Goal: Task Accomplishment & Management: Use online tool/utility

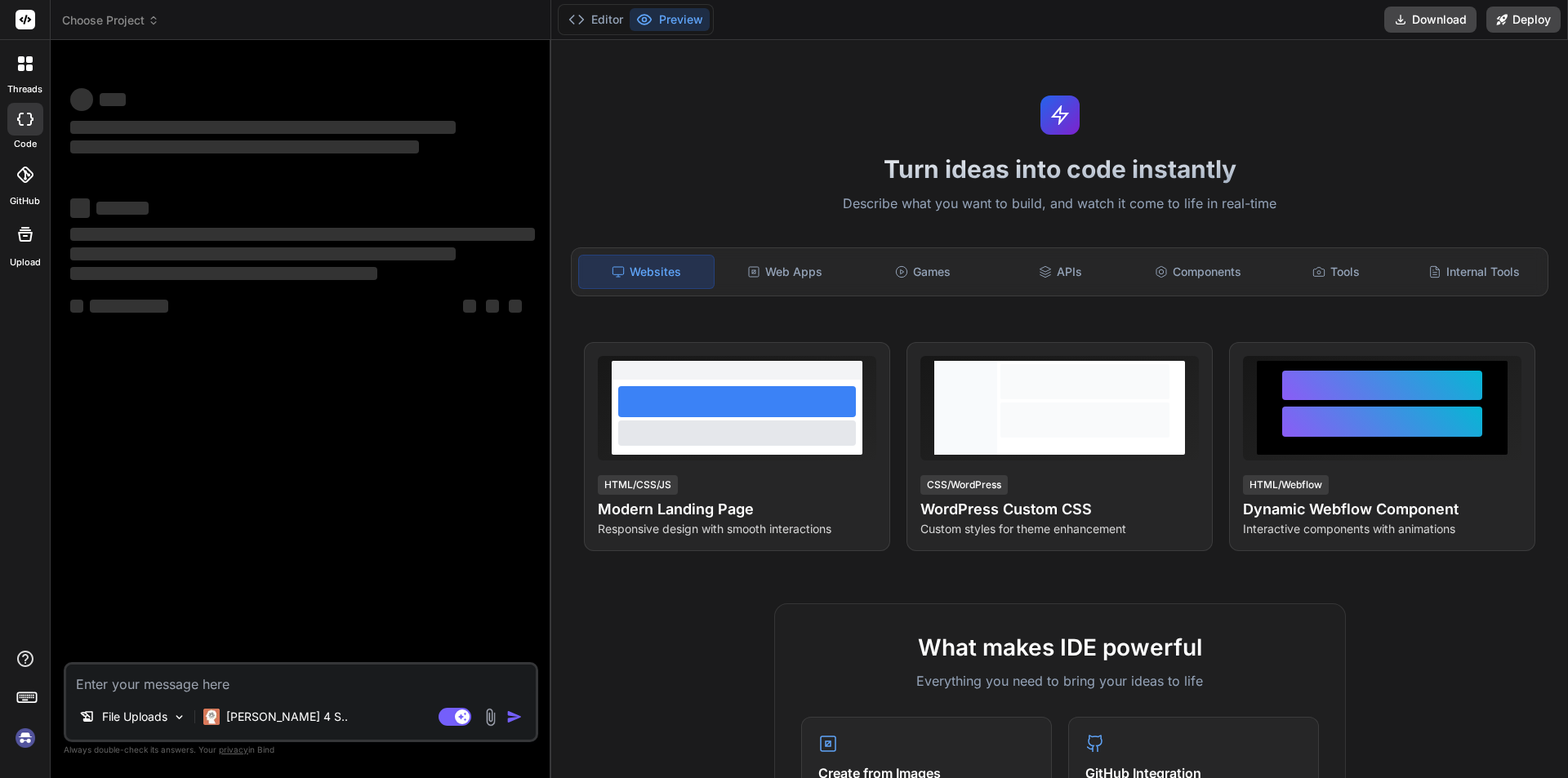
click at [0, 748] on div at bounding box center [25, 701] width 50 height 103
click at [11, 747] on div at bounding box center [25, 701] width 50 height 103
click at [35, 725] on img at bounding box center [26, 738] width 28 height 28
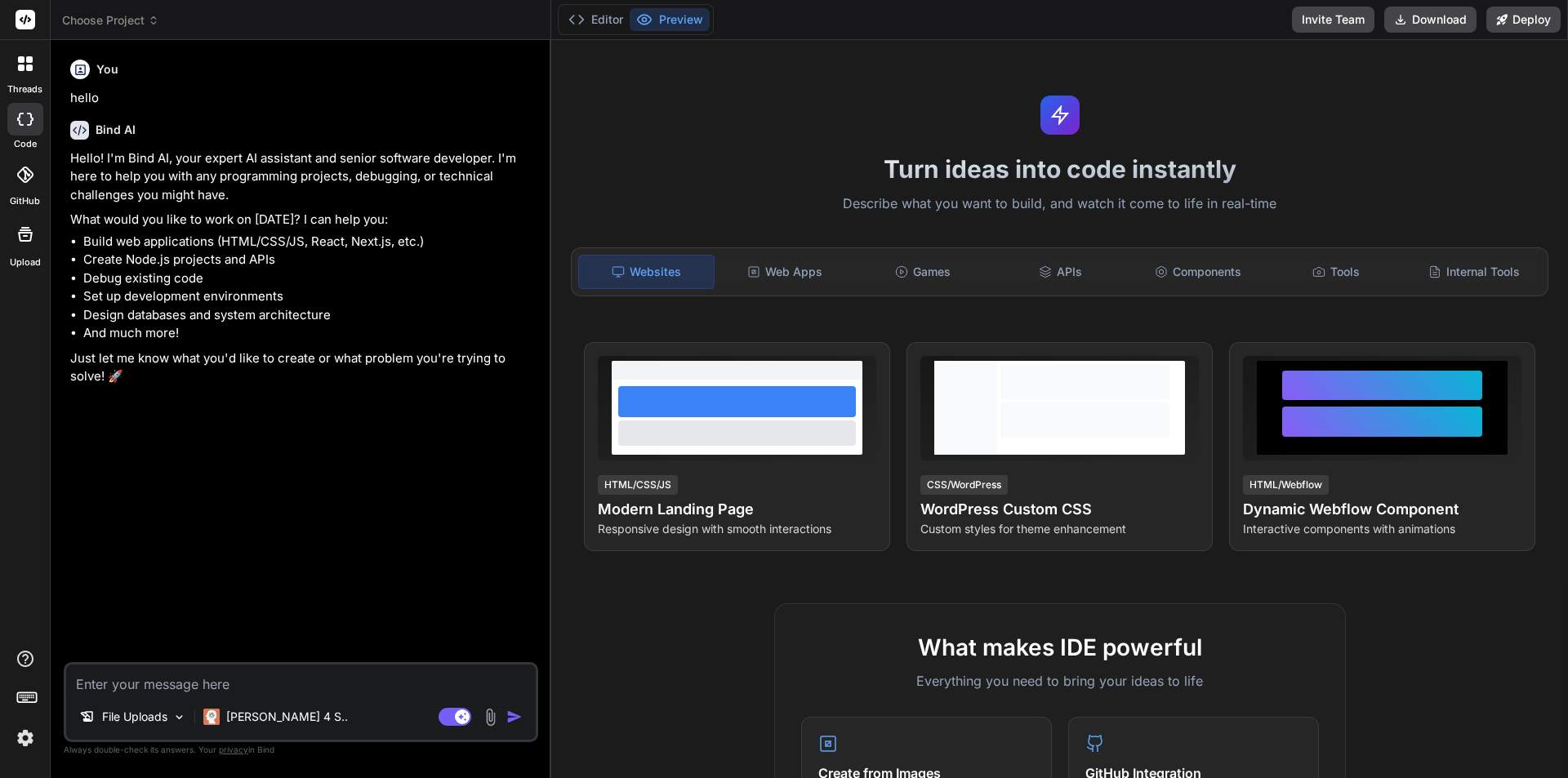
type textarea "x"
click at [17, 72] on div at bounding box center [25, 64] width 35 height 35
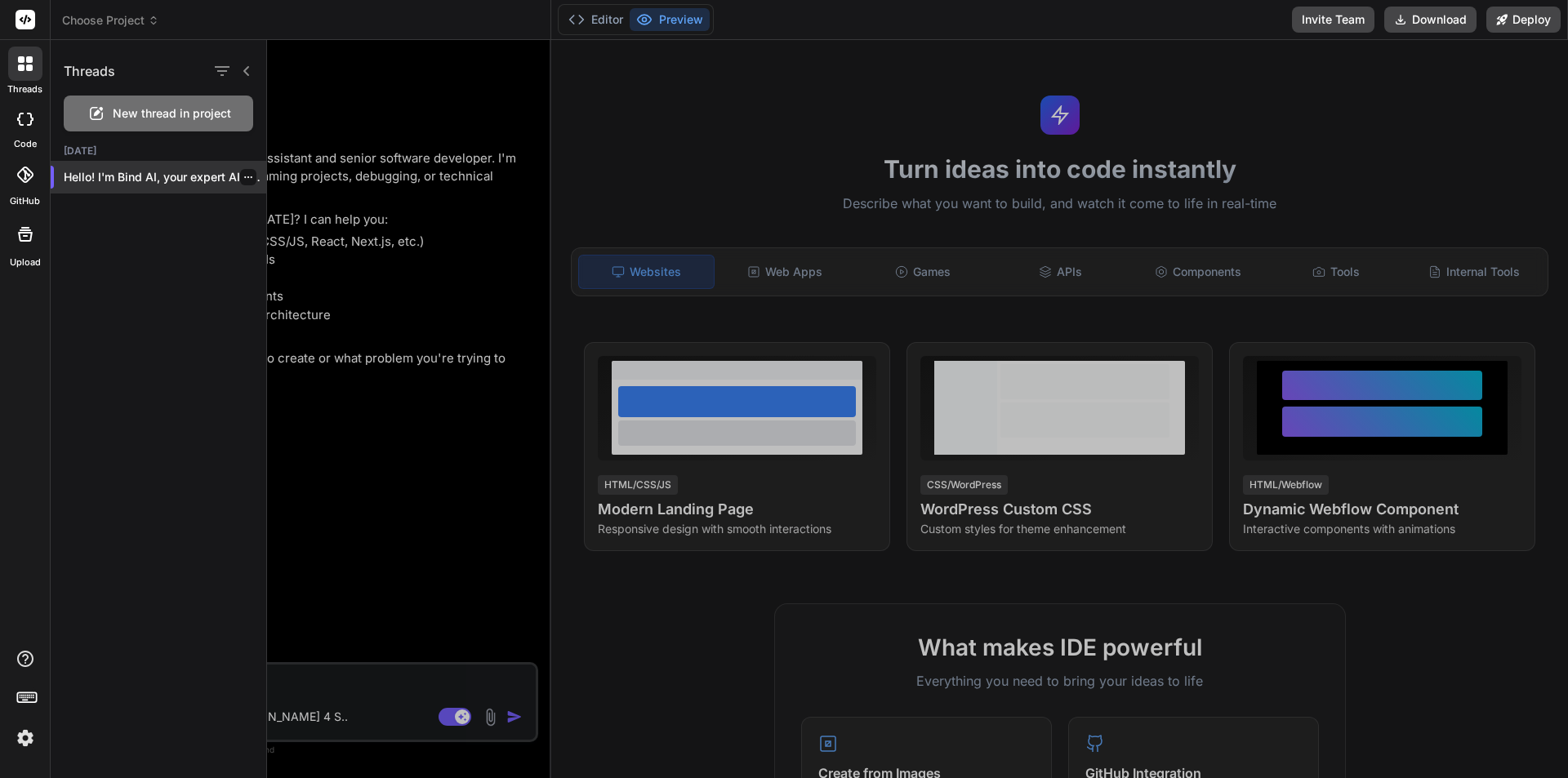
click at [157, 188] on div "Hello! I'm Bind AI, your expert AI assis..." at bounding box center [158, 177] width 216 height 33
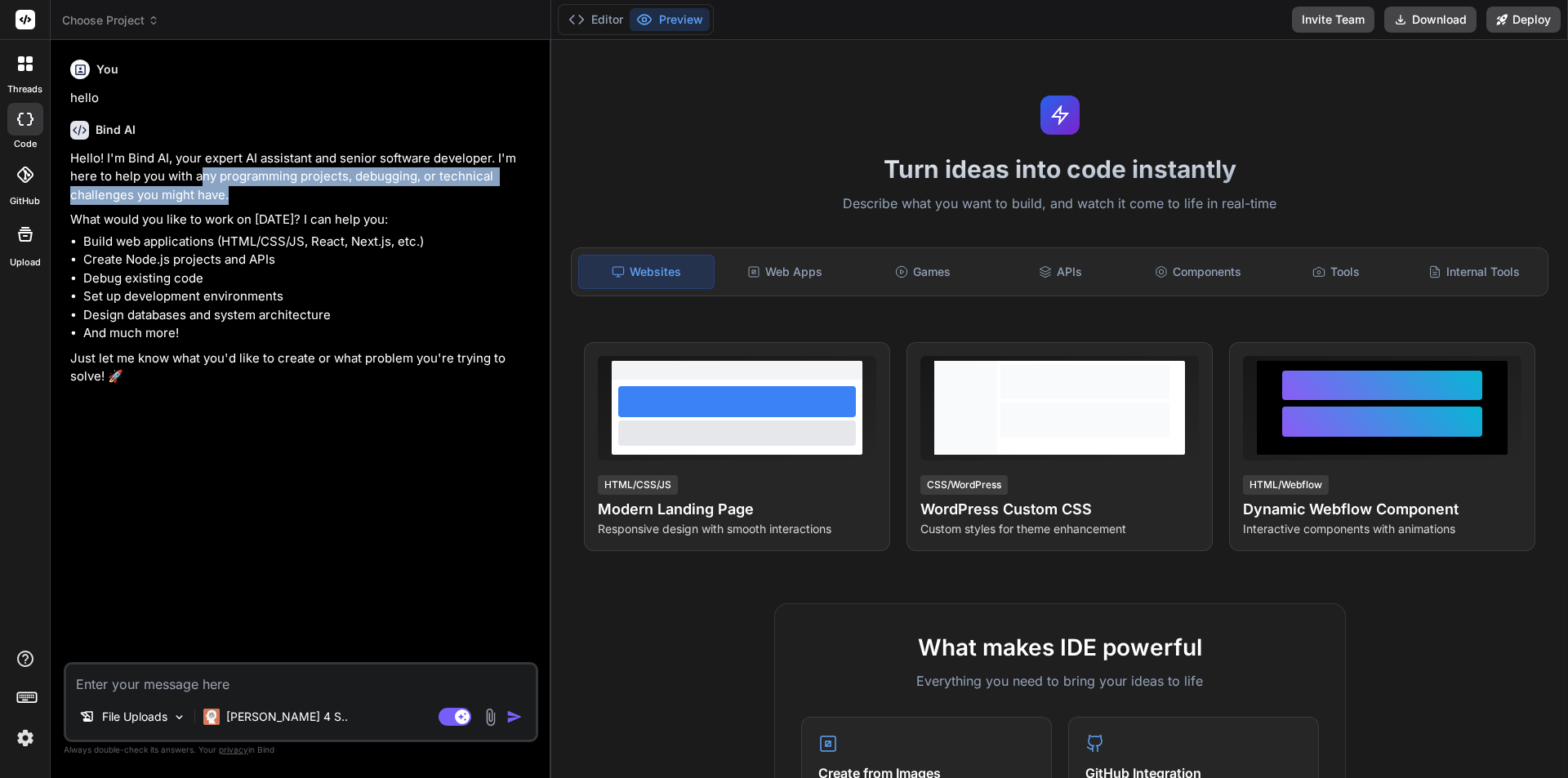
drag, startPoint x: 247, startPoint y: 182, endPoint x: 494, endPoint y: 197, distance: 247.5
click at [494, 197] on p "Hello! I'm Bind AI, your expert AI assistant and senior software developer. I'm…" at bounding box center [303, 177] width 465 height 56
click at [443, 245] on li "Build web applications (HTML/CSS/JS, React, Next.js, etc.)" at bounding box center [309, 241] width 452 height 19
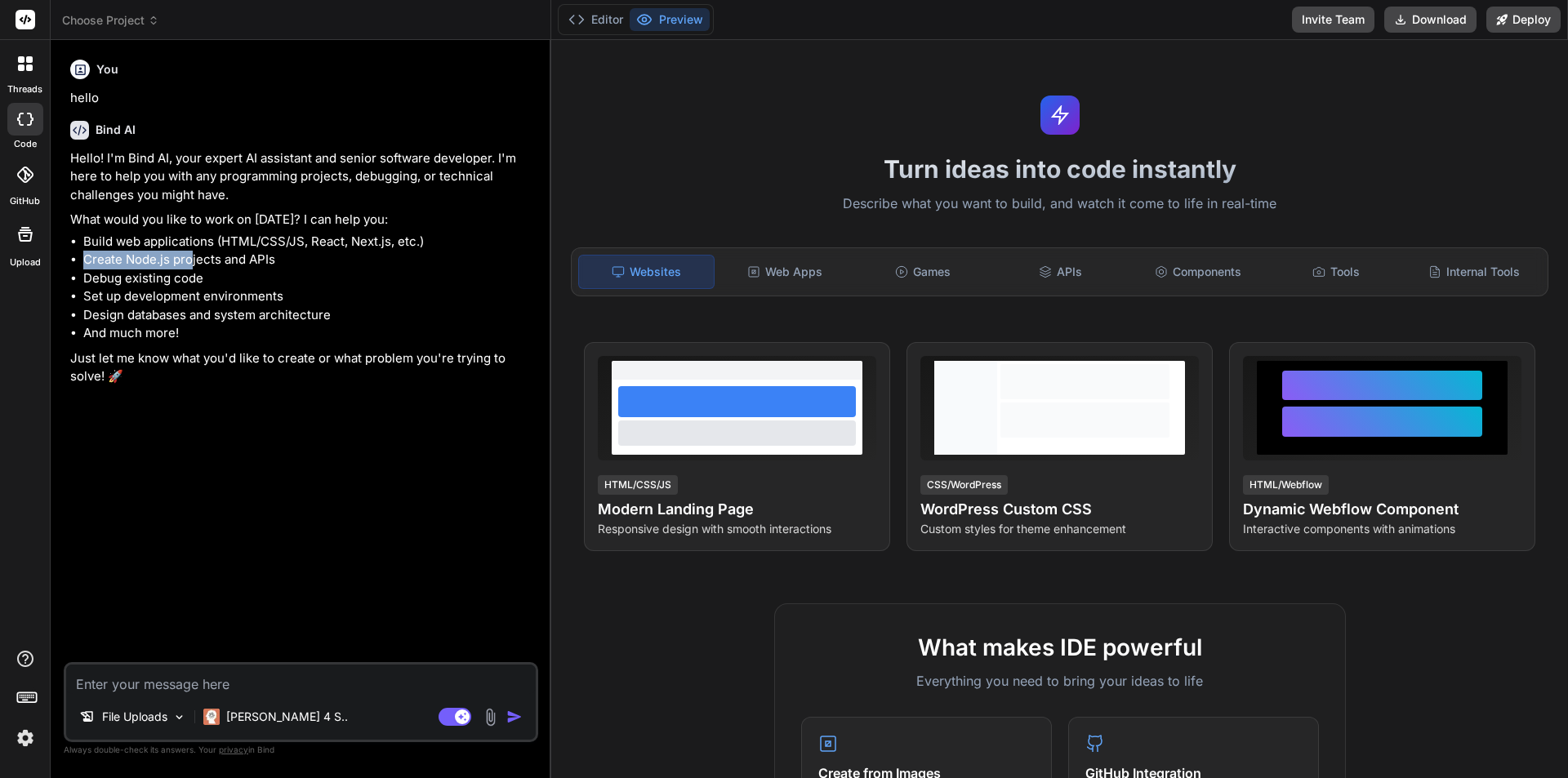
drag, startPoint x: 76, startPoint y: 252, endPoint x: 232, endPoint y: 254, distance: 156.0
click at [202, 253] on li "Create Node.js projects and APIs" at bounding box center [309, 259] width 452 height 19
click at [311, 309] on li "Design databases and system architecture" at bounding box center [309, 315] width 452 height 19
click at [786, 257] on div "Web Apps" at bounding box center [786, 271] width 135 height 35
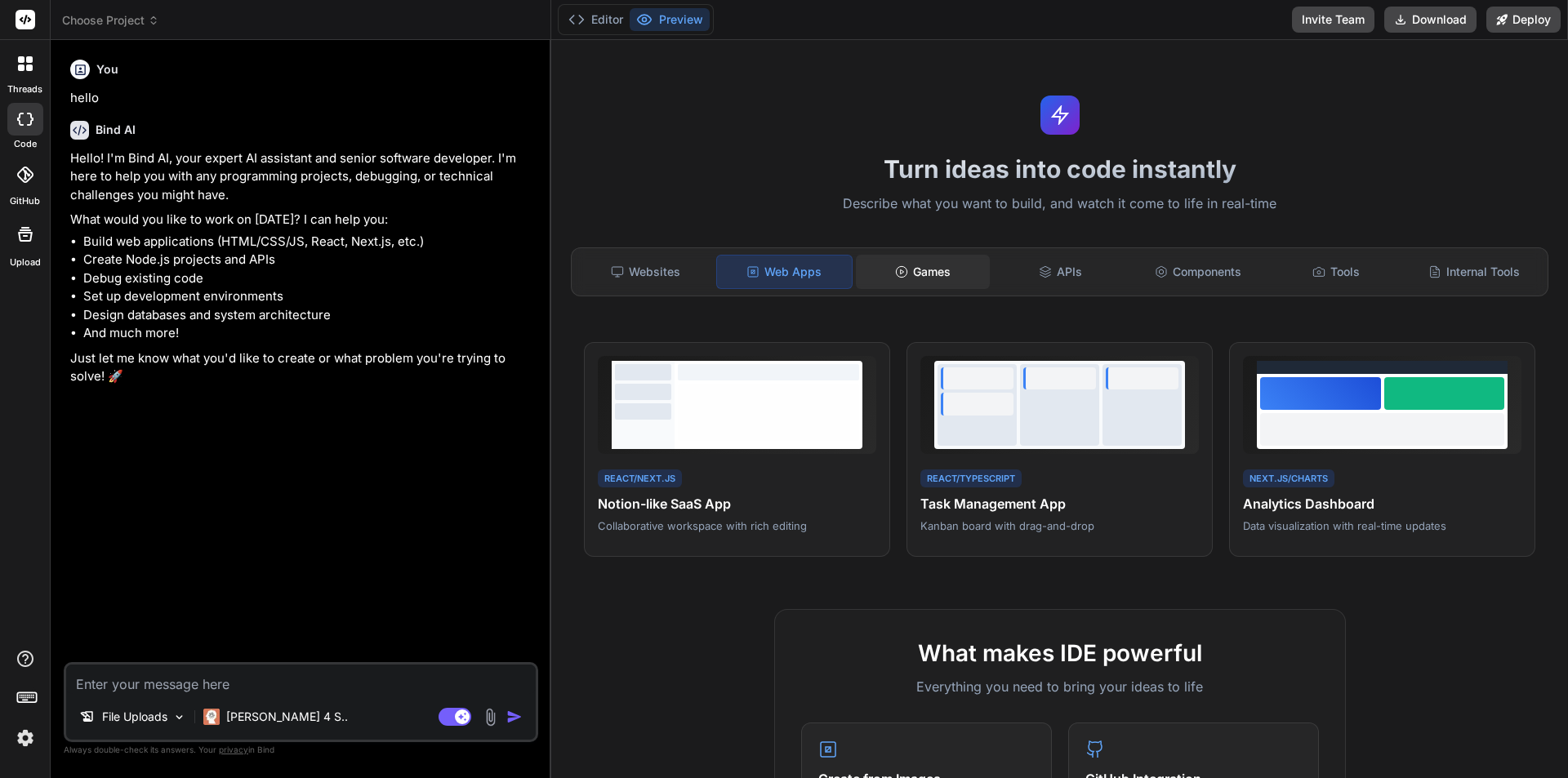
click at [937, 255] on div "Games" at bounding box center [924, 271] width 135 height 35
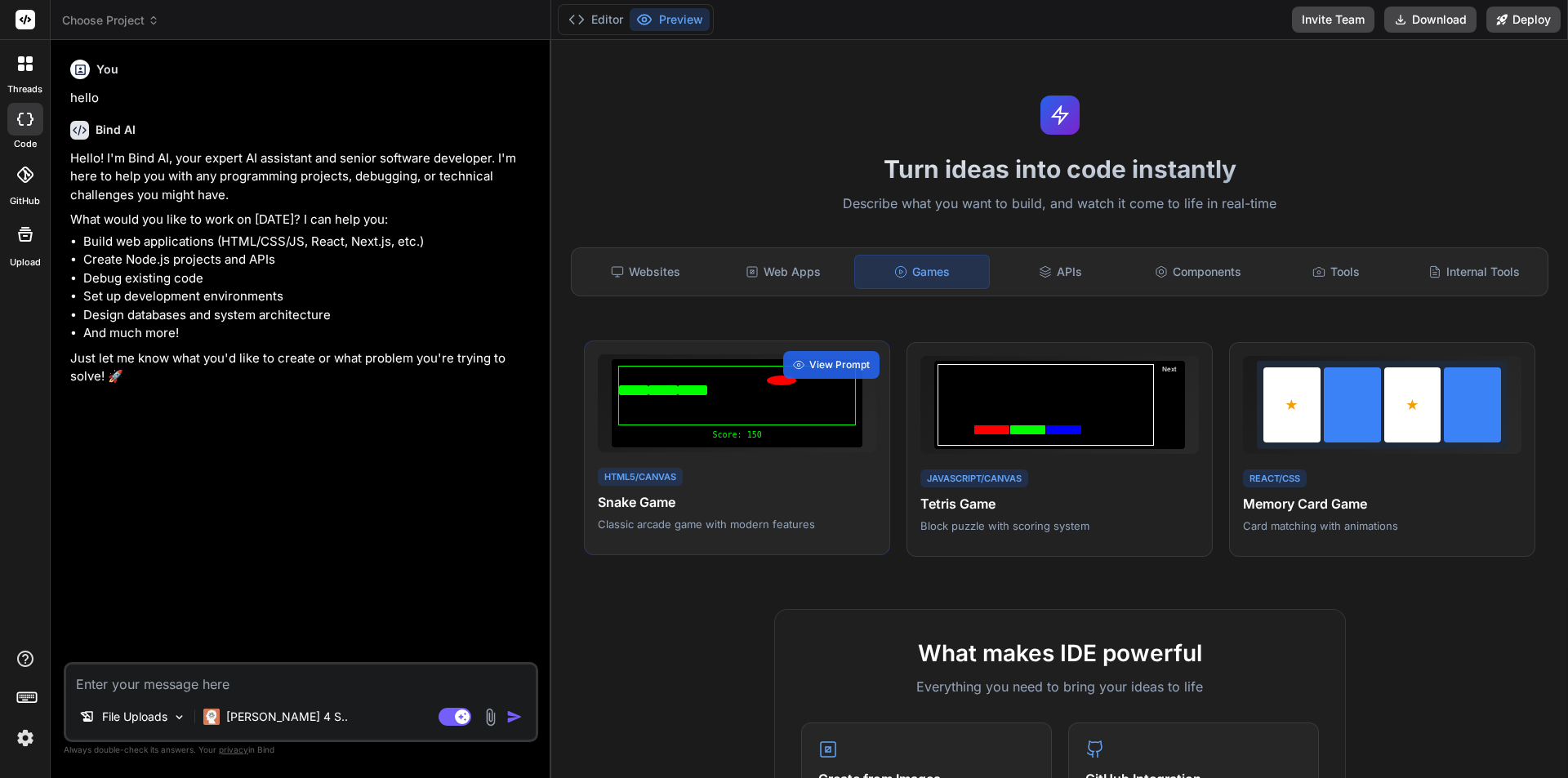
click at [754, 410] on div at bounding box center [736, 395] width 237 height 60
click at [838, 380] on div at bounding box center [736, 395] width 237 height 60
click at [839, 373] on div "View Prompt" at bounding box center [831, 366] width 96 height 28
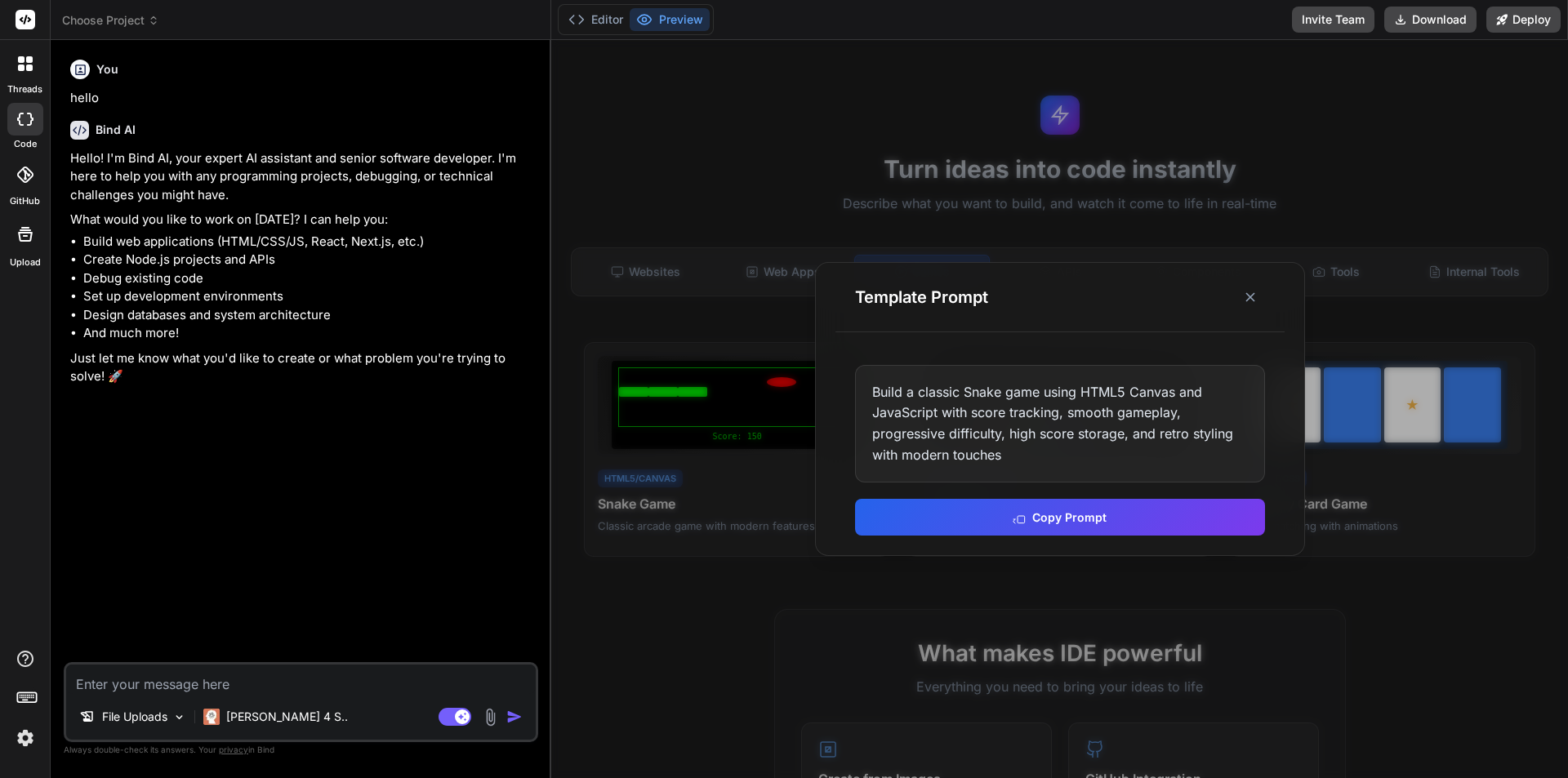
click at [953, 436] on div "Build a classic Snake game using HTML5 Canvas and JavaScript with score trackin…" at bounding box center [1060, 423] width 410 height 117
click at [1072, 527] on button "Copy Prompt" at bounding box center [1060, 516] width 410 height 37
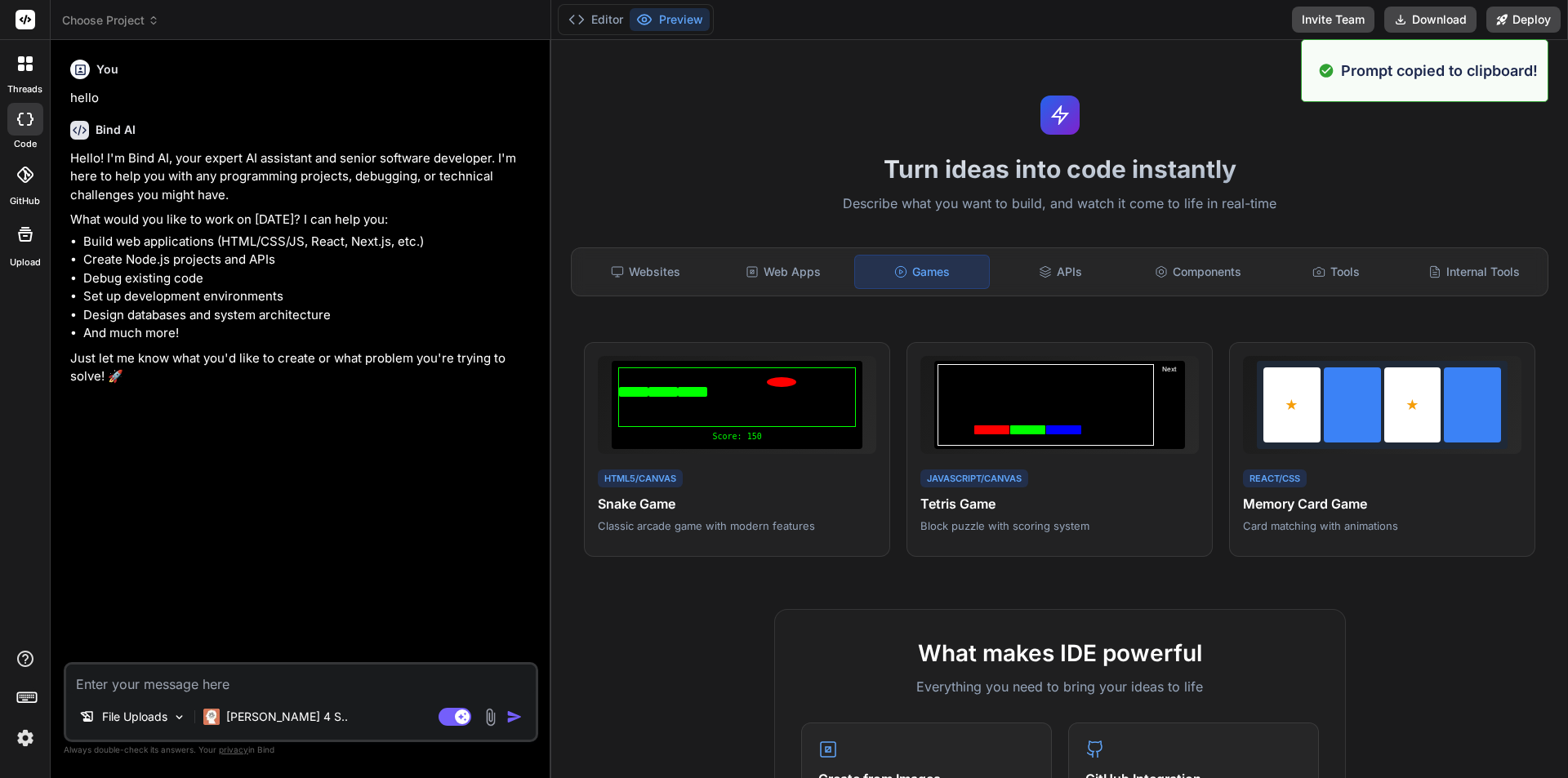
click at [353, 686] on textarea at bounding box center [301, 680] width 470 height 30
paste textarea "Build a classic Snake game using HTML5 Canvas and JavaScript with score trackin…"
type textarea "Build a classic Snake game using HTML5 Canvas and JavaScript with score trackin…"
type textarea "x"
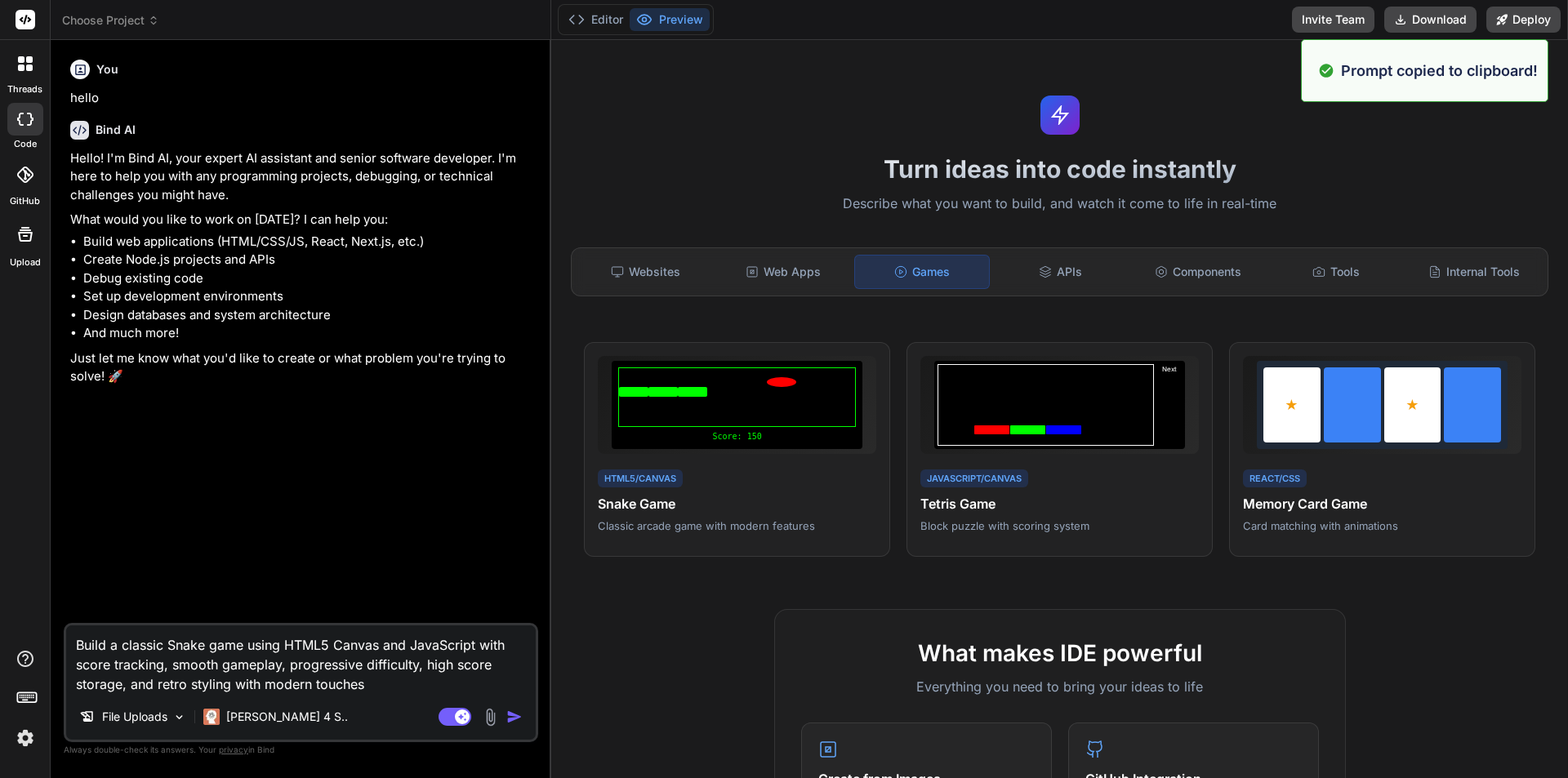
type textarea "Build a classic Snake game using HTML5 Canvas and JavaScript with score trackin…"
click at [524, 724] on div "Agent Mode. When this toggle is activated, AI automatically makes decisions, re…" at bounding box center [482, 717] width 94 height 20
click at [520, 720] on img "button" at bounding box center [515, 717] width 16 height 16
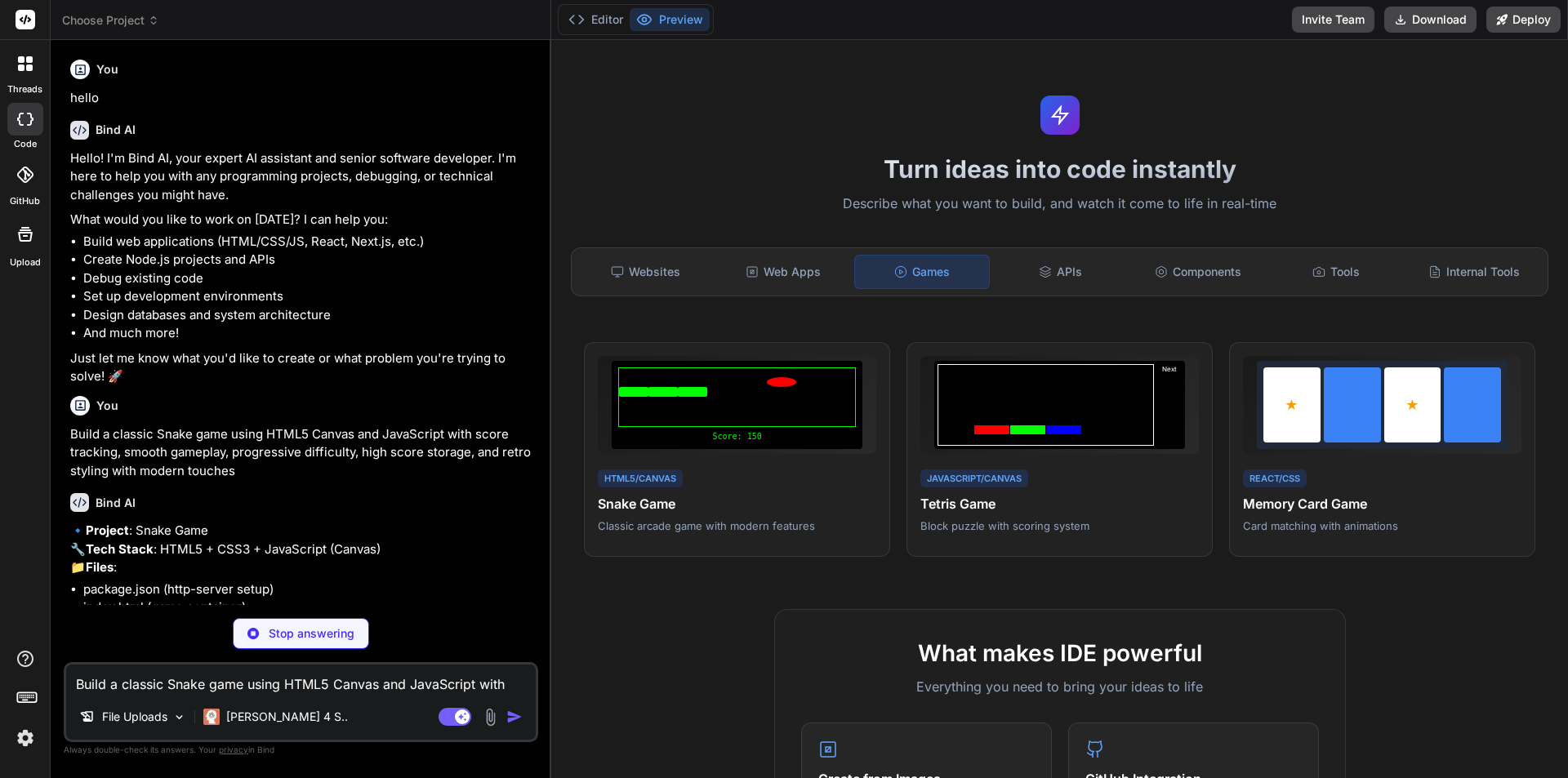
type textarea "x"
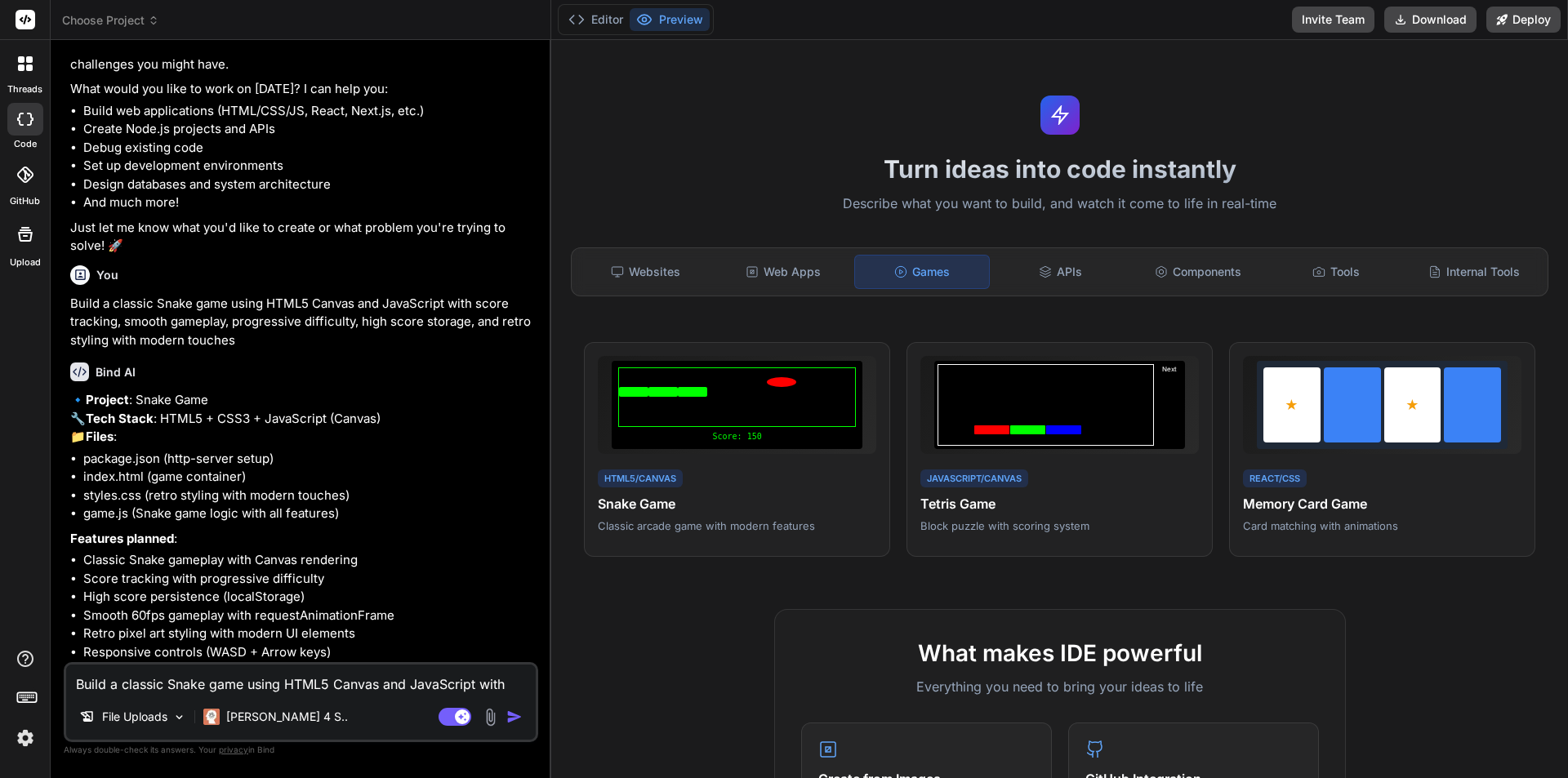
scroll to position [214, 0]
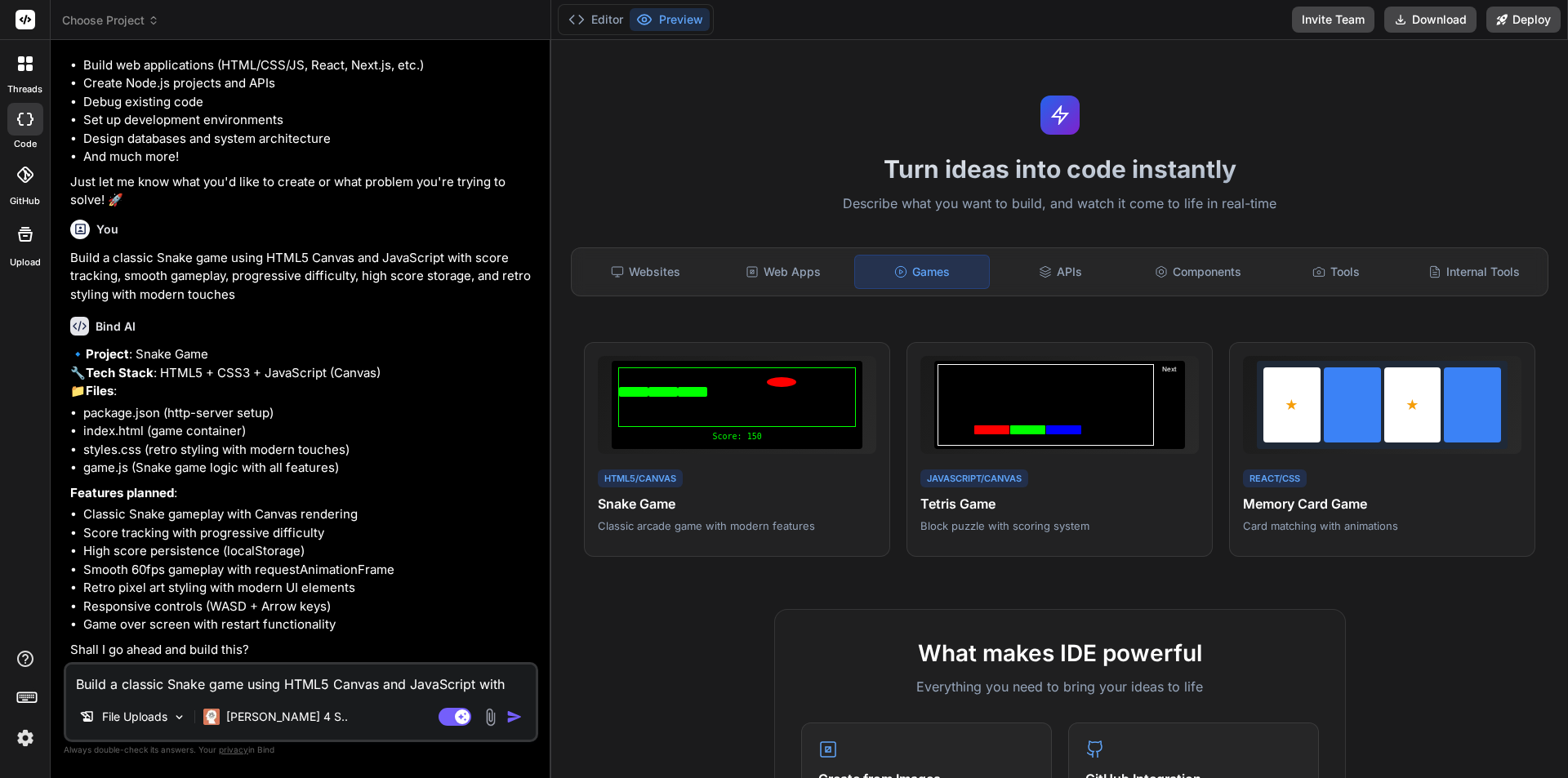
click at [265, 693] on textarea "Build a classic Snake game using HTML5 Canvas and JavaScript with score trackin…" at bounding box center [301, 680] width 470 height 30
type textarea "Y"
type textarea "x"
type textarea "Ye"
type textarea "x"
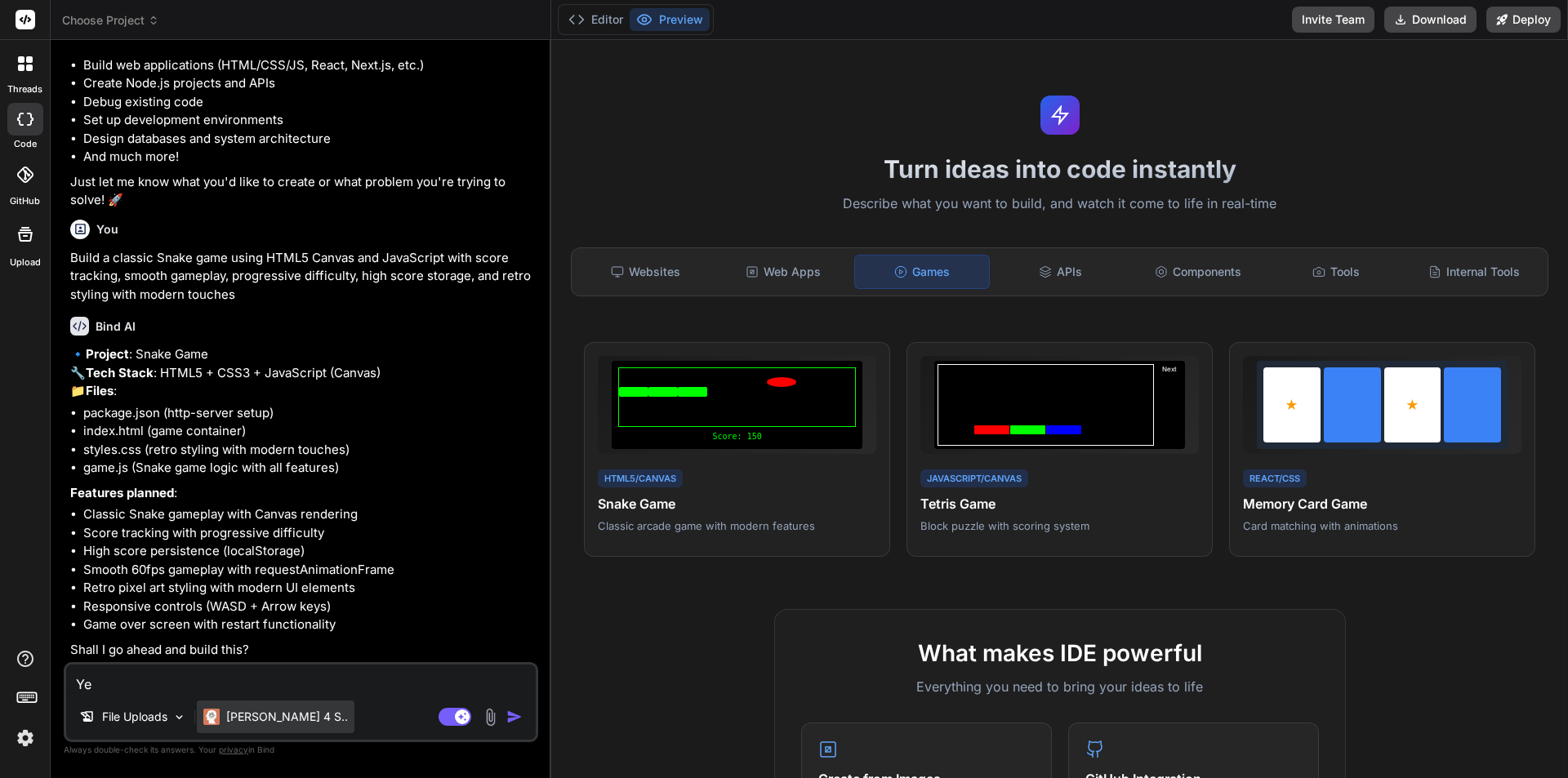
type textarea "Yes"
type textarea "x"
type textarea "Yes"
type textarea "x"
type textarea "Yes c"
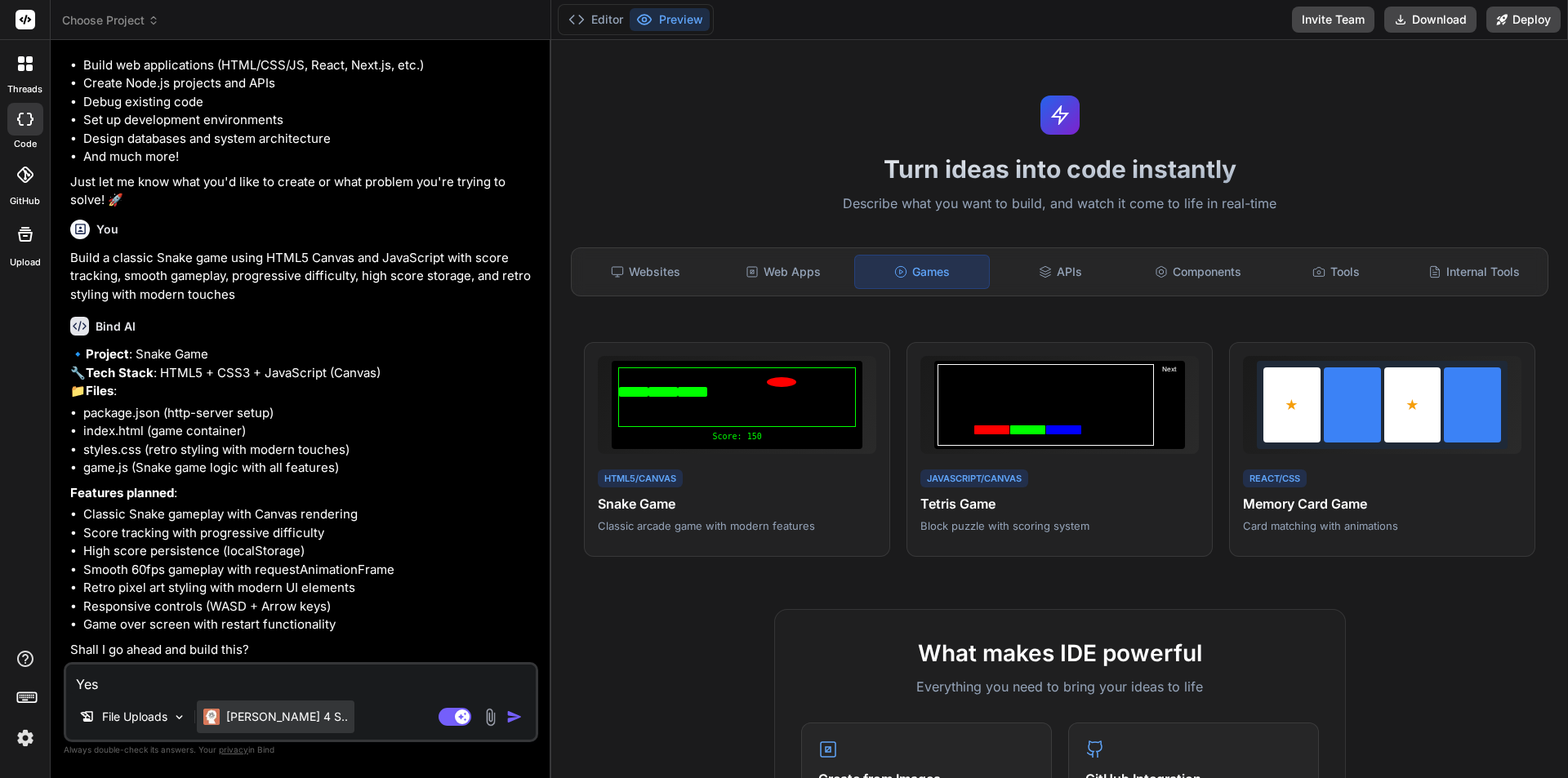
type textarea "x"
type textarea "Yes ca"
type textarea "x"
type textarea "Yes cal"
type textarea "x"
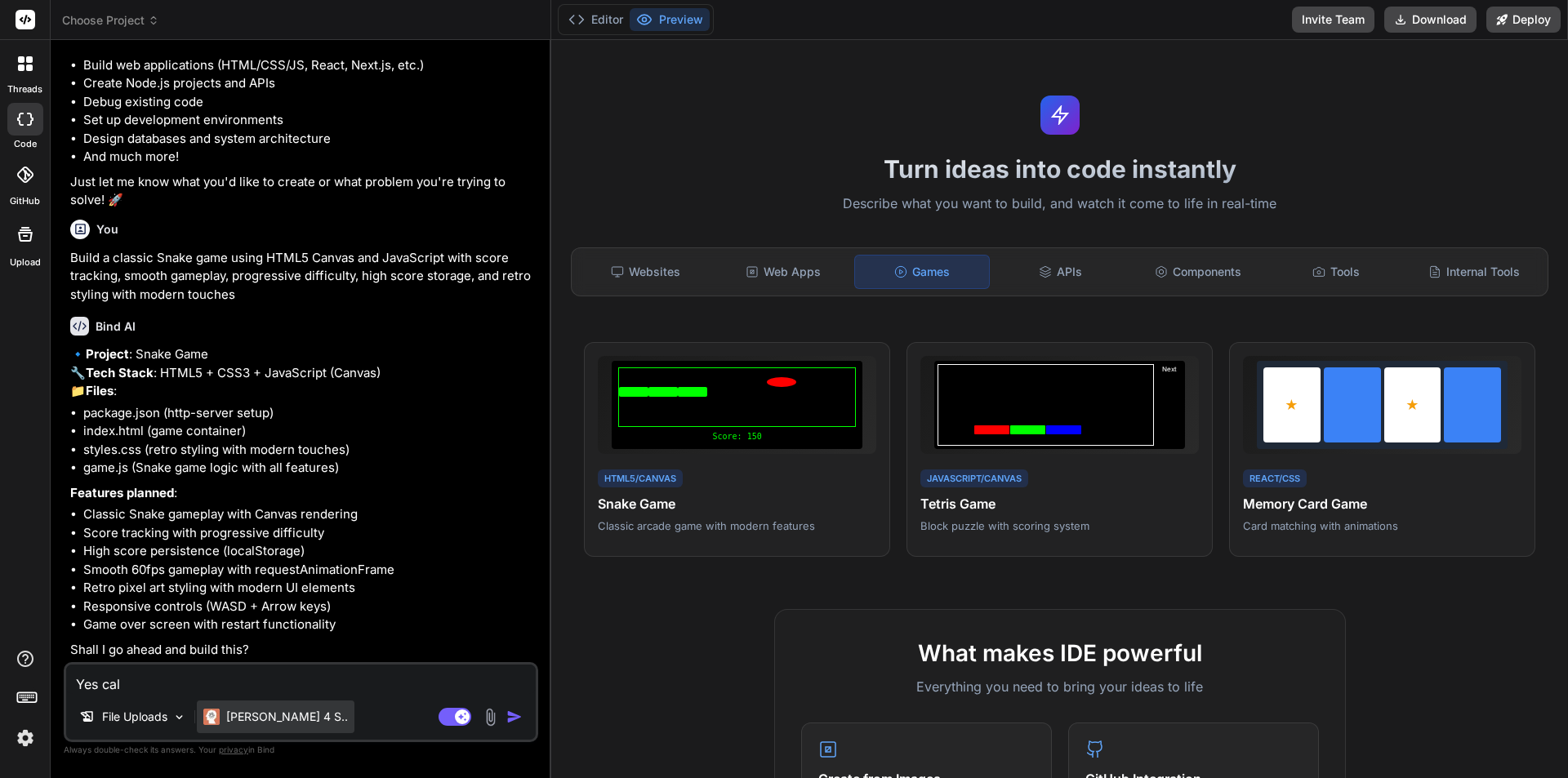
type textarea "Yes call"
type textarea "x"
type textarea "Yes call"
type textarea "x"
type textarea "Yes call i"
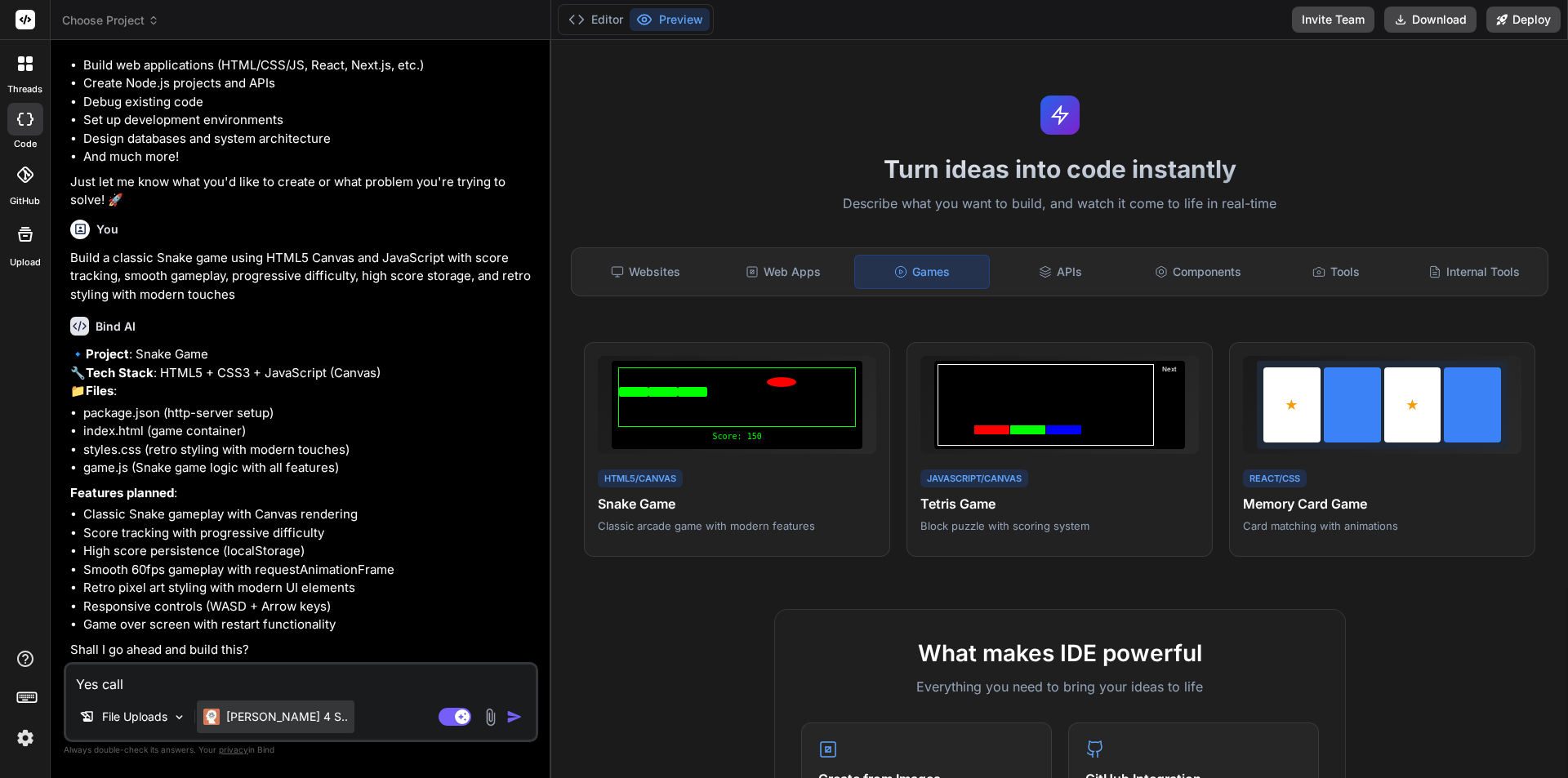
type textarea "x"
type textarea "Yes call it"
type textarea "x"
type textarea "Yes call it"
type textarea "x"
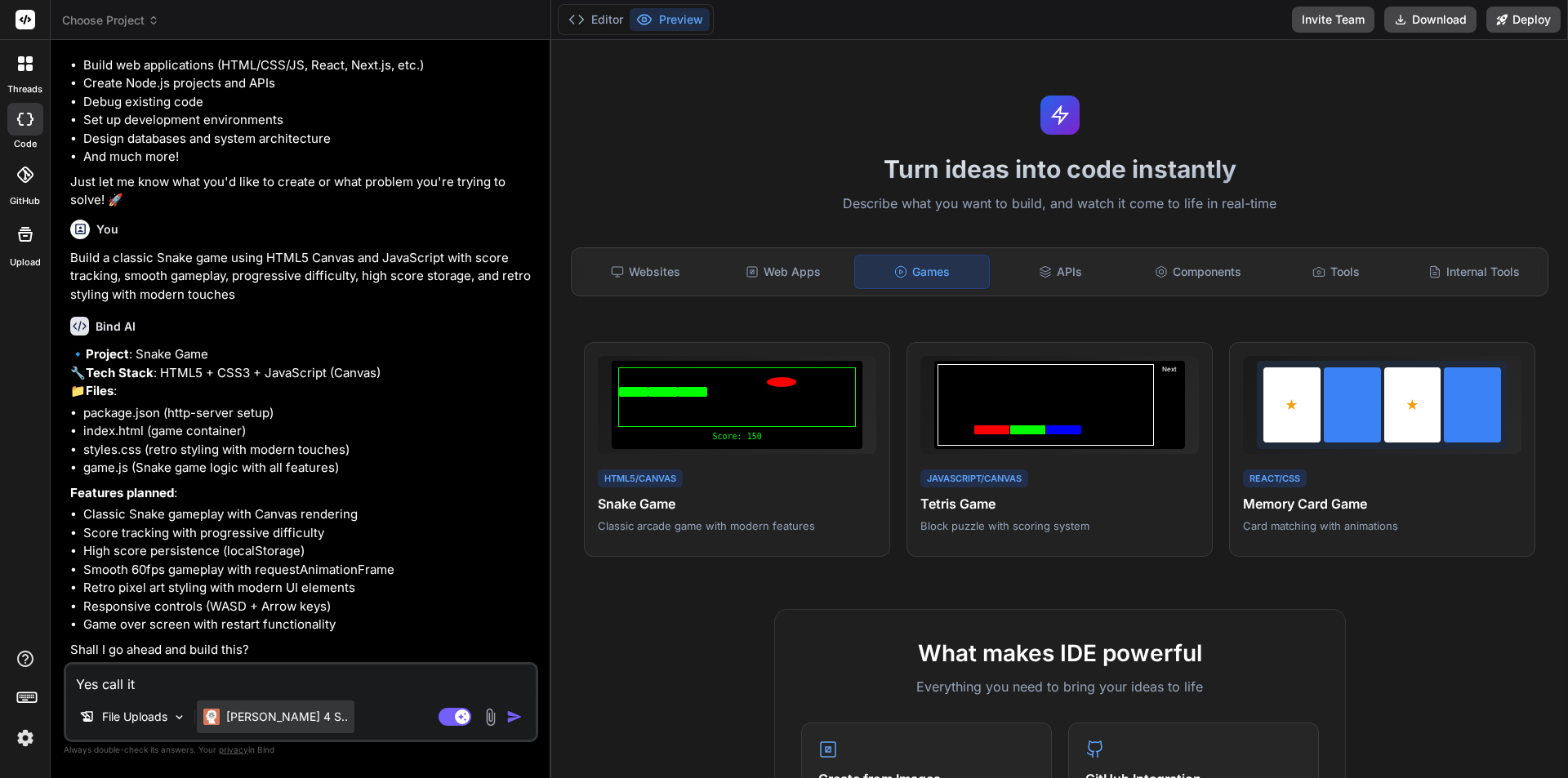
type textarea "Yes call it L"
type textarea "x"
type textarea "Yes call it Lu"
type textarea "x"
type textarea "Yes call it Lux"
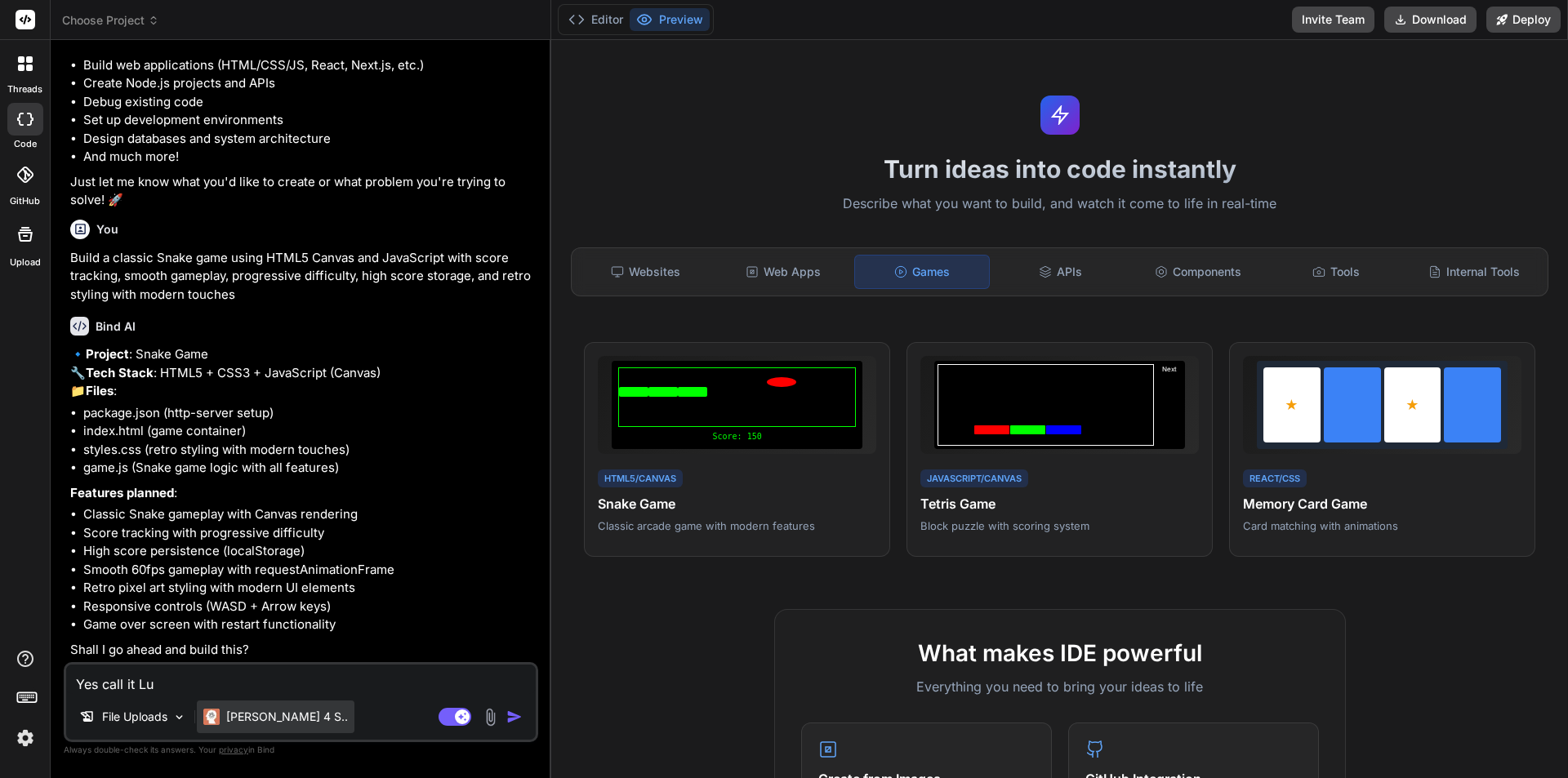
type textarea "x"
type textarea "Yes call it Lux"
type textarea "x"
type textarea "Yes call it Lux S"
type textarea "x"
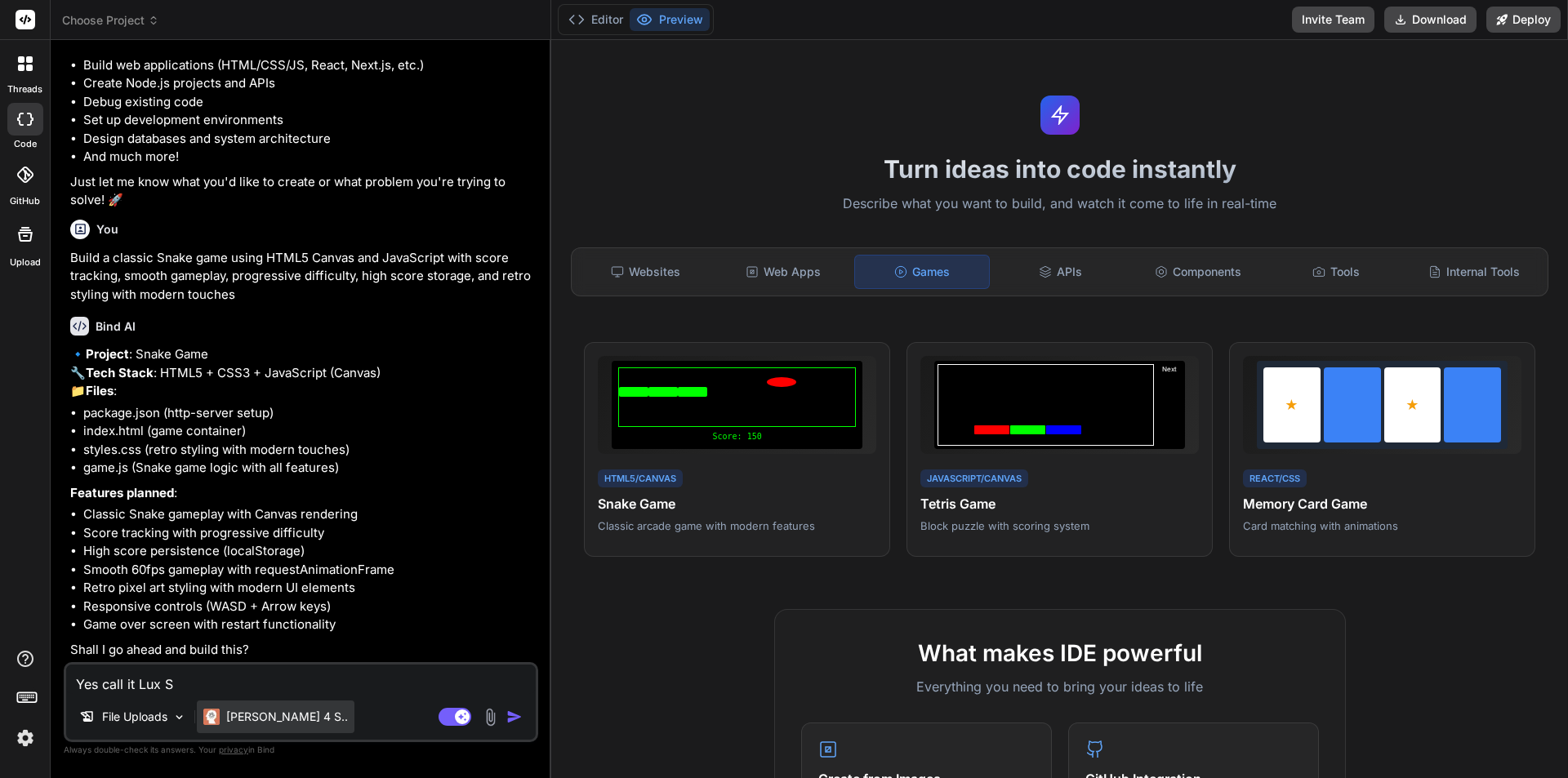
type textarea "Yes call it Lux Sn"
type textarea "x"
type textarea "Yes call it Lux Sna"
type textarea "x"
type textarea "Yes call it Lux Snak"
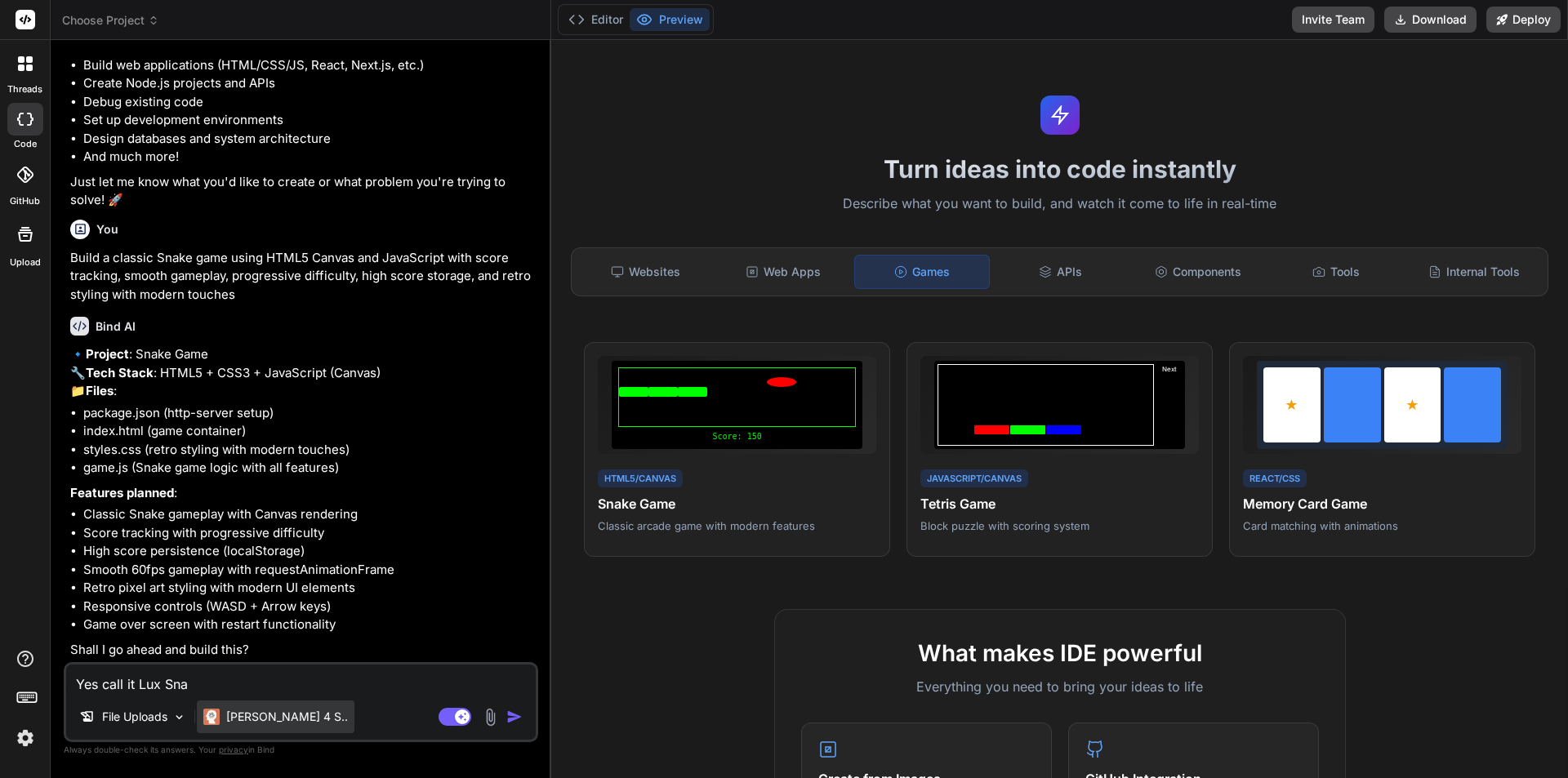
type textarea "x"
type textarea "Yes call it Lux Snake"
type textarea "x"
type textarea "Yes call it Lux Snake"
type textarea "x"
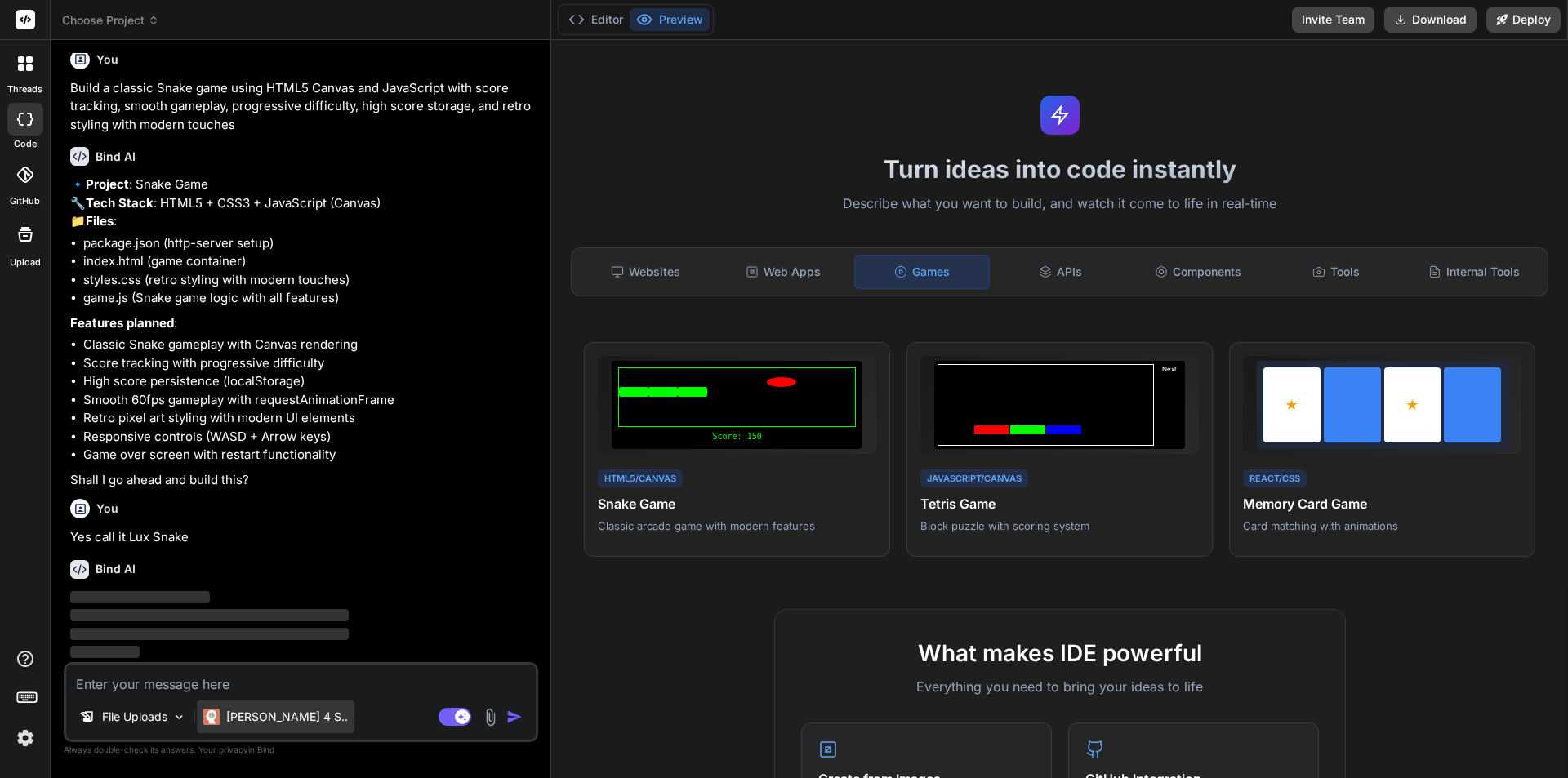
scroll to position [384, 0]
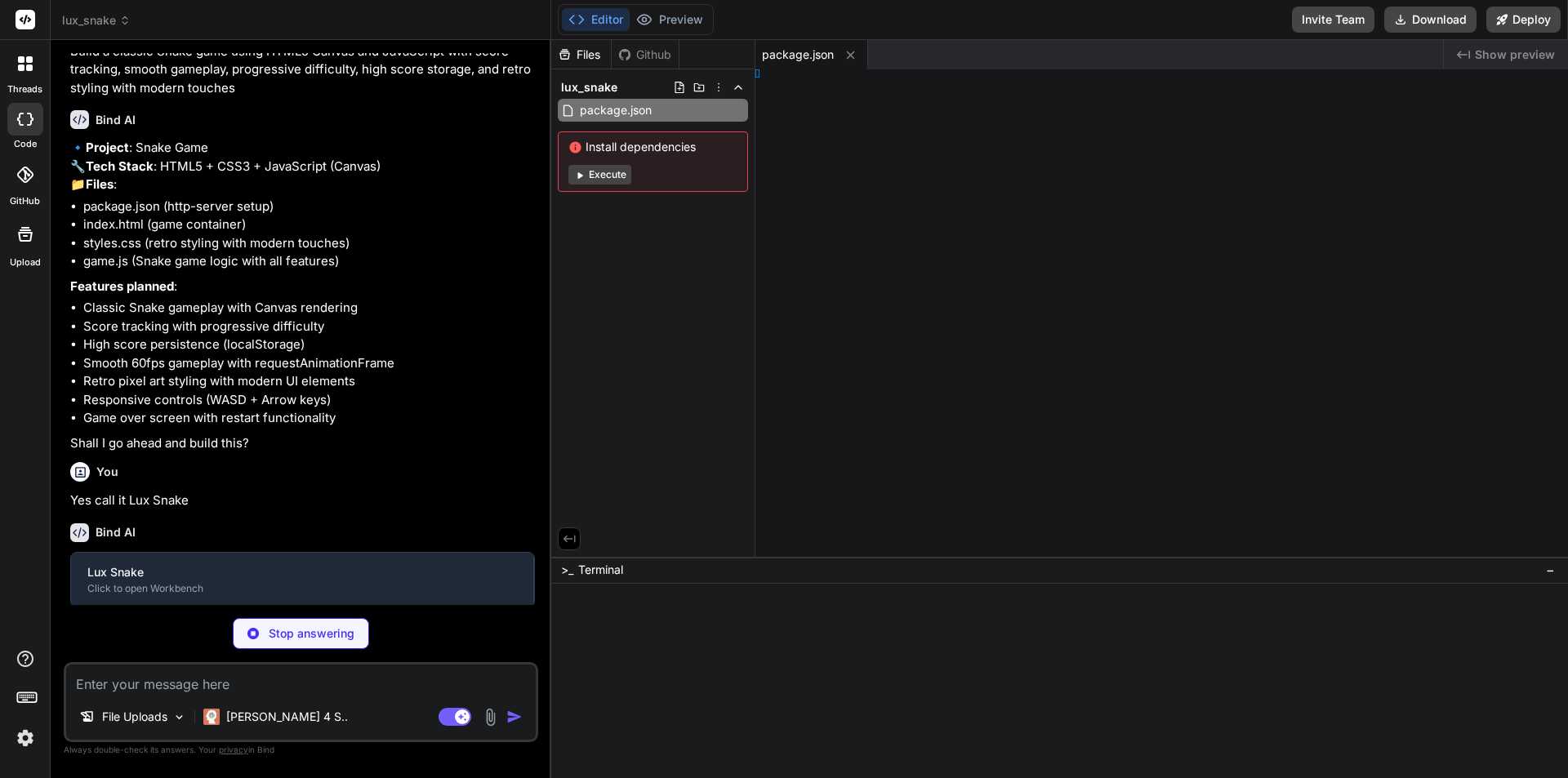
type textarea "x"
type textarea ">"
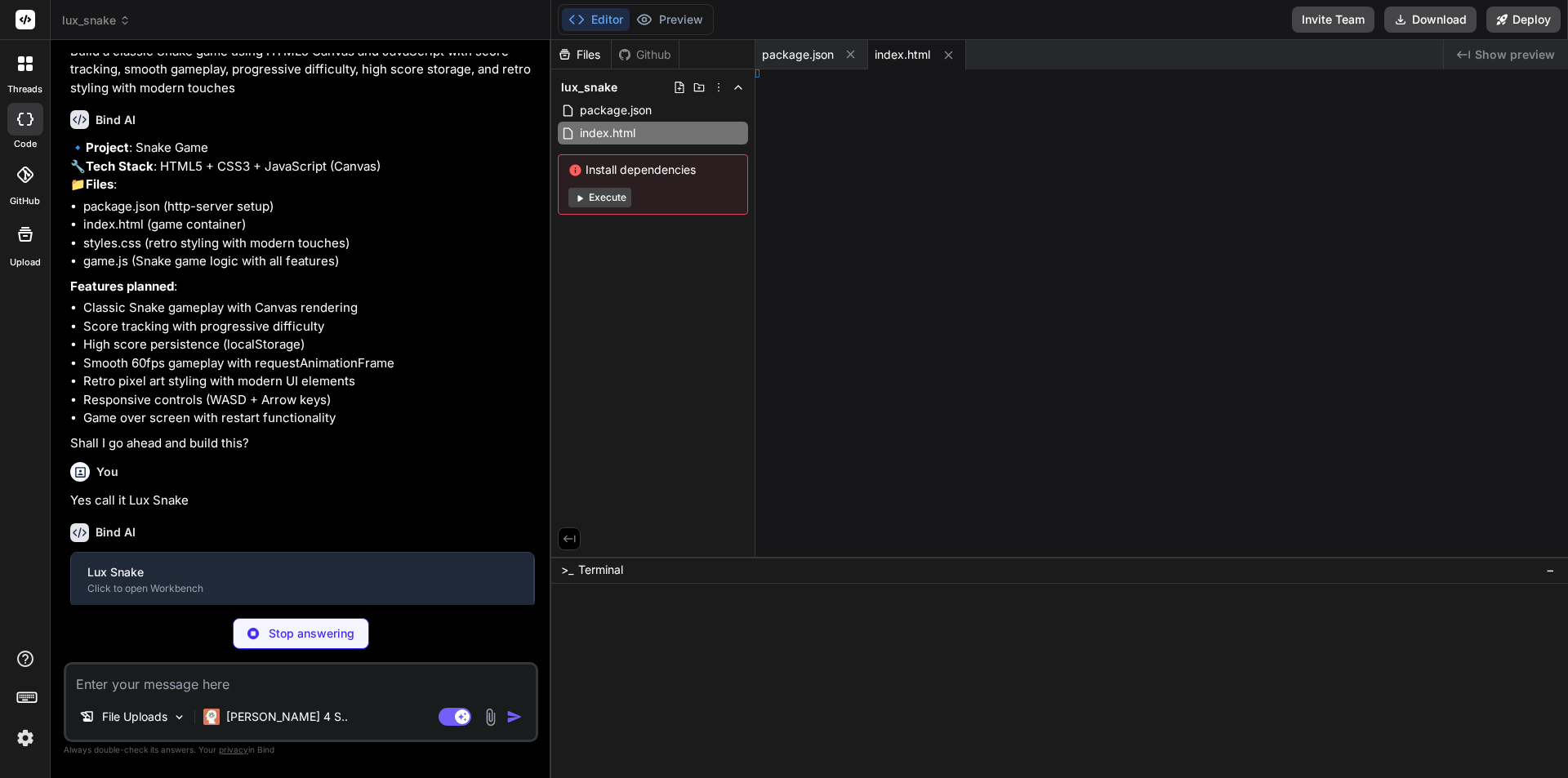
type textarea "x"
type textarea "} }"
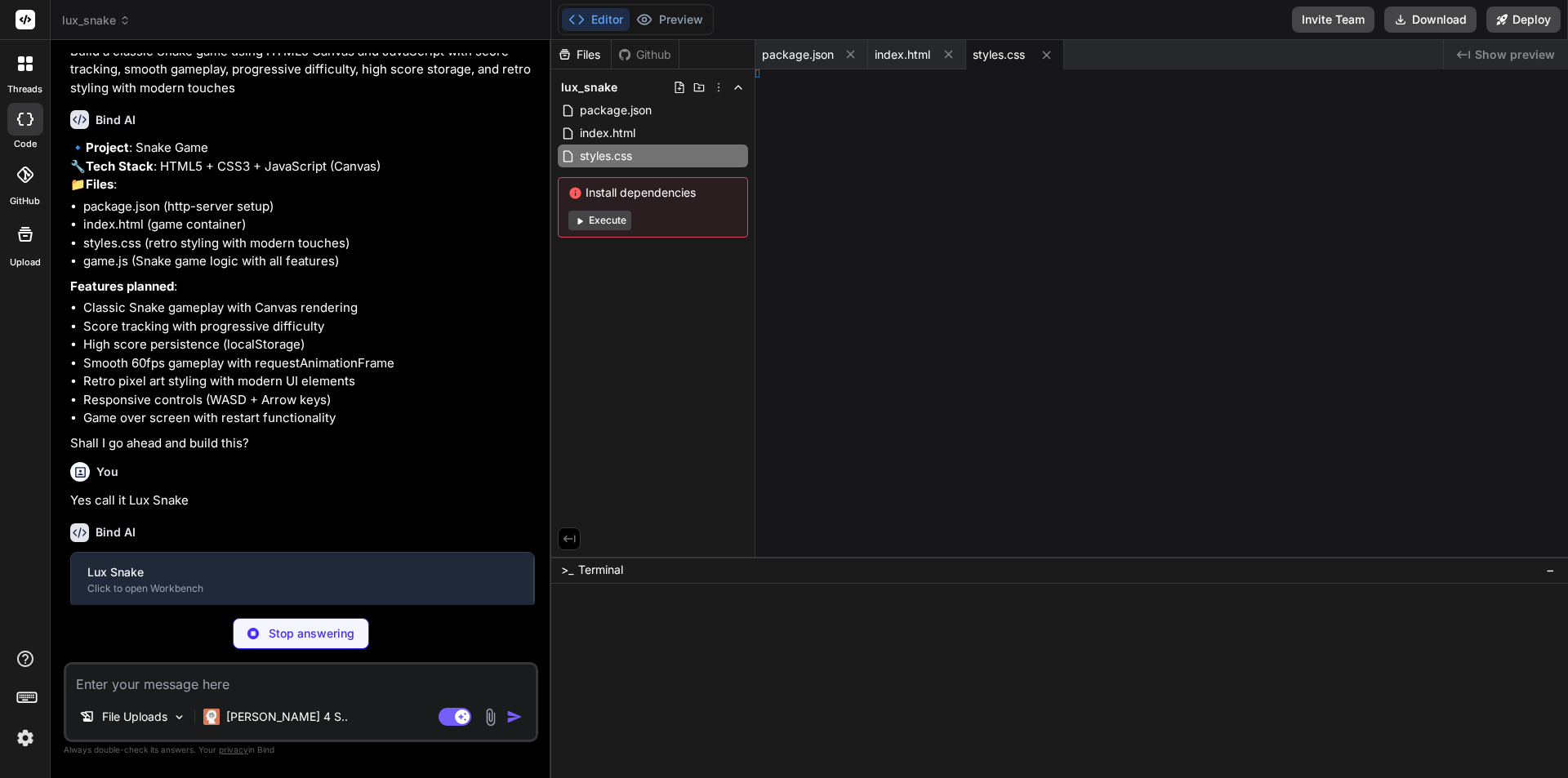
type textarea "x"
type textarea "ake(); });"
type textarea "x"
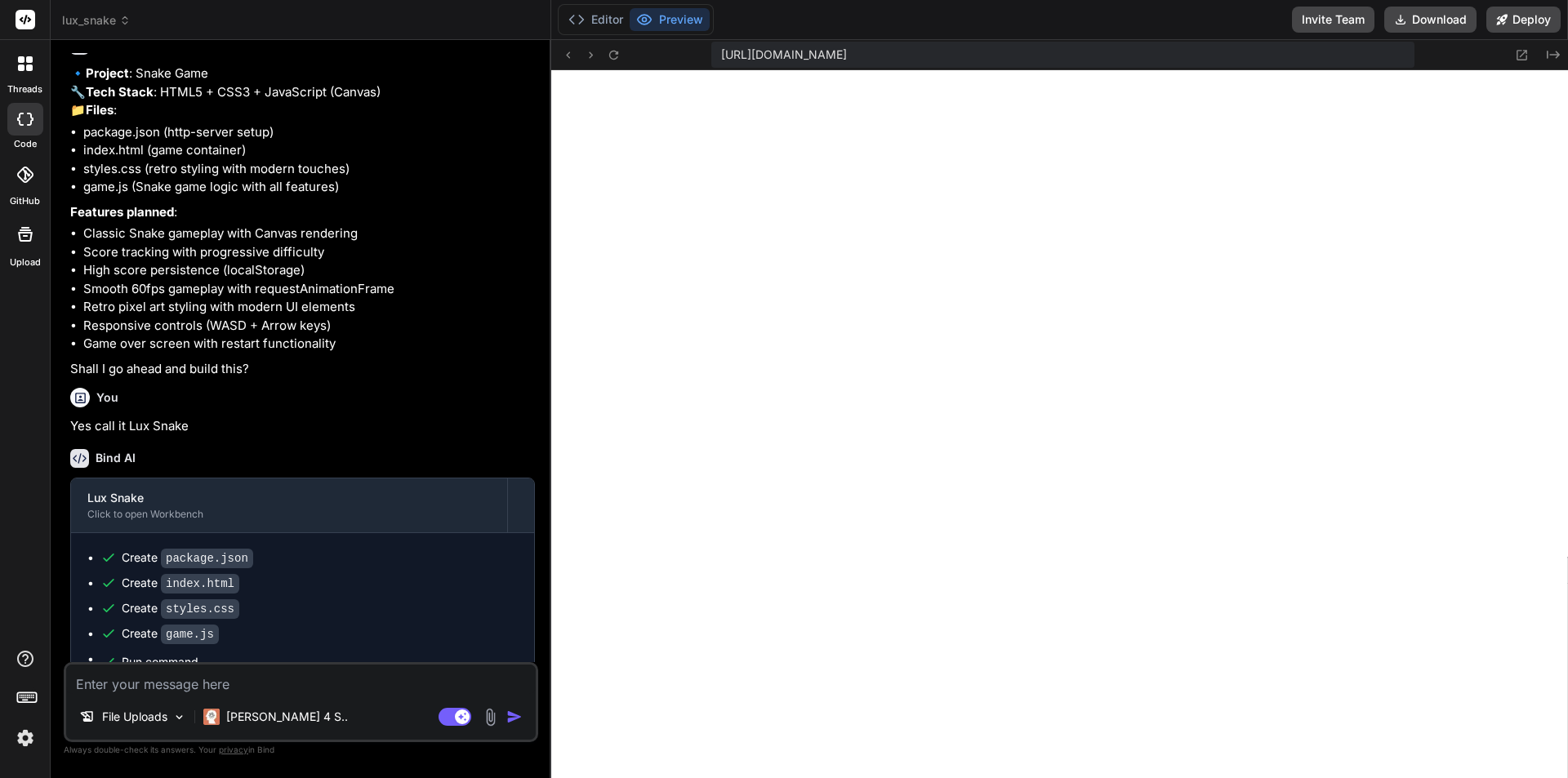
scroll to position [613, 0]
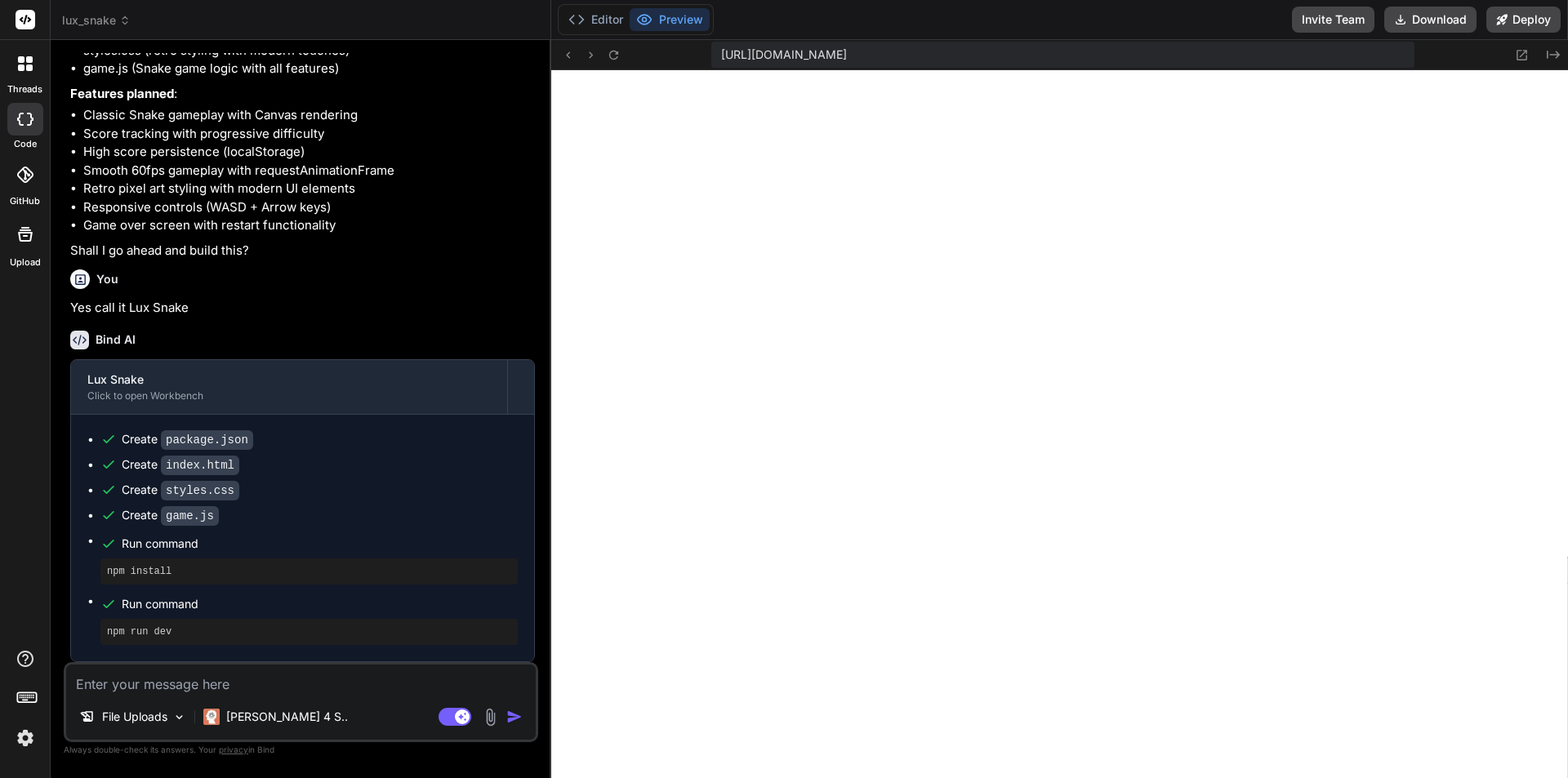
click at [27, 60] on icon at bounding box center [29, 60] width 7 height 7
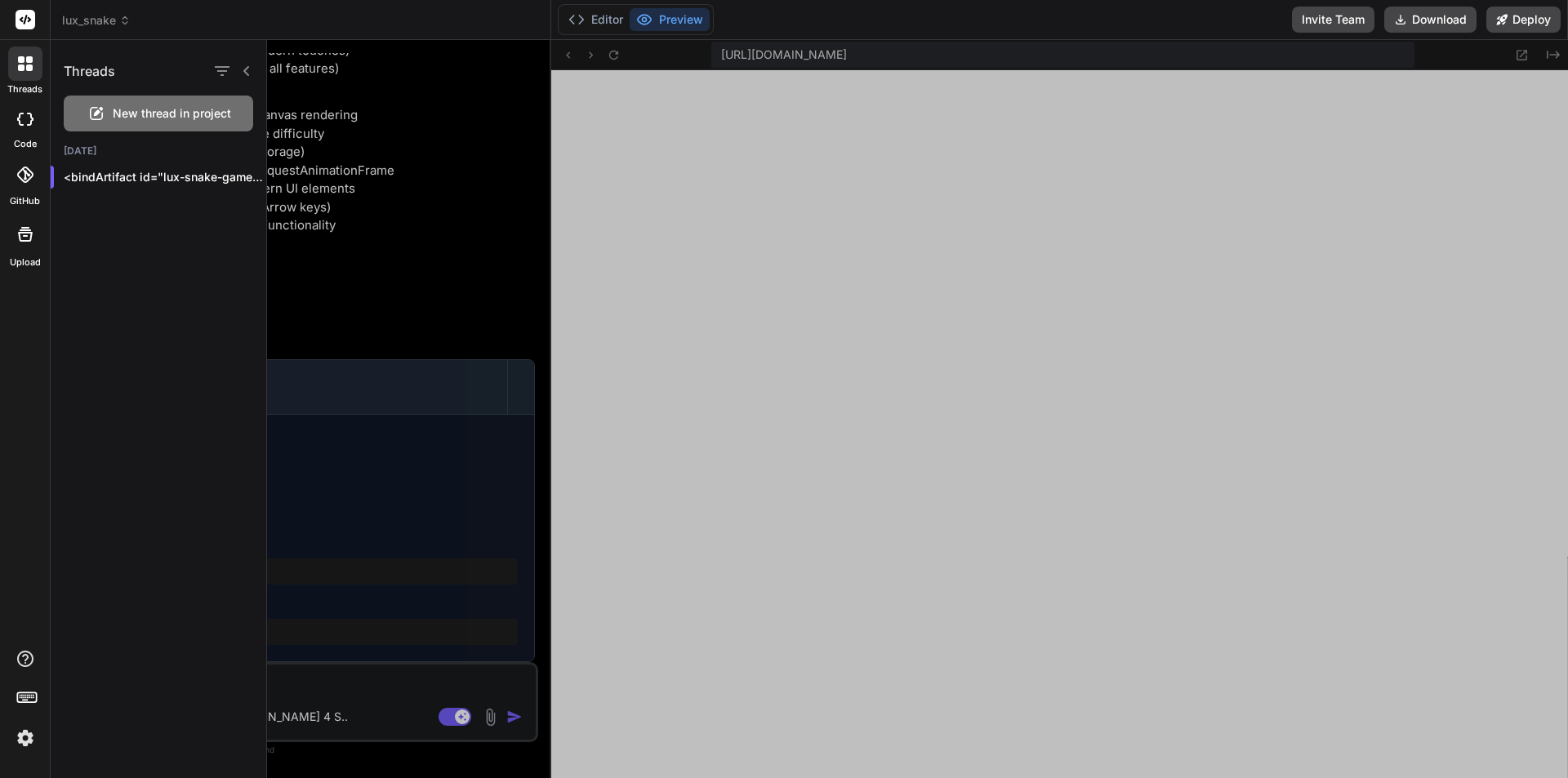
click at [167, 112] on span "New thread in project" at bounding box center [171, 113] width 118 height 16
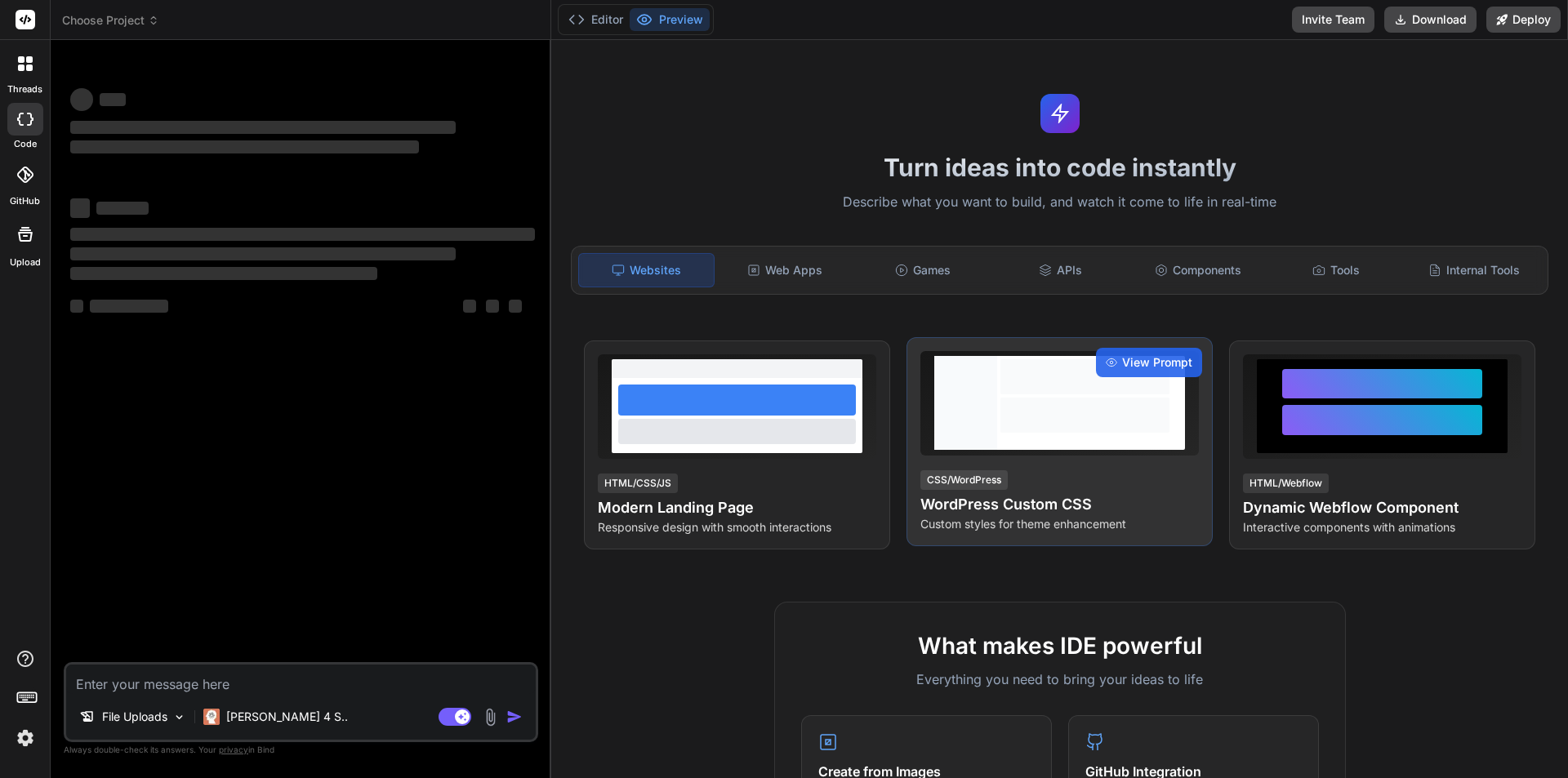
scroll to position [0, 0]
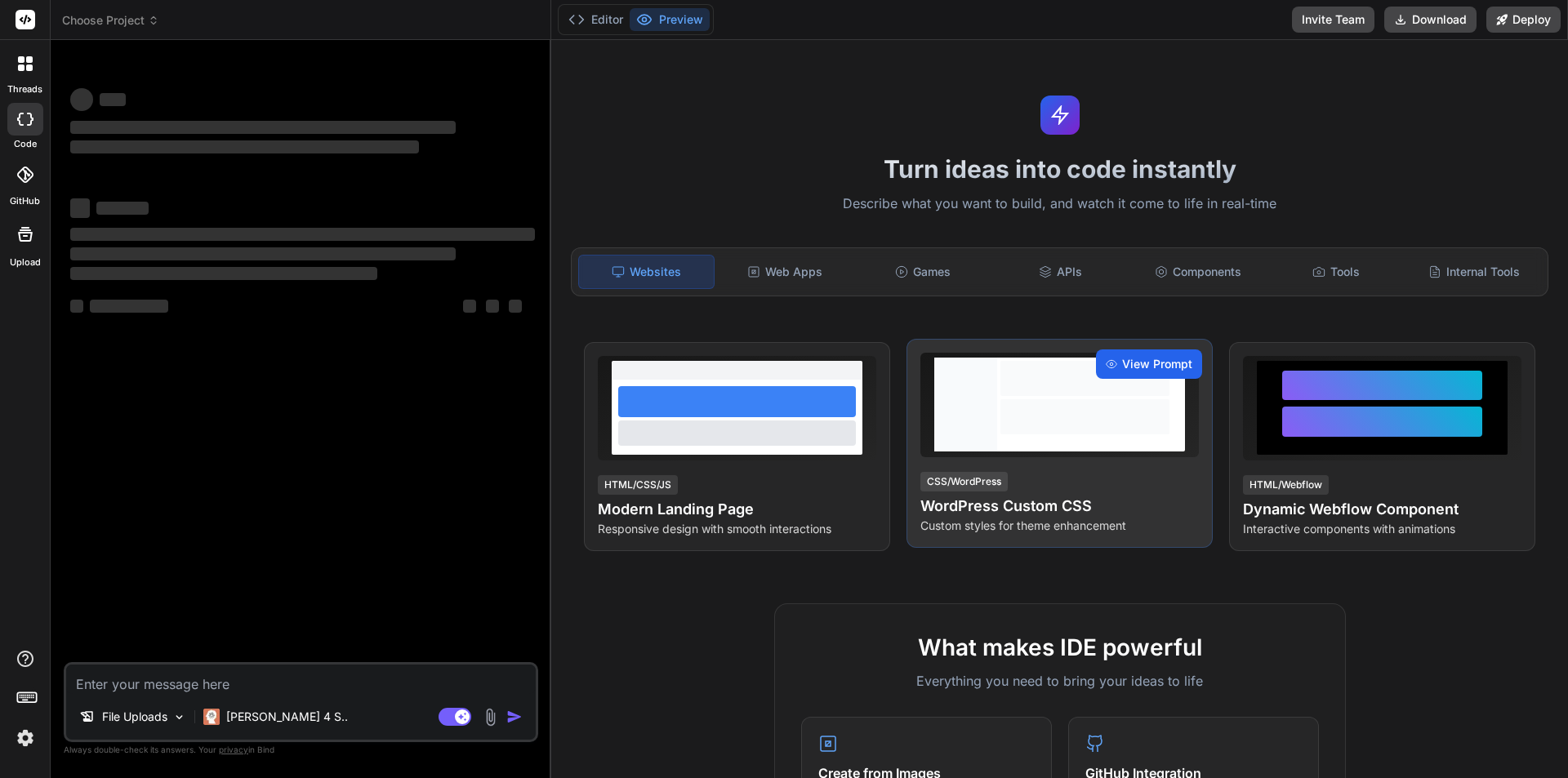
click at [1170, 361] on span "View Prompt" at bounding box center [1158, 364] width 71 height 16
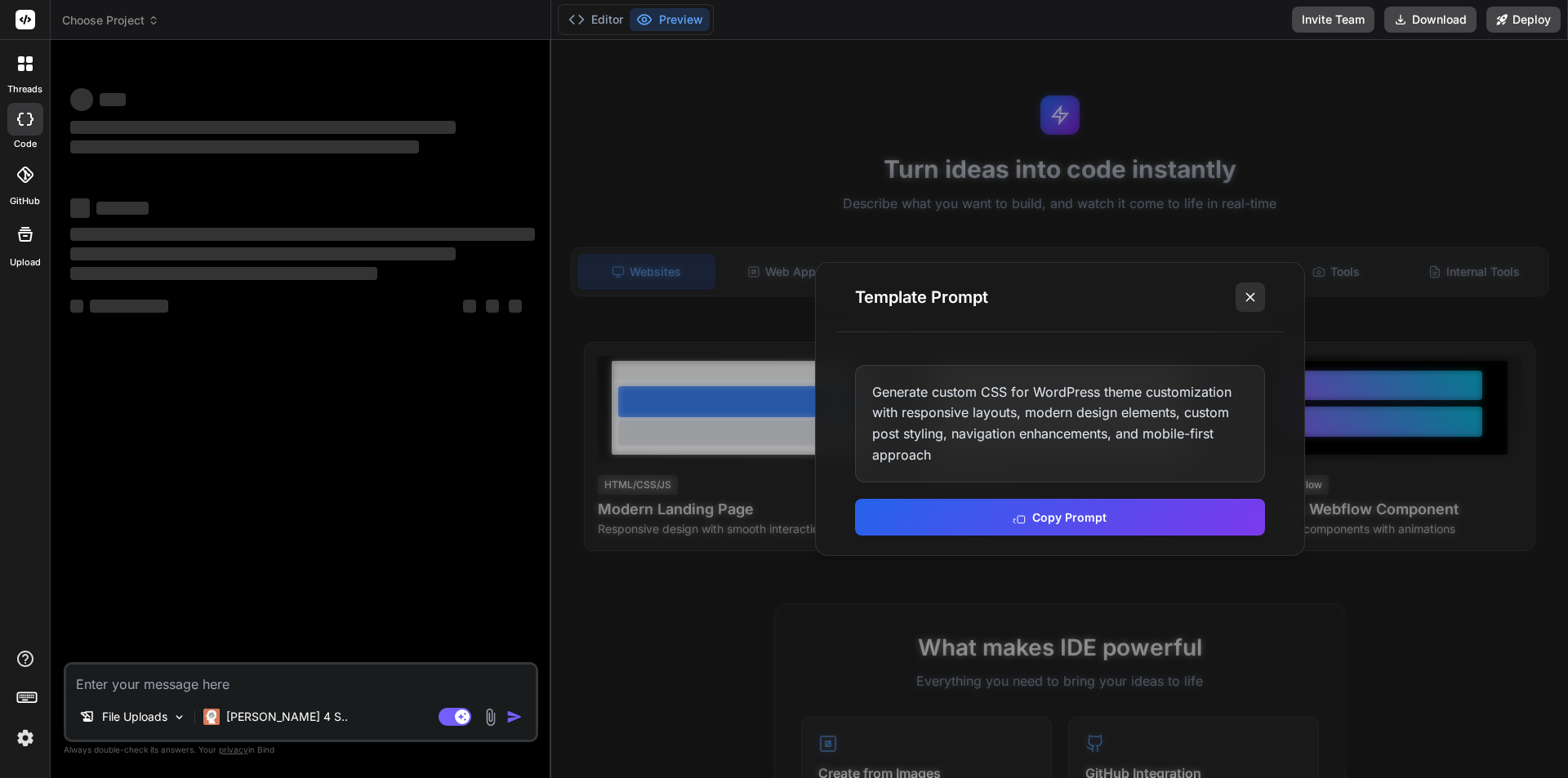
click at [1261, 301] on button at bounding box center [1251, 297] width 30 height 30
type textarea "x"
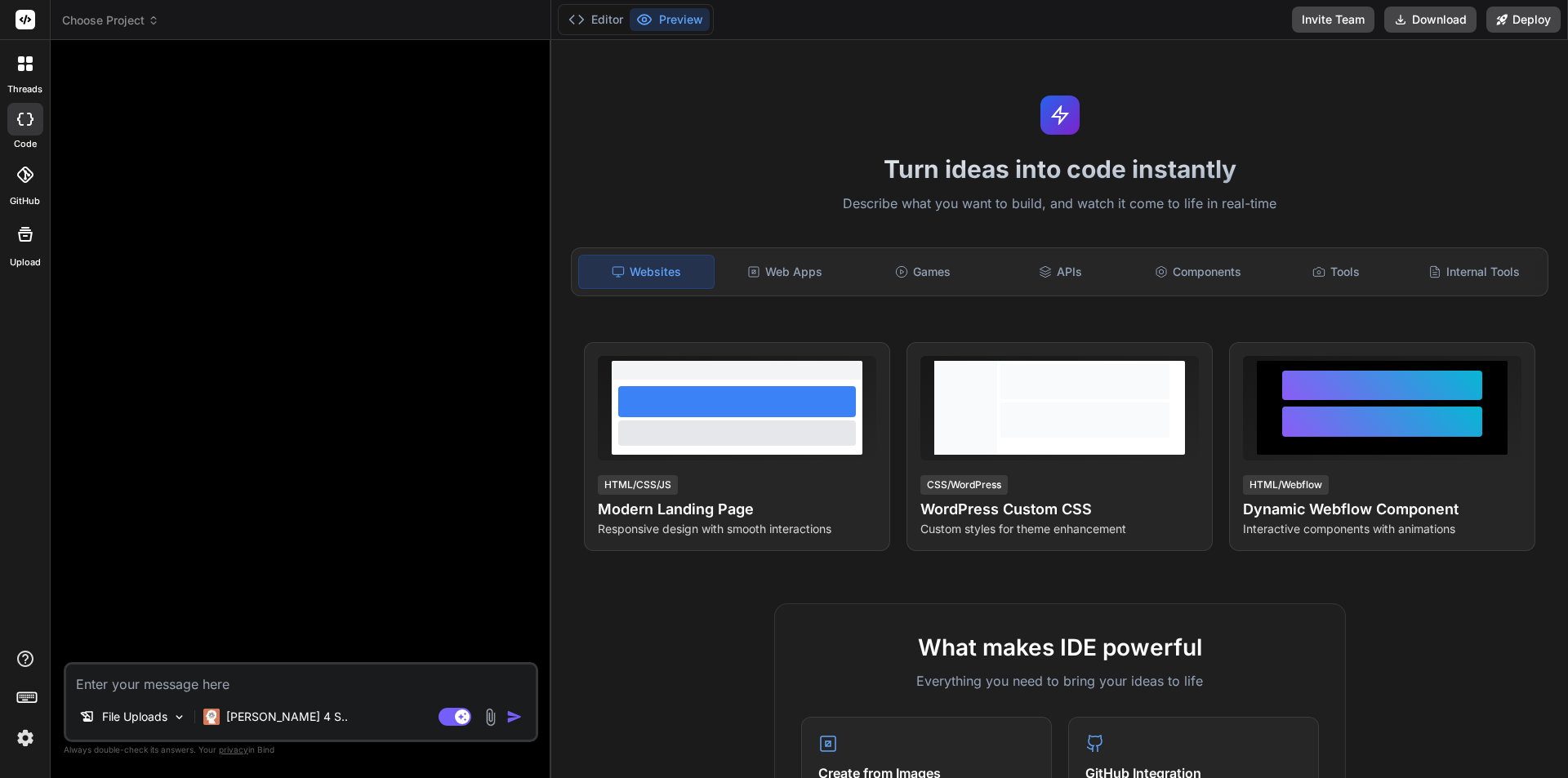
click at [790, 295] on div "Websites Web Apps Games APIs Components Tools Internal Tools" at bounding box center [1060, 271] width 978 height 49
click at [782, 264] on div "Web Apps" at bounding box center [786, 271] width 135 height 35
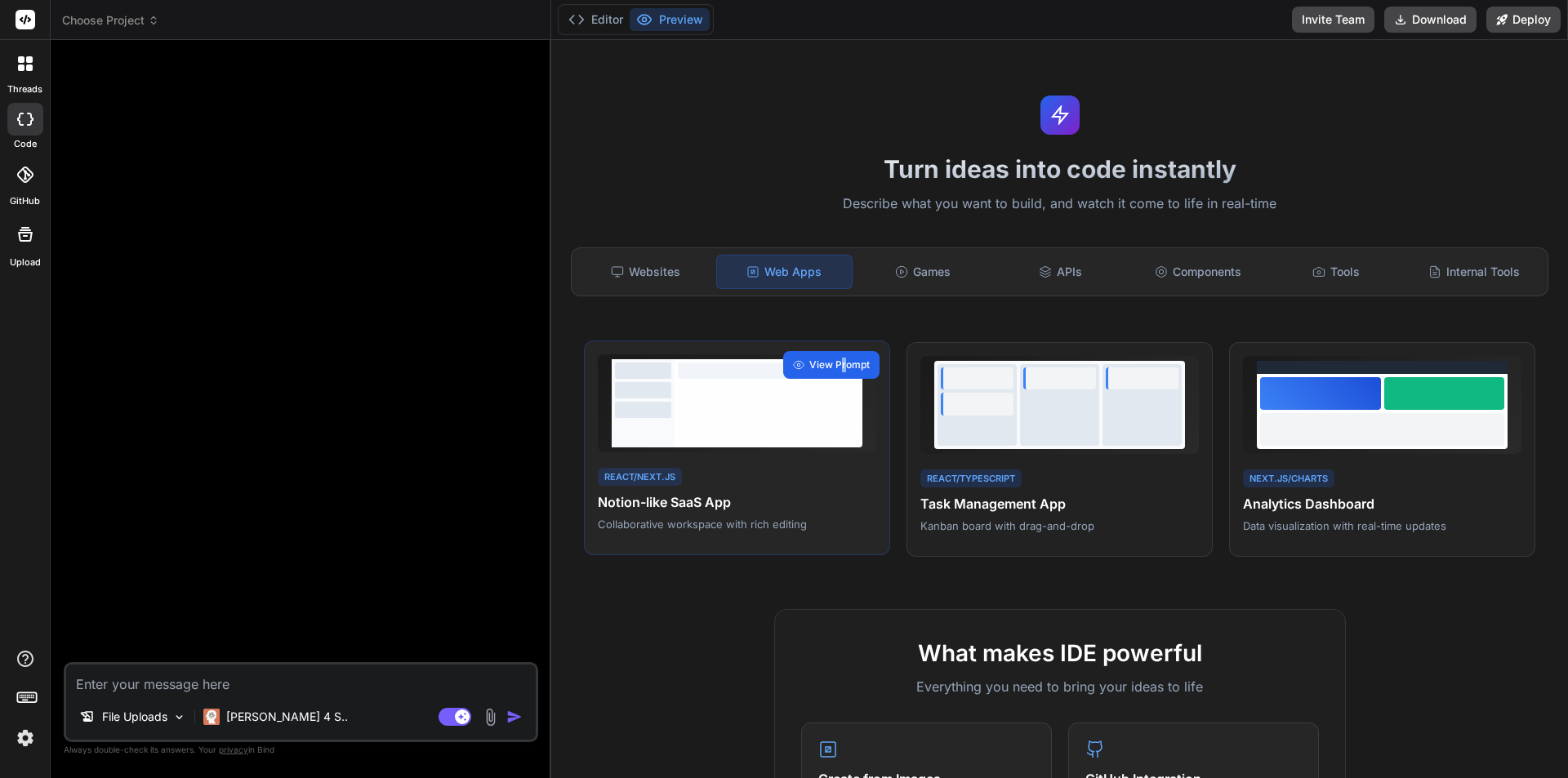
click at [842, 363] on span "View Prompt" at bounding box center [840, 365] width 61 height 15
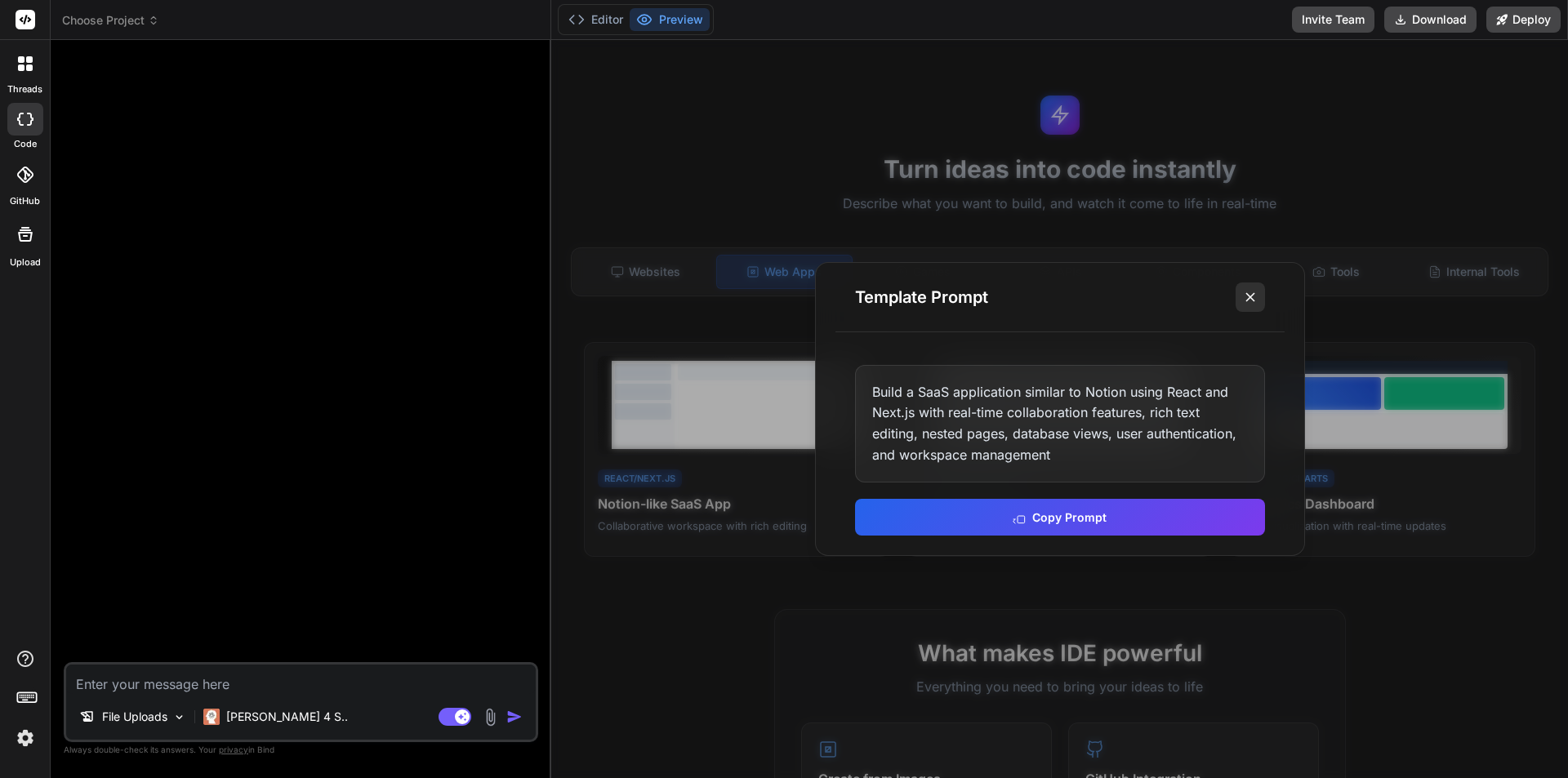
click at [1253, 292] on icon at bounding box center [1250, 297] width 16 height 16
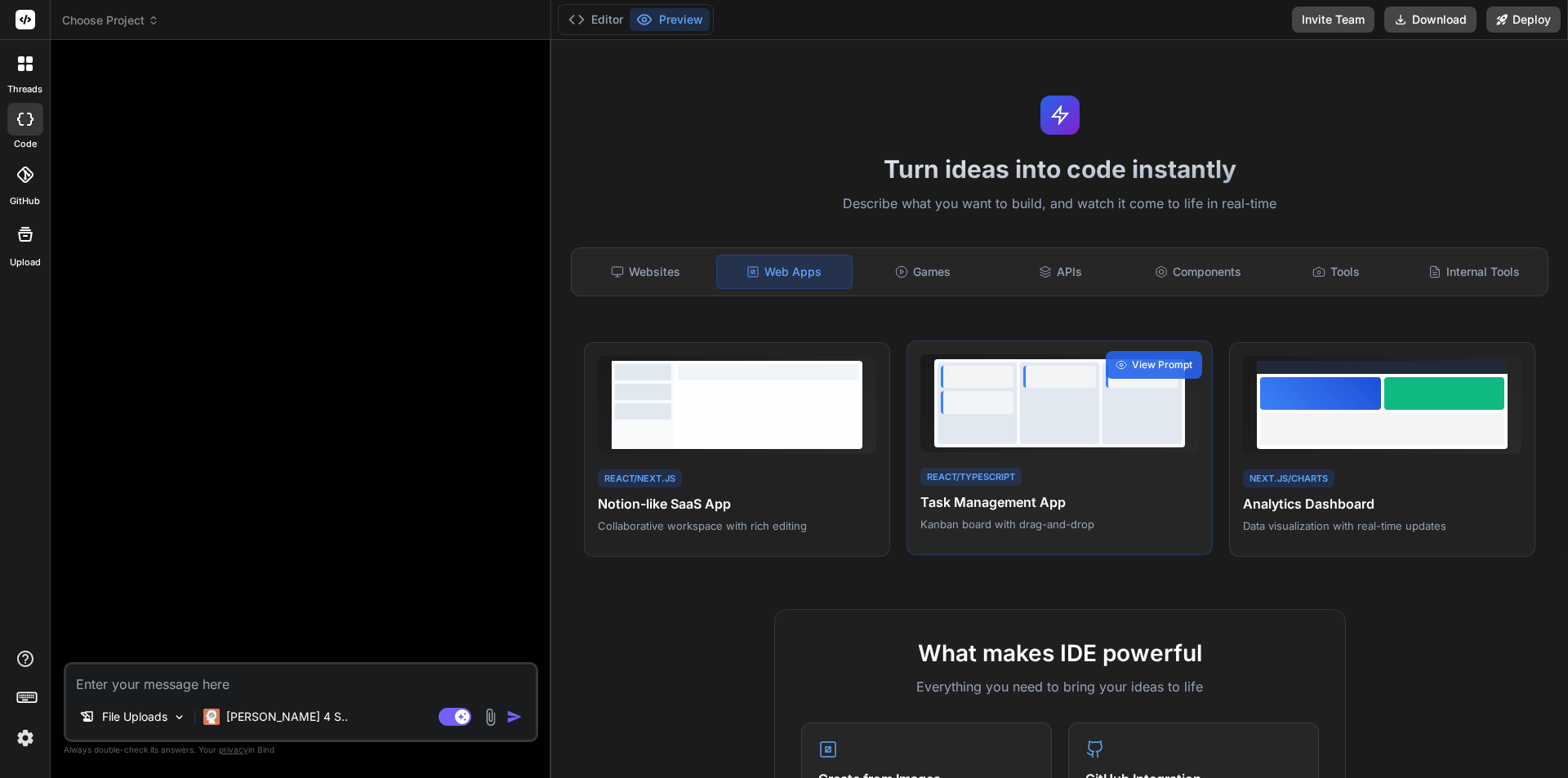
click at [1069, 420] on div at bounding box center [1060, 403] width 79 height 81
click at [1184, 347] on div "React/TypeScript Task Management App Kanban board with drag-and-drop View Prompt" at bounding box center [1060, 448] width 306 height 216
click at [1177, 366] on span "View Prompt" at bounding box center [1162, 365] width 61 height 15
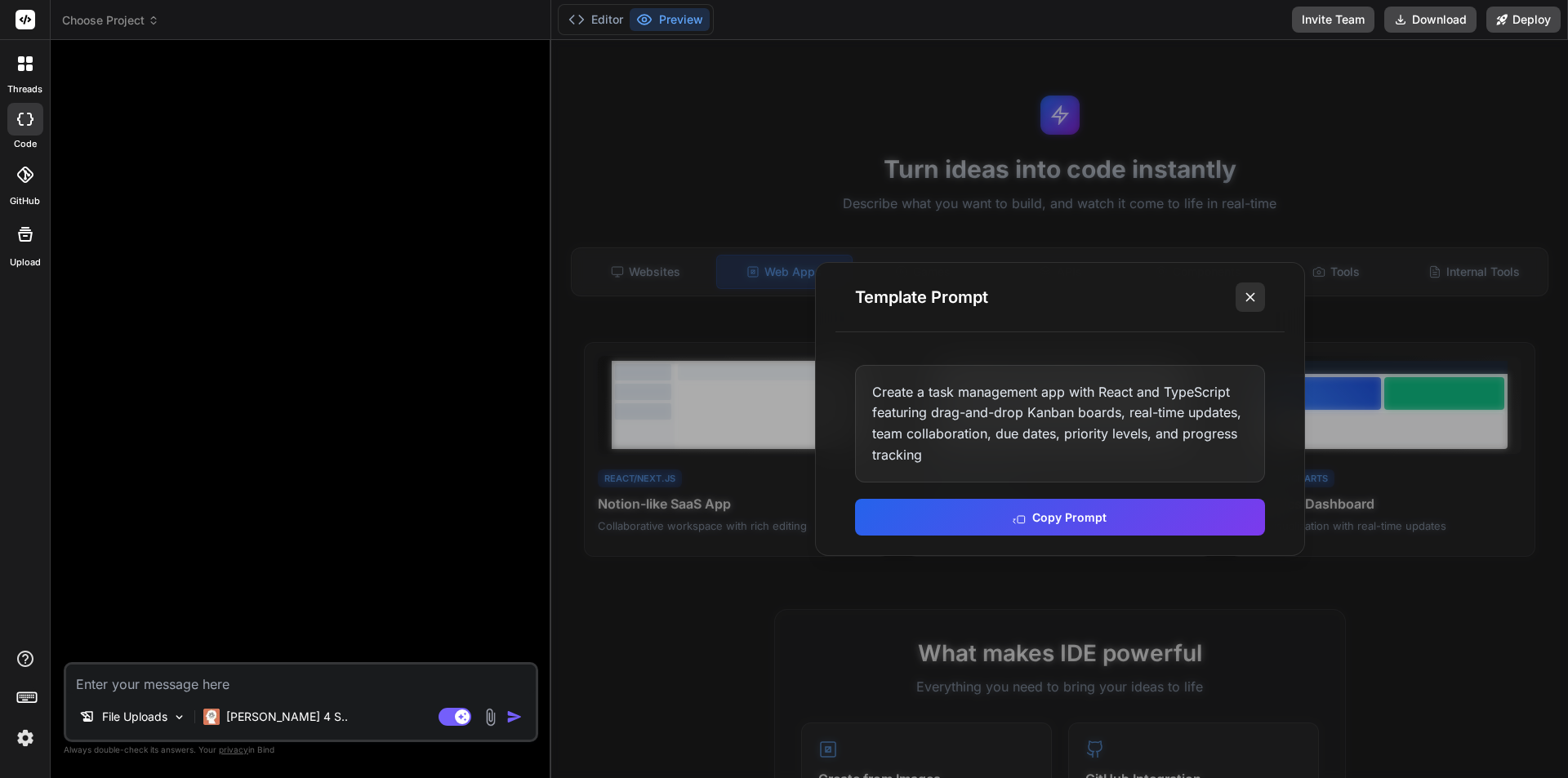
click at [1262, 299] on button at bounding box center [1251, 297] width 30 height 30
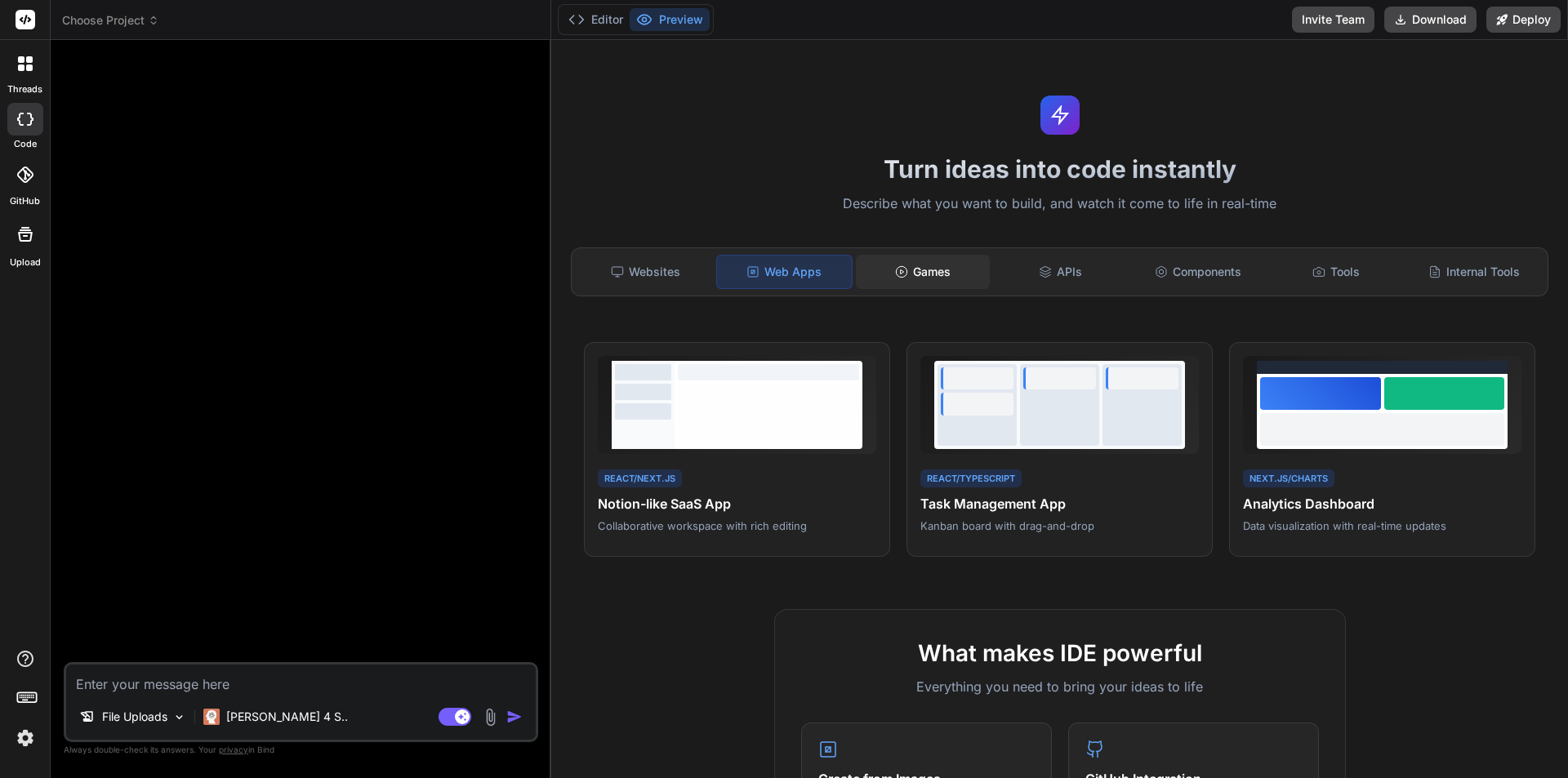
click at [926, 269] on div "Games" at bounding box center [924, 271] width 135 height 35
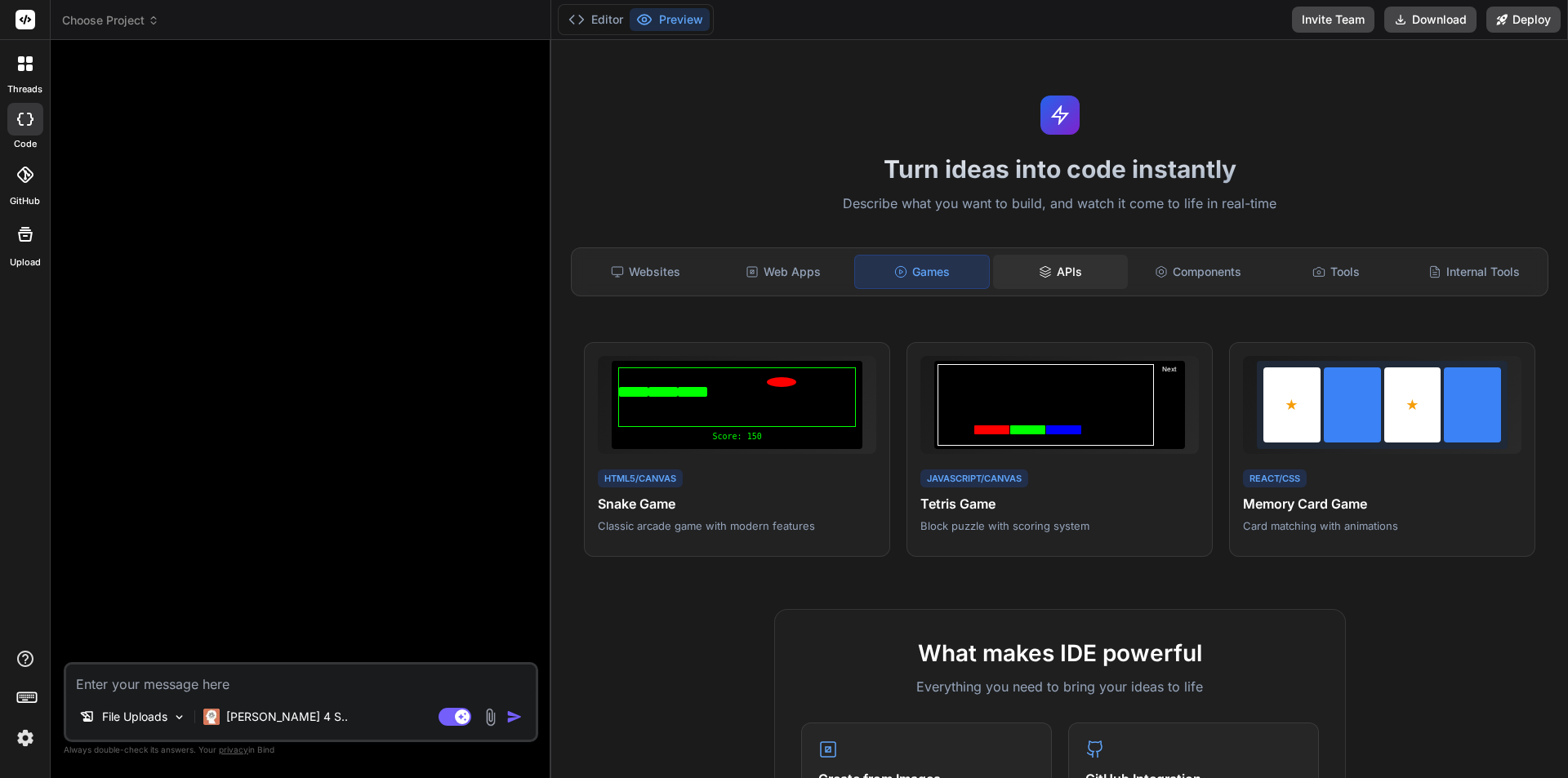
click at [1040, 273] on icon at bounding box center [1045, 273] width 11 height 2
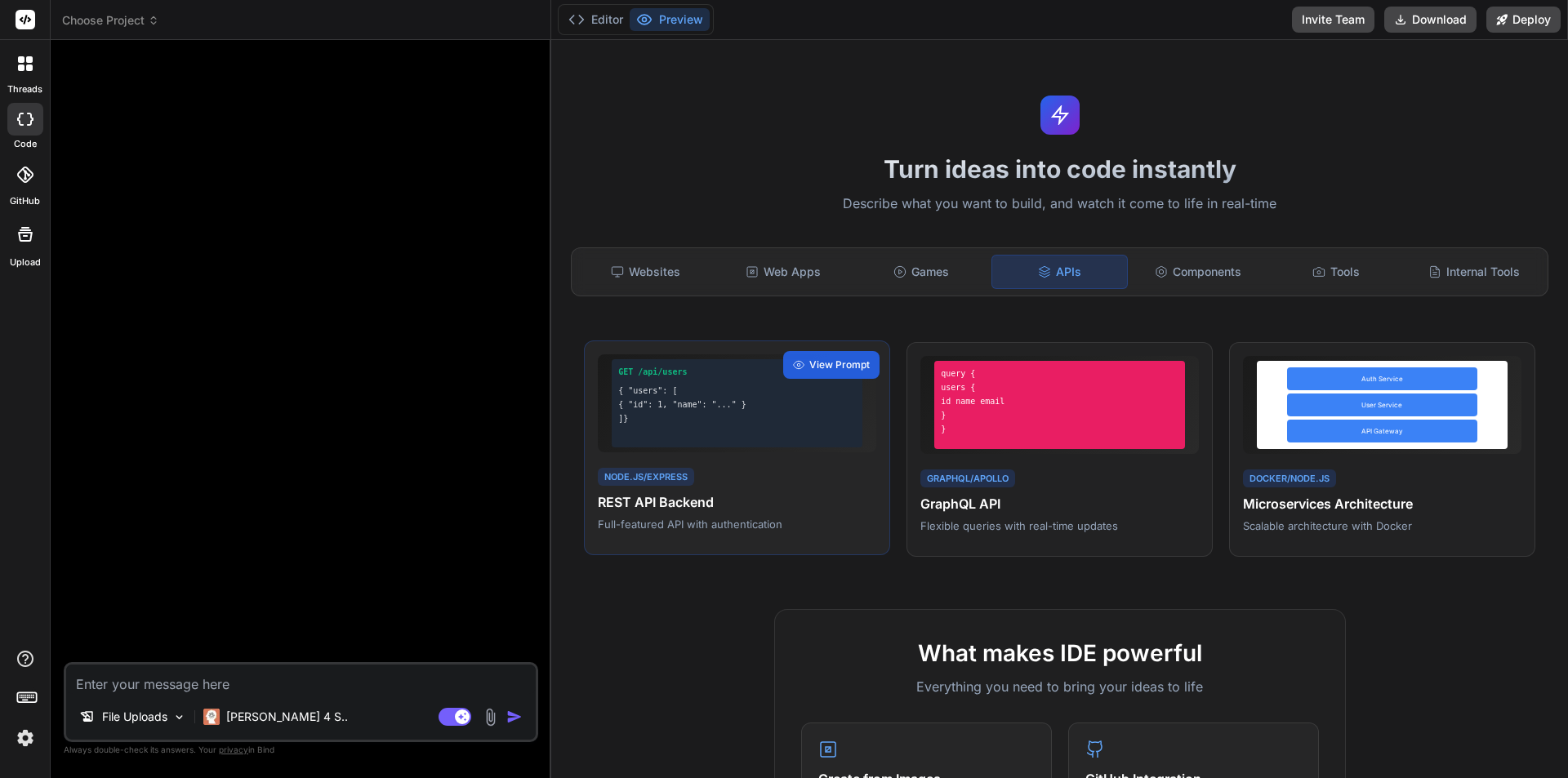
click at [797, 397] on div "GET /api/users { "users": [ { "id": 1, "name": "..." } ]}" at bounding box center [737, 403] width 250 height 88
click at [837, 360] on span "View Prompt" at bounding box center [840, 365] width 61 height 15
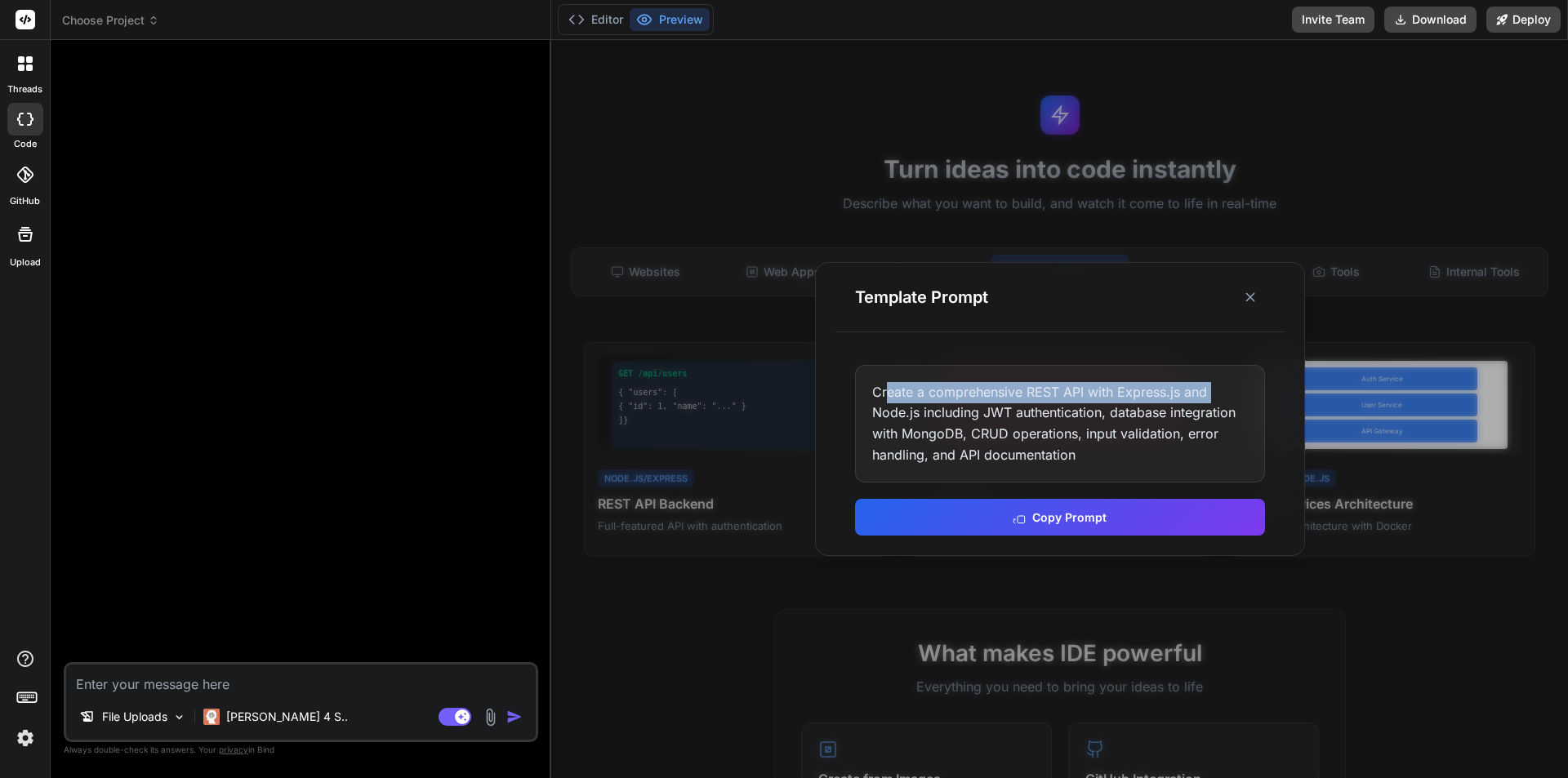
drag, startPoint x: 887, startPoint y: 397, endPoint x: 1214, endPoint y: 392, distance: 327.0
click at [1214, 392] on div "Create a comprehensive REST API with Express.js and Node.js including JWT authe…" at bounding box center [1060, 423] width 410 height 117
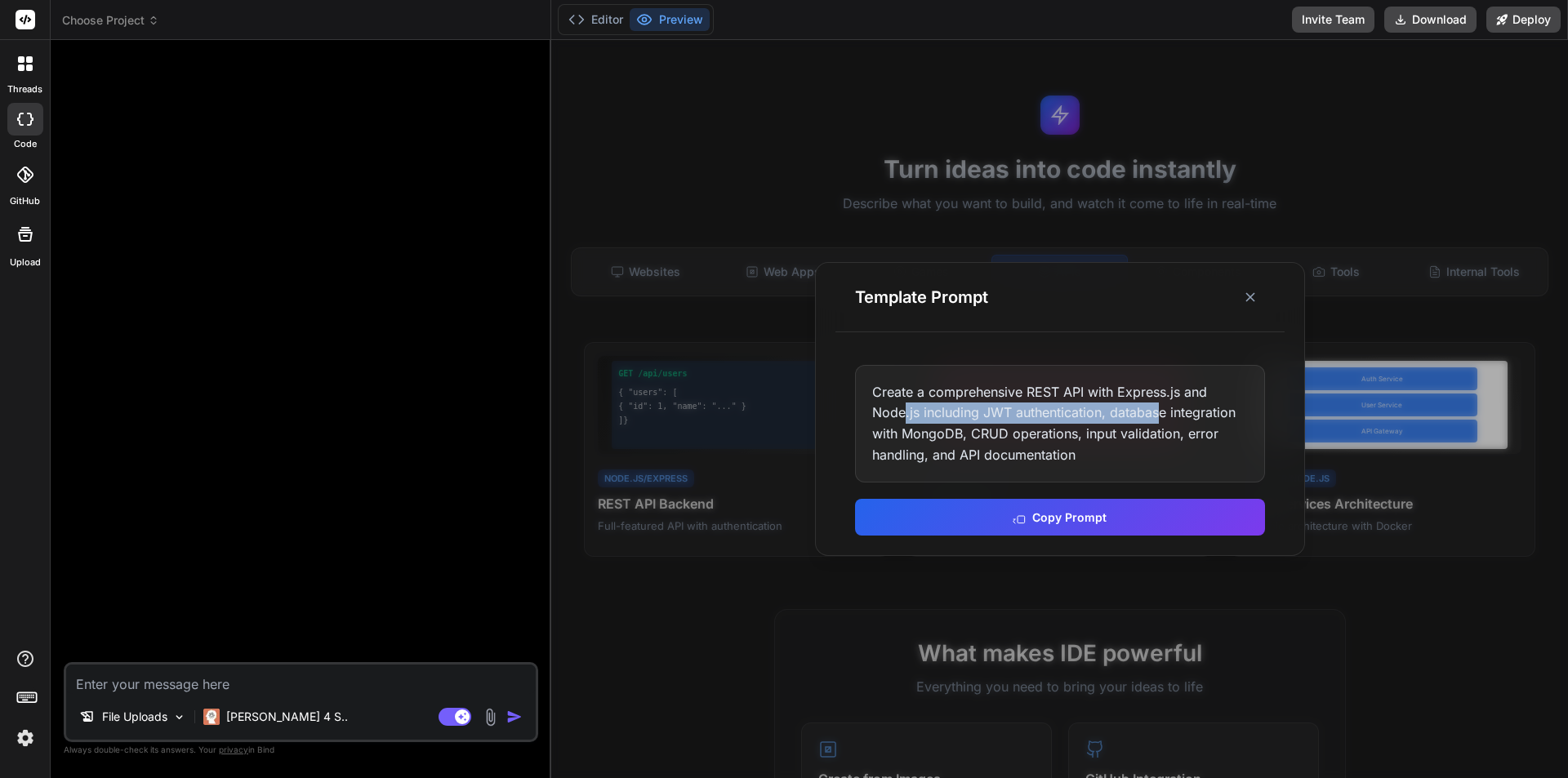
drag, startPoint x: 902, startPoint y: 411, endPoint x: 1161, endPoint y: 413, distance: 259.0
click at [1161, 413] on div "Create a comprehensive REST API with Express.js and Node.js including JWT authe…" at bounding box center [1060, 423] width 410 height 117
click at [1187, 413] on div "Create a comprehensive REST API with Express.js and Node.js including JWT authe…" at bounding box center [1060, 423] width 410 height 117
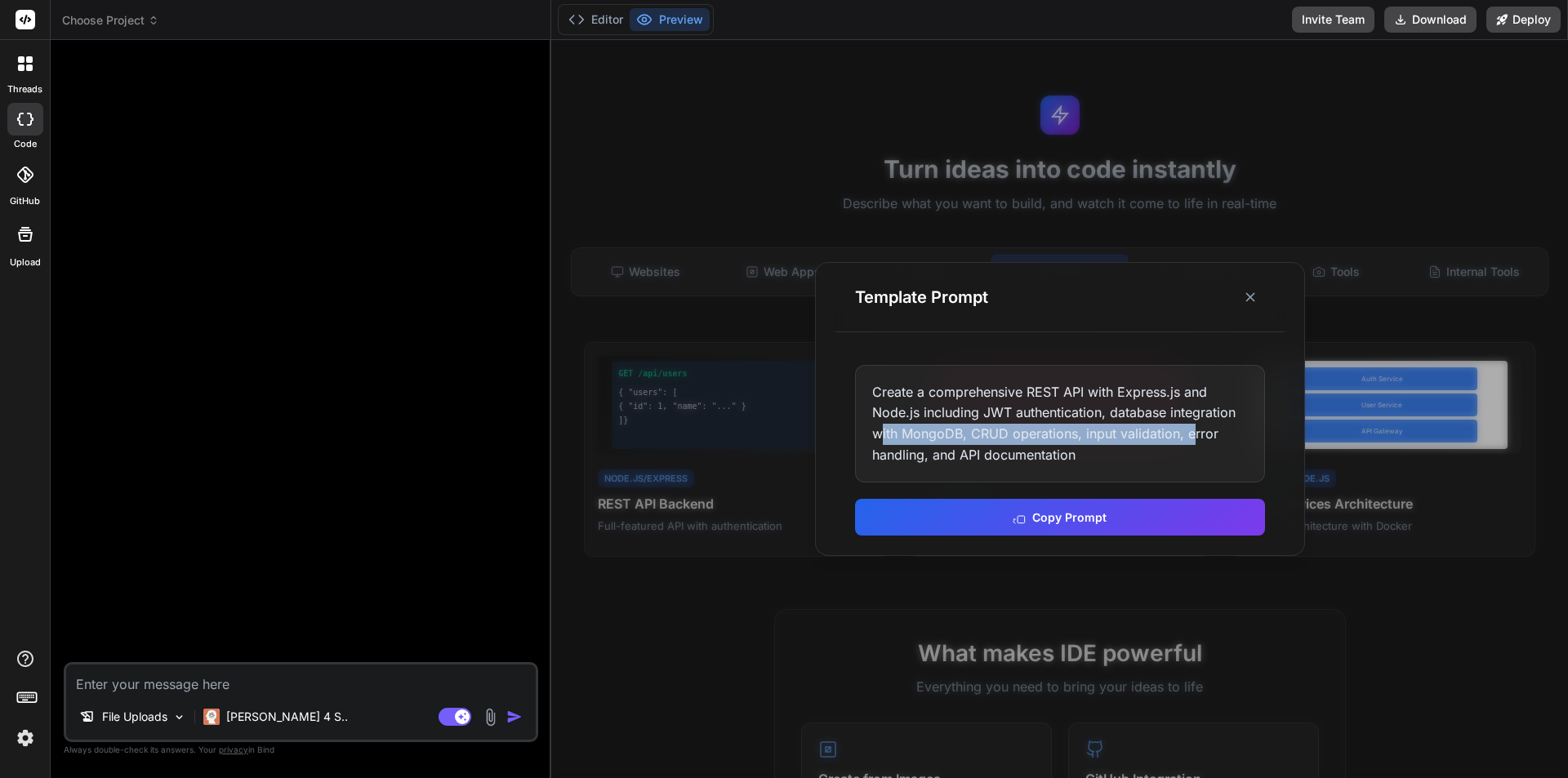
drag, startPoint x: 878, startPoint y: 434, endPoint x: 1195, endPoint y: 432, distance: 317.0
click at [1195, 432] on div "Create a comprehensive REST API with Express.js and Node.js including JWT authe…" at bounding box center [1060, 423] width 410 height 117
click at [1204, 437] on div "Create a comprehensive REST API with Express.js and Node.js including JWT authe…" at bounding box center [1060, 423] width 410 height 117
click at [1077, 460] on div "Create a comprehensive REST API with Express.js and Node.js including JWT authe…" at bounding box center [1060, 423] width 410 height 117
click at [1253, 297] on icon at bounding box center [1250, 297] width 16 height 16
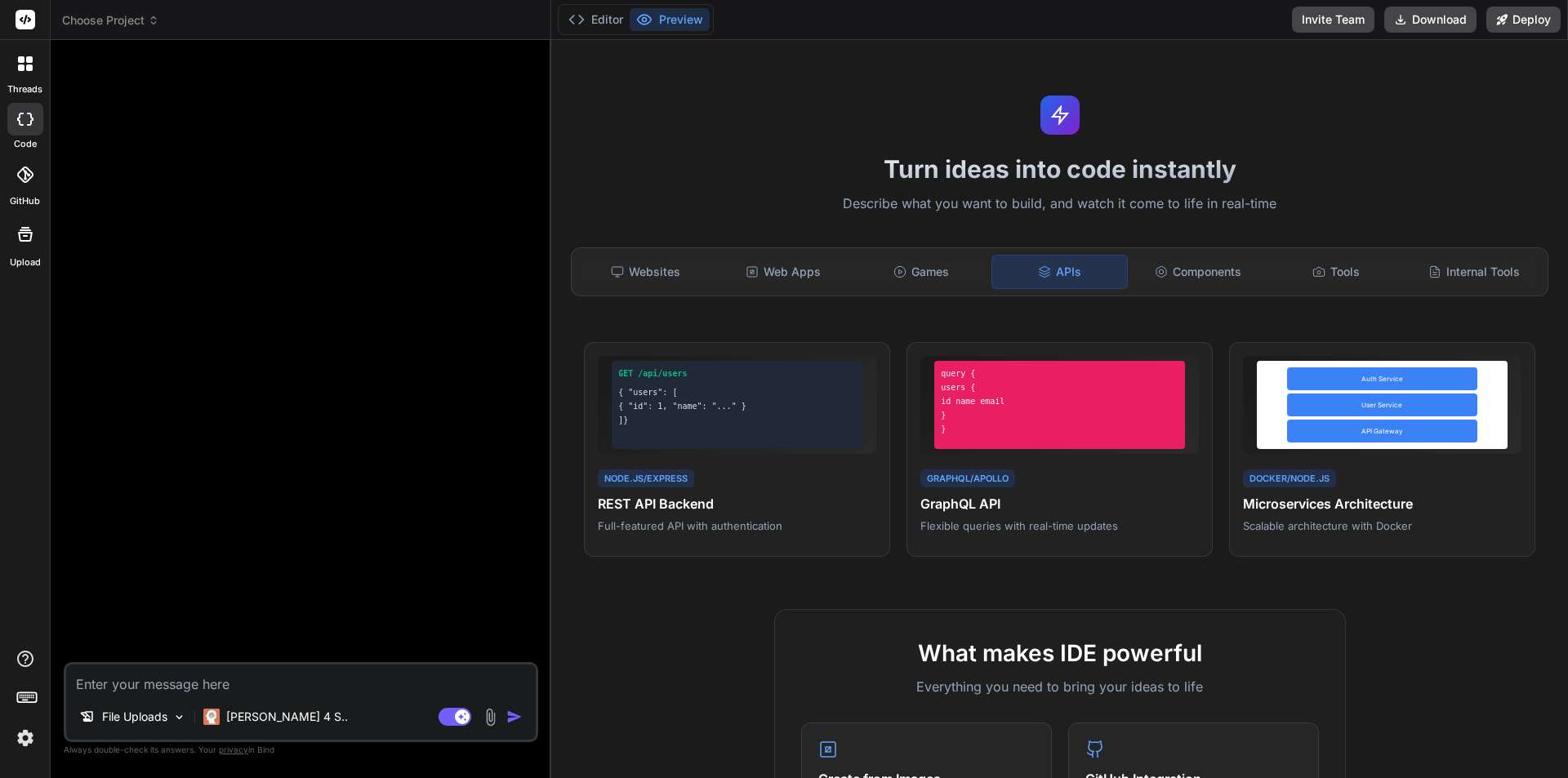
click at [321, 694] on textarea at bounding box center [301, 680] width 470 height 30
paste textarea "# Lore.ip Dolors — Ame Consect (Adipiscin Eli) ## Sed Doe tem in utlabo **Etdo.…"
type textarea "# Lore.ip Dolors — Ame Consect (Adipiscin Eli) ## Sed Doe tem in utlabo **Etdo.…"
type textarea "x"
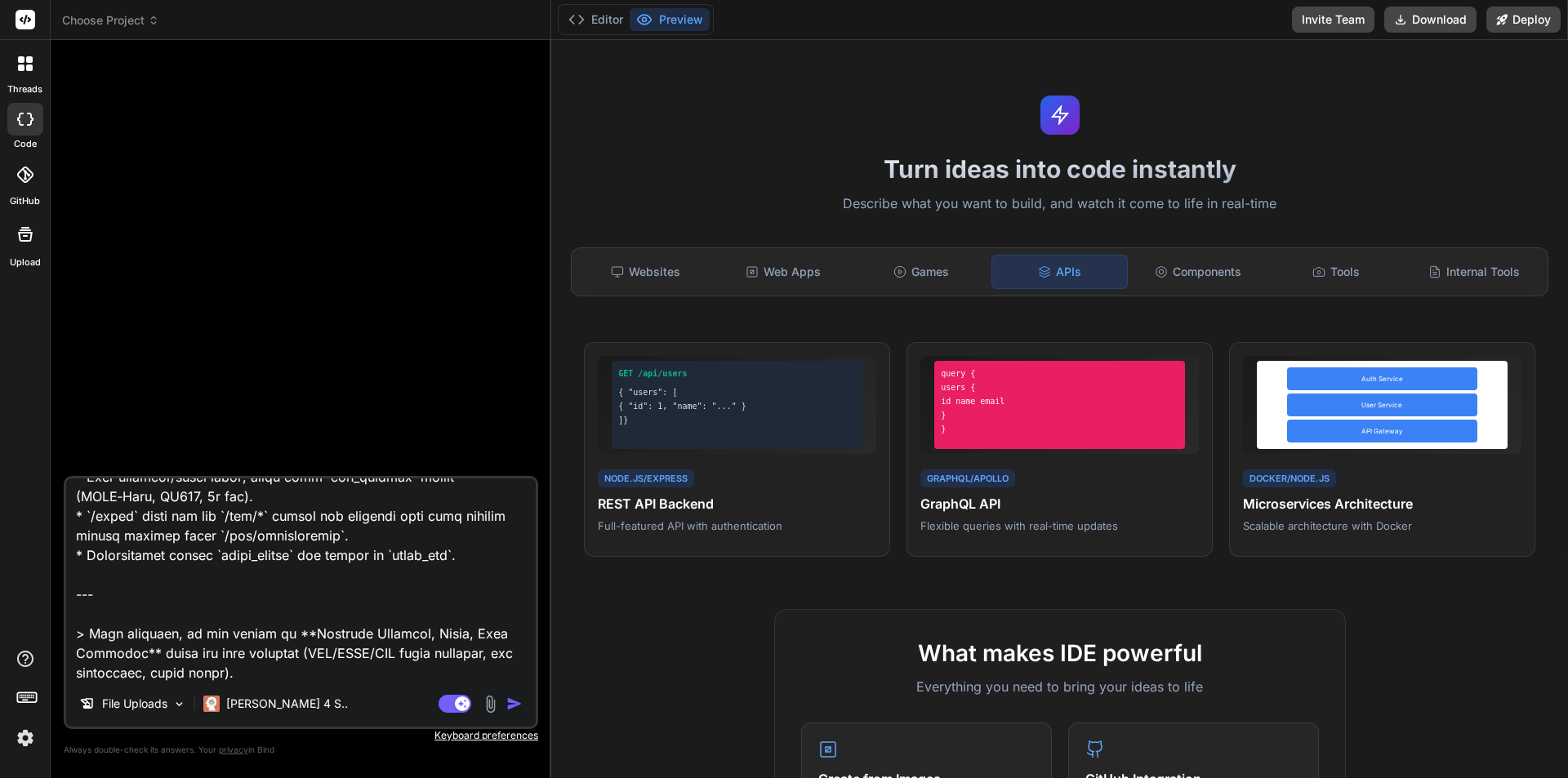
scroll to position [21647, 0]
drag, startPoint x: 334, startPoint y: 576, endPoint x: 337, endPoint y: 557, distance: 19.2
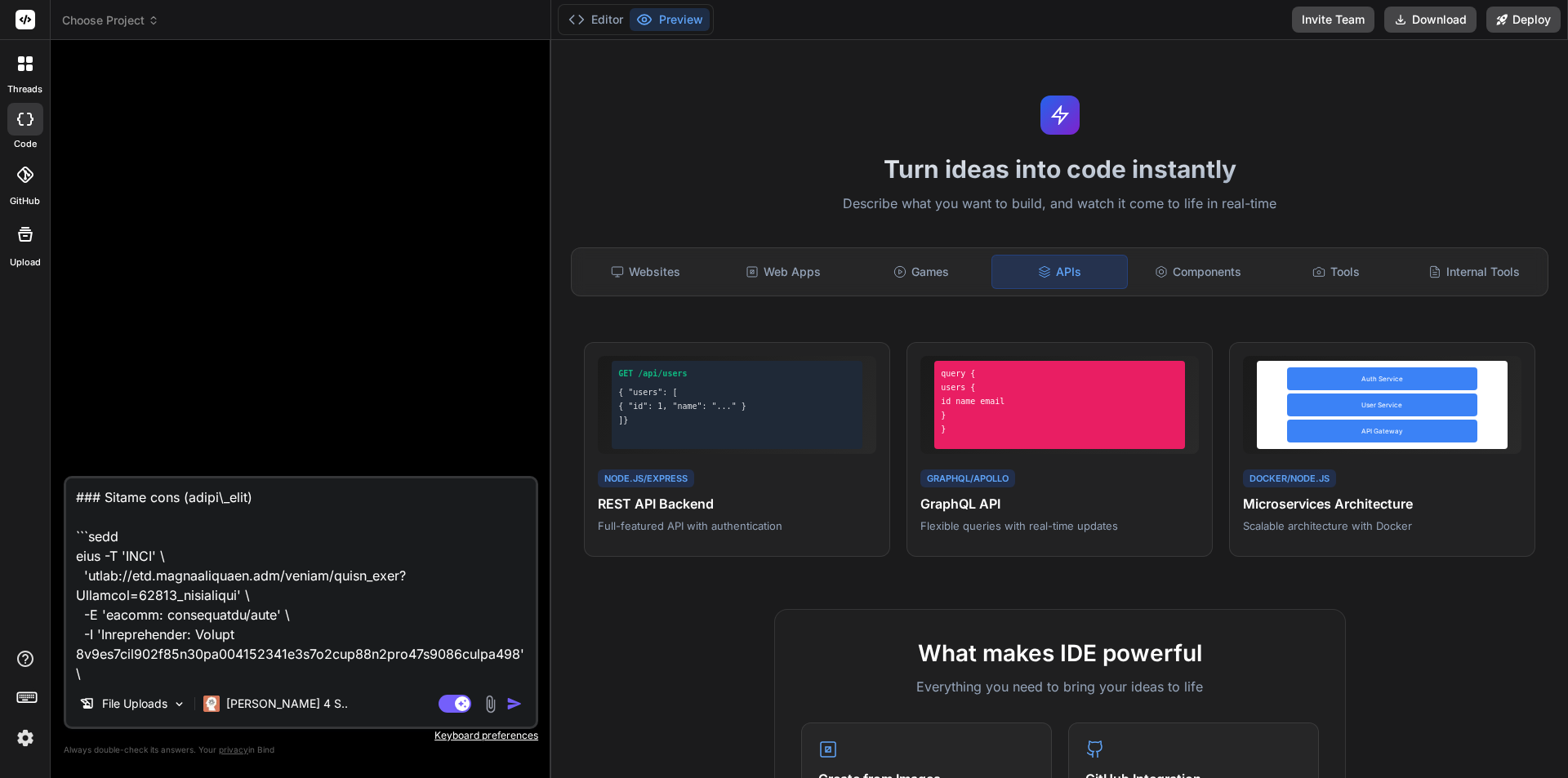
scroll to position [20857, 0]
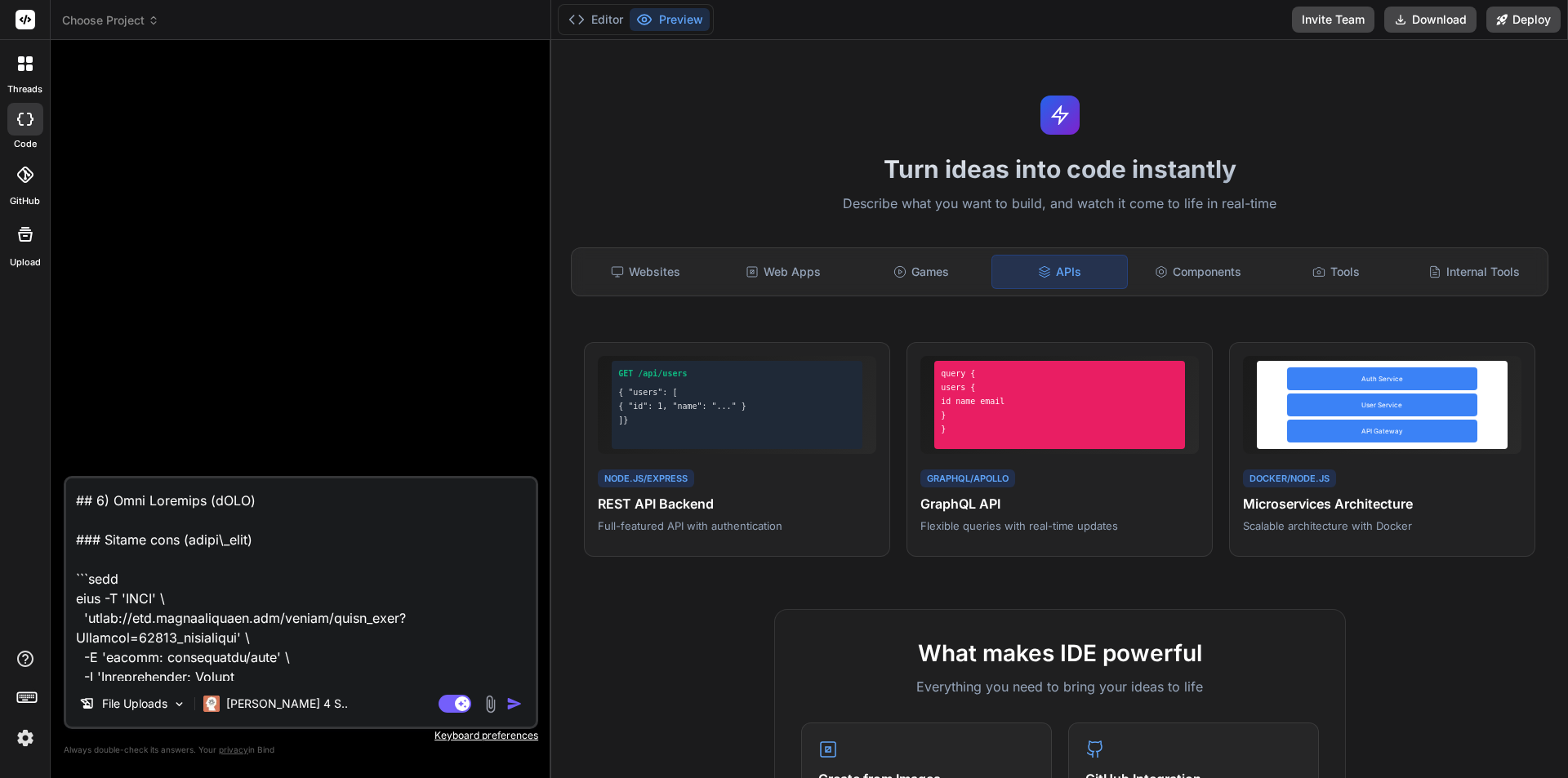
type textarea "# Lore.ip Dolors — Ame Consect (Adipiscin Eli) ## Sed Doe tem in utlabo **Etdo.…"
click at [518, 709] on img "button" at bounding box center [515, 703] width 16 height 16
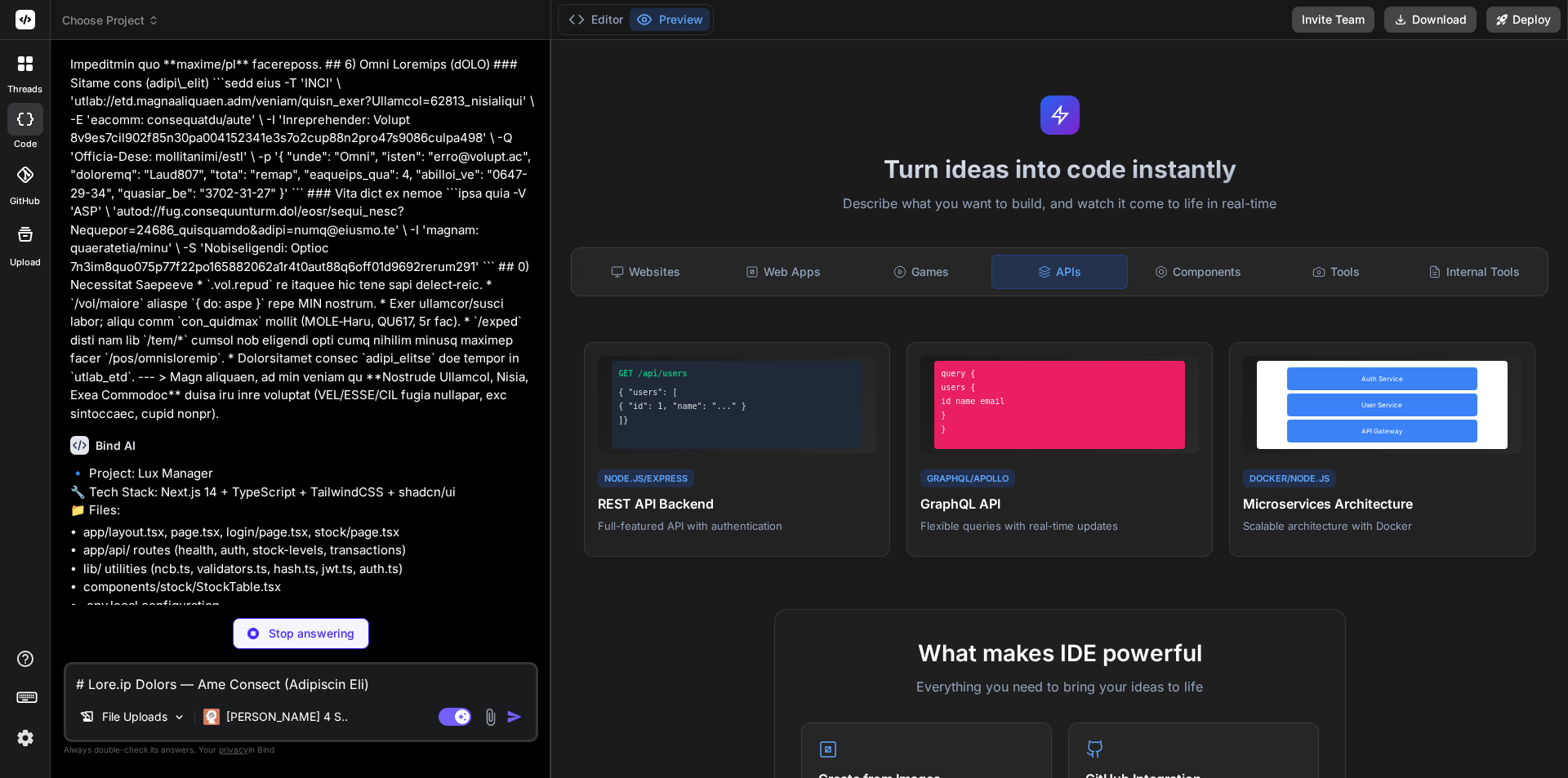
scroll to position [7056, 0]
type textarea "x"
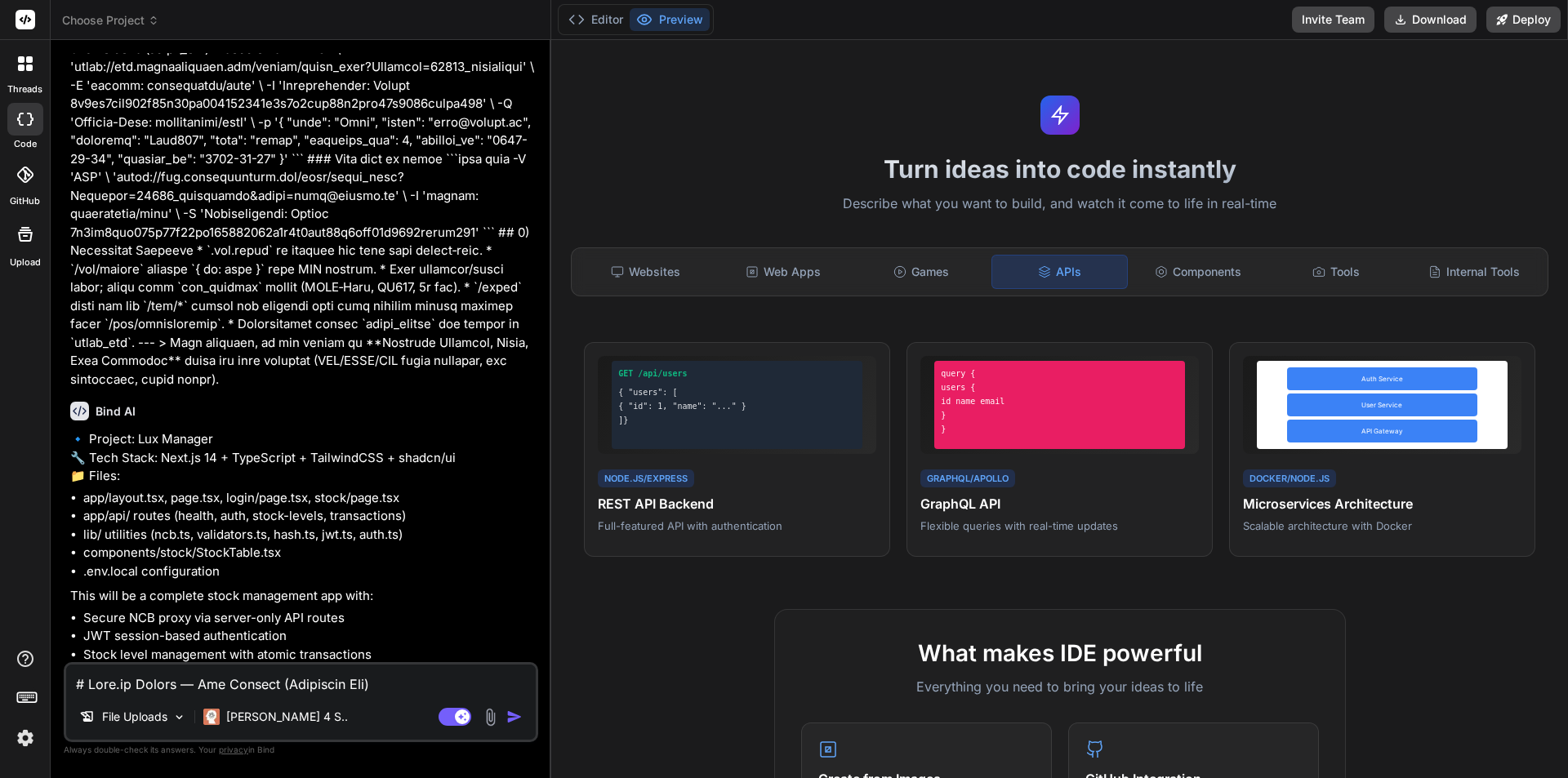
scroll to position [7119, 0]
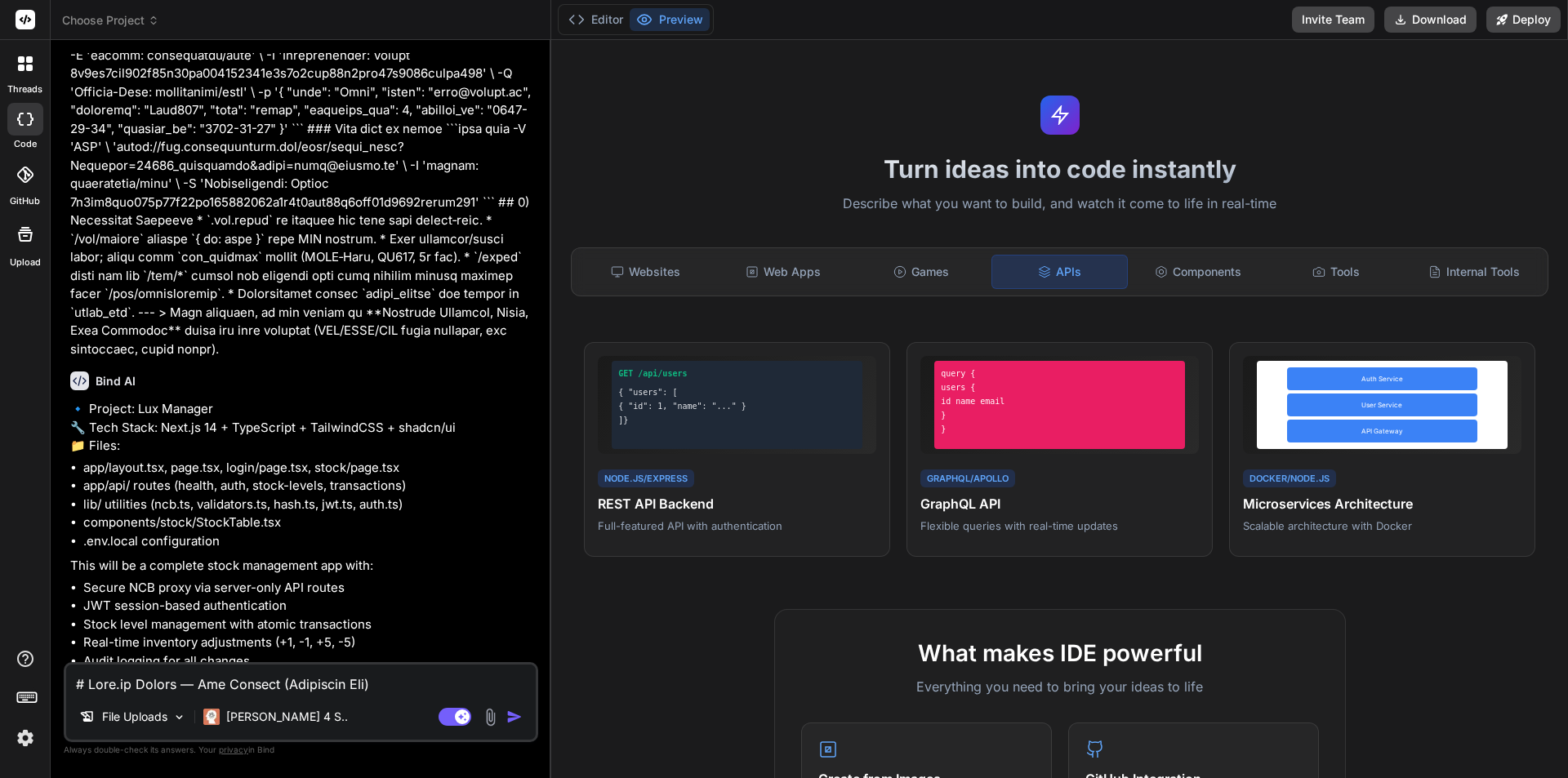
click at [289, 687] on textarea at bounding box center [301, 680] width 470 height 30
type textarea "Y"
type textarea "x"
type textarea "Ye"
type textarea "x"
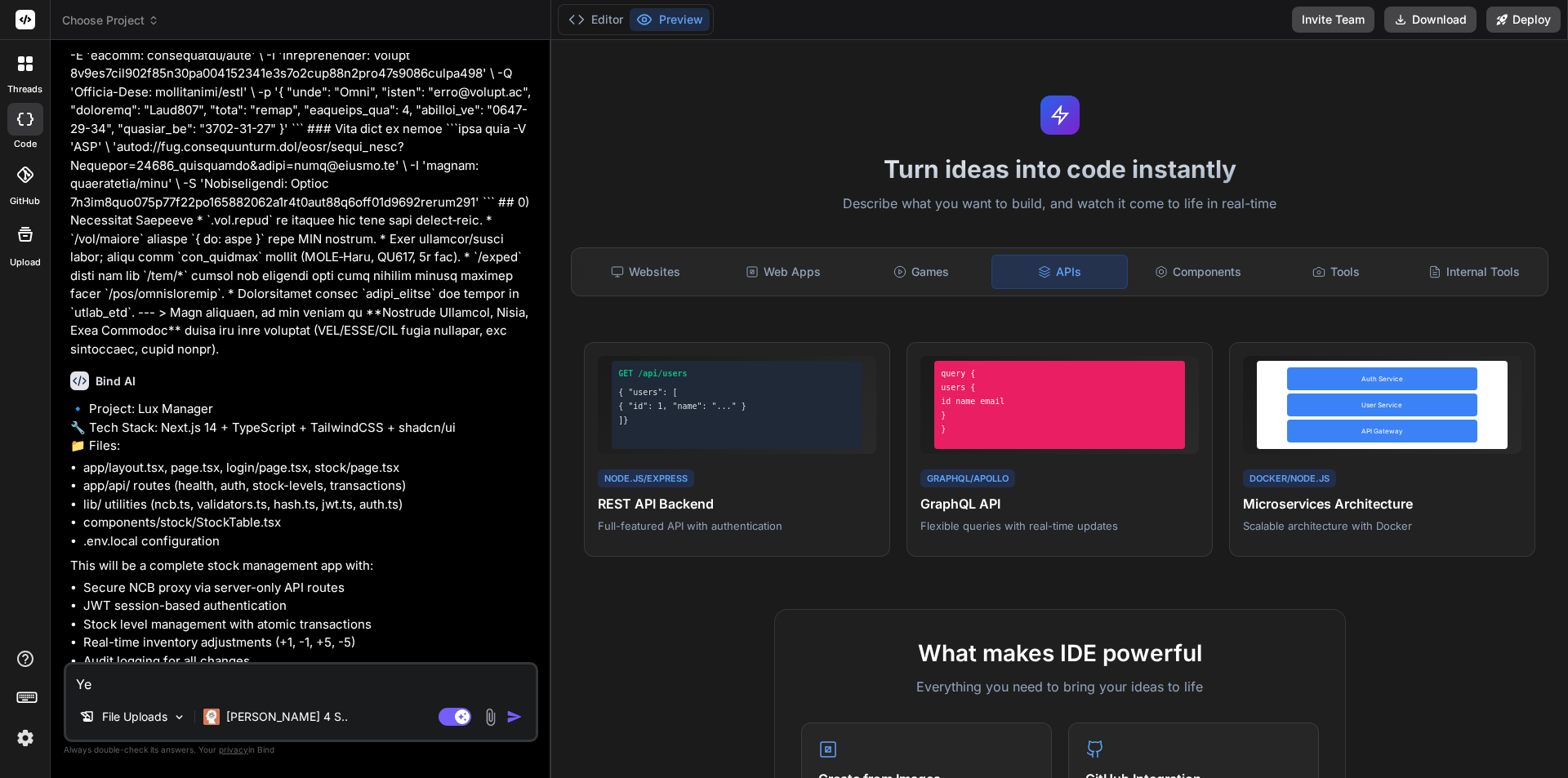
type textarea "Yes"
type textarea "x"
type textarea "Yes,"
type textarea "x"
type textarea "Yes,"
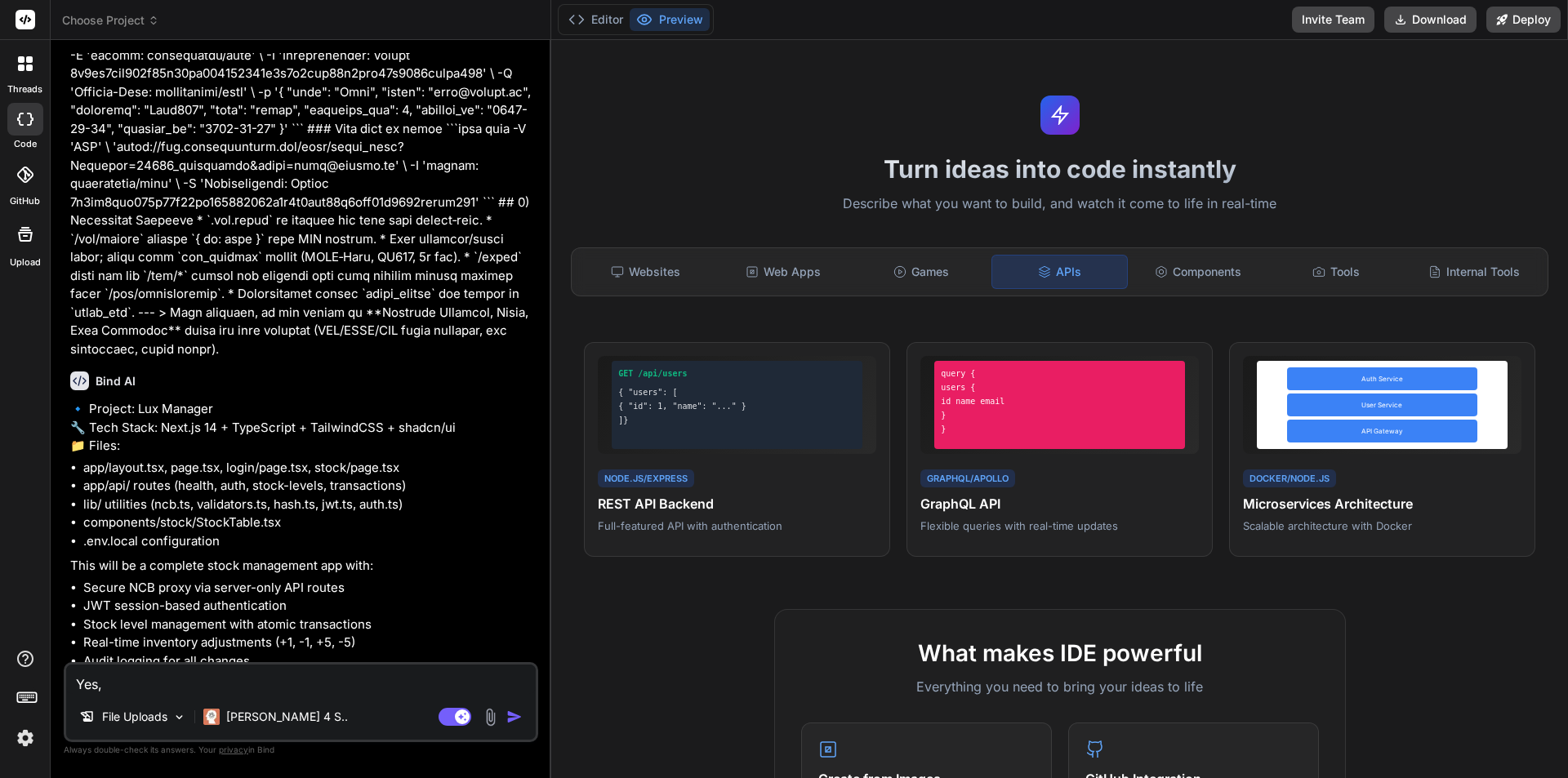
type textarea "x"
type textarea "Yes, m"
type textarea "x"
type textarea "Yes, [GEOGRAPHIC_DATA]"
type textarea "x"
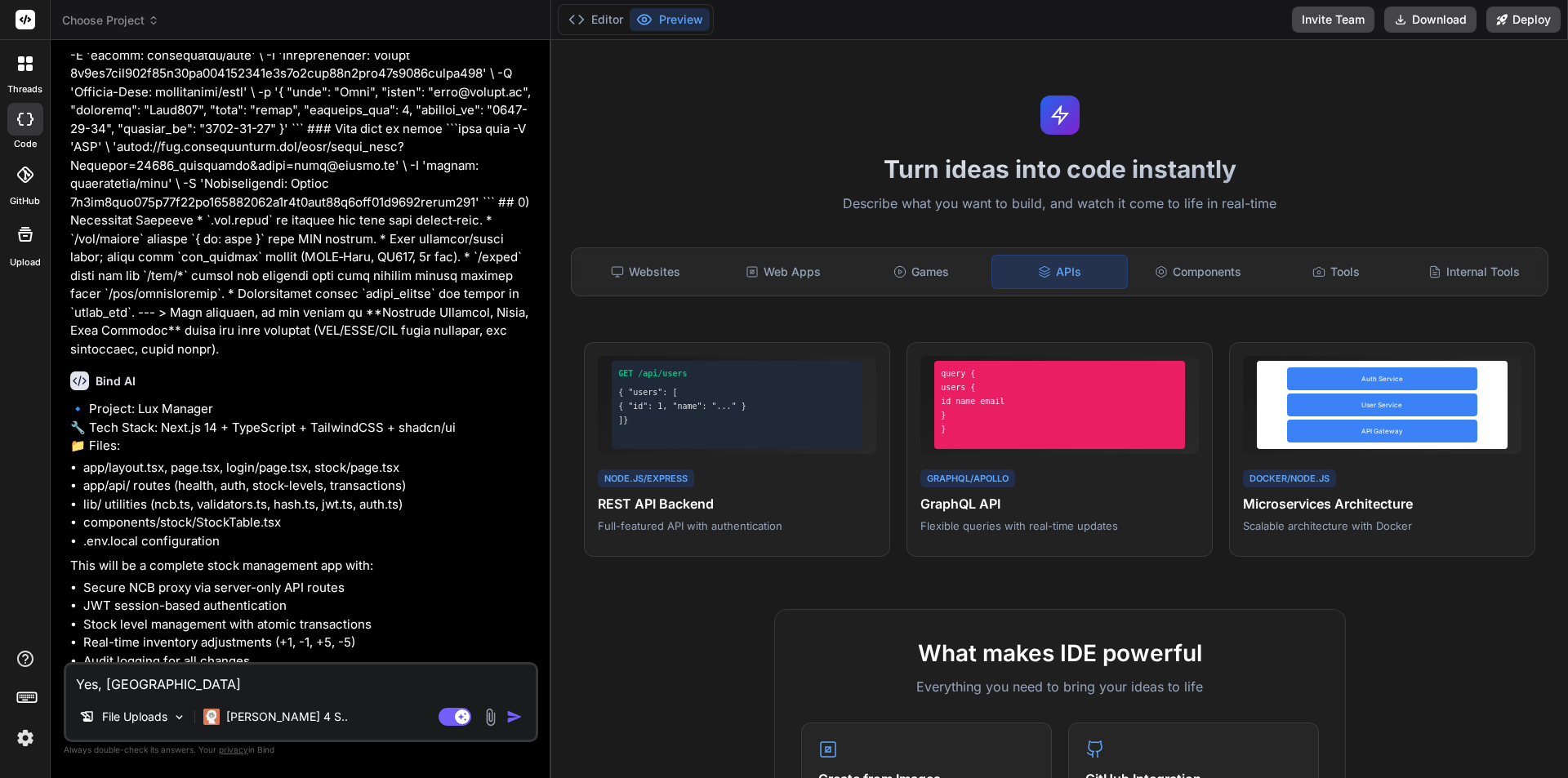
type textarea "Yes, mak"
type textarea "x"
type textarea "Yes, make"
type textarea "x"
type textarea "Yes, make"
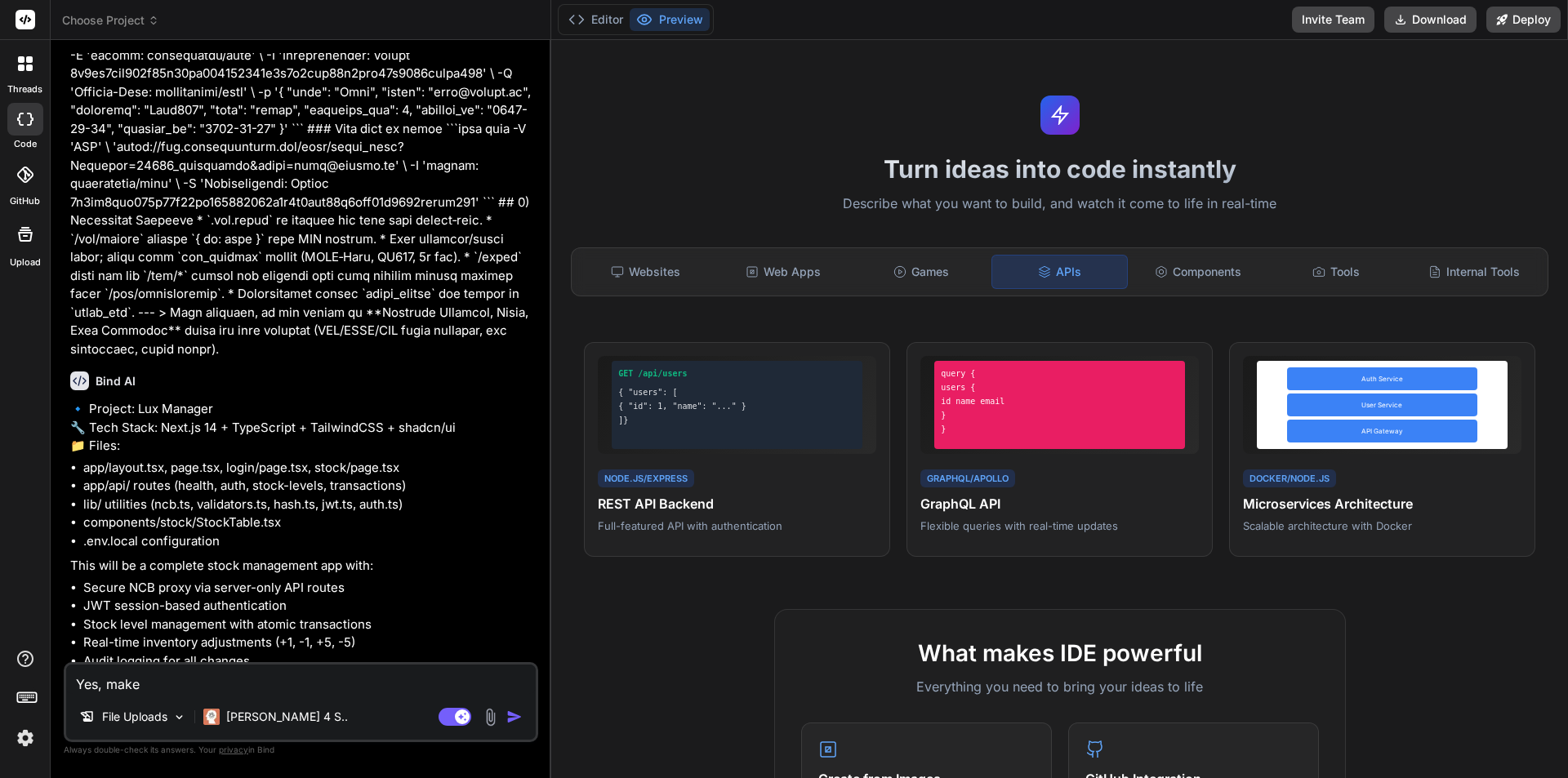
type textarea "x"
type textarea "Yes, make s"
type textarea "x"
type textarea "Yes, make su"
type textarea "x"
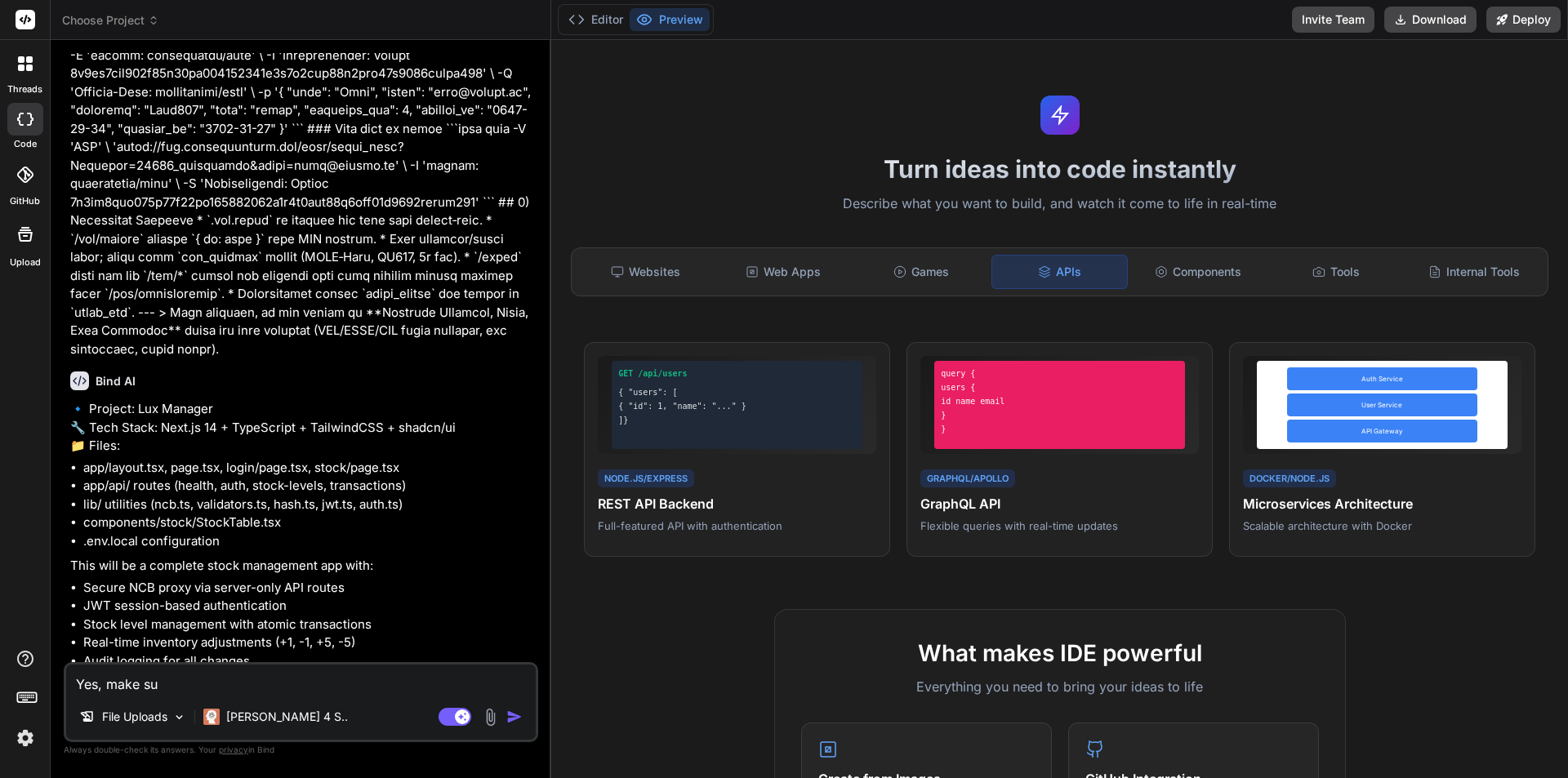
type textarea "Yes, make sur"
type textarea "x"
type textarea "Yes, make sure"
type textarea "x"
type textarea "Yes, make sure"
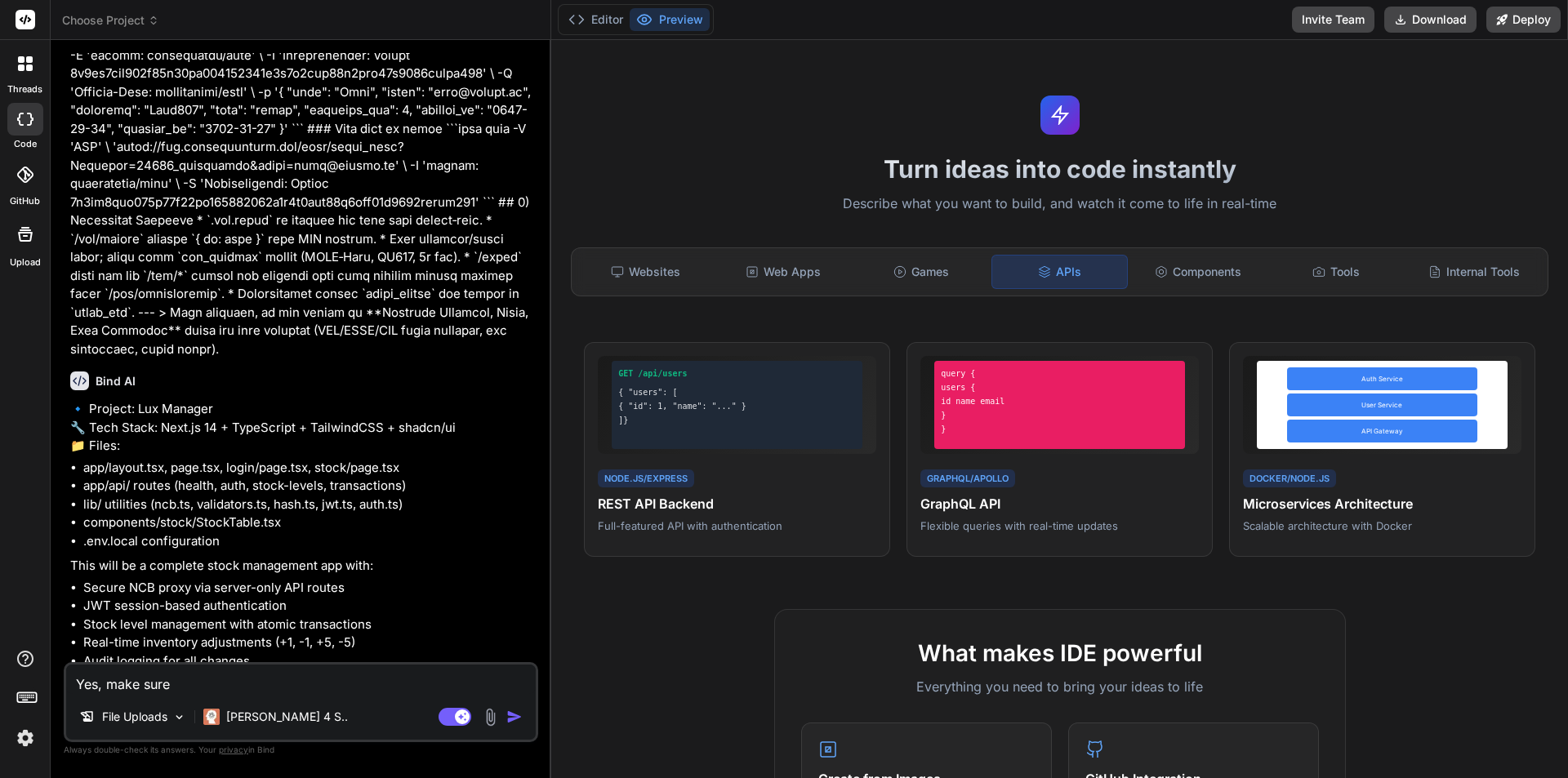
type textarea "x"
type textarea "Yes, make sure t"
type textarea "x"
type textarea "Yes, make sure th"
type textarea "x"
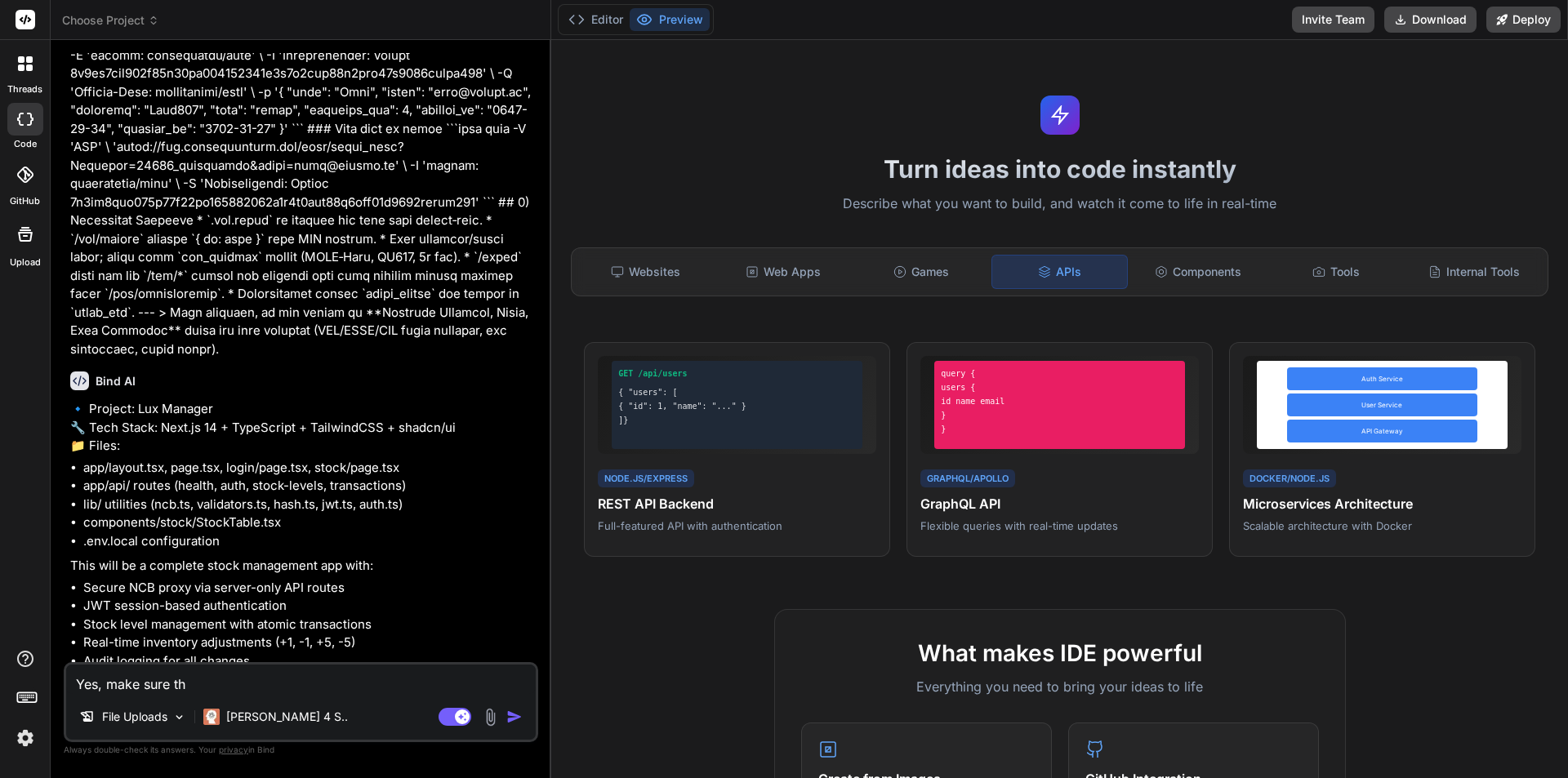
type textarea "Yes, make sure the"
type textarea "x"
type textarea "Yes, make sure the"
type textarea "x"
type textarea "Yes, make sure the A"
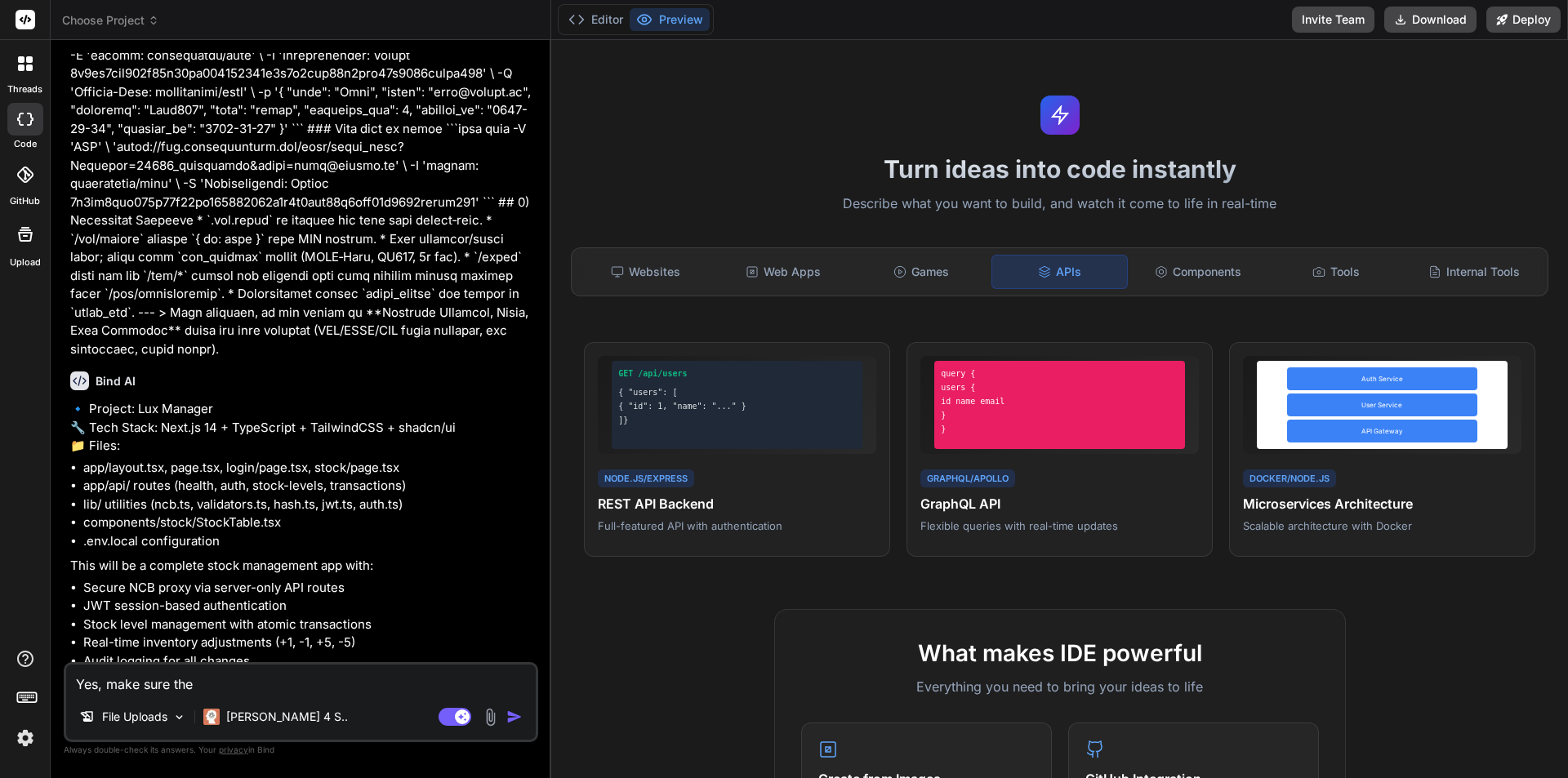
type textarea "x"
type textarea "Yes, make sure the AP"
type textarea "x"
type textarea "Yes, make sure the API"
type textarea "x"
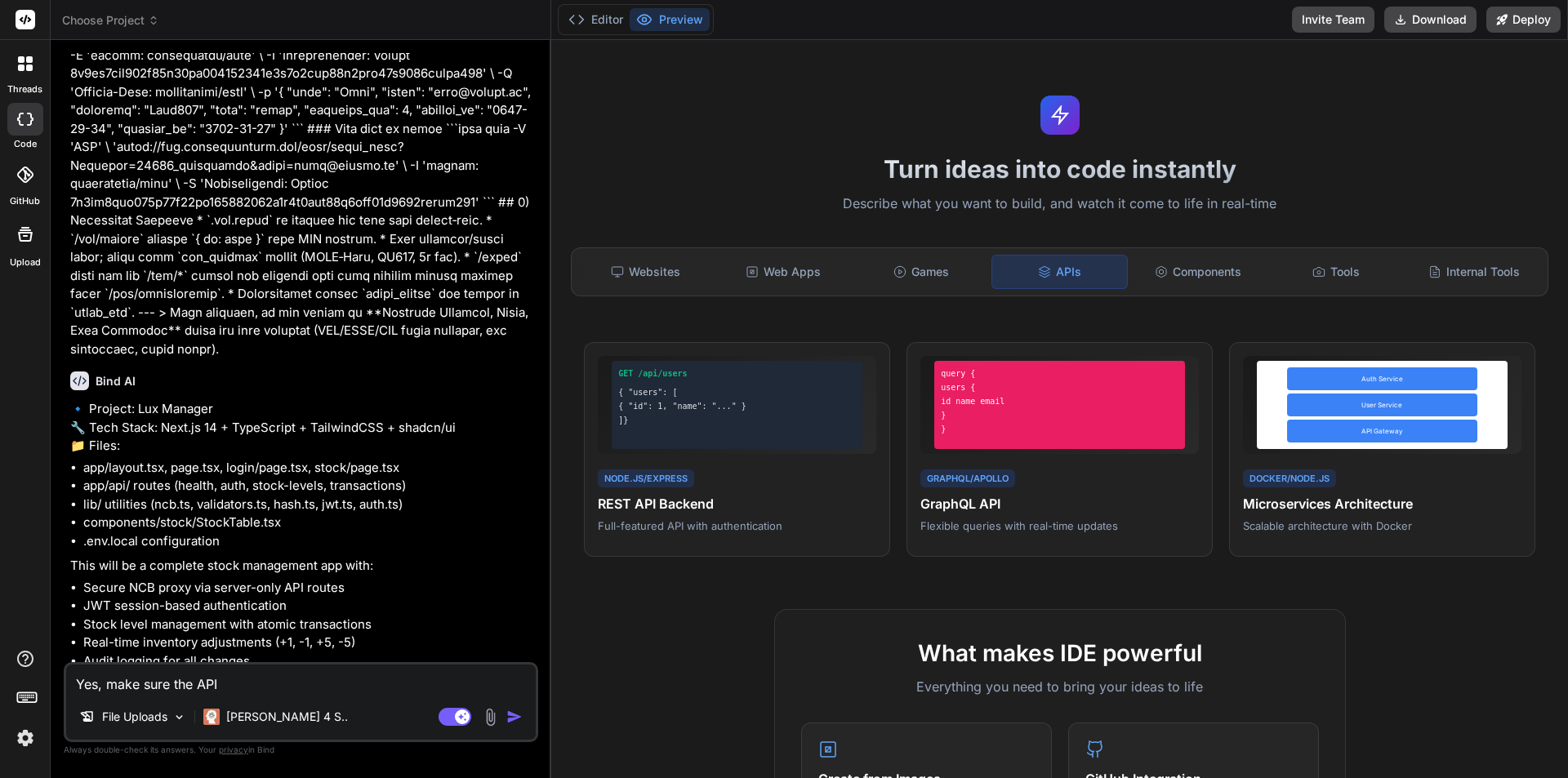
type textarea "Yes, make sure the API'"
type textarea "x"
type textarea "Yes, make sure the API's"
type textarea "x"
type textarea "Yes, make sure the API'"
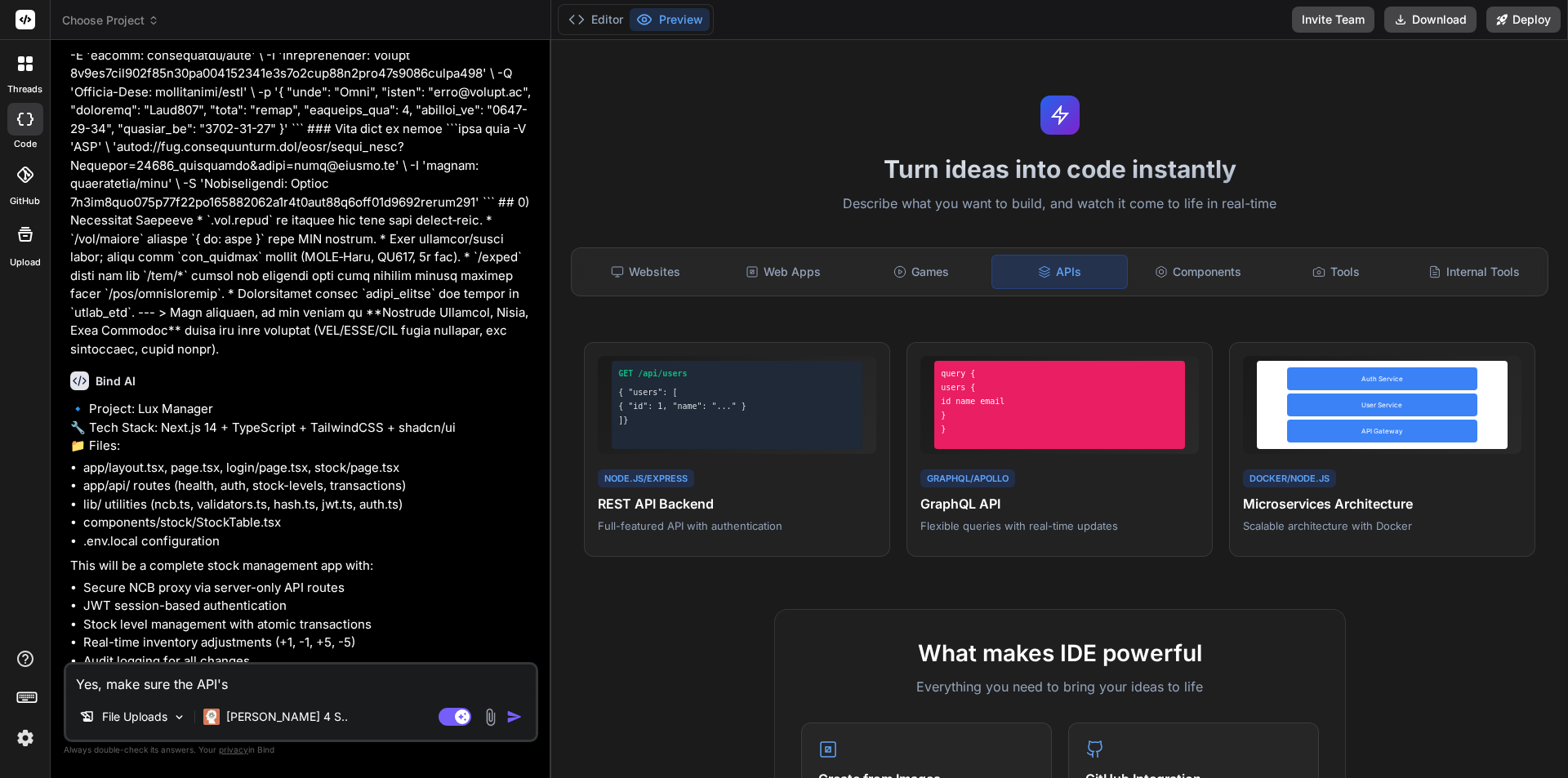
type textarea "x"
type textarea "Yes, make sure the API"
type textarea "x"
type textarea "Yes, make sure the API'"
type textarea "x"
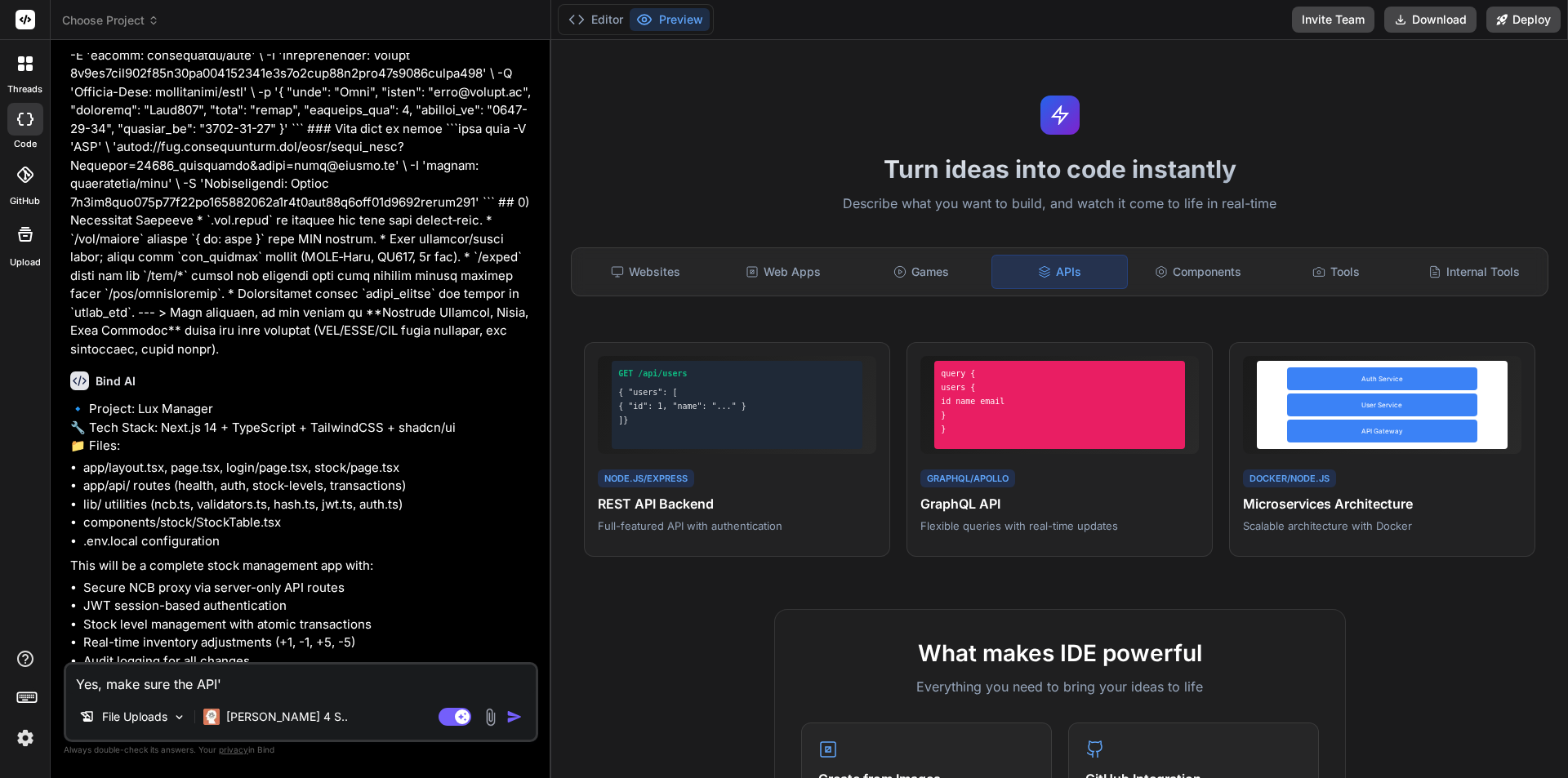
type textarea "Yes, make sure the API"
type textarea "x"
type textarea "Yes, make sure the AP"
type textarea "x"
type textarea "Yes, make sure the A"
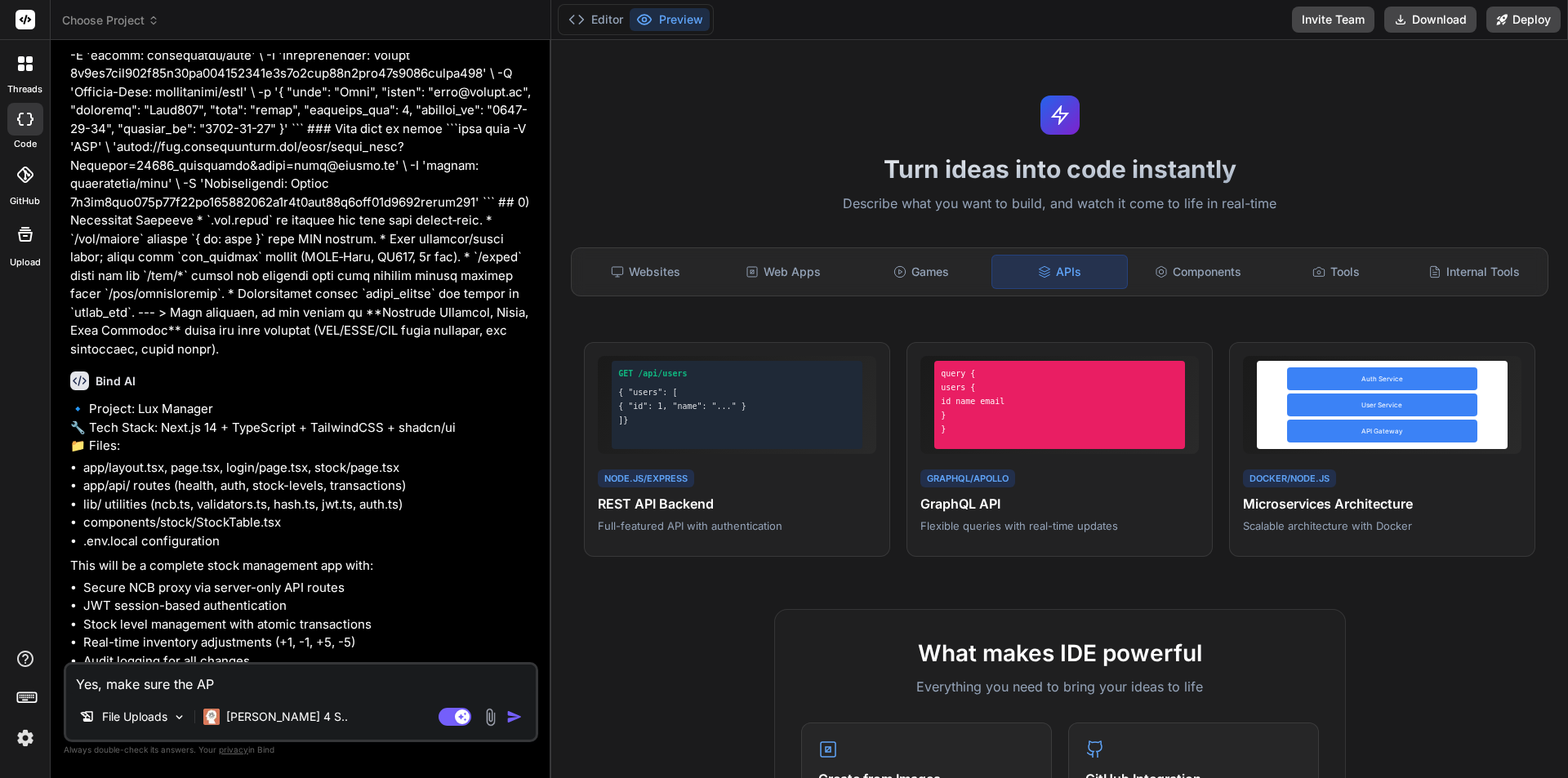
type textarea "x"
type textarea "Yes, make sure the"
type textarea "x"
type textarea "Yes, make sure the"
type textarea "x"
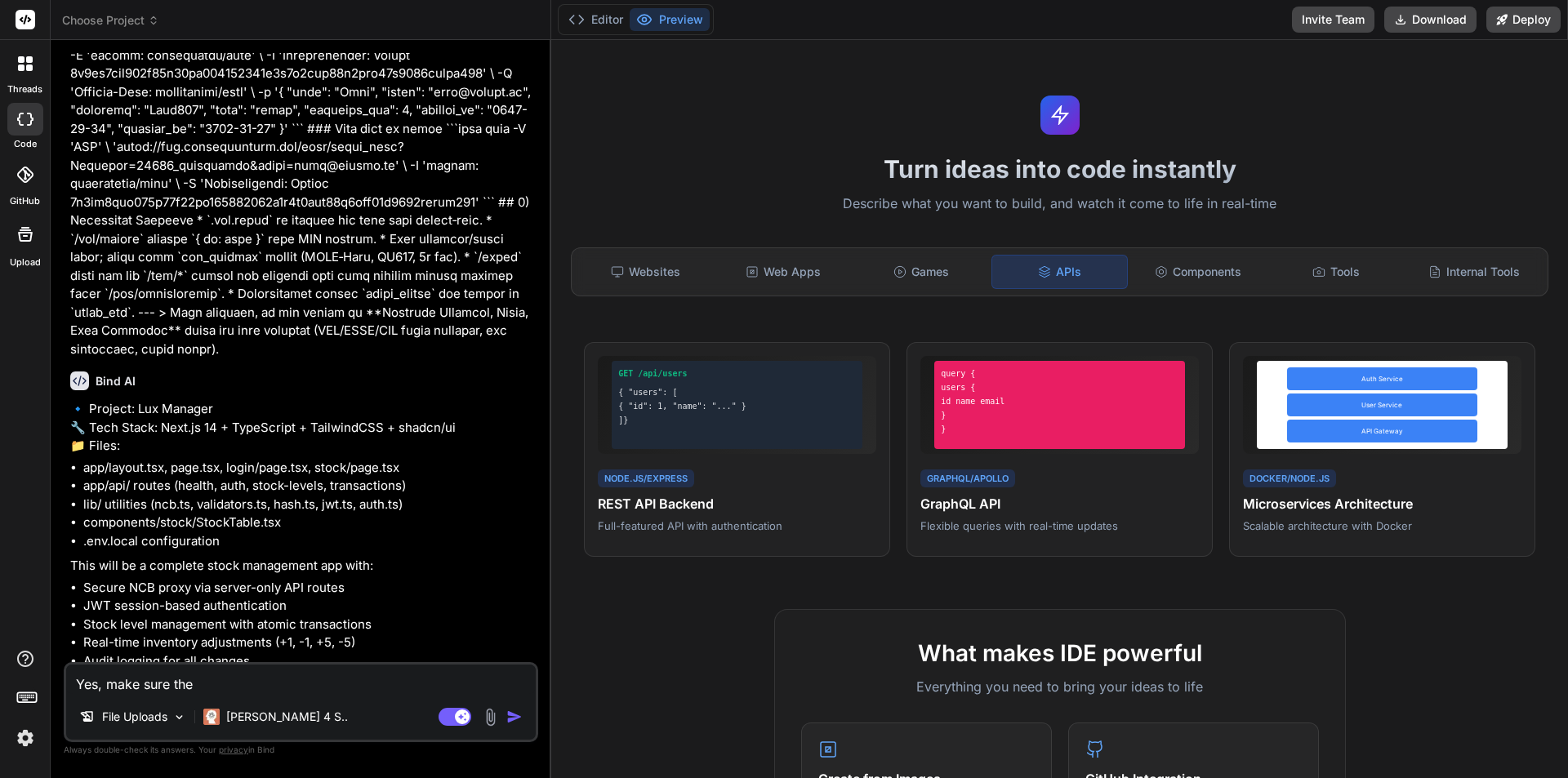
type textarea "Yes, make sure th"
type textarea "x"
type textarea "Yes, make sure t"
type textarea "x"
type textarea "Yes, make sure"
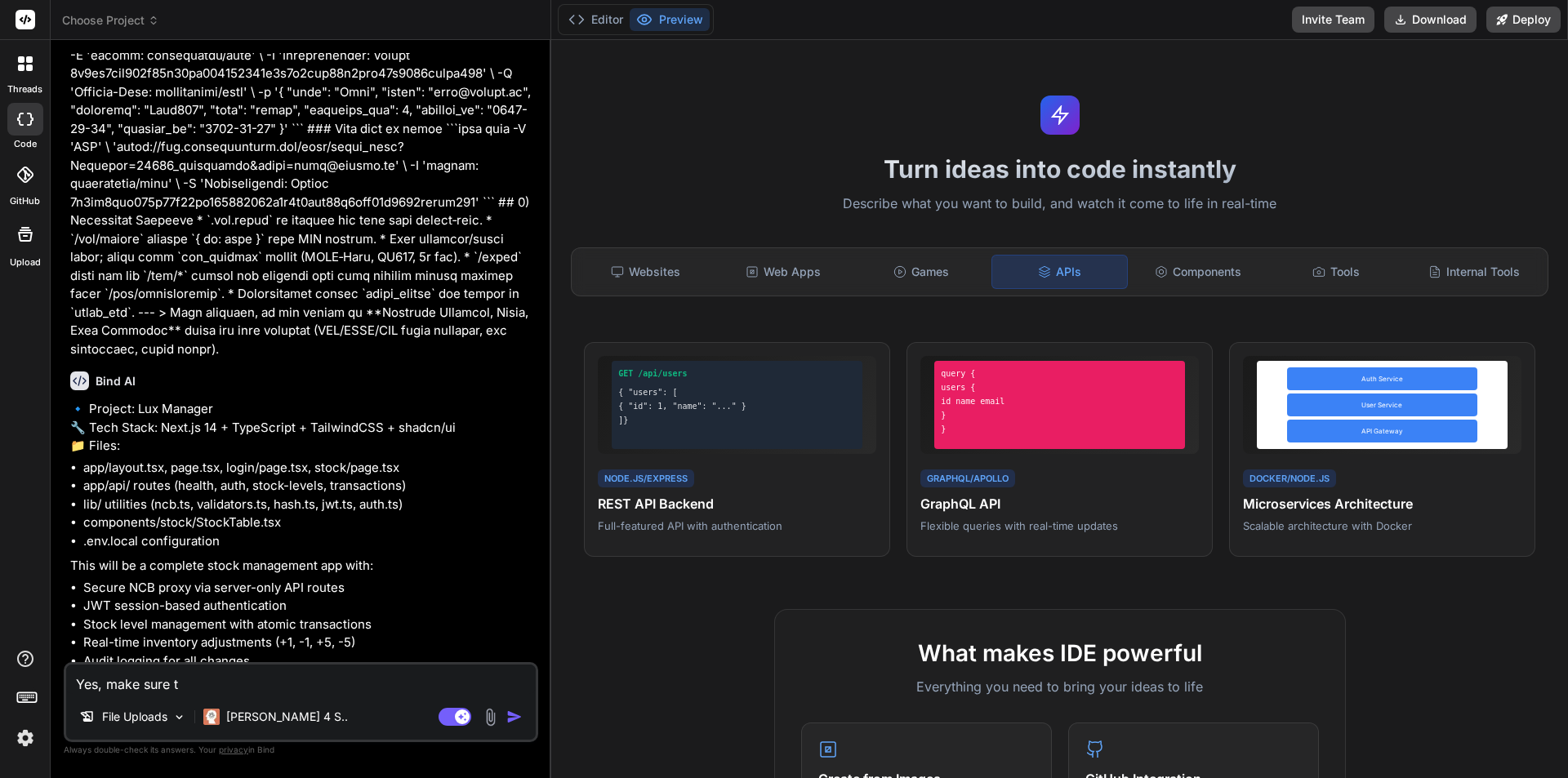
type textarea "x"
type textarea "Yes, make sure"
type textarea "x"
type textarea "Yes, make sur"
type textarea "x"
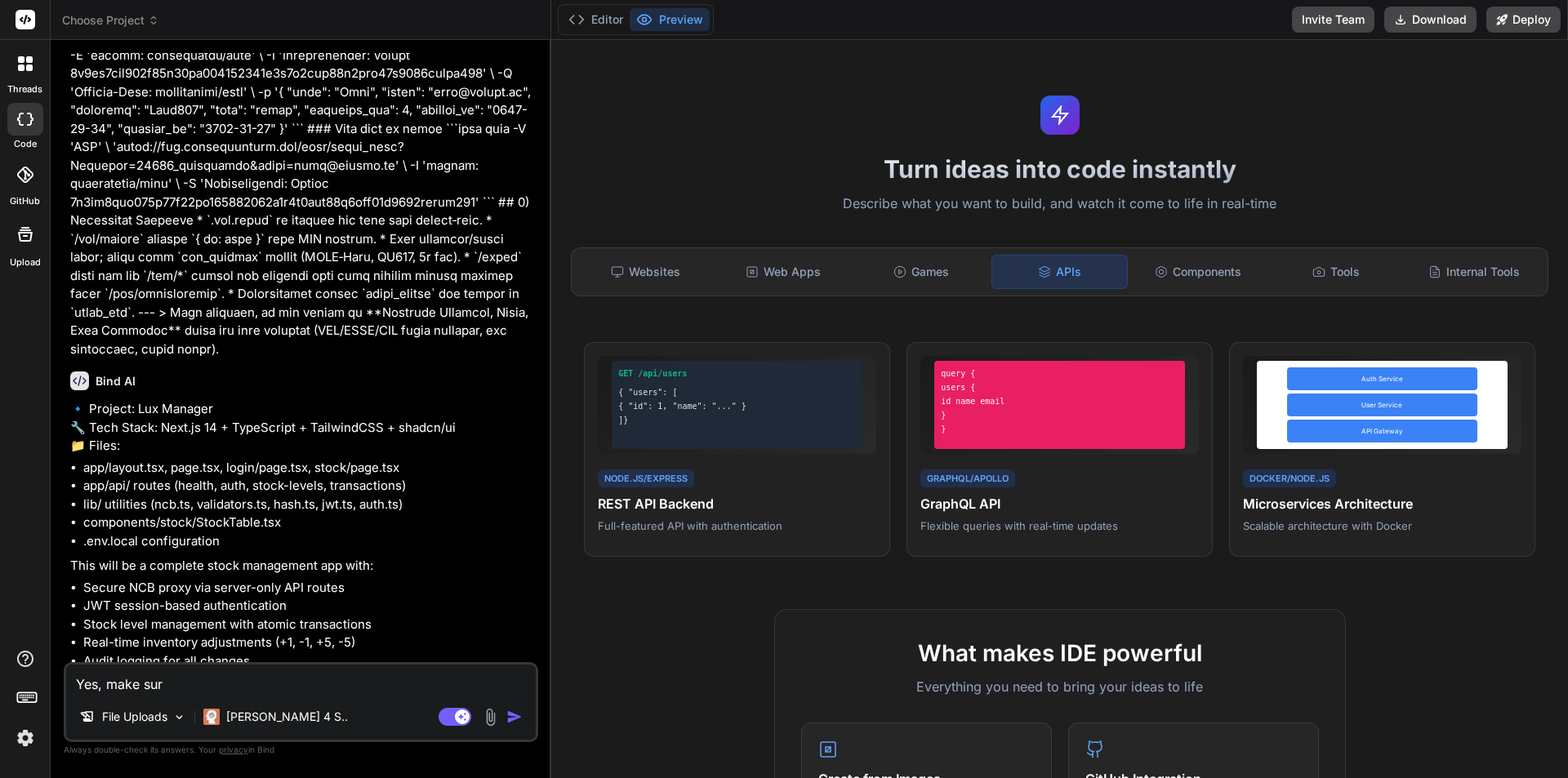
type textarea "Yes, make su"
type textarea "x"
type textarea "Yes, make s"
type textarea "x"
type textarea "Yes, make"
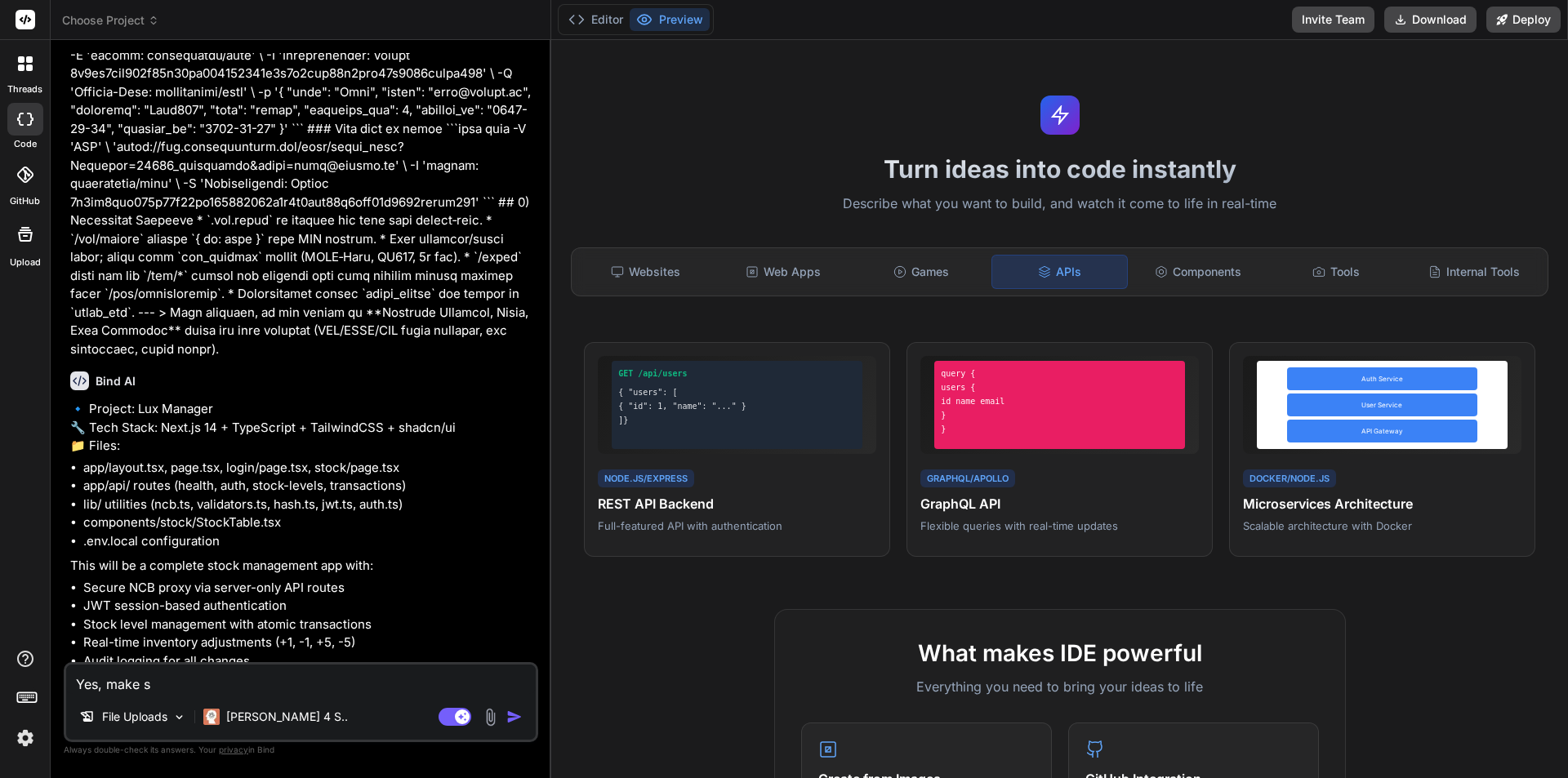
type textarea "x"
type textarea "Yes, make"
type textarea "x"
type textarea "Yes, mak"
type textarea "x"
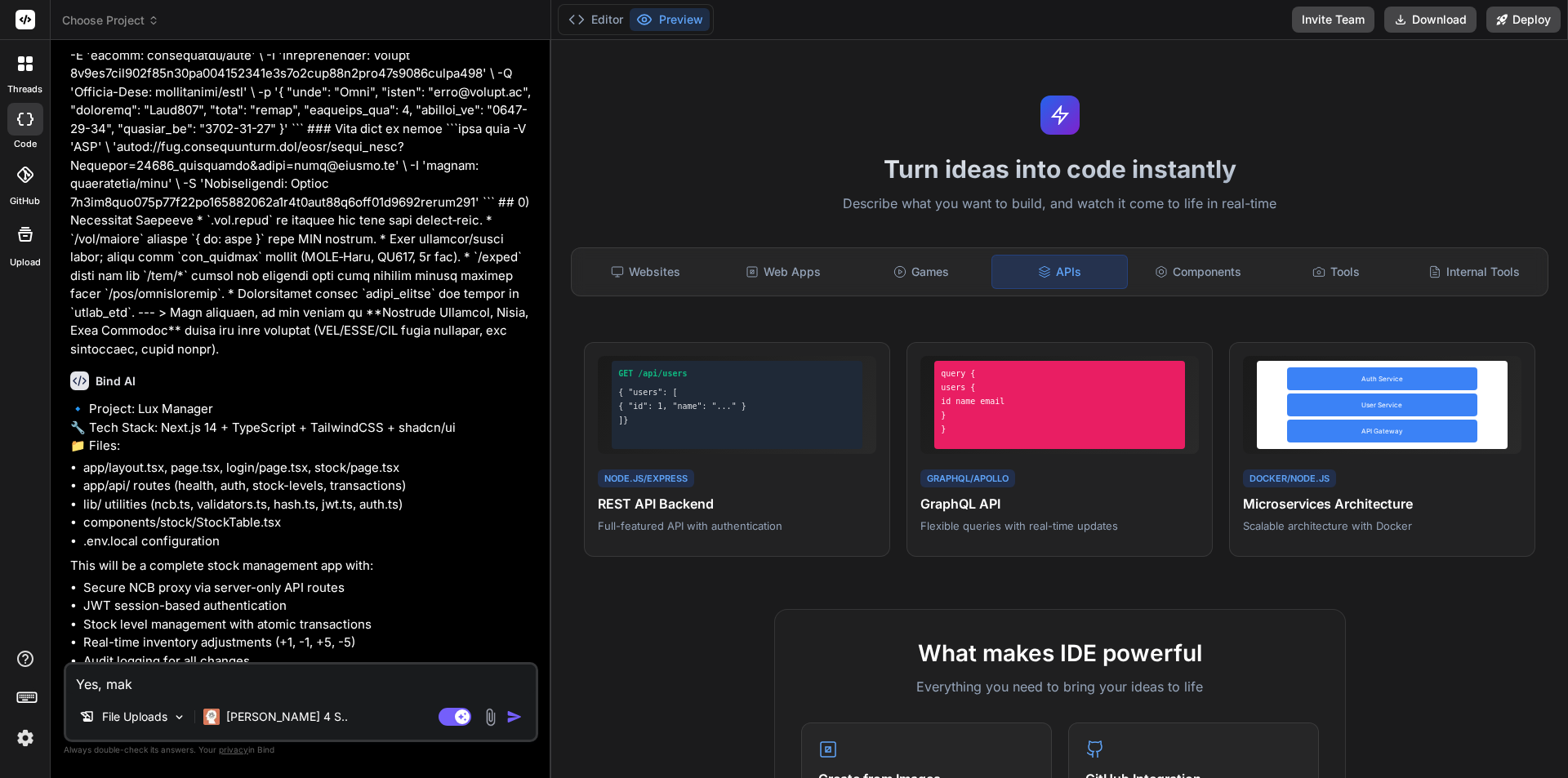
type textarea "Yes, [GEOGRAPHIC_DATA]"
type textarea "x"
type textarea "Yes, m"
type textarea "x"
type textarea "Yes,"
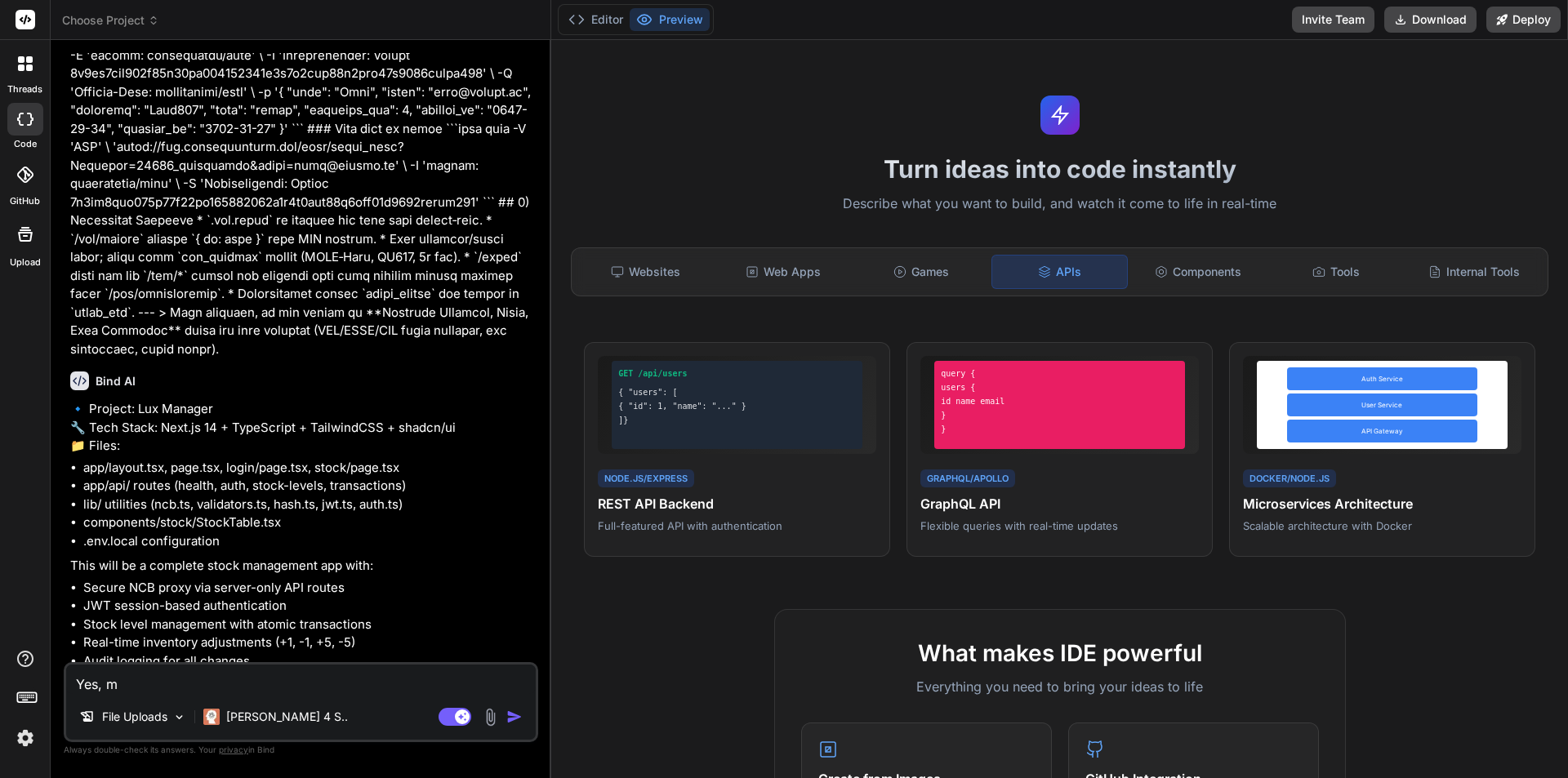
type textarea "x"
type textarea "Yes,"
type textarea "x"
type textarea "Yes"
type textarea "x"
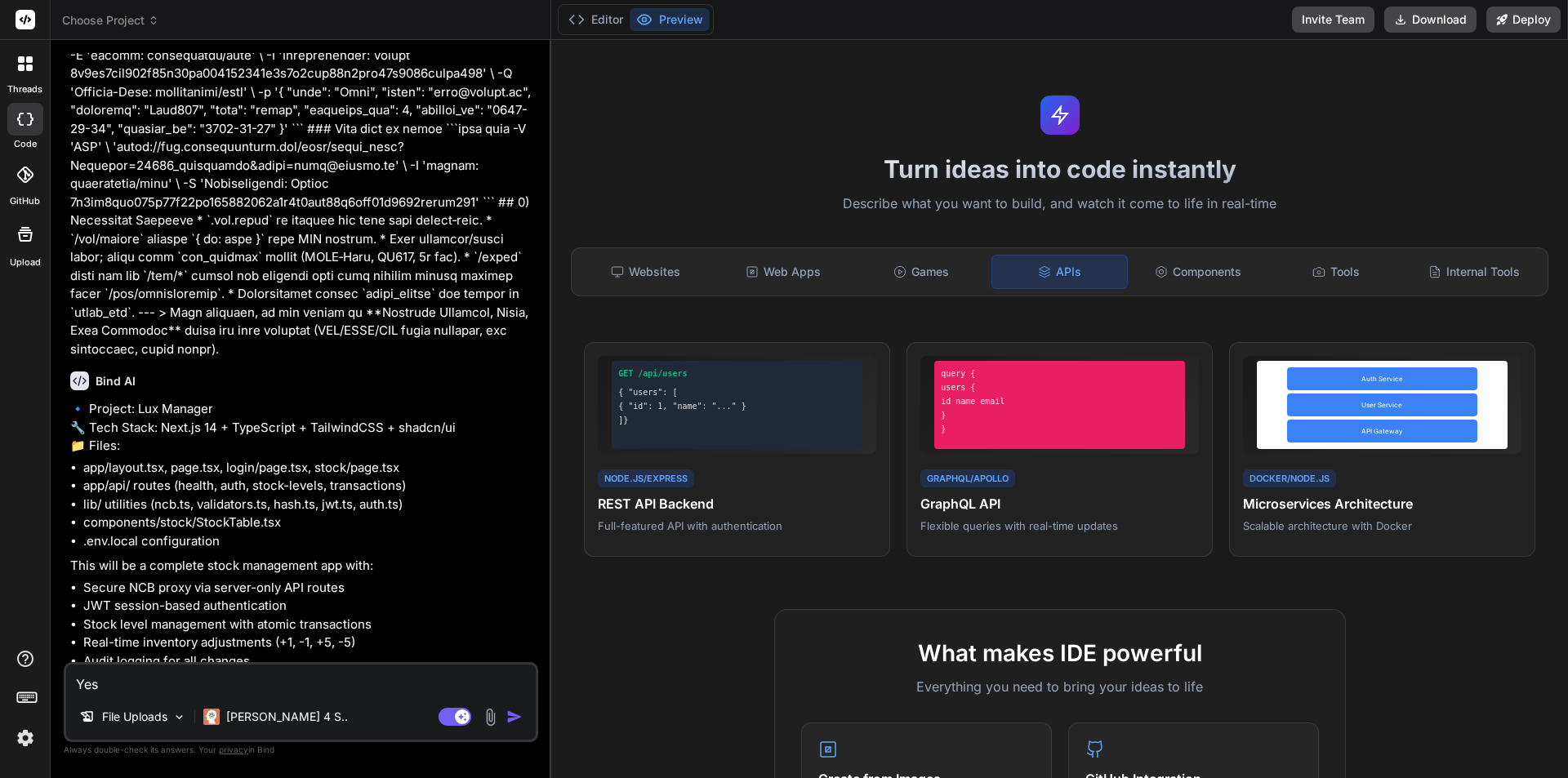
type textarea "Ye"
type textarea "x"
type textarea "Y"
type textarea "x"
type textarea "Ye"
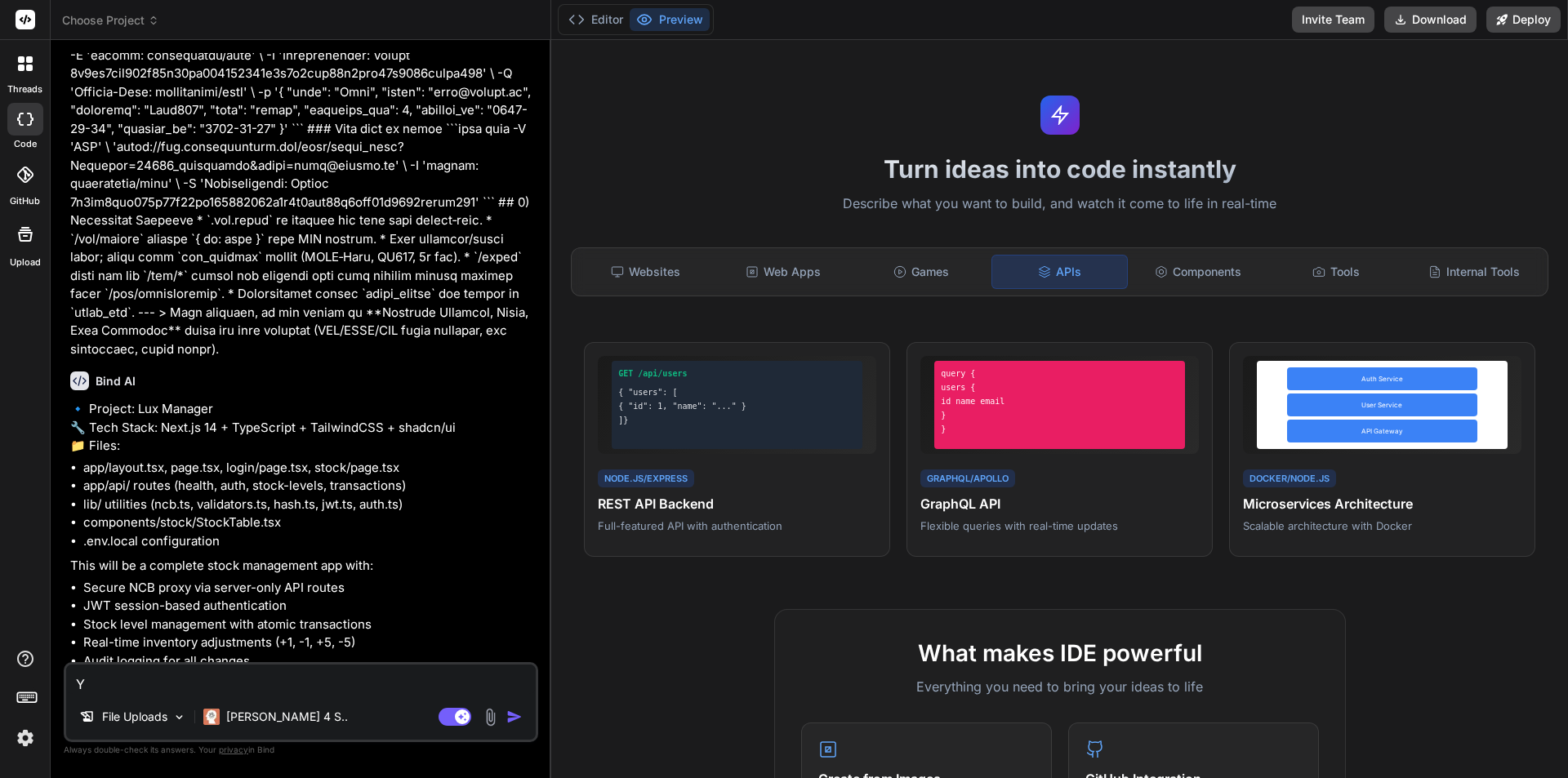
type textarea "x"
type textarea "Yes"
type textarea "x"
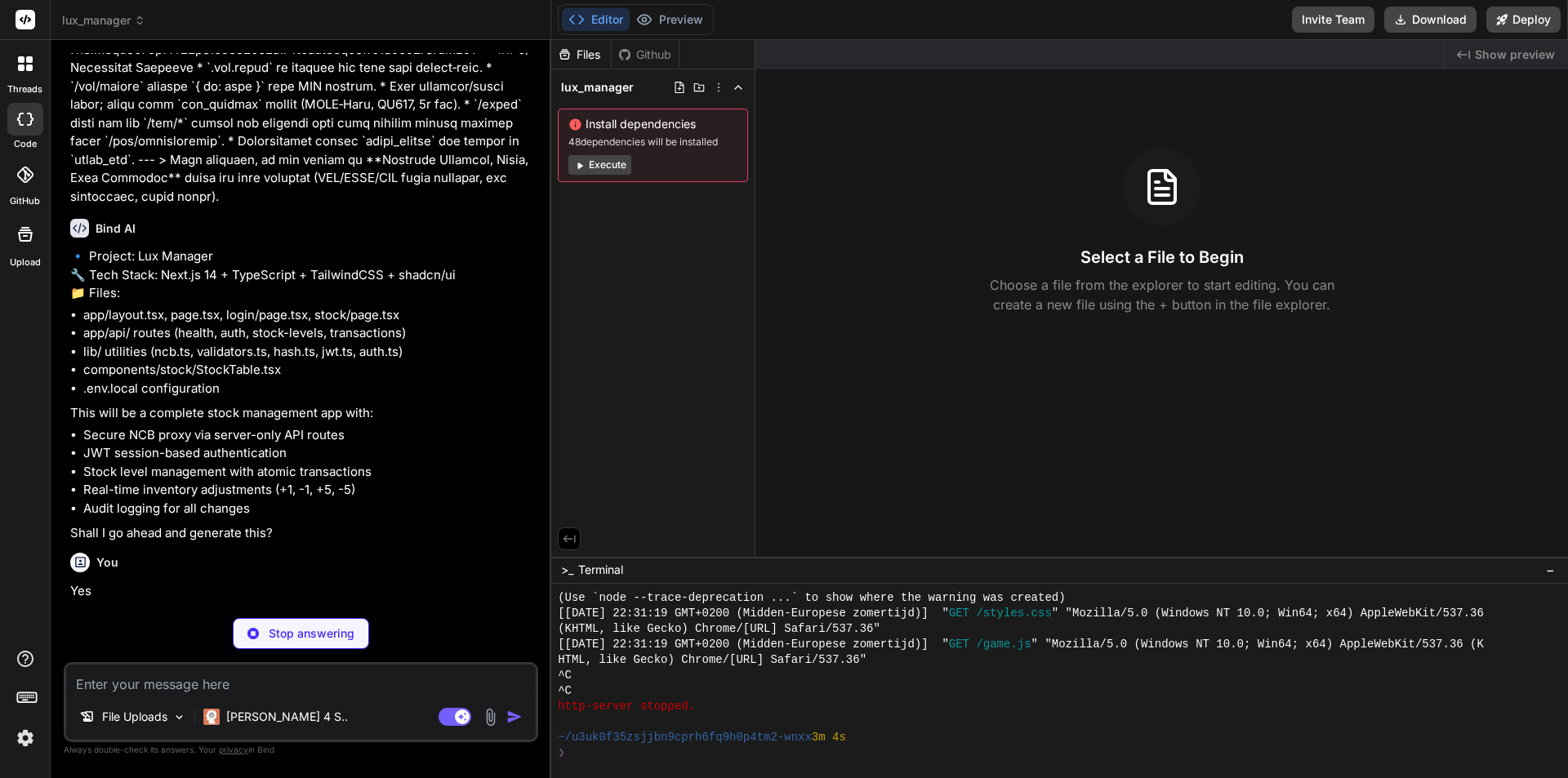
scroll to position [7288, 0]
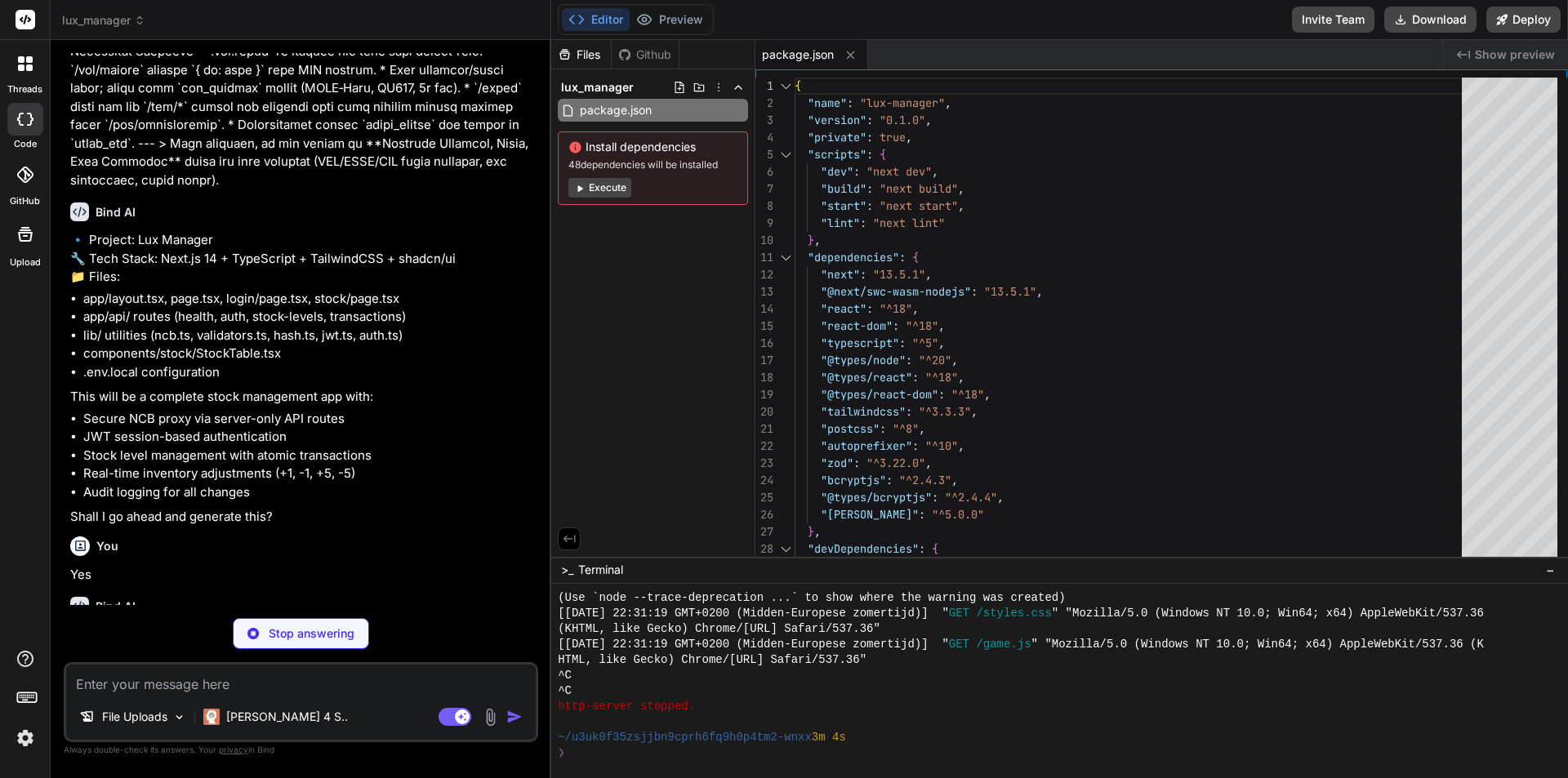
type textarea "x"
type textarea "NCB_BASE_URL=[URL][DOMAIN_NAME] NCB_INSTANCE=53058_luxmanager NCB_SECRET_KEY=0c…"
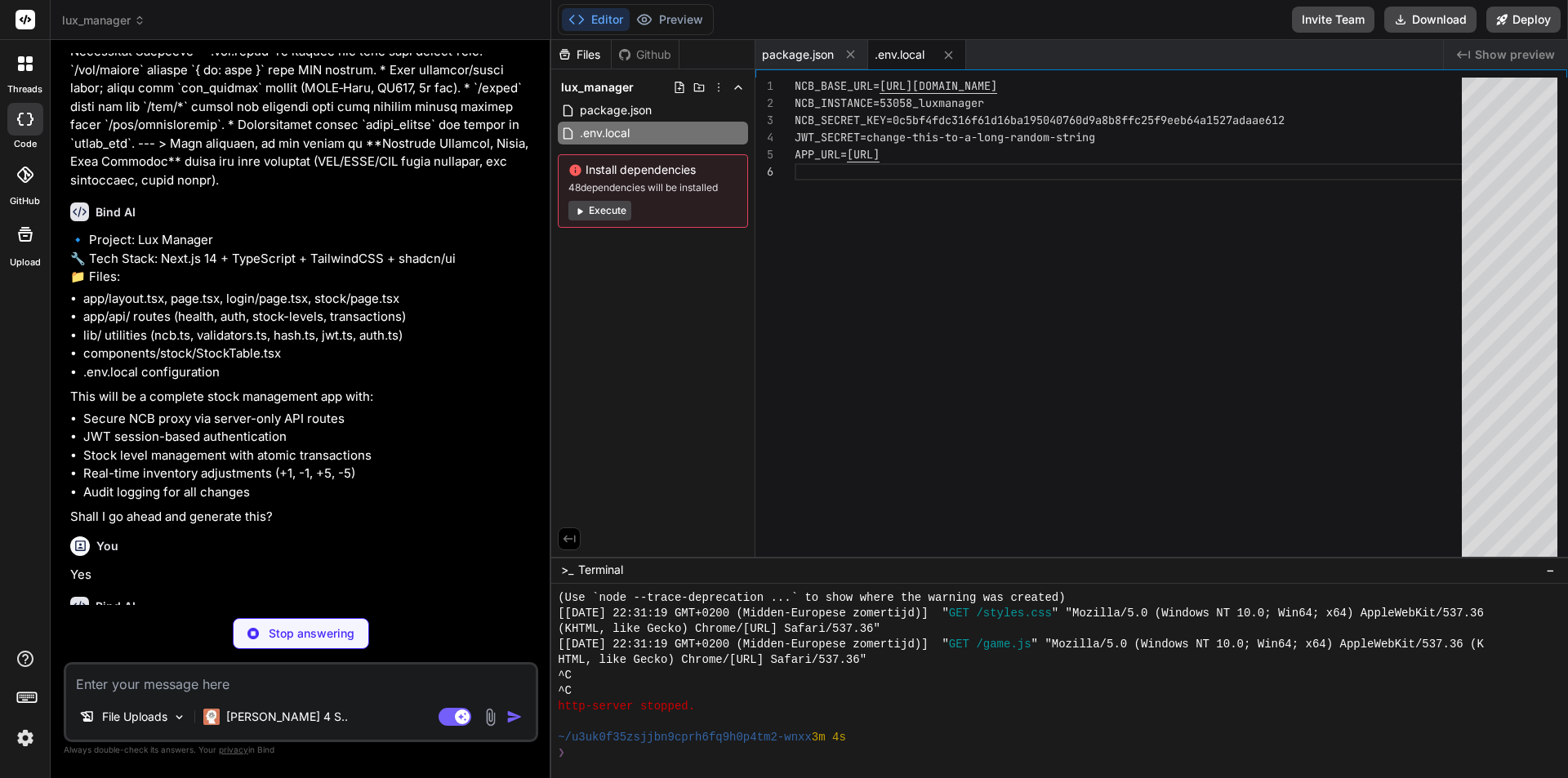
type textarea "x"
type textarea "plugins: [], }"
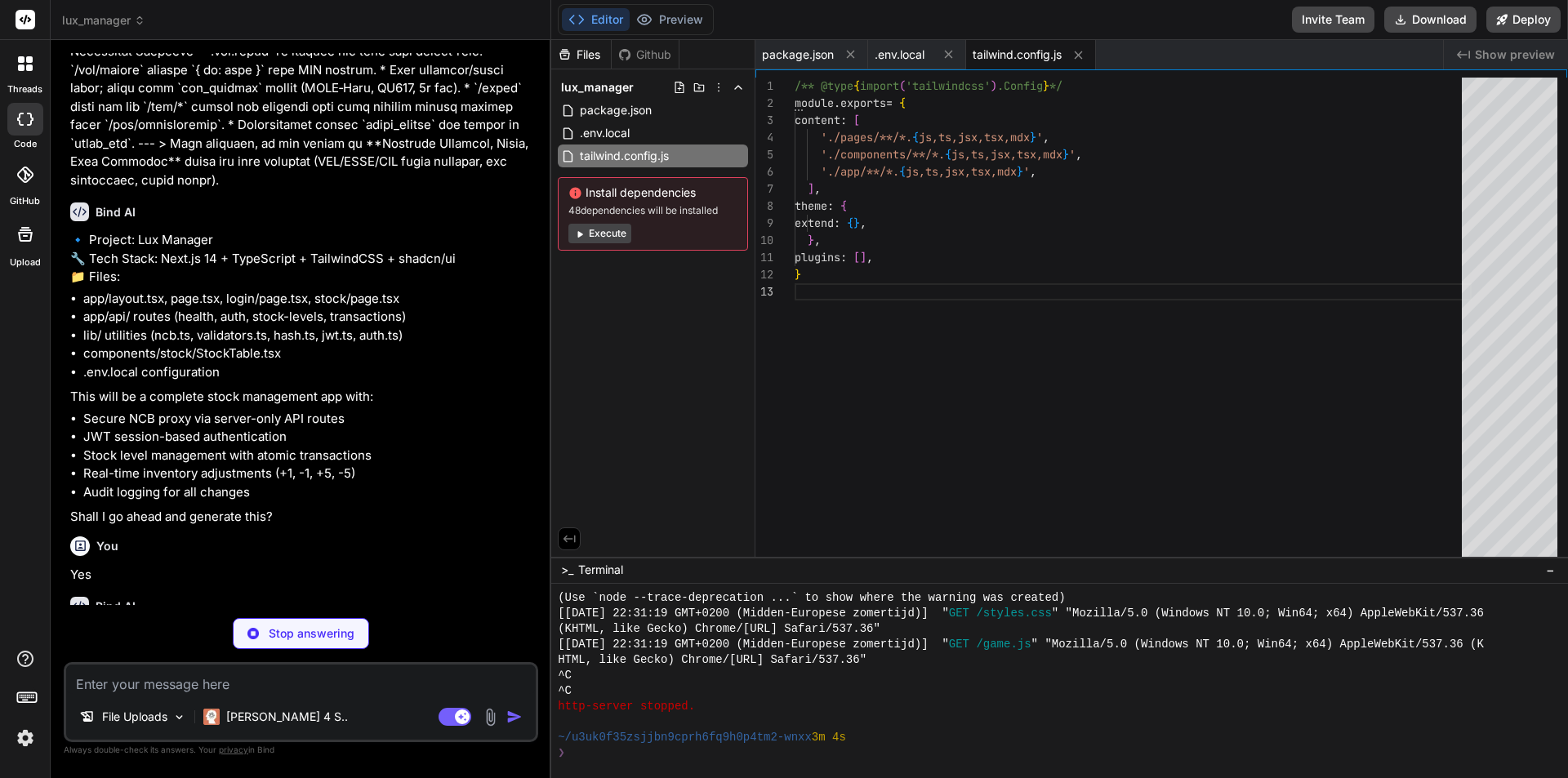
type textarea "x"
type textarea "module.exports = { plugins: { tailwindcss: {}, autoprefixer: {}, }, }"
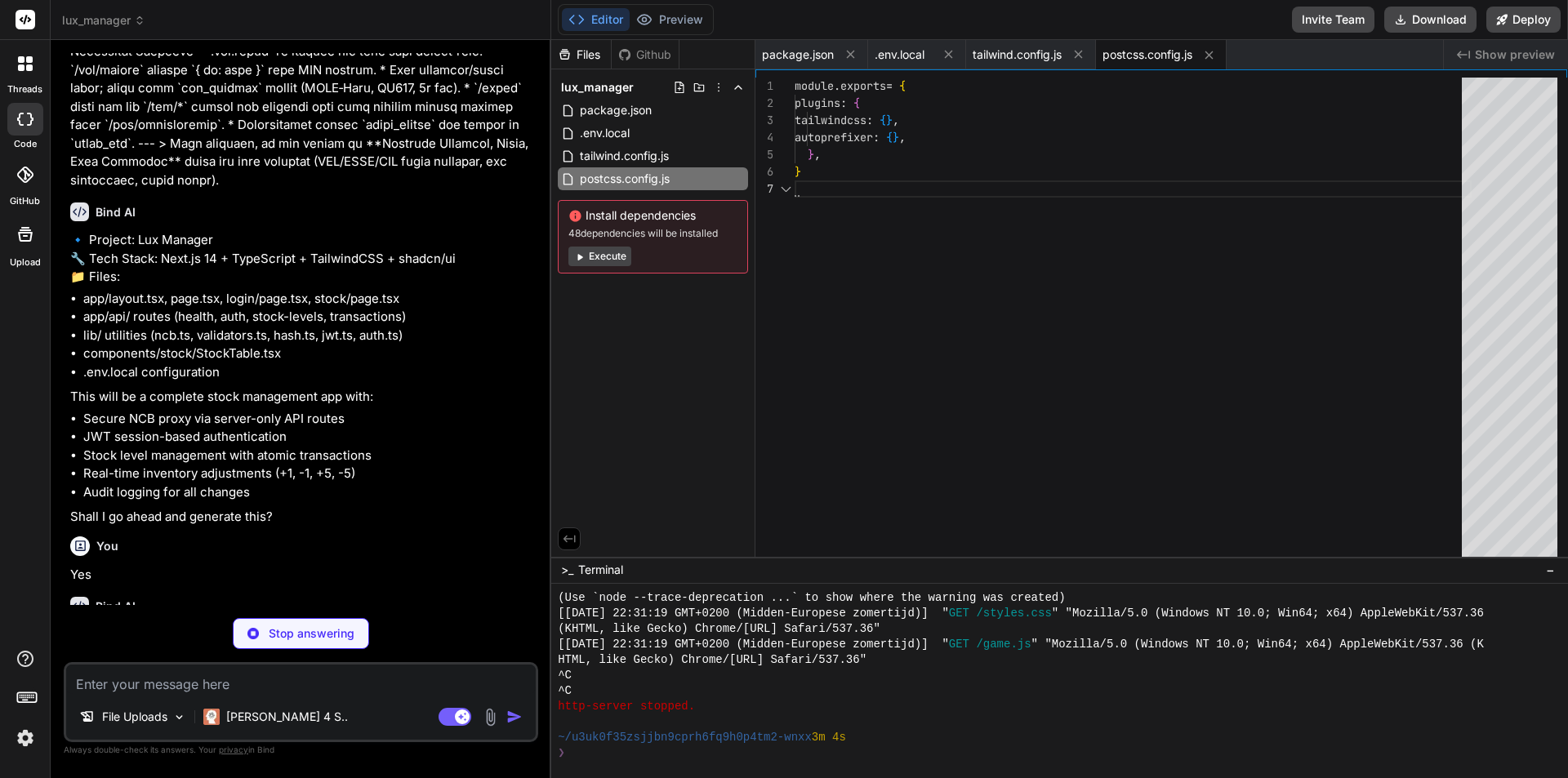
type textarea "x"
type textarea "/** @type {import('next').NextConfig} */ const nextConfig = { experimental: { a…"
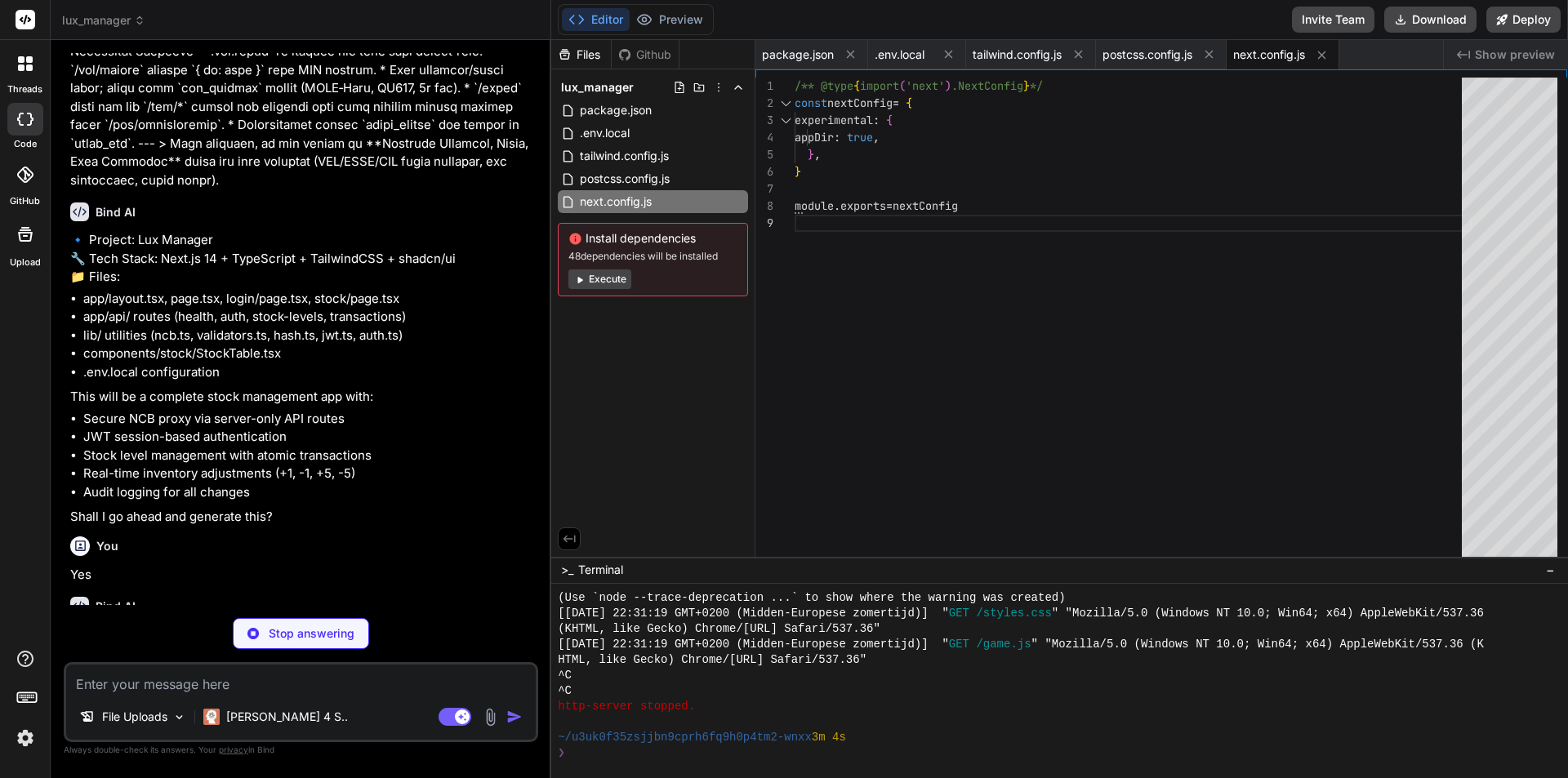
type textarea "x"
type textarea ""baseUrl": ".", "paths": { "@/*": ["./*"] } }, "include": ["next-env.d.ts", "**…"
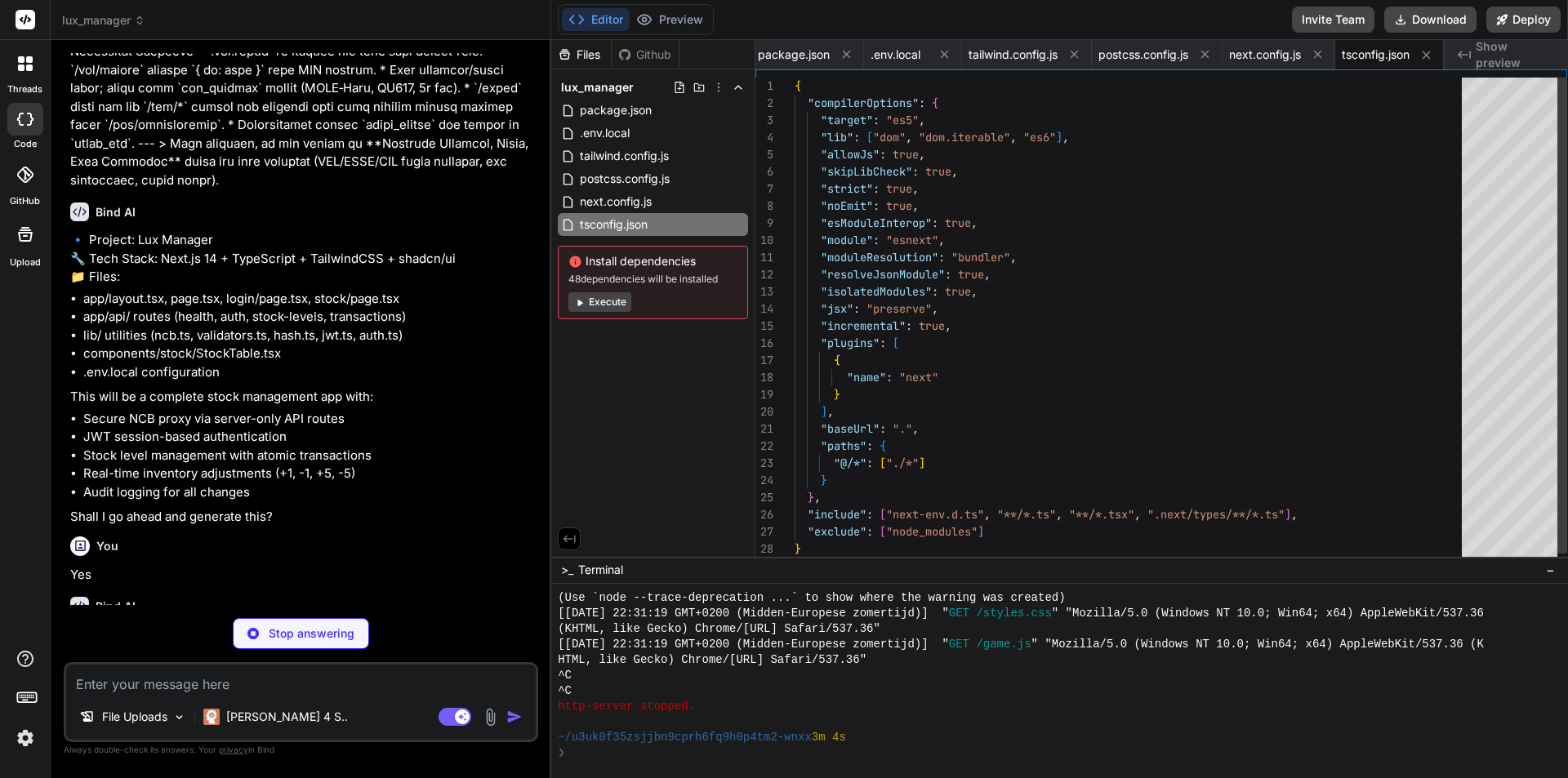
type textarea "x"
type textarea "@tailwind base; @tailwind components; @tailwind utilities;"
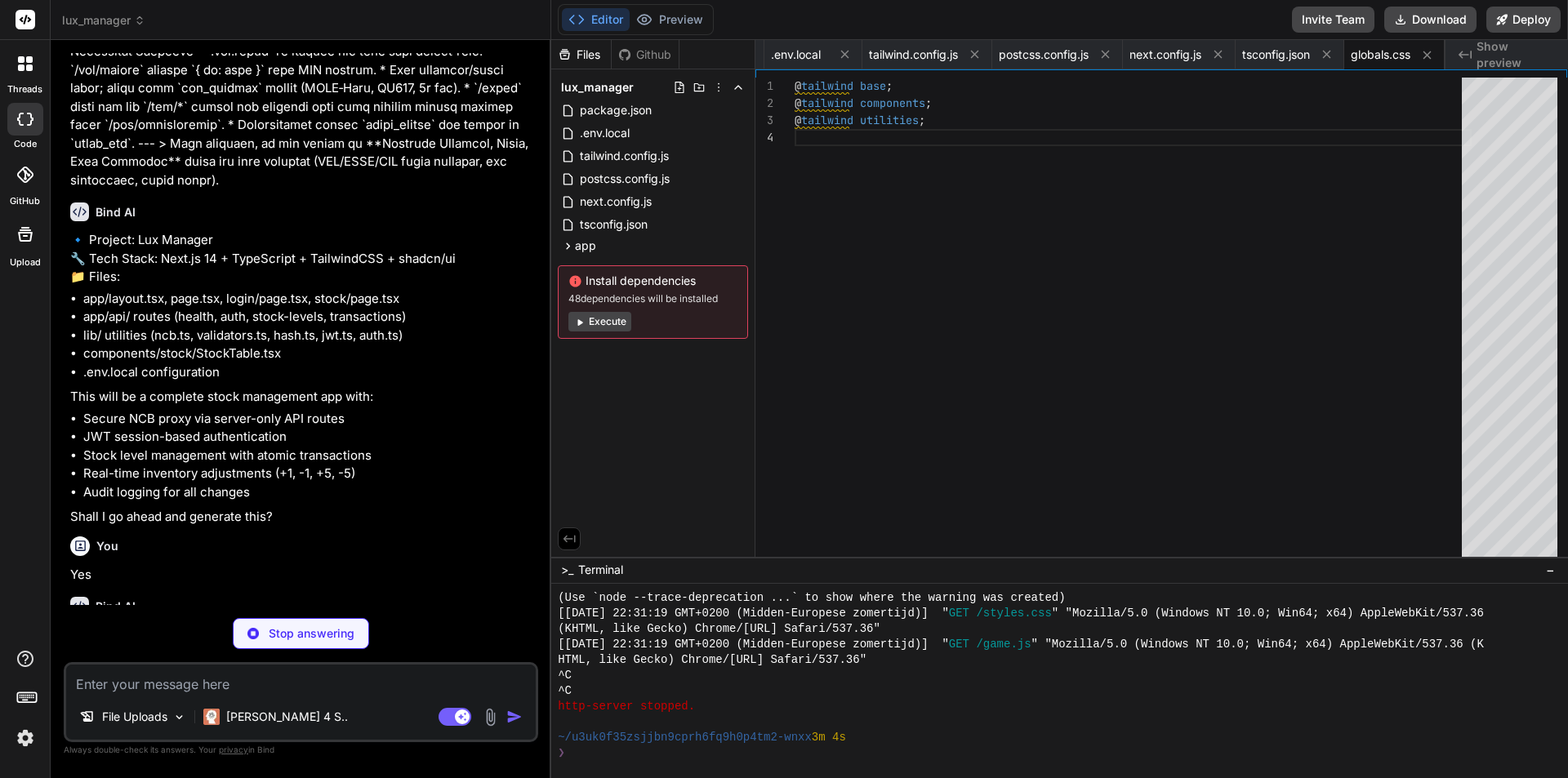
type textarea "x"
type textarea "throw new Error(`NCB ${res.status}: ${text}`); } if (res.status === 204) return…"
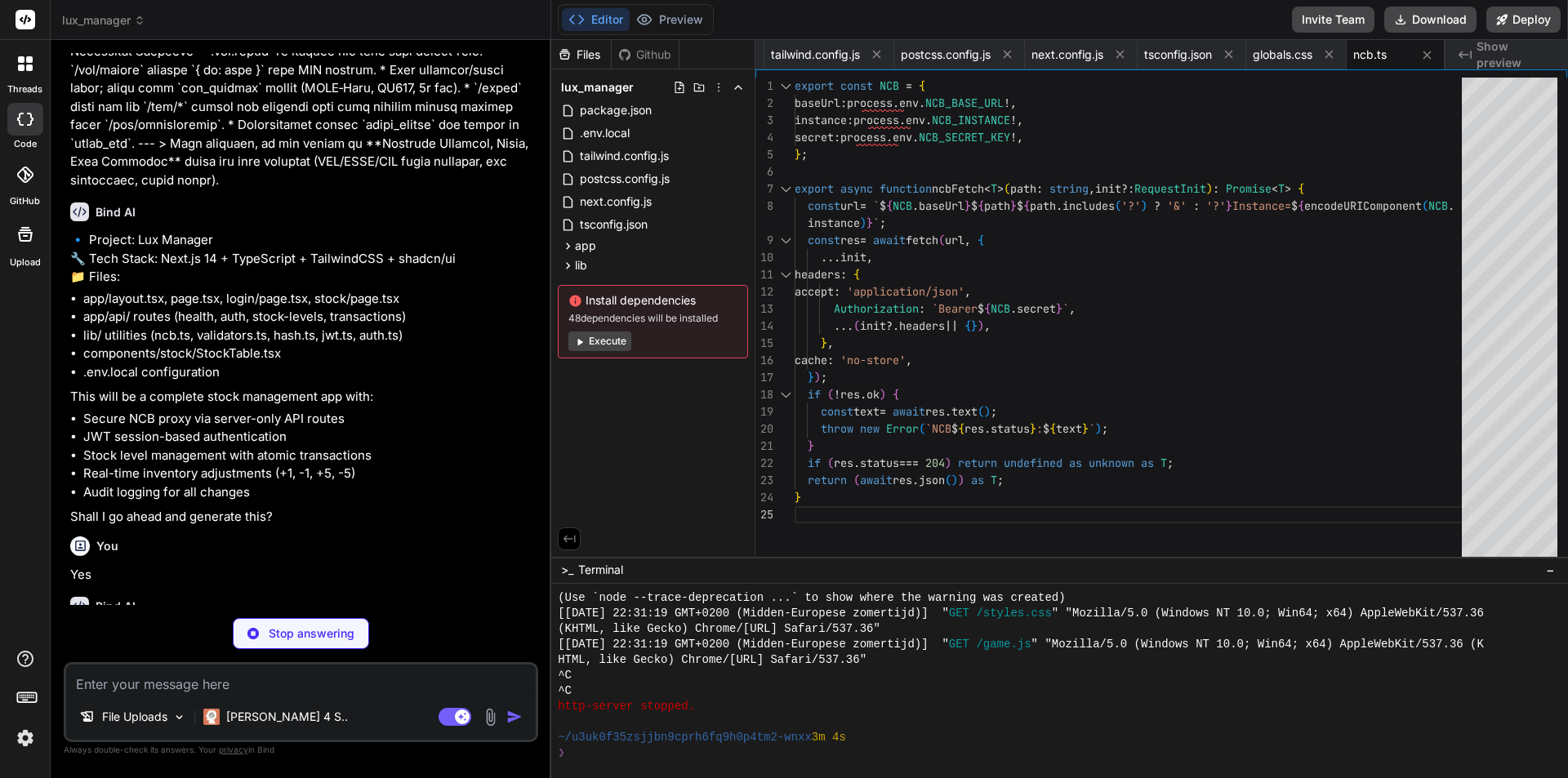
type textarea "x"
type textarea "});"
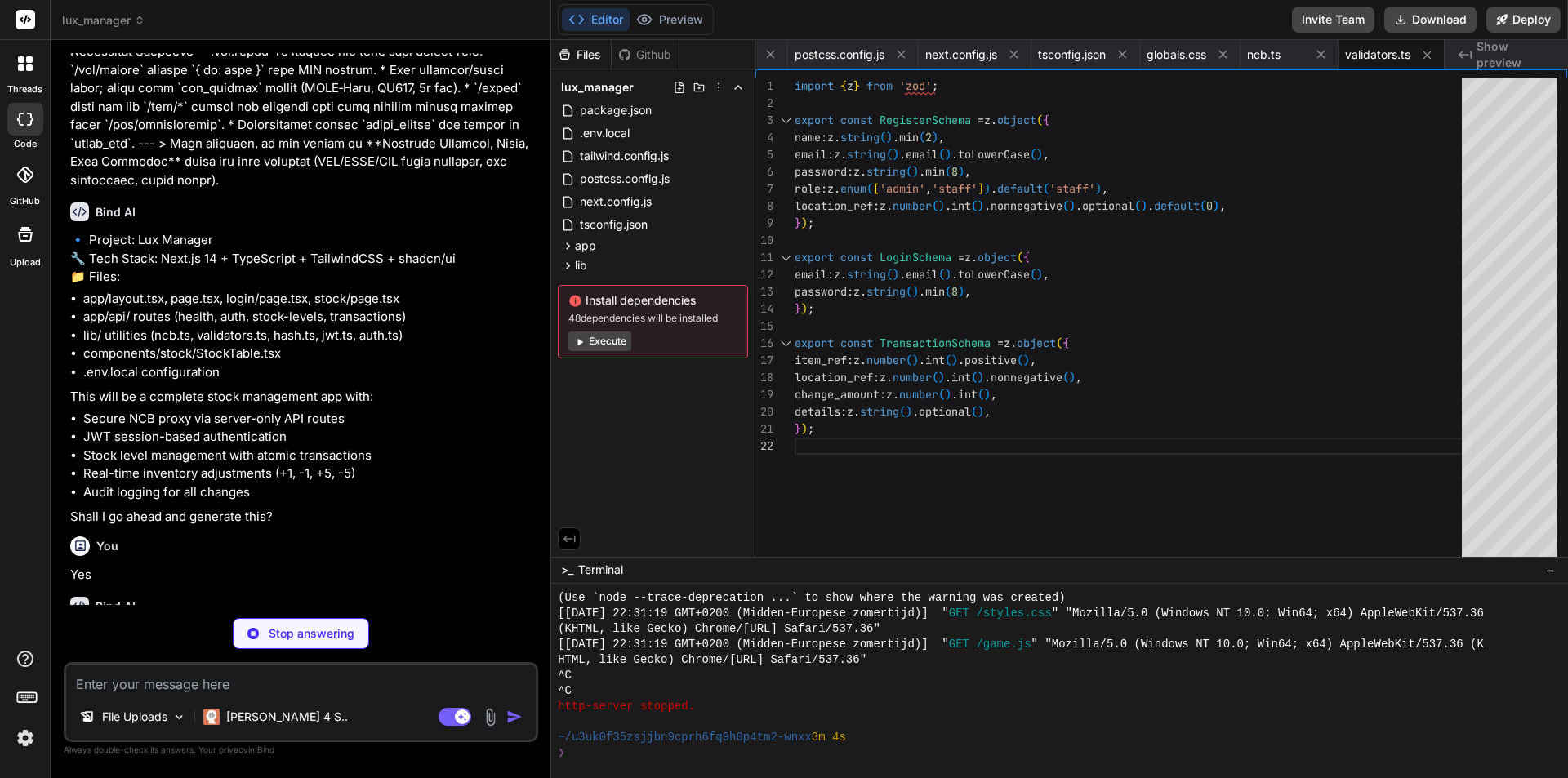
type textarea "x"
type textarea "import bcrypt from 'bcryptjs'; export async function hashPassword(pw: string) {…"
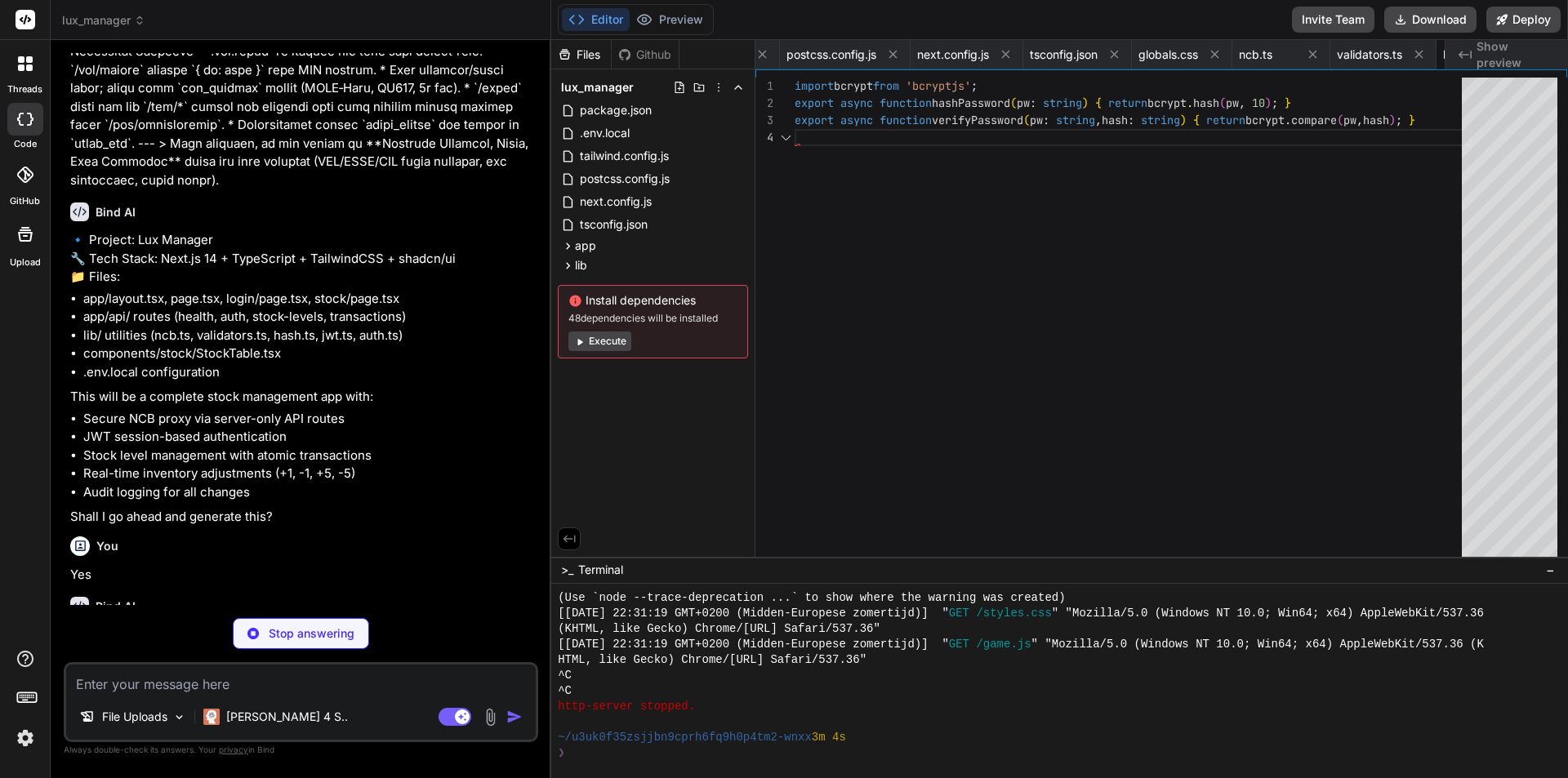
scroll to position [0, 414]
type textarea "x"
type textarea "export async function verifySession(token: string) { const { payload } = await …"
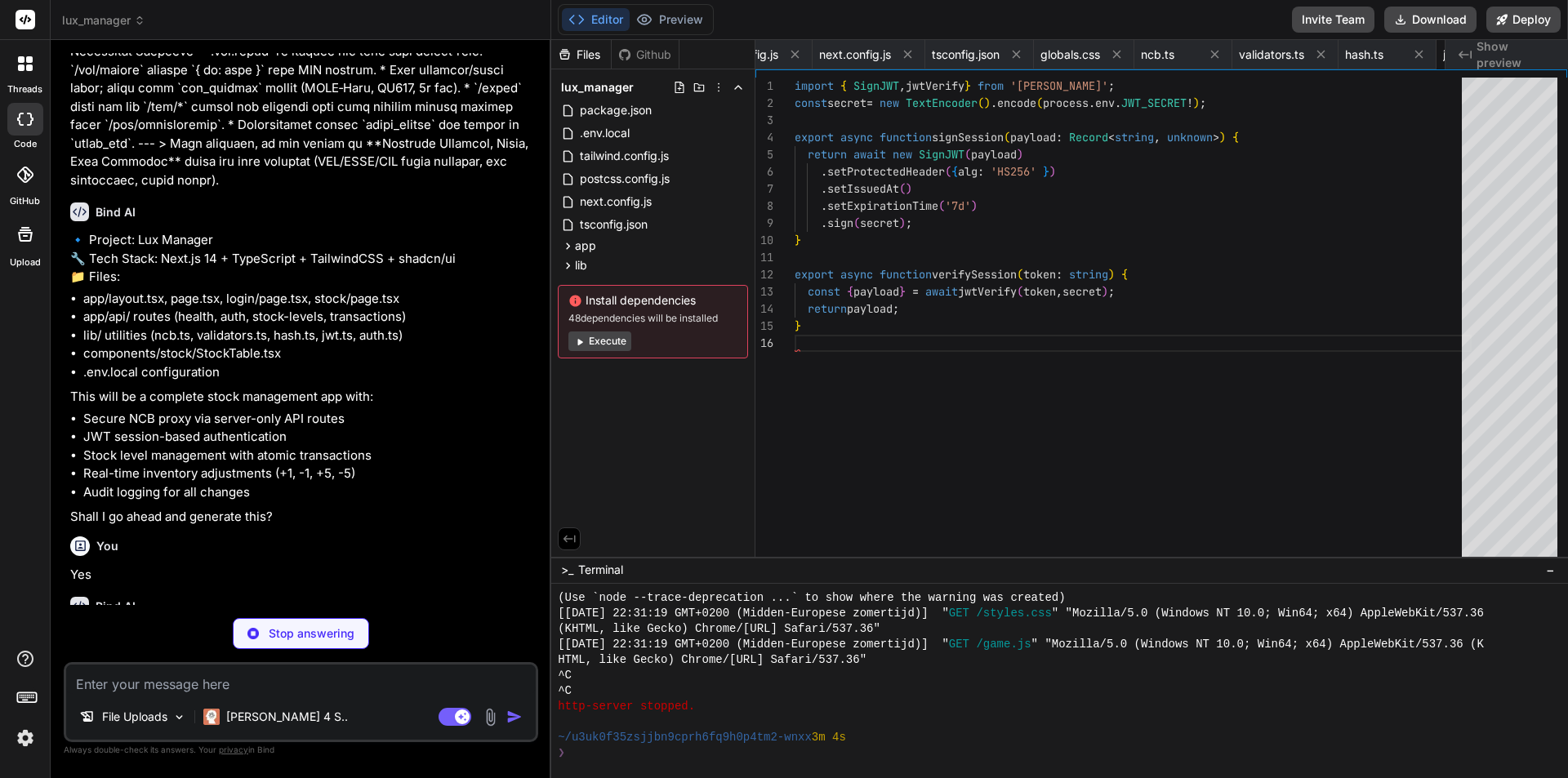
scroll to position [0, 512]
type textarea "x"
type textarea "export function clearSessionCookie() { const c = cookies(); c.set('lux_session'…"
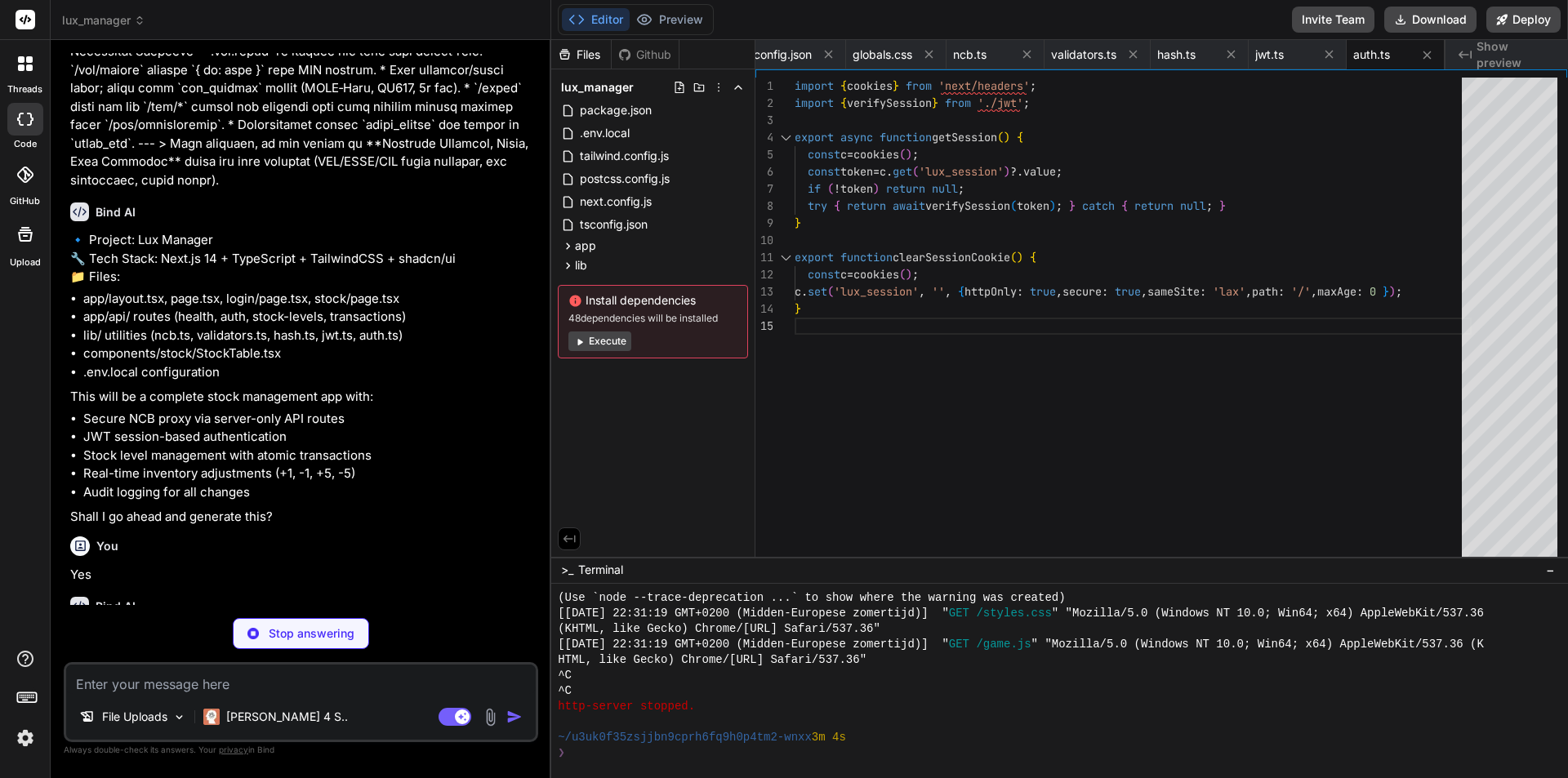
type textarea "x"
type textarea "}: { children: React.ReactNode }) { return ( <html lang="en"> <body>{children}<…"
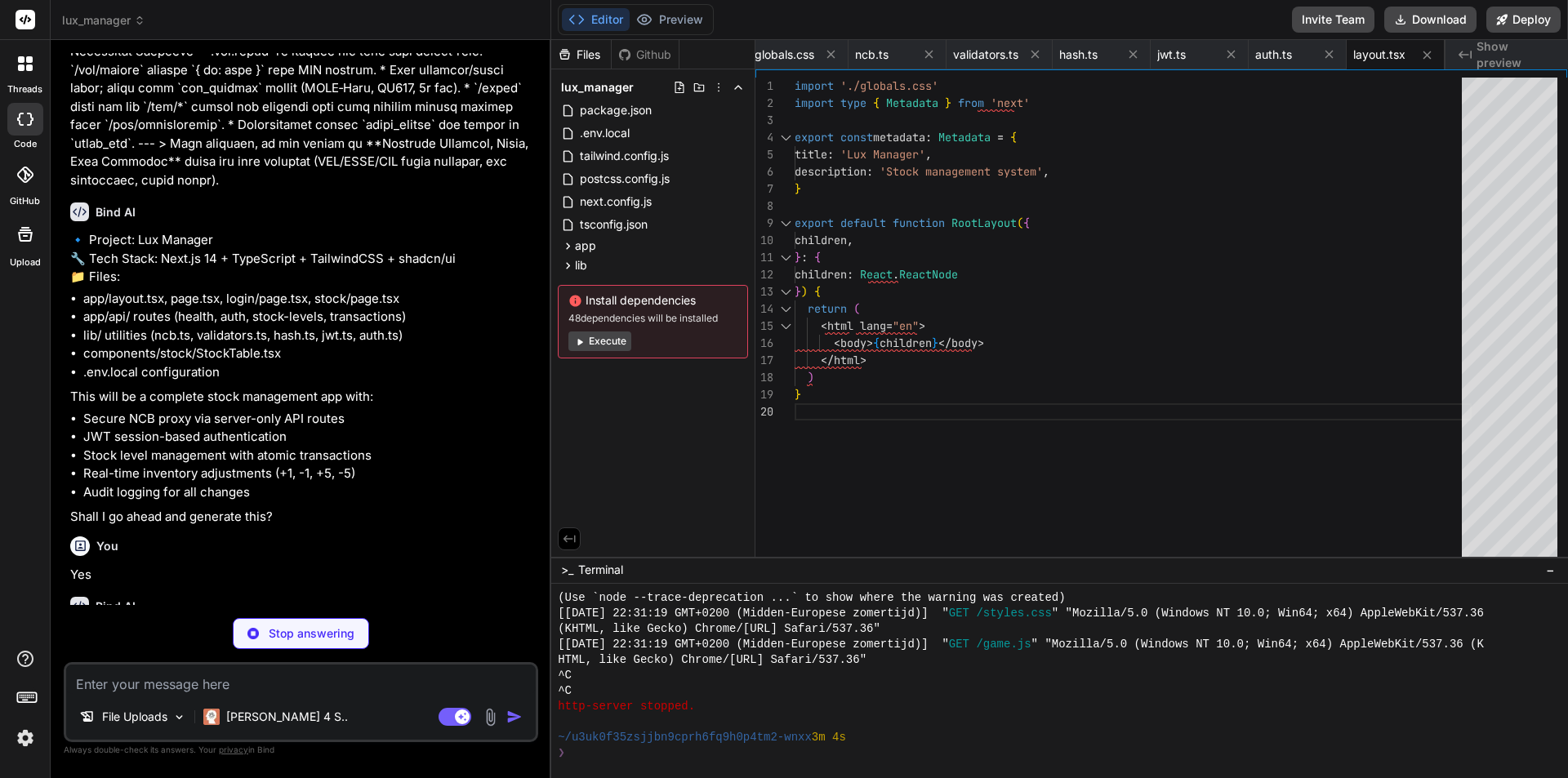
type textarea "x"
type textarea "redirect('/stock'); }"
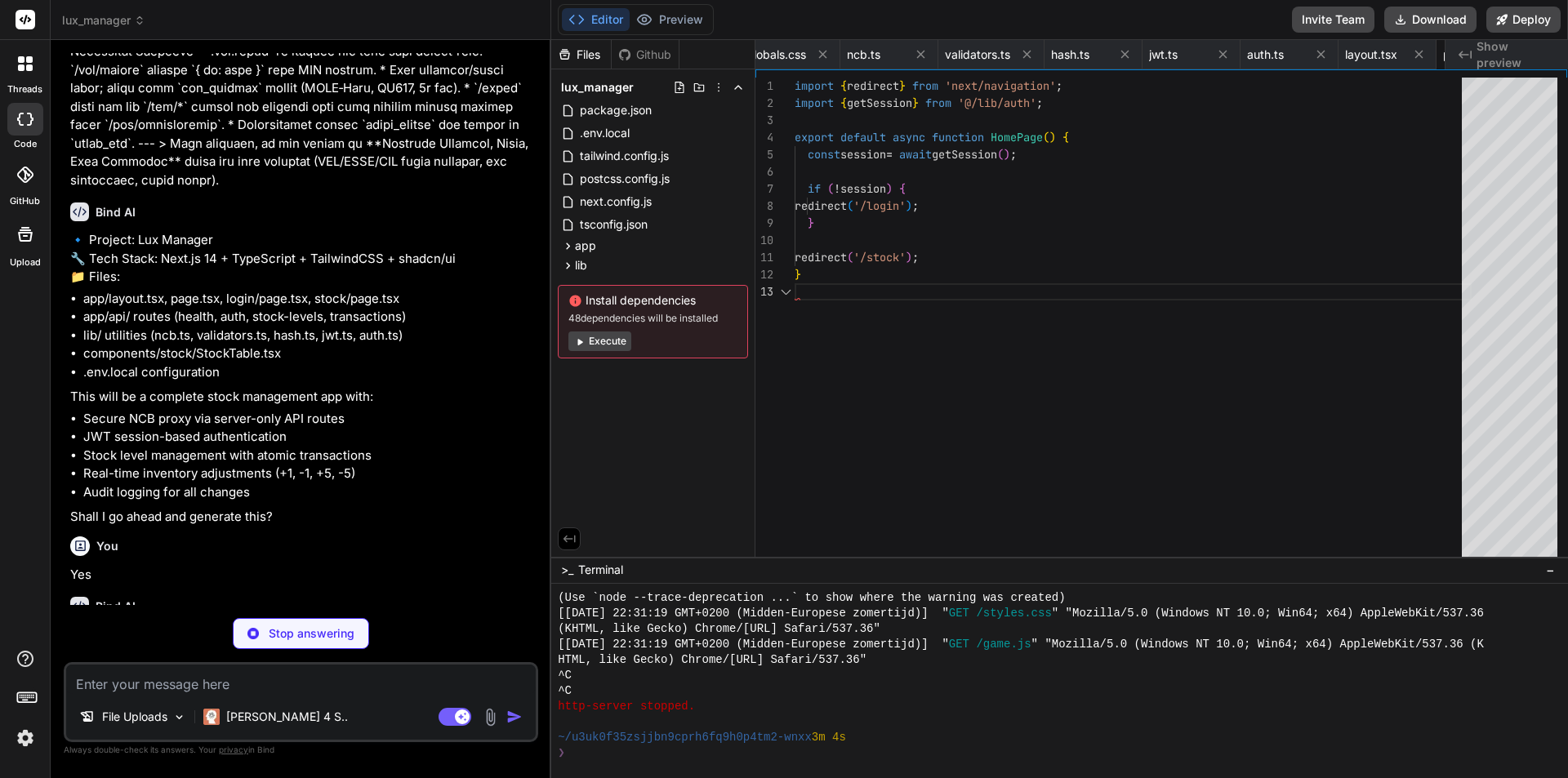
scroll to position [0, 806]
type textarea "x"
type textarea "</form> </div> </main> ); }"
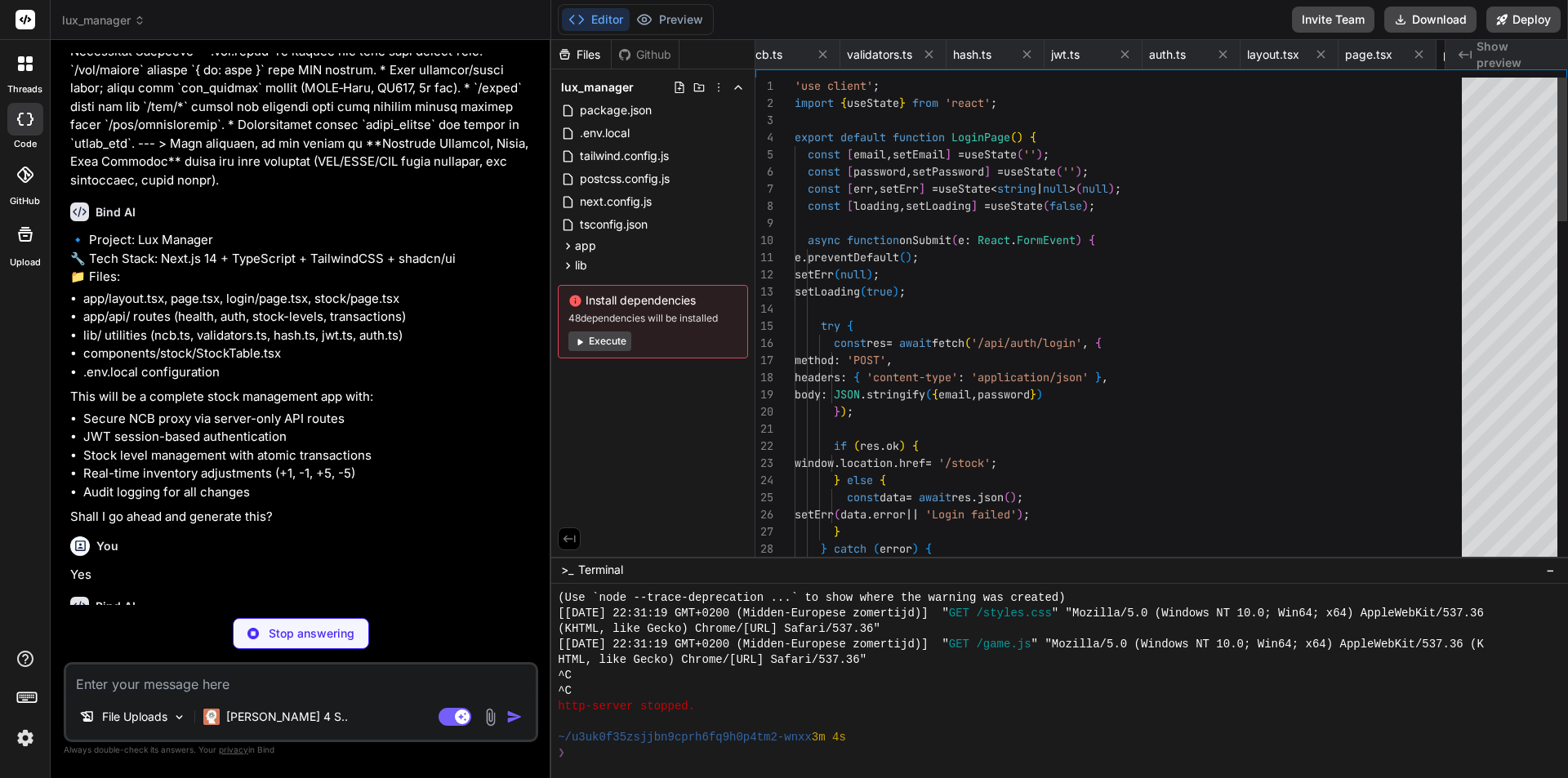
scroll to position [0, 904]
type textarea "x"
type textarea "</form> </div> <div className="mt-6"> <StockTable /> </div> </div> </main> ); }"
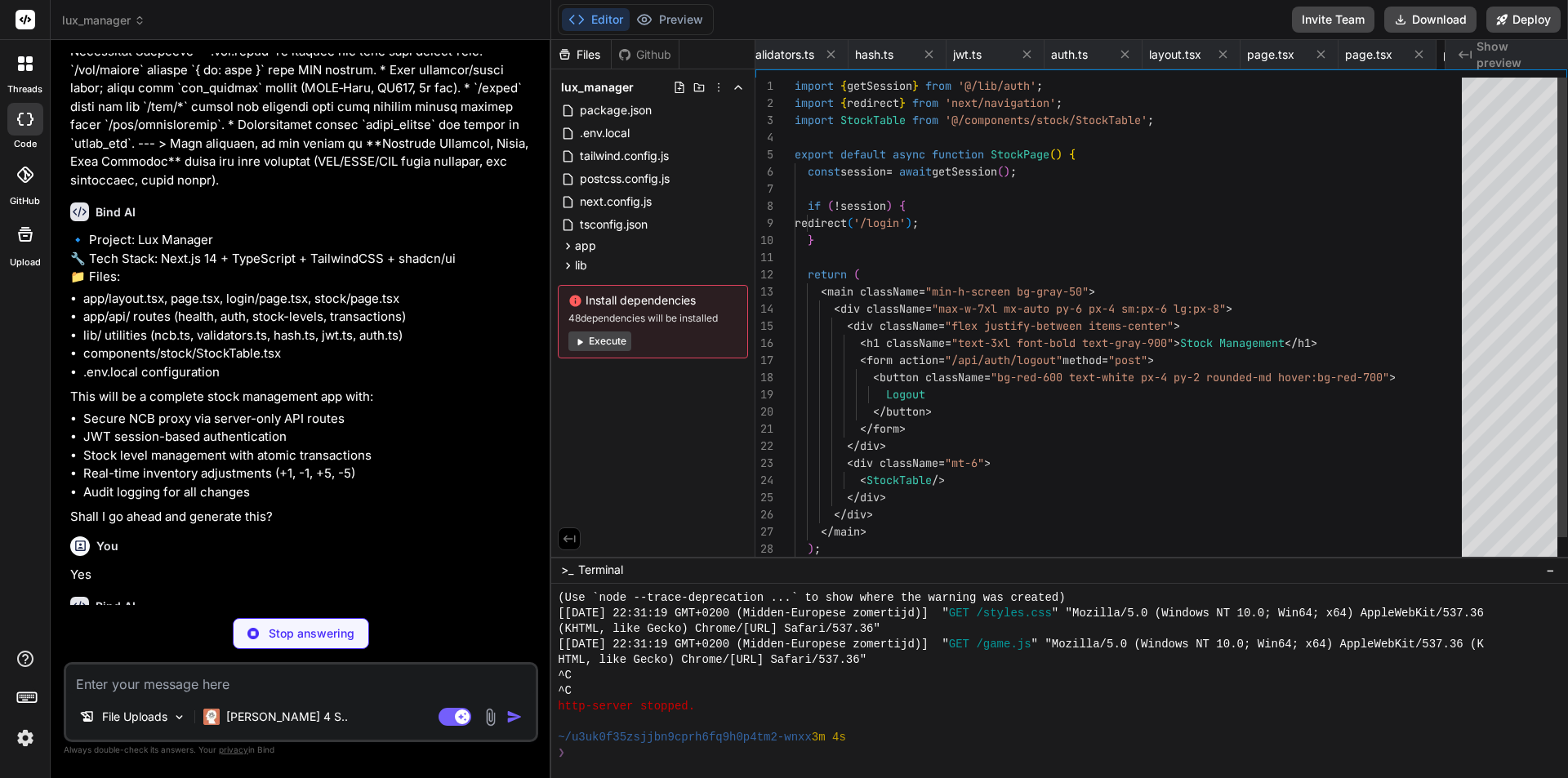
scroll to position [0, 1003]
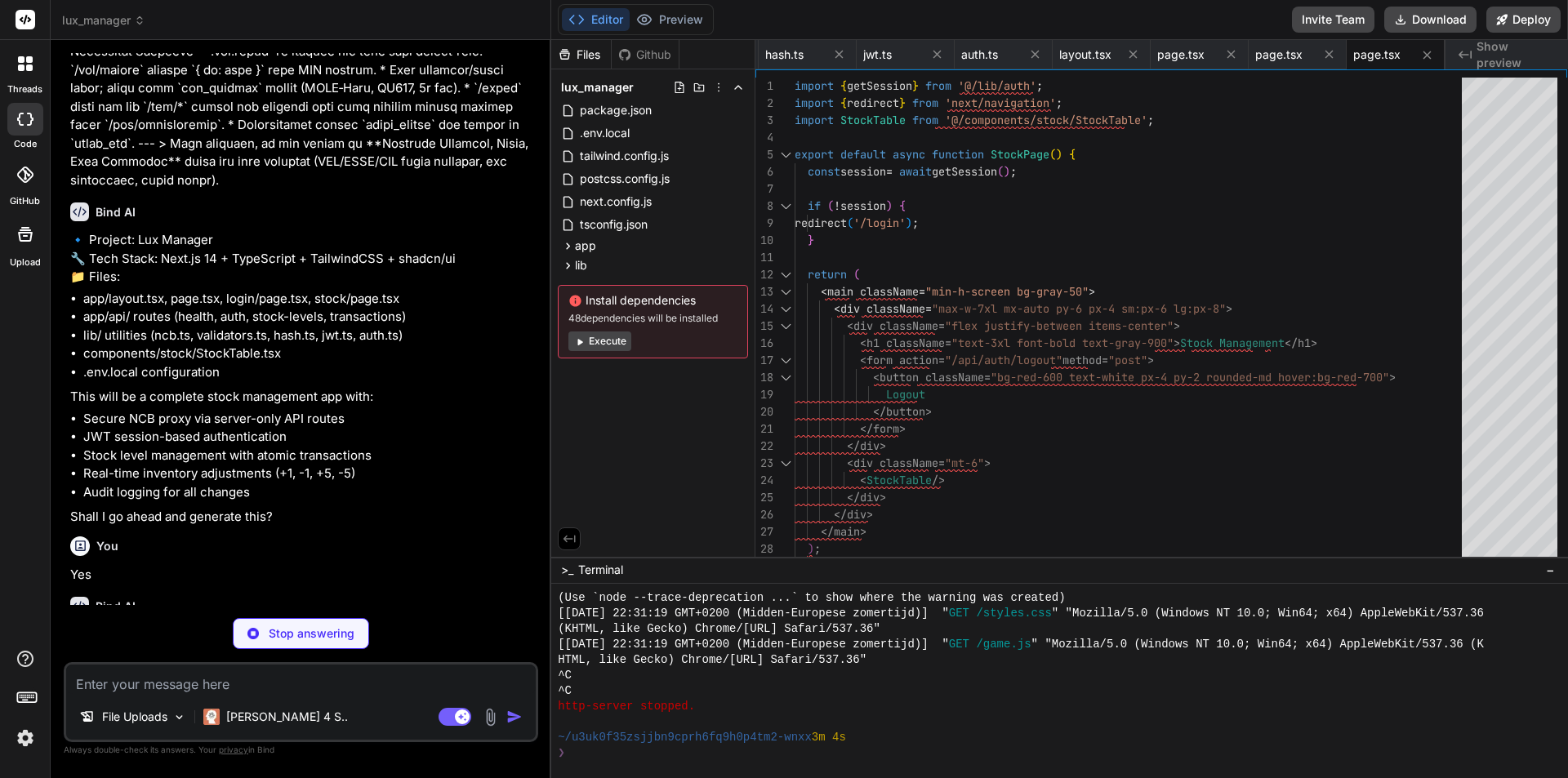
type textarea "x"
type textarea "</div> </div> </div> ); }"
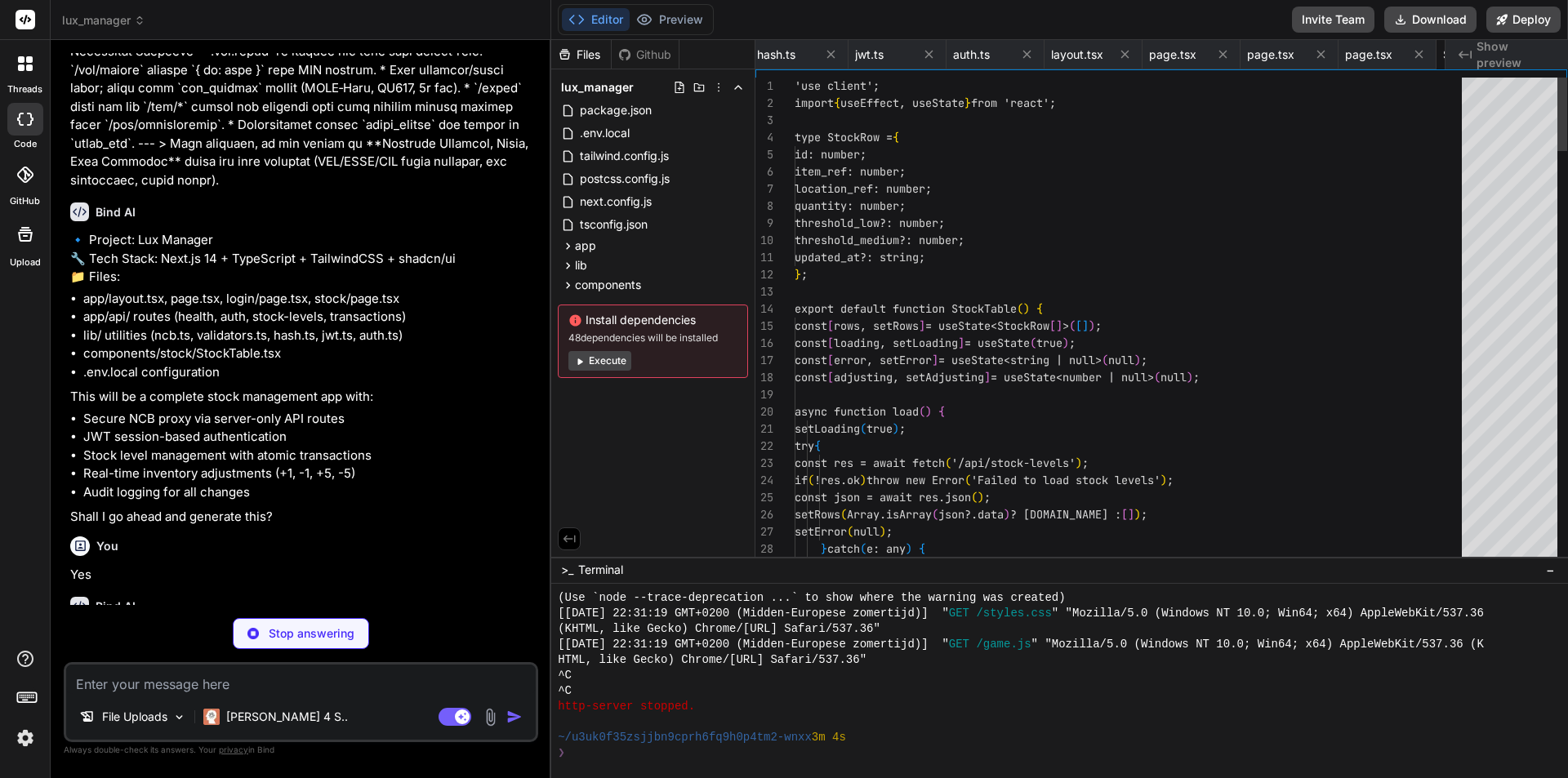
scroll to position [0, 1123]
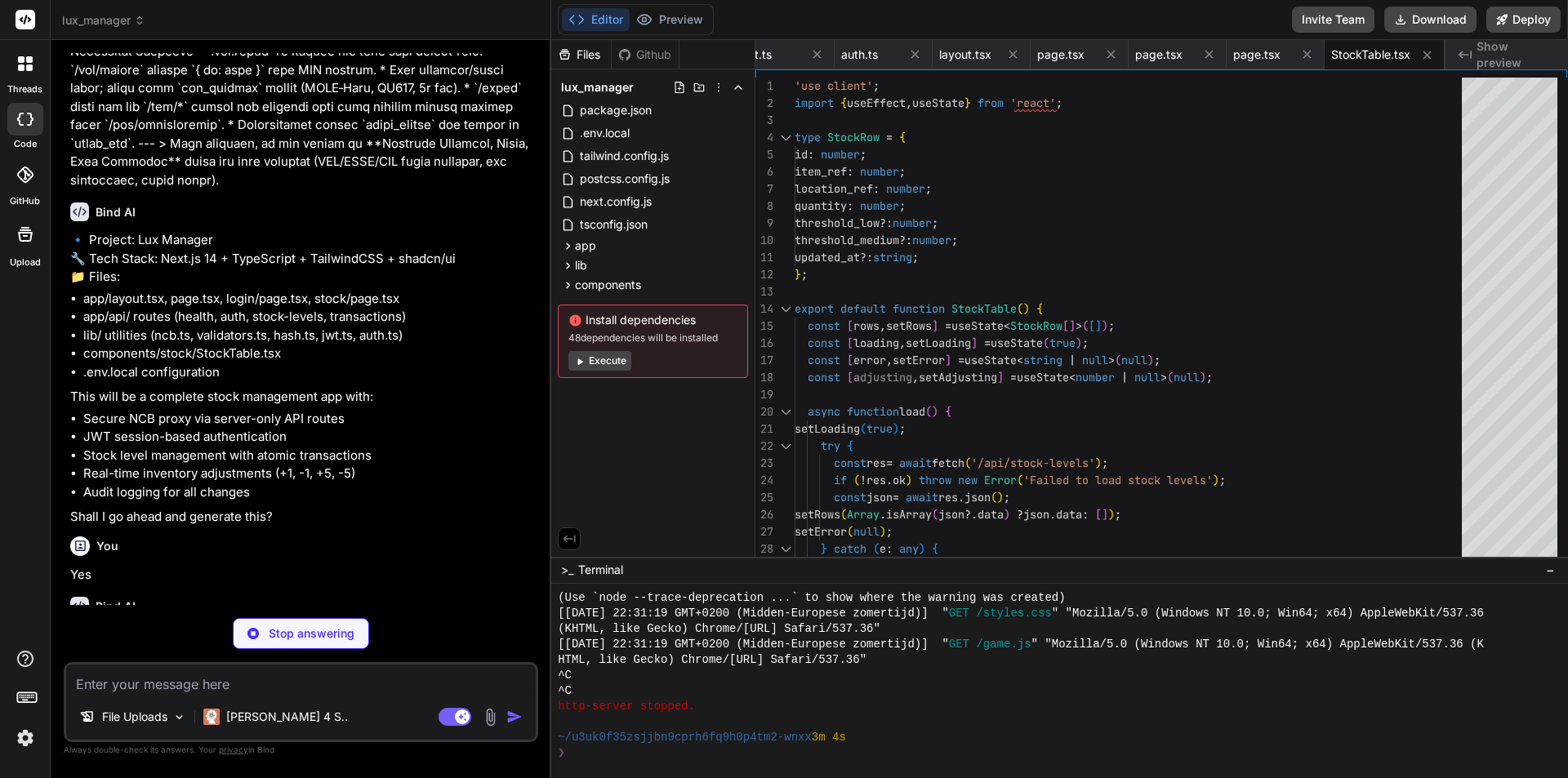
type textarea "x"
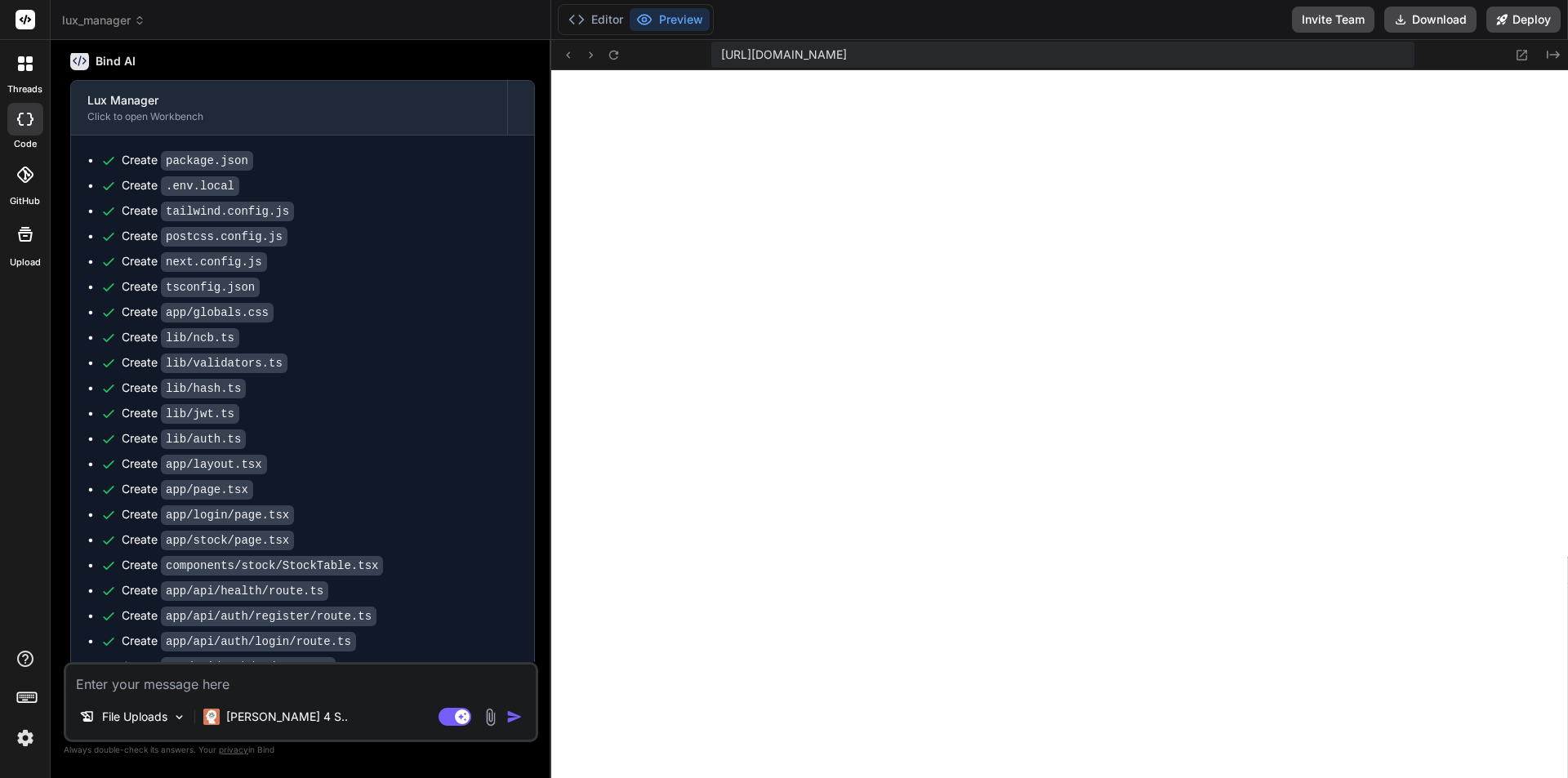
scroll to position [1536, 0]
click at [670, 26] on button "Preview" at bounding box center [670, 19] width 80 height 23
click at [586, 19] on button "Editor" at bounding box center [596, 19] width 68 height 23
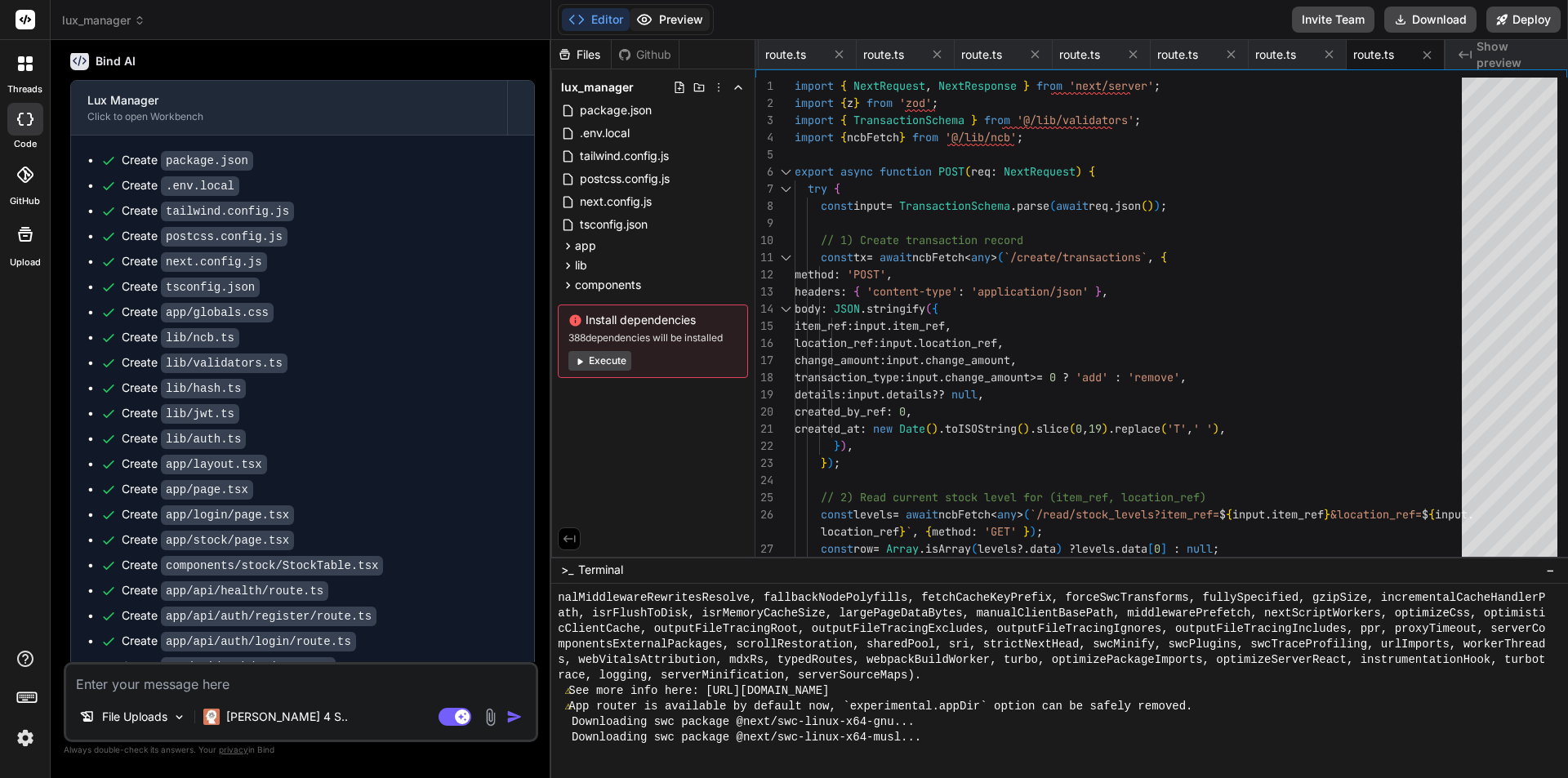
click at [693, 17] on button "Preview" at bounding box center [670, 19] width 80 height 23
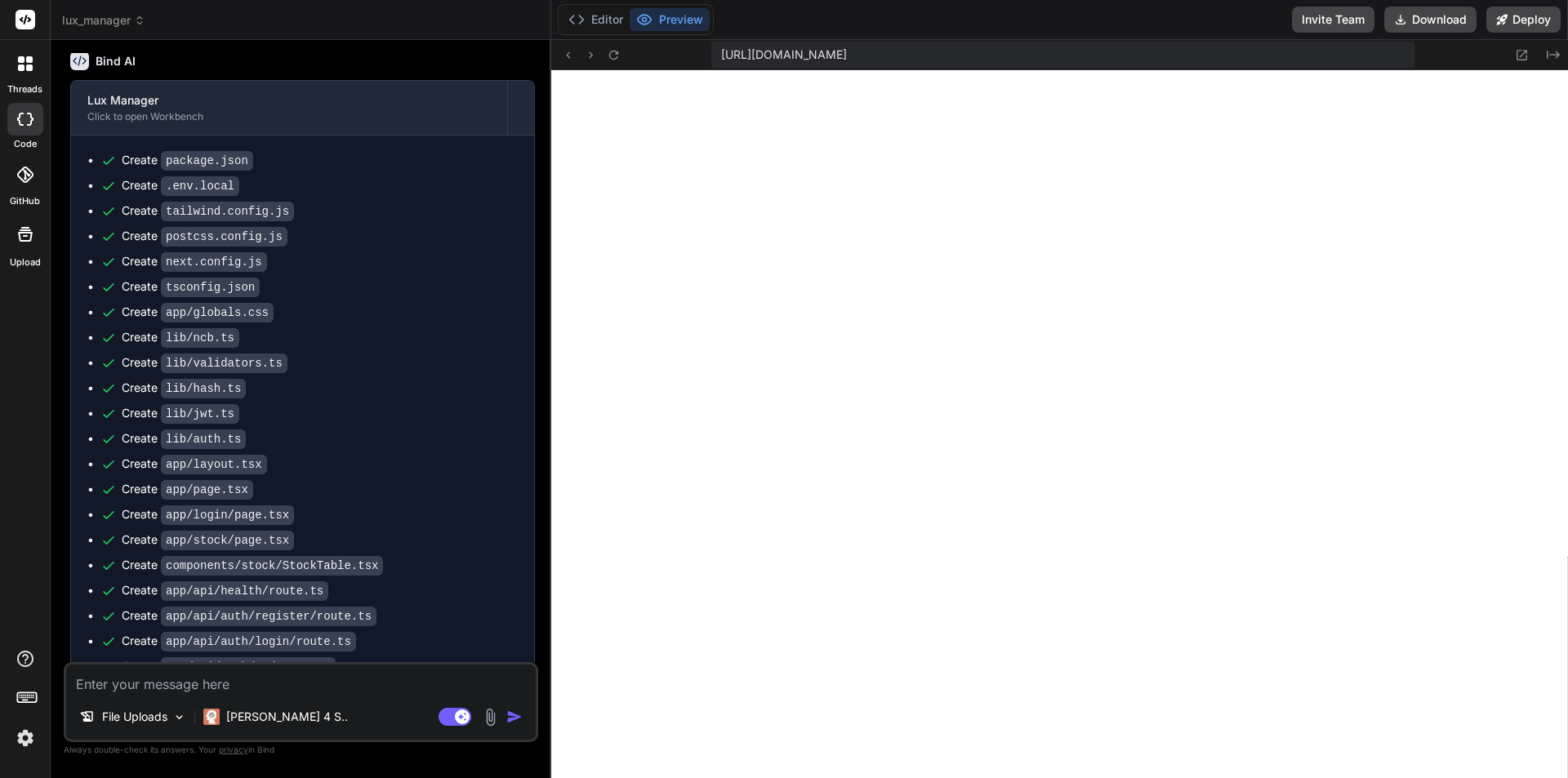
click at [354, 673] on textarea at bounding box center [301, 680] width 470 height 30
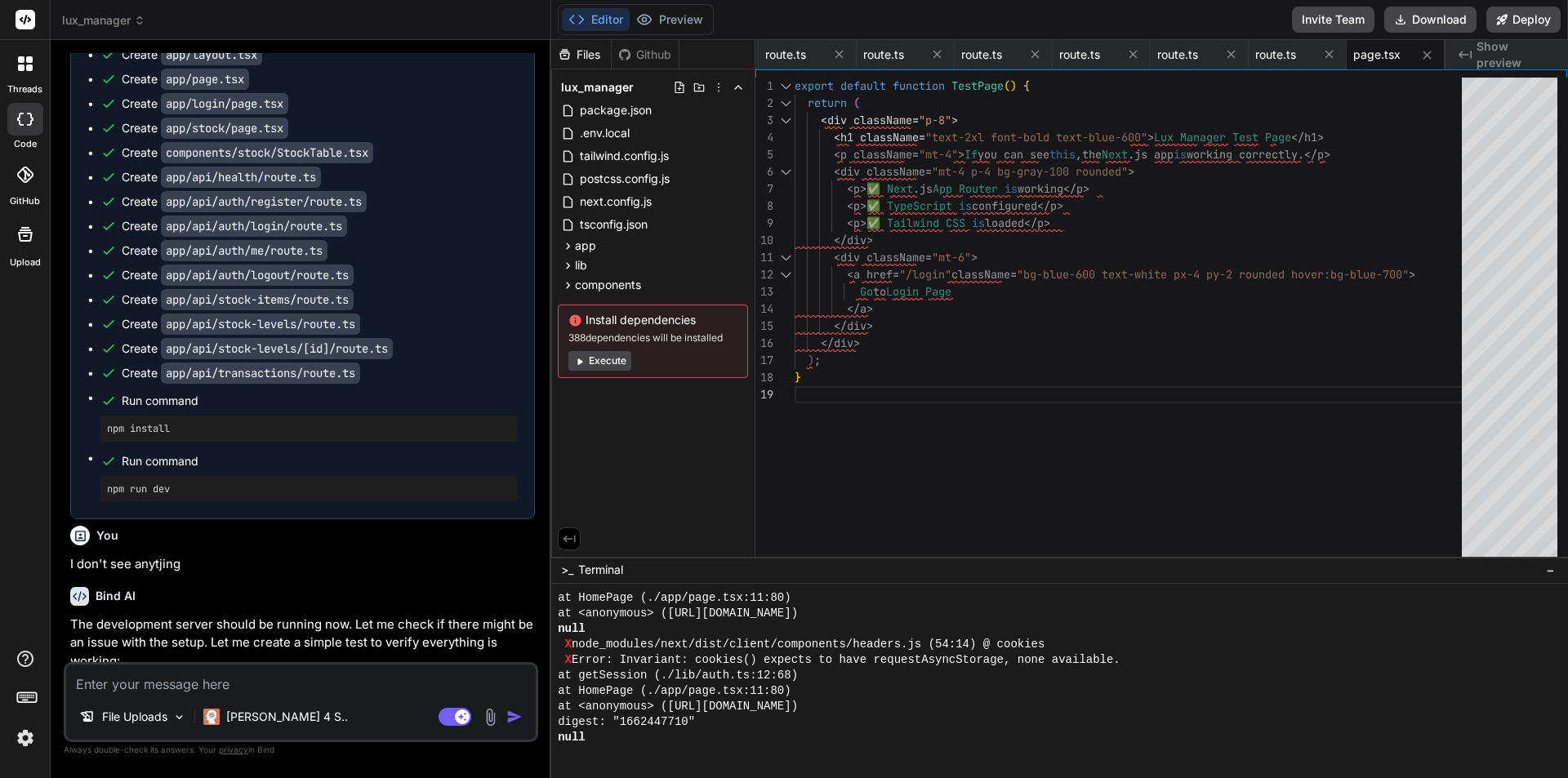
scroll to position [1909, 0]
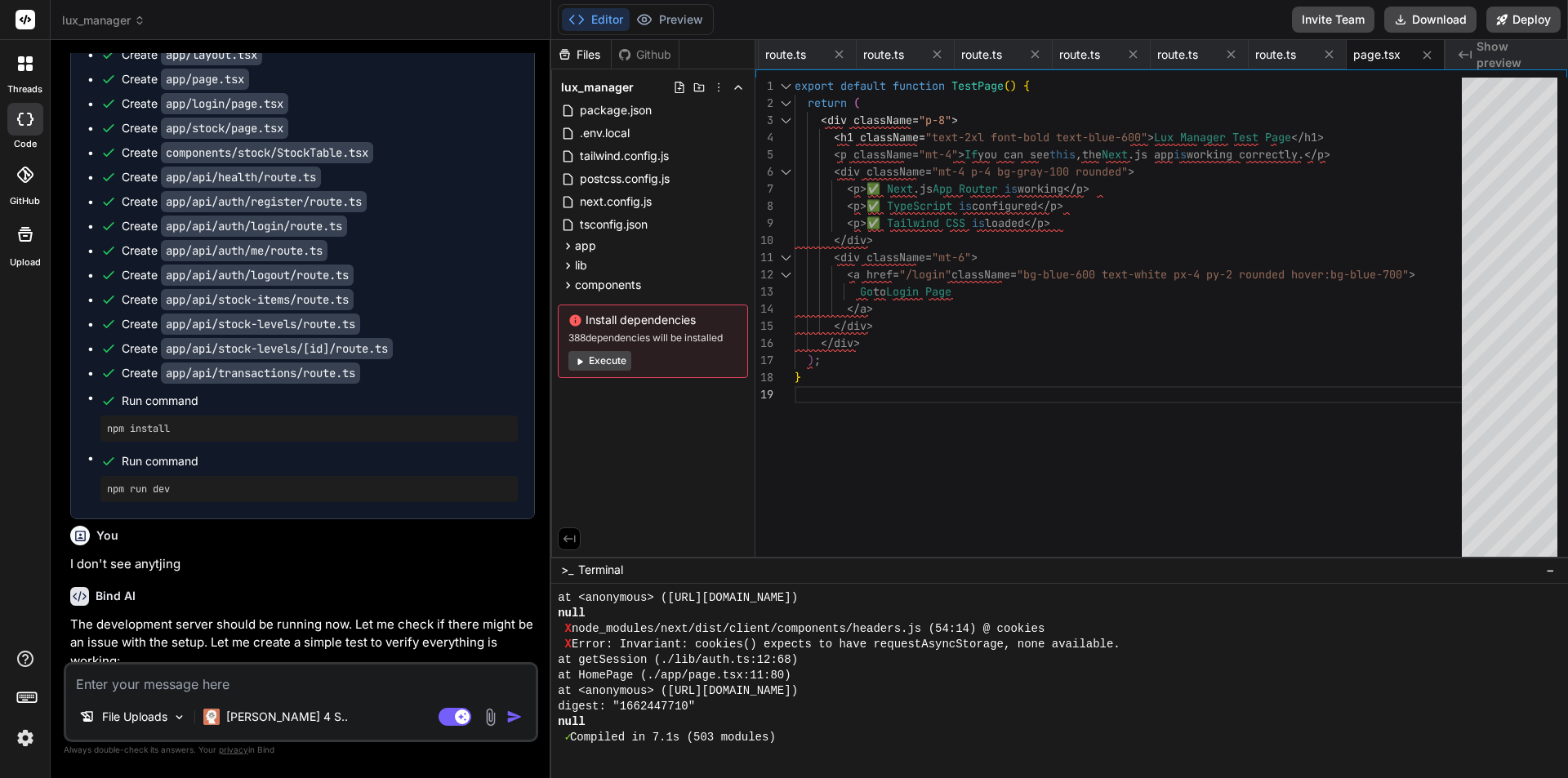
click at [627, 357] on button "Execute" at bounding box center [599, 362] width 63 height 20
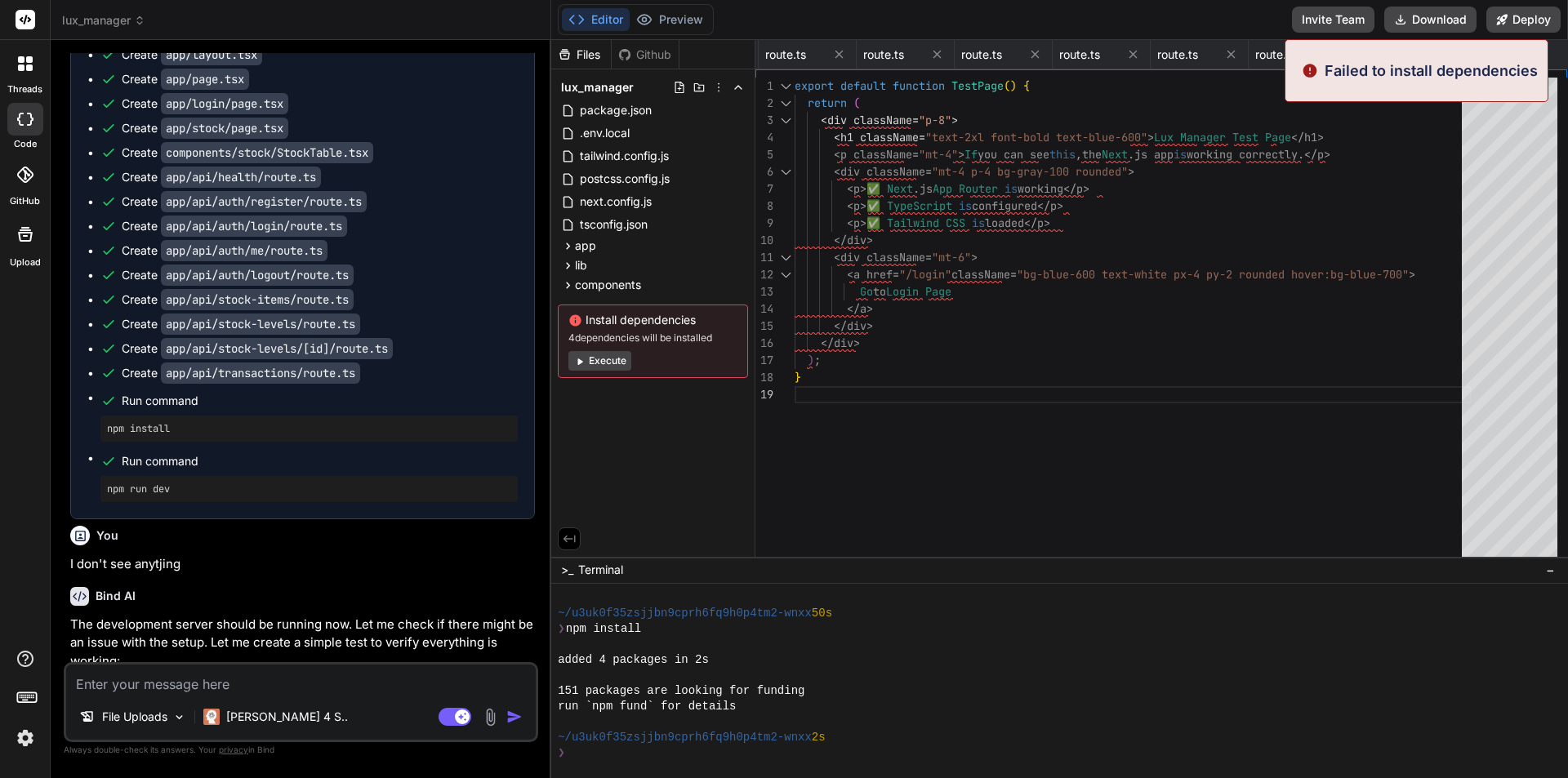
scroll to position [3477, 0]
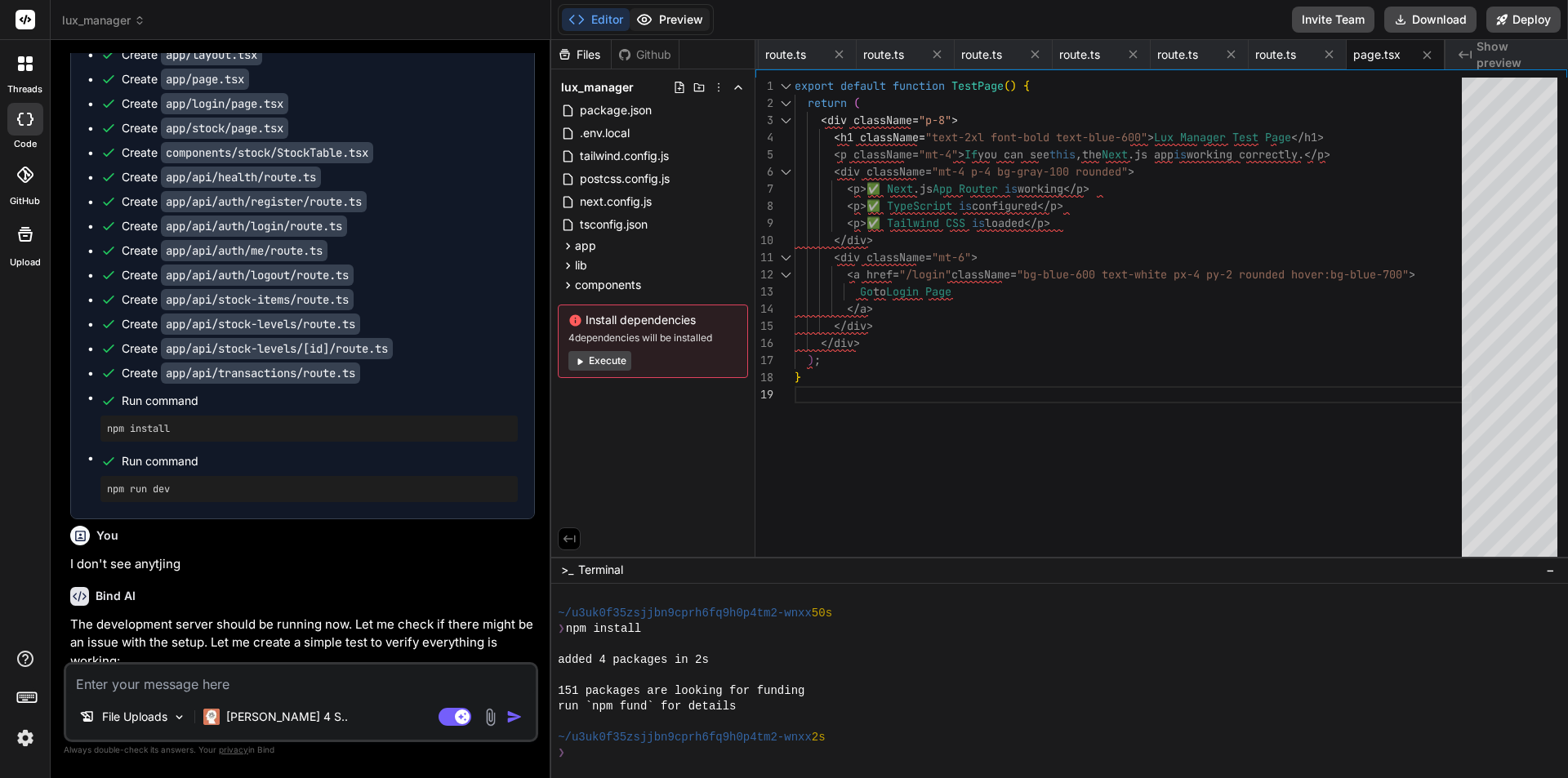
click at [652, 23] on icon at bounding box center [644, 20] width 16 height 16
click at [623, 366] on button "Execute" at bounding box center [599, 362] width 63 height 20
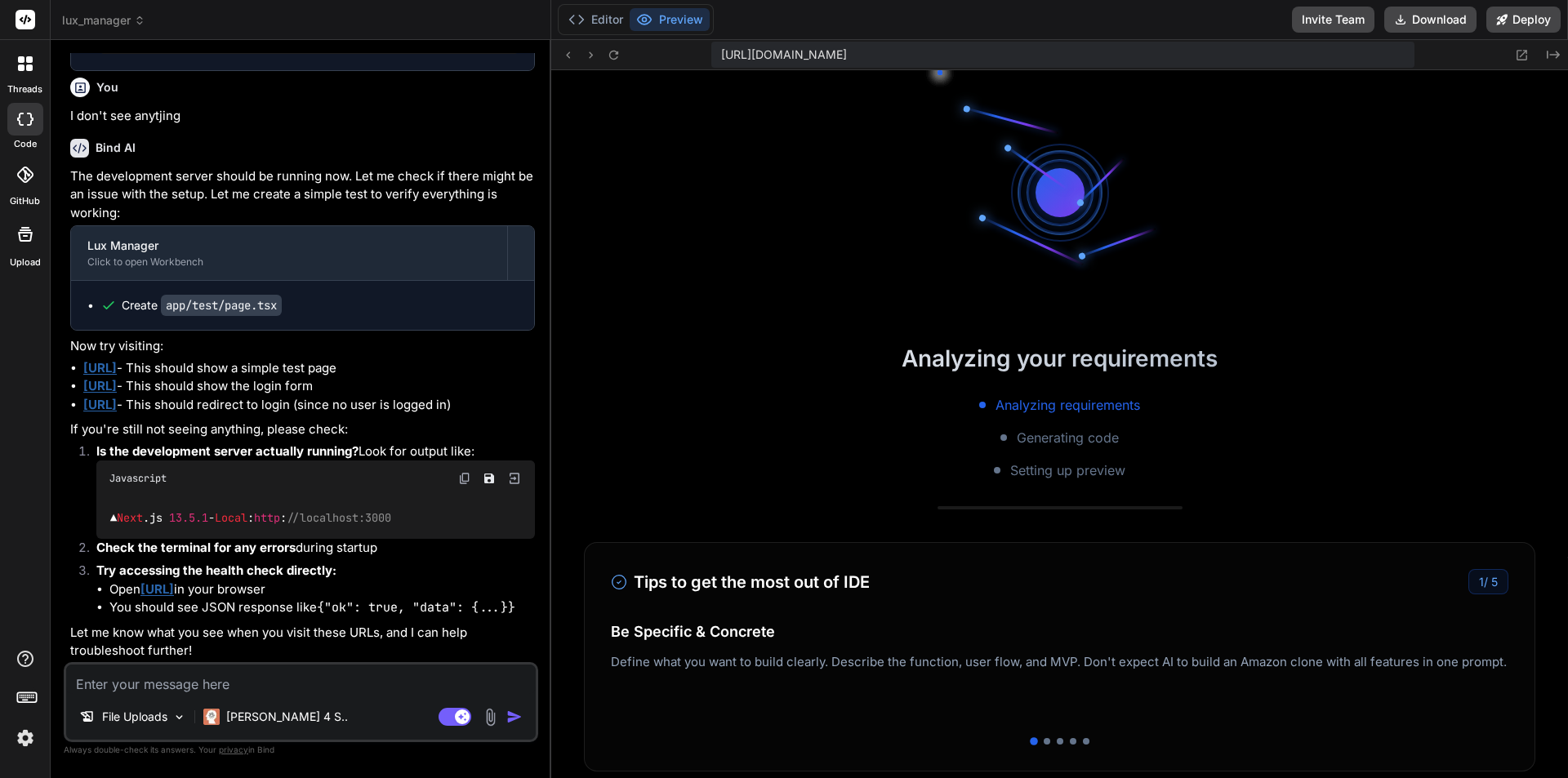
scroll to position [4501, 0]
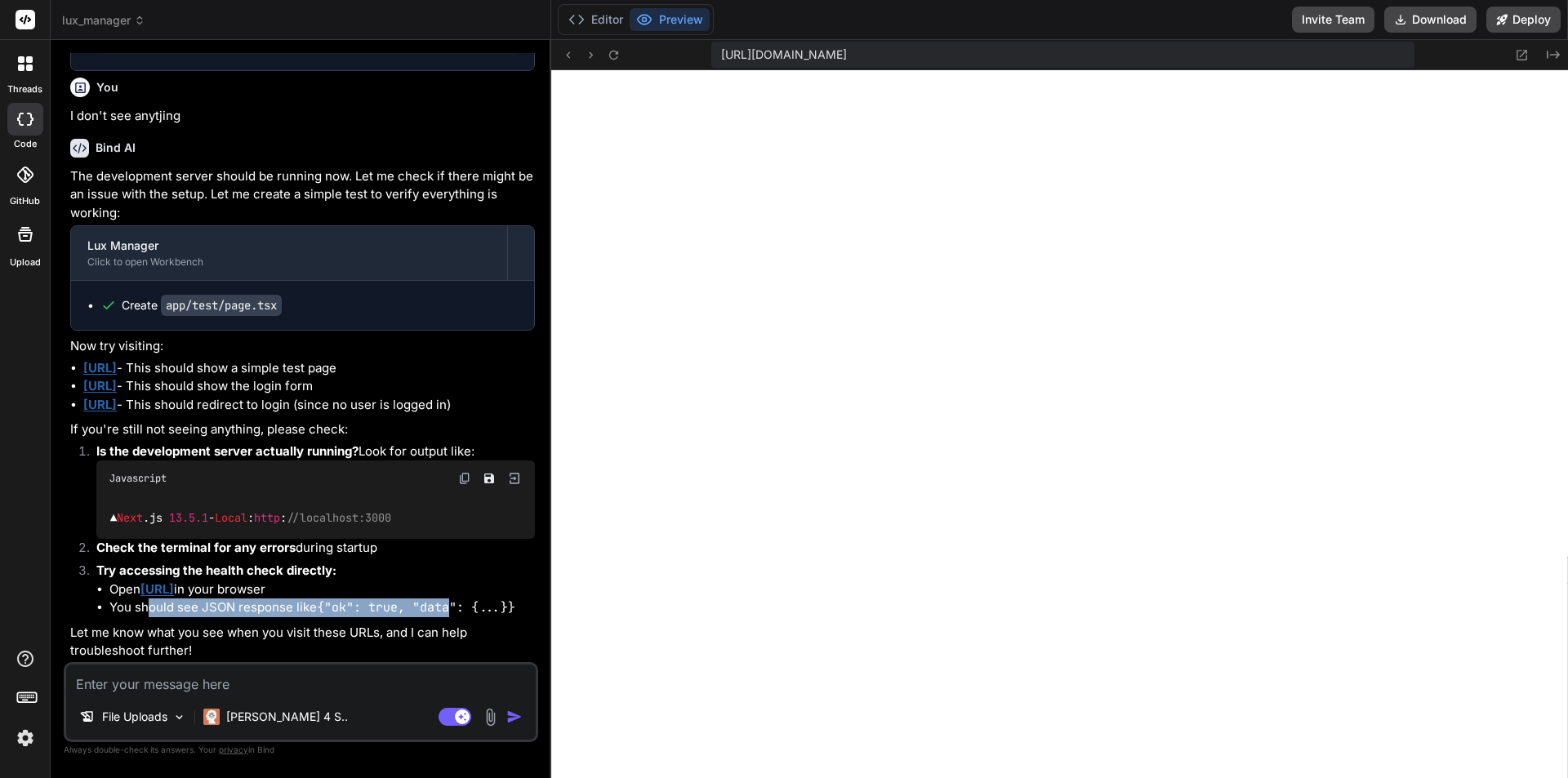
drag, startPoint x: 149, startPoint y: 608, endPoint x: 465, endPoint y: 602, distance: 316.1
click at [462, 602] on li "You should see JSON response like {"ok": true, "data": {...}}" at bounding box center [322, 608] width 425 height 19
click at [8, 120] on div at bounding box center [25, 119] width 36 height 33
click at [25, 114] on icon at bounding box center [25, 118] width 16 height 13
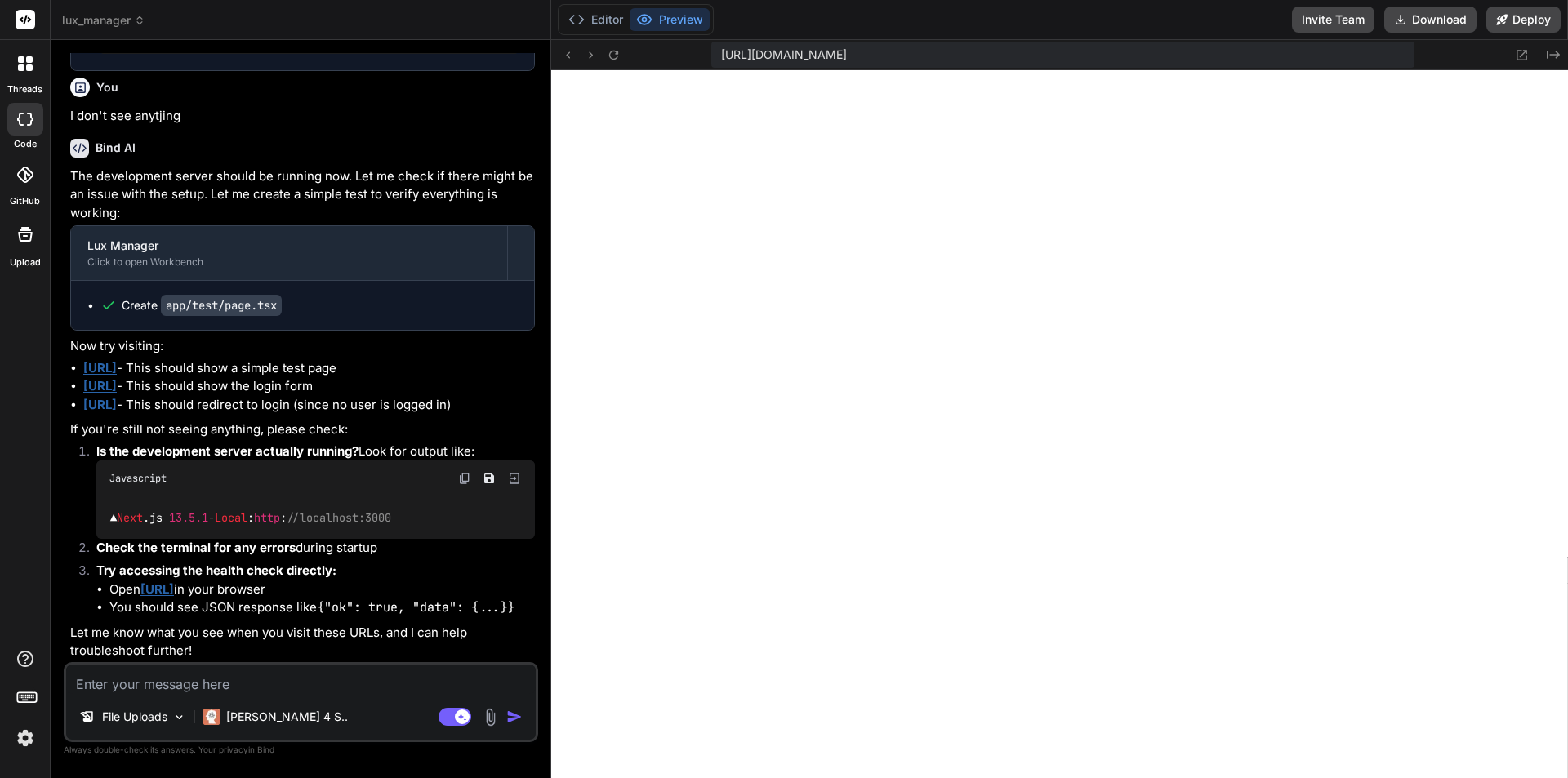
click at [136, 22] on icon at bounding box center [140, 21] width 12 height 12
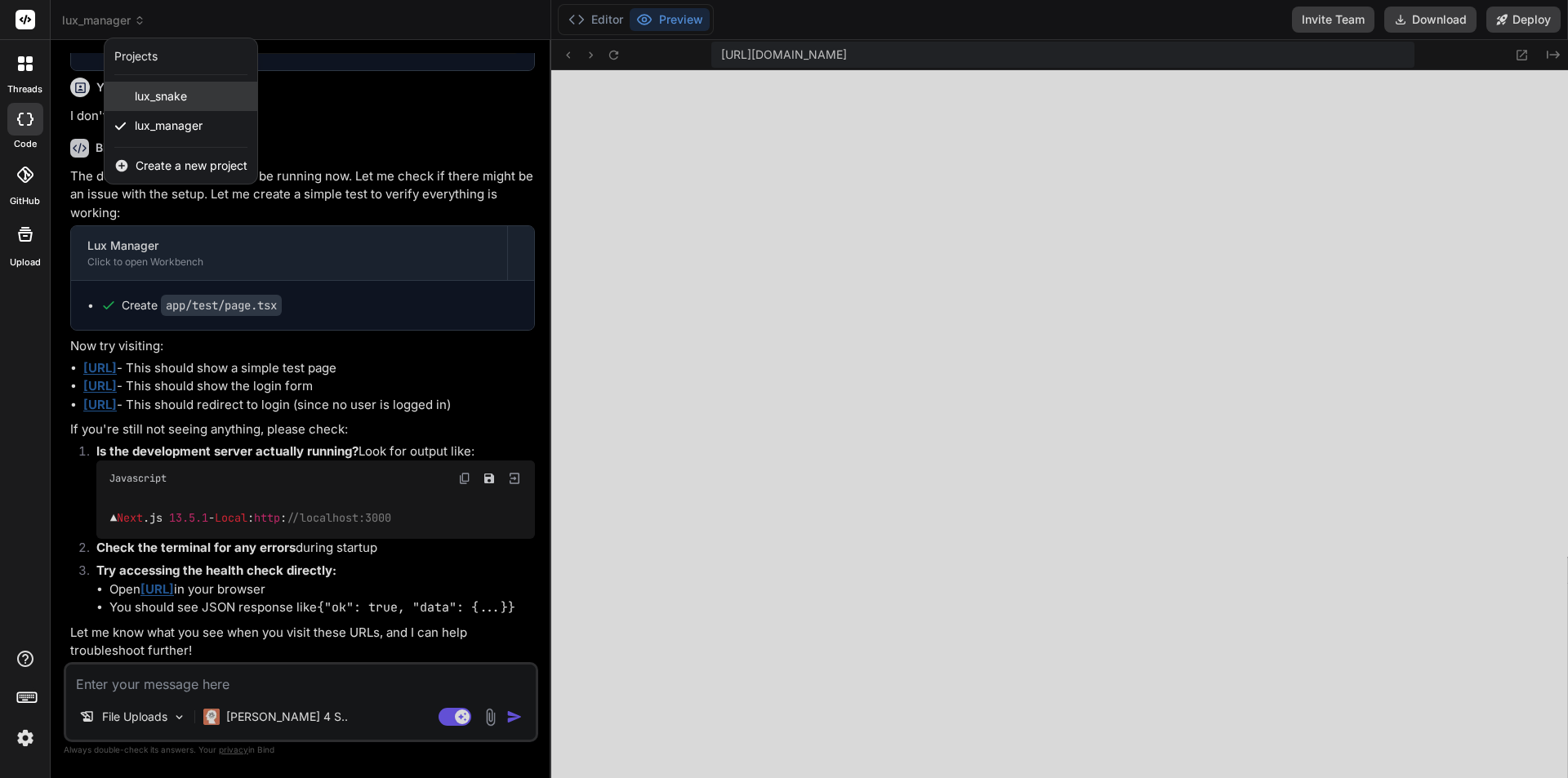
click at [176, 94] on span "lux_snake" at bounding box center [161, 96] width 53 height 16
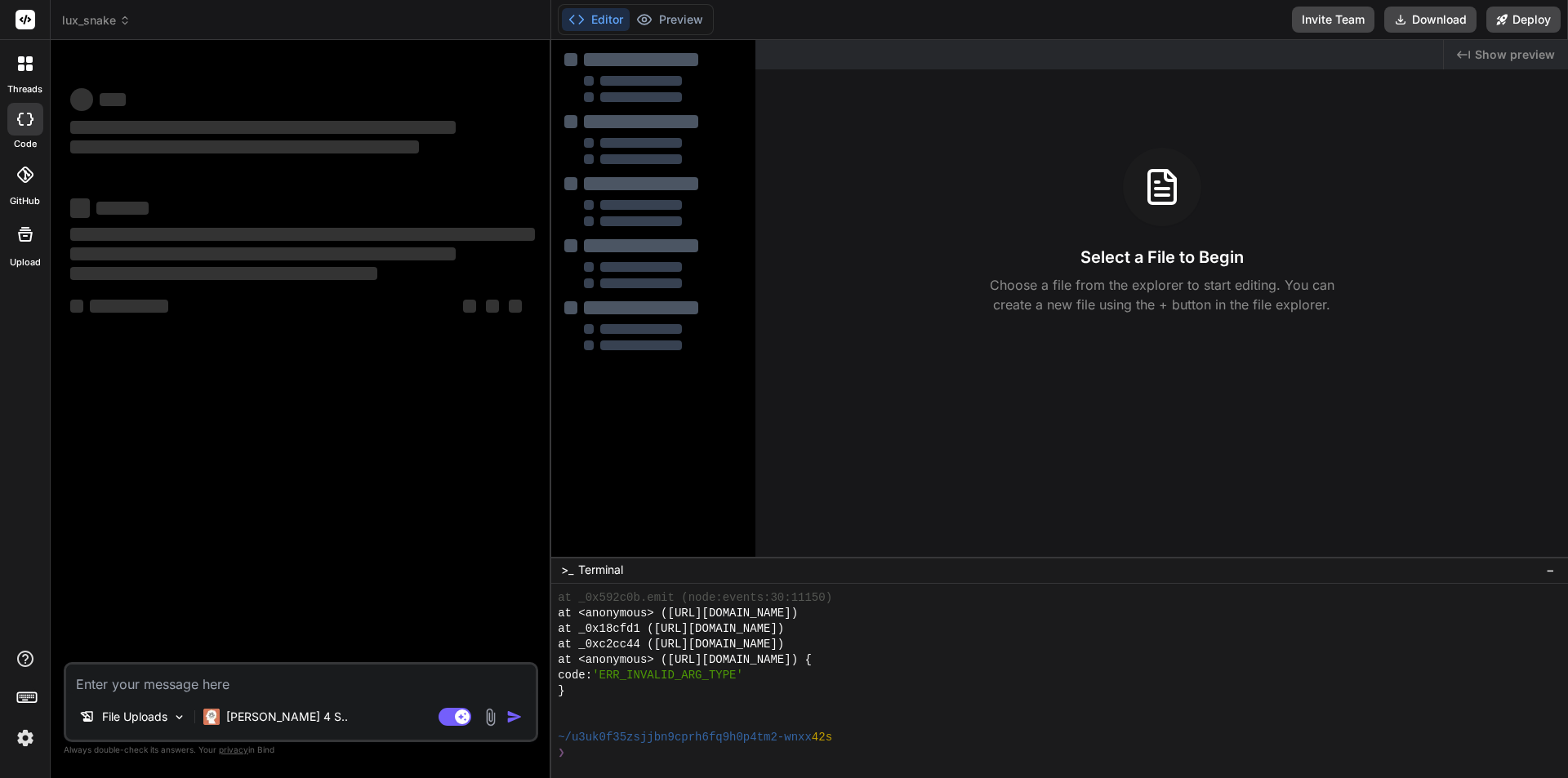
scroll to position [6100, 0]
click at [113, 20] on span "lux_snake" at bounding box center [95, 20] width 69 height 16
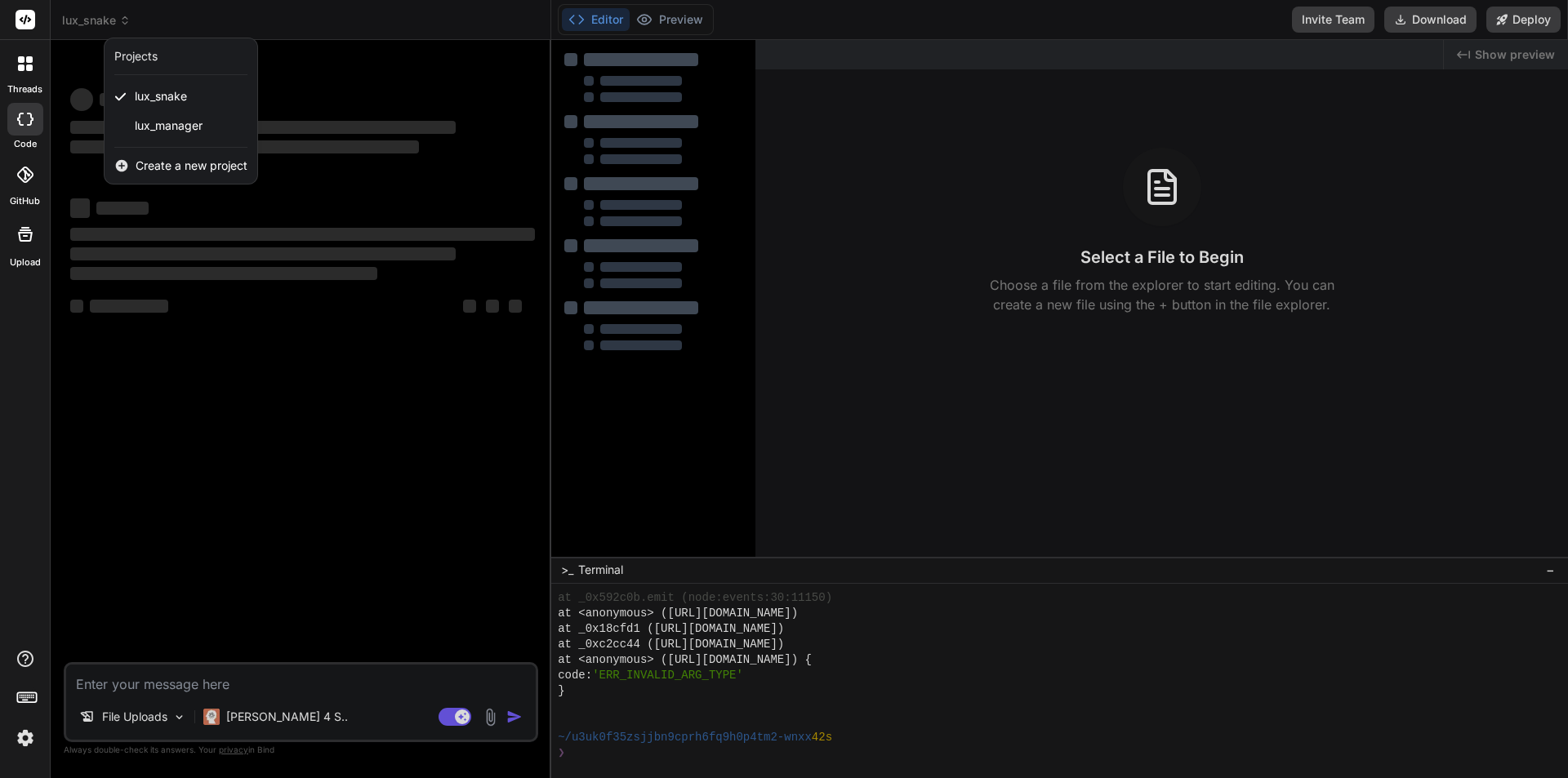
drag, startPoint x: 158, startPoint y: 40, endPoint x: 158, endPoint y: 58, distance: 18.0
click at [158, 57] on div "Projects" at bounding box center [181, 57] width 153 height 37
click at [156, 59] on div "Projects" at bounding box center [136, 57] width 44 height 16
click at [25, 73] on div at bounding box center [25, 64] width 35 height 35
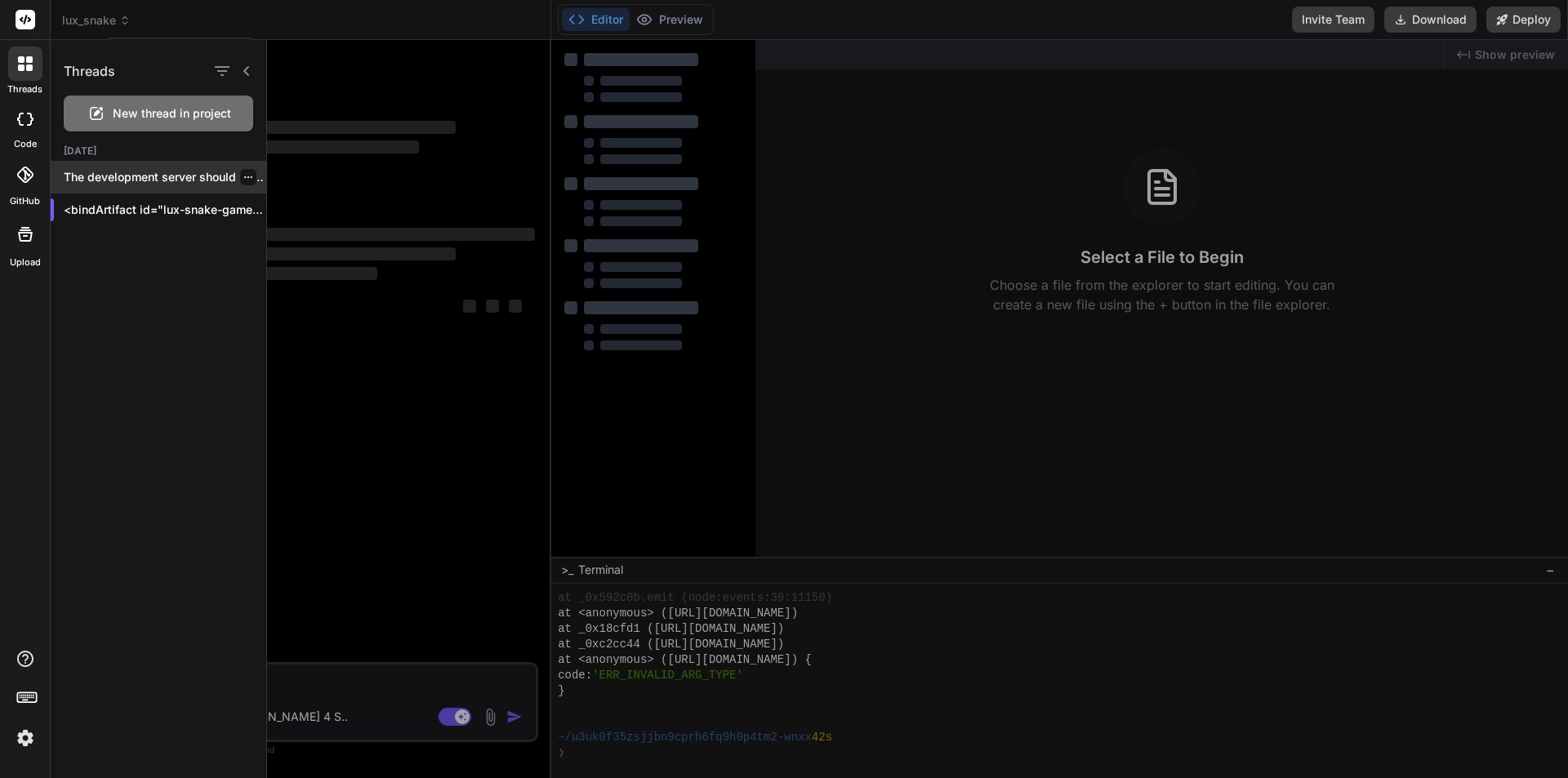
click at [245, 171] on div at bounding box center [248, 177] width 16 height 16
click at [240, 185] on div at bounding box center [248, 177] width 16 height 16
click at [243, 180] on icon "button" at bounding box center [248, 177] width 10 height 10
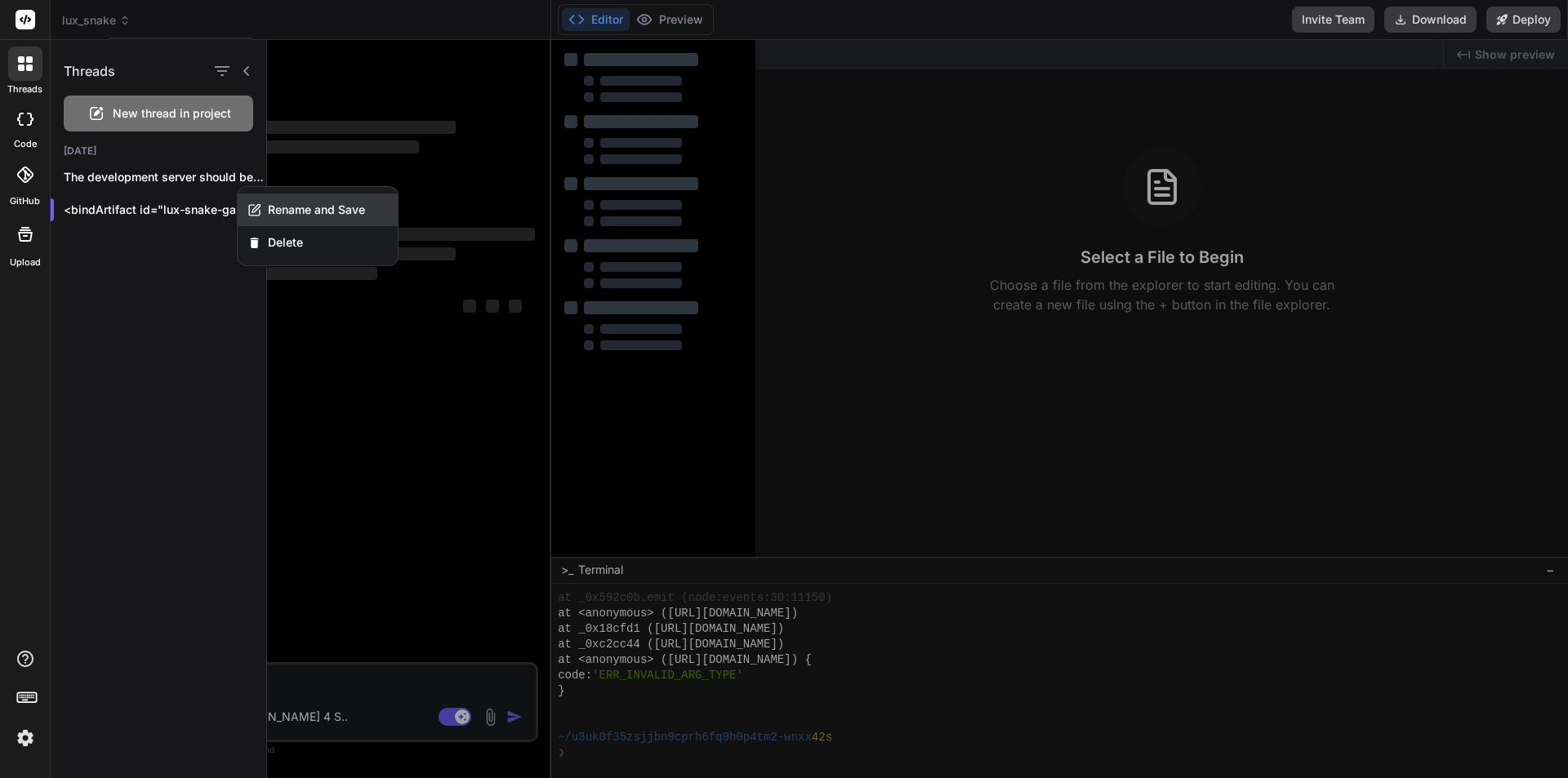
click at [310, 220] on div "Rename and Save" at bounding box center [317, 210] width 160 height 33
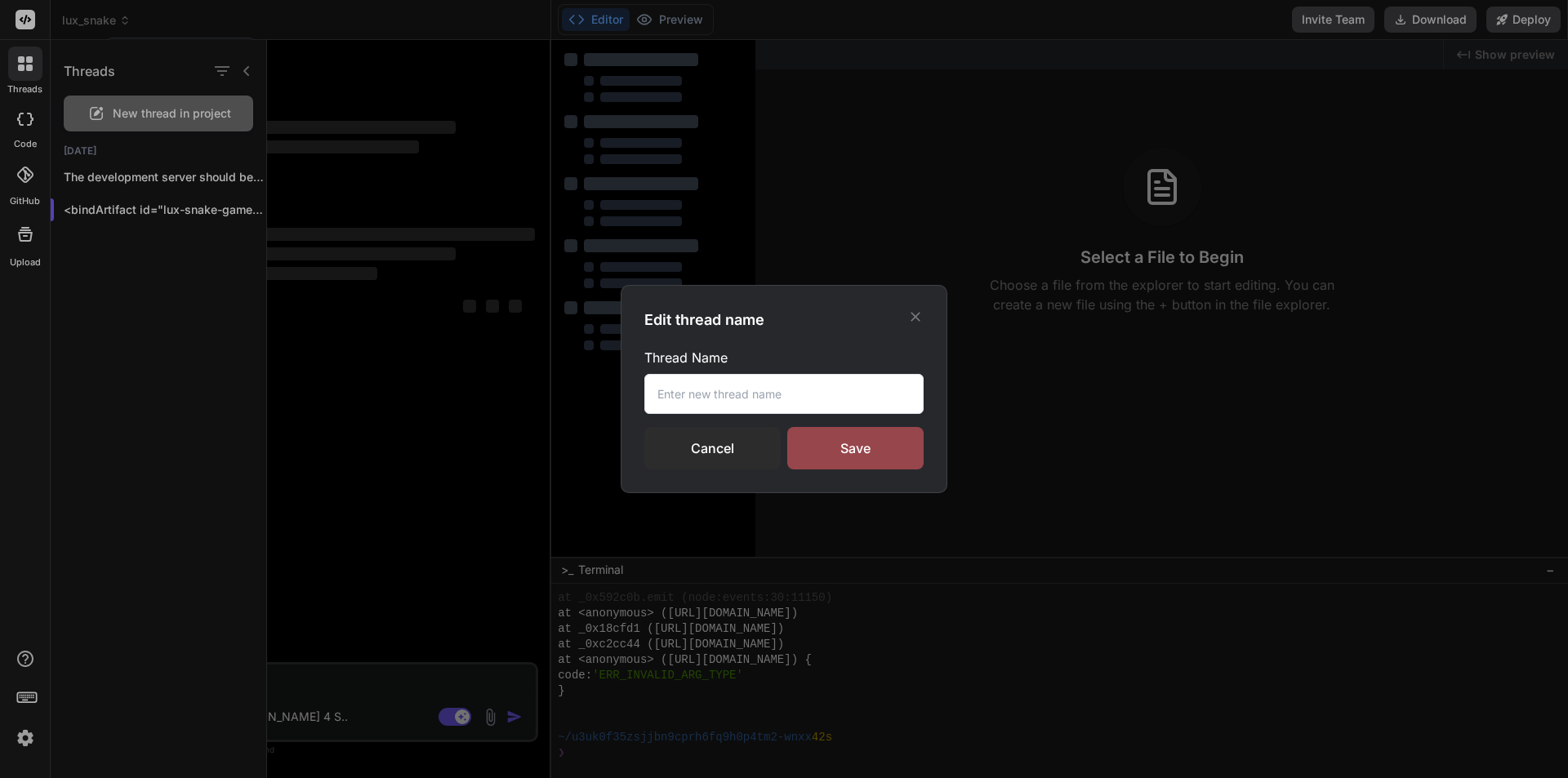
click at [686, 452] on div "Cancel" at bounding box center [712, 448] width 136 height 43
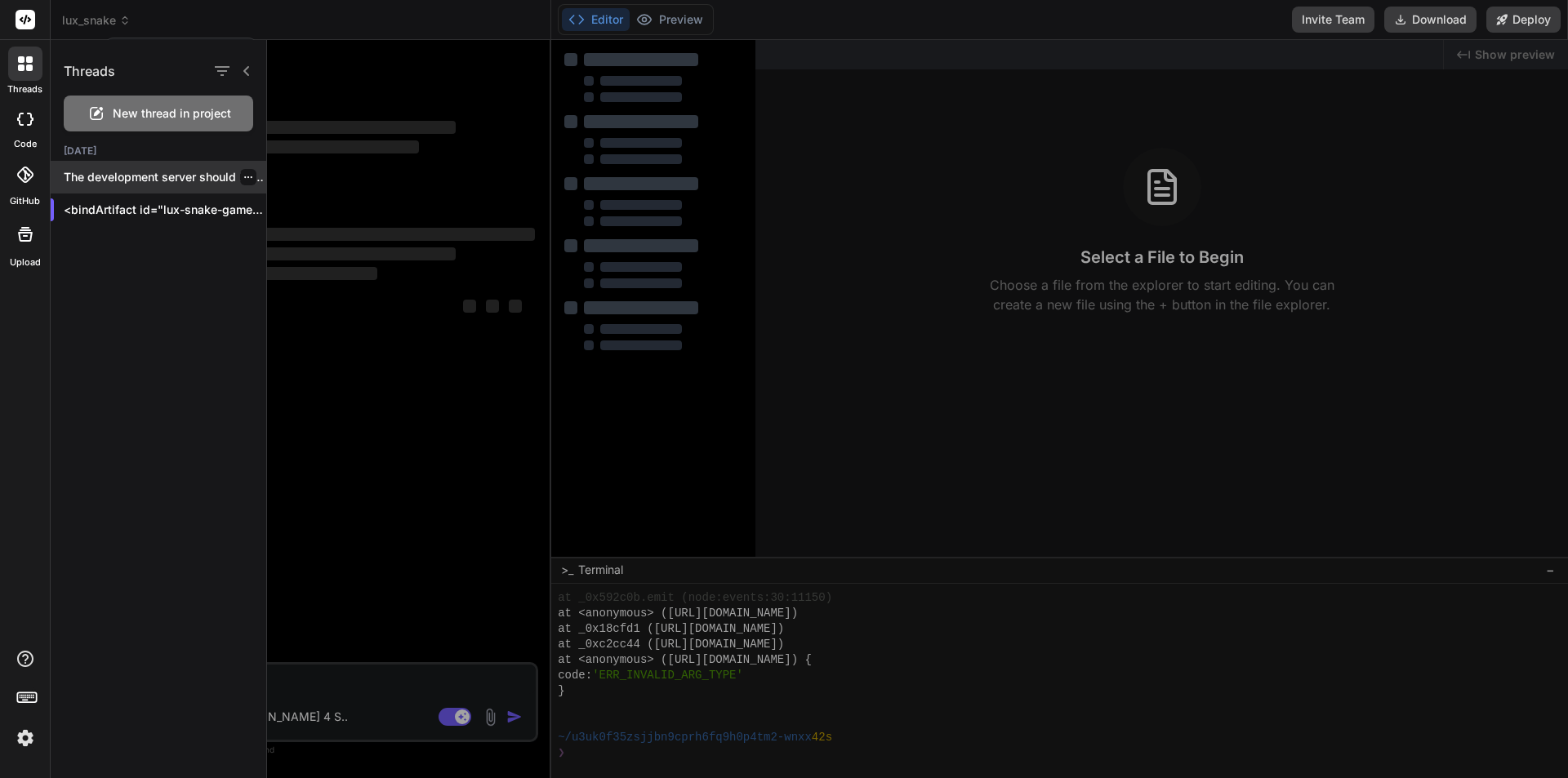
click at [243, 177] on icon "button" at bounding box center [248, 177] width 10 height 10
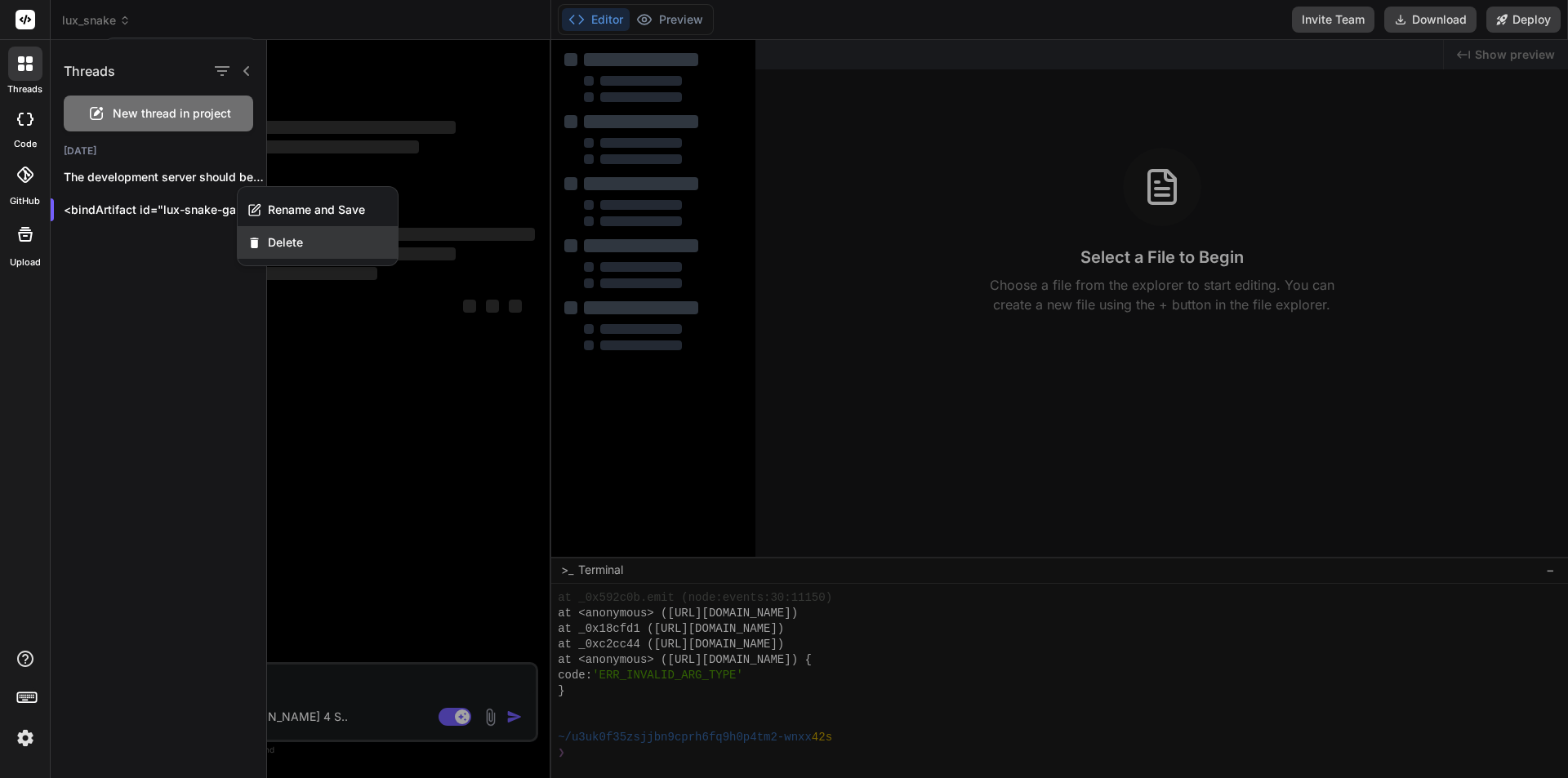
click at [266, 244] on div "Delete" at bounding box center [317, 242] width 160 height 33
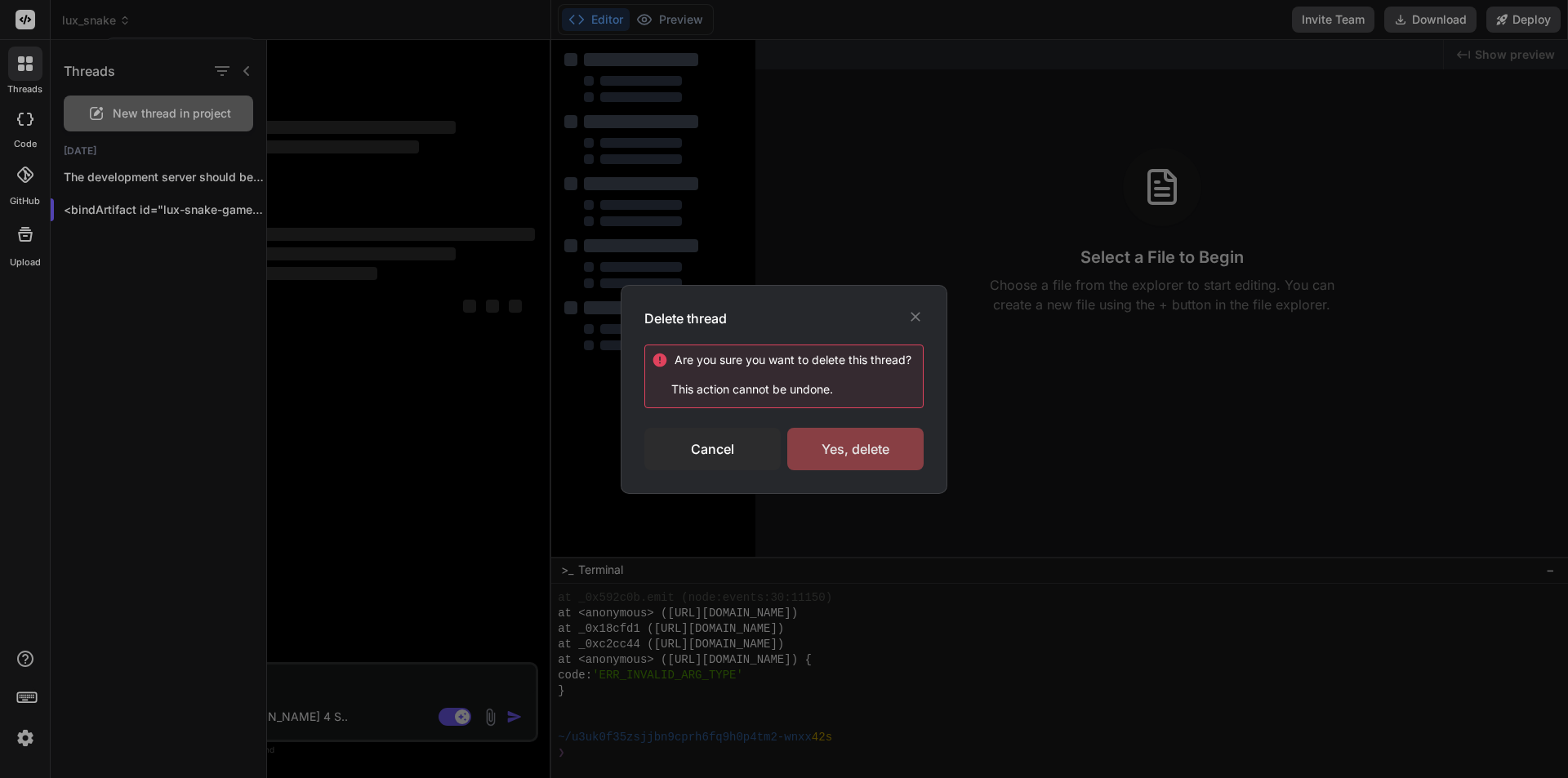
click at [811, 448] on div "Yes, delete" at bounding box center [856, 449] width 136 height 43
click at [175, 39] on div "Delete thread Are you sure you want to delete this thread ? This action cannot …" at bounding box center [784, 389] width 1568 height 778
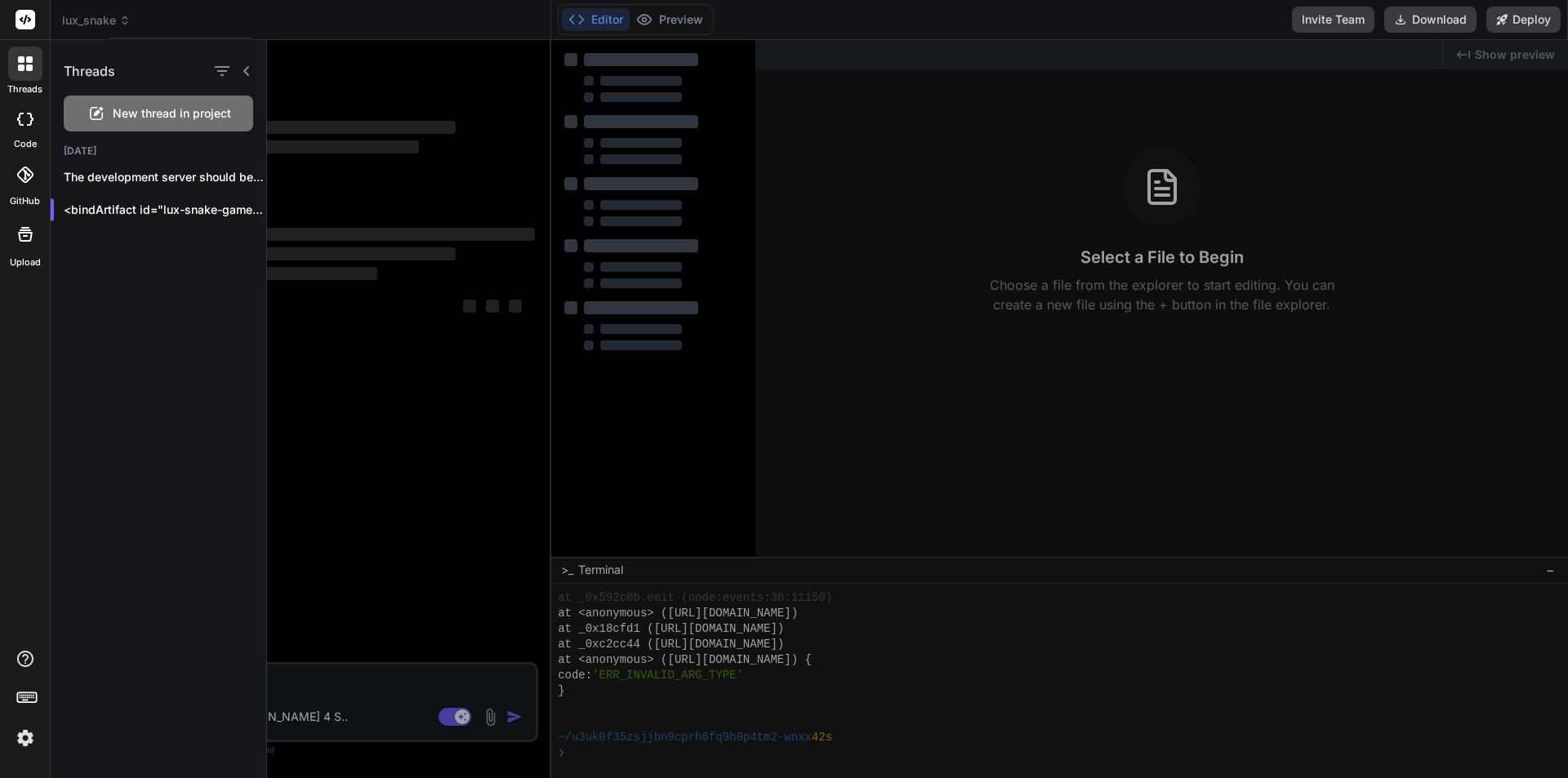
click at [33, 57] on div at bounding box center [25, 64] width 35 height 35
click at [34, 125] on div at bounding box center [25, 119] width 36 height 33
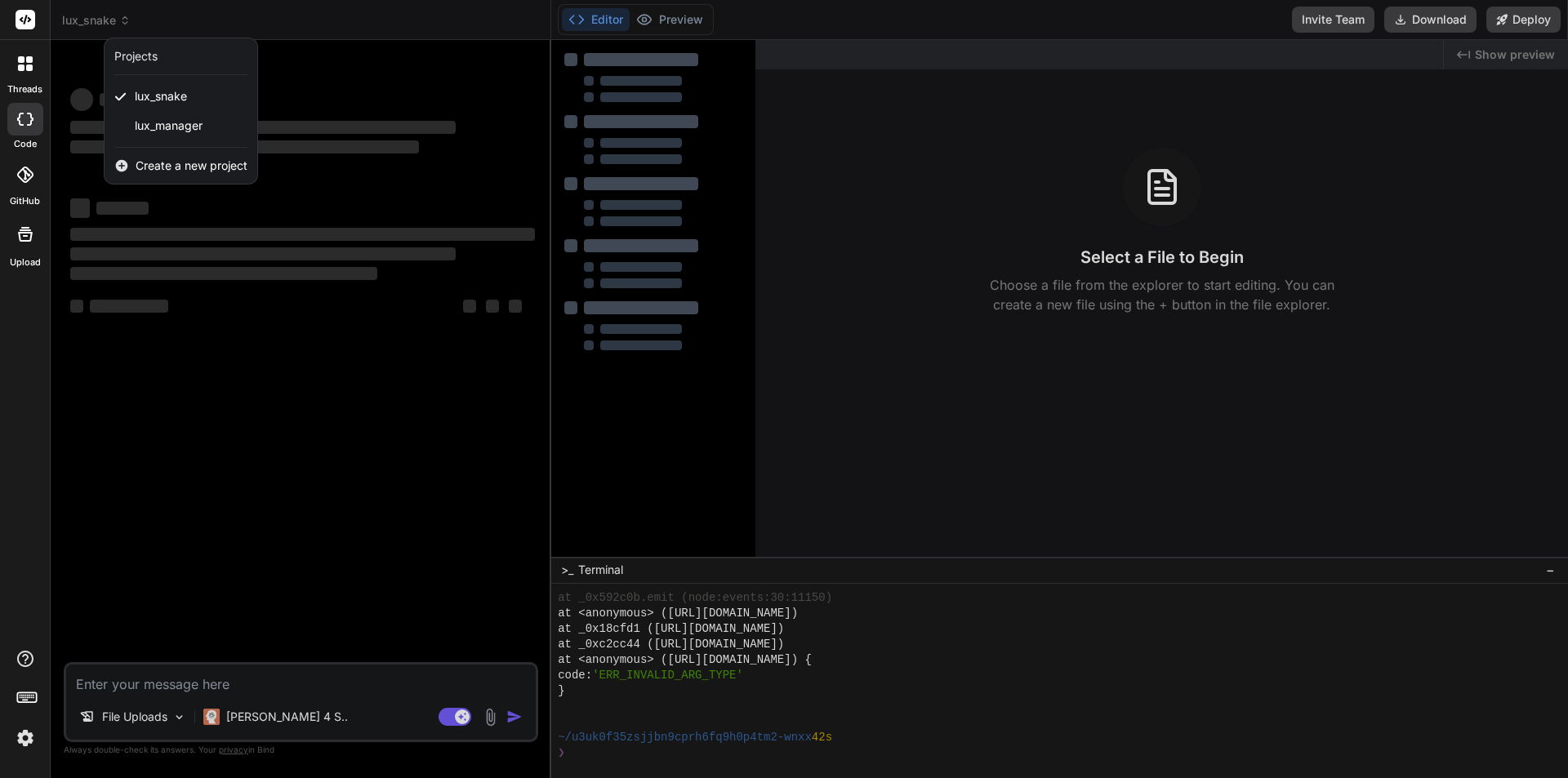
click at [292, 692] on div at bounding box center [784, 389] width 1568 height 778
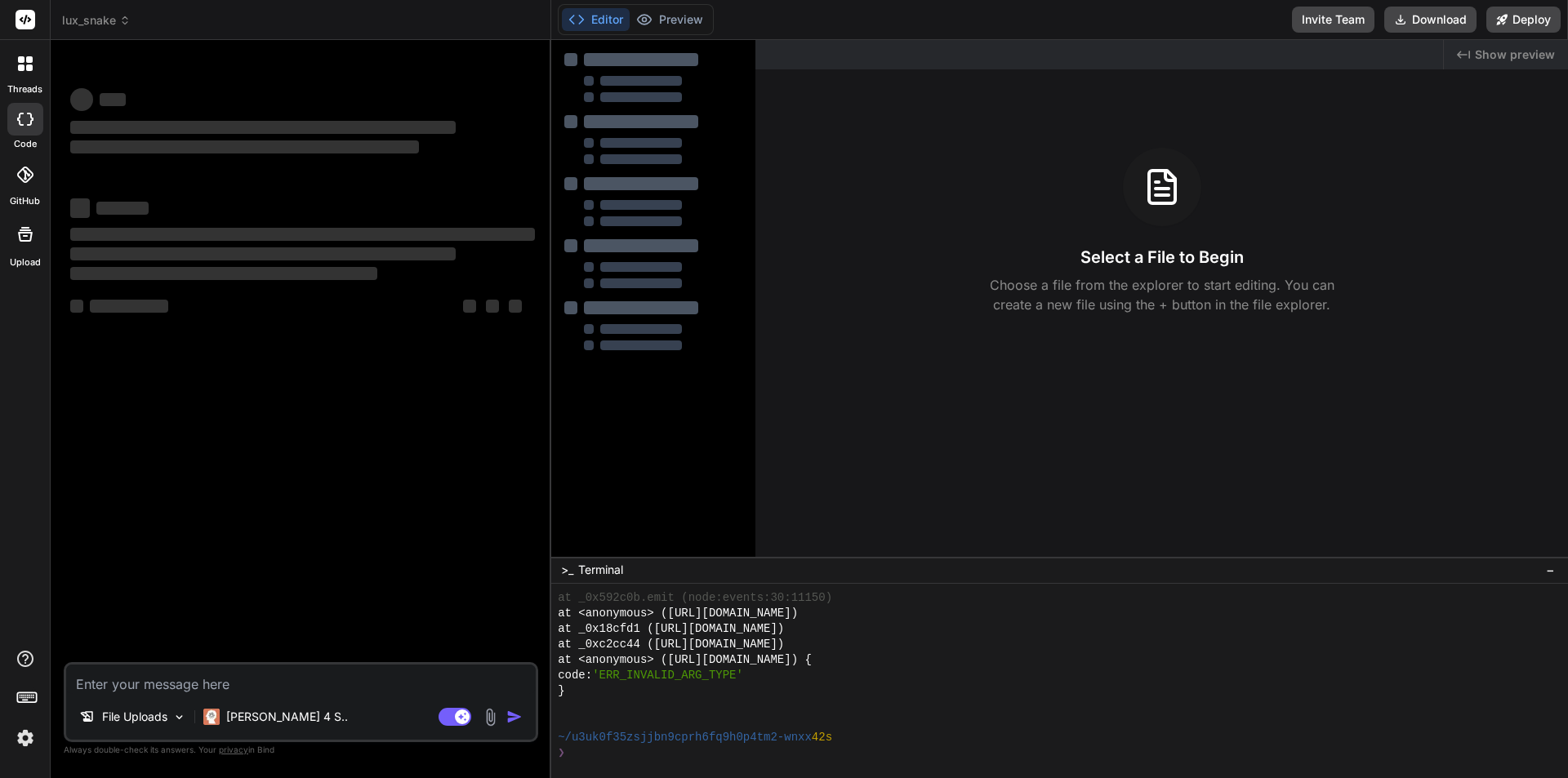
click at [291, 691] on textarea at bounding box center [301, 680] width 470 height 30
click at [29, 16] on rect at bounding box center [26, 20] width 20 height 20
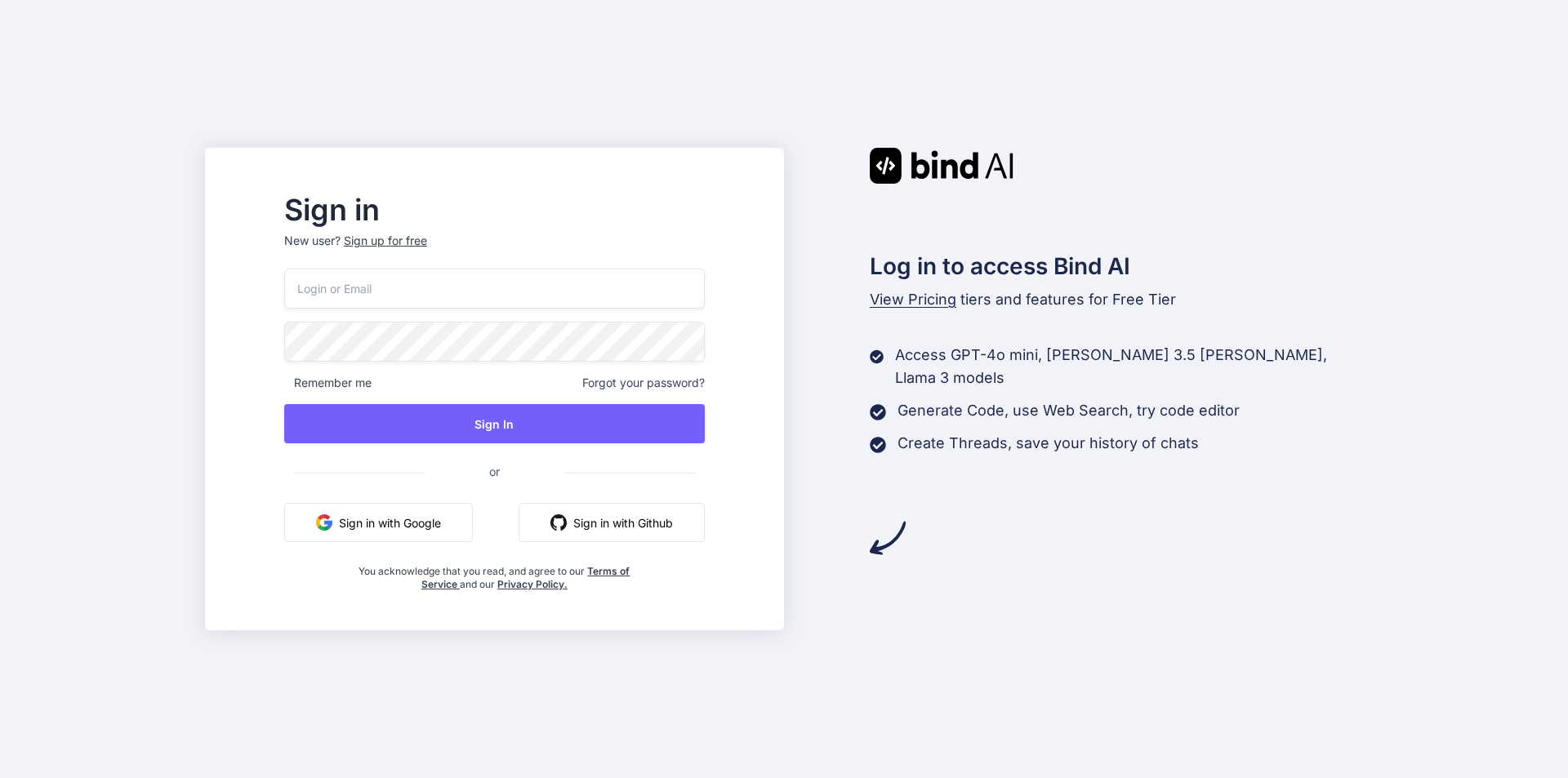
click at [466, 291] on input "email" at bounding box center [494, 288] width 420 height 40
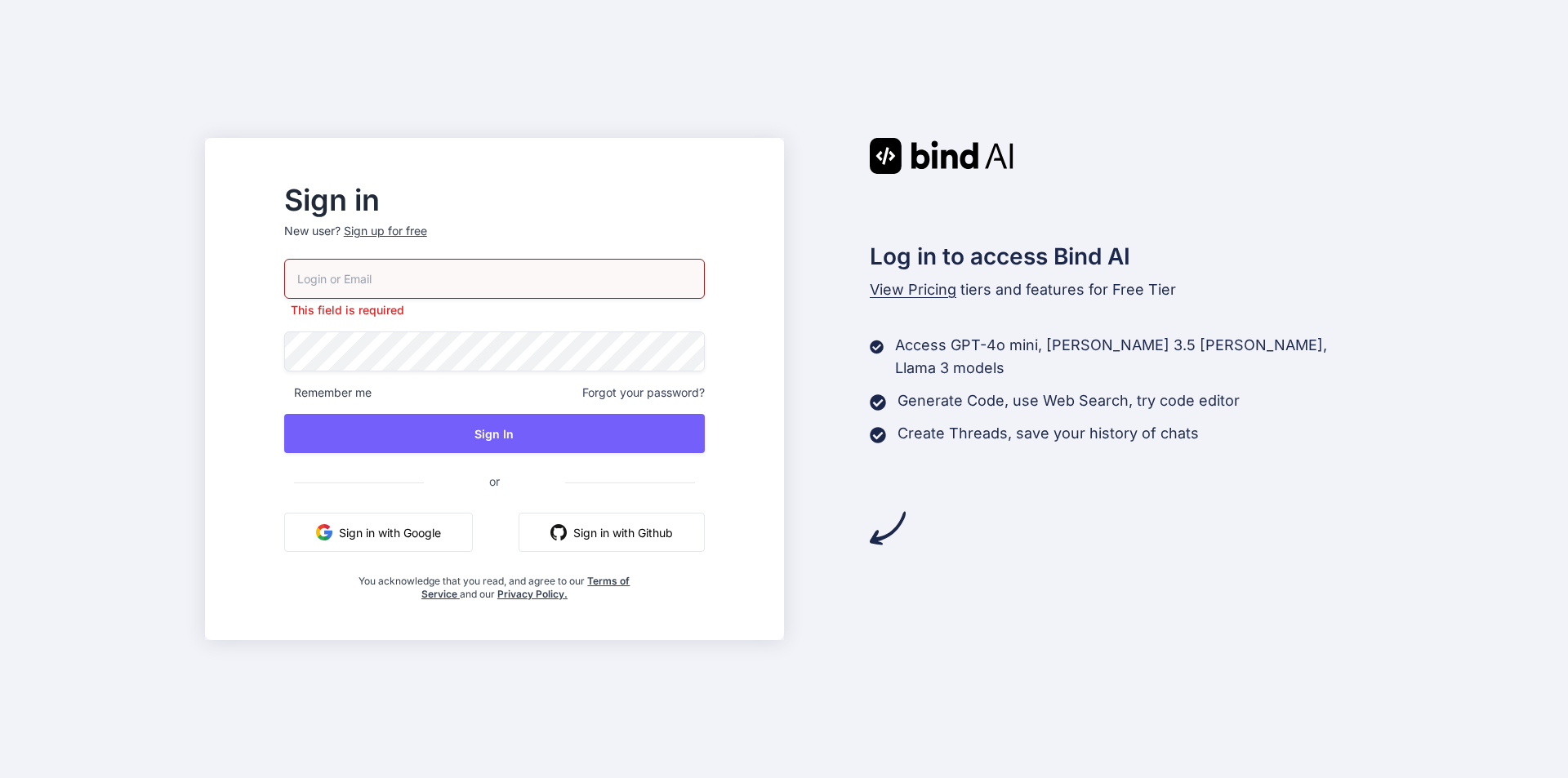
type input "[EMAIL_ADDRESS][DOMAIN_NAME]"
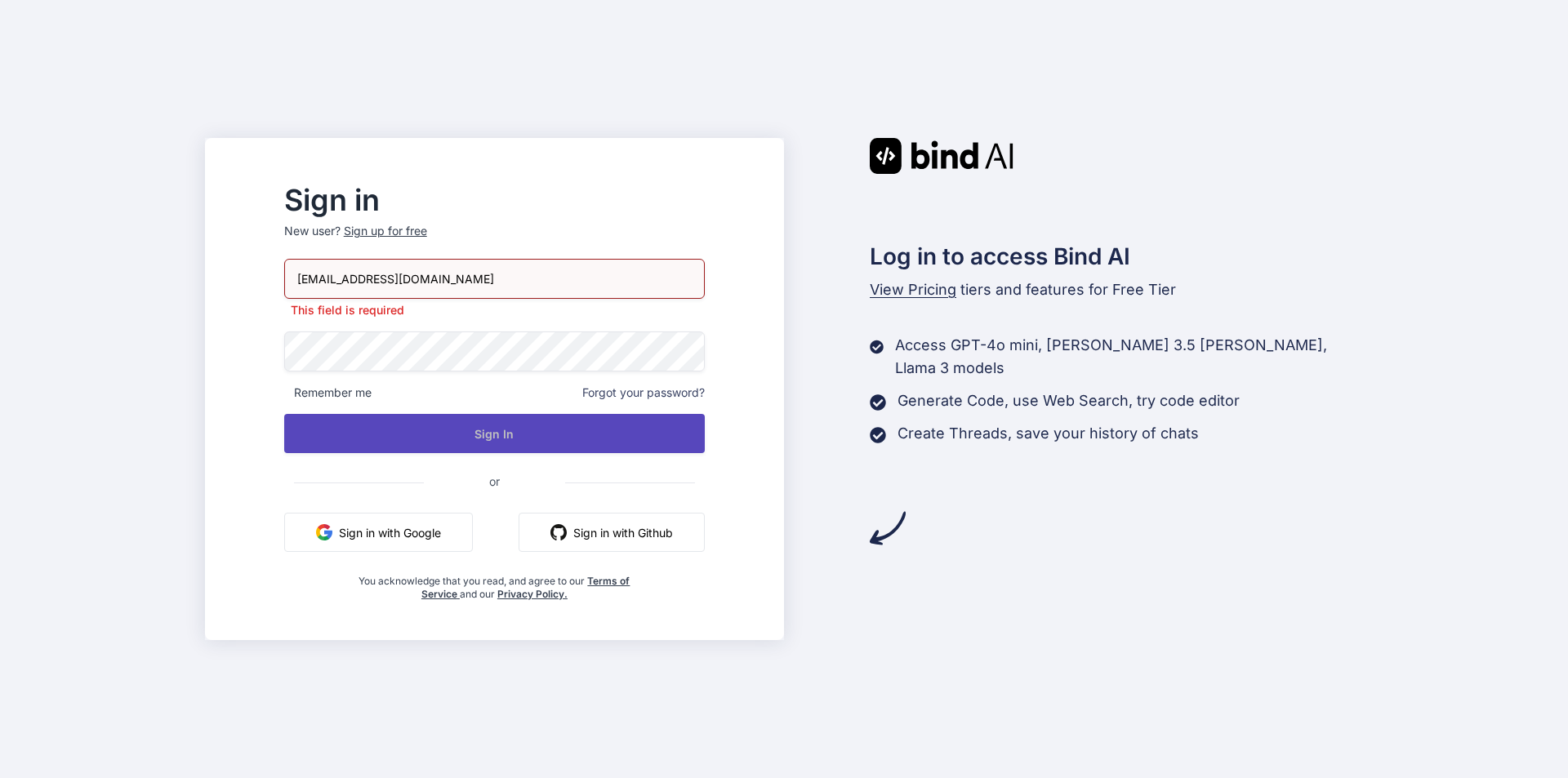
click at [557, 435] on button "Sign In" at bounding box center [494, 433] width 420 height 39
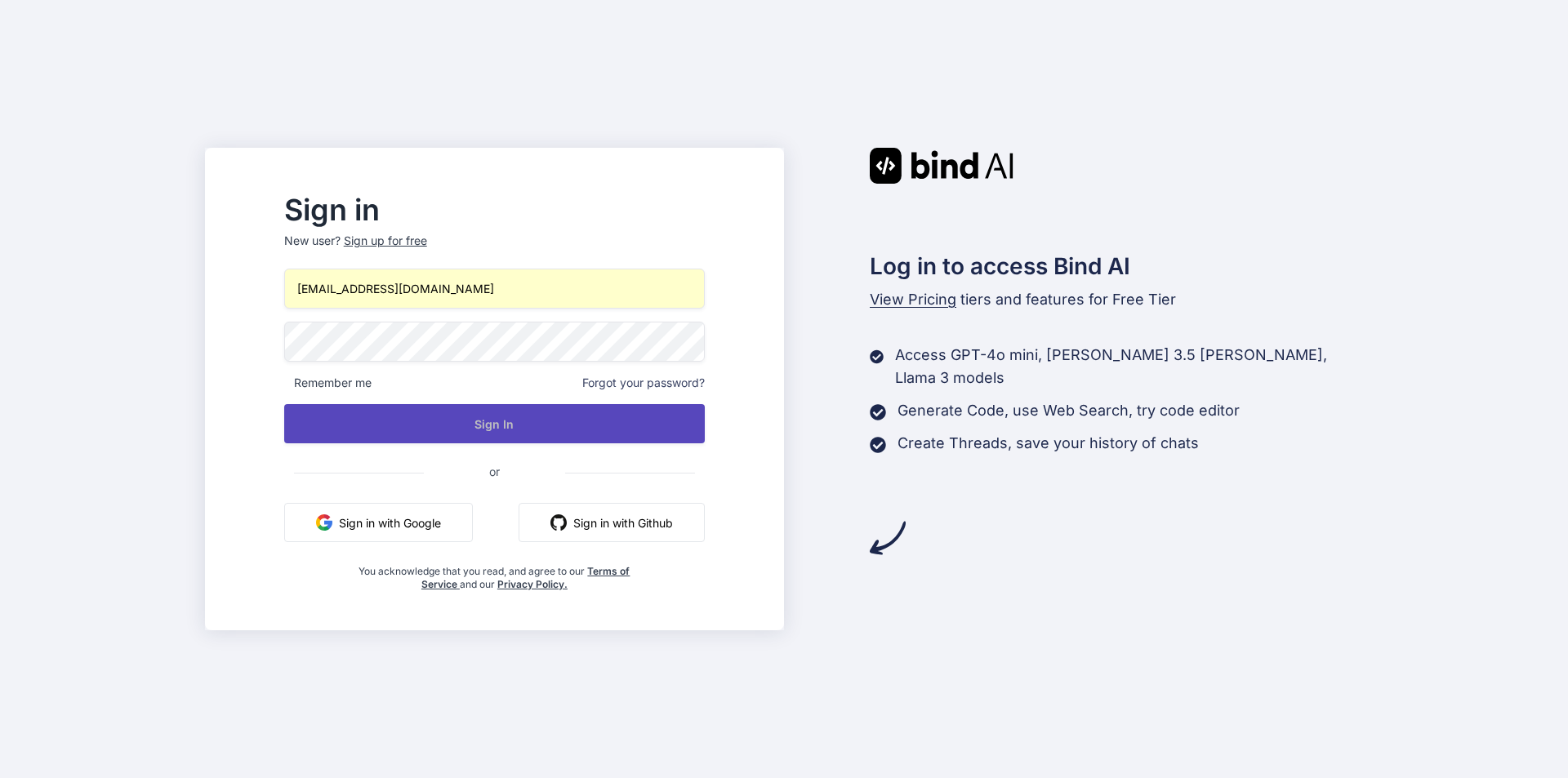
click at [483, 410] on button "Sign In" at bounding box center [494, 423] width 420 height 39
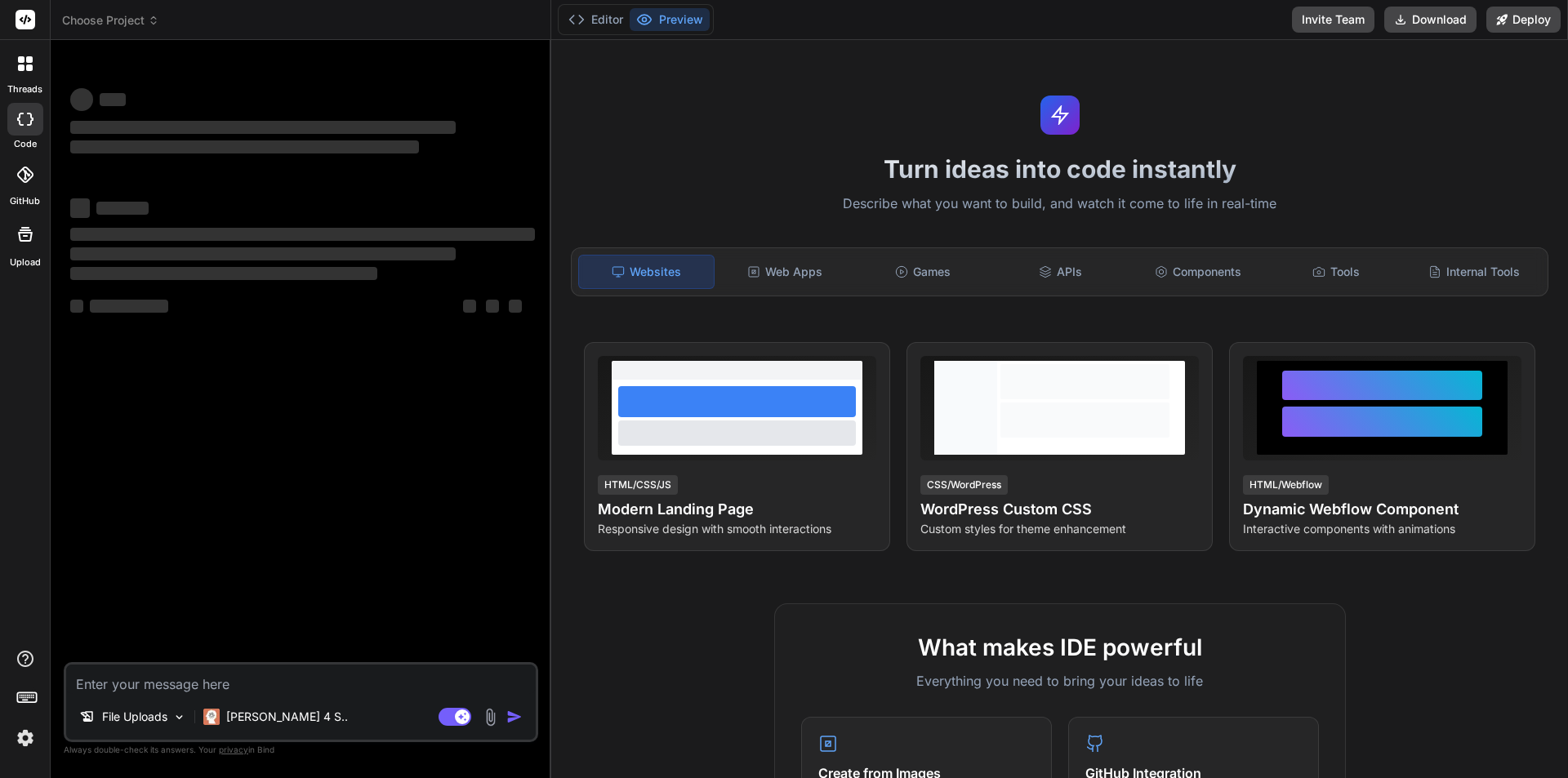
type textarea "x"
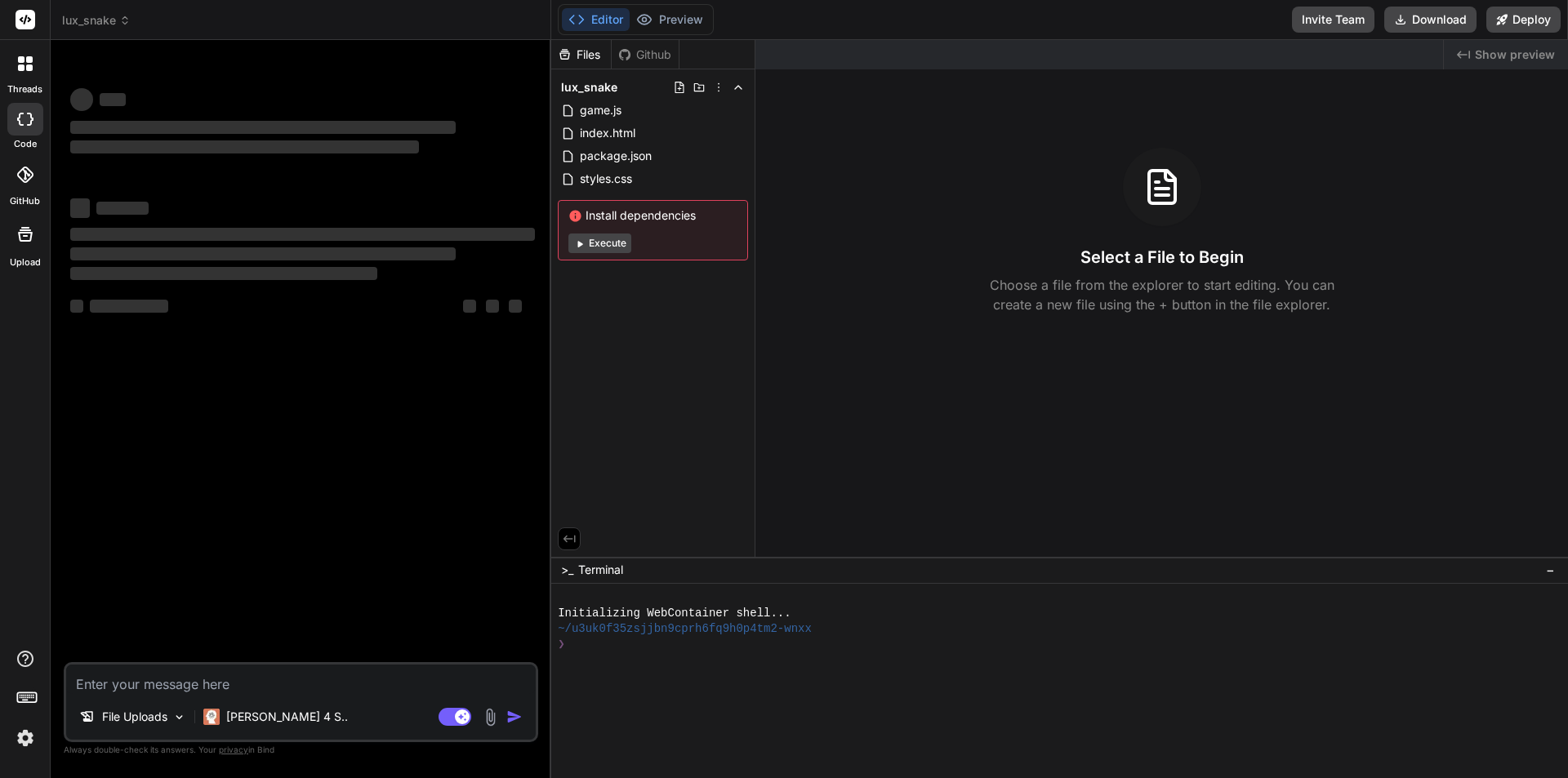
click at [121, 16] on icon at bounding box center [125, 21] width 12 height 12
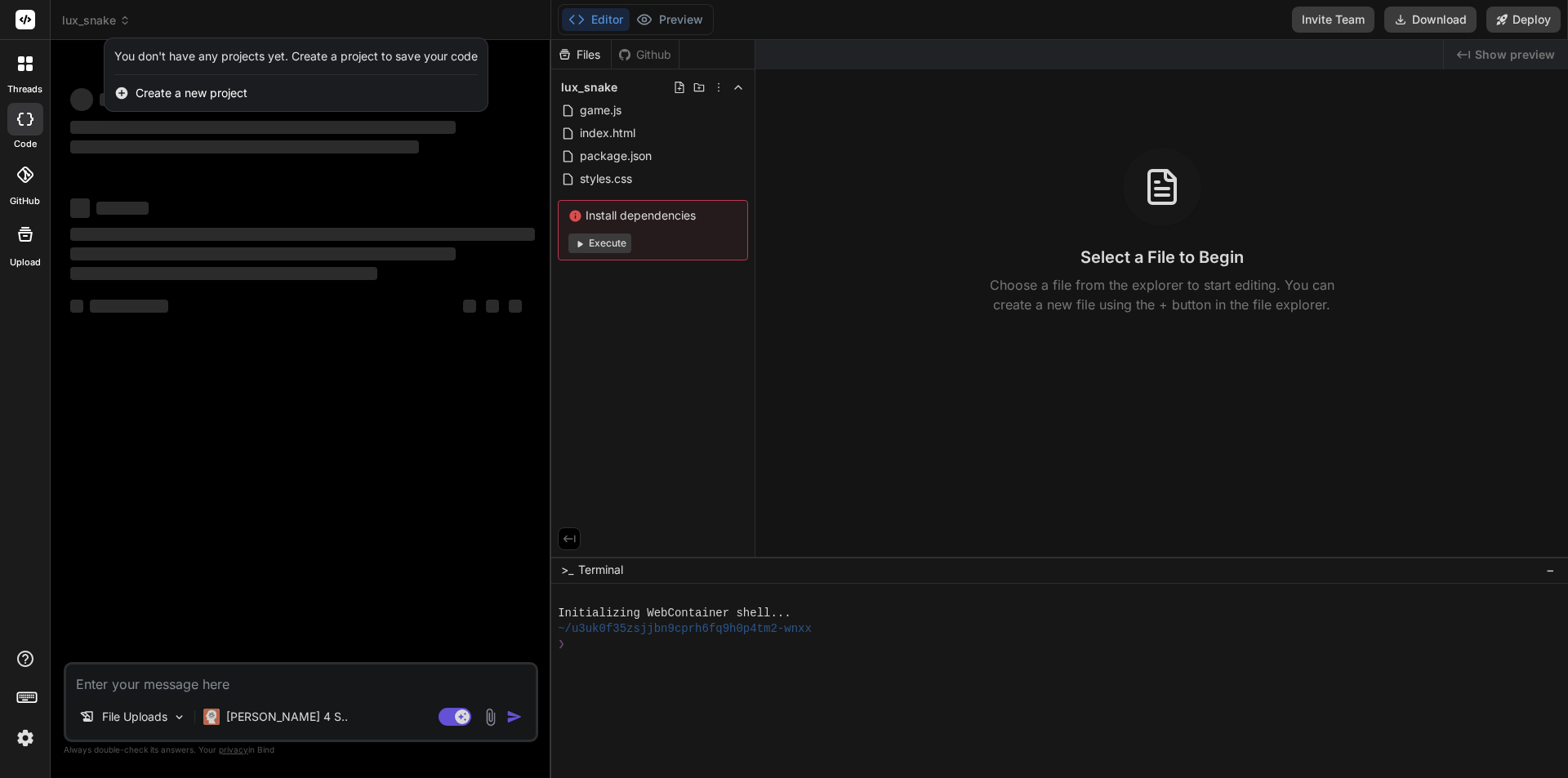
click at [163, 80] on div "Create a new project" at bounding box center [296, 93] width 384 height 36
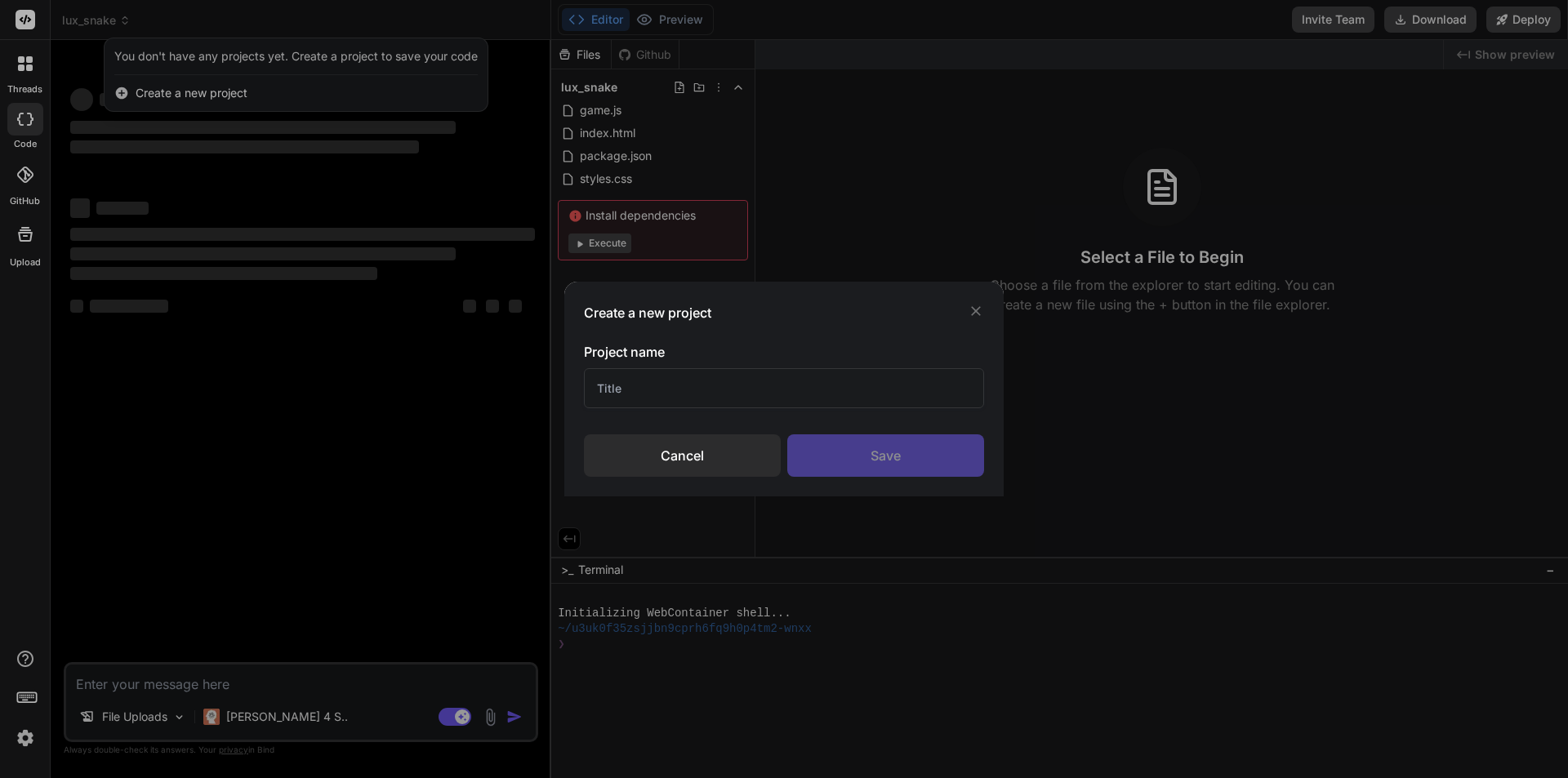
click at [741, 380] on input "text" at bounding box center [784, 389] width 400 height 40
type input "Lux Manager"
click at [953, 452] on div "Save" at bounding box center [886, 455] width 197 height 43
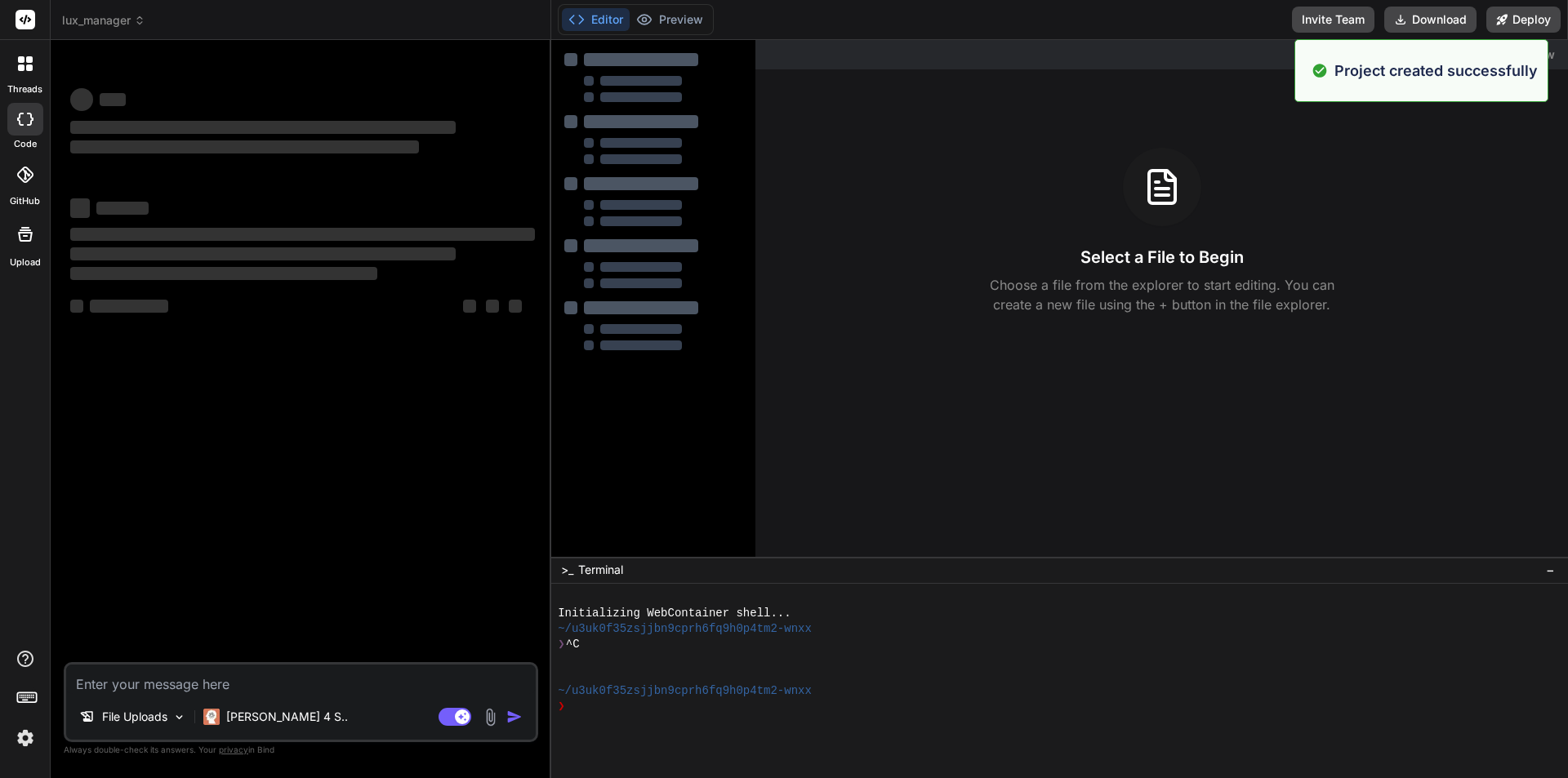
type textarea "x"
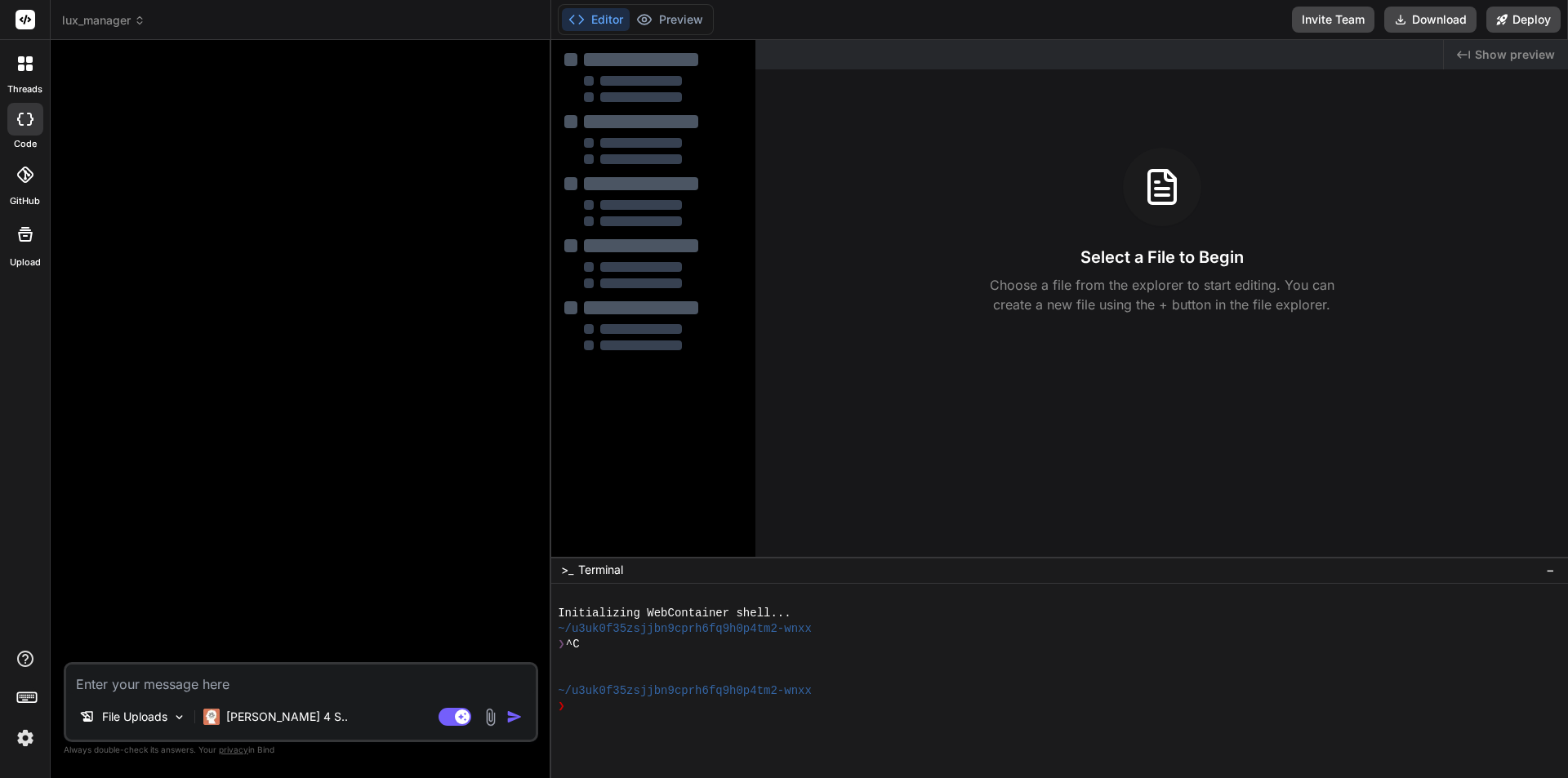
click at [208, 675] on textarea at bounding box center [301, 680] width 470 height 30
type textarea "I"
type textarea "x"
type textarea "I"
type textarea "x"
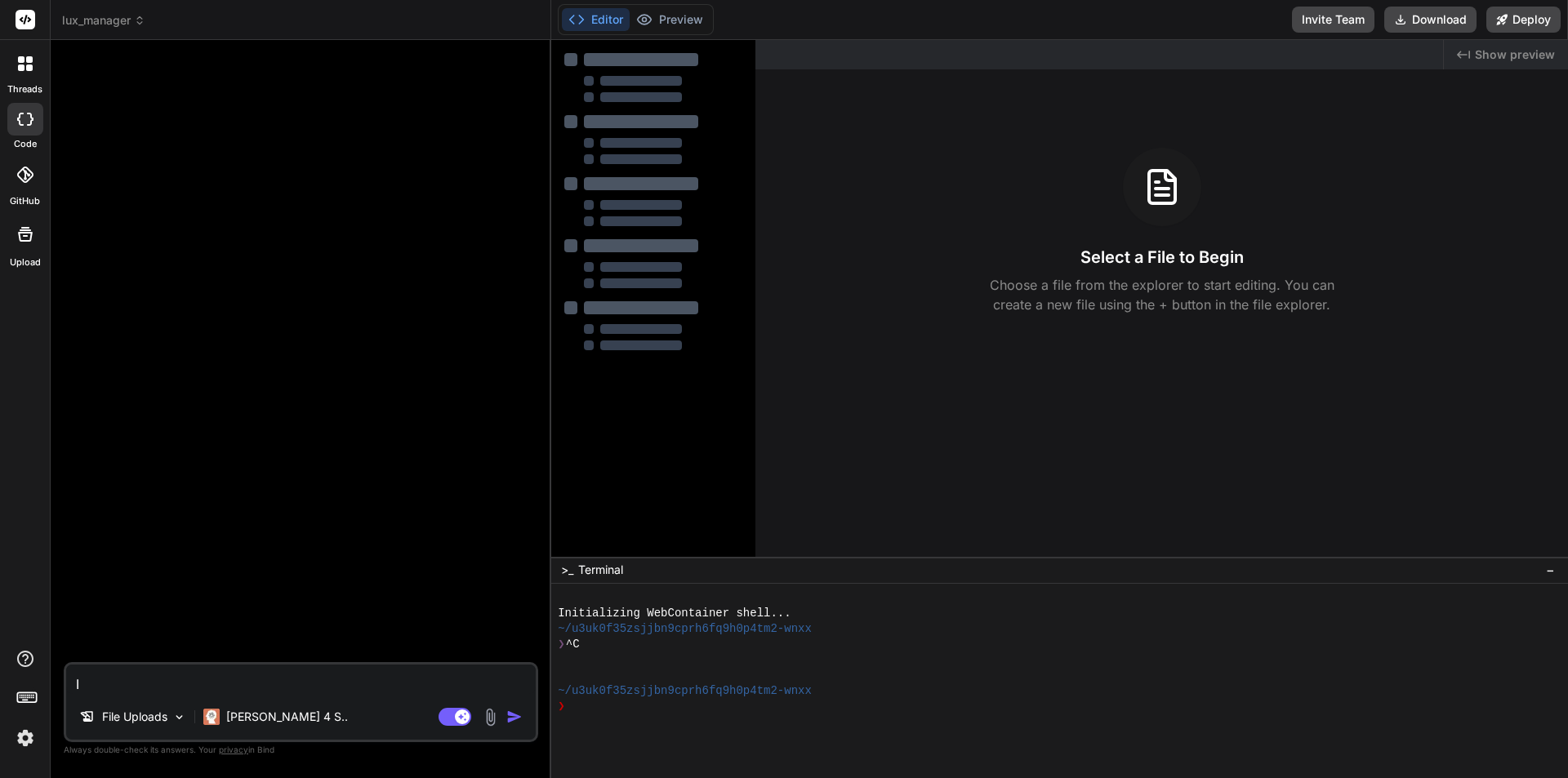
type textarea "I w"
type textarea "x"
type textarea "I wa"
type textarea "x"
type textarea "I wan"
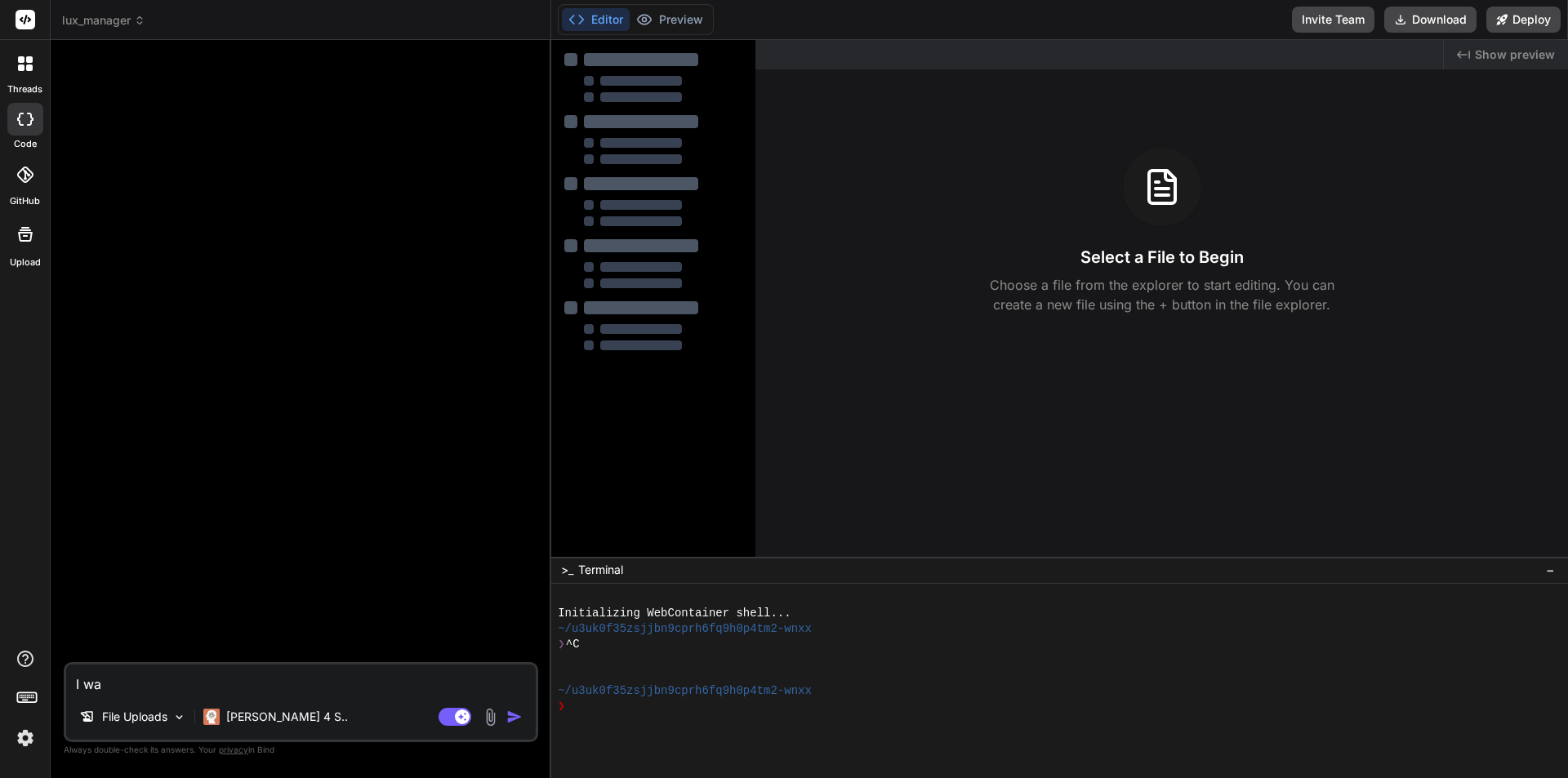
type textarea "x"
type textarea "I want"
type textarea "x"
type textarea "I want"
type textarea "x"
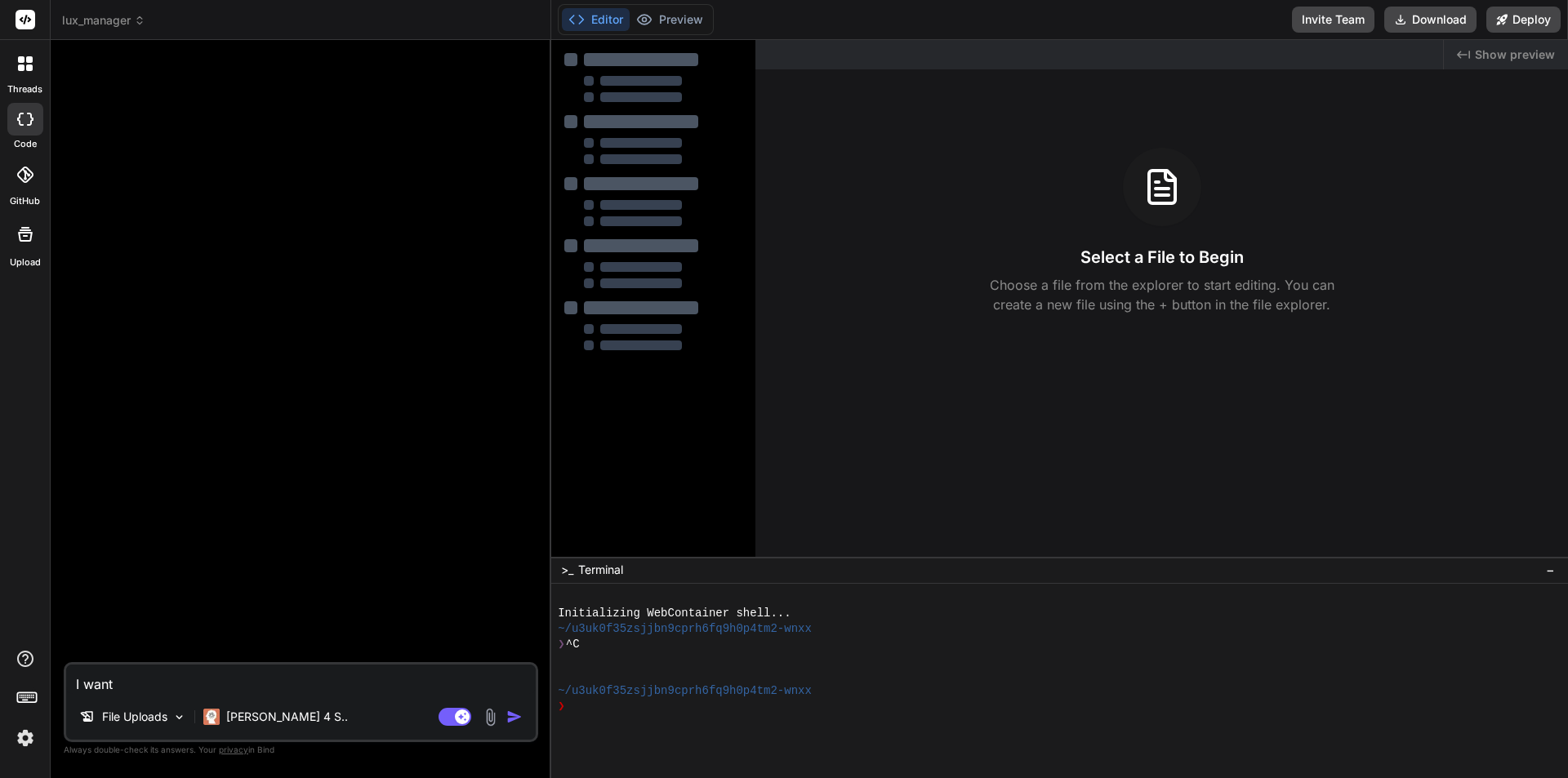
type textarea "I want t"
type textarea "x"
type textarea "I want to"
type textarea "x"
type textarea "I want to"
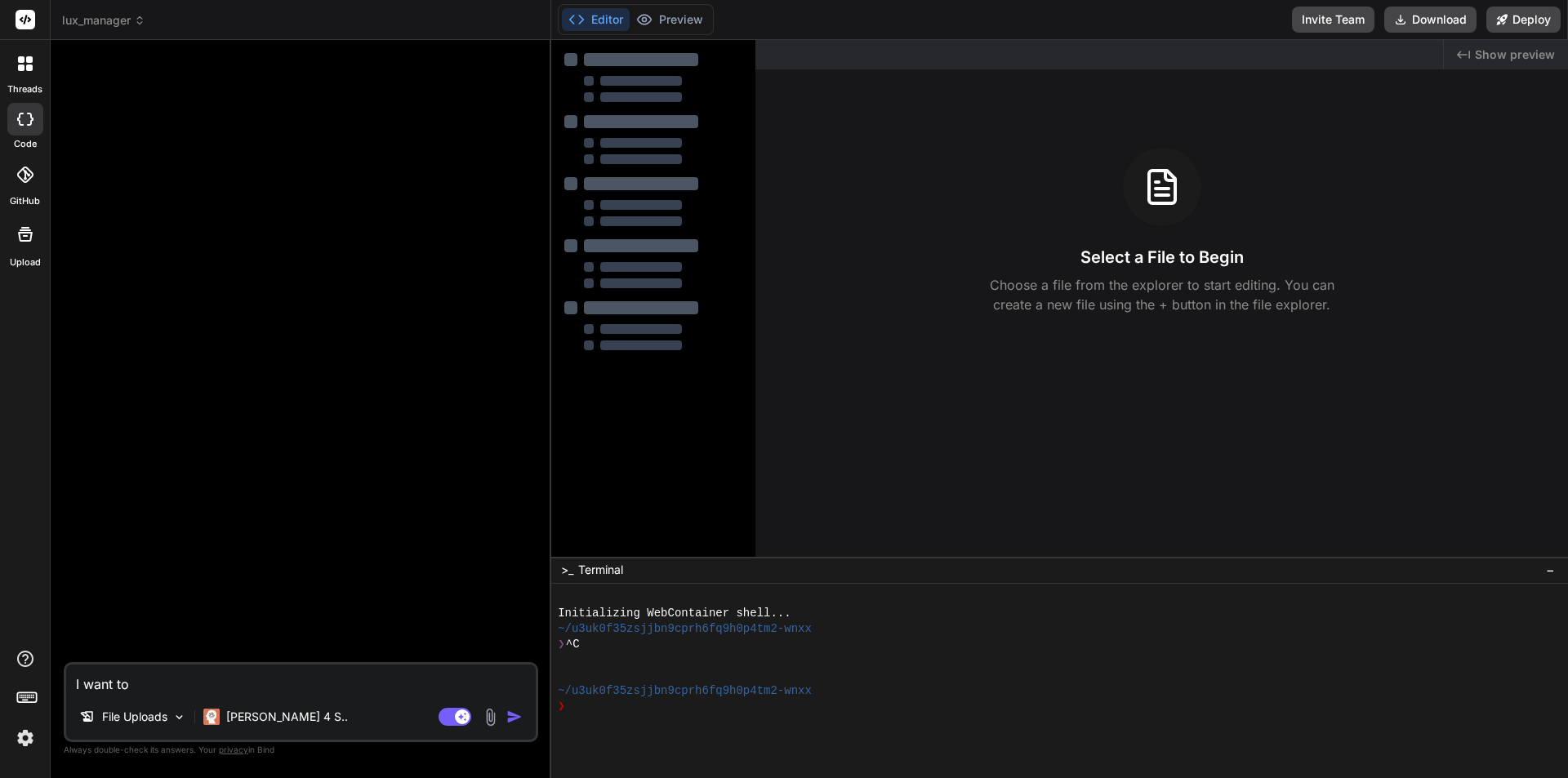
type textarea "x"
type textarea "I want to m"
type textarea "x"
type textarea "I want to ma"
type textarea "x"
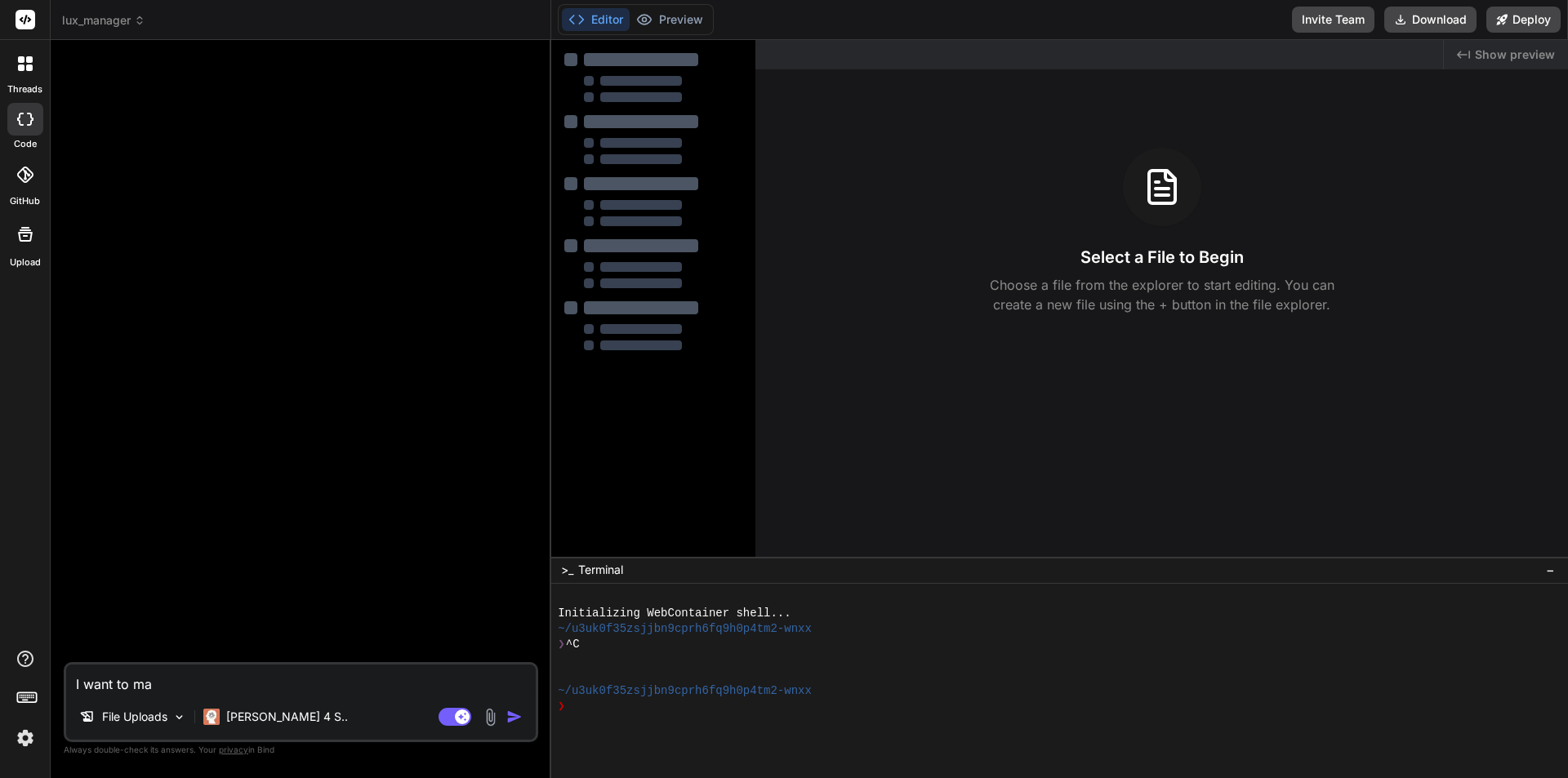
type textarea "I want to mak"
type textarea "x"
type textarea "I want to make"
type textarea "x"
type textarea "I want to make"
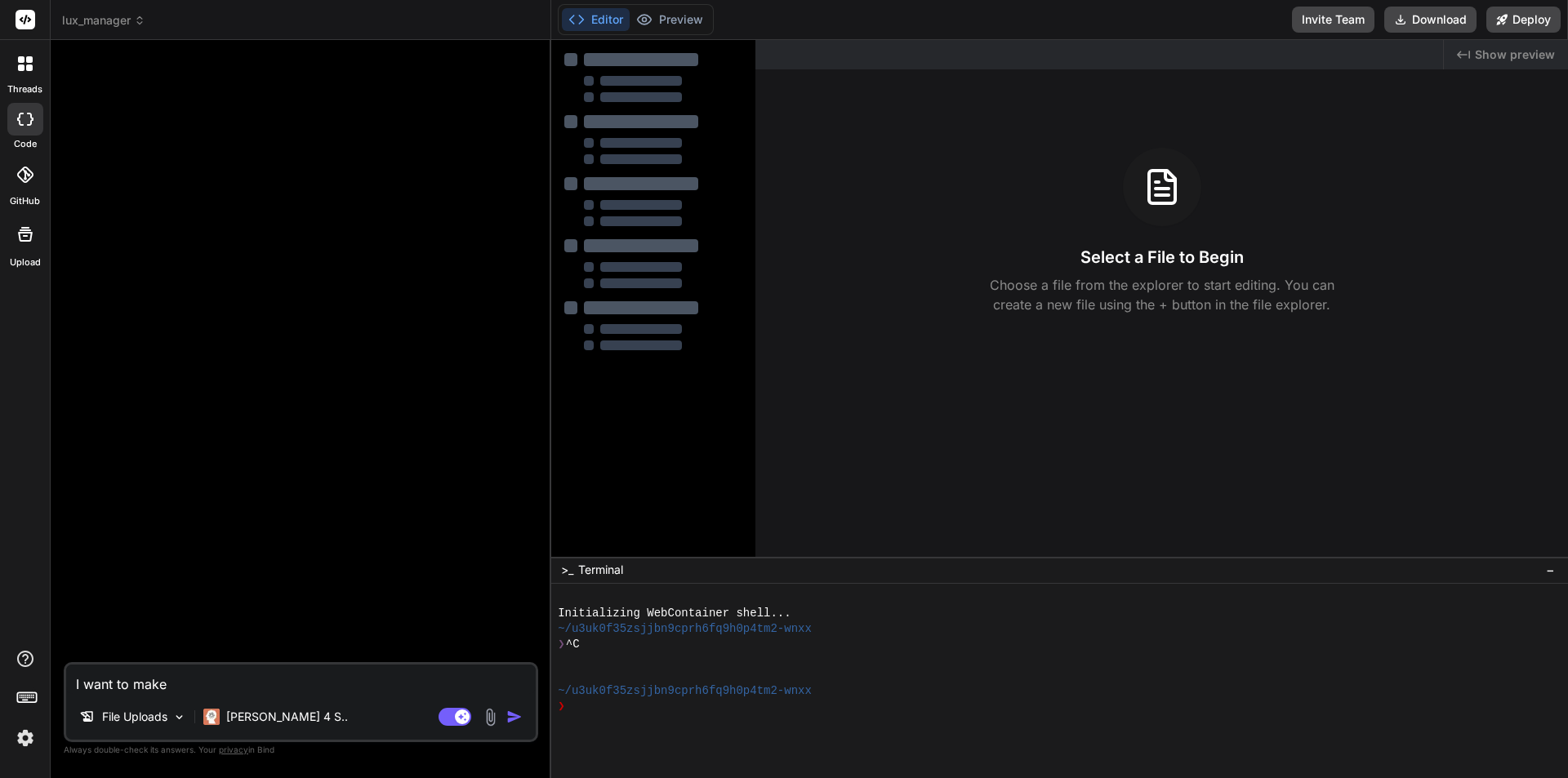
type textarea "x"
type textarea "I want to make a"
type textarea "x"
type textarea "I want to make a"
type textarea "x"
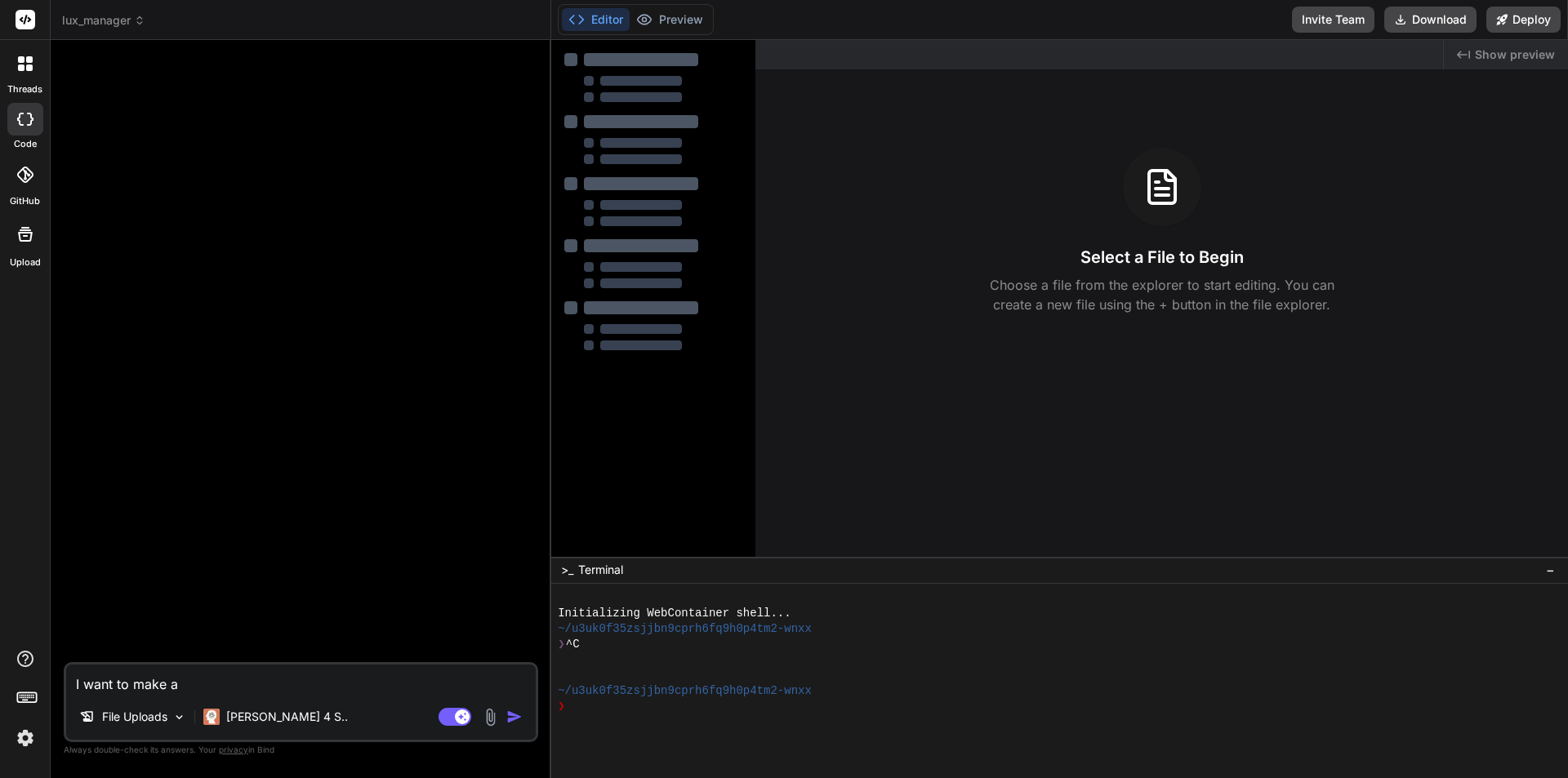
type textarea "I want to make a m"
type textarea "x"
type textarea "I want to make a m"
type textarea "x"
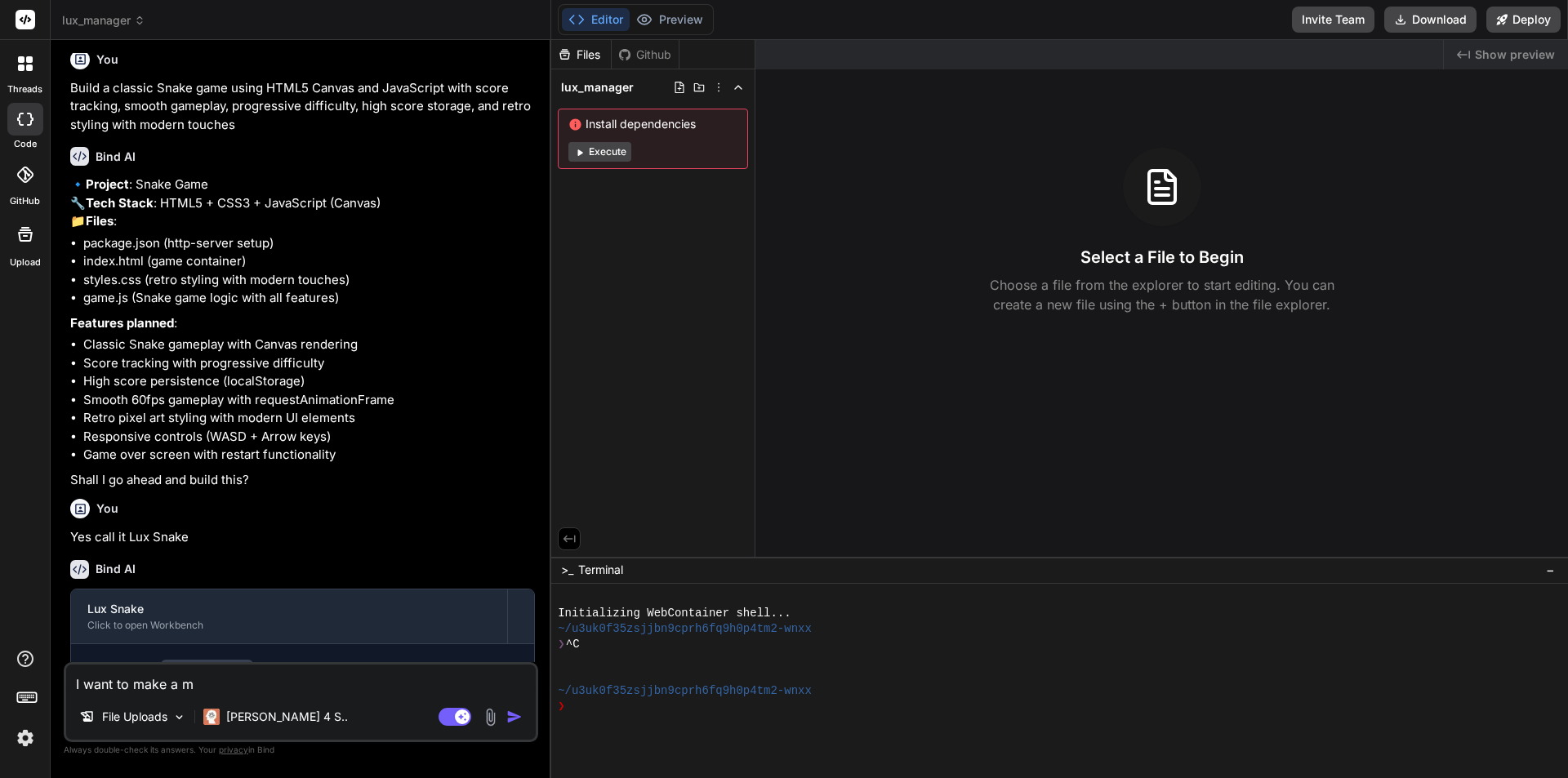
scroll to position [365, 0]
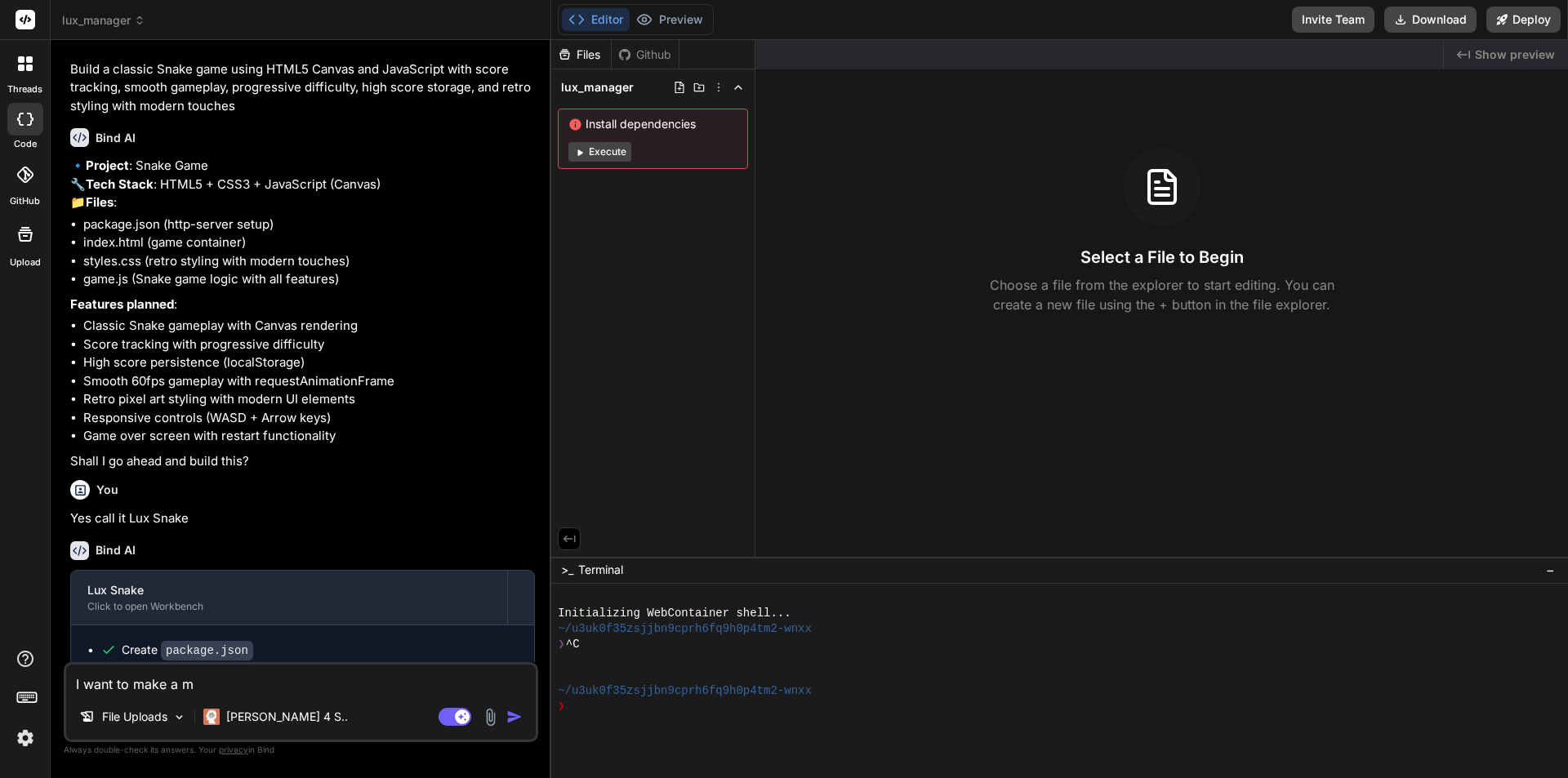
click at [113, 13] on span "lux_manager" at bounding box center [103, 20] width 83 height 16
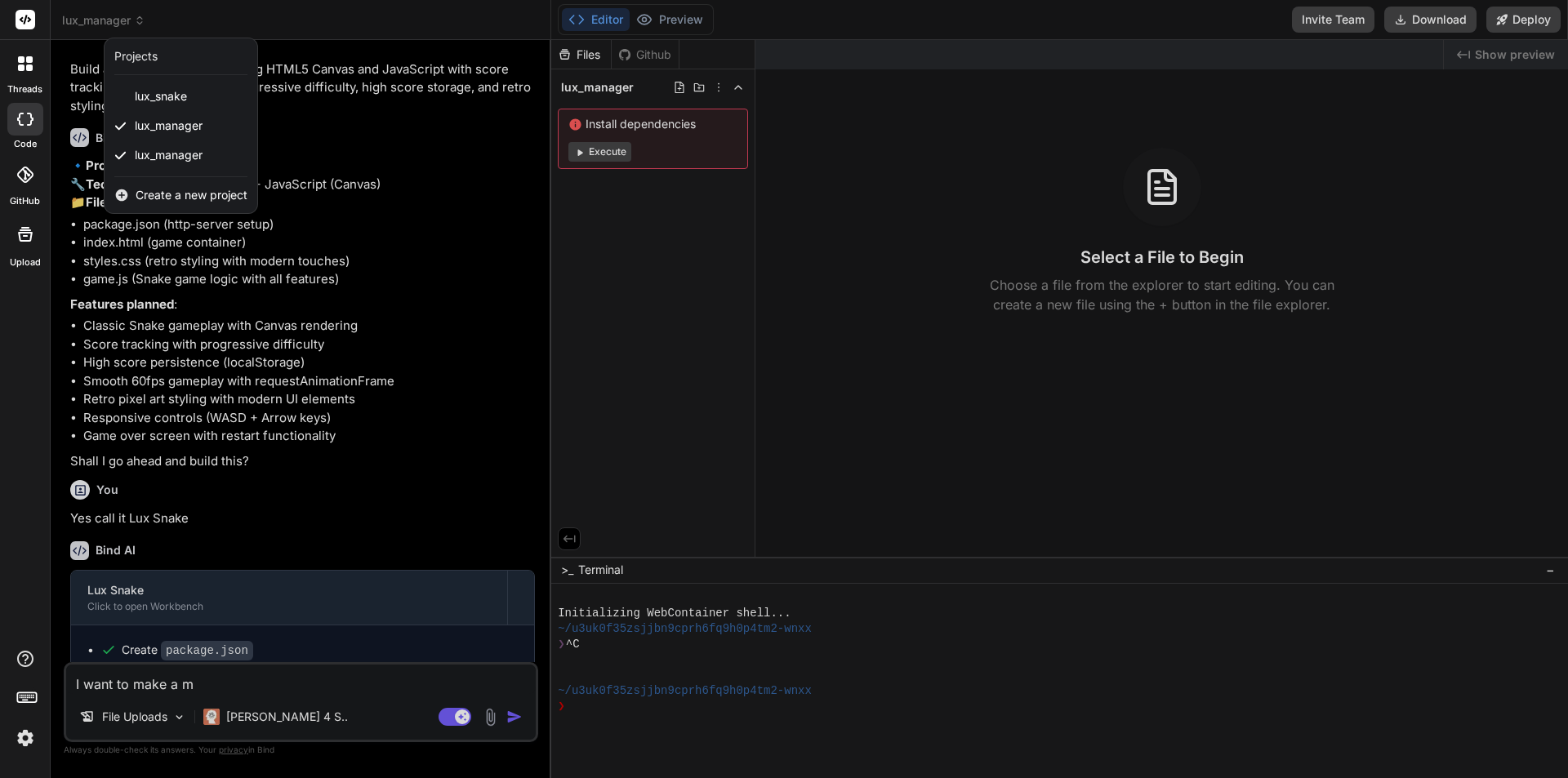
click at [119, 132] on div "lux_manager" at bounding box center [181, 126] width 153 height 30
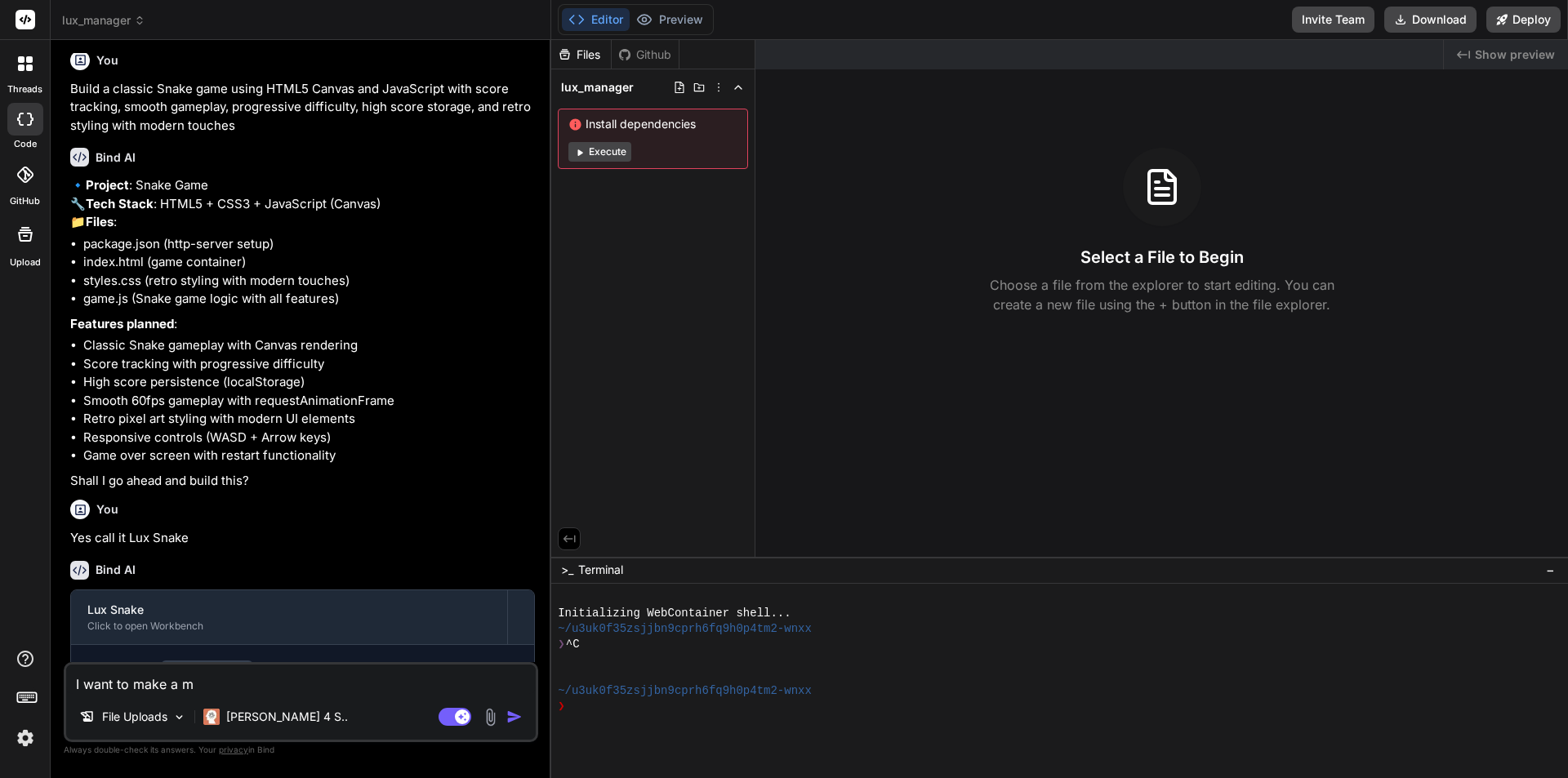
scroll to position [613, 0]
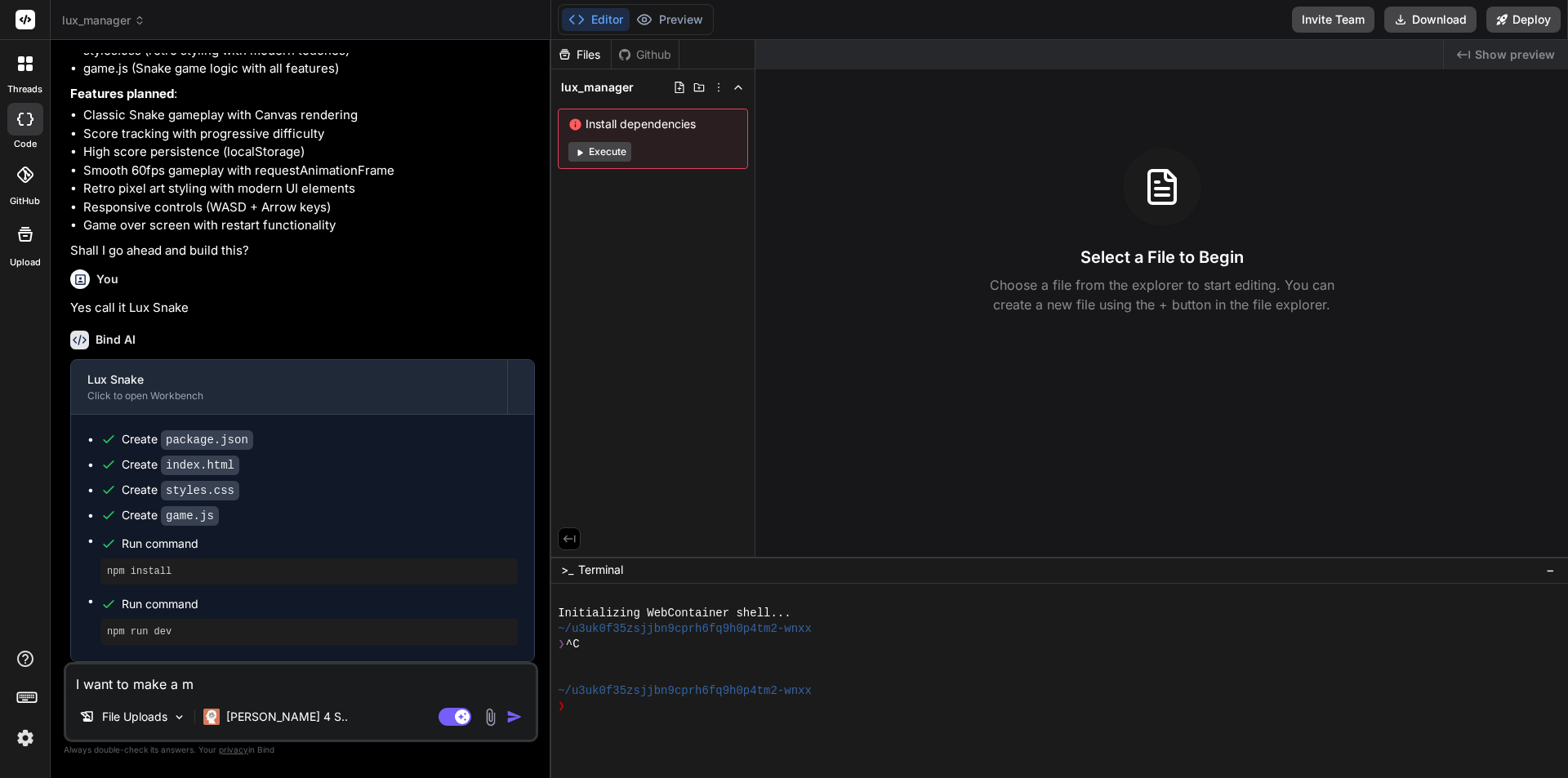
click at [27, 59] on icon at bounding box center [29, 60] width 7 height 7
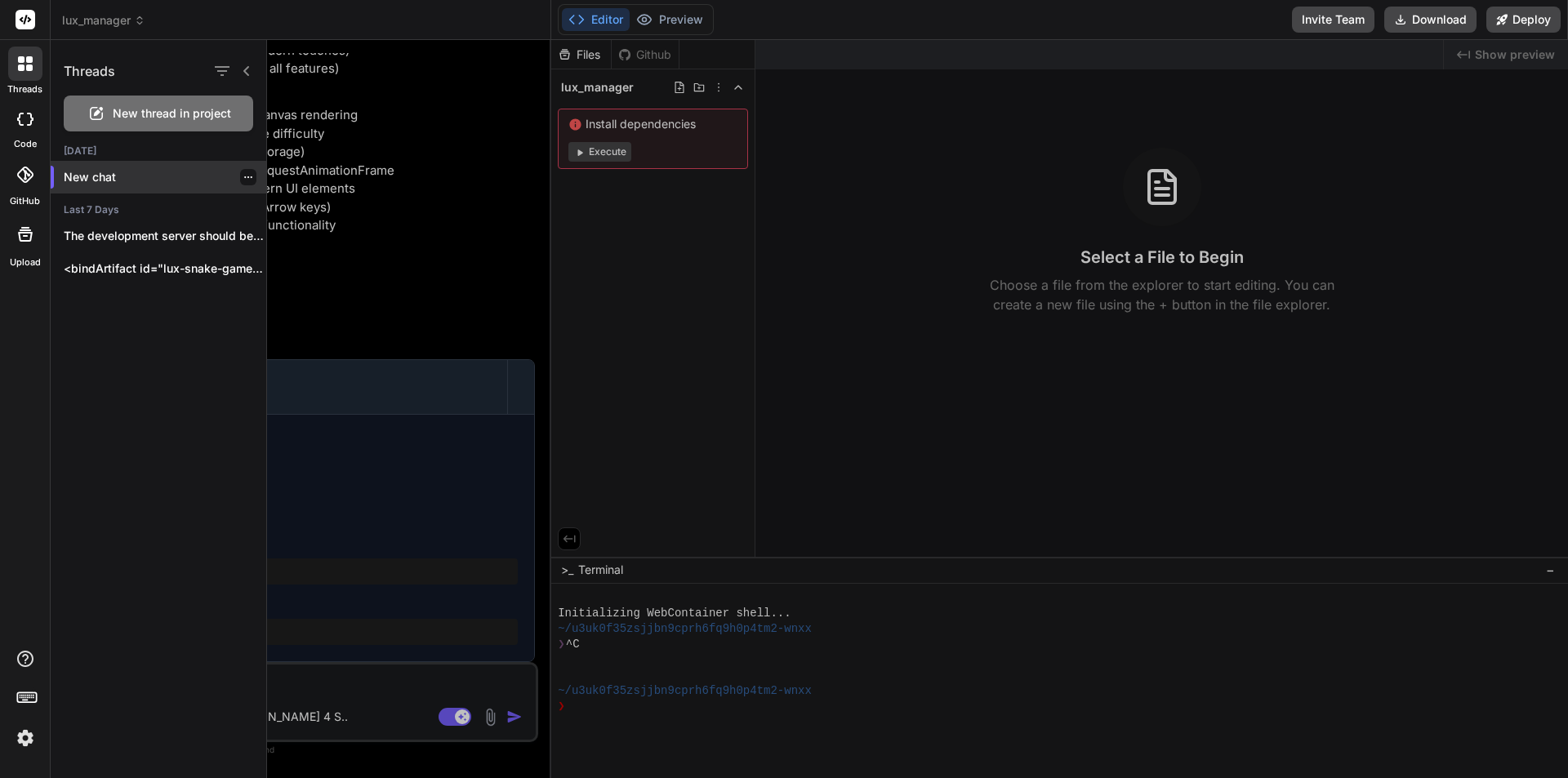
click at [111, 186] on div "New chat" at bounding box center [158, 177] width 216 height 33
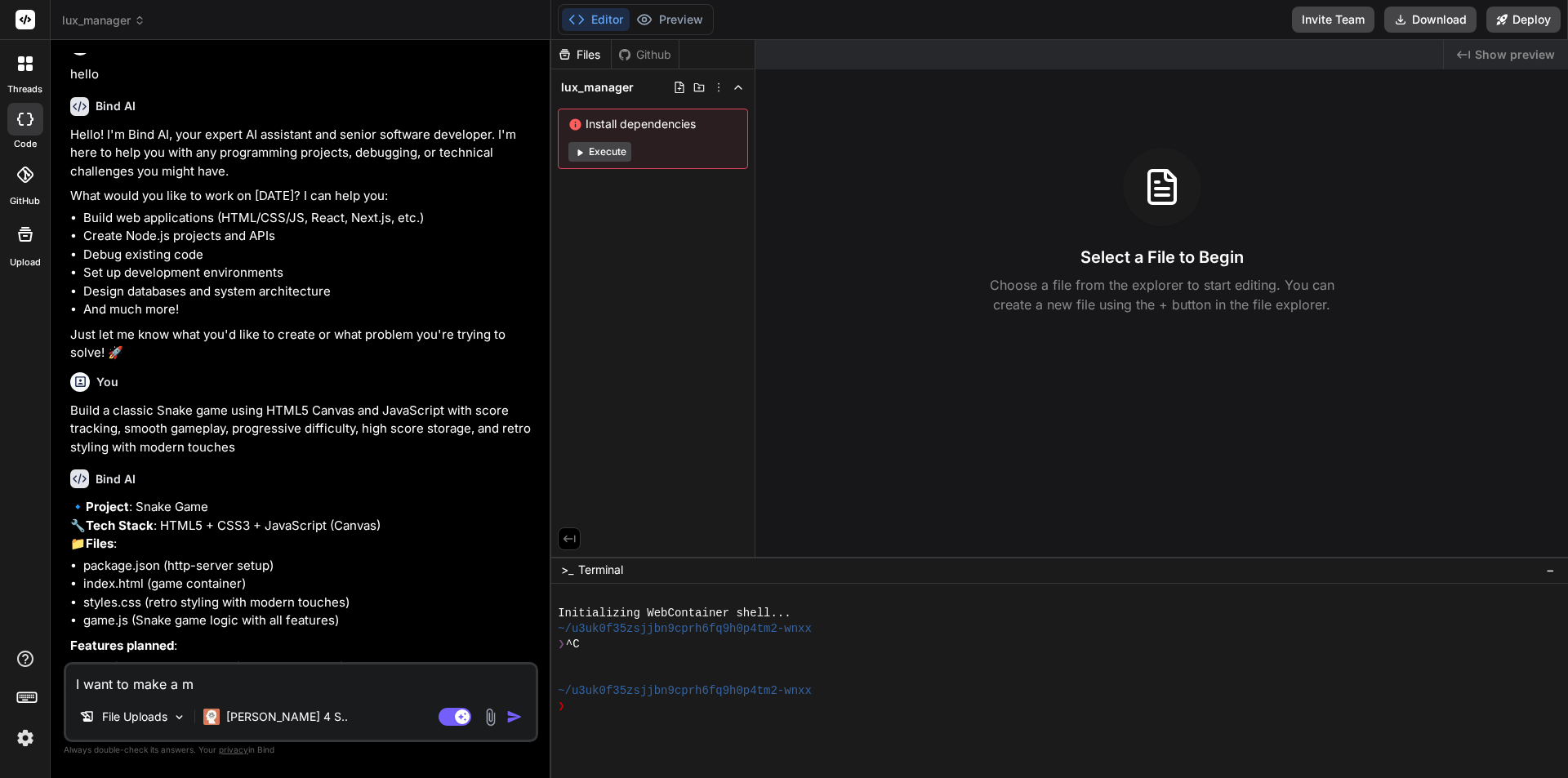
scroll to position [0, 0]
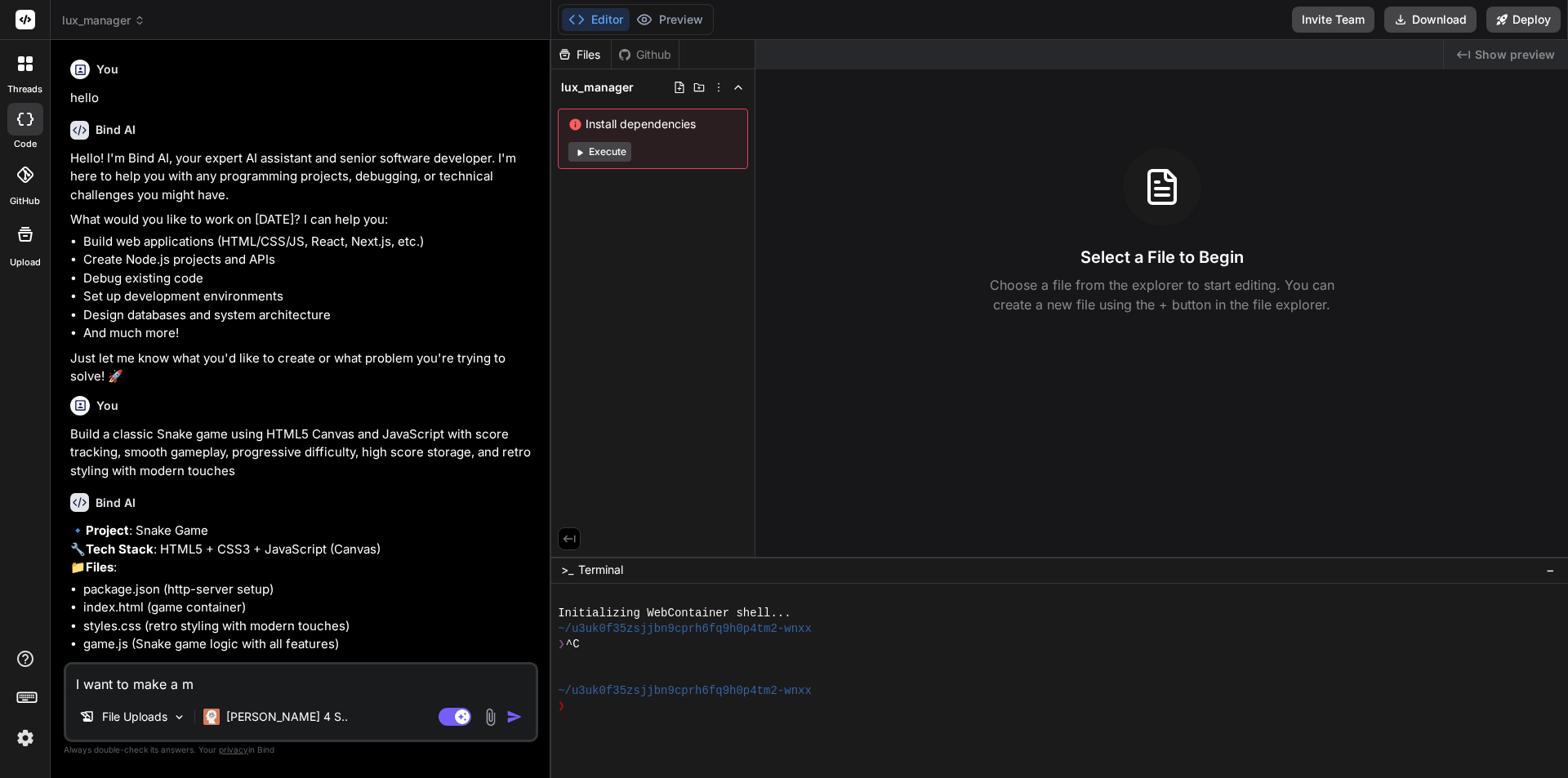
drag, startPoint x: 242, startPoint y: 684, endPoint x: 0, endPoint y: 679, distance: 242.1
click at [0, 679] on div "threads code GitHub Upload lux_manager Created with Pixso. Bind AI Web Search C…" at bounding box center [784, 389] width 1568 height 778
type textarea "x"
click at [41, 736] on div at bounding box center [25, 701] width 50 height 103
click at [32, 737] on img at bounding box center [26, 738] width 28 height 28
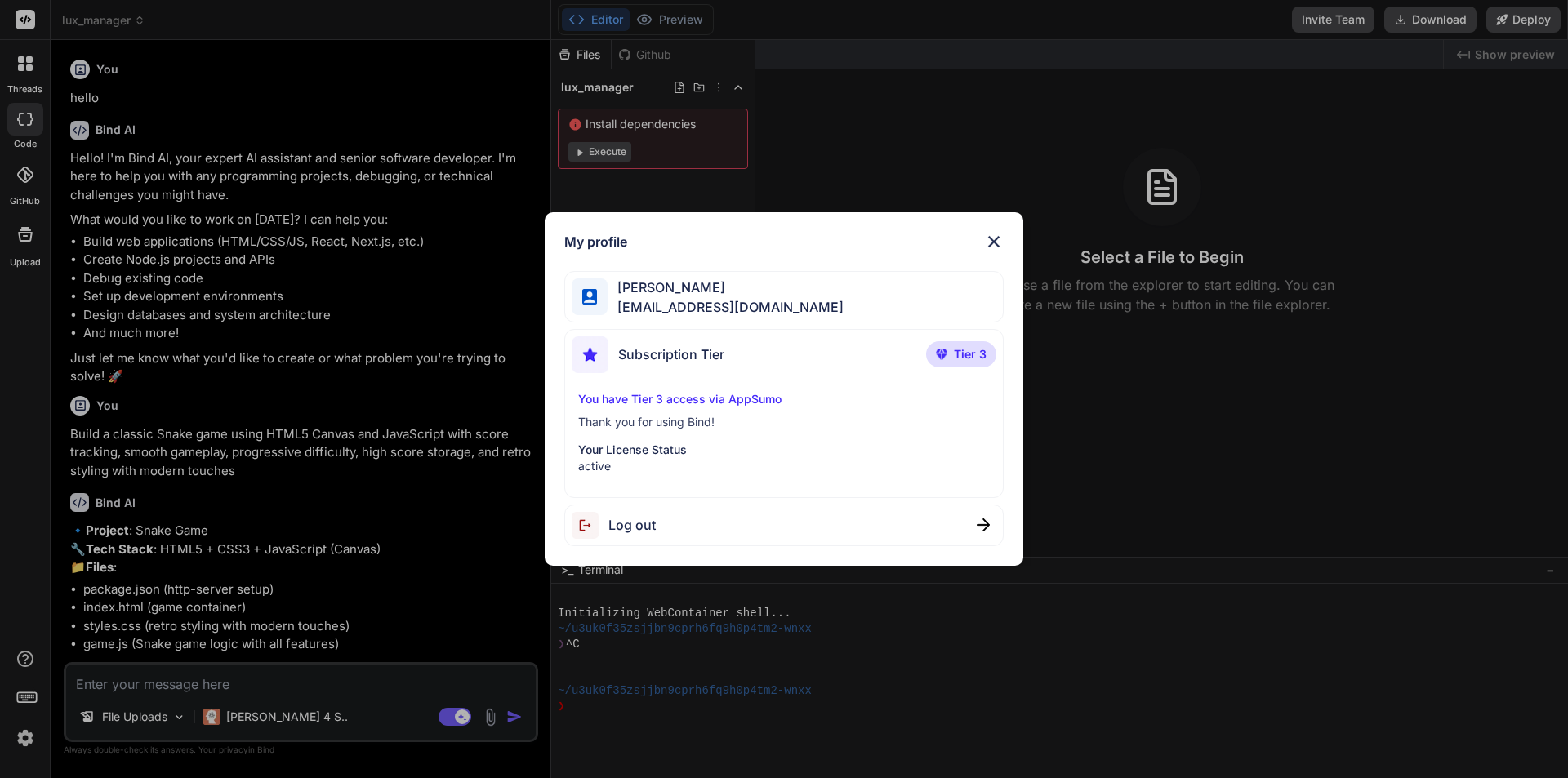
click at [986, 245] on img at bounding box center [995, 241] width 20 height 20
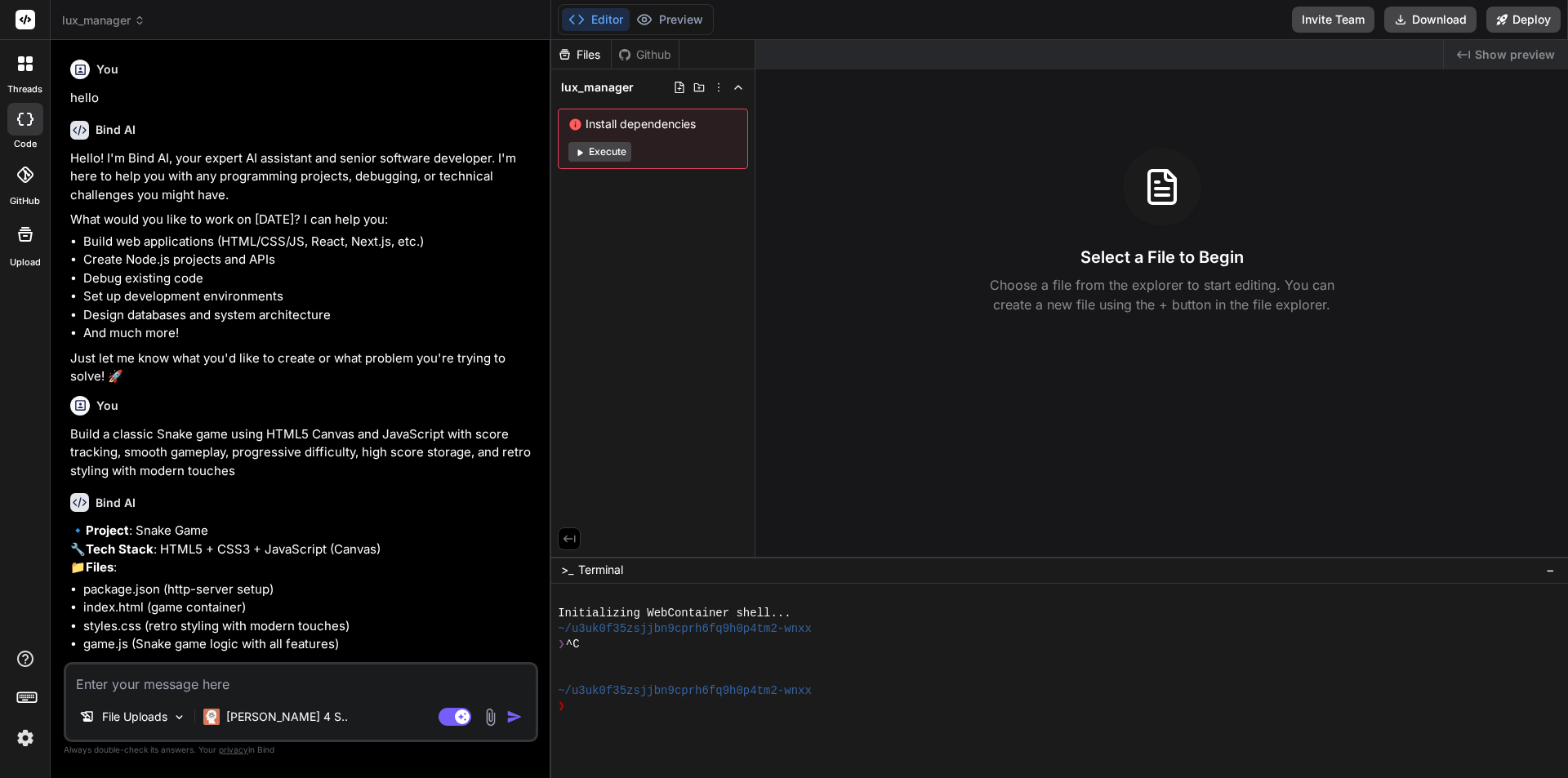
click at [27, 240] on icon at bounding box center [25, 234] width 15 height 15
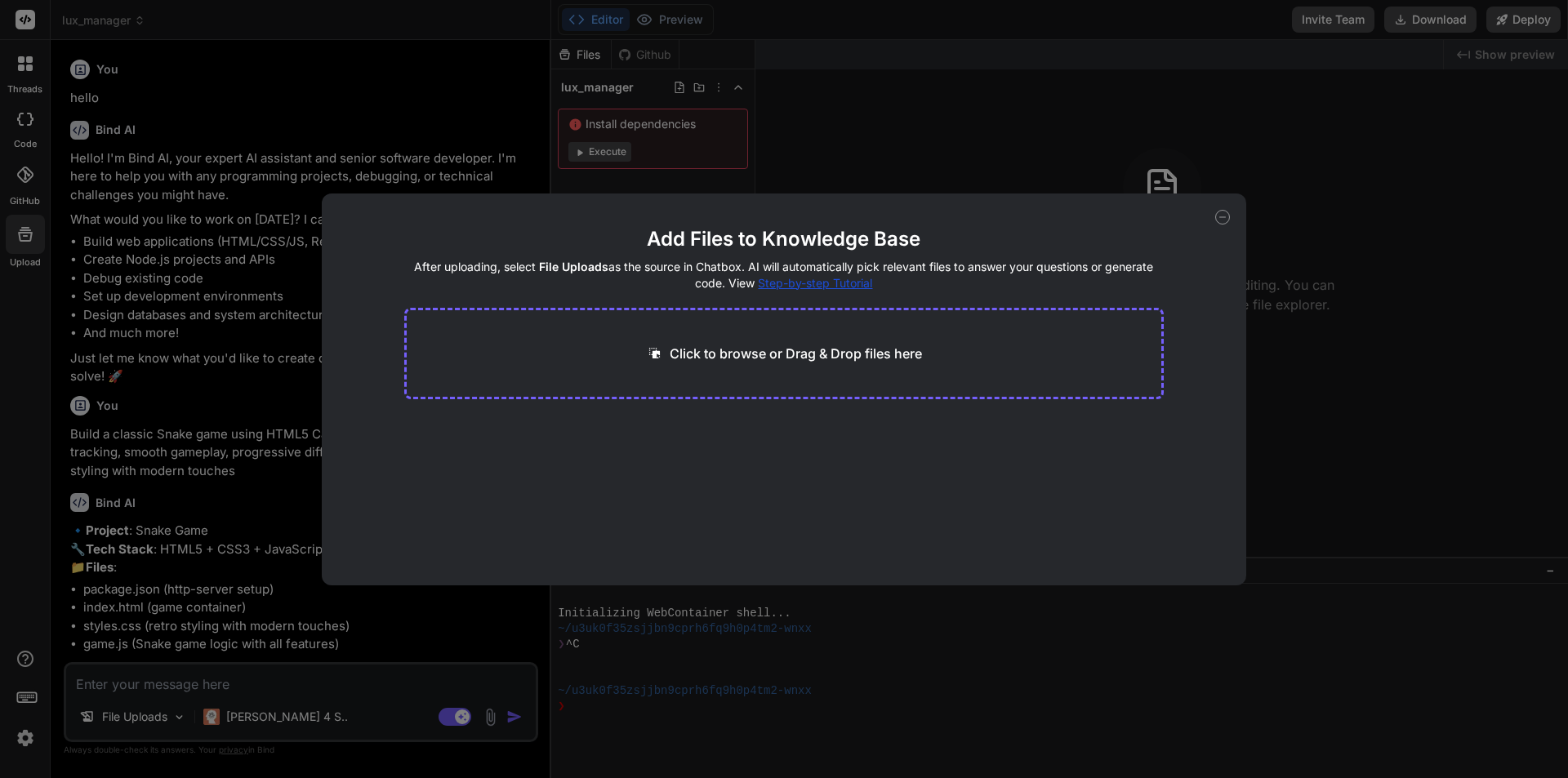
click at [30, 177] on div "Add Files to Knowledge Base After uploading, select File Uploads as the source …" at bounding box center [784, 389] width 1568 height 778
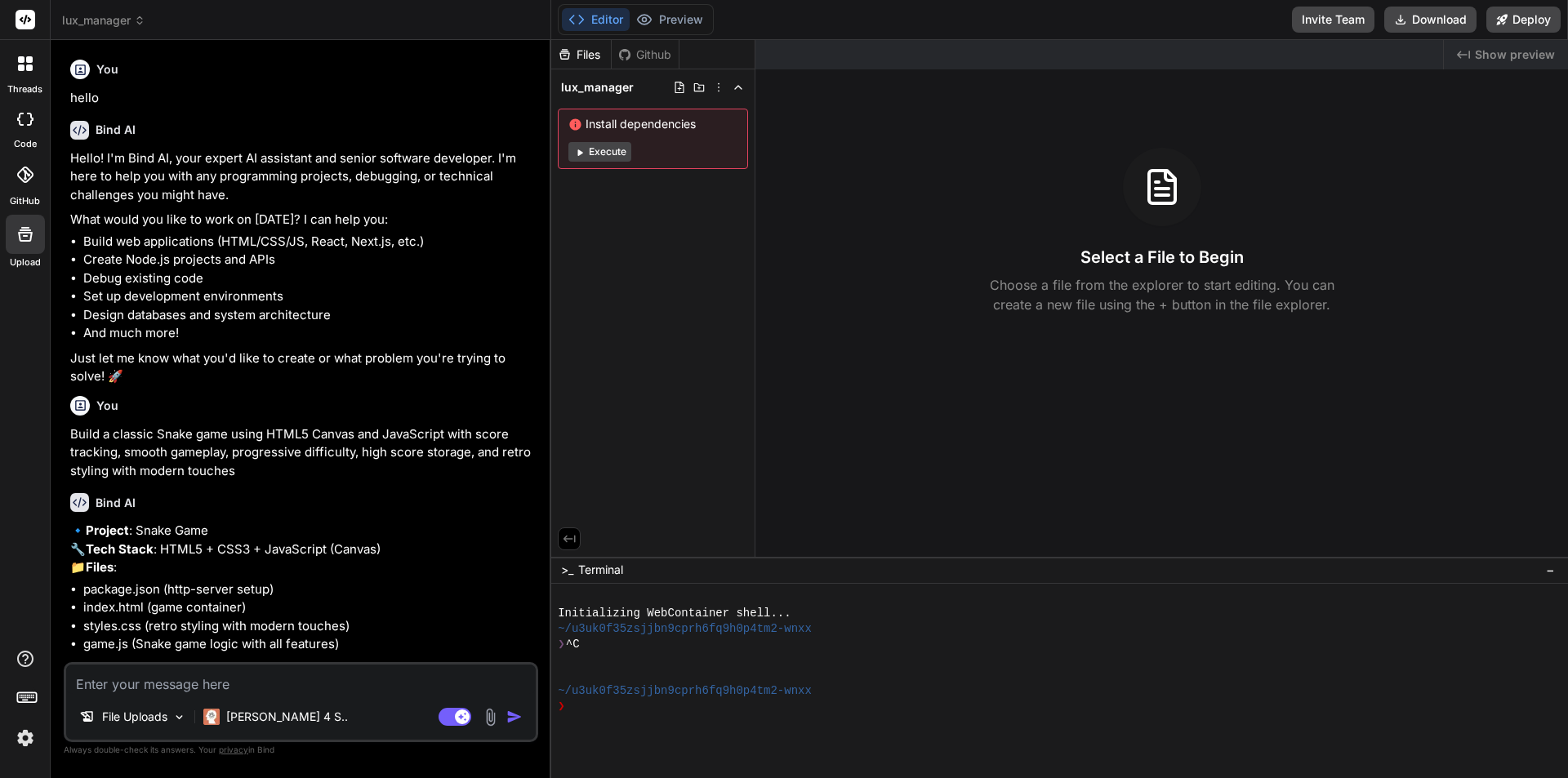
click at [25, 158] on div at bounding box center [25, 175] width 36 height 36
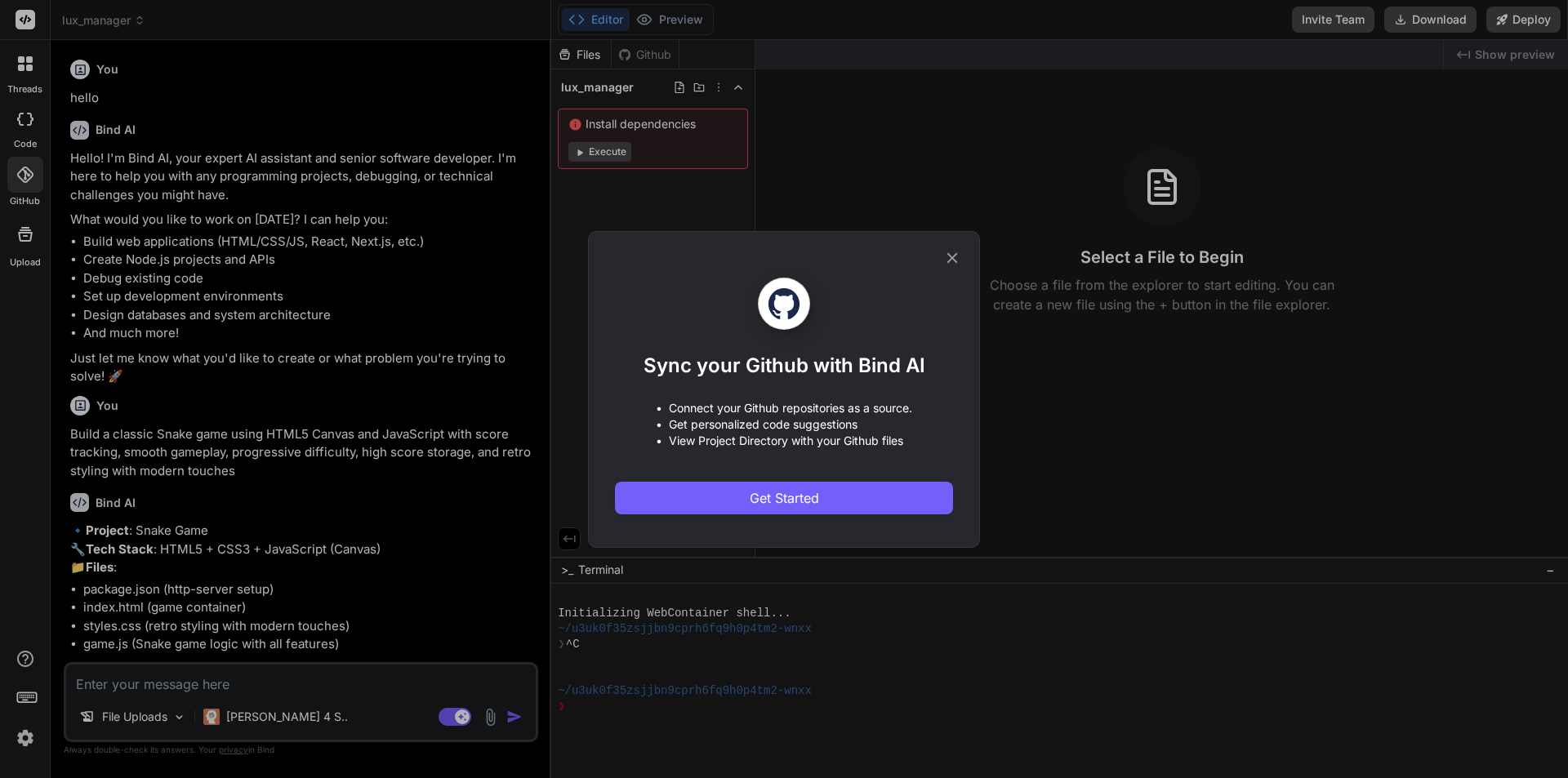
click at [25, 158] on div "Sync your Github with Bind AI • Connect your Github repositories as a source. •…" at bounding box center [784, 389] width 1568 height 778
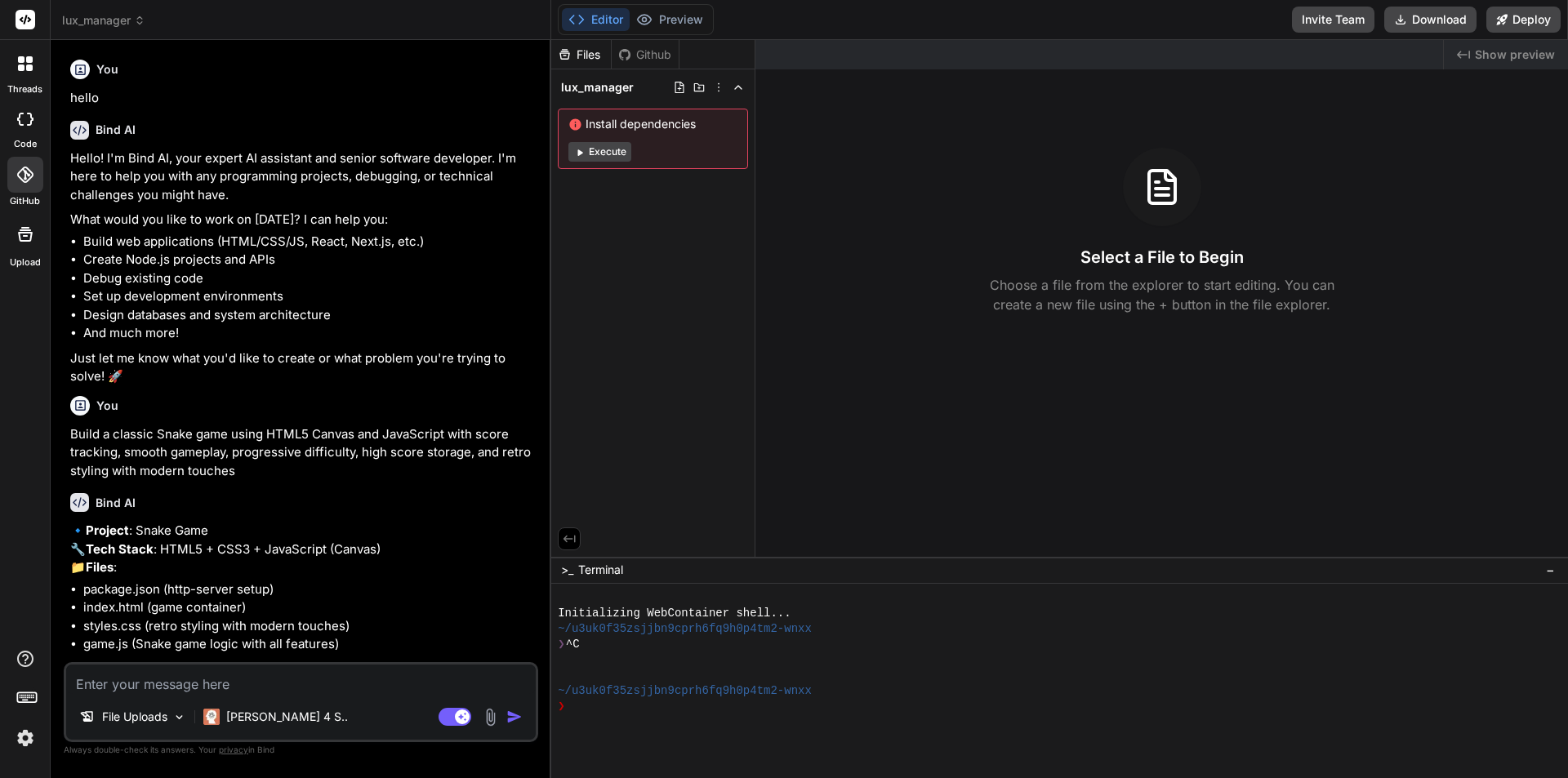
click at [31, 132] on div at bounding box center [25, 119] width 36 height 33
click at [136, 25] on icon at bounding box center [140, 21] width 12 height 12
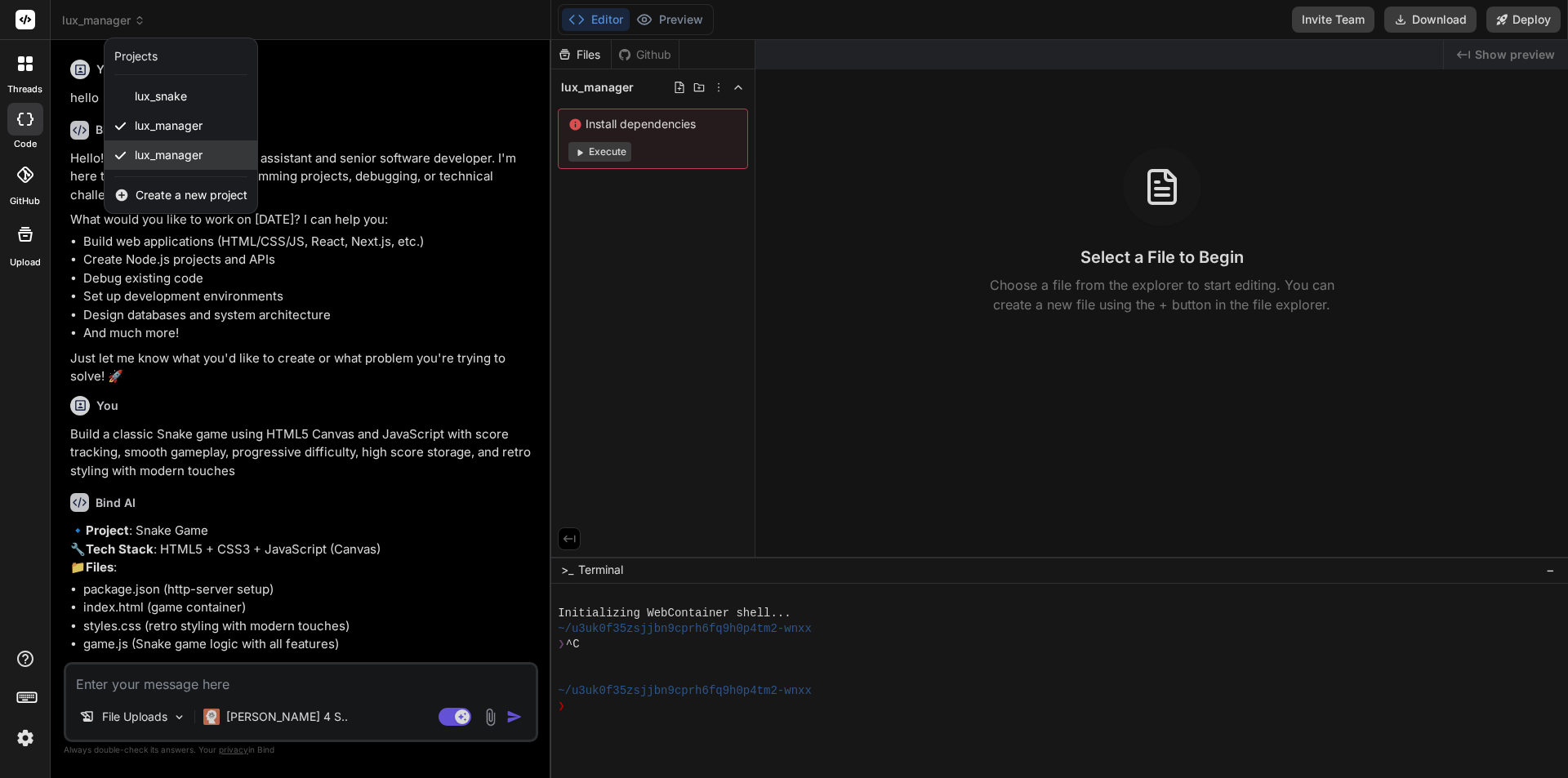
click at [118, 149] on icon at bounding box center [120, 155] width 12 height 12
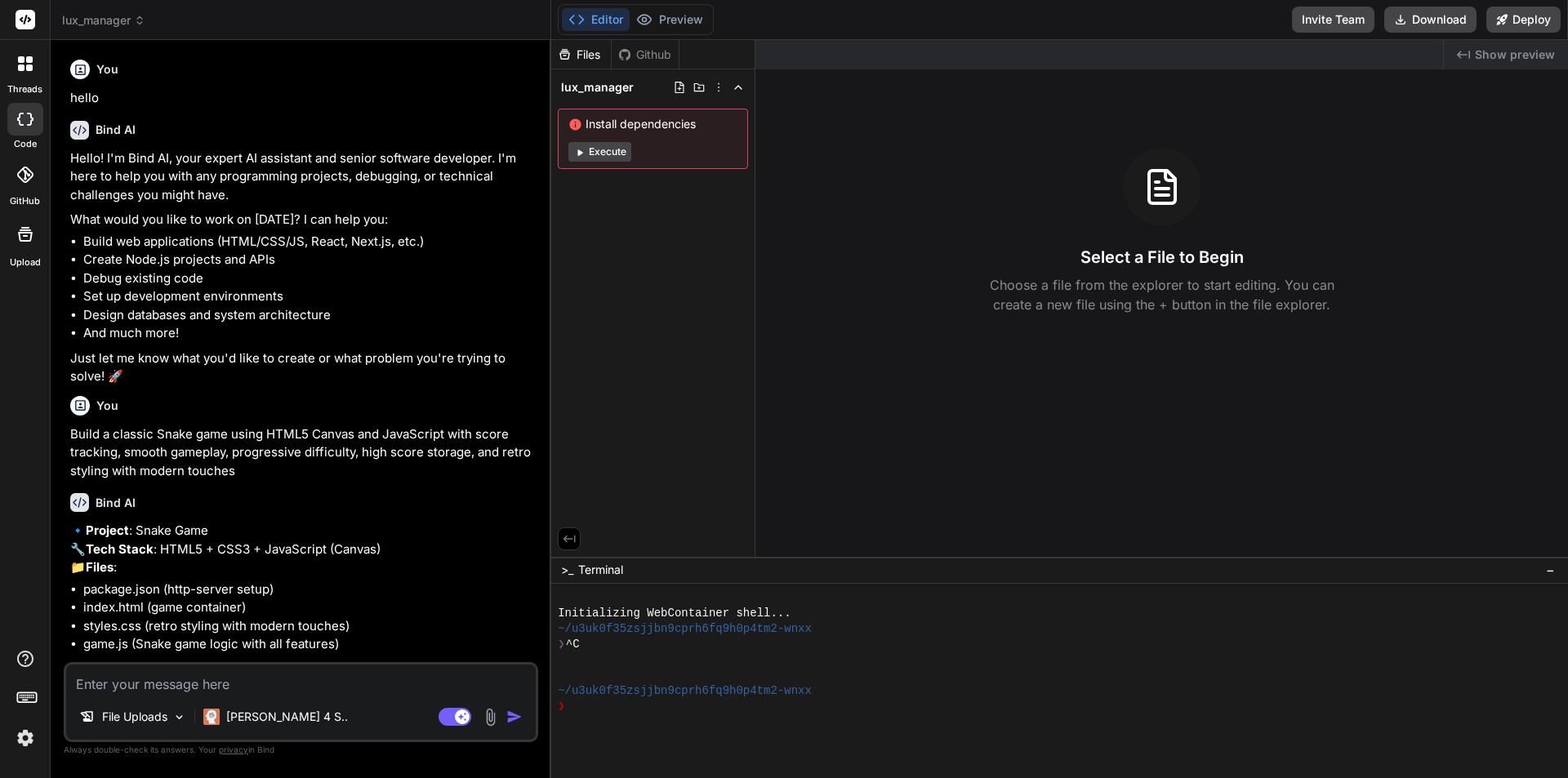
click at [120, 17] on span "lux_manager" at bounding box center [103, 20] width 83 height 16
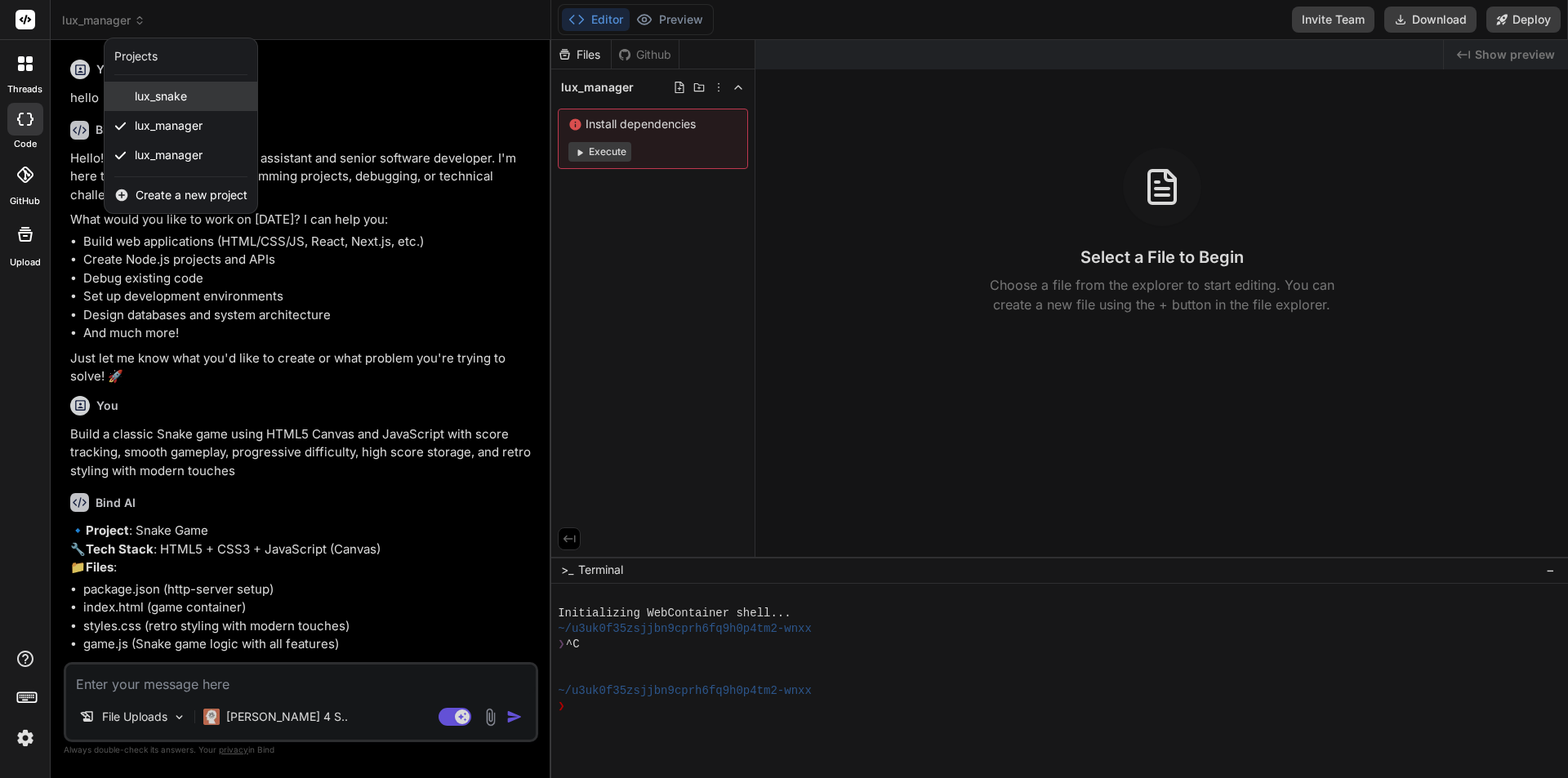
click at [187, 95] on span "lux_snake" at bounding box center [161, 96] width 53 height 16
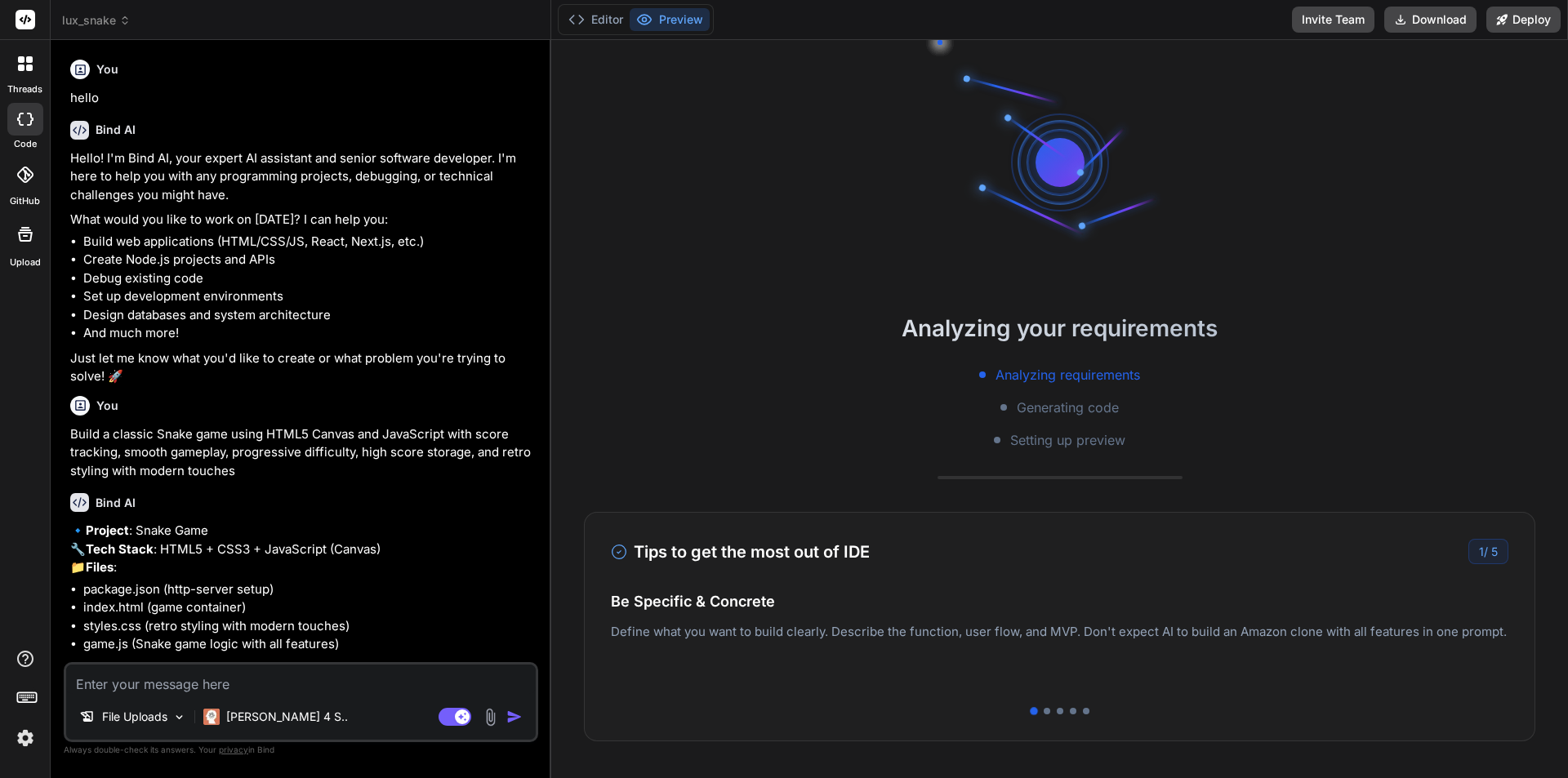
scroll to position [93, 0]
click at [116, 10] on header "lux_snake Created with Pixso." at bounding box center [301, 20] width 501 height 40
click at [119, 15] on icon at bounding box center [125, 21] width 12 height 12
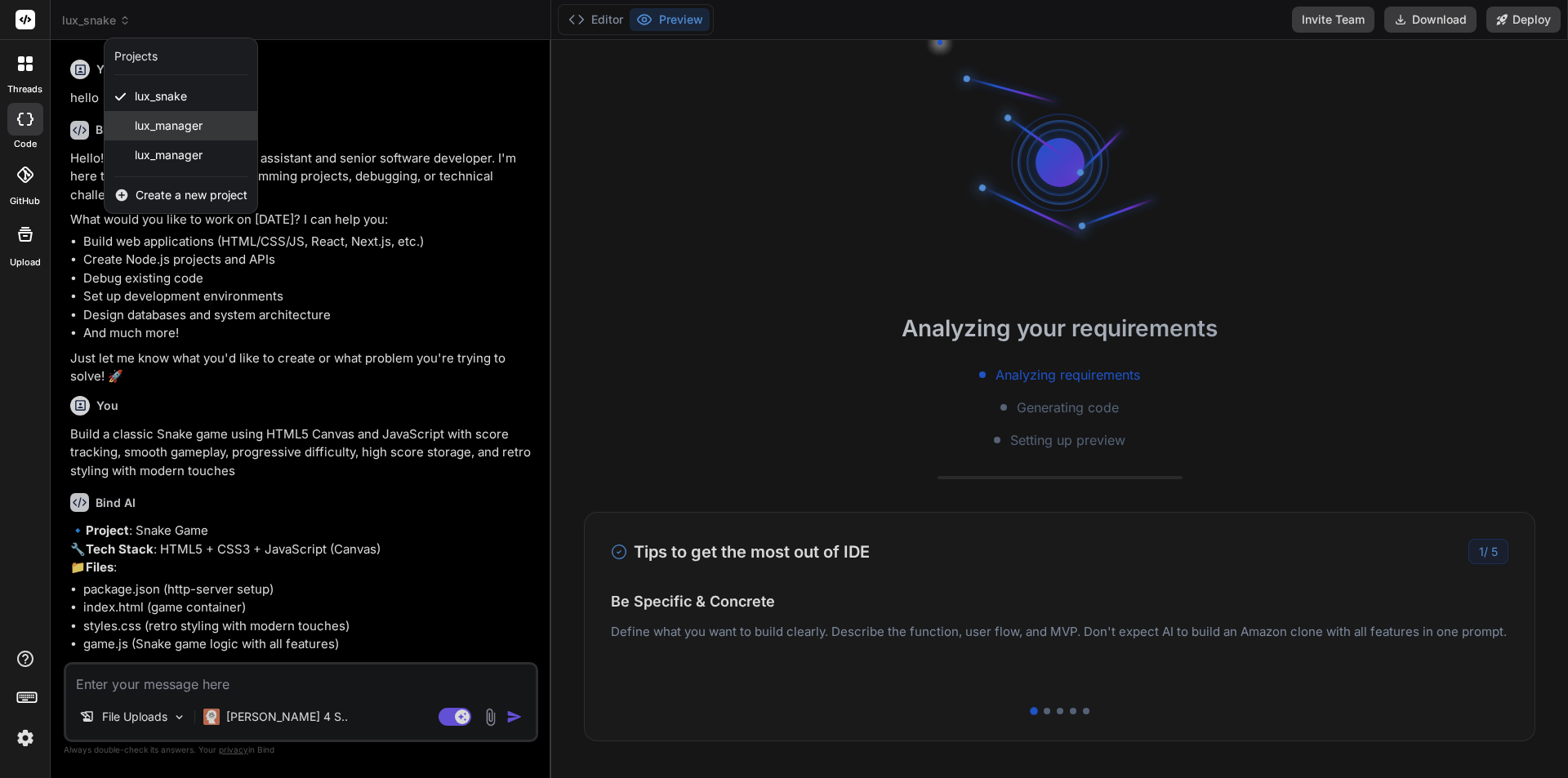
click at [134, 119] on div "lux_manager" at bounding box center [181, 126] width 153 height 30
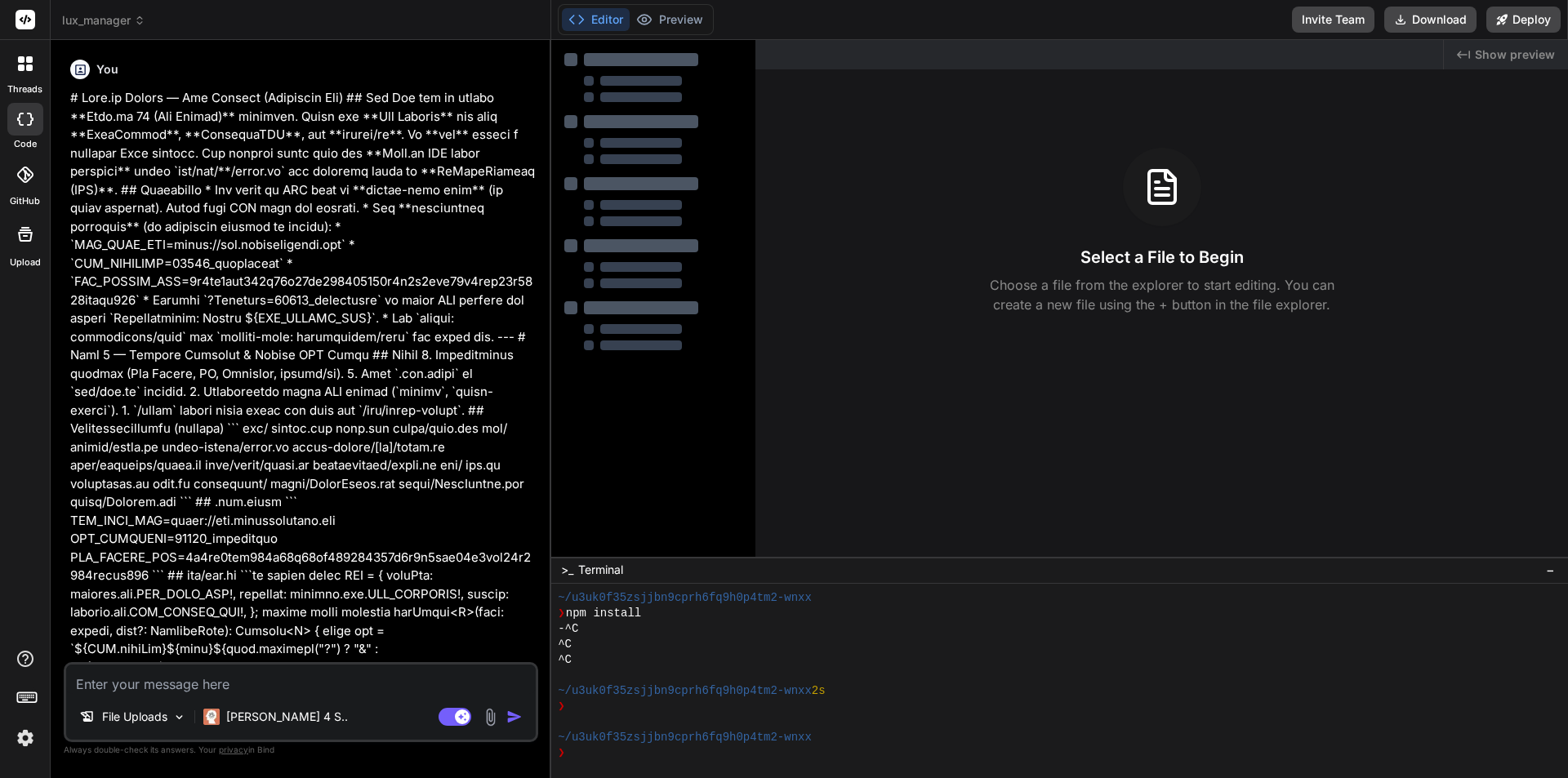
type textarea "x"
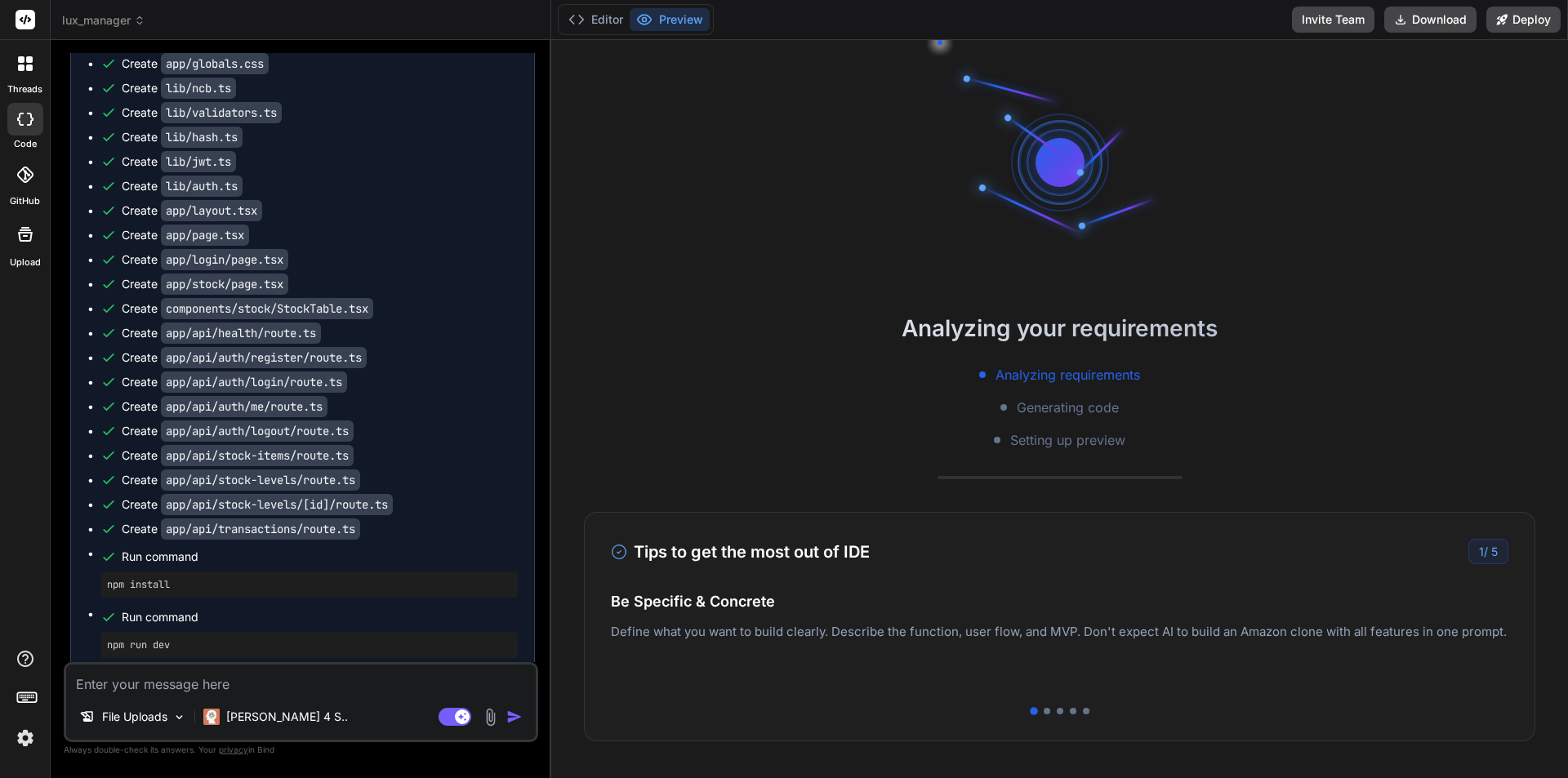
scroll to position [8250, 0]
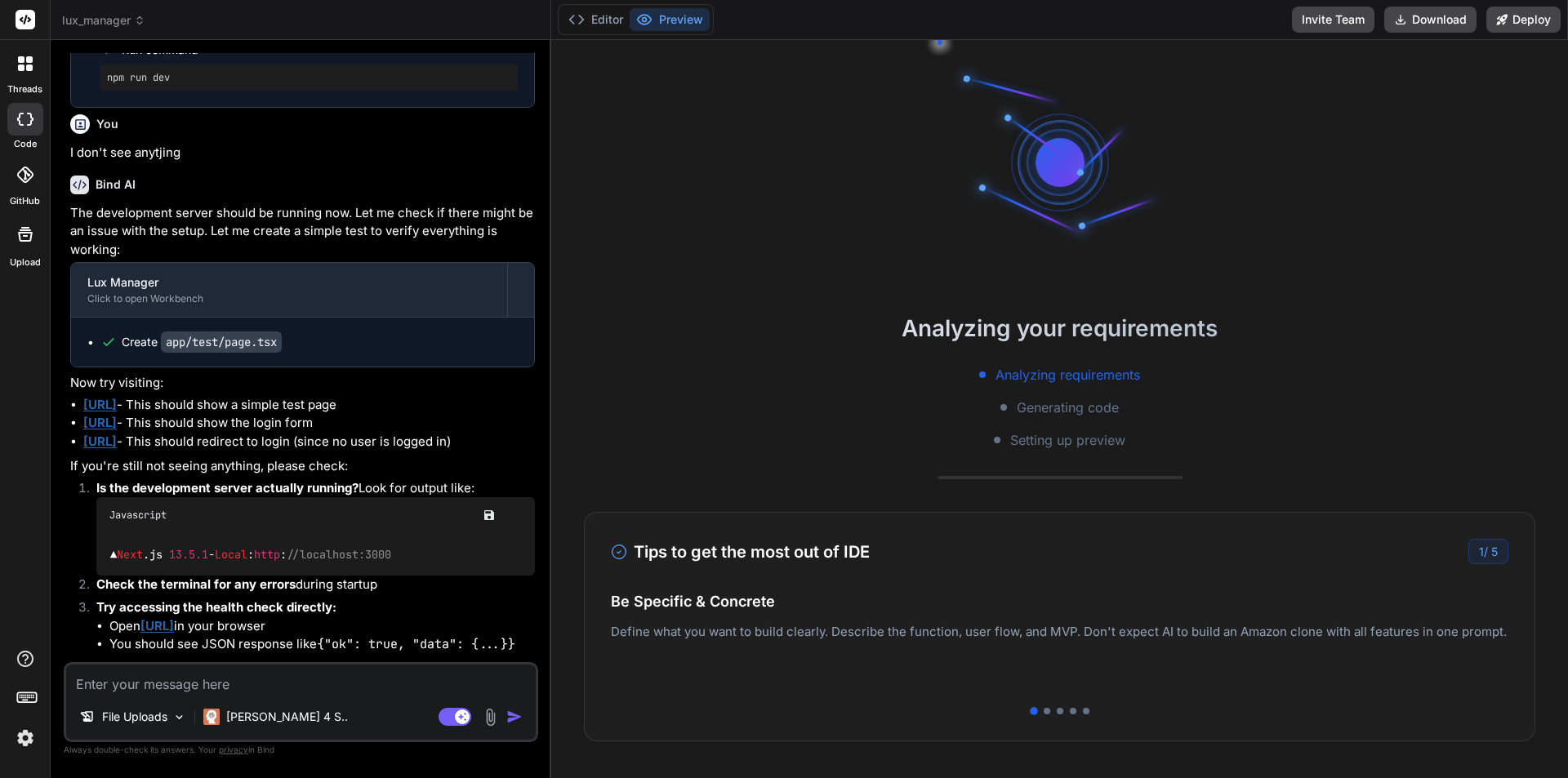
click at [143, 18] on div "lux_manager" at bounding box center [300, 20] width 477 height 16
click at [142, 18] on icon at bounding box center [139, 17] width 5 height 2
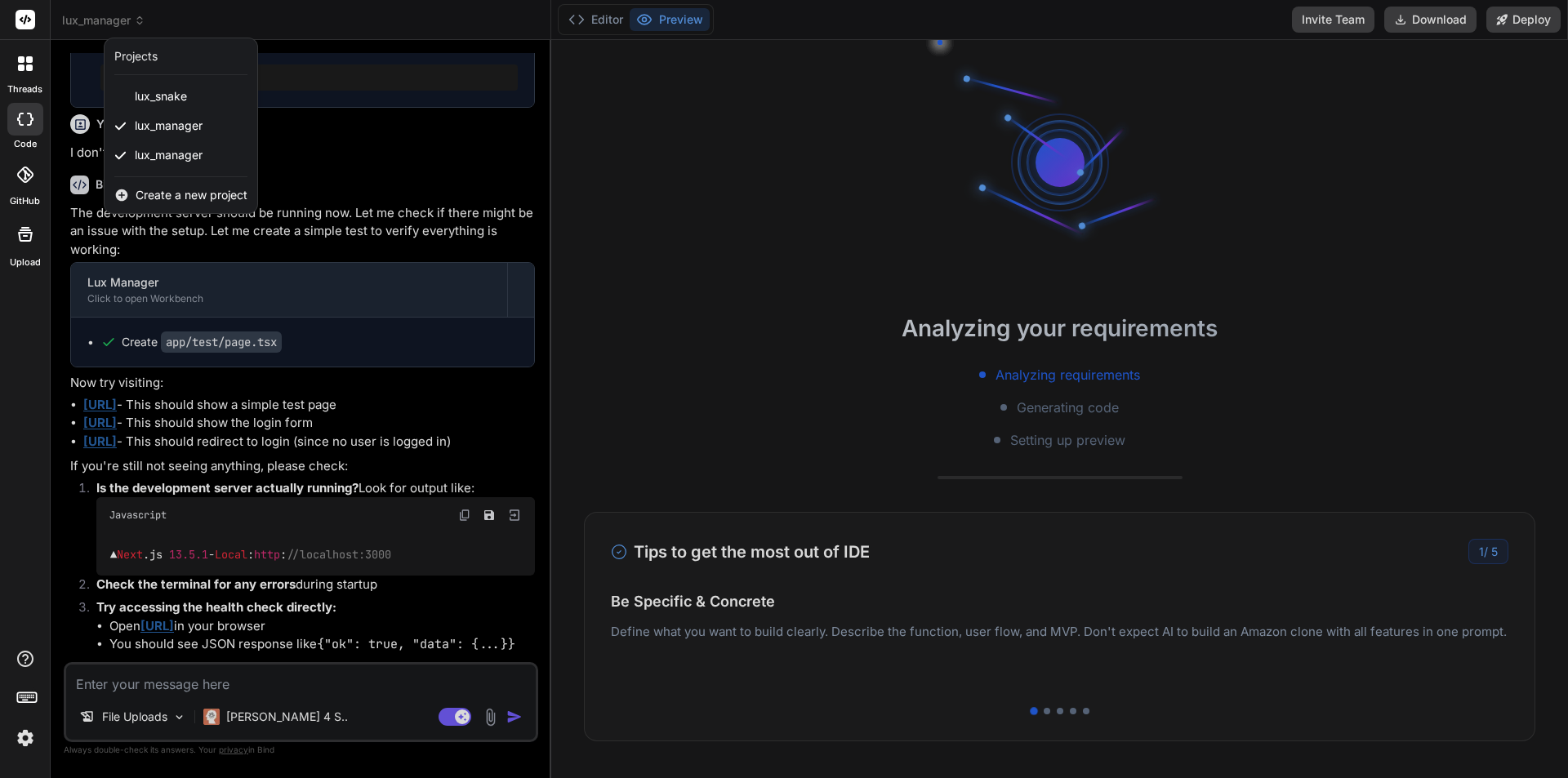
click at [205, 195] on span "Create a new project" at bounding box center [191, 195] width 112 height 16
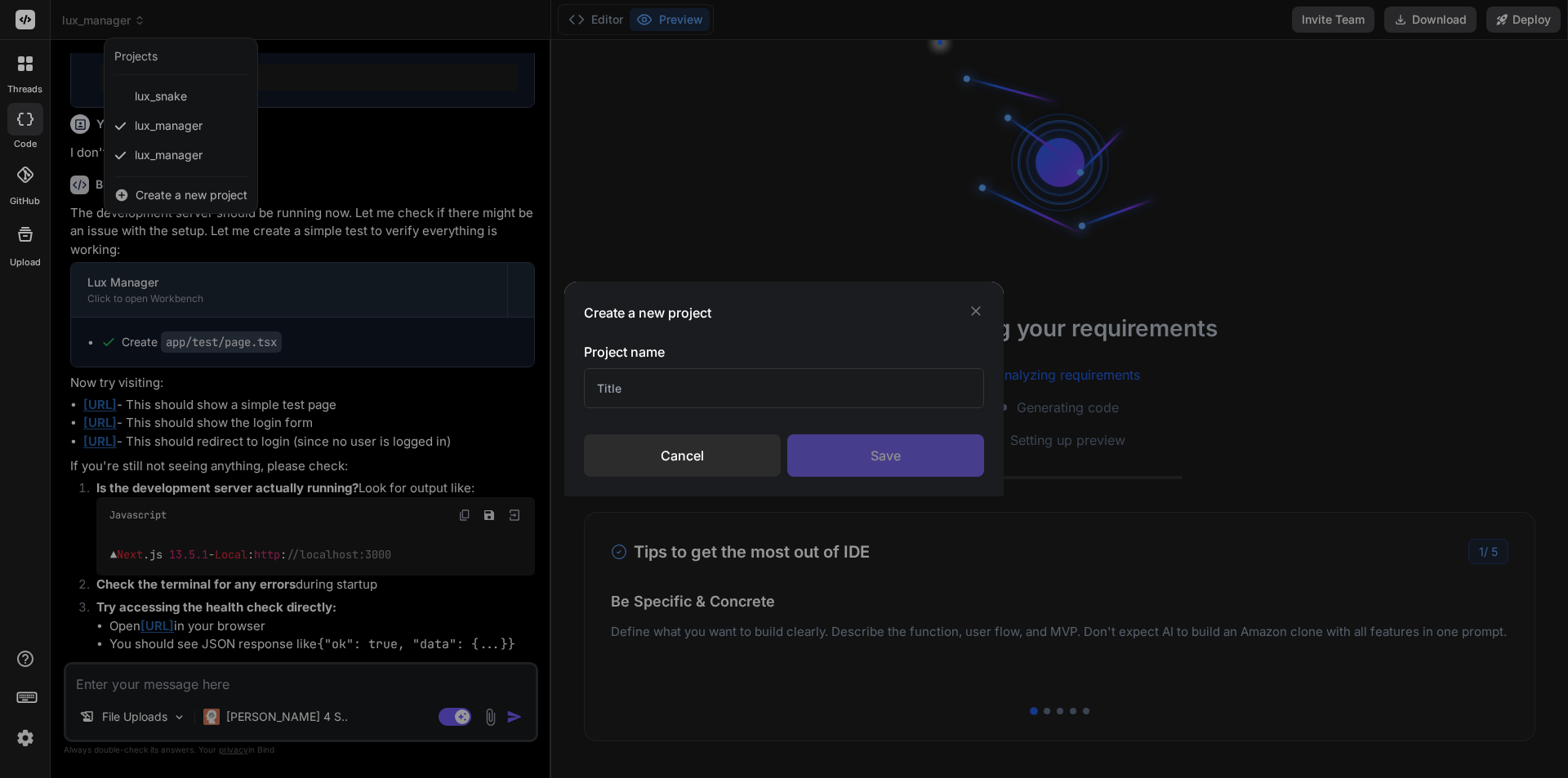
click at [678, 373] on input "text" at bounding box center [784, 389] width 400 height 40
type input "Test"
click at [876, 452] on div "Save" at bounding box center [886, 455] width 197 height 43
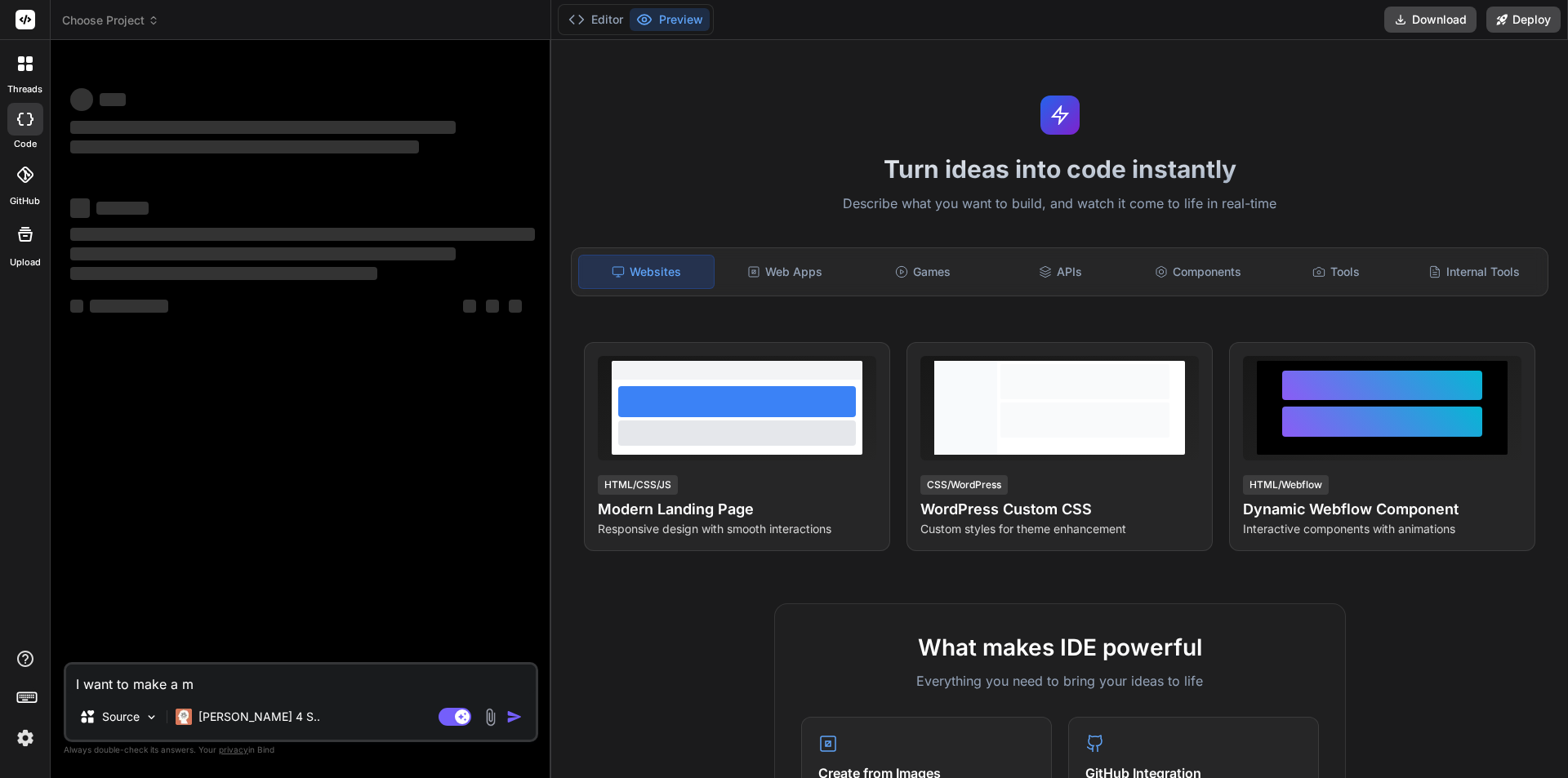
click at [153, 21] on icon at bounding box center [154, 21] width 12 height 12
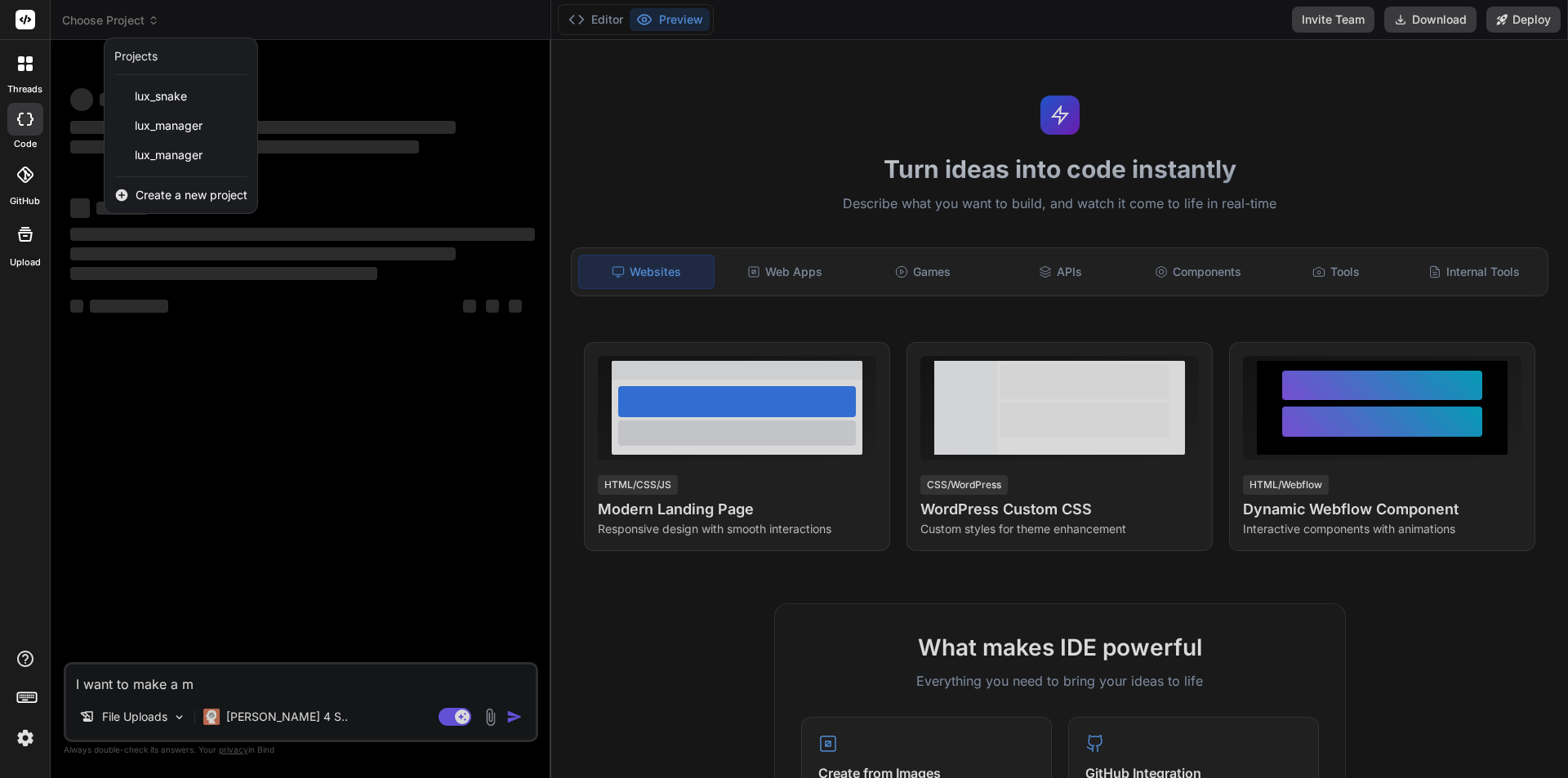
type textarea "x"
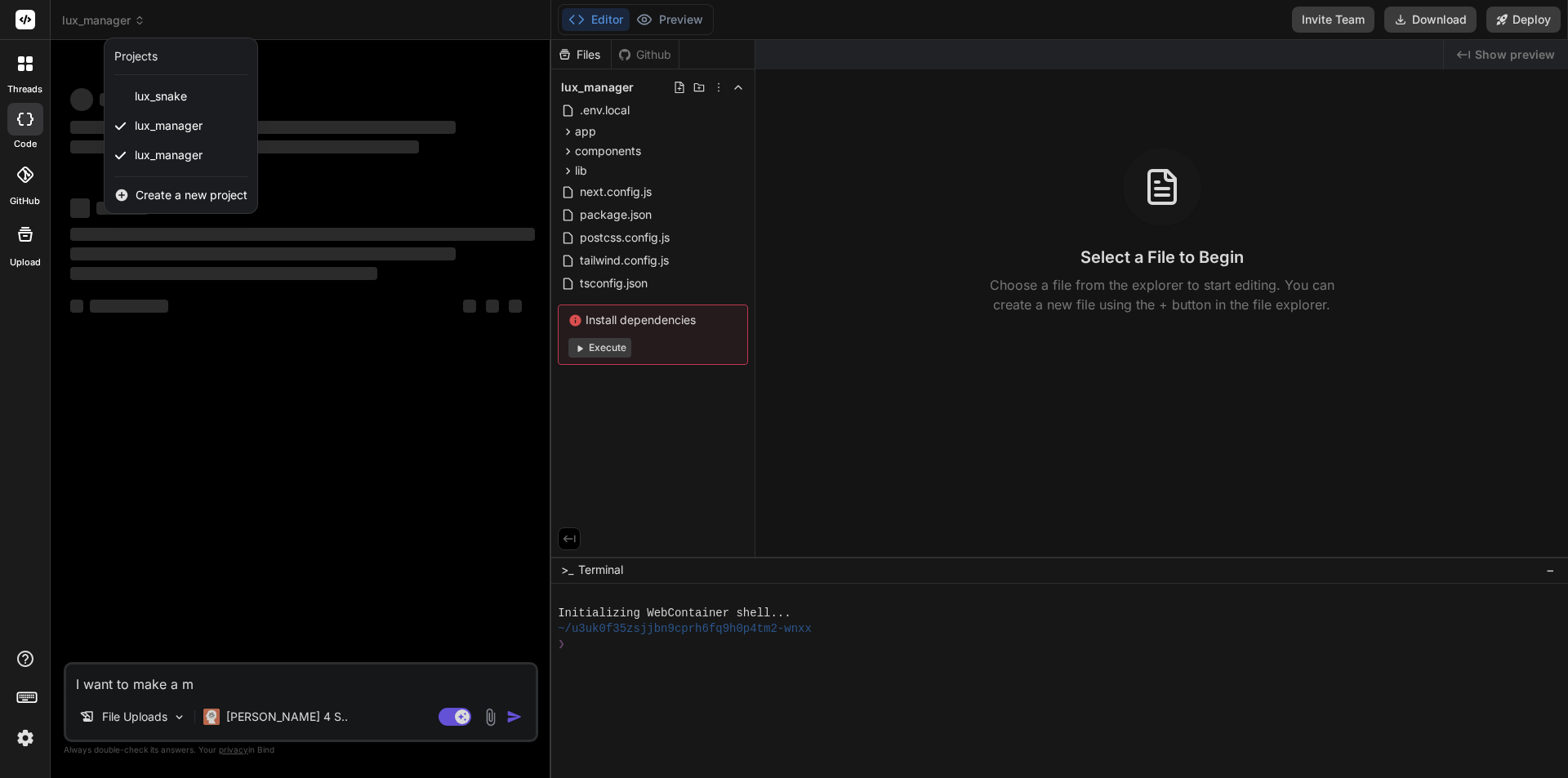
click at [525, 112] on div at bounding box center [784, 389] width 1568 height 778
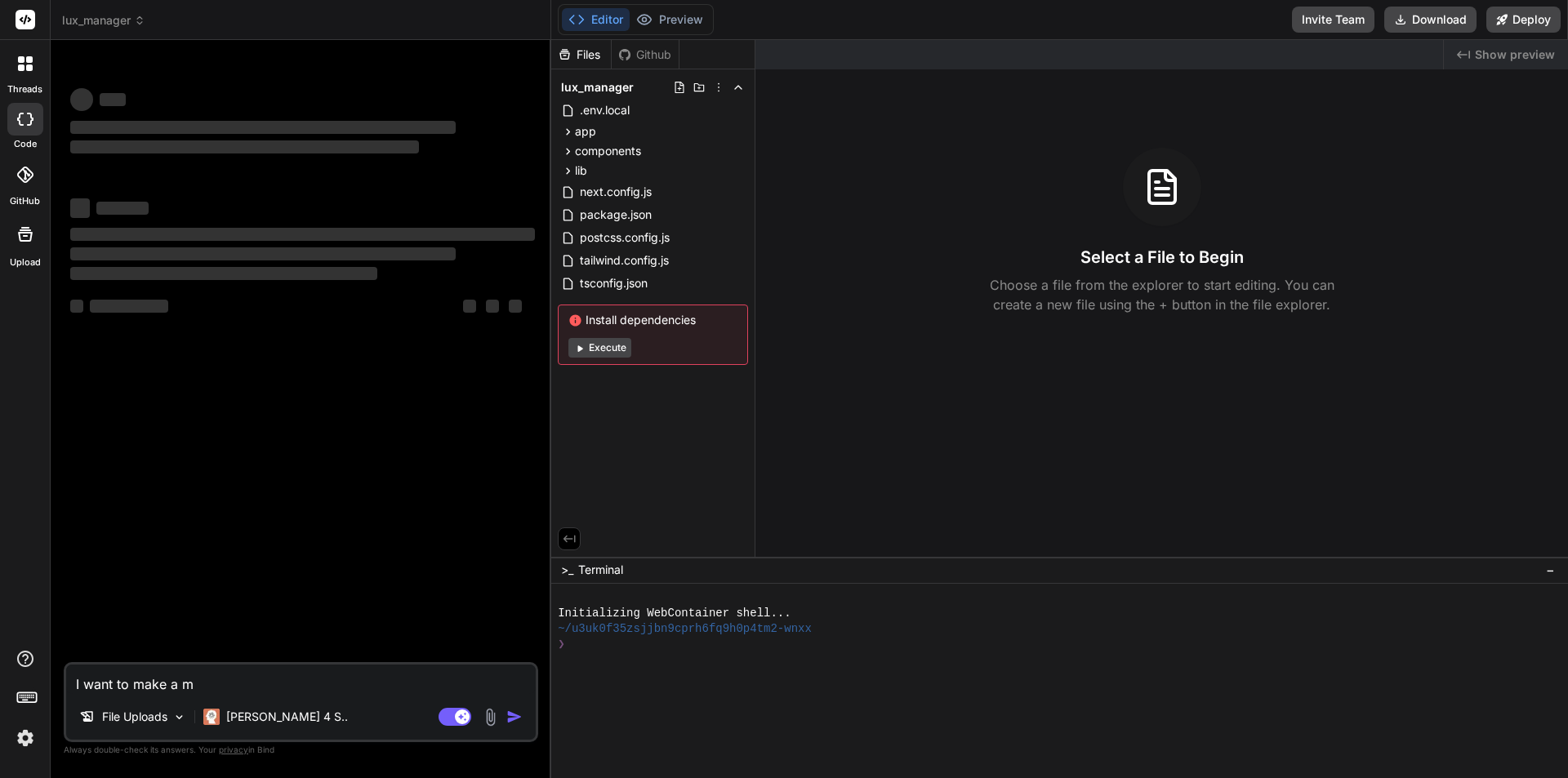
click at [133, 22] on span "lux_manager" at bounding box center [103, 20] width 83 height 16
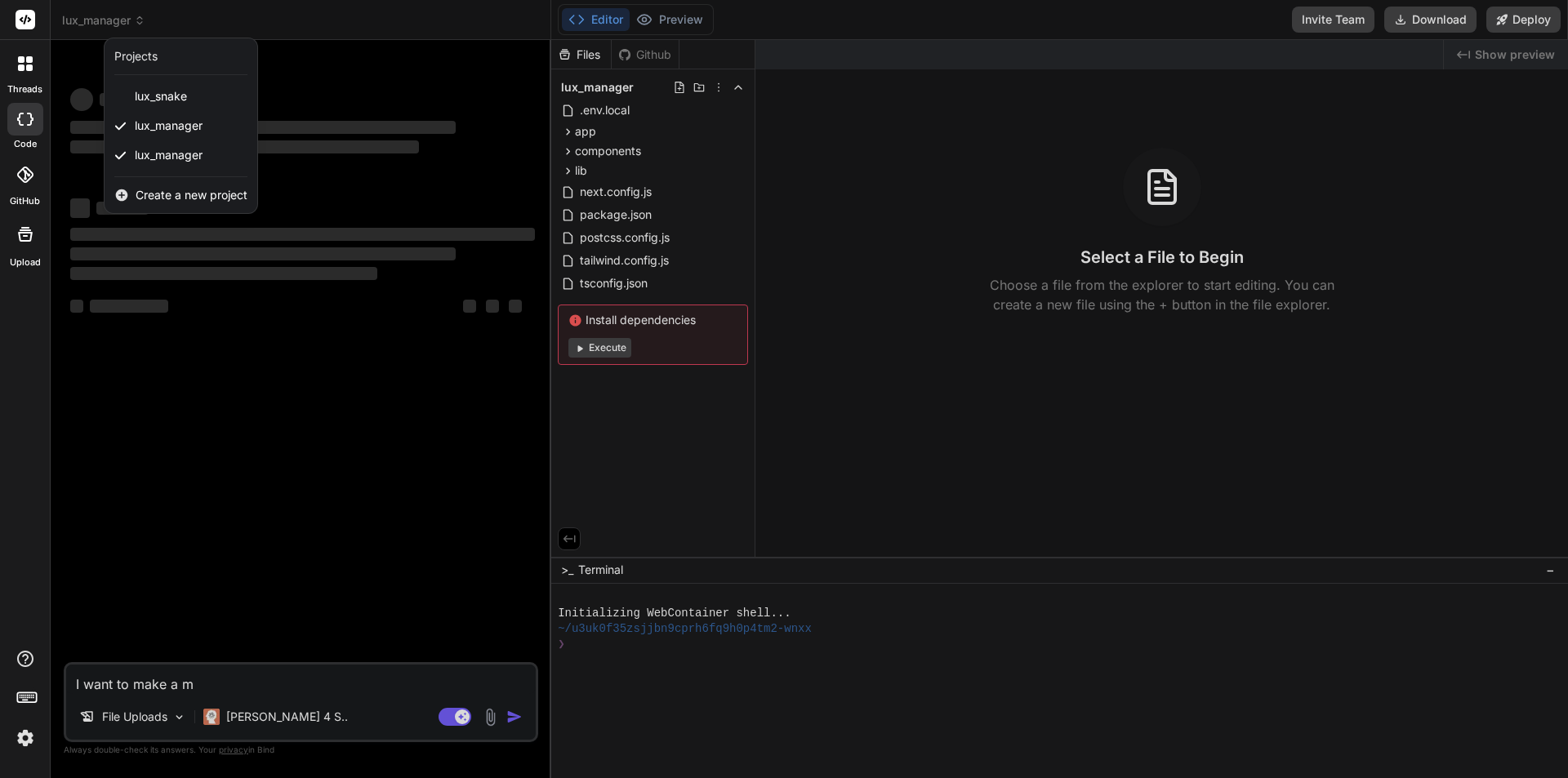
click at [156, 187] on div "Create a new project" at bounding box center [181, 195] width 153 height 36
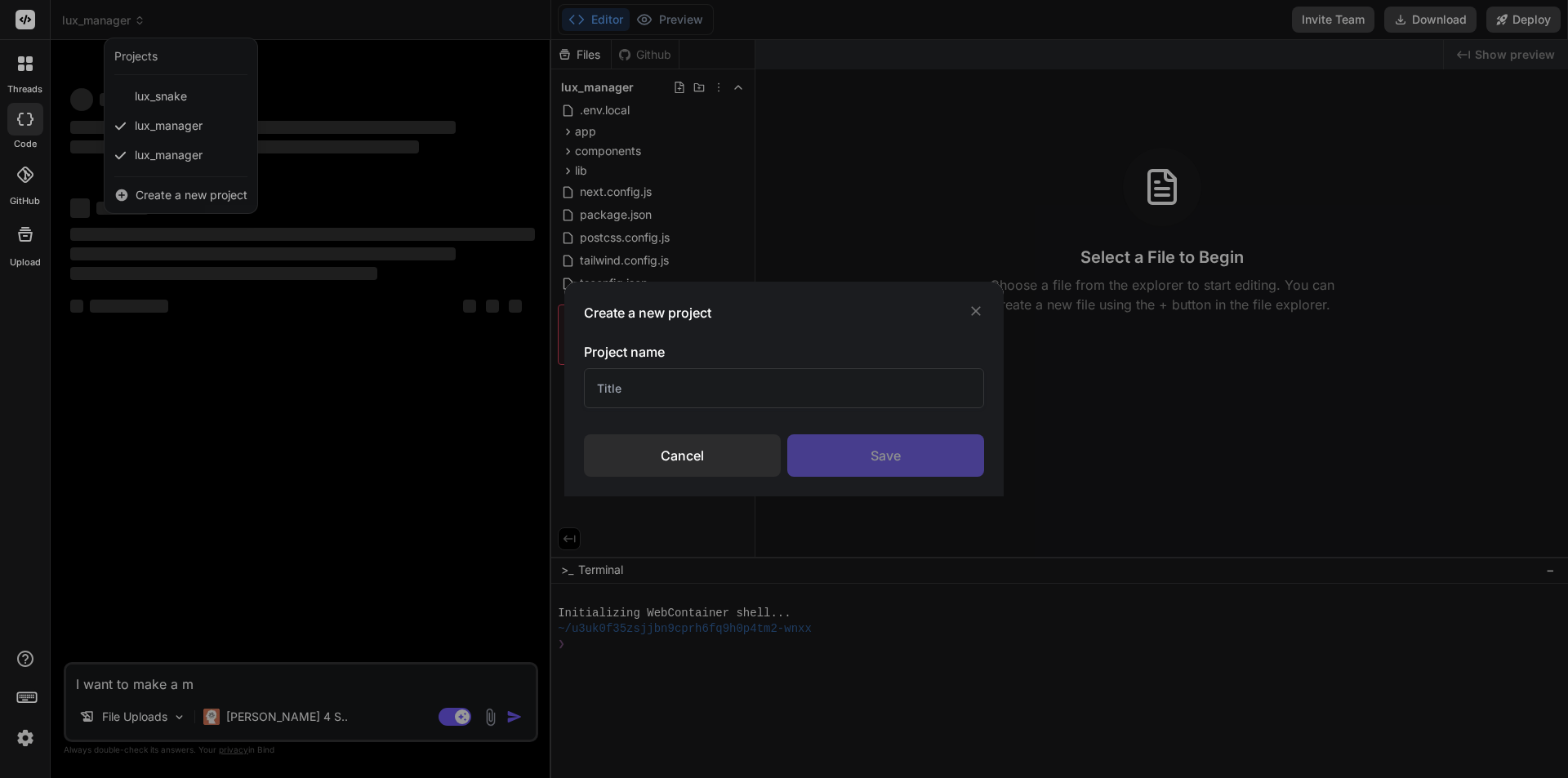
click at [757, 388] on input "text" at bounding box center [784, 389] width 400 height 40
type input "Test"
click at [908, 463] on div "Save" at bounding box center [886, 455] width 197 height 43
type textarea "x"
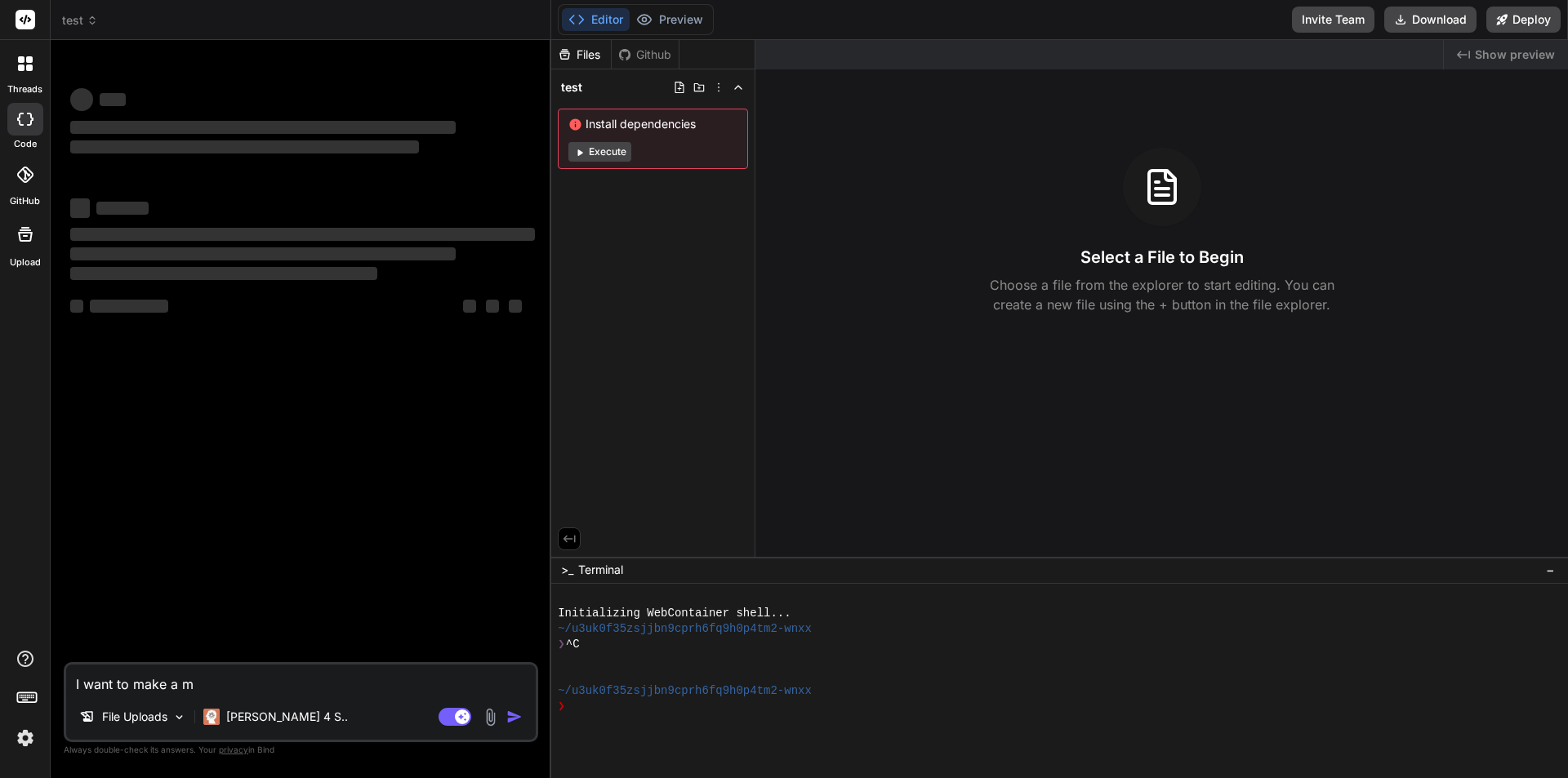
click at [195, 675] on textarea "I want to make a m" at bounding box center [301, 680] width 470 height 30
paste textarea "k wil een interne app laten bouwen met de naam Lux Manager. De app moet dienen …"
type textarea "Ik wil een interne app laten bouwen met de naam Lux Manager. De app moet dienen…"
type textarea "x"
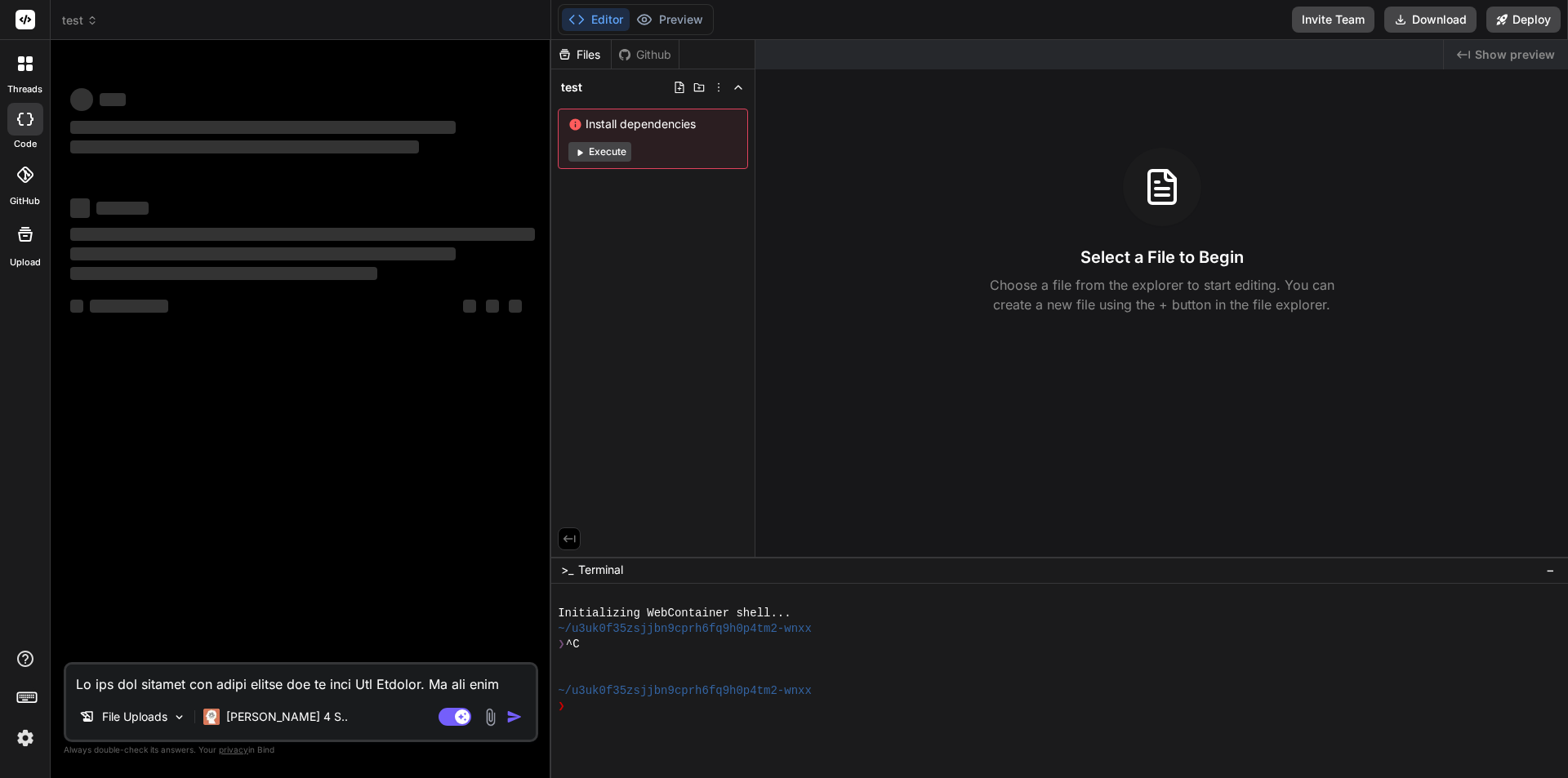
scroll to position [1276, 0]
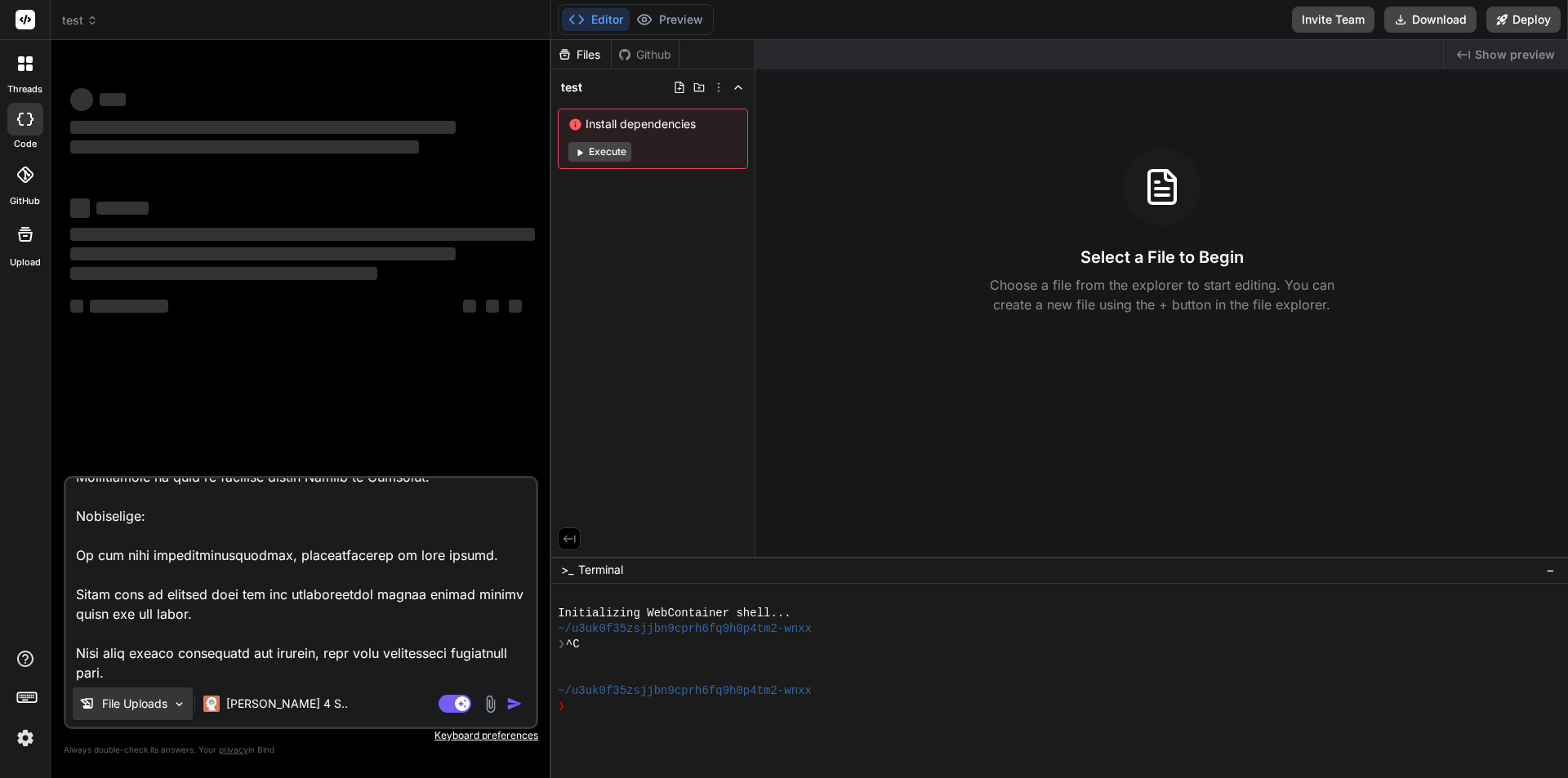
type textarea "Ik wil een interne app laten bouwen met de naam Lux Manager. De app moet dienen…"
click at [177, 705] on img at bounding box center [179, 704] width 14 height 14
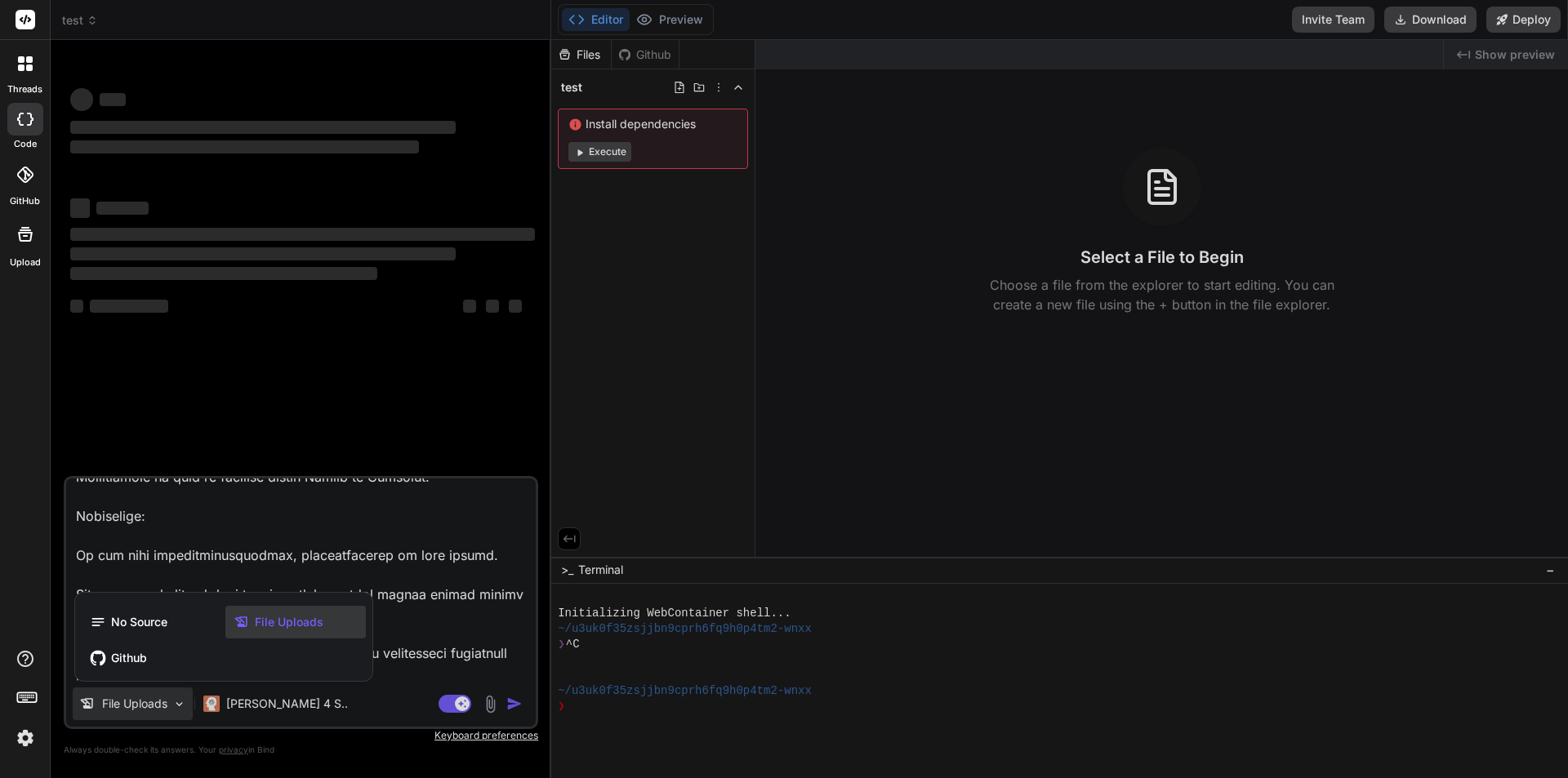
click at [295, 622] on span "File Uploads" at bounding box center [288, 622] width 69 height 16
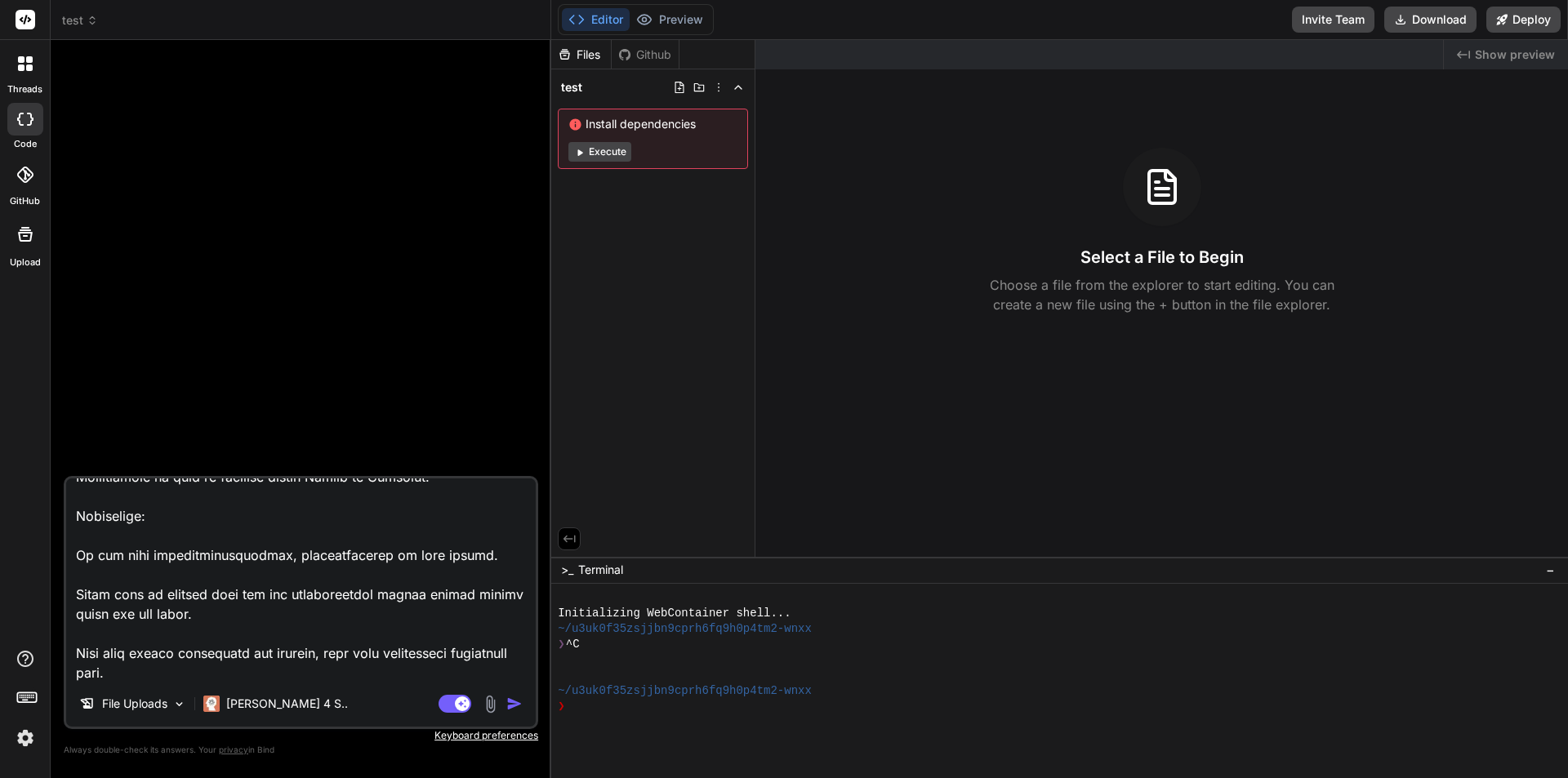
scroll to position [1278, 0]
click at [257, 673] on textarea at bounding box center [301, 580] width 470 height 203
type textarea "x"
type textarea "Ik wil een interne app laten bouwen met de naam Lux Manager. De app moet dienen…"
type textarea "x"
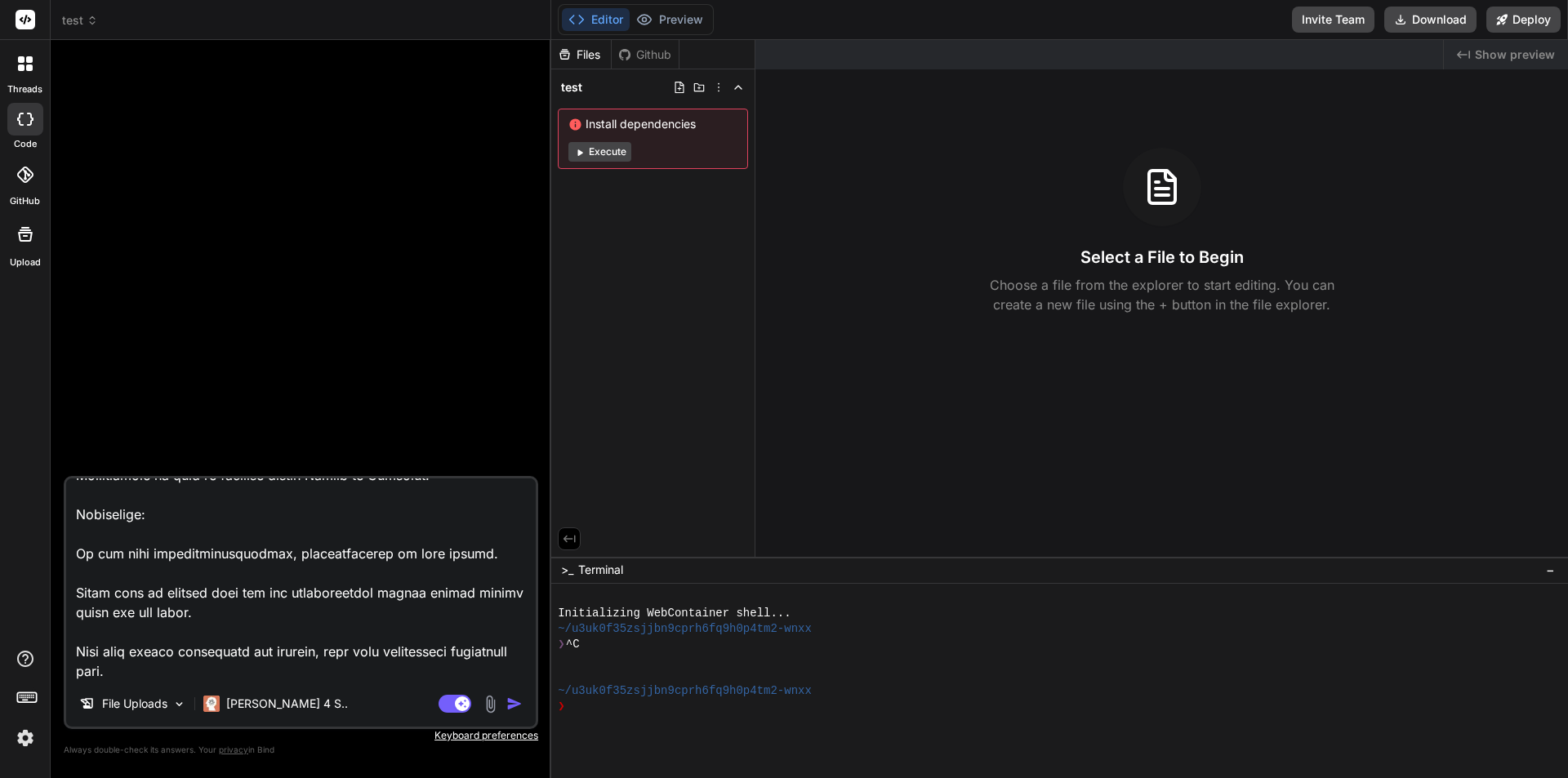
type textarea "Ik wil een interne app laten bouwen met de naam Lux Manager. De app moet dienen…"
click at [495, 704] on img at bounding box center [490, 704] width 19 height 19
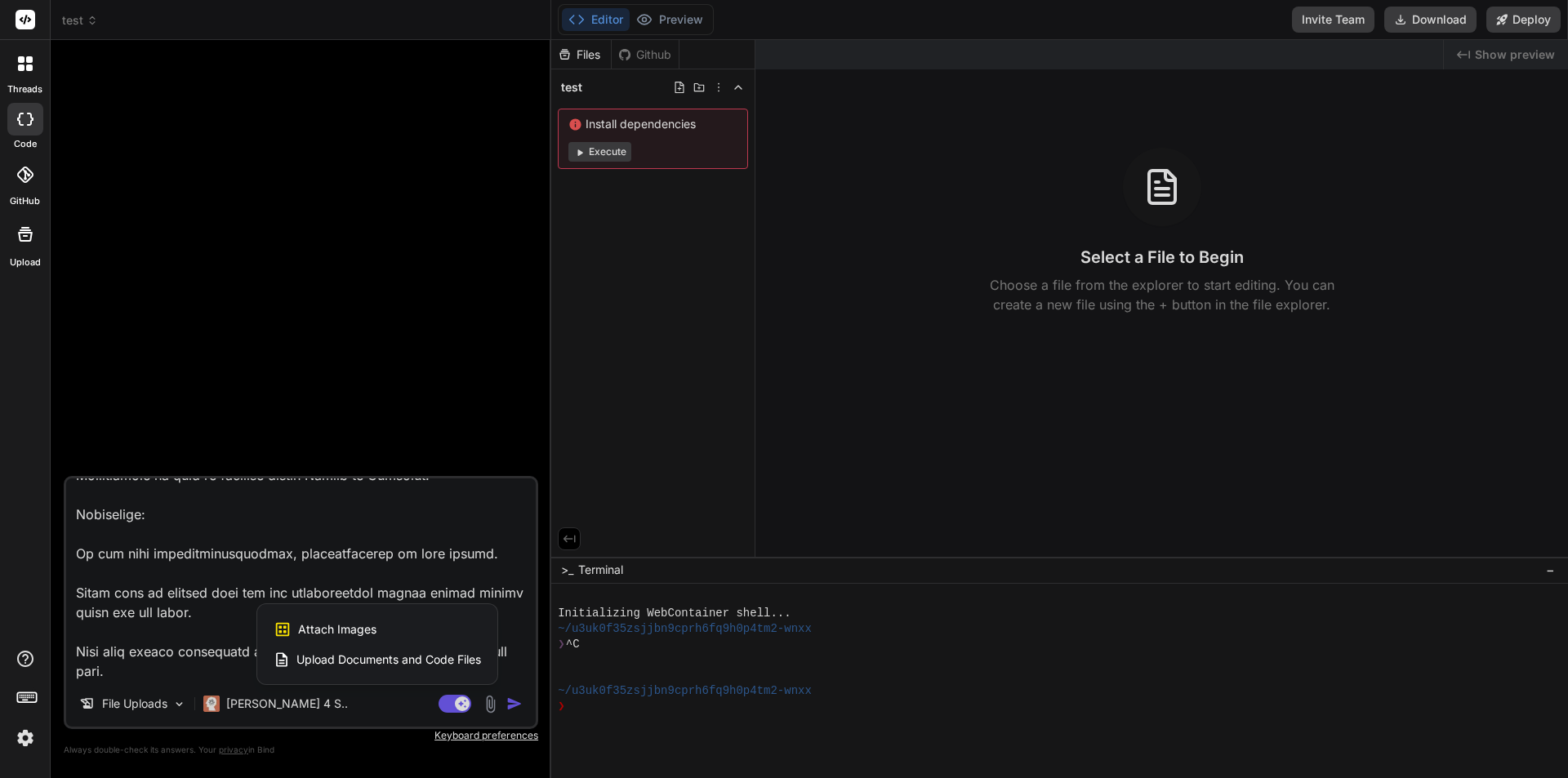
click at [344, 656] on span "Upload Documents and Code Files" at bounding box center [389, 660] width 185 height 16
type textarea "x"
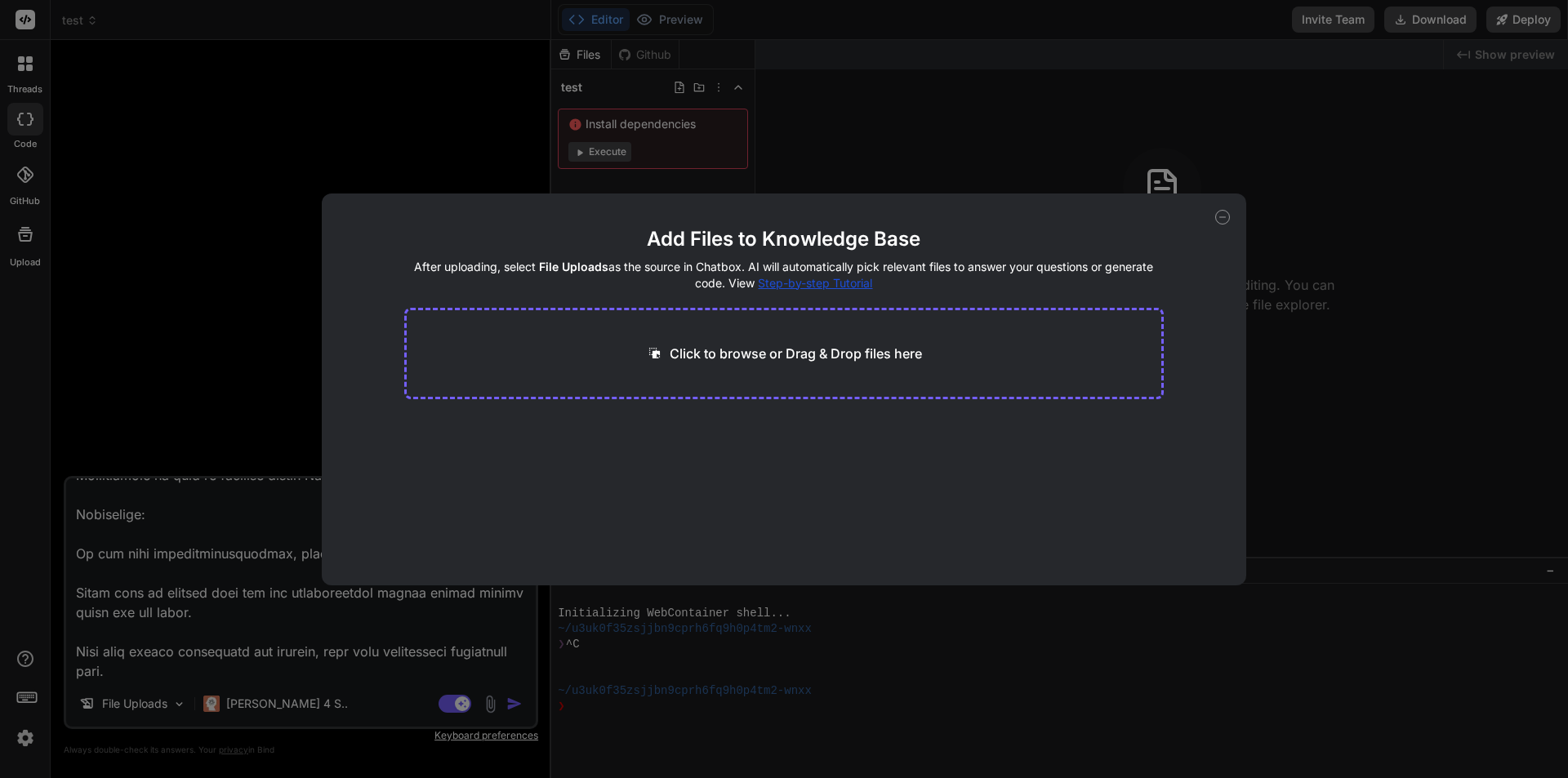
click at [769, 363] on p "Click to browse or Drag & Drop files here" at bounding box center [796, 354] width 252 height 20
type input "C:\fakepath\APIS.docx"
click at [1130, 529] on button "Finish" at bounding box center [1136, 537] width 58 height 33
click at [1224, 226] on div "Add Files to Knowledge Base After uploading, select File Uploads as the source …" at bounding box center [784, 389] width 925 height 392
click at [1224, 224] on icon at bounding box center [1222, 217] width 15 height 15
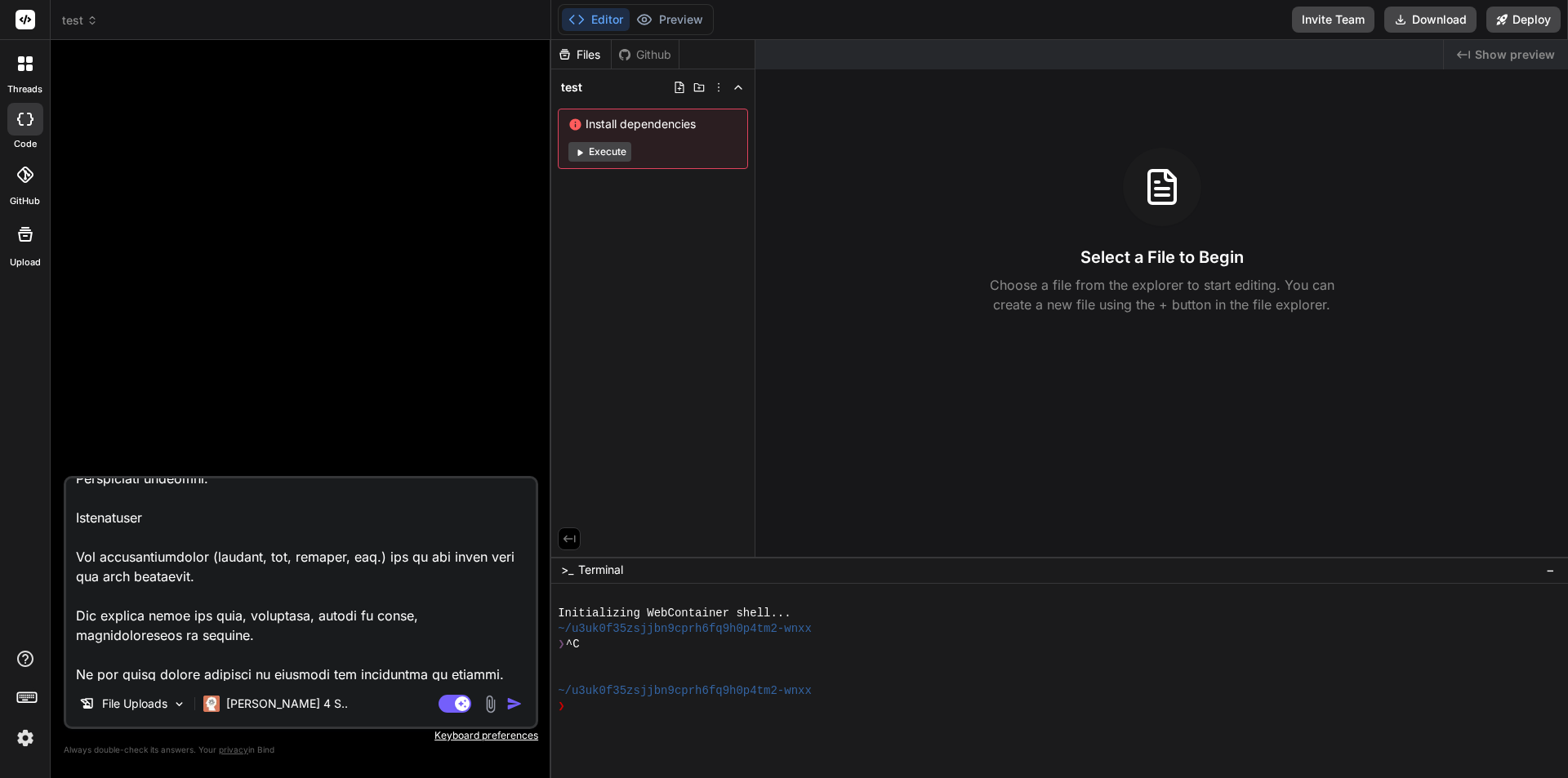
scroll to position [0, 0]
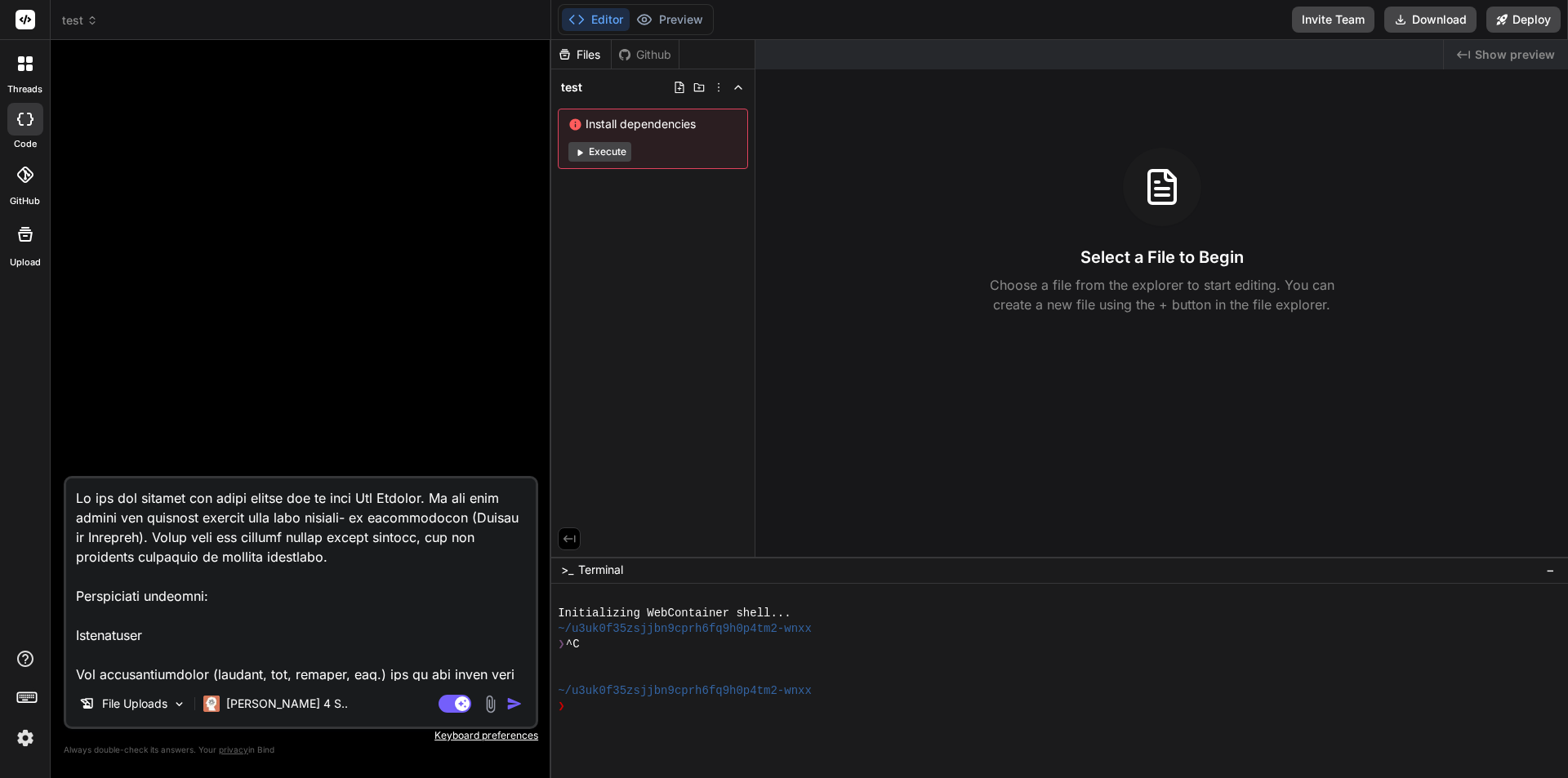
click at [447, 558] on textarea at bounding box center [301, 580] width 470 height 203
type textarea "x"
type textarea "Ik wil een interne app laten bouwen met de naam Lux Manager. De app moet dienen…"
type textarea "x"
type textarea "Ik wil een interne app laten bouwen met de naam Lux Manager. De app moet dienen…"
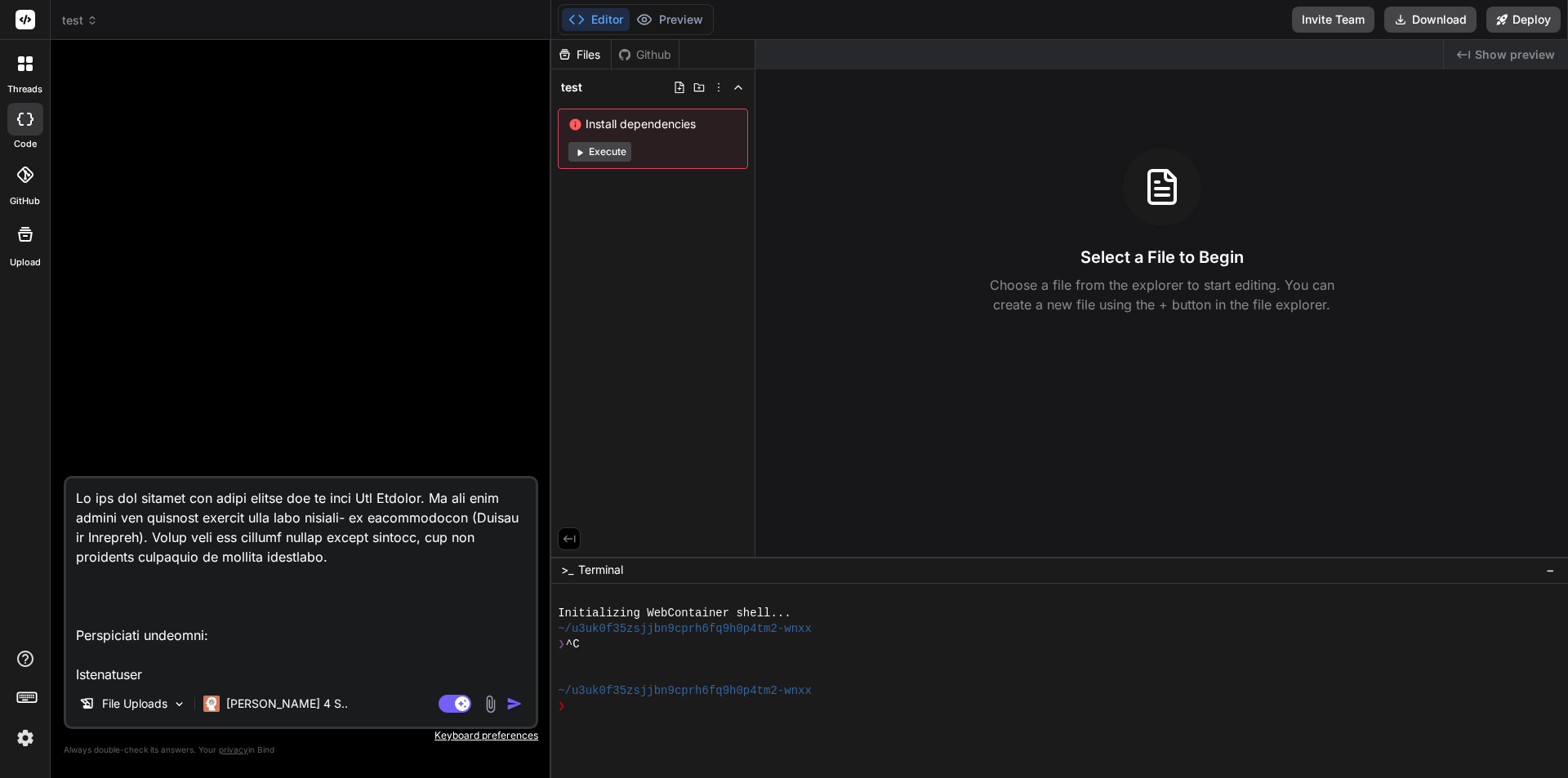
click at [356, 595] on textarea at bounding box center [301, 580] width 470 height 203
click at [76, 495] on textarea at bounding box center [301, 580] width 470 height 203
type textarea "x"
type textarea "Ik wil een interne app laten bouwen met de naam Lux Manager. De app moet dienen…"
type textarea "x"
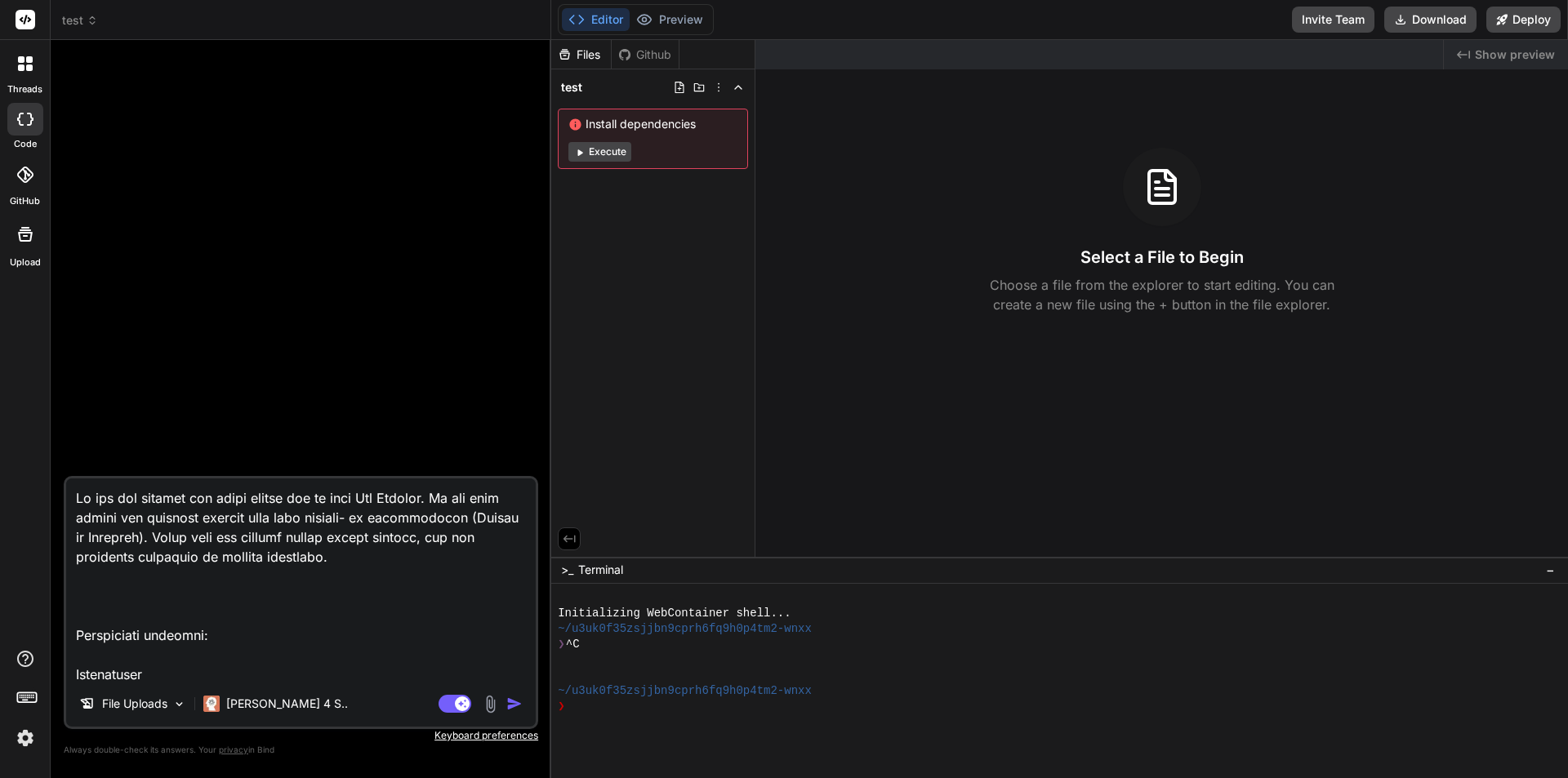
paste textarea "You are an expert Next.js 14 (App Router) engineer. Build the Lux Manager app w…"
type textarea "You are an expert Next.js 14 (App Router) engineer. Build the Lux Manager app w…"
type textarea "x"
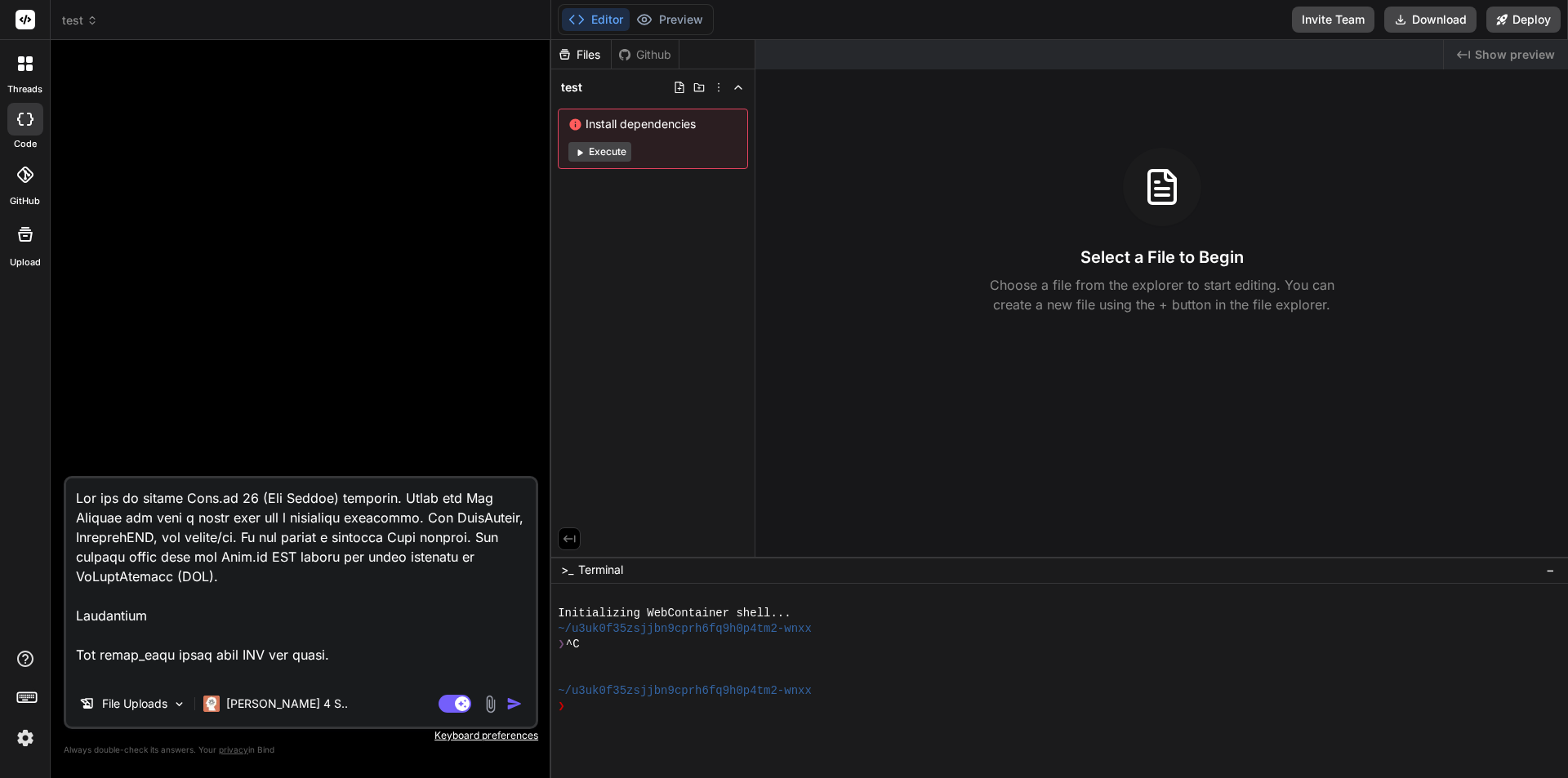
scroll to position [218, 0]
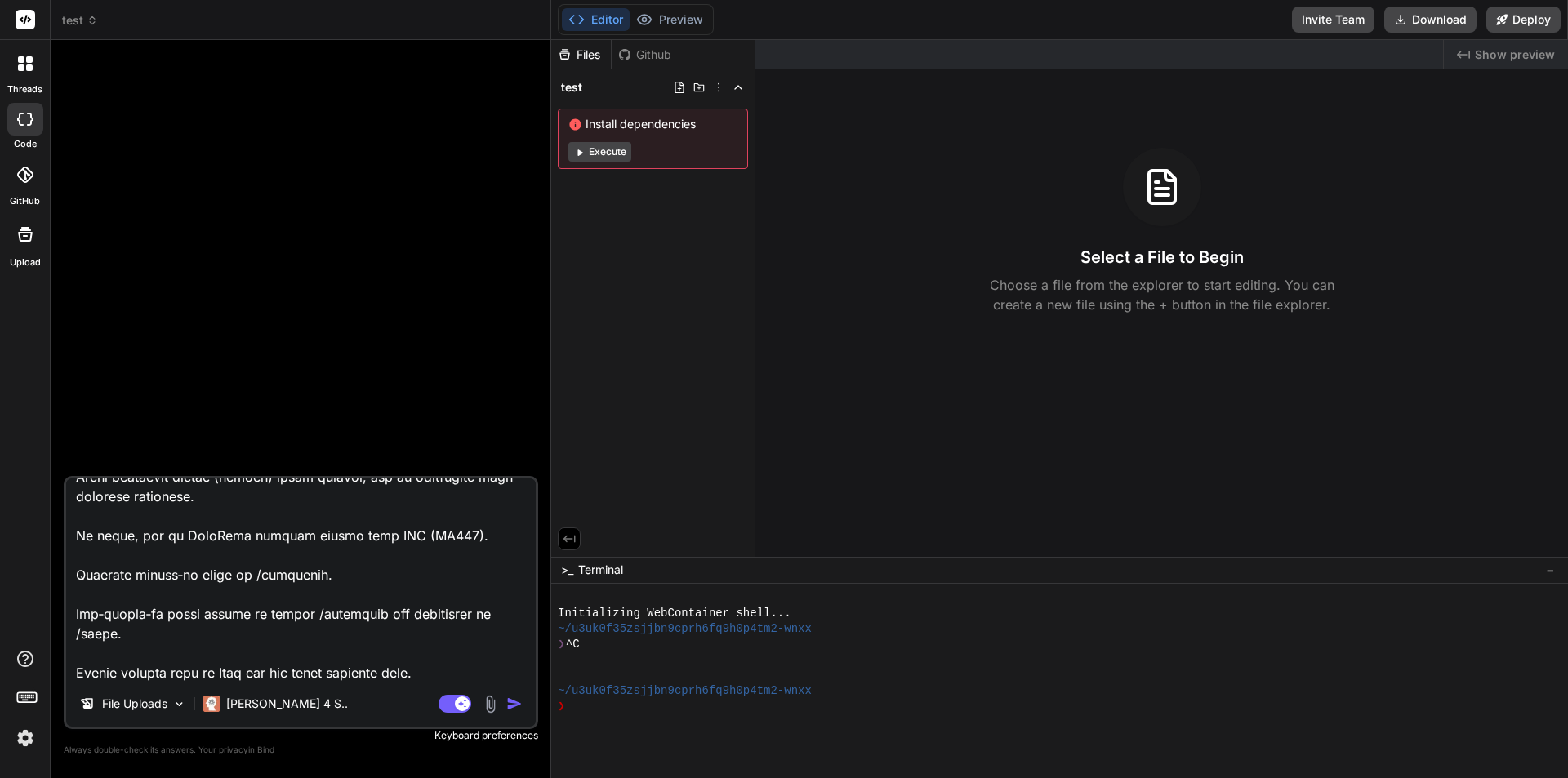
type textarea "You are an expert Next.js 14 (App Router) engineer. Build the Lux Manager app w…"
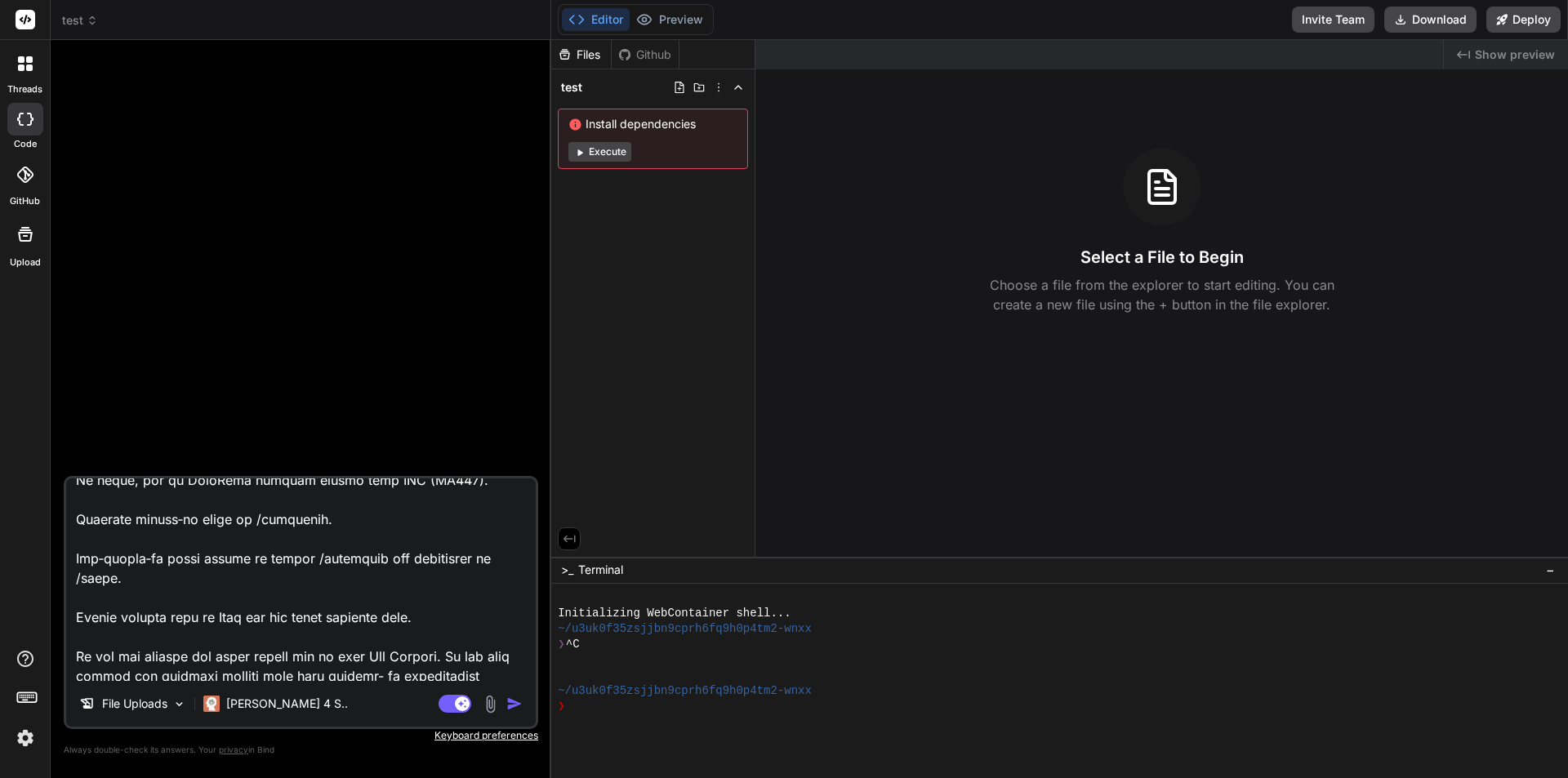
scroll to position [354, 0]
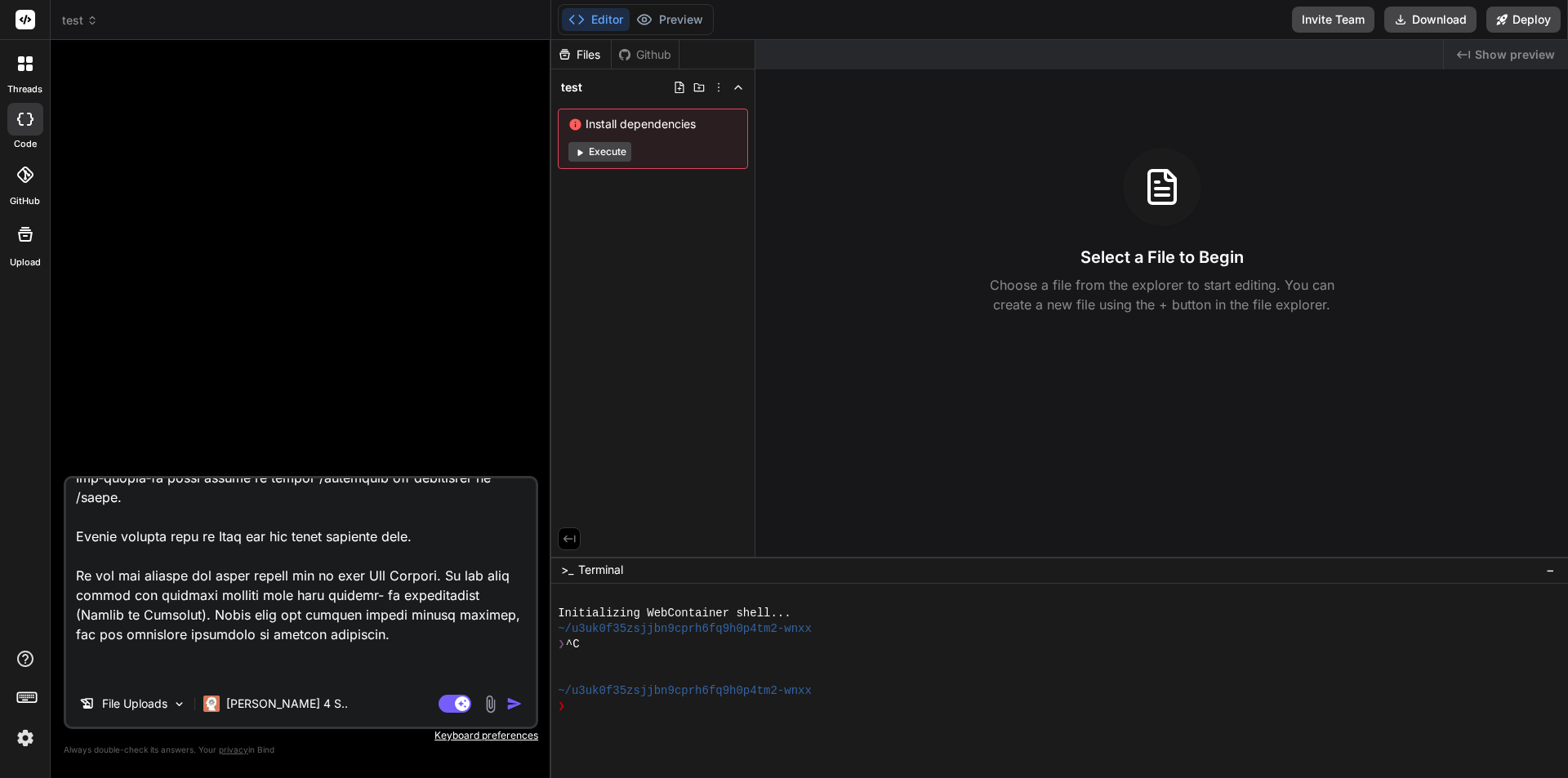
type textarea "x"
type textarea "You are an expert Next.js 14 (App Router) engineer. Build the Lux Manager app w…"
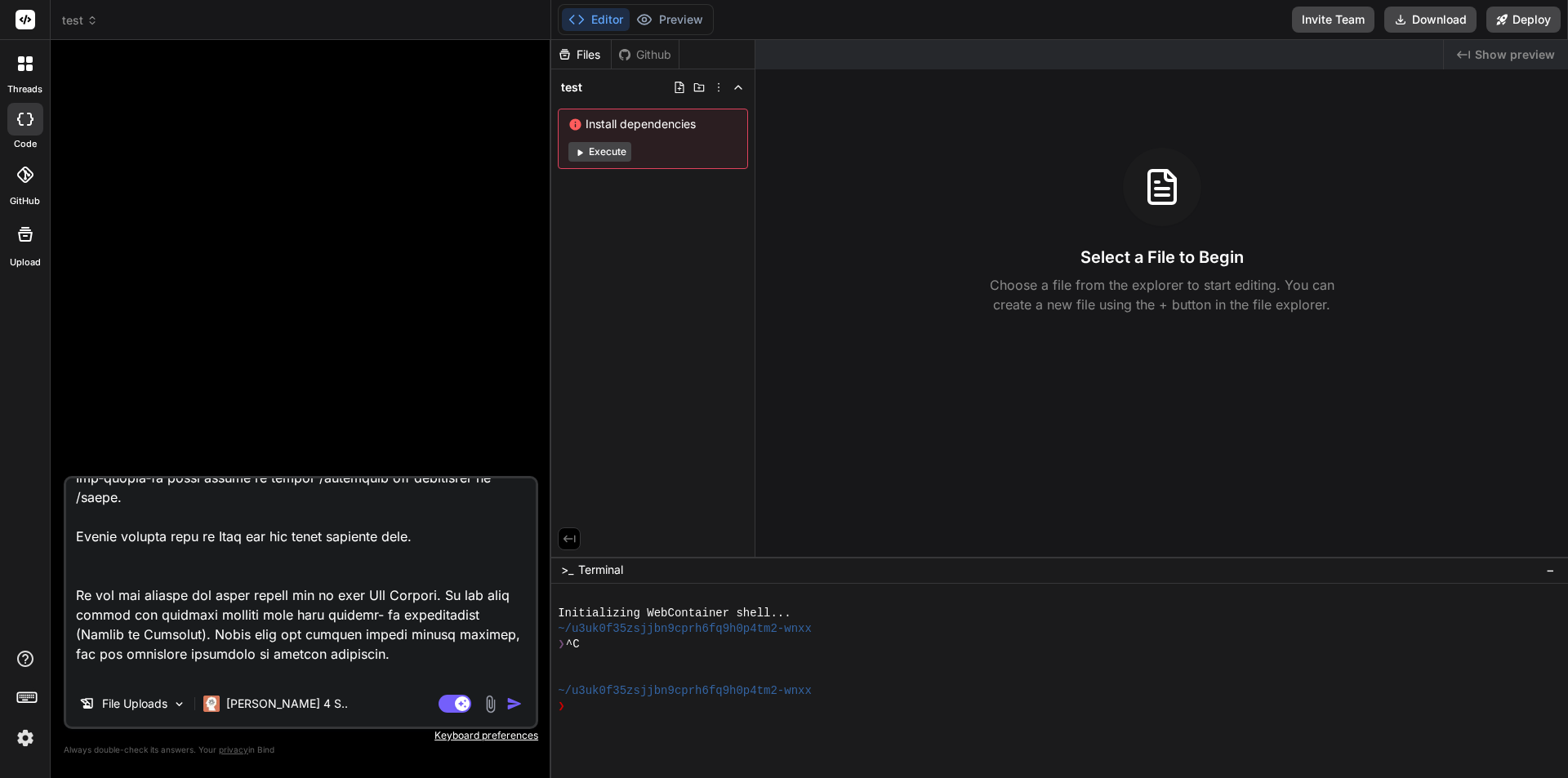
type textarea "x"
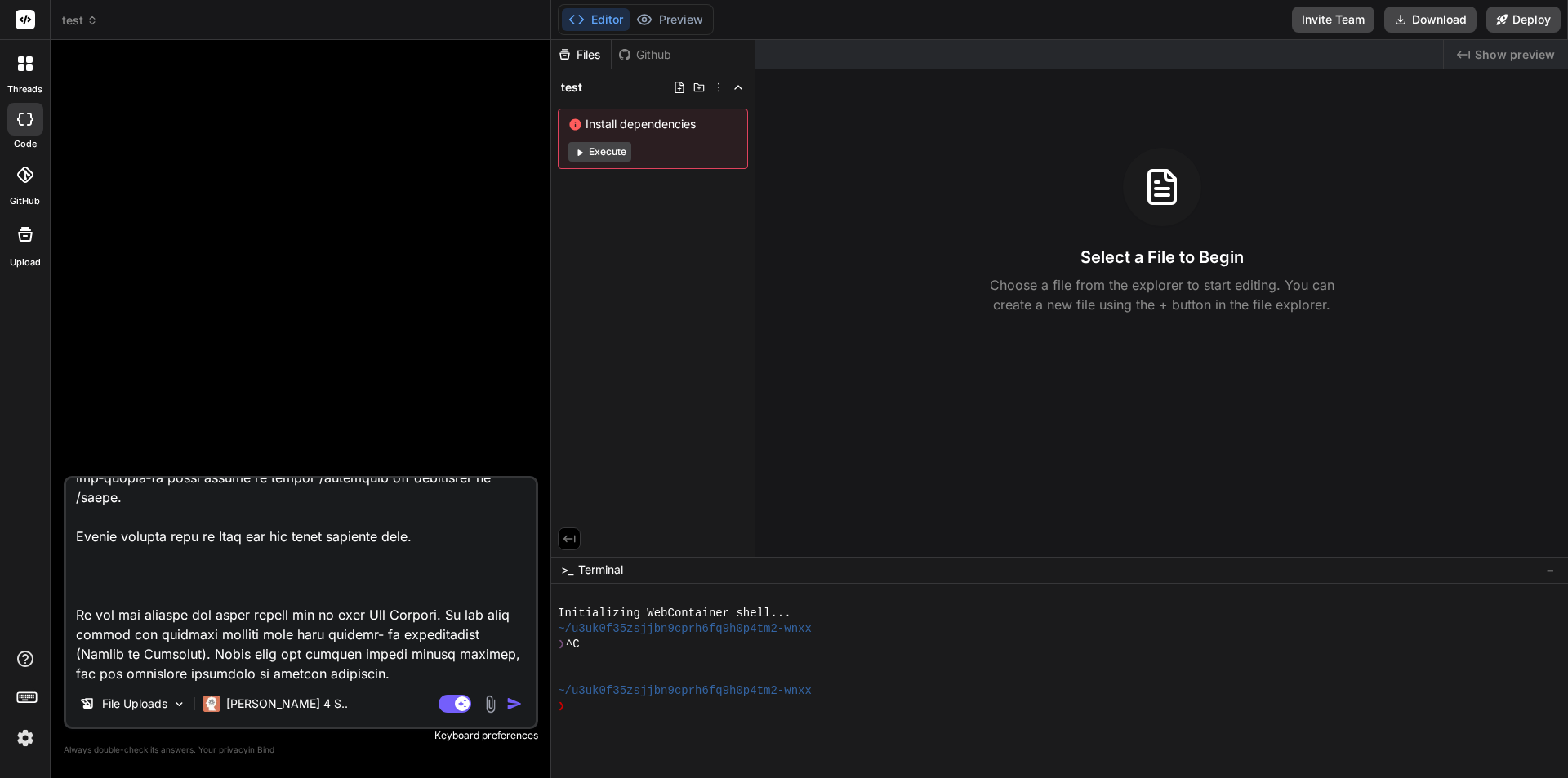
paste textarea "NCB_BASE_URL=https://api.nocodebackend.com NCB_INSTANCE=53058_luxmanager NCB_SE…"
type textarea "You are an expert Next.js 14 (App Router) engineer. Build the Lux Manager app w…"
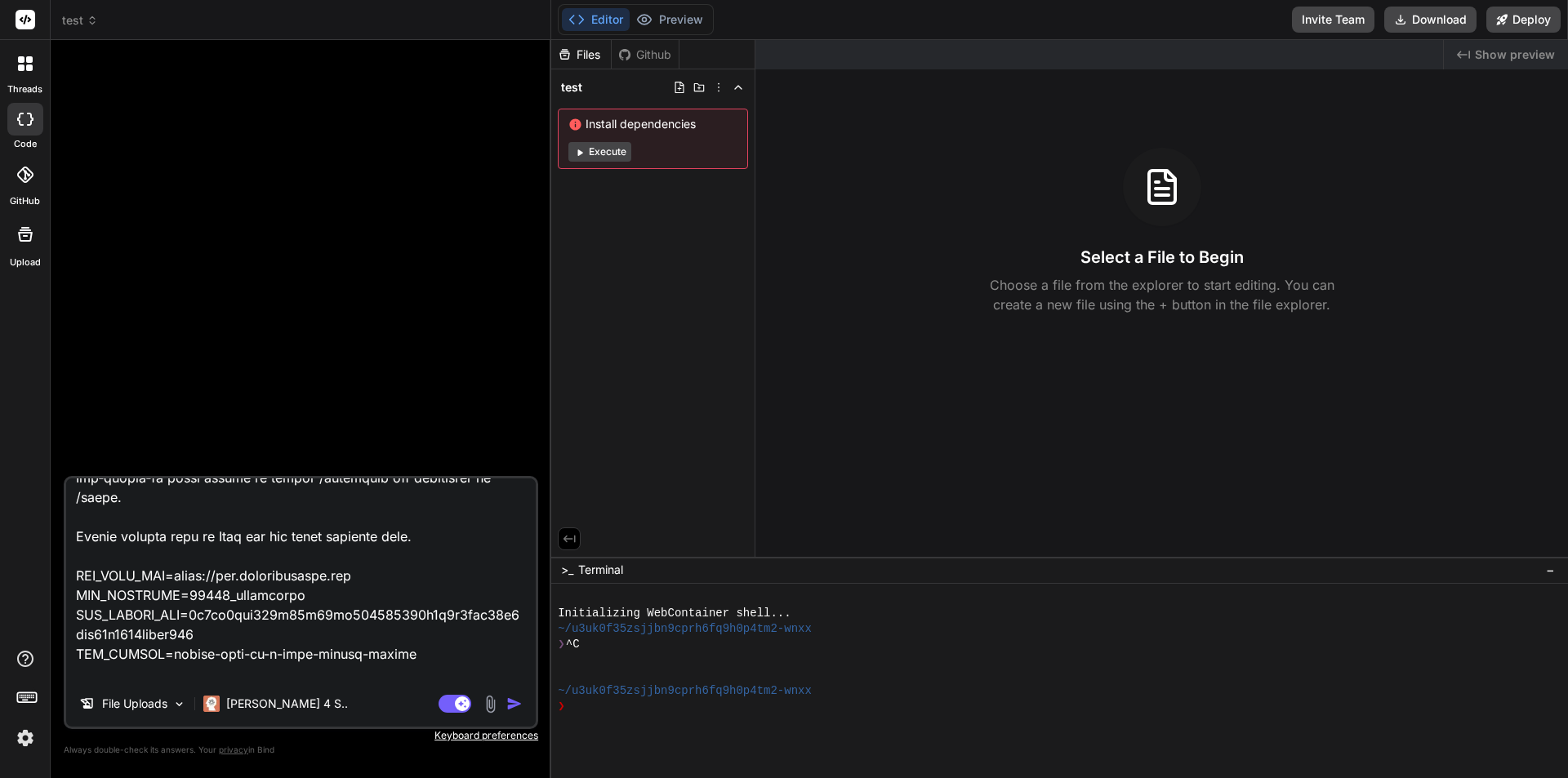
type textarea "x"
type textarea "You are an expert Next.js 14 (App Router) engineer. Build the Lux Manager app w…"
type textarea "x"
drag, startPoint x: 423, startPoint y: 658, endPoint x: 74, endPoint y: 654, distance: 349.0
click at [74, 654] on textarea at bounding box center [301, 580] width 470 height 203
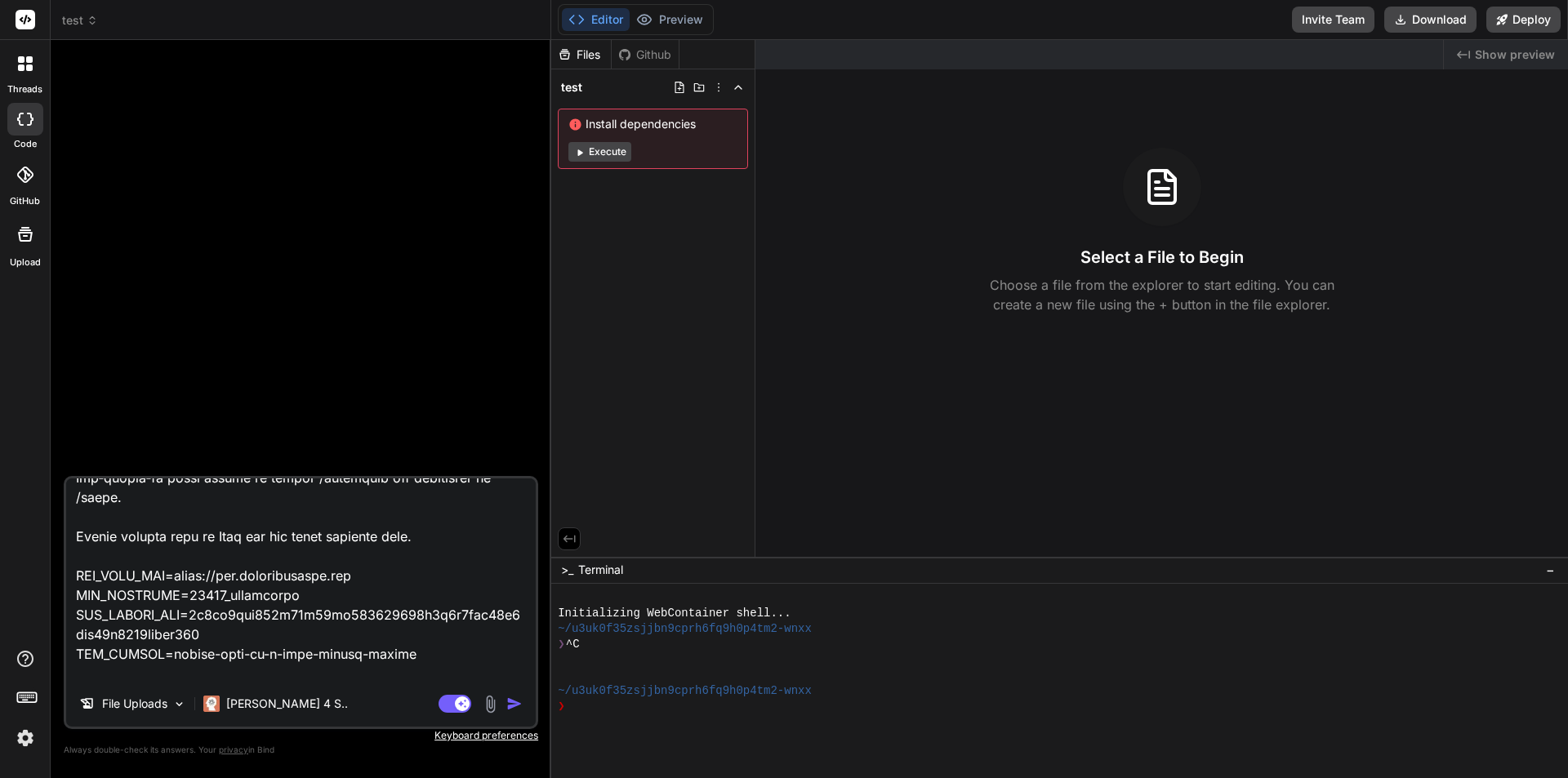
type textarea "You are an expert Next.js 14 (App Router) engineer. Build the Lux Manager app w…"
type textarea "x"
type textarea "You are an expert Next.js 14 (App Router) engineer. Build the Lux Manager app w…"
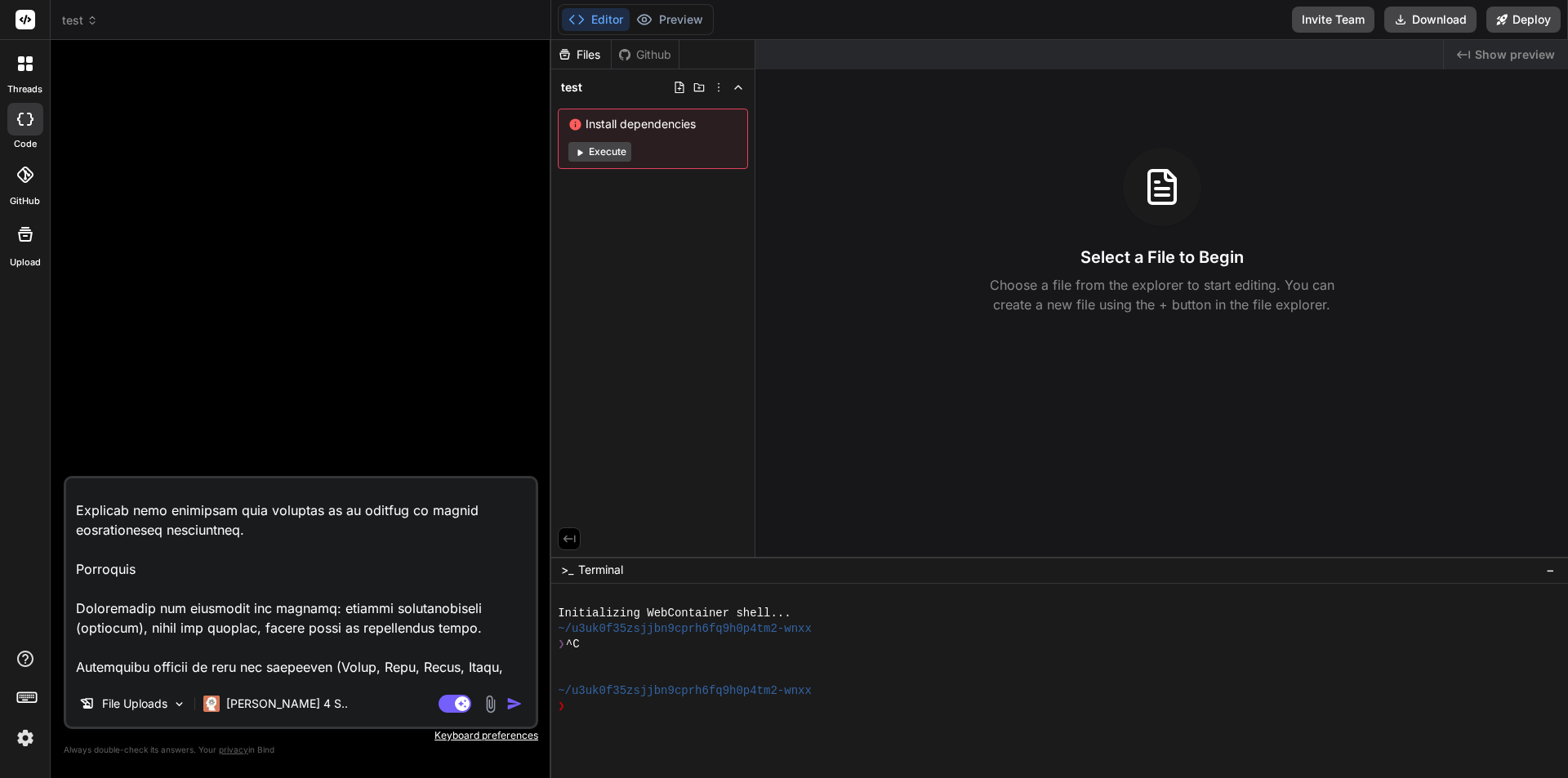
scroll to position [1945, 0]
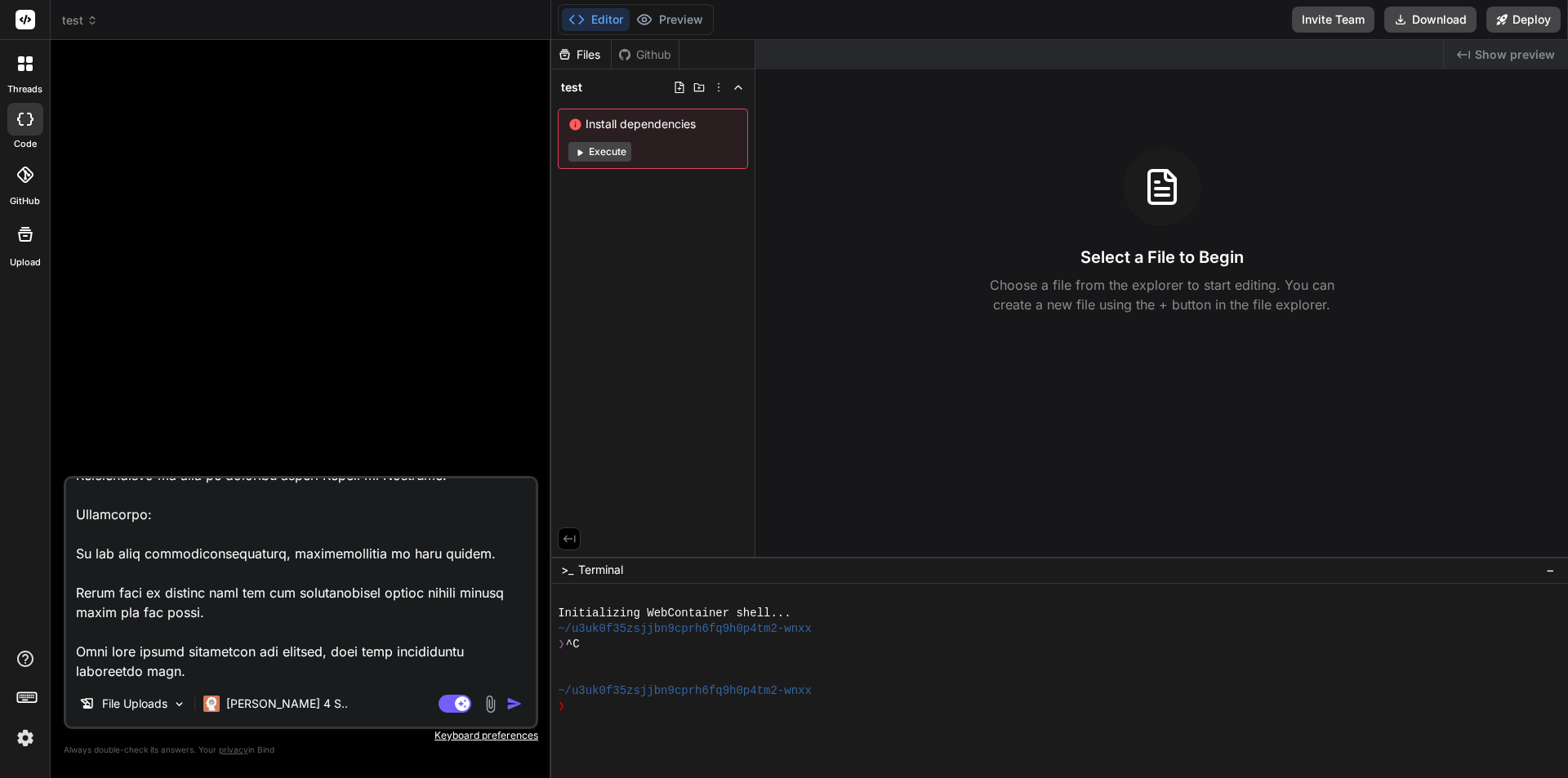
click at [511, 702] on img "button" at bounding box center [515, 703] width 16 height 16
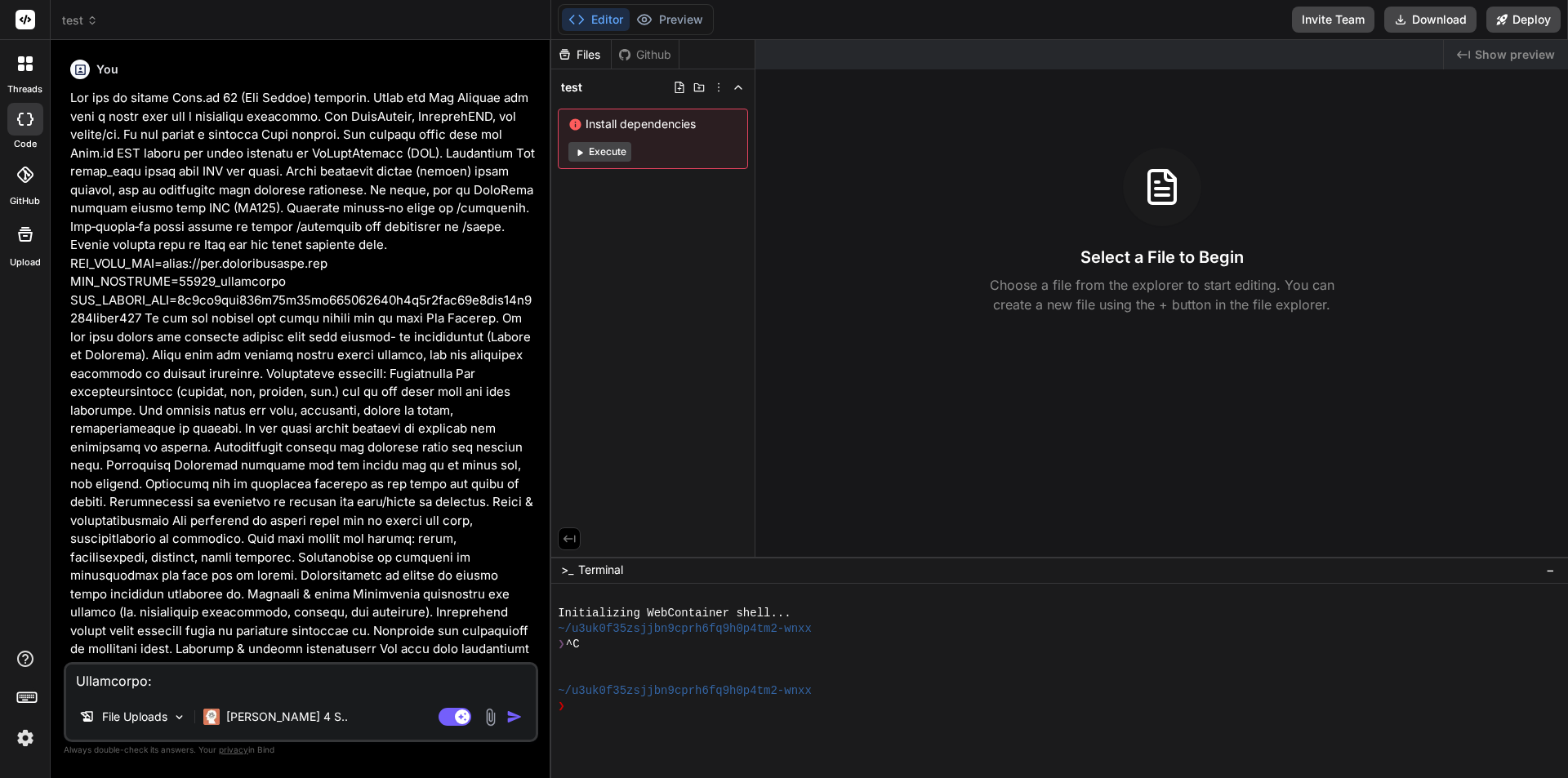
scroll to position [0, 0]
type textarea "x"
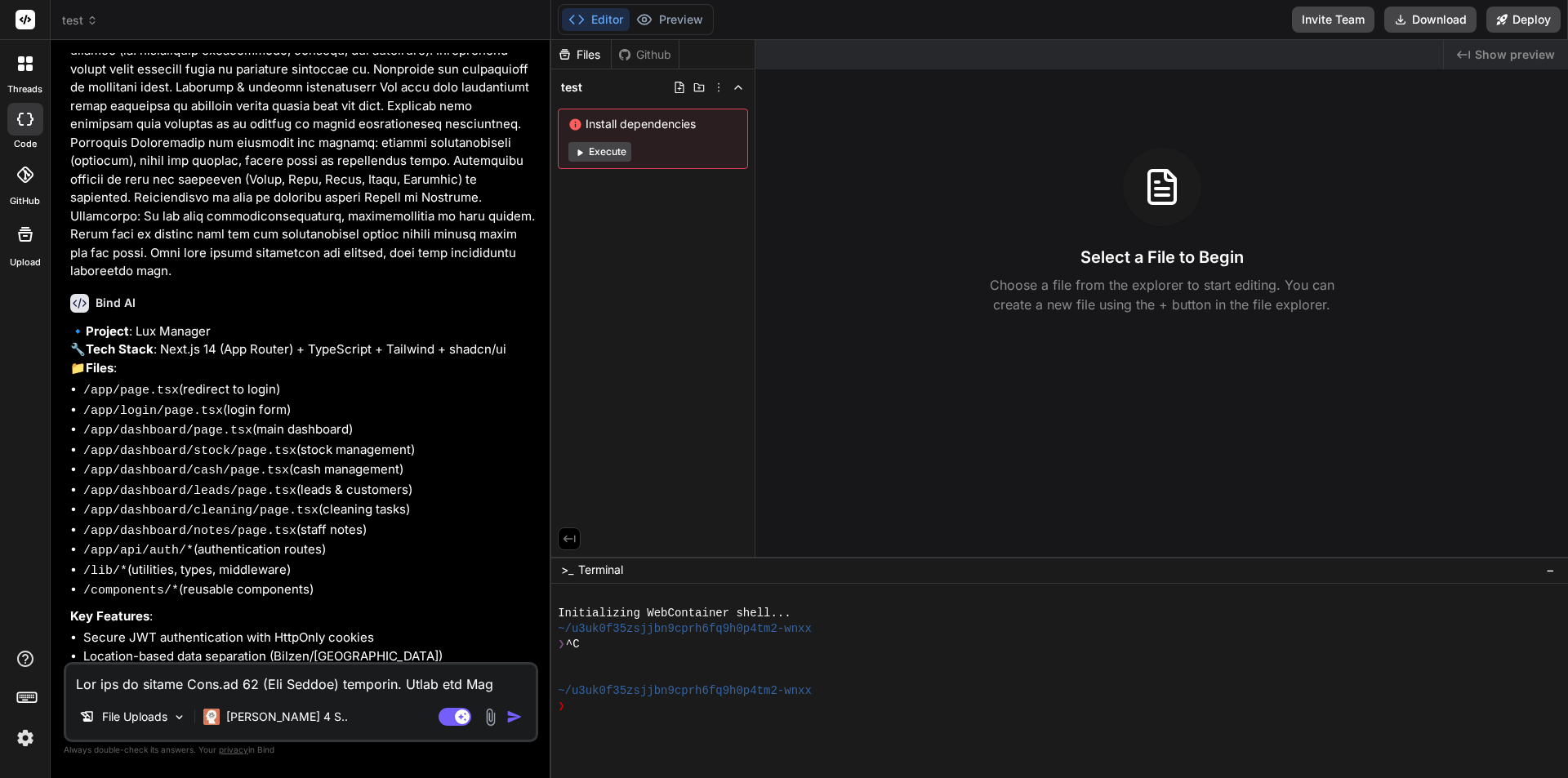
scroll to position [704, 0]
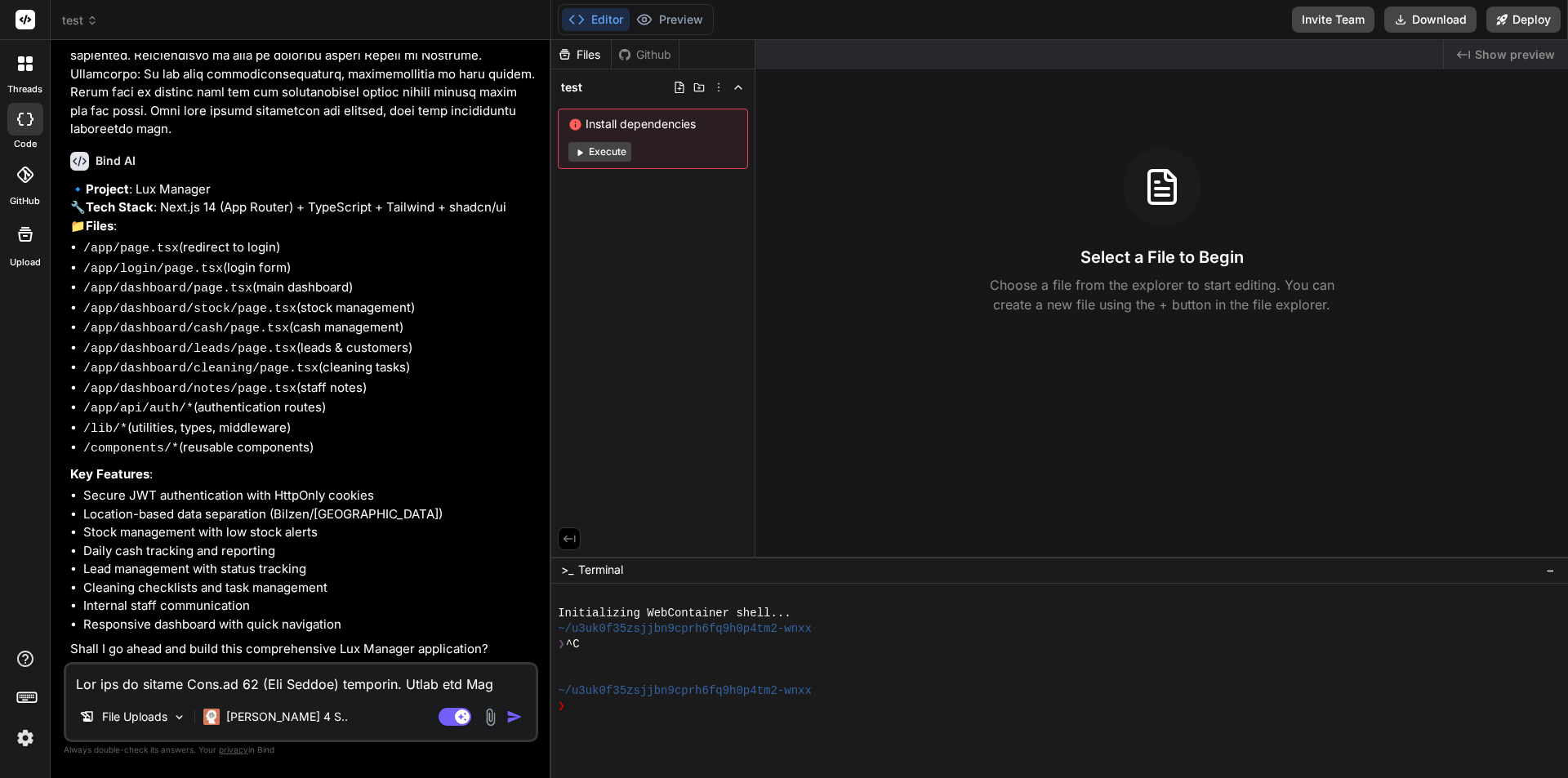
click at [270, 700] on div "File Uploads Claude 4 S.. Agent Mode. When this toggle is activated, AI automat…" at bounding box center [301, 702] width 475 height 80
click at [280, 687] on textarea at bounding box center [301, 680] width 470 height 30
type textarea "B"
type textarea "x"
type textarea "Be"
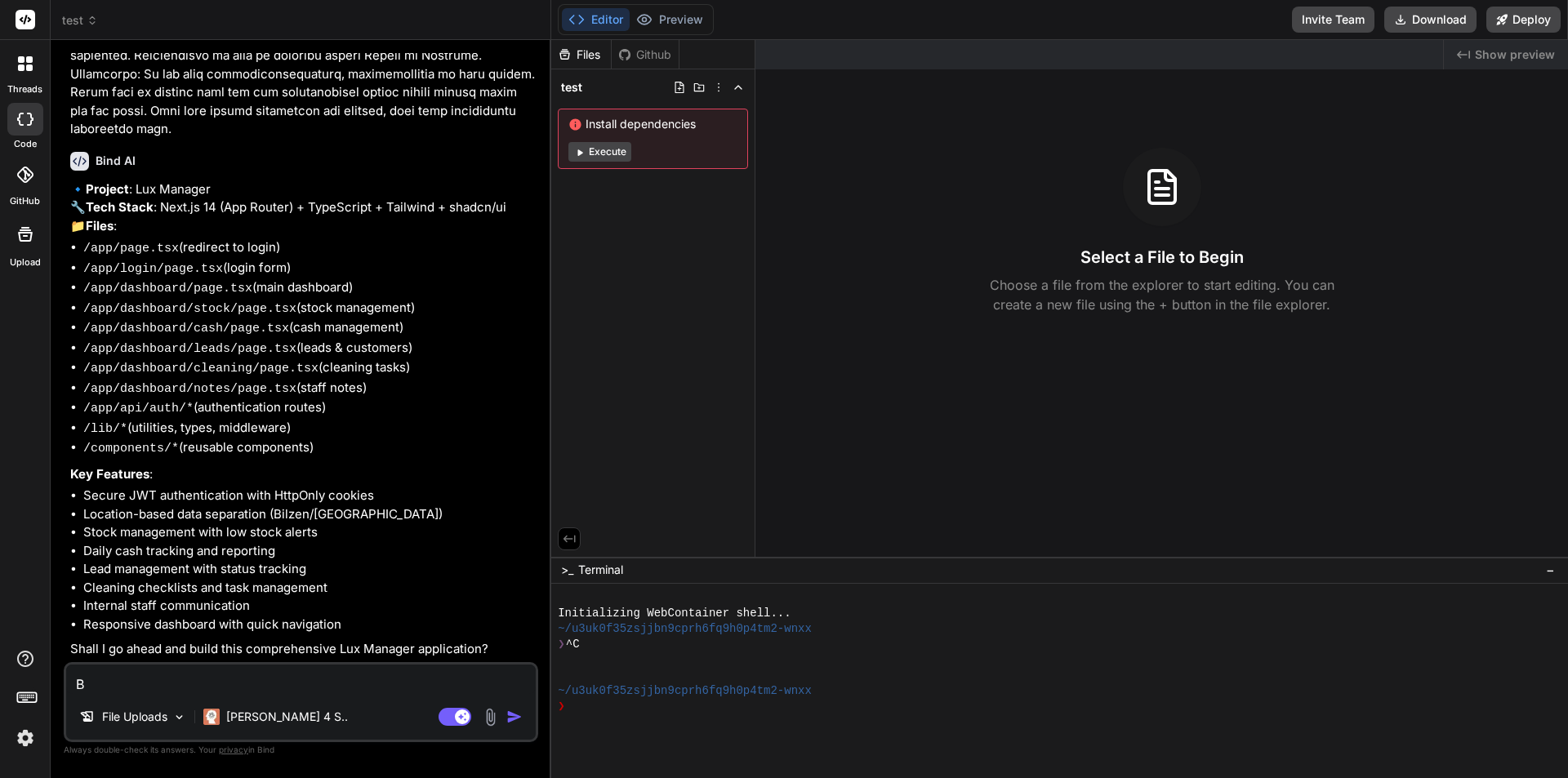
type textarea "x"
type textarea "Bef"
type textarea "x"
type textarea "Befo"
type textarea "x"
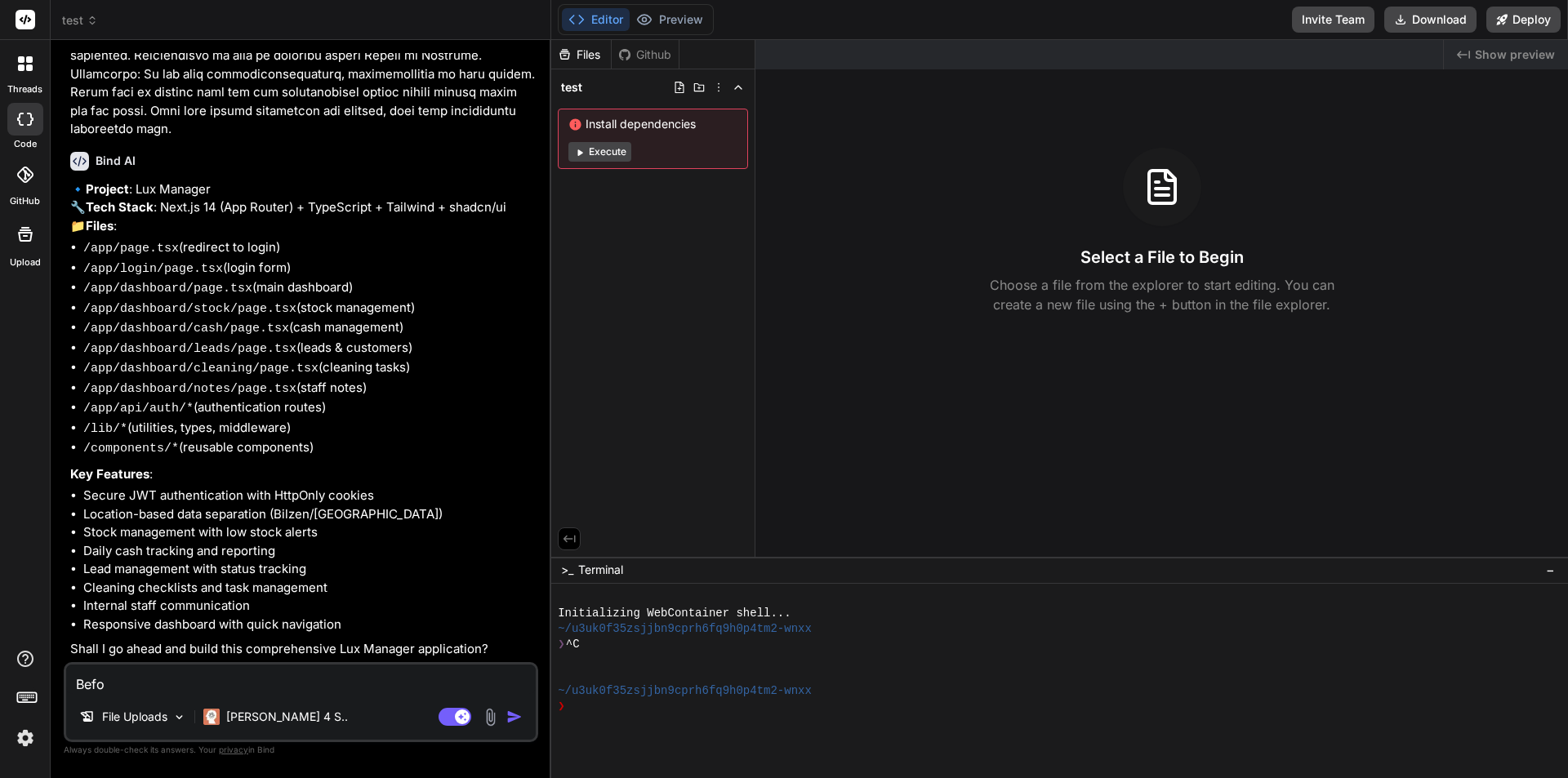
type textarea "Befor"
type textarea "x"
type textarea "Before"
type textarea "x"
type textarea "Before"
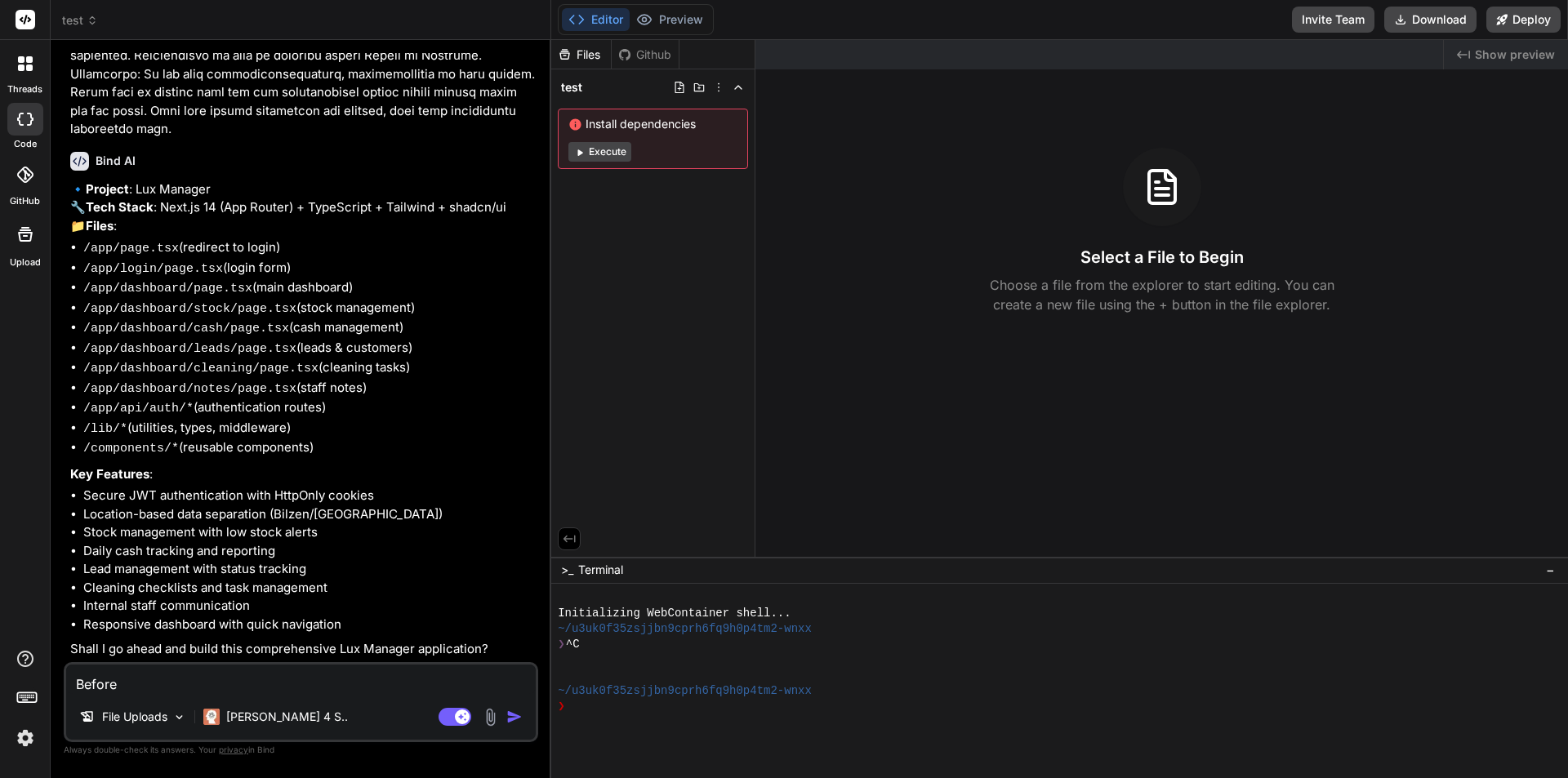
type textarea "x"
type textarea "Before y"
type textarea "x"
type textarea "Before yo"
type textarea "x"
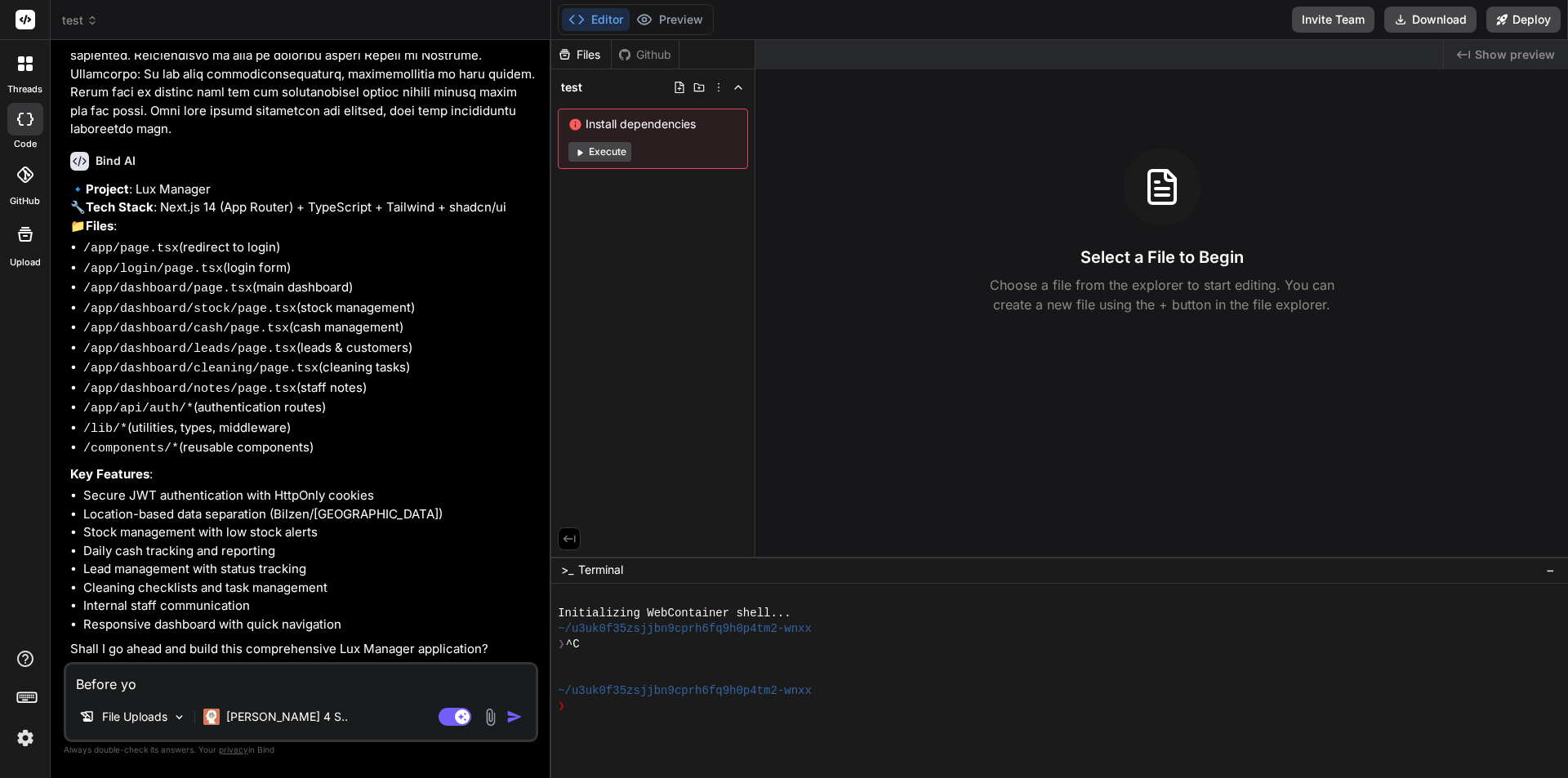
type textarea "Before you"
type textarea "x"
type textarea "Before you"
type textarea "x"
type textarea "Before you d"
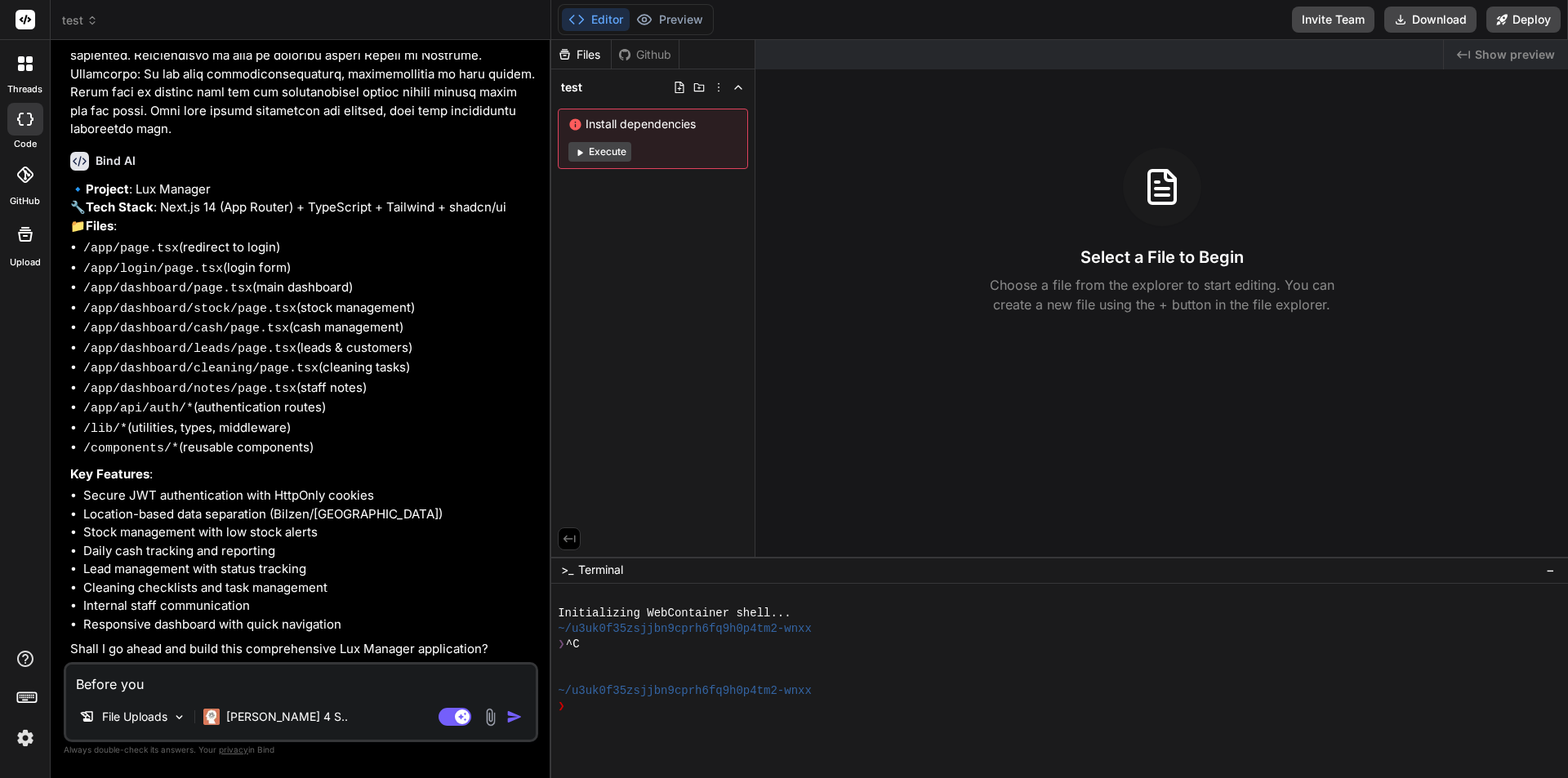
type textarea "x"
type textarea "Before you di"
type textarea "x"
type textarea "Before you did"
type textarea "x"
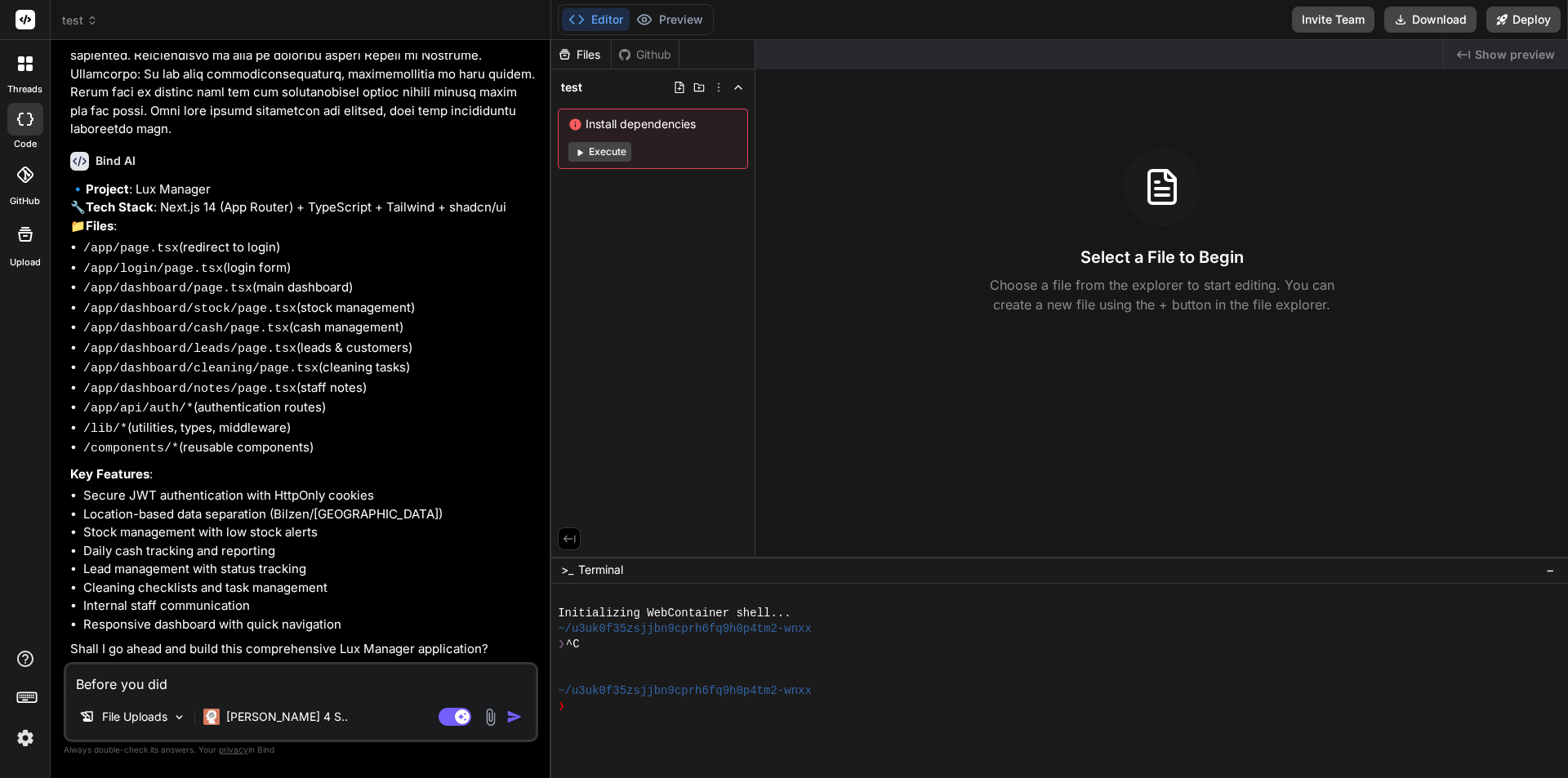
type textarea "Before you di"
type textarea "x"
type textarea "Before you d"
type textarea "x"
type textarea "Before you do"
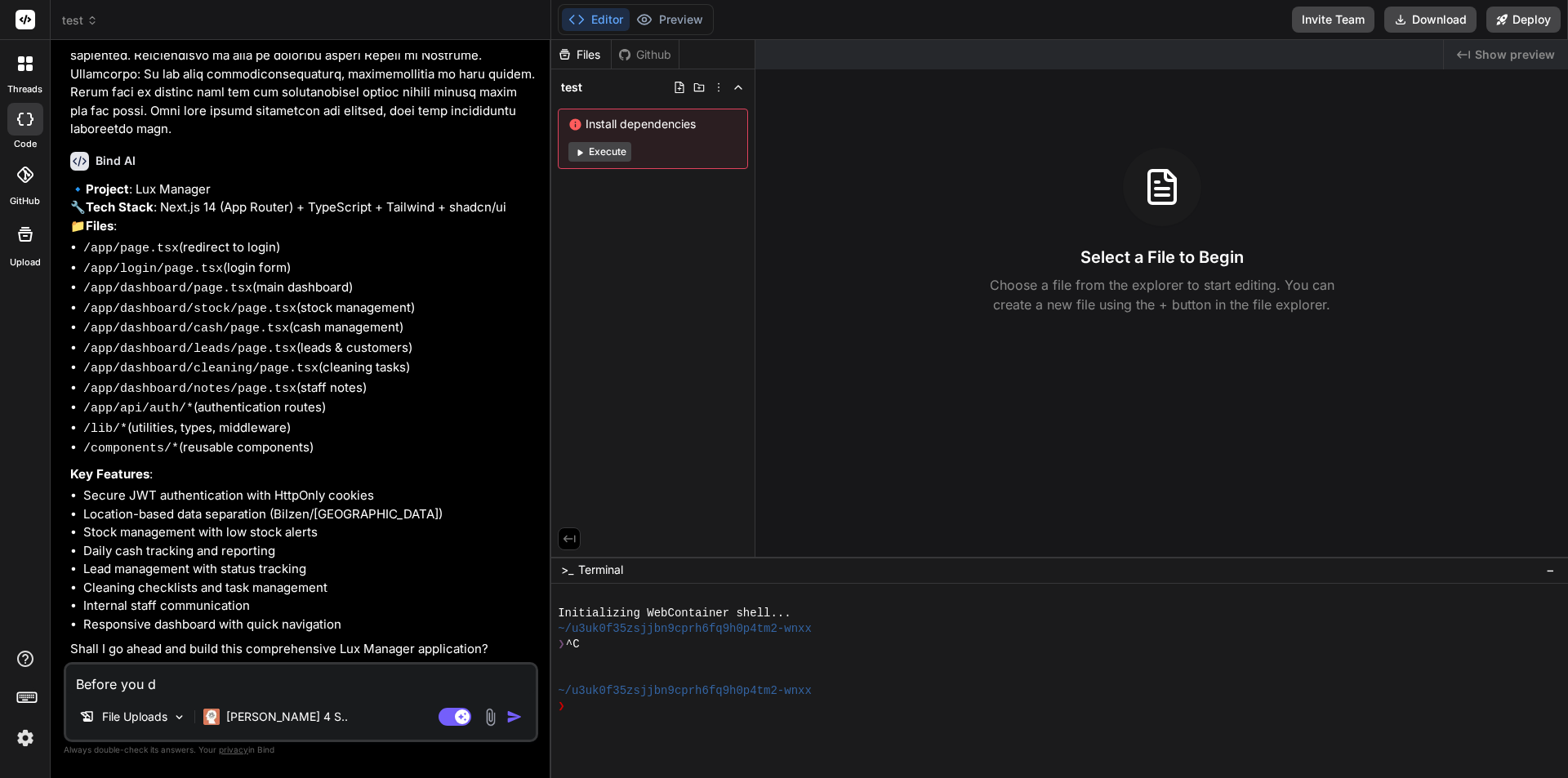
type textarea "x"
type textarea "Before you do"
type textarea "x"
type textarea "Before you do t"
type textarea "x"
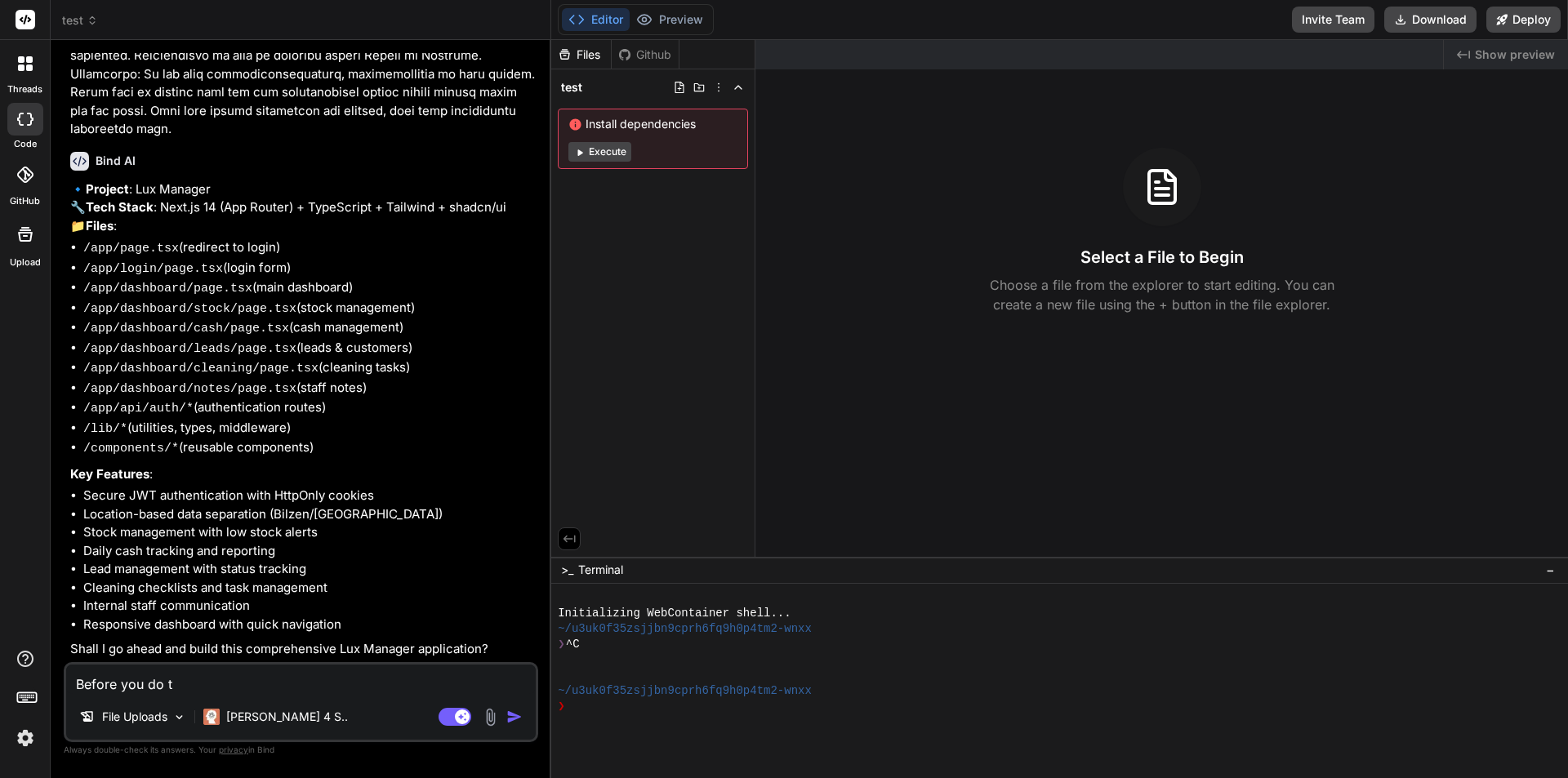
type textarea "Before you do th"
type textarea "x"
type textarea "Before you do thi"
type textarea "x"
type textarea "Before you do this"
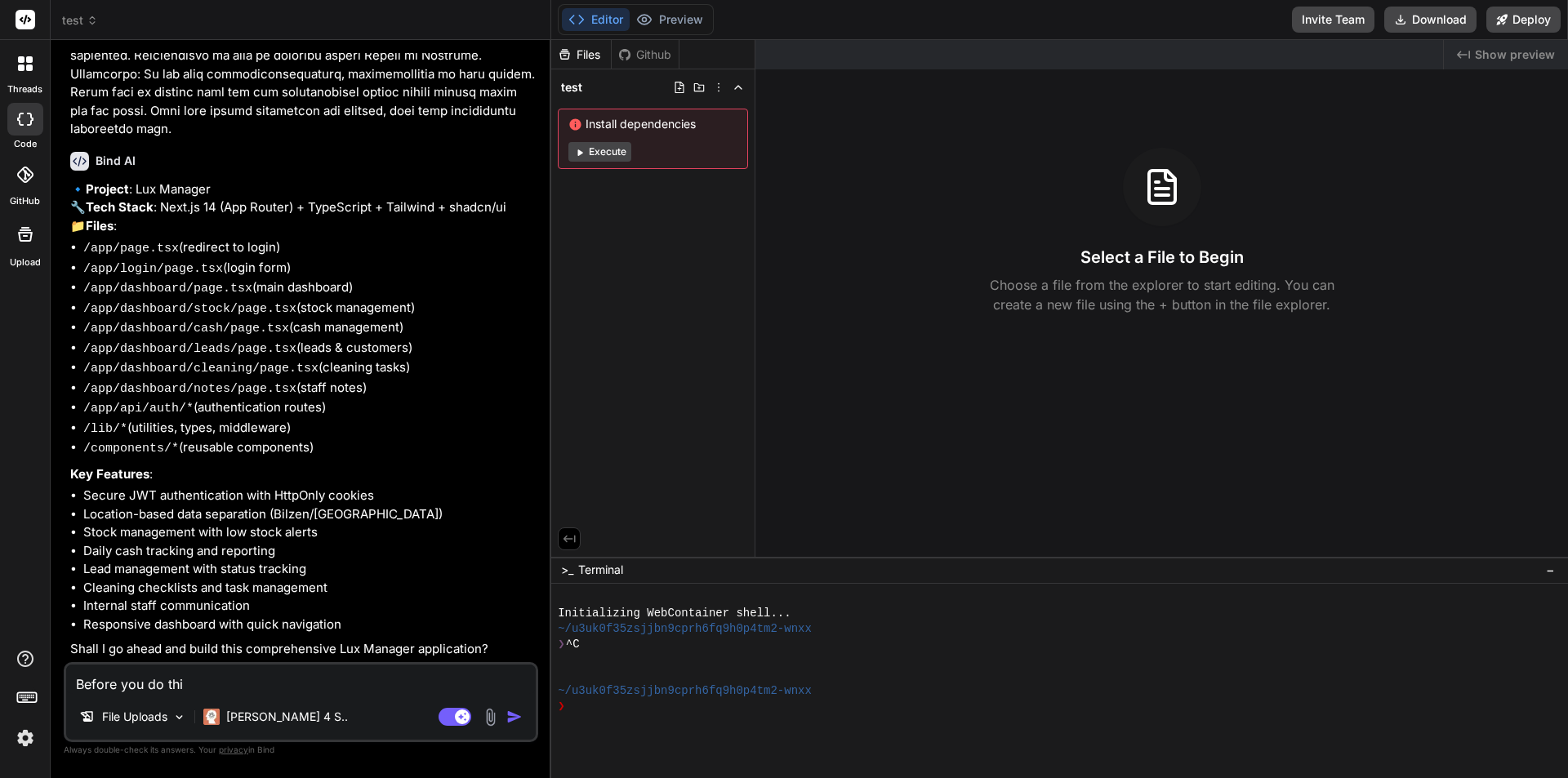
type textarea "x"
type textarea "Before you do this,"
type textarea "x"
type textarea "Before you do this,"
type textarea "x"
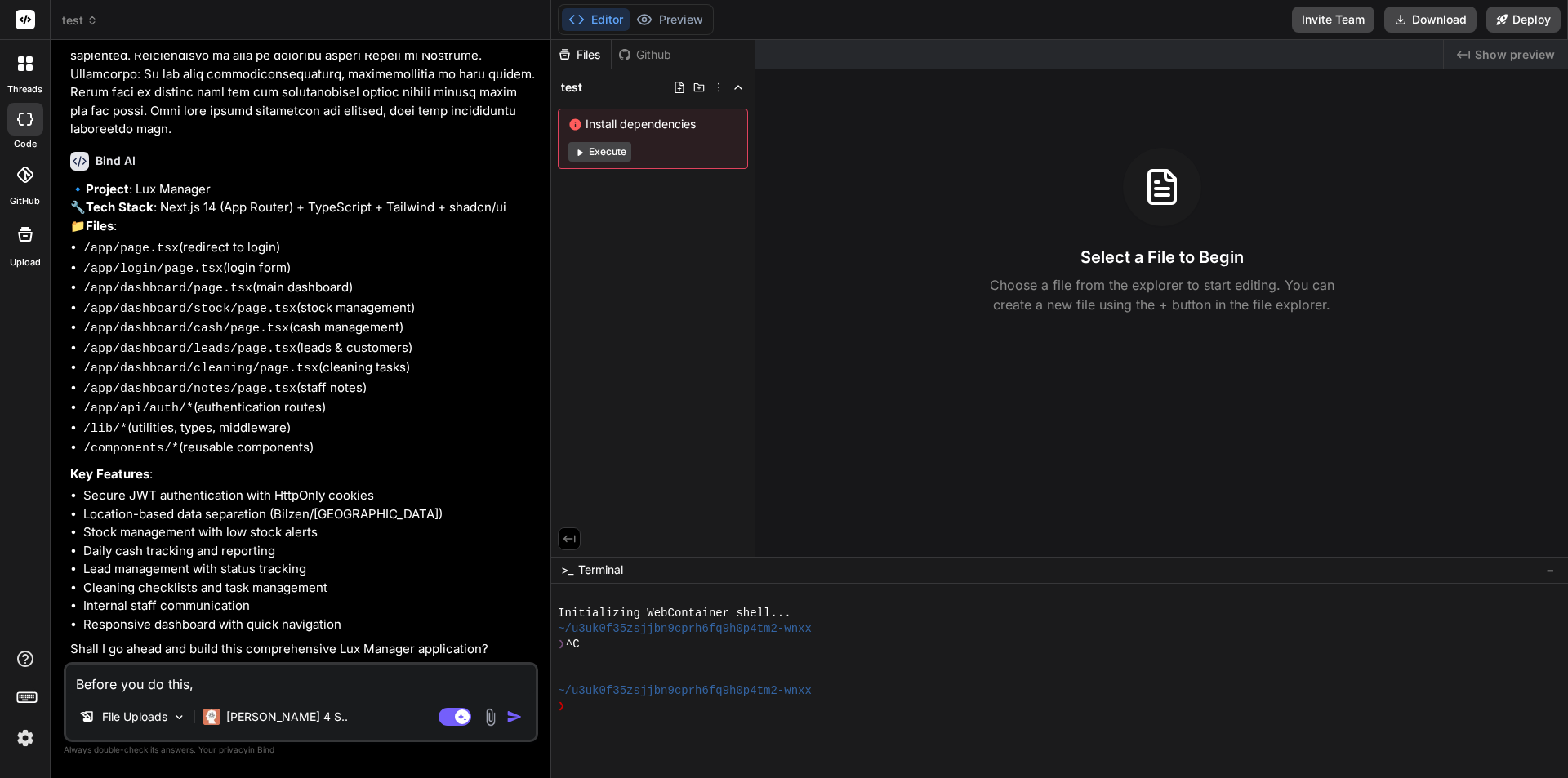
type textarea "Before you do this, d"
type textarea "x"
type textarea "Before you do this, do"
type textarea "x"
type textarea "Before you do this, do"
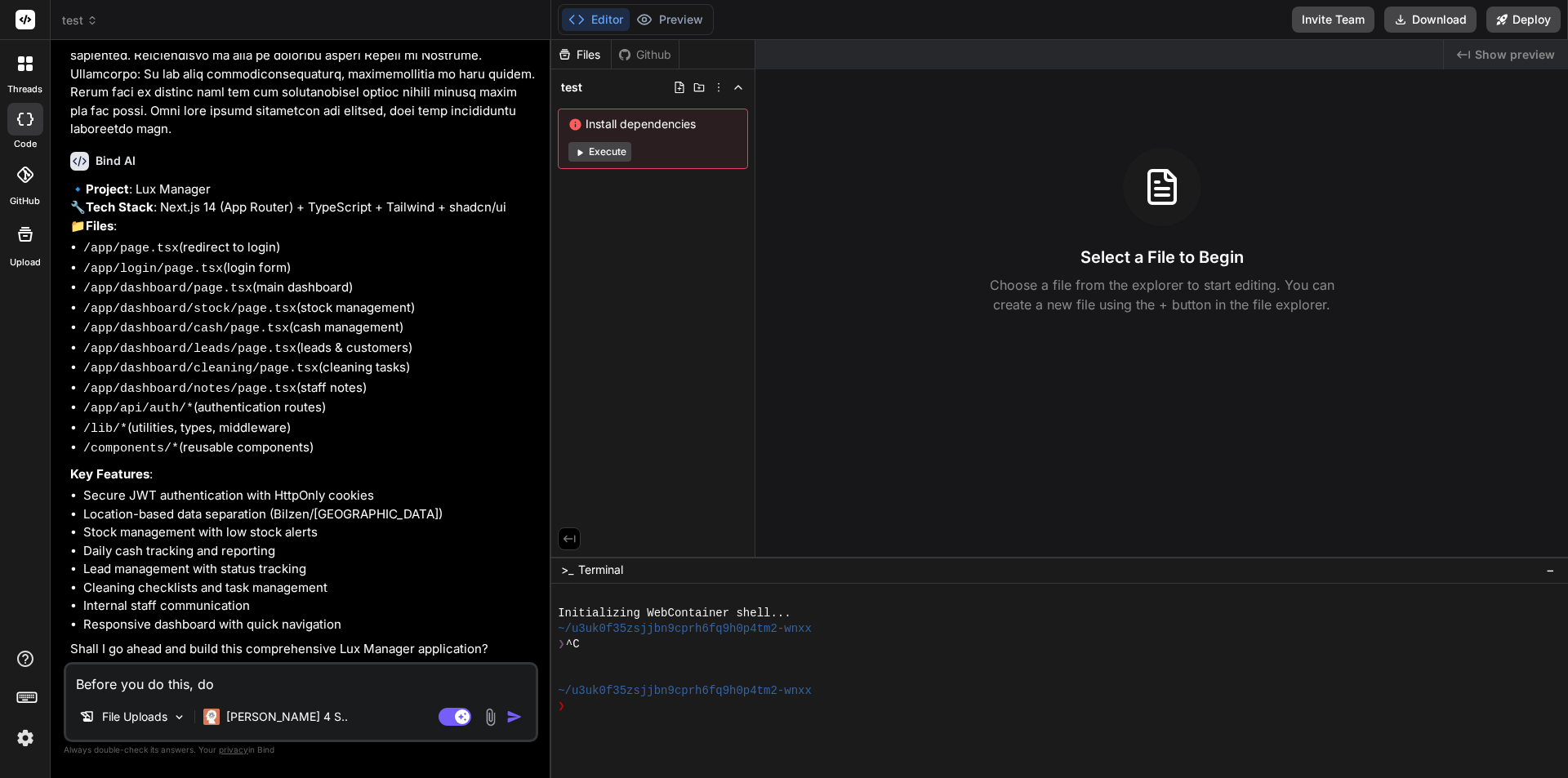
type textarea "x"
type textarea "Before you do this, do"
type textarea "x"
type textarea "Before you do this, doe"
type textarea "x"
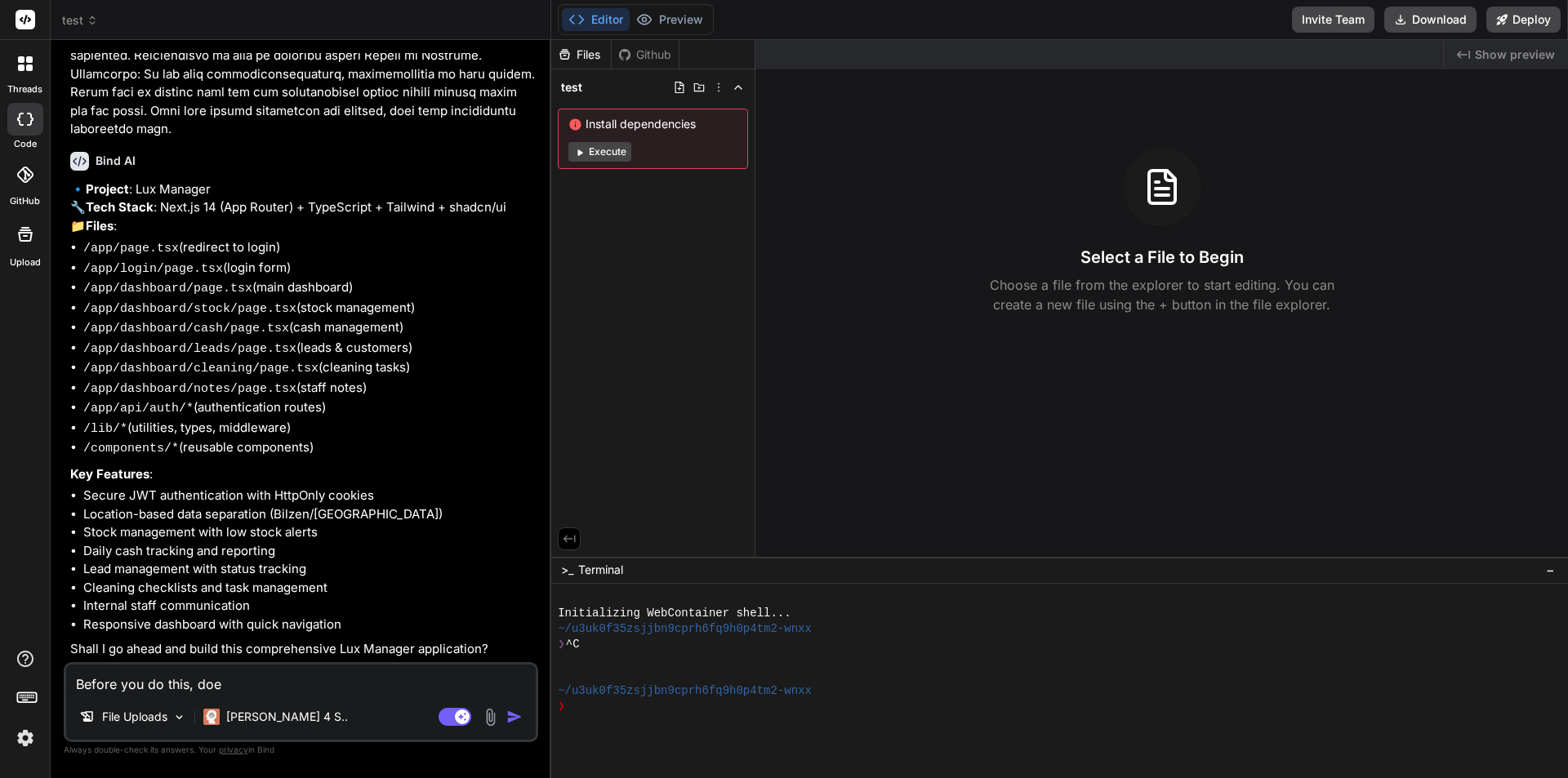
type textarea "Before you do this, does"
type textarea "x"
type textarea "Before you do this, does"
type textarea "x"
type textarea "Before you do this, does t"
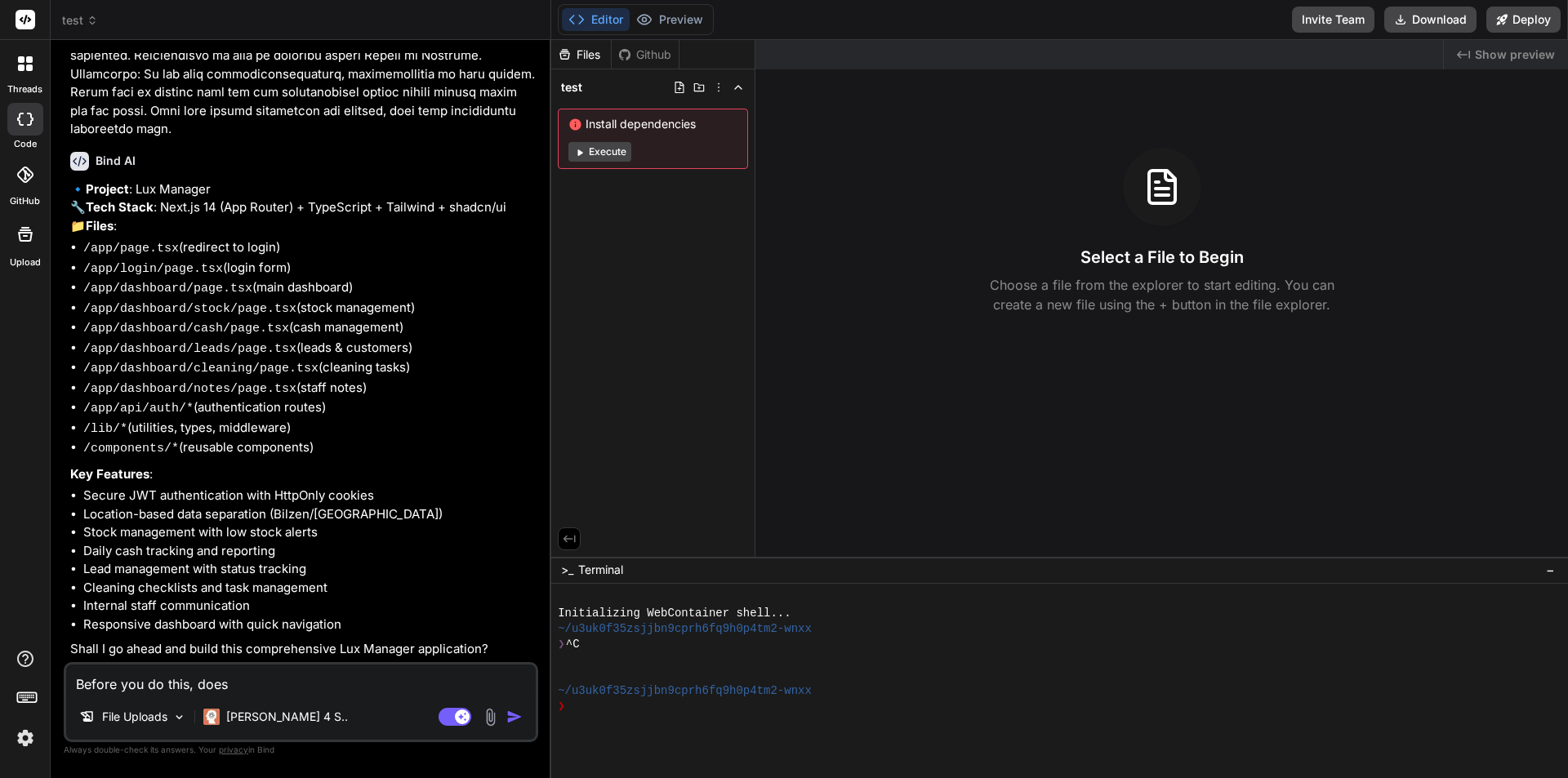
type textarea "x"
type textarea "Before you do this, does th"
type textarea "x"
type textarea "Before you do this, does thi"
type textarea "x"
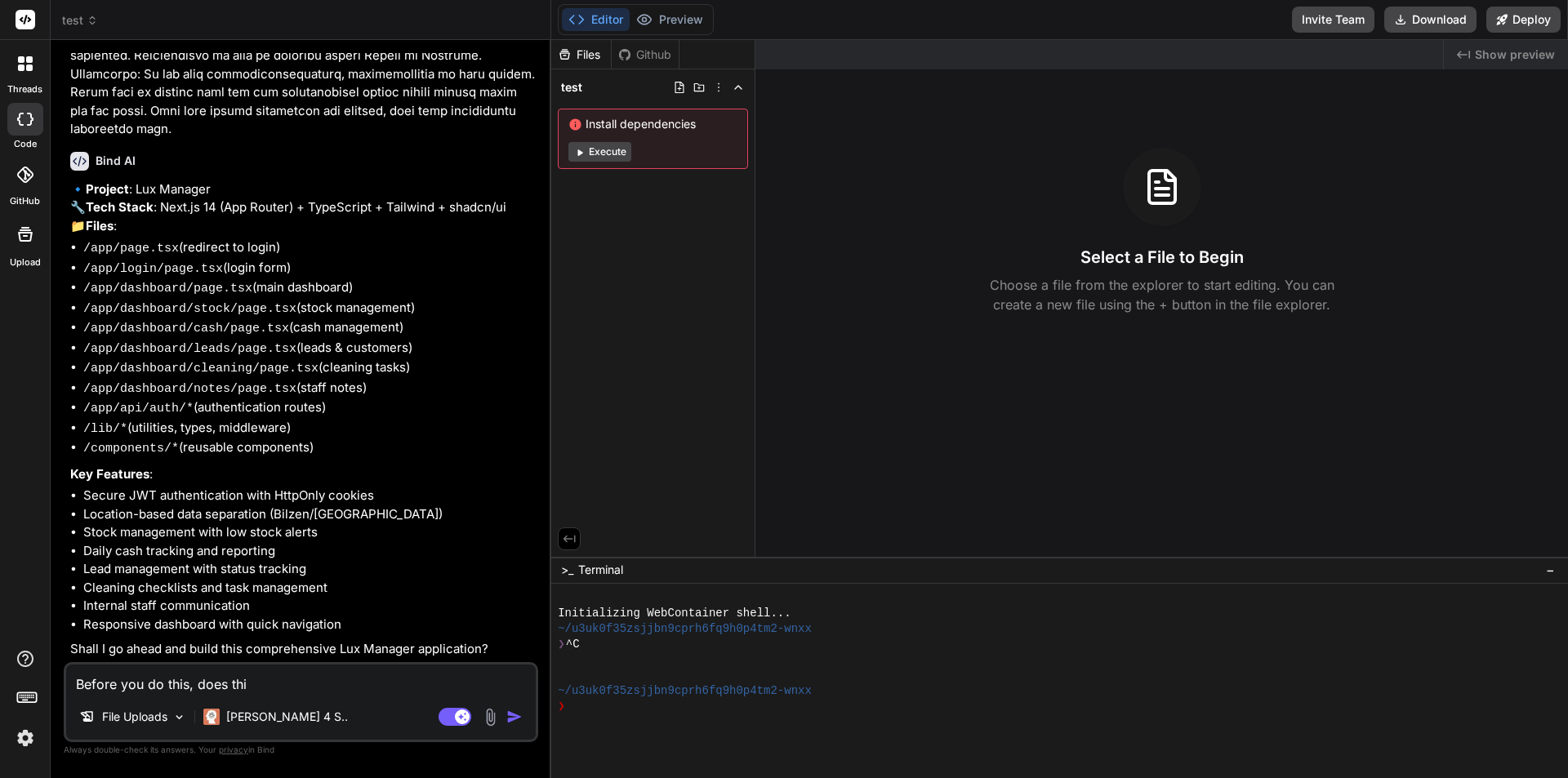
type textarea "Before you do this, does this"
type textarea "x"
type textarea "Before you do this, does this"
type textarea "x"
type textarea "Before you do this, does this c"
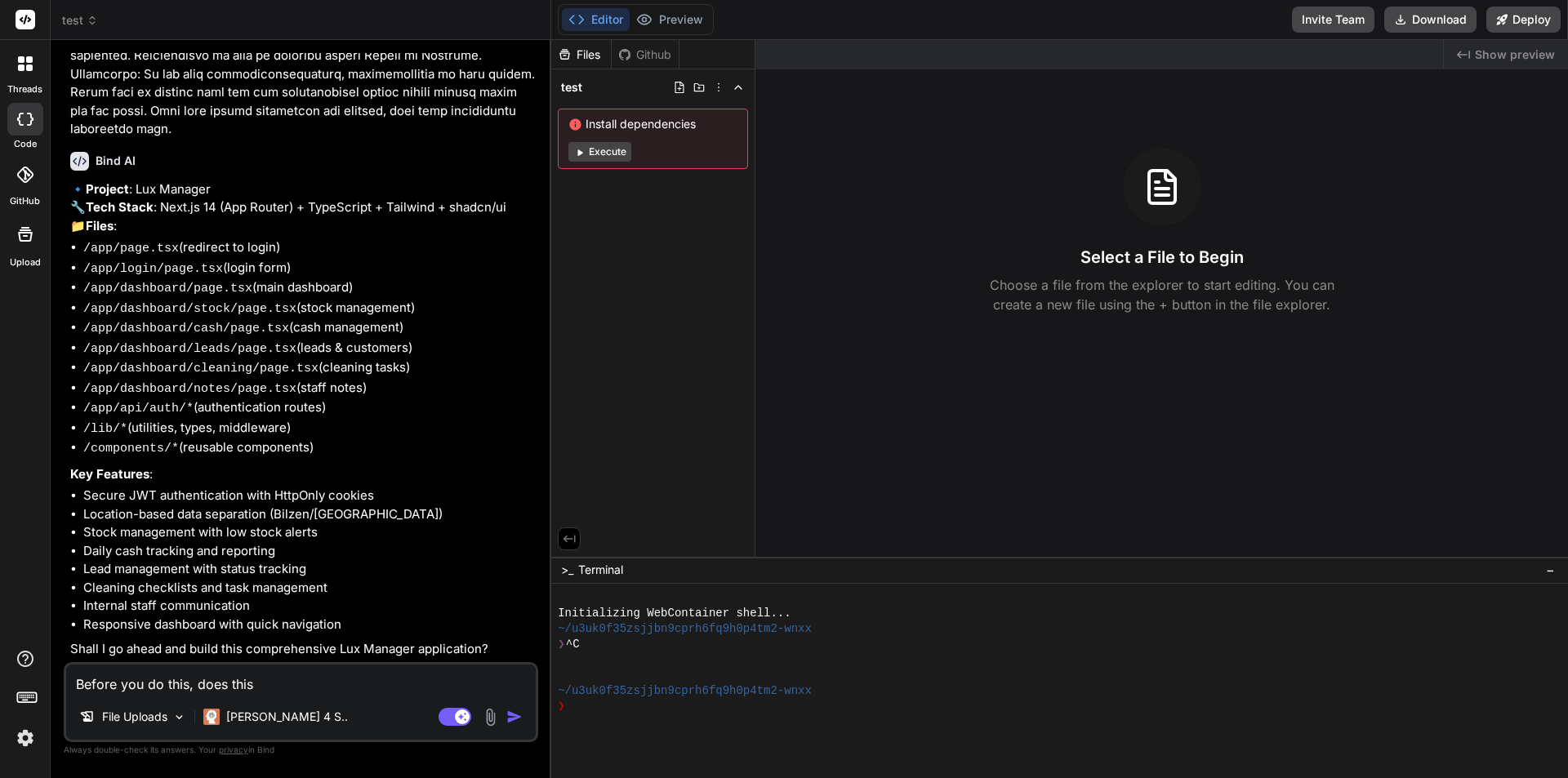
type textarea "x"
type textarea "Before you do this, does this ch"
type textarea "x"
type textarea "Before you do this, does this che"
type textarea "x"
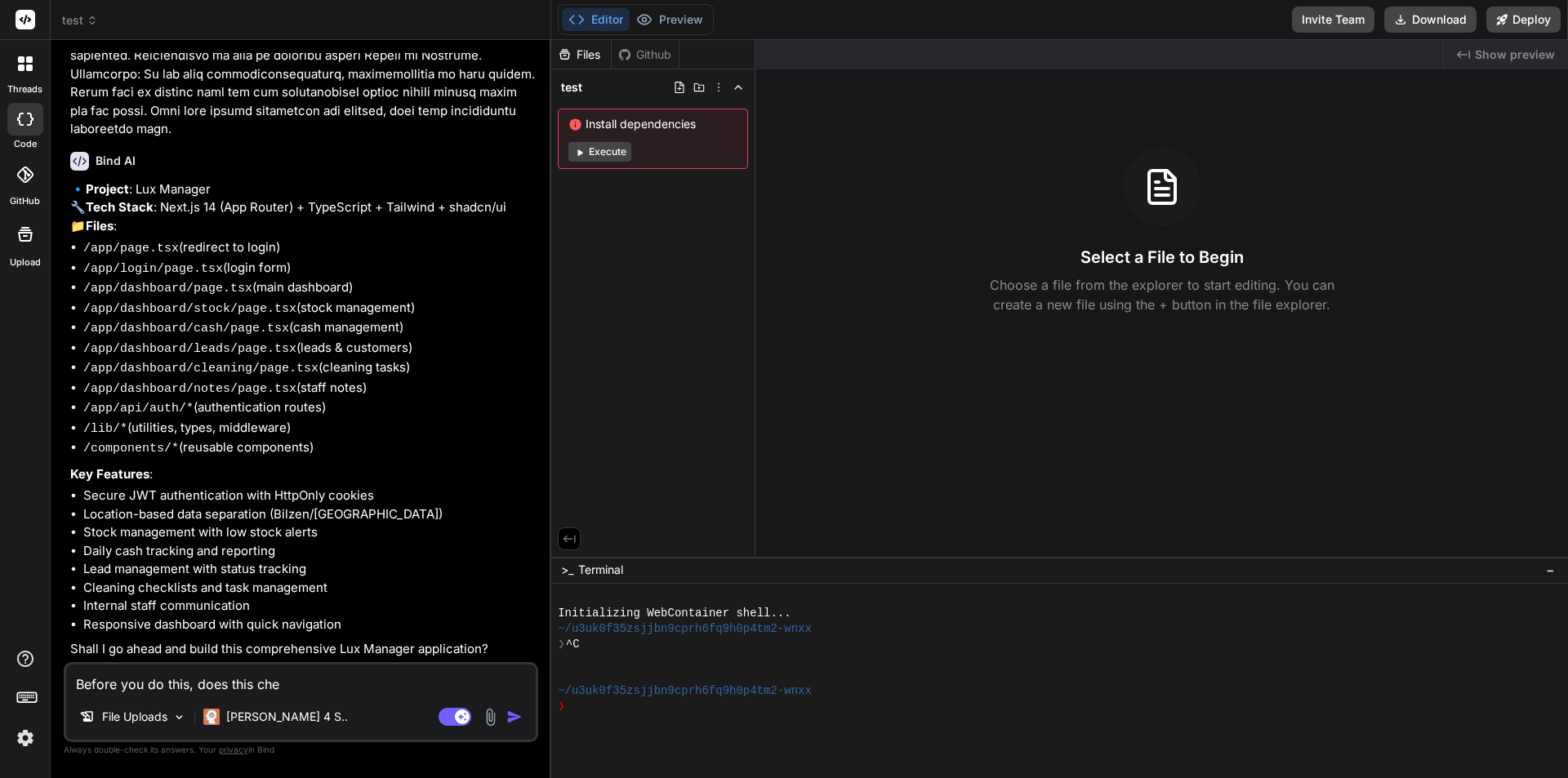
type textarea "Before you do this, does this chec"
type textarea "x"
type textarea "Before you do this, does this check"
type textarea "x"
type textarea "Before you do this, does this check"
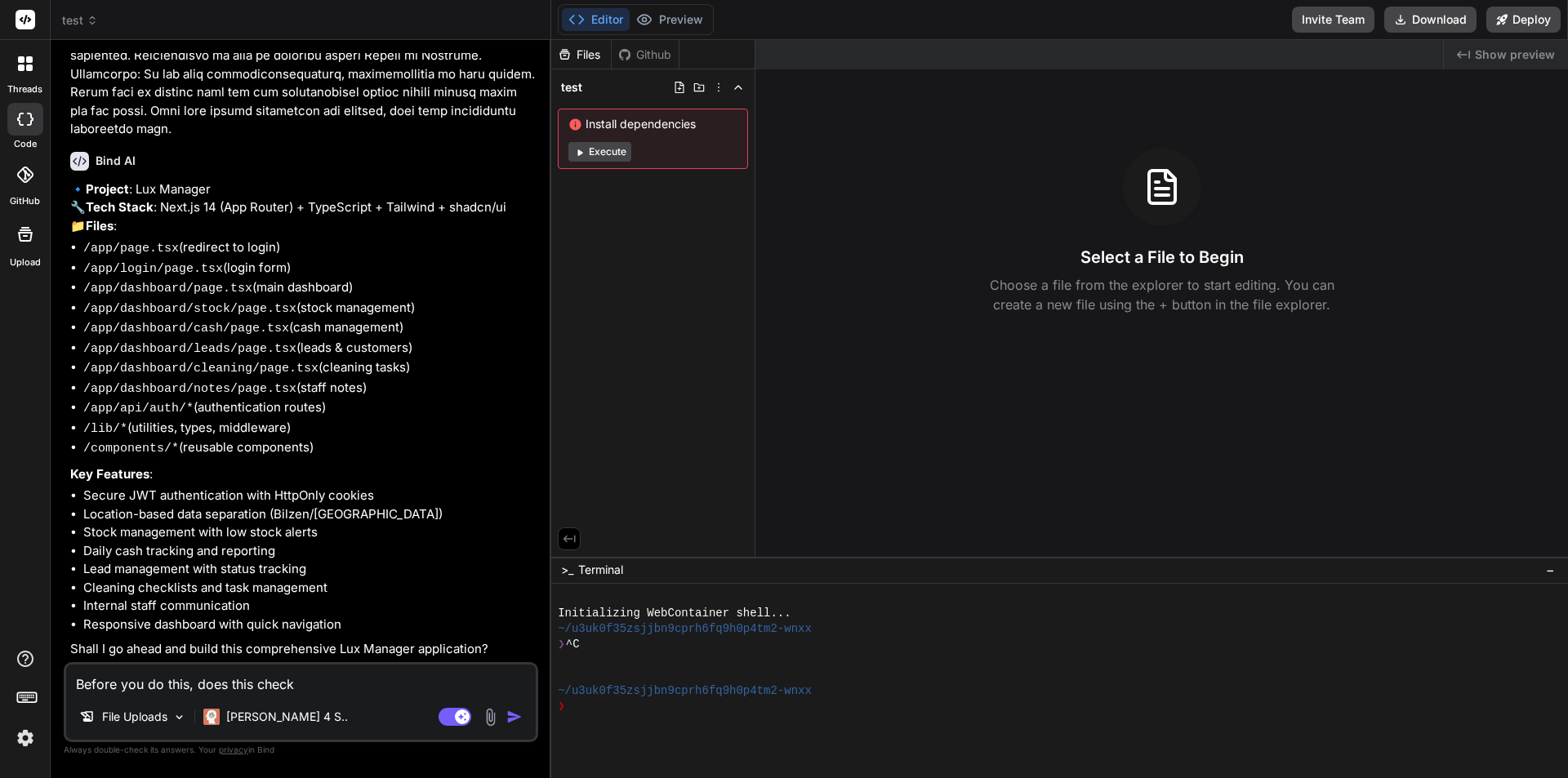
type textarea "x"
type textarea "Before you do this, does this check t"
type textarea "x"
type textarea "Before you do this, does this check th"
type textarea "x"
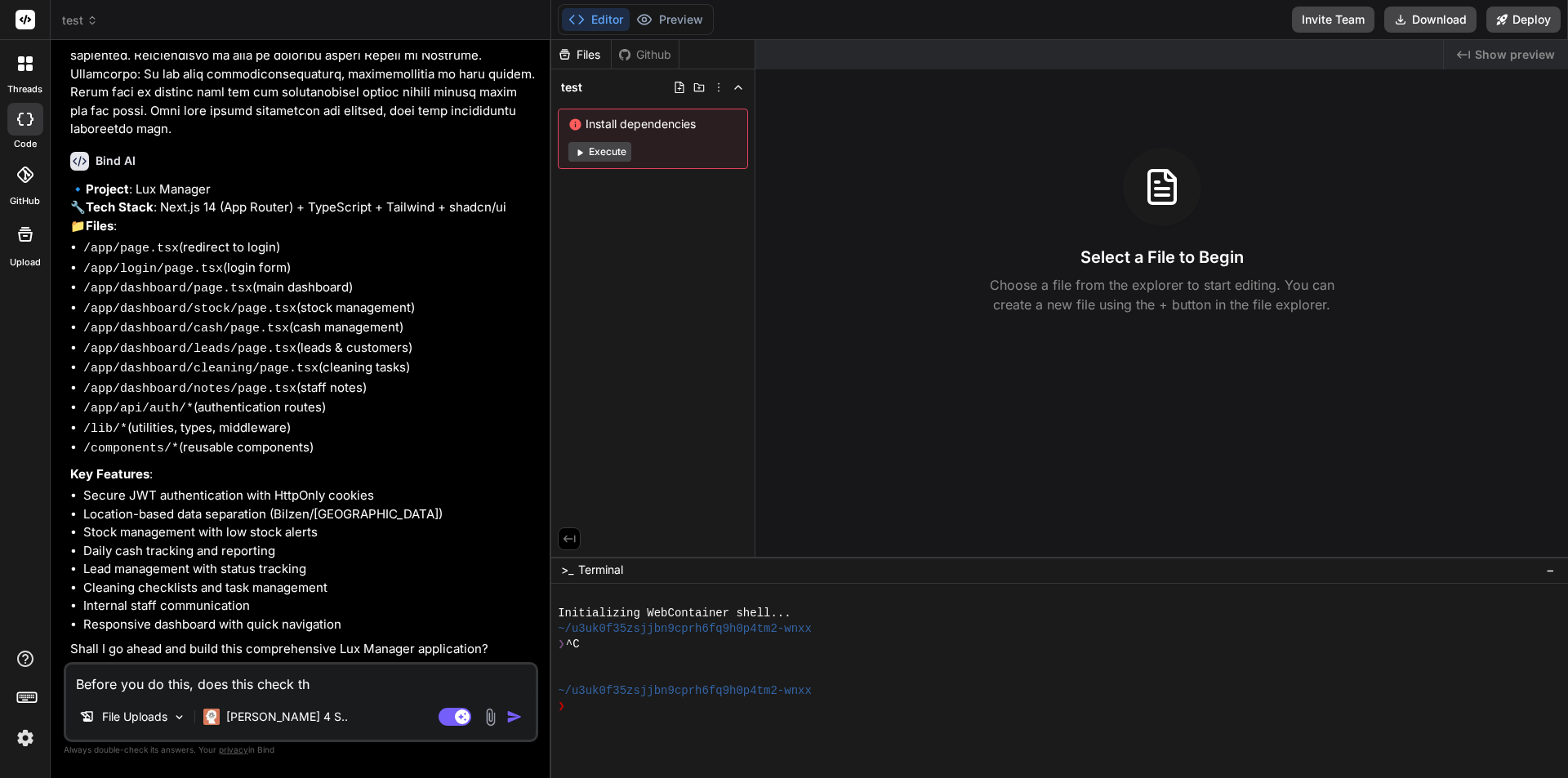
type textarea "Before you do this, does this check the"
type textarea "x"
type textarea "Before you do this, does this check the"
type textarea "x"
type textarea "Before you do this, does this check the d"
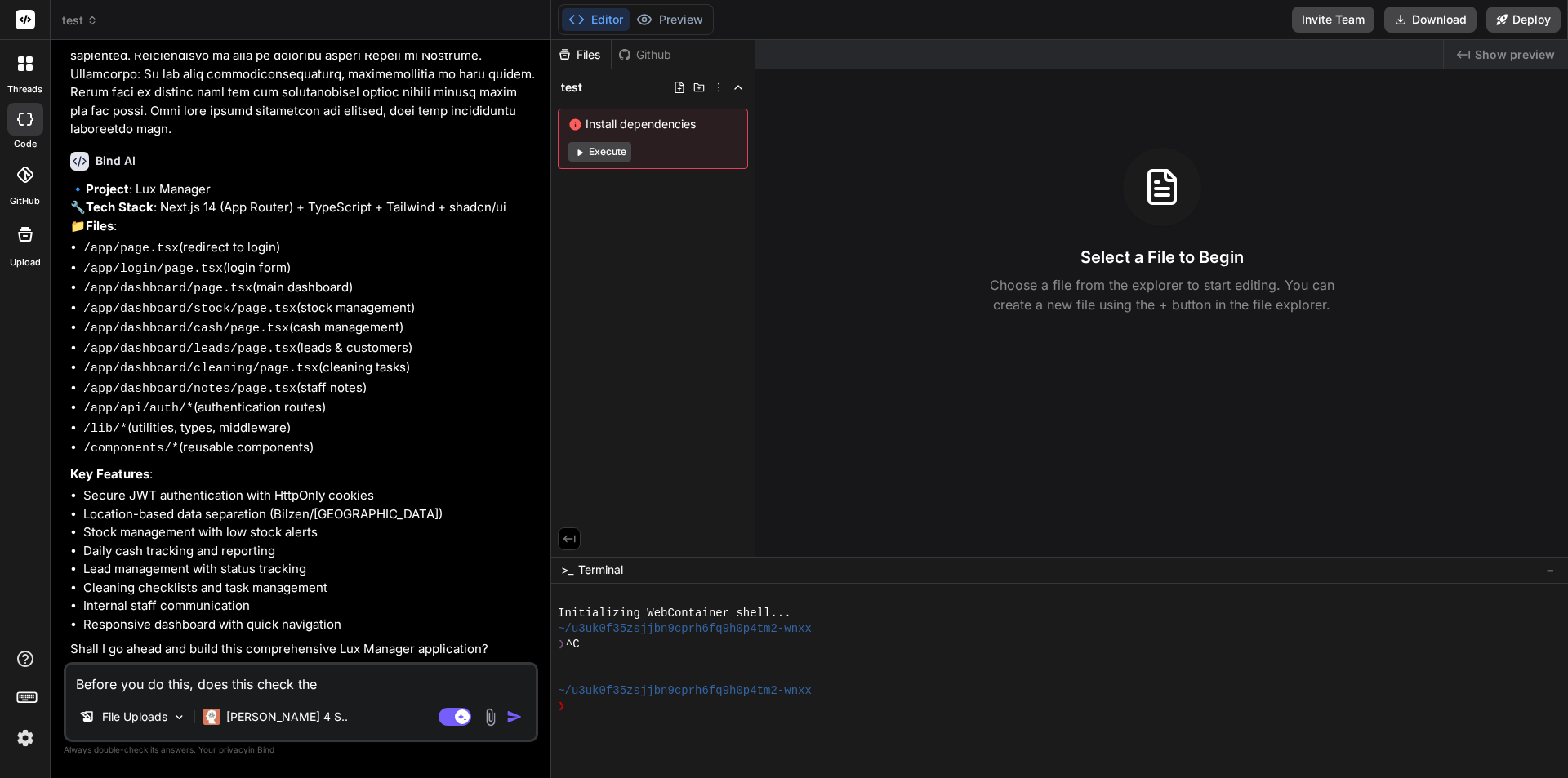
type textarea "x"
type textarea "Before you do this, does this check the da"
type textarea "x"
type textarea "Before you do this, does this check the dat"
type textarea "x"
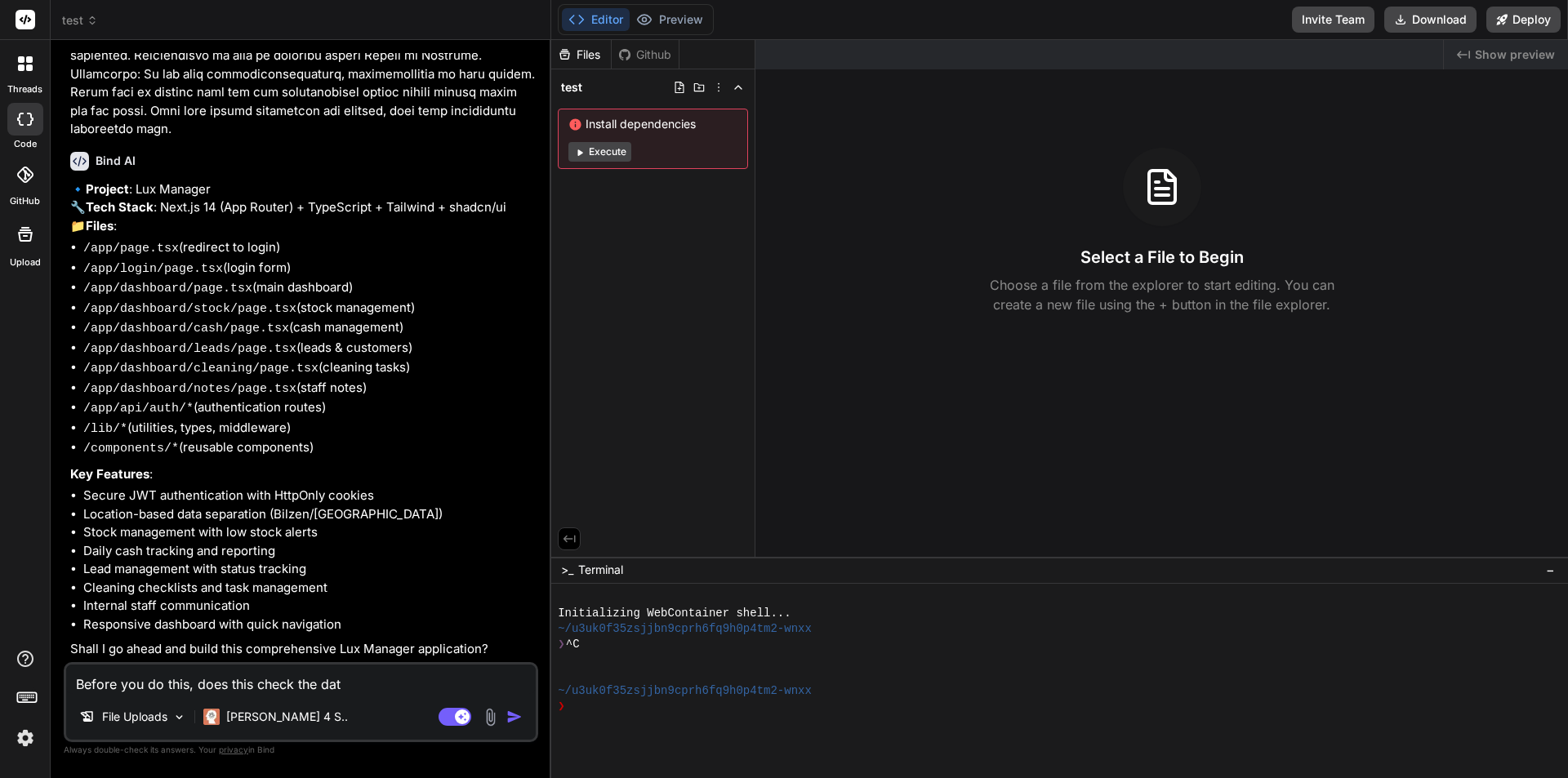
type textarea "Before you do this, does this check the data"
type textarea "x"
type textarea "Before you do this, does this check the datab"
type textarea "x"
type textarea "Before you do this, does this check the databa"
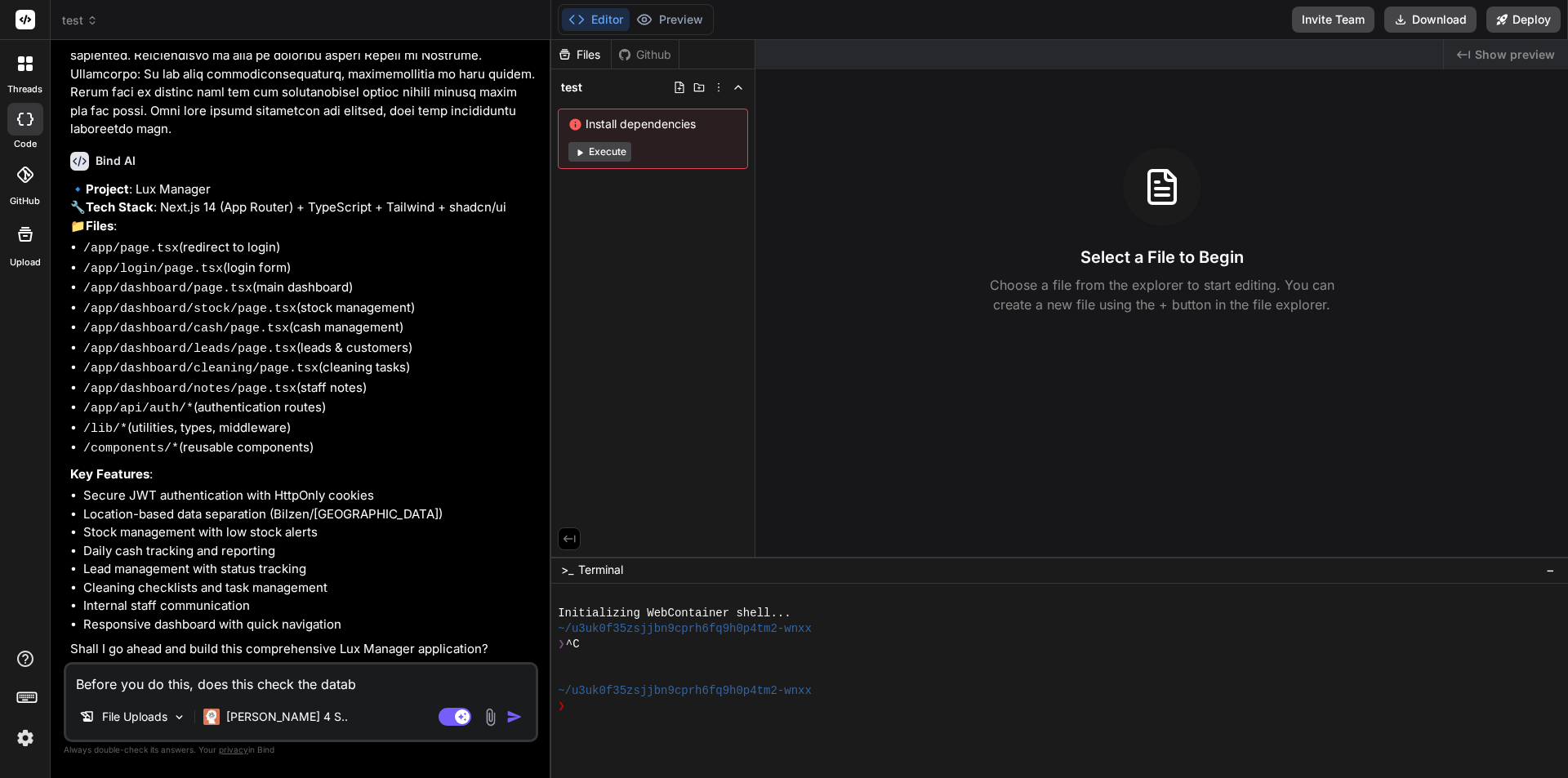
type textarea "x"
type textarea "Before you do this, does this check the databas"
type textarea "x"
type textarea "Before you do this, does this check the database"
type textarea "x"
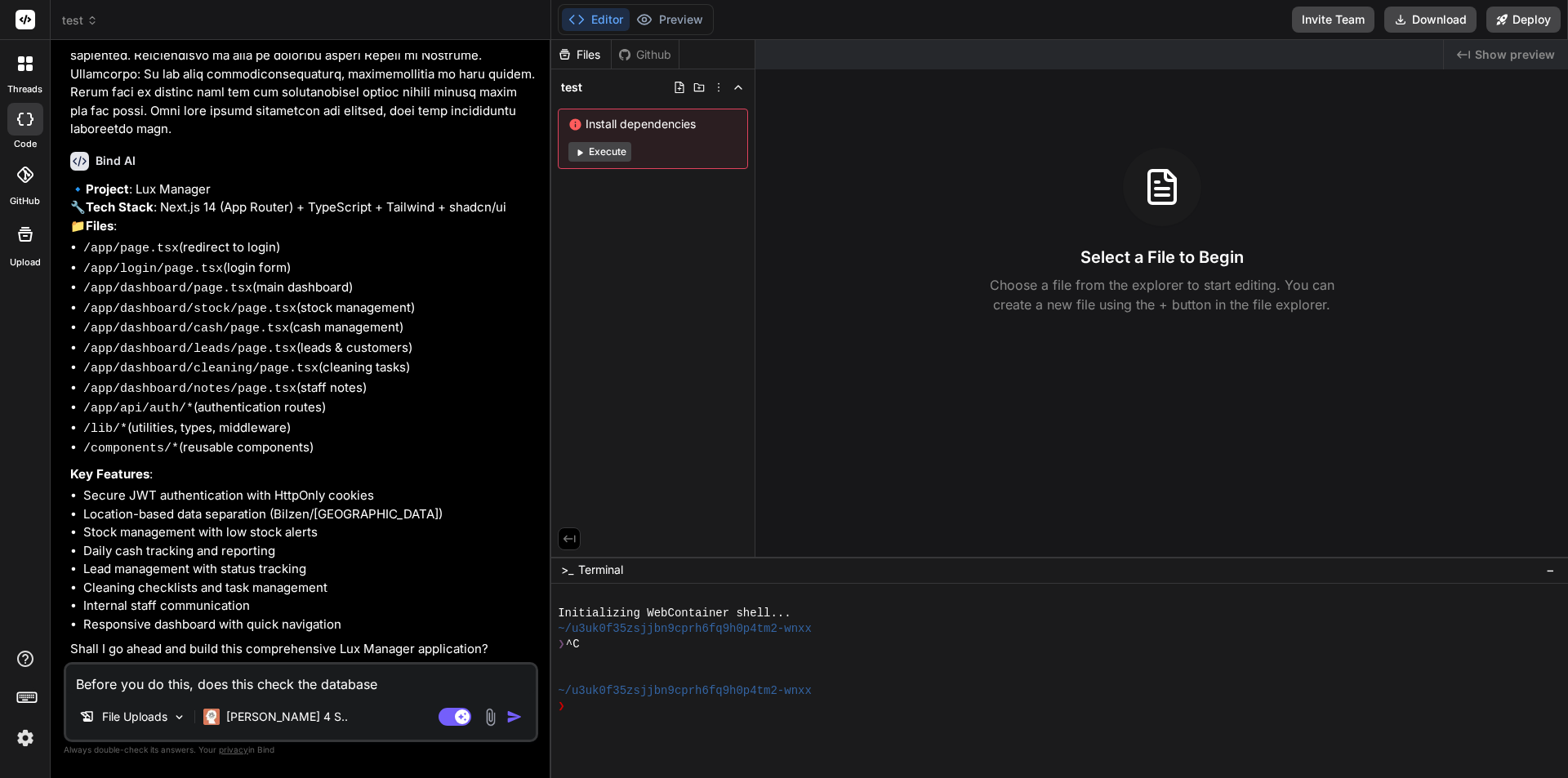
type textarea "Before you do this, does this check the database"
type textarea "x"
type textarea "Before you do this, does this check the database a"
type textarea "x"
type textarea "Before you do this, does this check the database an"
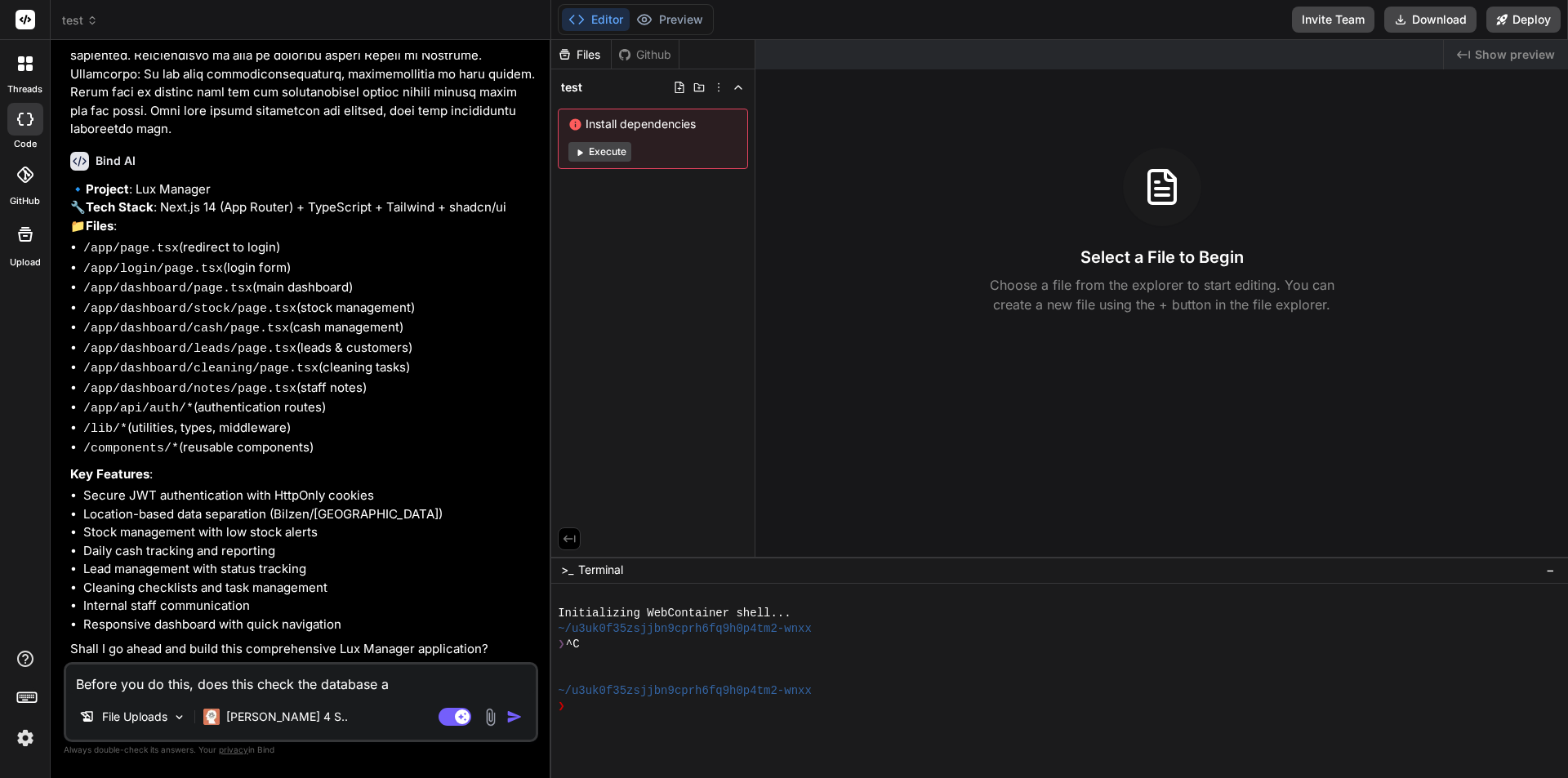
type textarea "x"
type textarea "Before you do this, does this check the database and"
type textarea "x"
type textarea "Before you do this, does this check the database and"
type textarea "x"
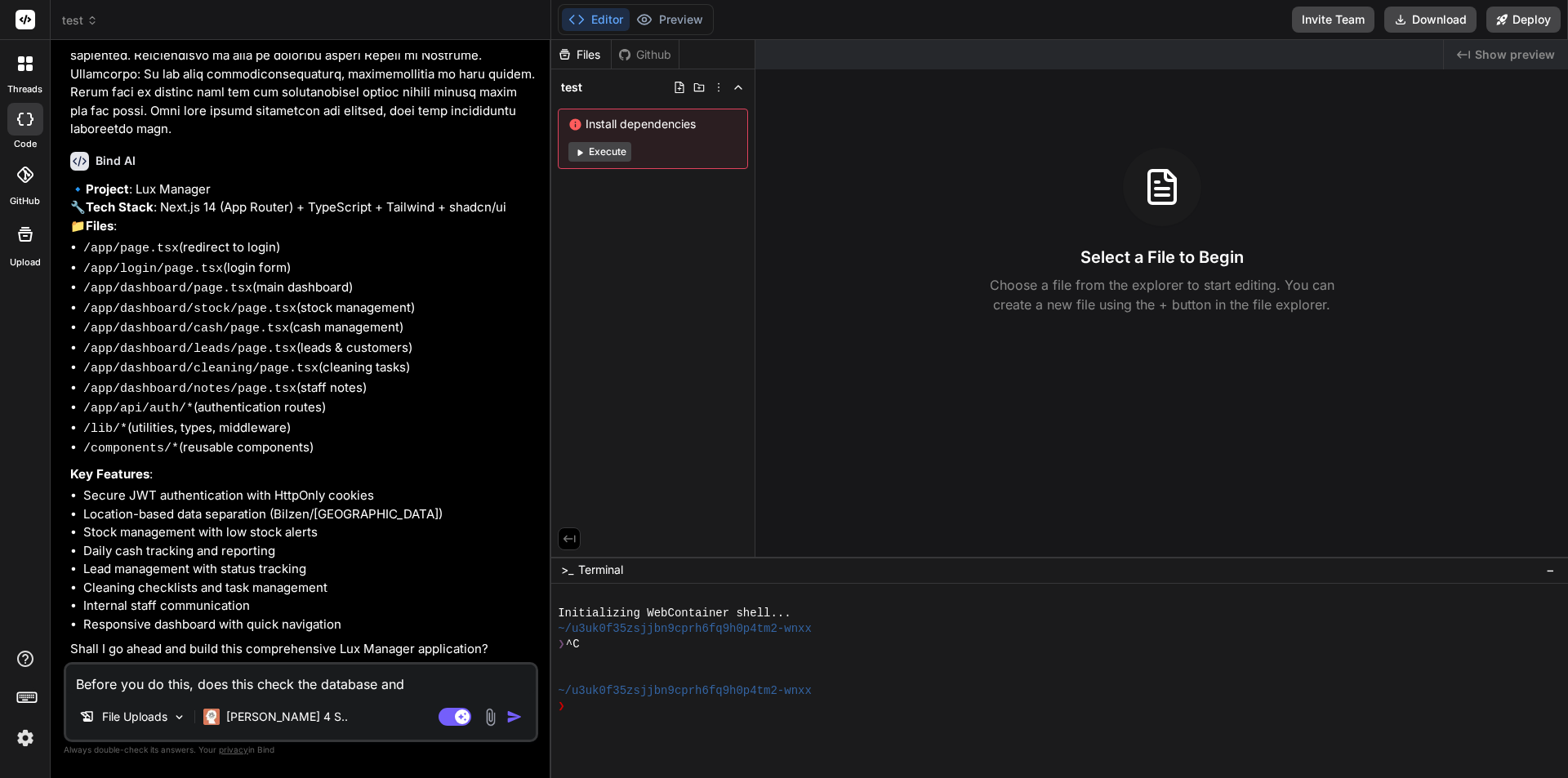
type textarea "Before you do this, does this check the database and A"
type textarea "x"
type textarea "Before you do this, does this check the database and AP"
type textarea "x"
type textarea "Before you do this, does this check the database and API"
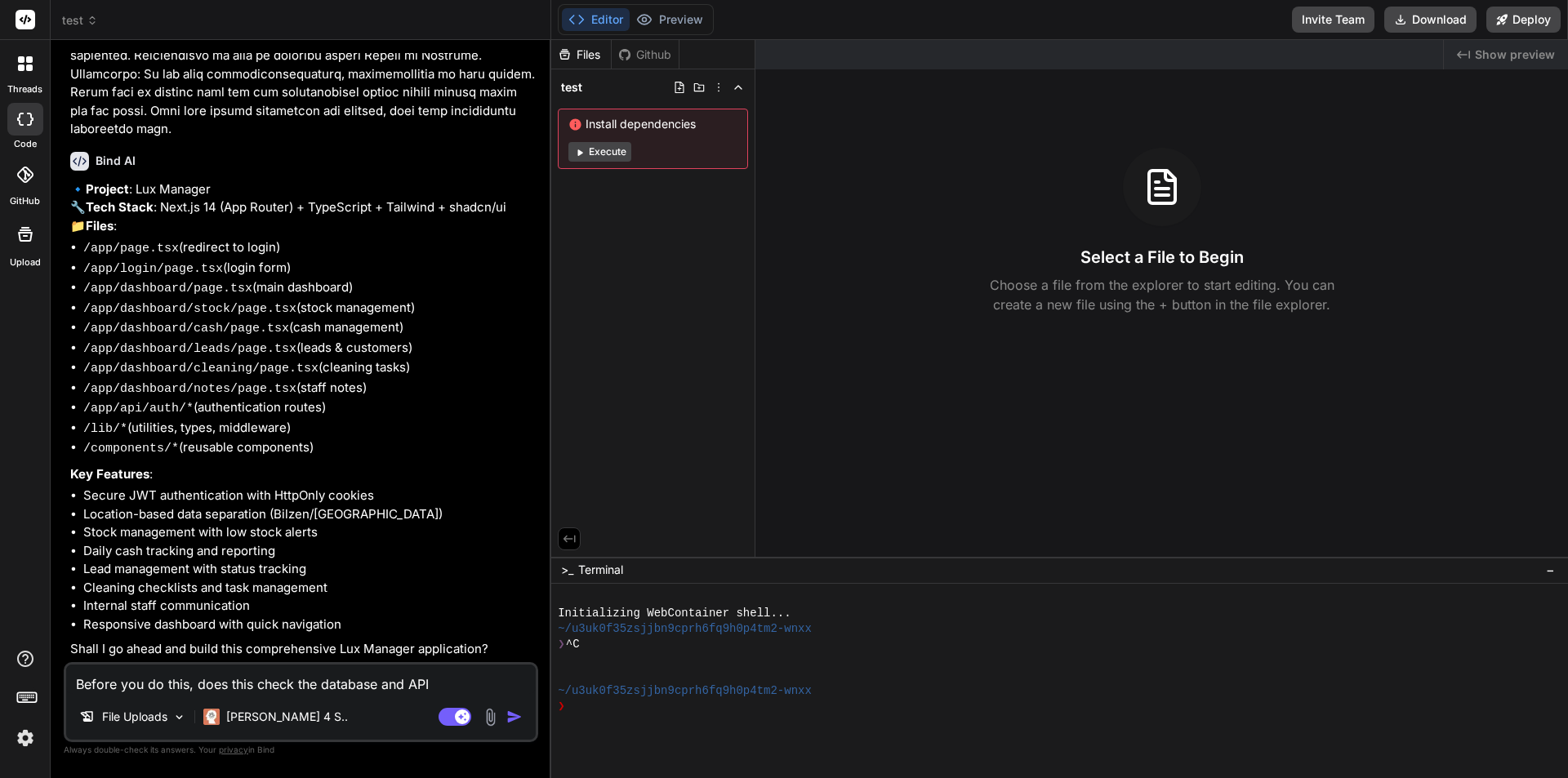
type textarea "x"
type textarea "Before you do this, does this check the database and API'"
type textarea "x"
type textarea "Before you do this, does this check the database and API's"
type textarea "x"
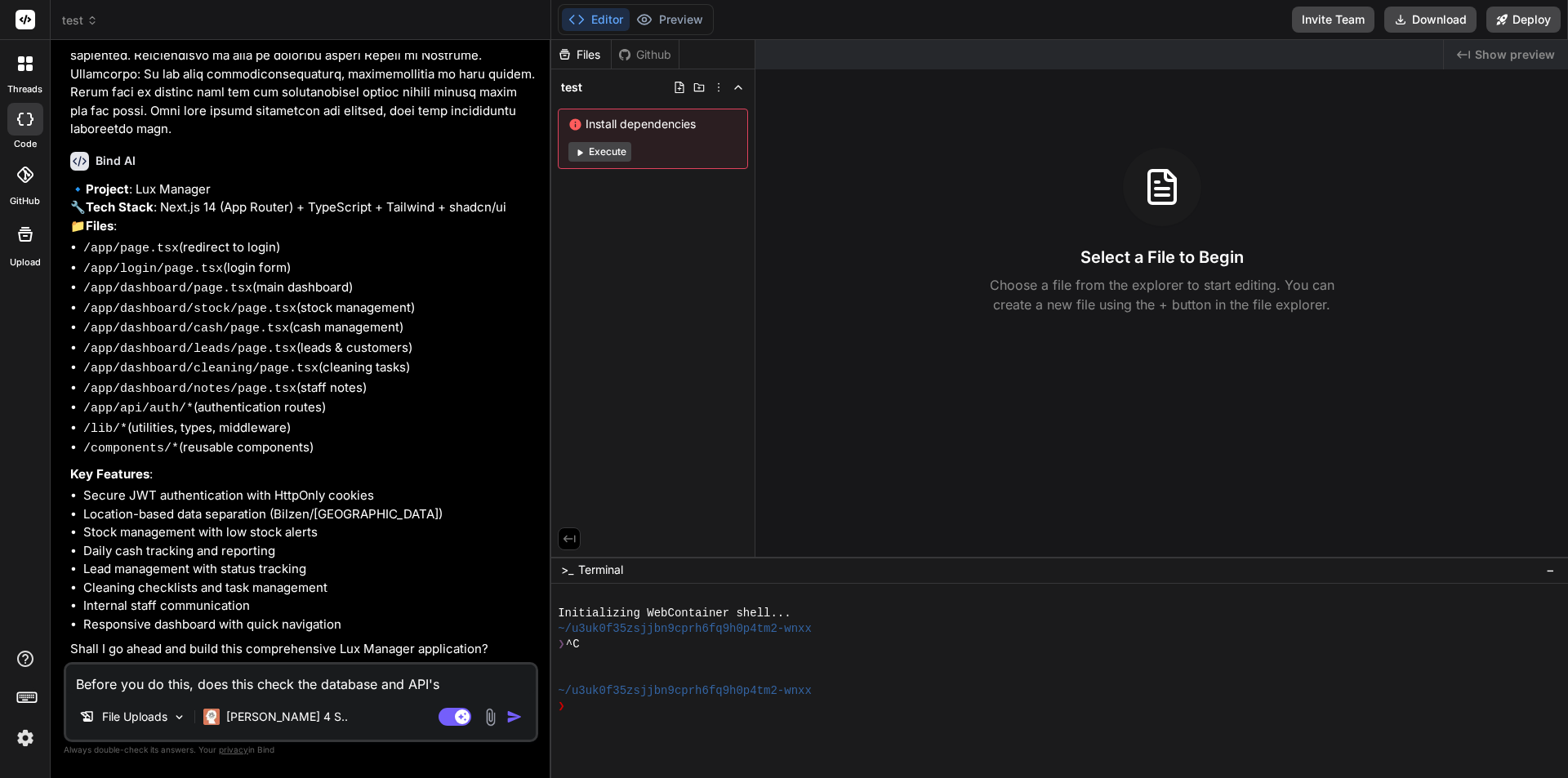
type textarea "Before you do this, does this check the database and API's"
type textarea "x"
type textarea "Before you do this, does this check the database and API's t"
type textarea "x"
type textarea "Before you do this, does this check the database and API's to"
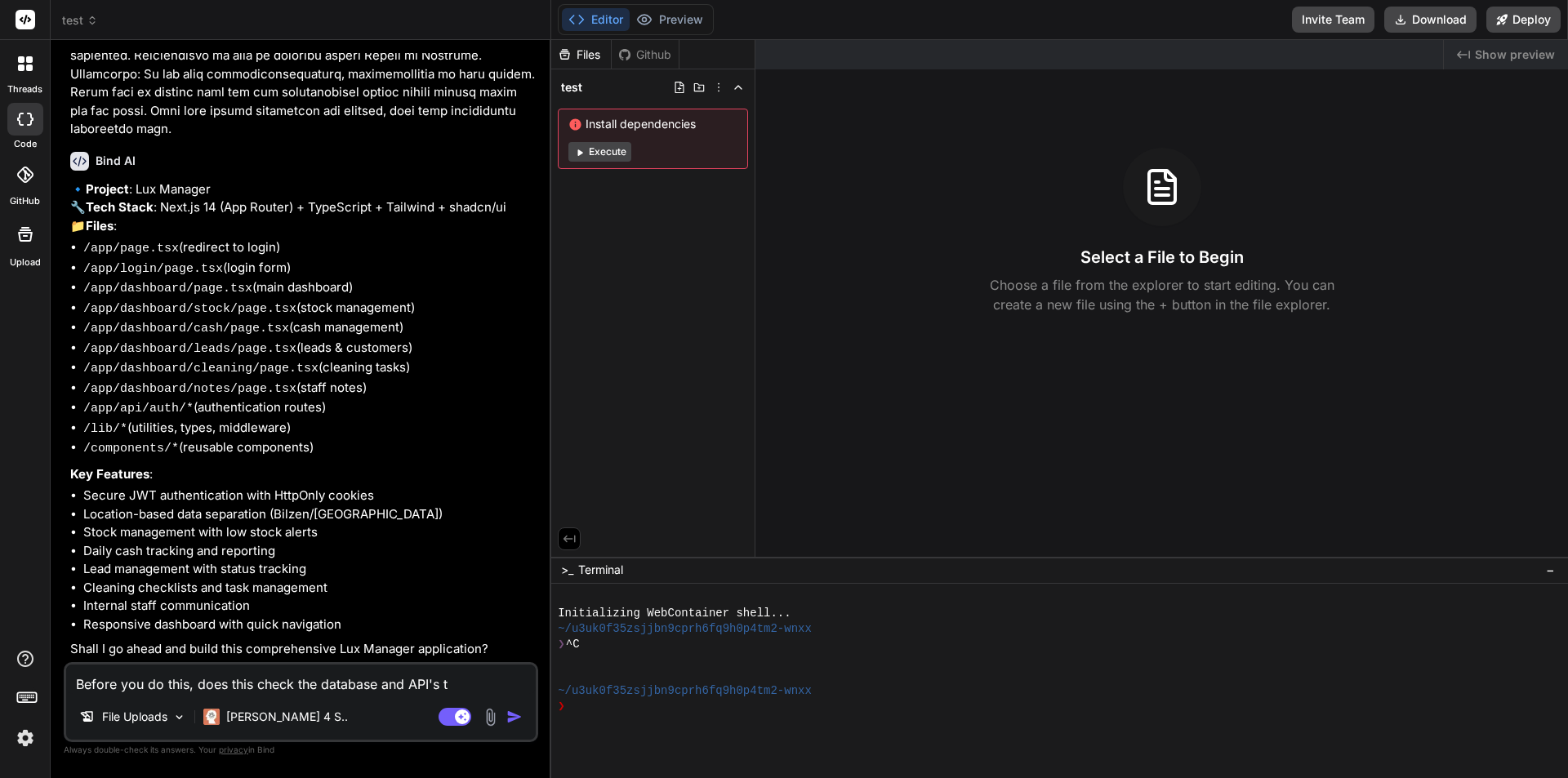
type textarea "x"
type textarea "Before you do this, does this check the database and API's to"
type textarea "x"
type textarea "Before you do this, does this check the database and API's to c"
type textarea "x"
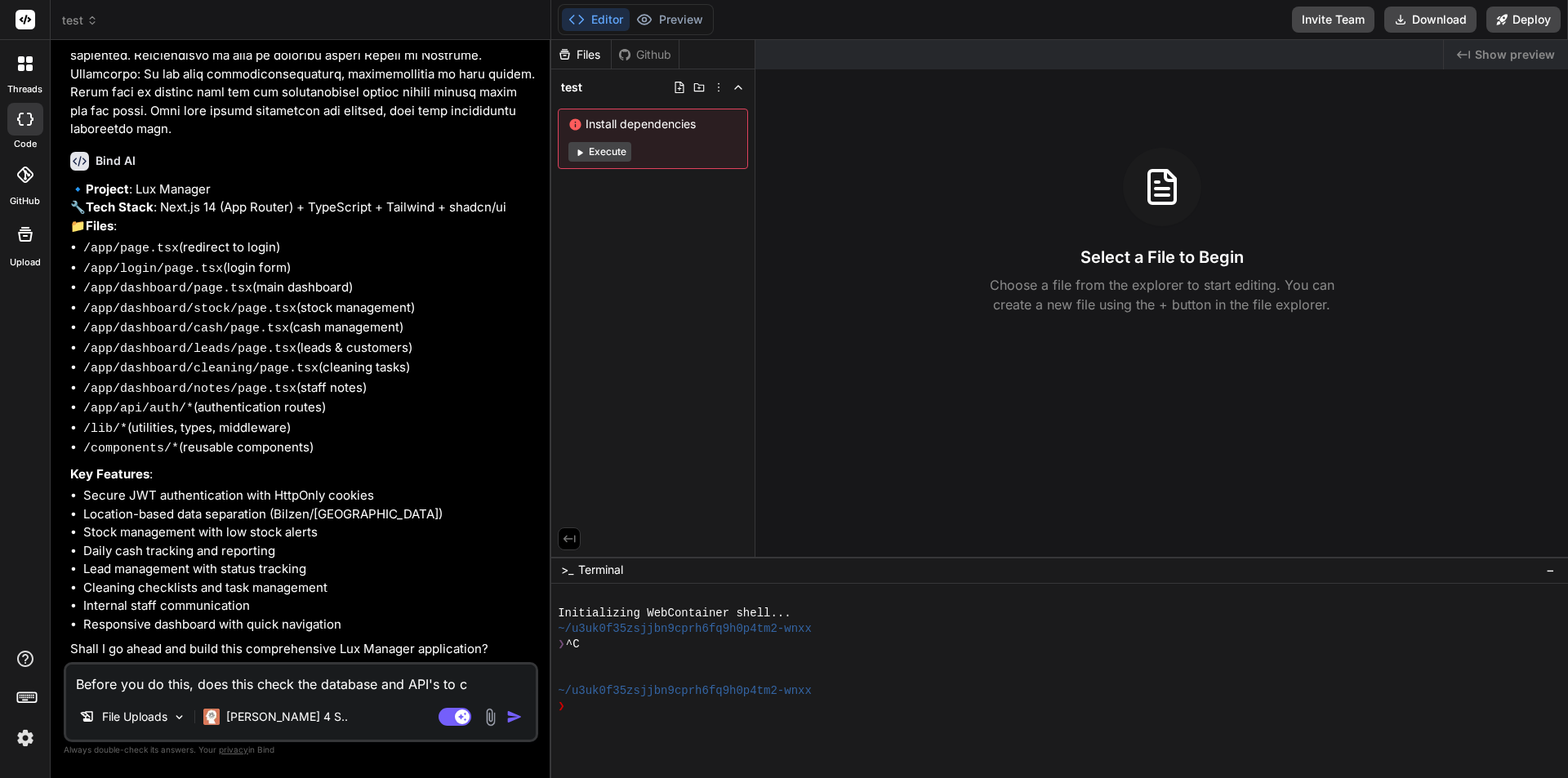
type textarea "Before you do this, does this check the database and API's to co"
type textarea "x"
type textarea "Before you do this, does this check the database and API's to con"
type textarea "x"
type textarea "Before you do this, does this check the database and API's to conn"
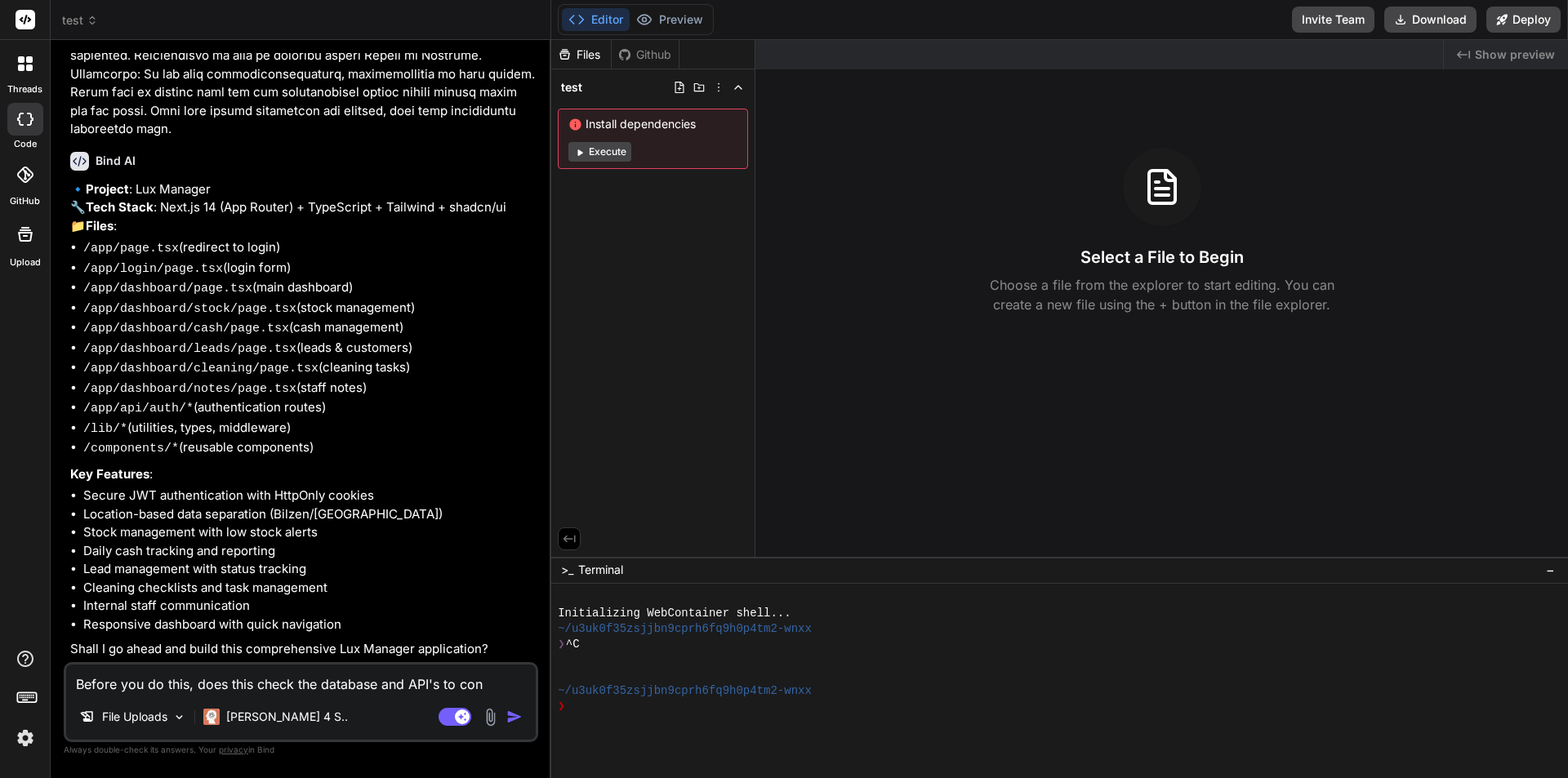
type textarea "x"
type textarea "Before you do this, does this check the database and API's to conne"
type textarea "x"
type textarea "Before you do this, does this check the database and API's to connec"
type textarea "x"
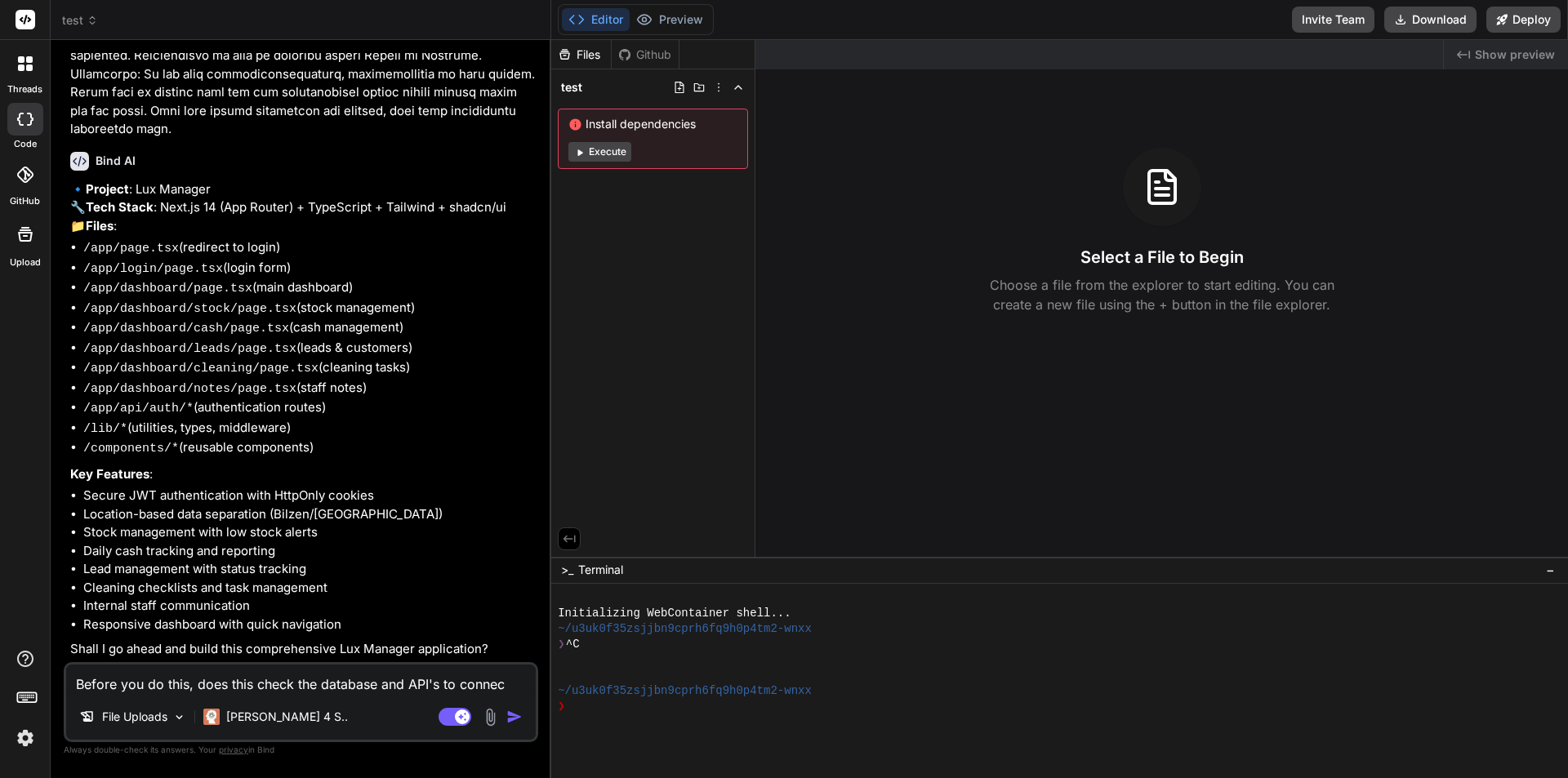
type textarea "Before you do this, does this check the database and API's to connect"
type textarea "x"
type textarea "Before you do this, does this check the database and API's to connect"
type textarea "x"
type textarea "Before you do this, does this check the database and API's to connect e"
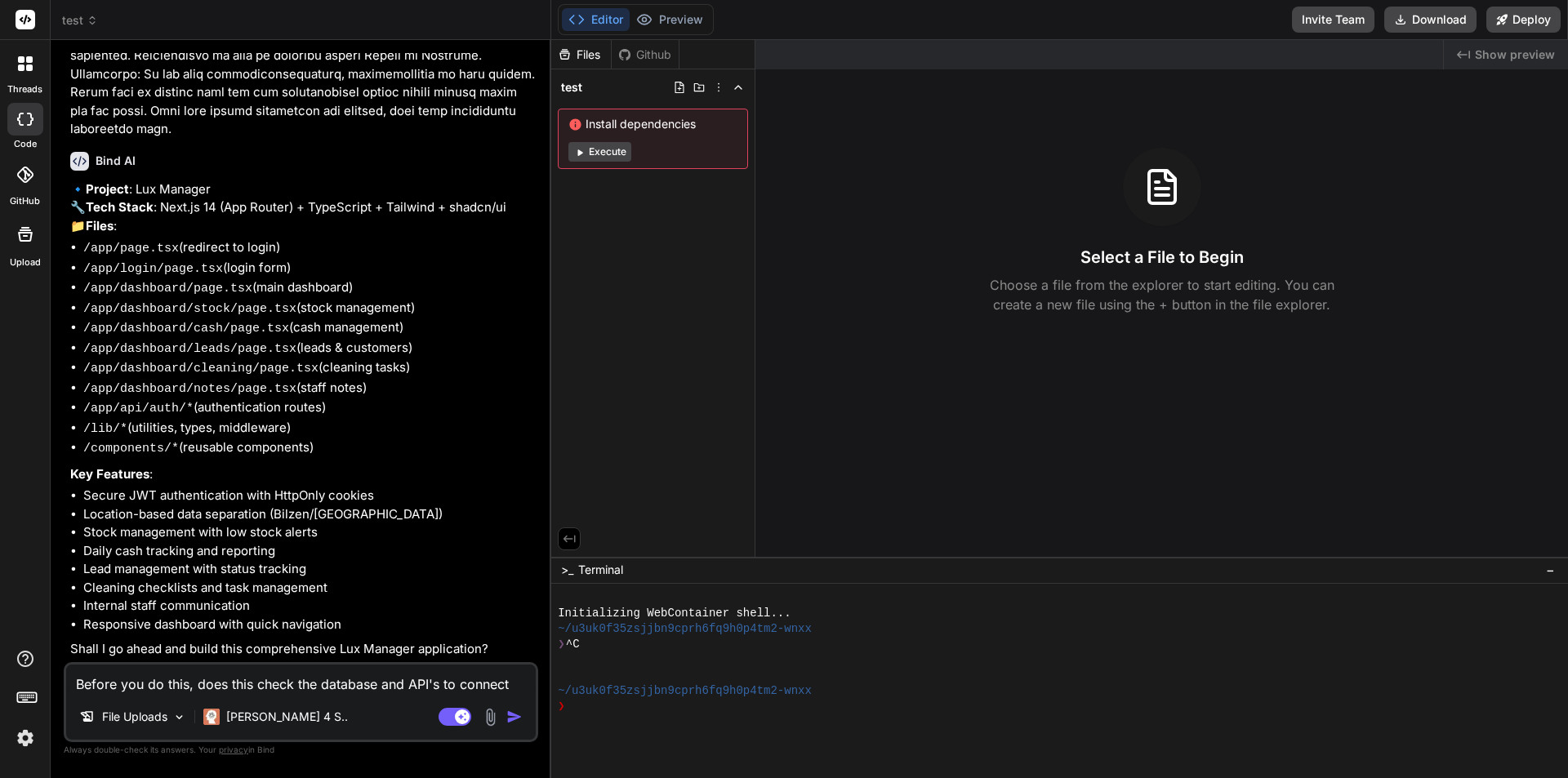
type textarea "x"
type textarea "Before you do this, does this check the database and API's to connect ev"
type textarea "x"
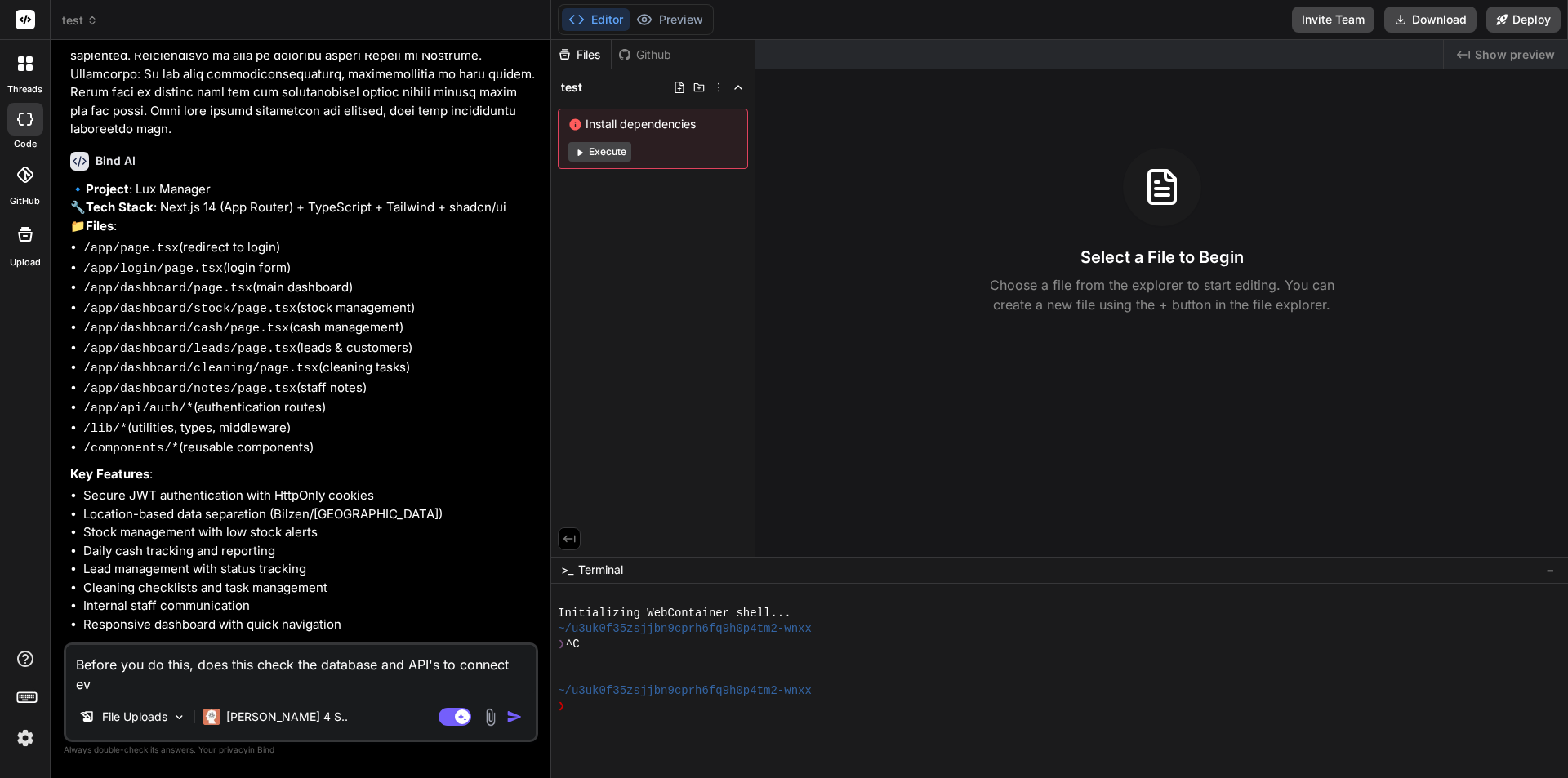
type textarea "Before you do this, does this check the database and API's to connect eve"
type textarea "x"
type textarea "Before you do this, does this check the database and API's to connect ever"
type textarea "x"
type textarea "Before you do this, does this check the database and API's to connect every"
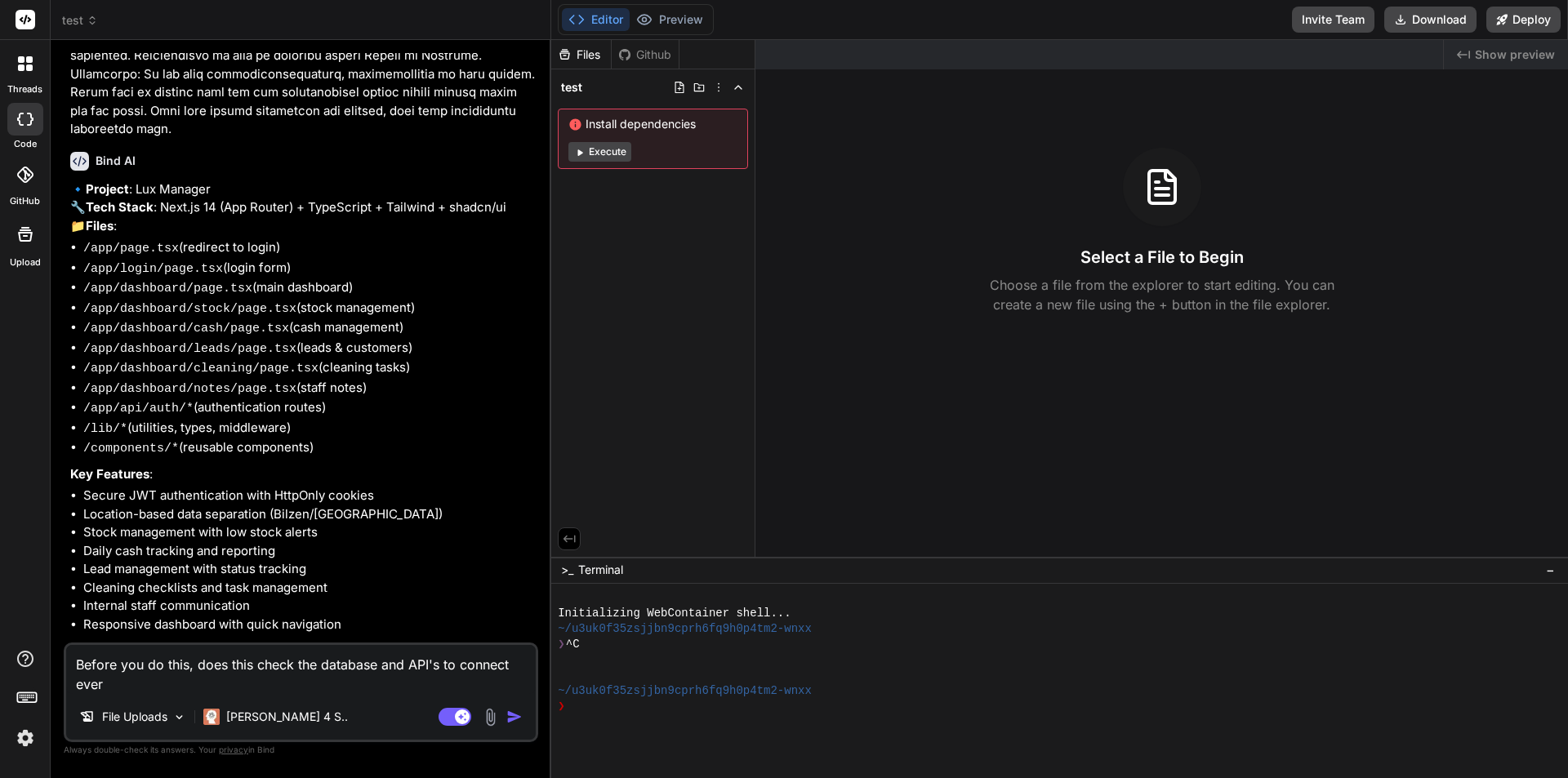
type textarea "x"
type textarea "Before you do this, does this check the database and API's to connect ever"
type textarea "x"
type textarea "Before you do this, does this check the database and API's to connect eve"
type textarea "x"
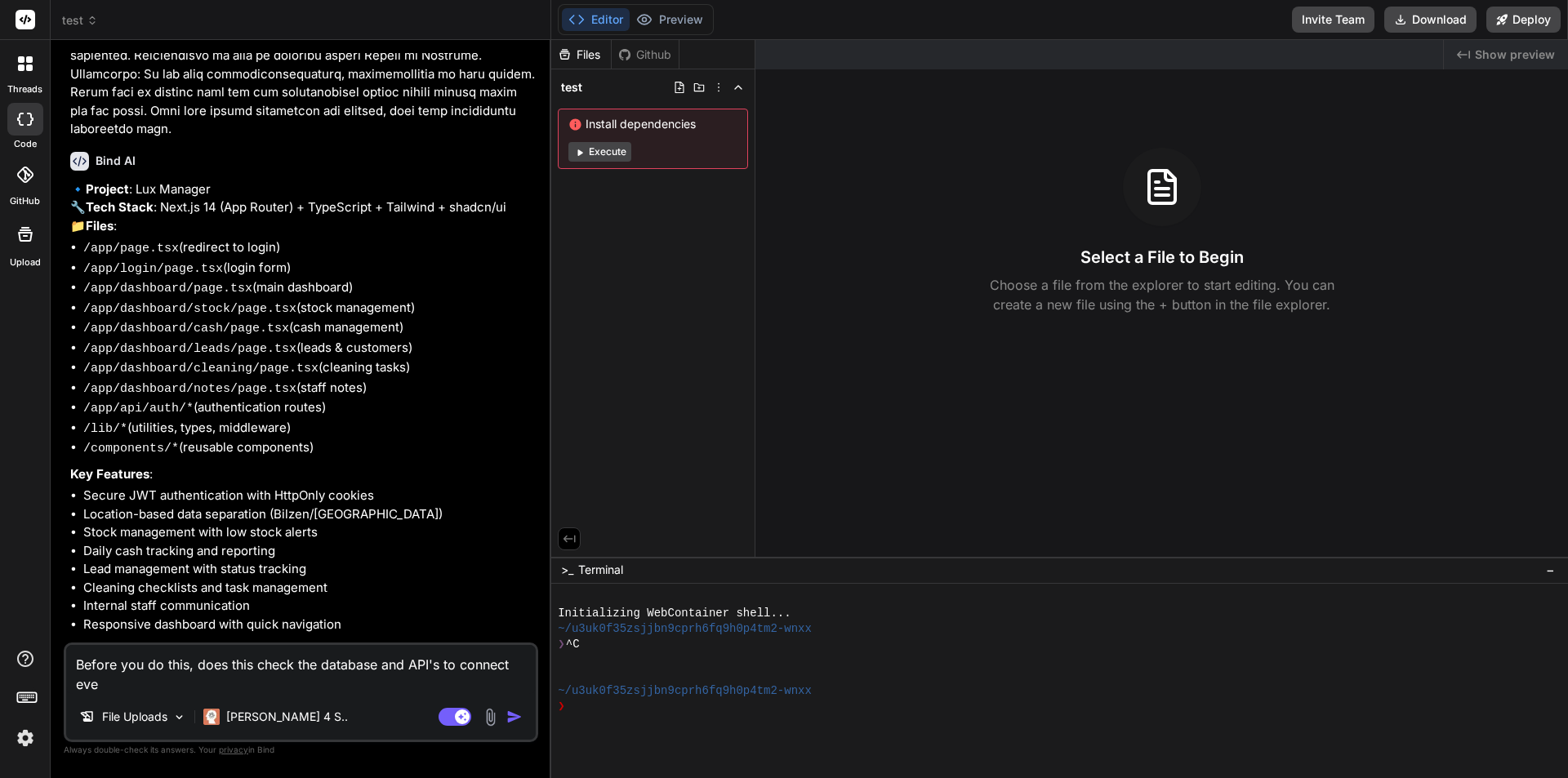
type textarea "Before you do this, does this check the database and API's to connect ev"
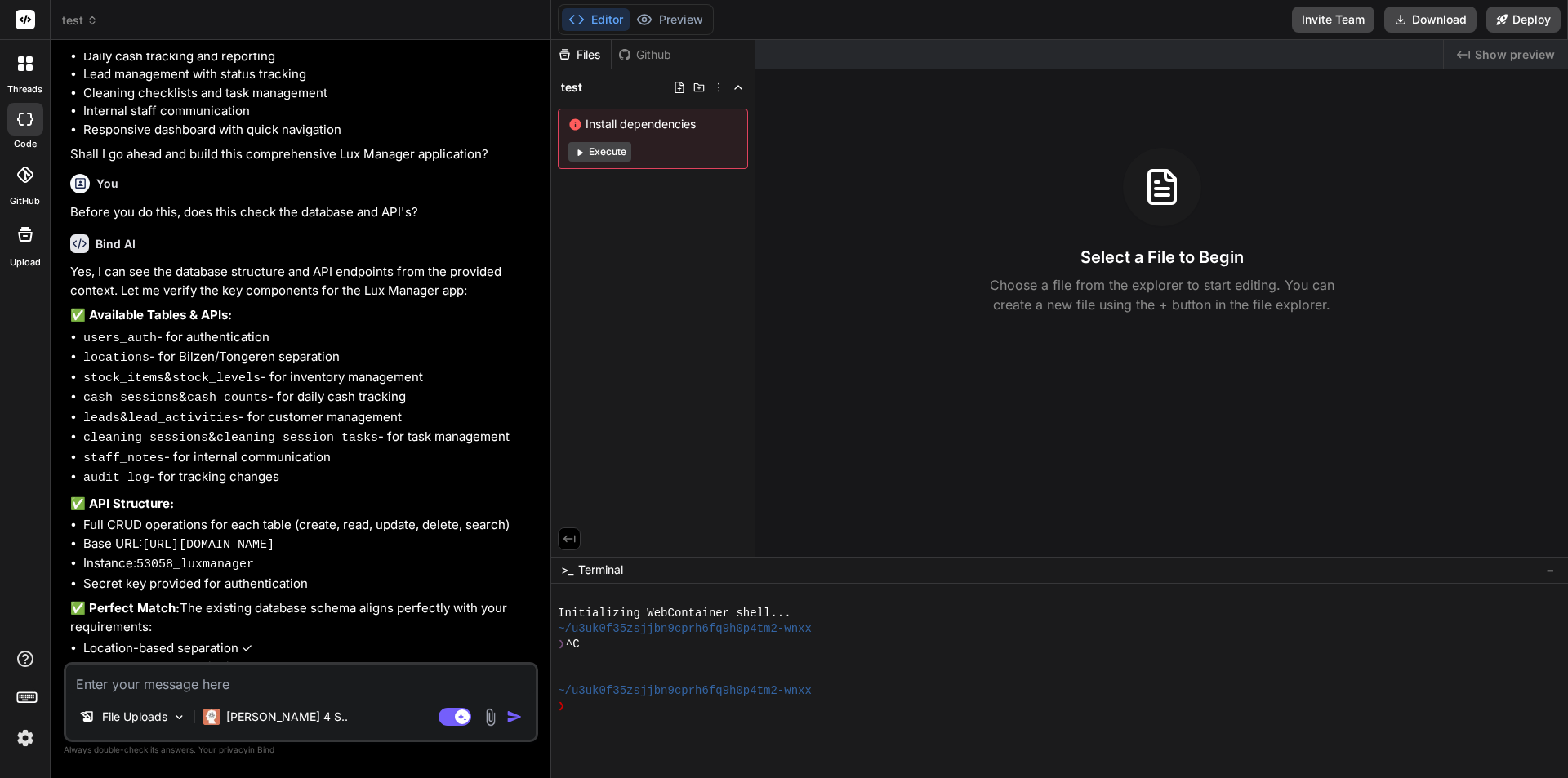
scroll to position [1342, 0]
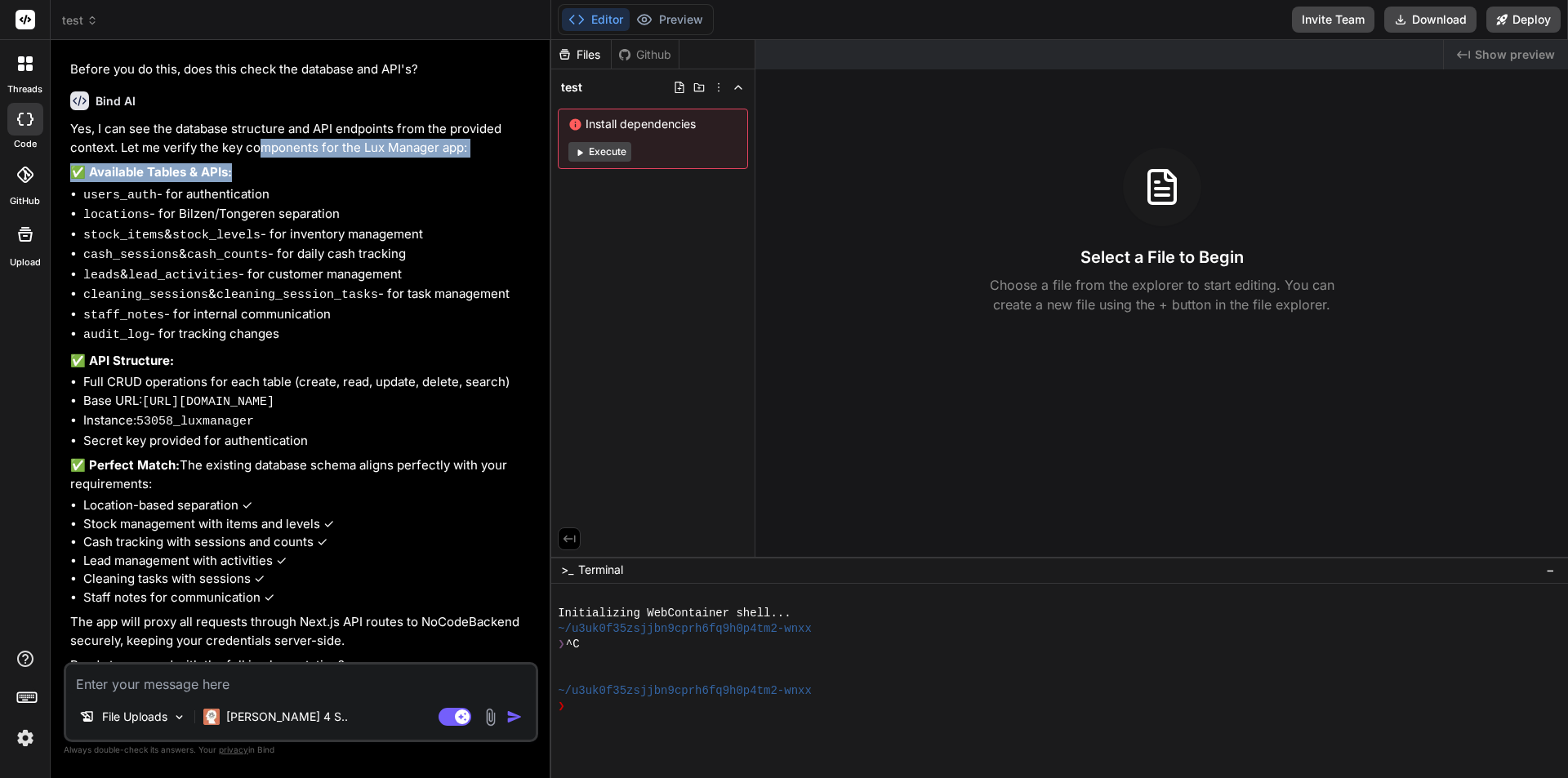
drag, startPoint x: 341, startPoint y: 166, endPoint x: 461, endPoint y: 165, distance: 120.0
click at [461, 165] on div "Yes, I can see the database structure and API endpoints from the provided conte…" at bounding box center [303, 397] width 465 height 555
click at [411, 179] on p "✅ Available Tables & APIs:" at bounding box center [303, 172] width 465 height 19
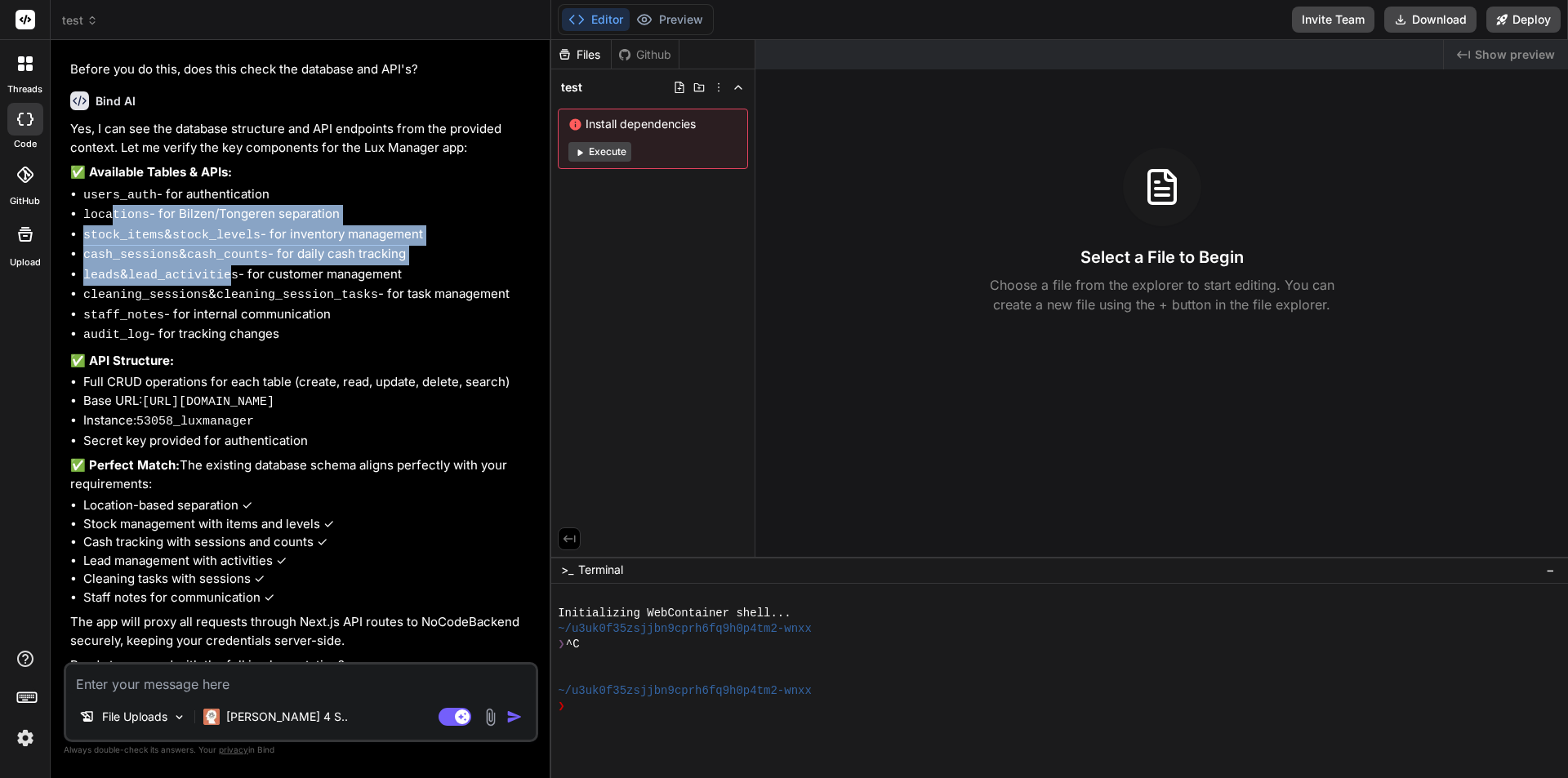
drag, startPoint x: 112, startPoint y: 213, endPoint x: 302, endPoint y: 293, distance: 206.2
click at [247, 273] on ul "users_auth - for authentication locations - for Bilzen/Tongeren separation stoc…" at bounding box center [303, 265] width 465 height 160
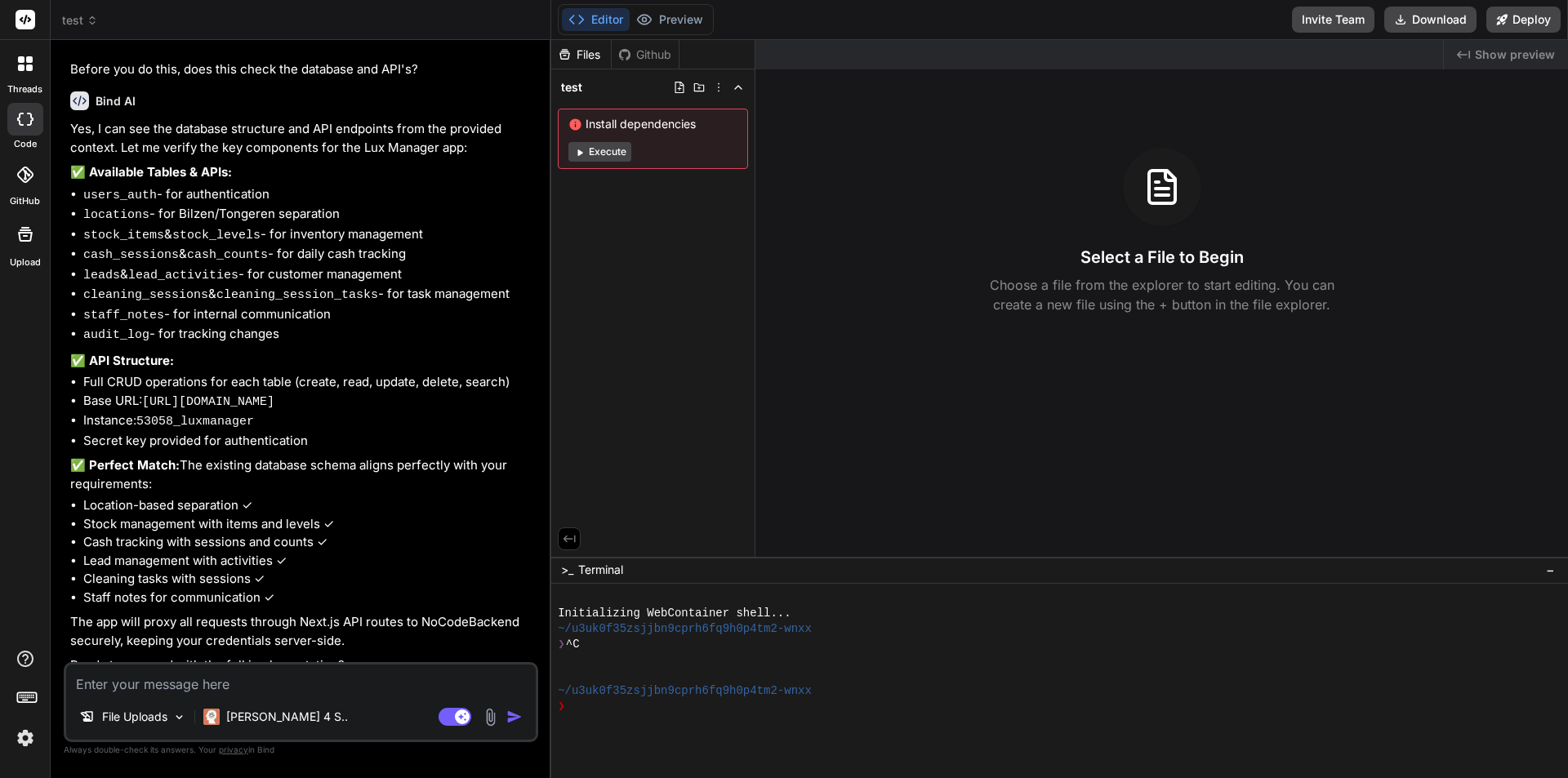
click at [324, 305] on li "staff_notes - for internal communication" at bounding box center [309, 315] width 452 height 21
drag, startPoint x: 127, startPoint y: 431, endPoint x: 219, endPoint y: 435, distance: 92.1
click at [216, 435] on div "Yes, I can see the database structure and API endpoints from the provided conte…" at bounding box center [303, 397] width 465 height 555
click at [235, 676] on textarea at bounding box center [301, 680] width 470 height 30
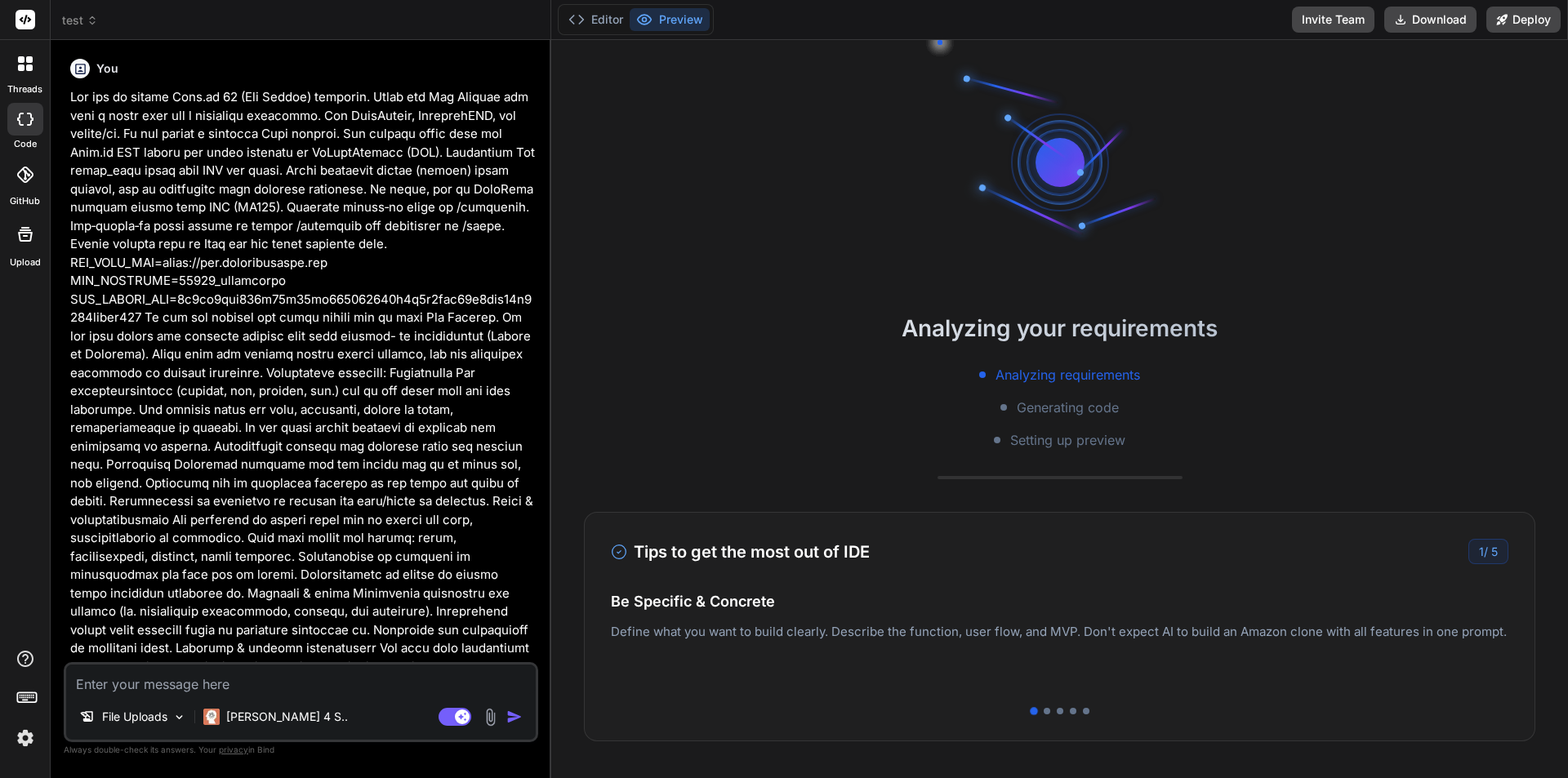
scroll to position [0, 0]
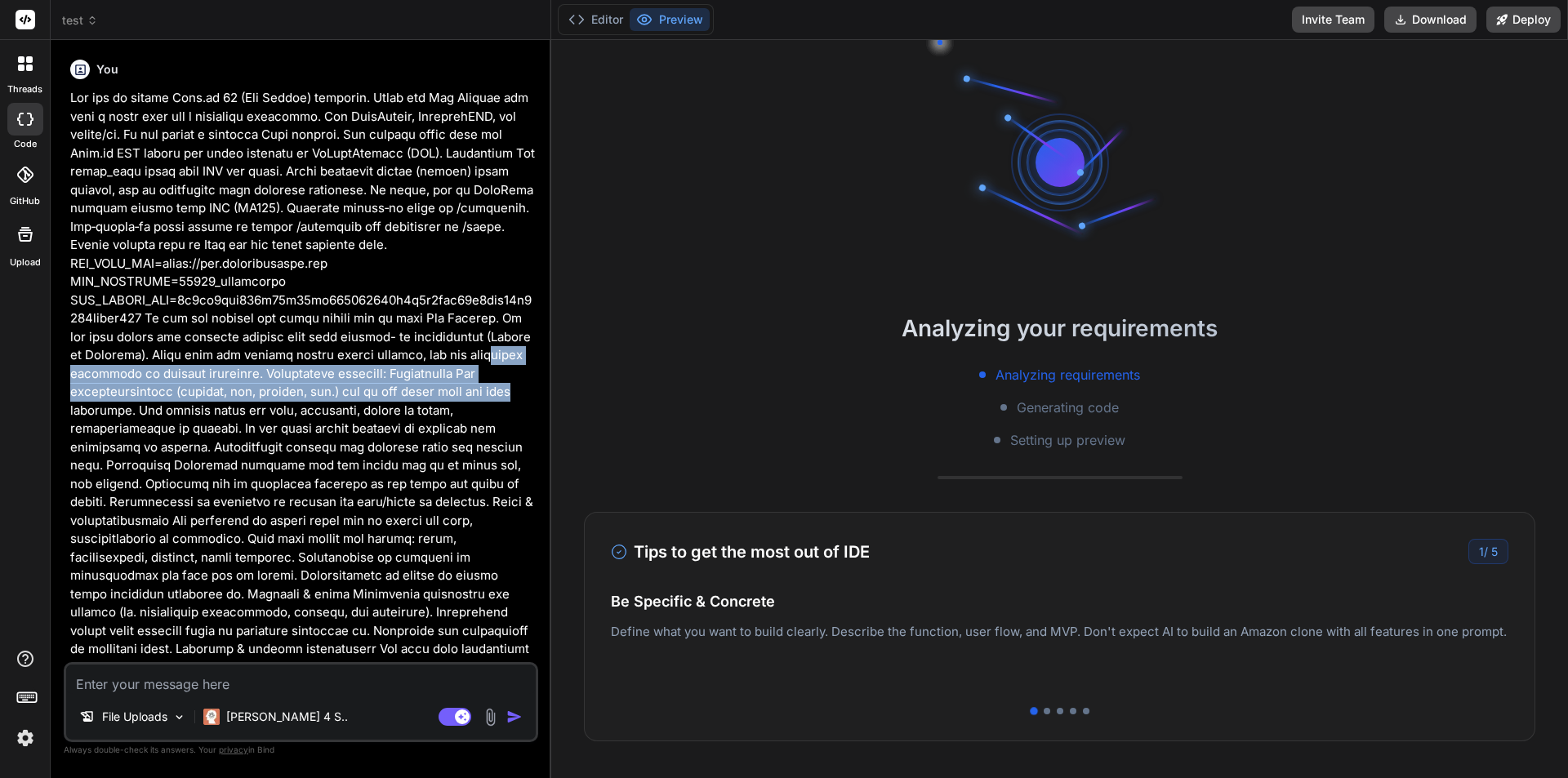
drag, startPoint x: 114, startPoint y: 373, endPoint x: 506, endPoint y: 391, distance: 392.4
click at [506, 391] on p at bounding box center [303, 466] width 465 height 754
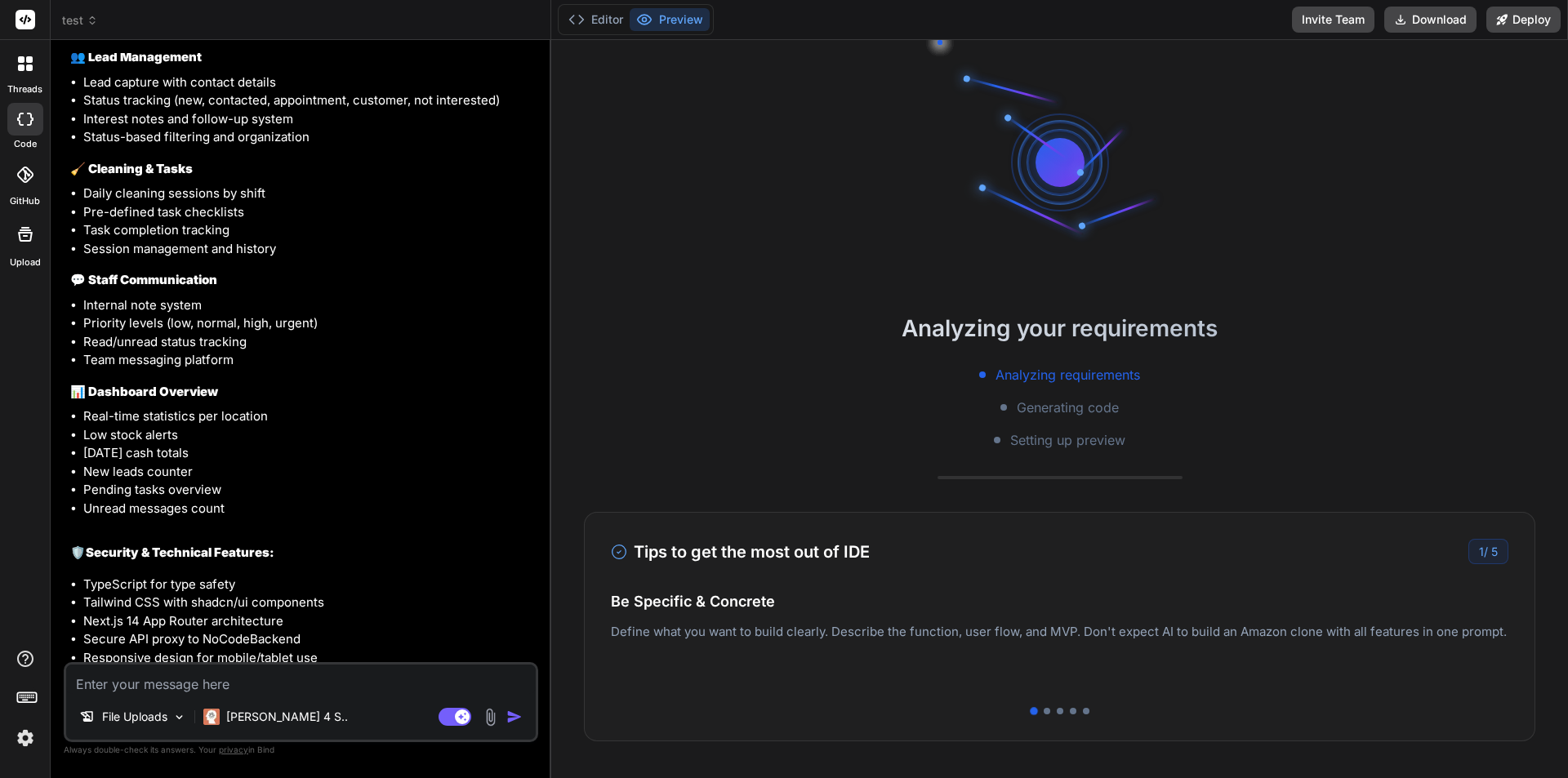
scroll to position [3809, 0]
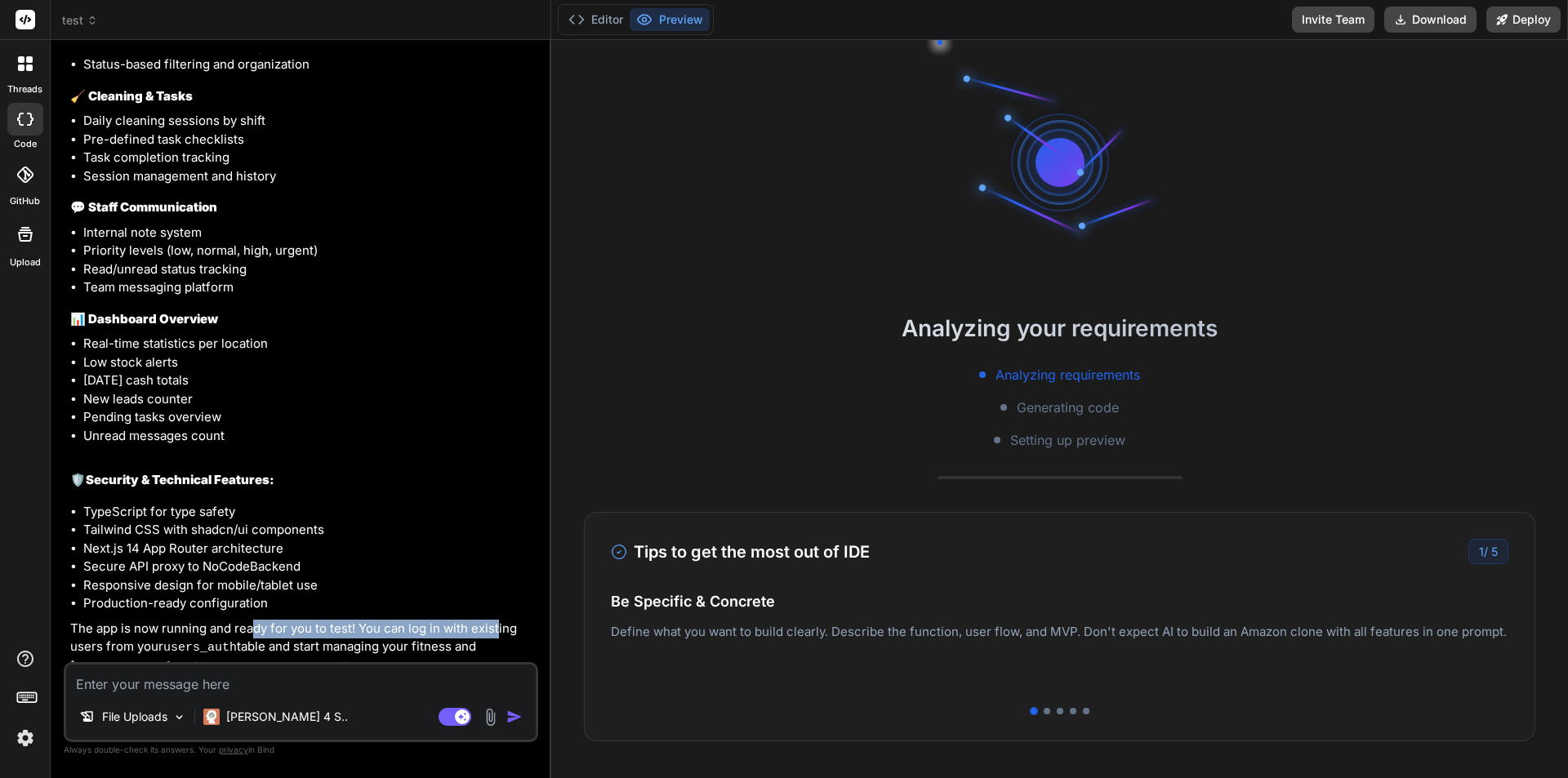
drag, startPoint x: 253, startPoint y: 616, endPoint x: 499, endPoint y: 613, distance: 246.0
click at [499, 620] on p "The app is now running and ready for you to test! You can log in with existing …" at bounding box center [303, 649] width 465 height 58
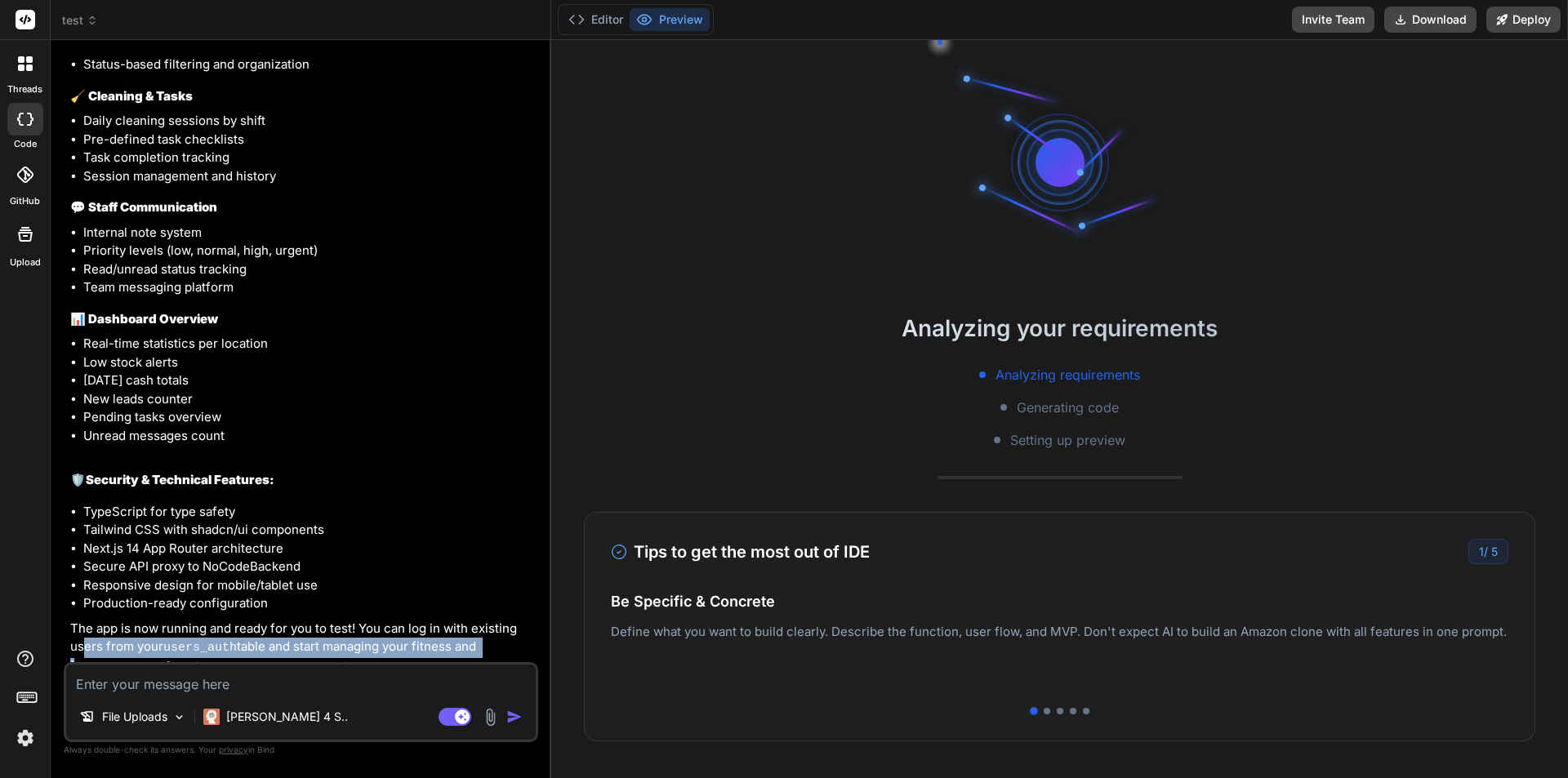
drag, startPoint x: 85, startPoint y: 626, endPoint x: 494, endPoint y: 632, distance: 409.0
click at [486, 634] on p "The app is now running and ready for you to test! You can log in with existing …" at bounding box center [303, 649] width 465 height 58
click at [497, 632] on p "The app is now running and ready for you to test! You can log in with existing …" at bounding box center [303, 649] width 465 height 58
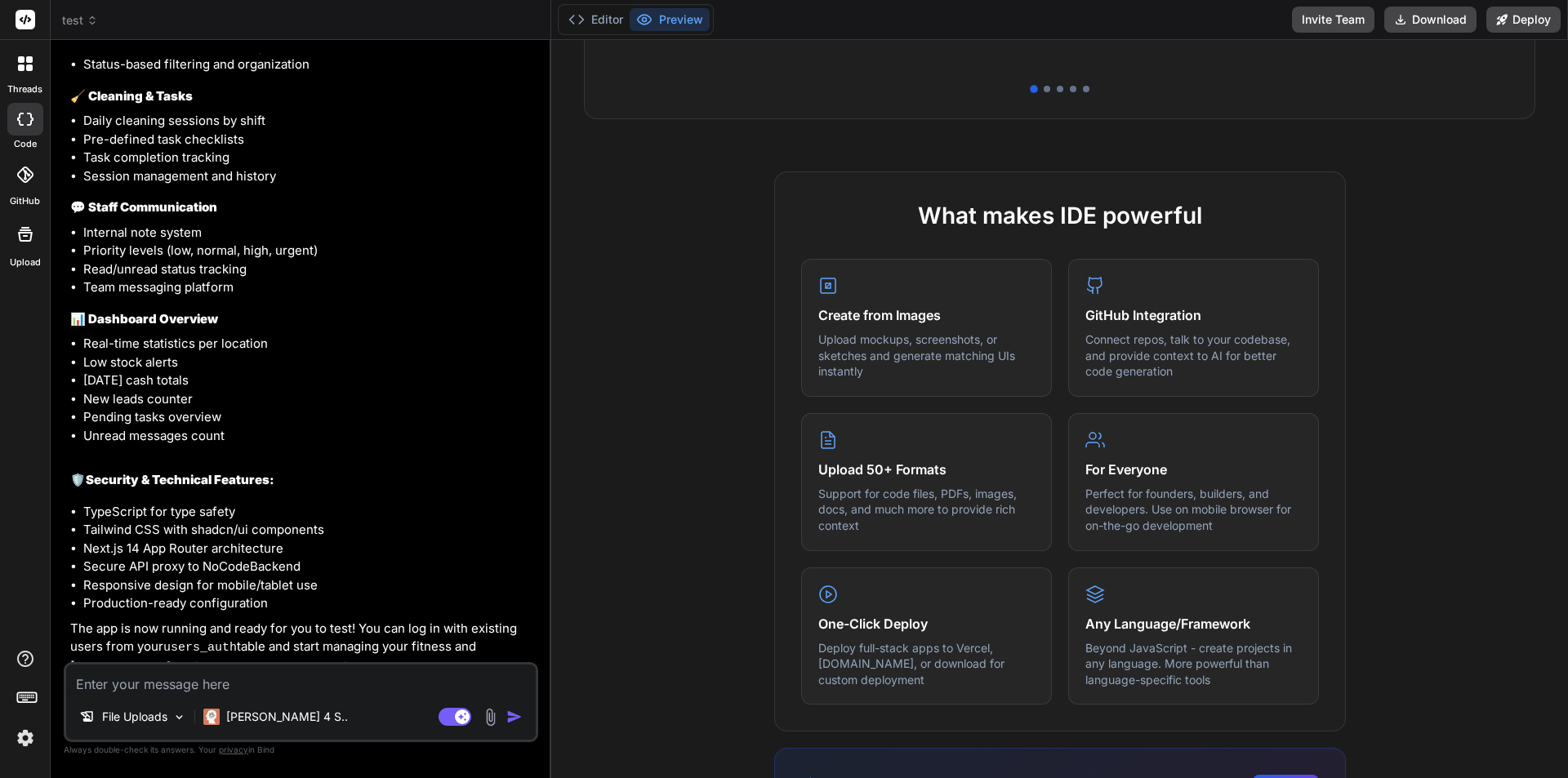
scroll to position [0, 0]
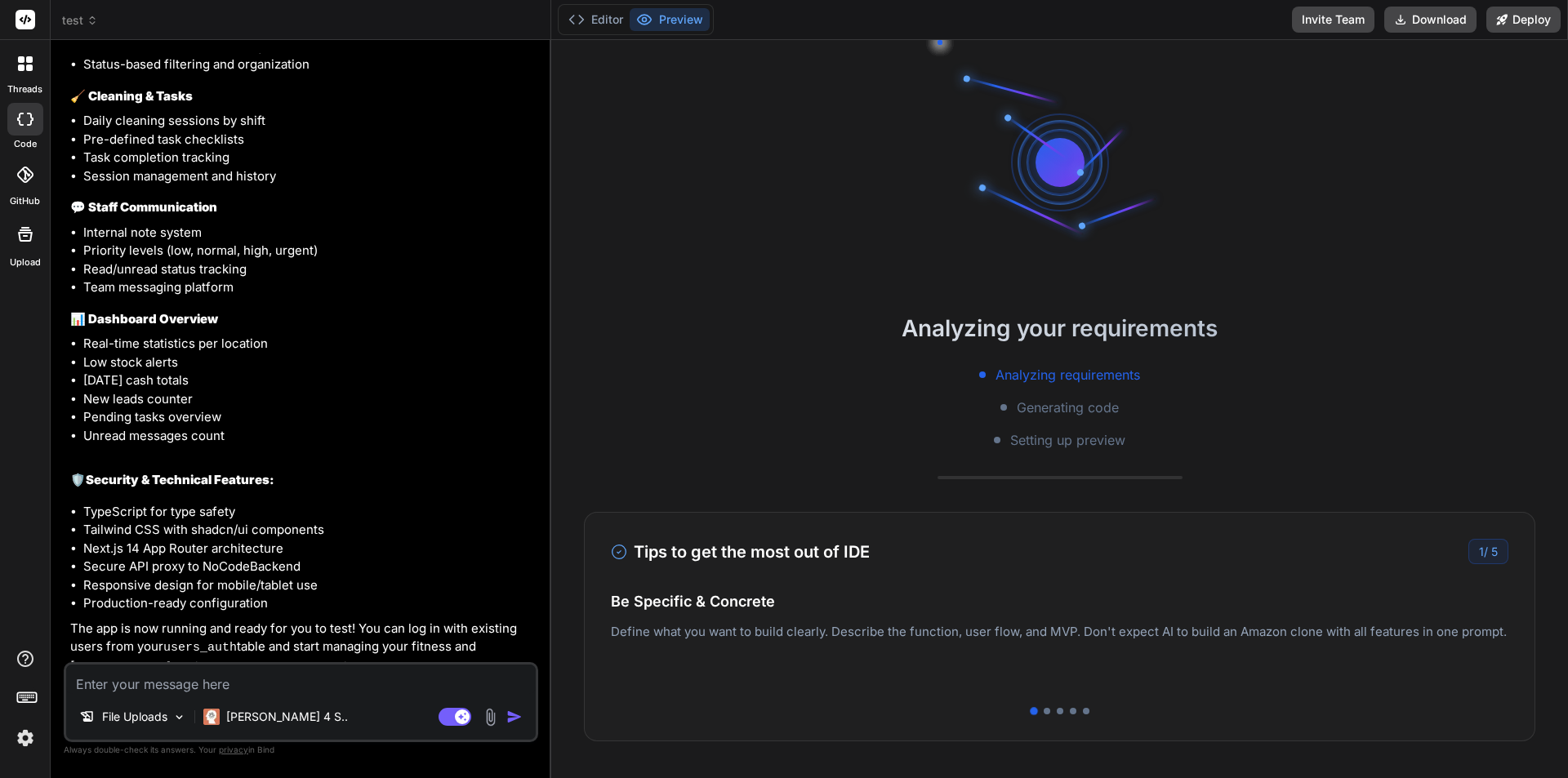
click at [668, 16] on button "Preview" at bounding box center [670, 19] width 80 height 23
click at [595, 7] on div "Editor Preview" at bounding box center [635, 19] width 156 height 31
click at [593, 16] on button "Editor" at bounding box center [596, 19] width 68 height 23
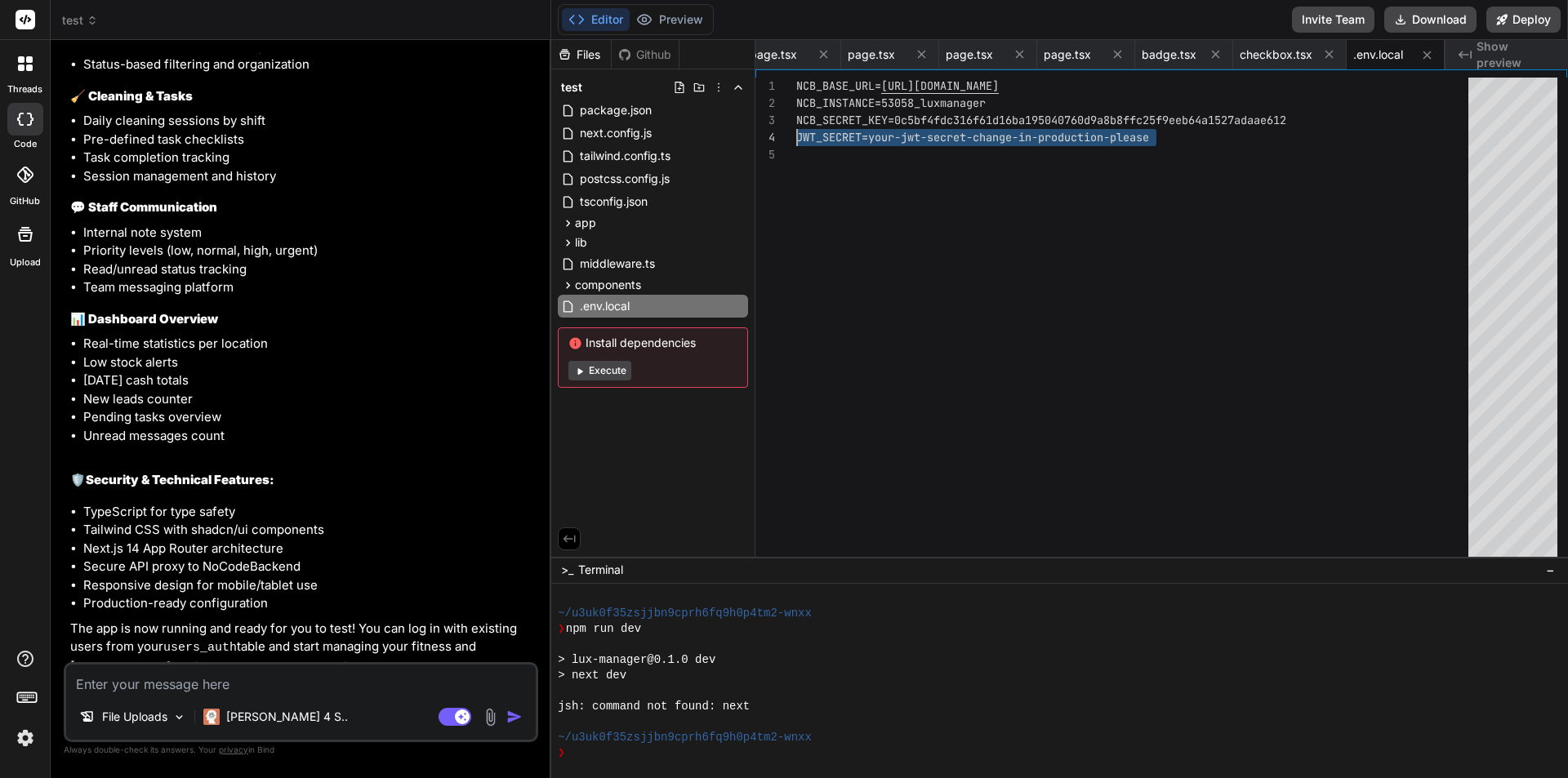
drag, startPoint x: 1179, startPoint y: 132, endPoint x: 755, endPoint y: 131, distance: 424.0
click at [797, 131] on div "NCB_BASE_URL= https://api.nocodebackend.com NCB_INSTANCE=53058_luxmanager NCB_S…" at bounding box center [1138, 321] width 682 height 487
click at [600, 366] on button "Execute" at bounding box center [599, 371] width 63 height 20
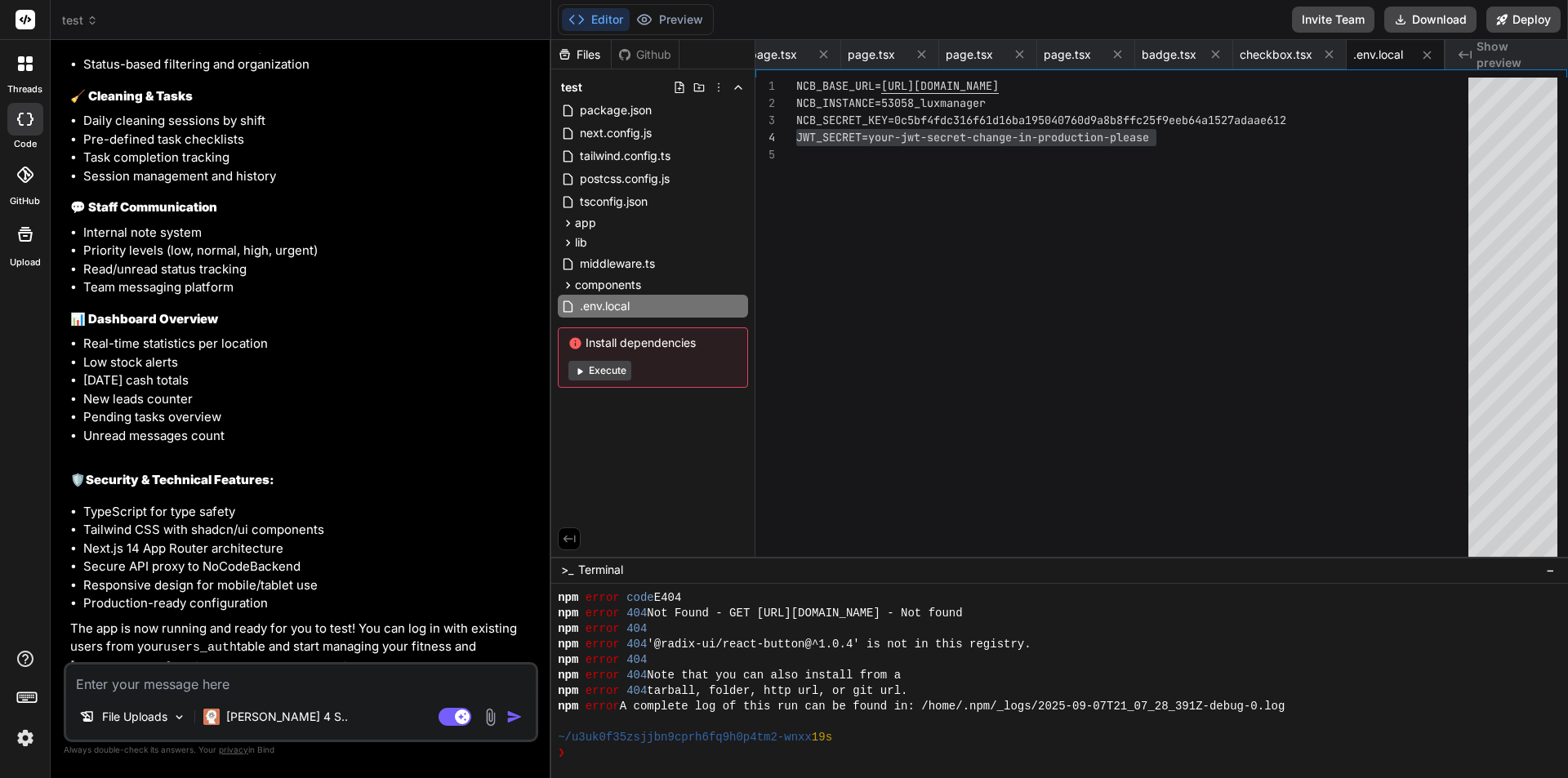
scroll to position [605, 0]
click at [616, 368] on button "Execute" at bounding box center [599, 371] width 63 height 20
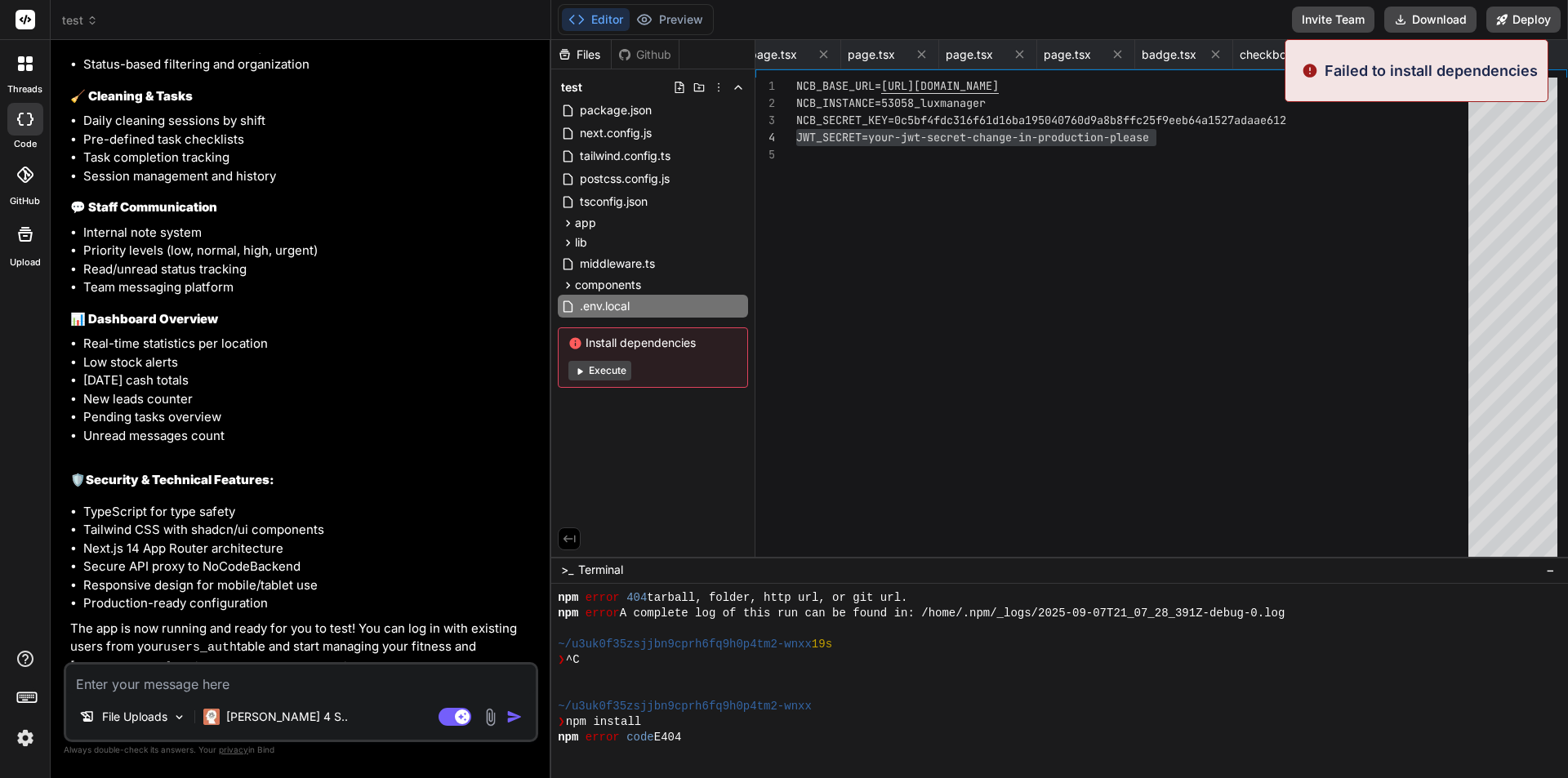
scroll to position [838, 0]
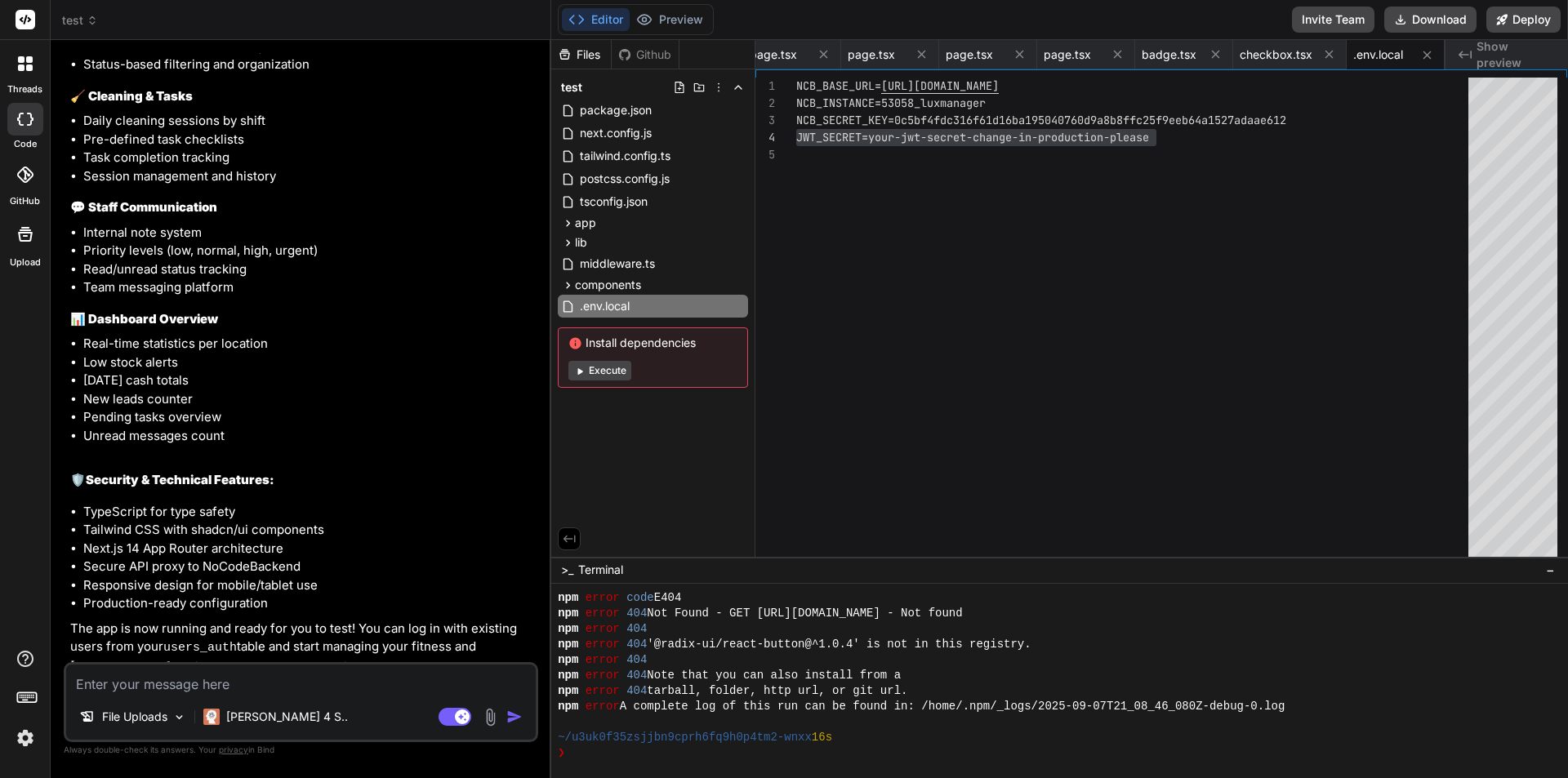
click at [278, 664] on div "File Uploads Claude 4 S.. Agent Mode. When this toggle is activated, AI automat…" at bounding box center [301, 702] width 475 height 80
click at [286, 676] on textarea at bounding box center [301, 680] width 470 height 30
click at [980, 337] on div "NCB_BASE_URL= https://api.nocodebackend.com NCB_INSTANCE=53058_luxmanager NCB_S…" at bounding box center [1138, 321] width 682 height 487
click at [637, 136] on span "next.config.js" at bounding box center [616, 133] width 76 height 20
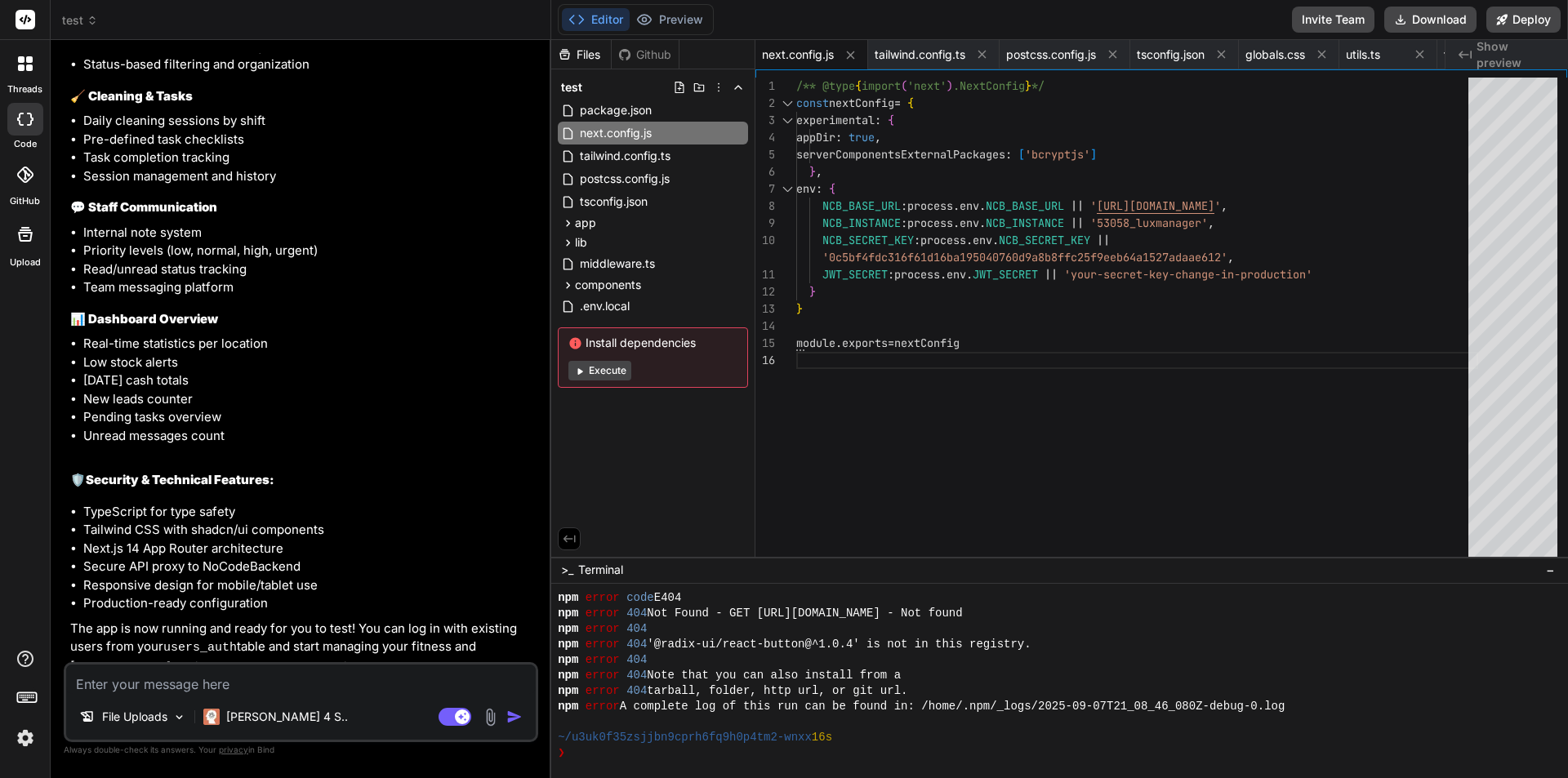
scroll to position [0, 0]
drag, startPoint x: 1336, startPoint y: 278, endPoint x: 805, endPoint y: 266, distance: 531.1
click at [805, 266] on div "/** @type { import ( 'next' ) .NextConfig } */ const nextConfig = { experimenta…" at bounding box center [1138, 321] width 682 height 487
click at [805, 268] on div "/** @type { import ( 'next' ) .NextConfig } */ const nextConfig = { experimenta…" at bounding box center [1138, 321] width 682 height 487
click at [805, 270] on div "/** @type { import ( 'next' ) .NextConfig } */ const nextConfig = { experimenta…" at bounding box center [1138, 321] width 682 height 487
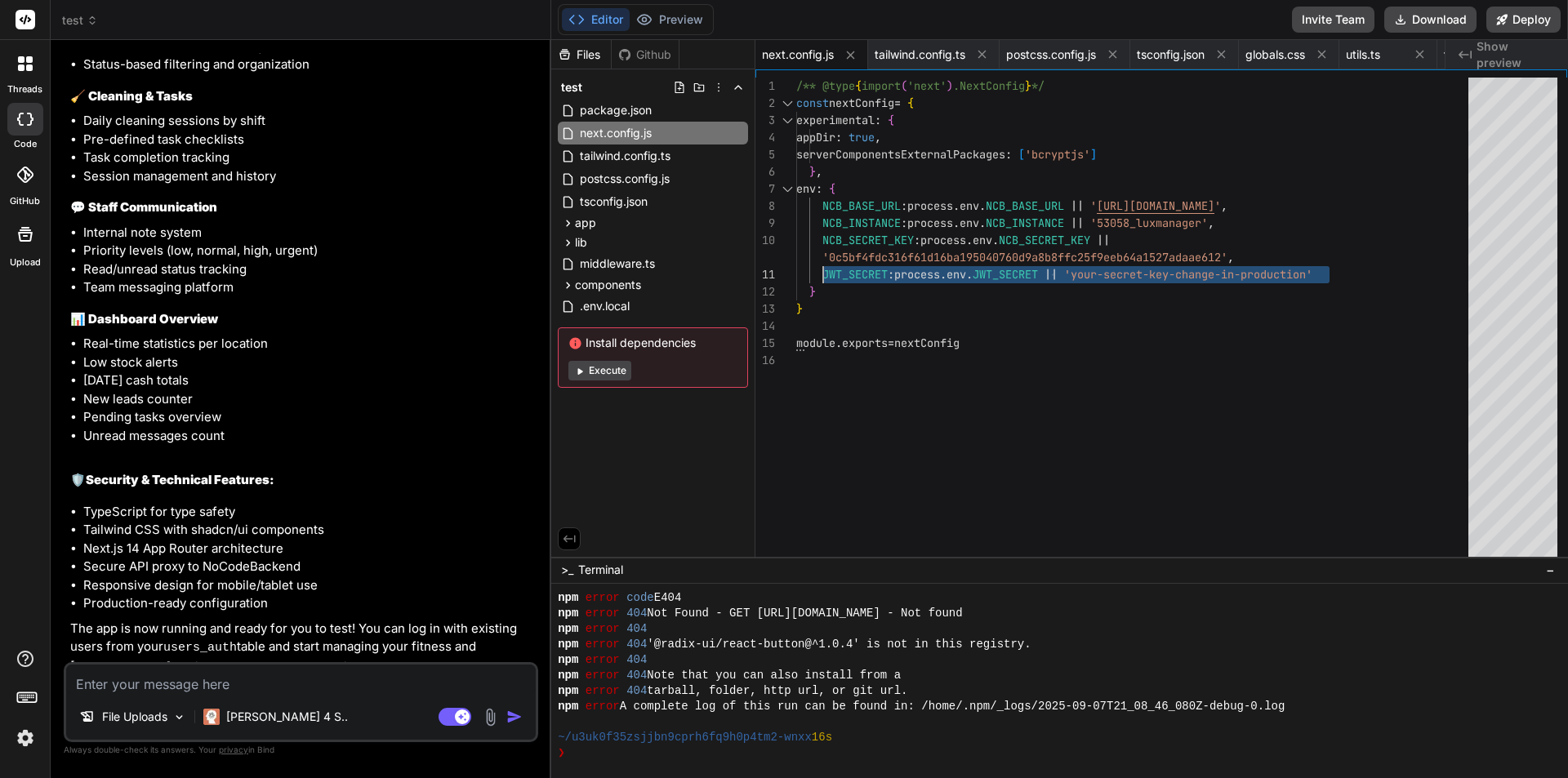
drag, startPoint x: 1333, startPoint y: 269, endPoint x: 820, endPoint y: 259, distance: 513.1
click at [820, 259] on div "/** @type { import ( 'next' ) .NextConfig } */ const nextConfig = { experimenta…" at bounding box center [1138, 321] width 682 height 487
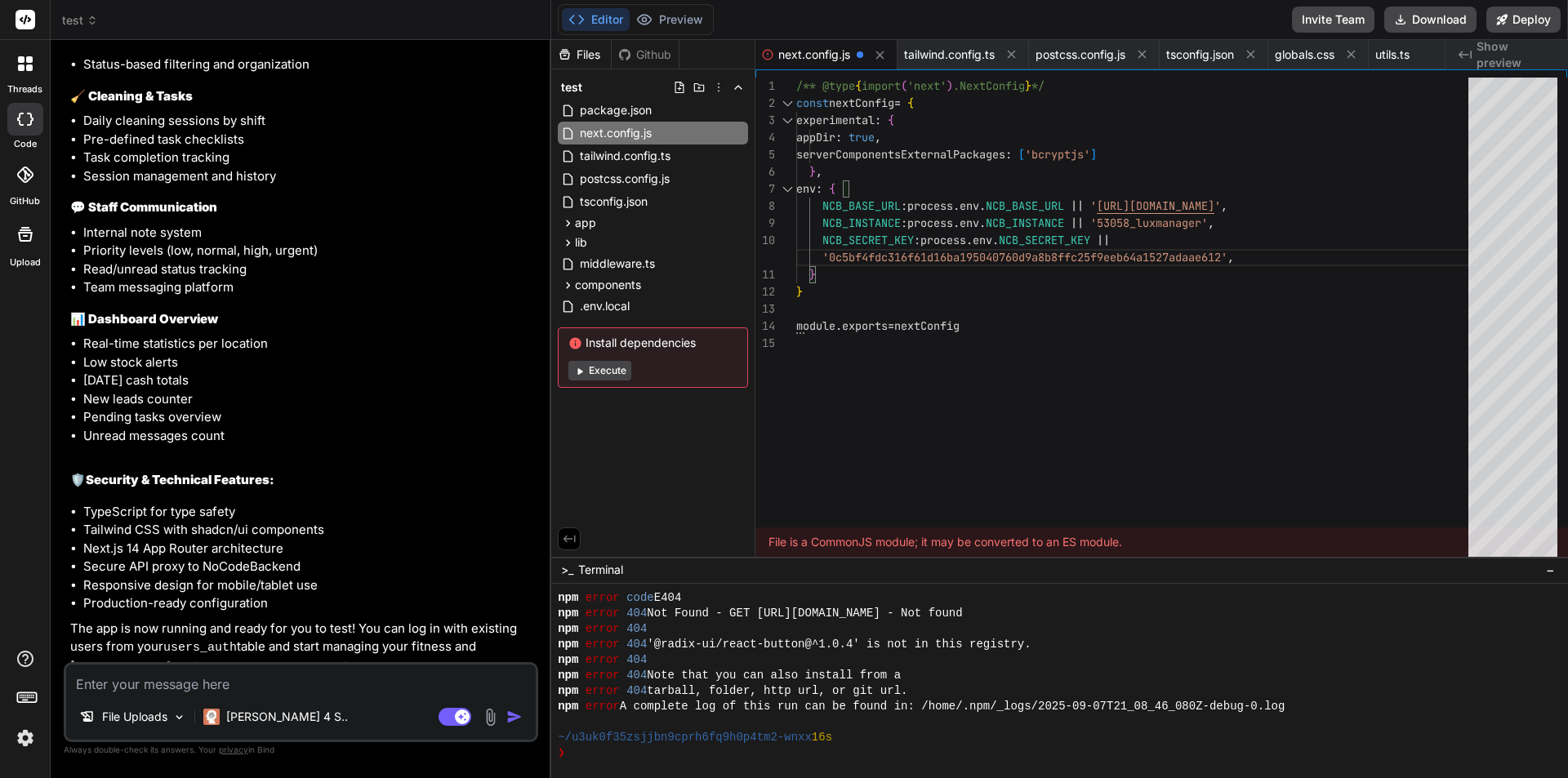
click at [1225, 400] on div "/** @type { import ( 'next' ) .NextConfig } */ const nextConfig = { experimenta…" at bounding box center [1138, 321] width 682 height 487
click at [954, 53] on span "tailwind.config.ts" at bounding box center [949, 55] width 90 height 16
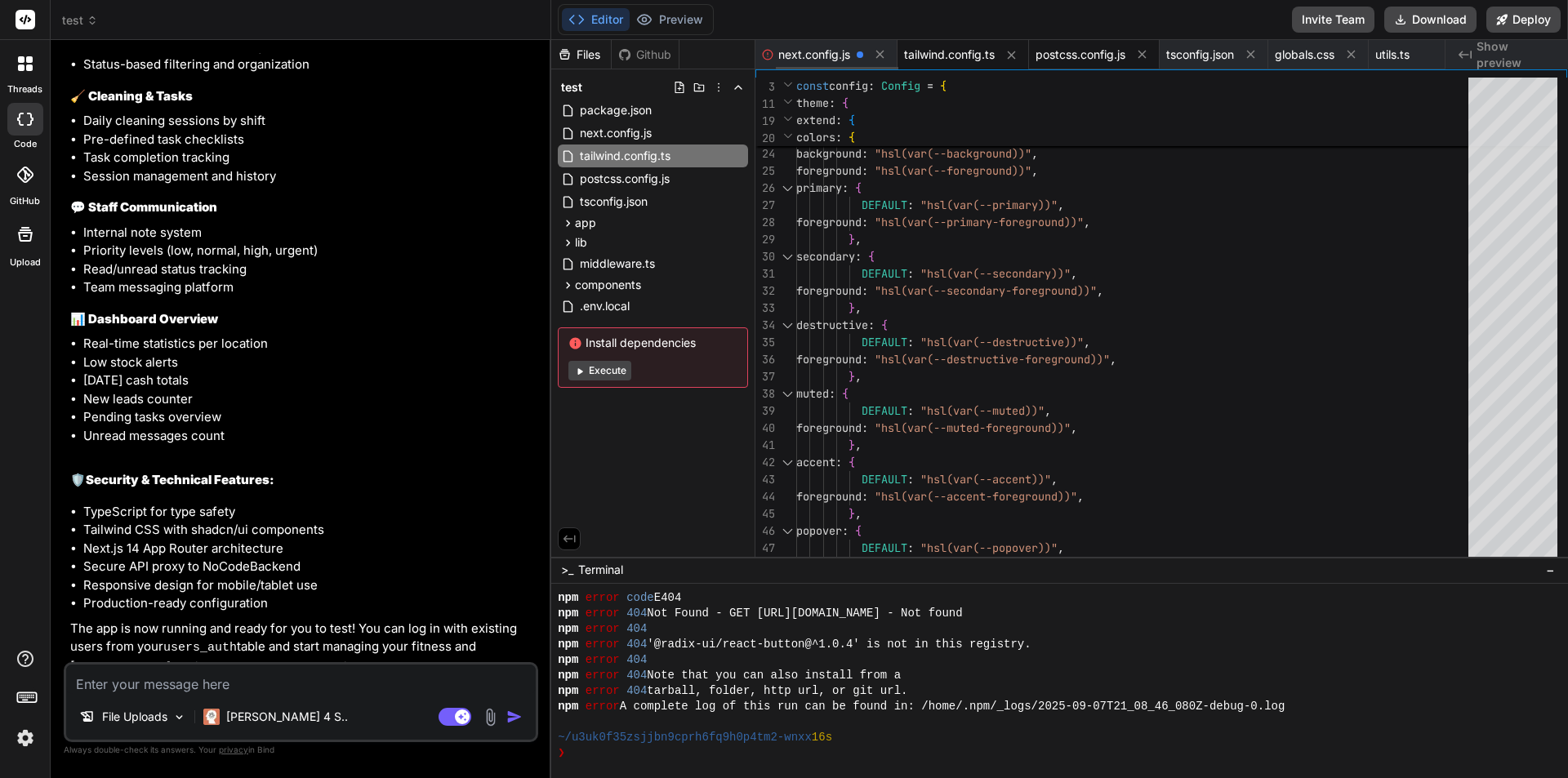
click at [1102, 62] on span "postcss.config.js" at bounding box center [1080, 55] width 89 height 16
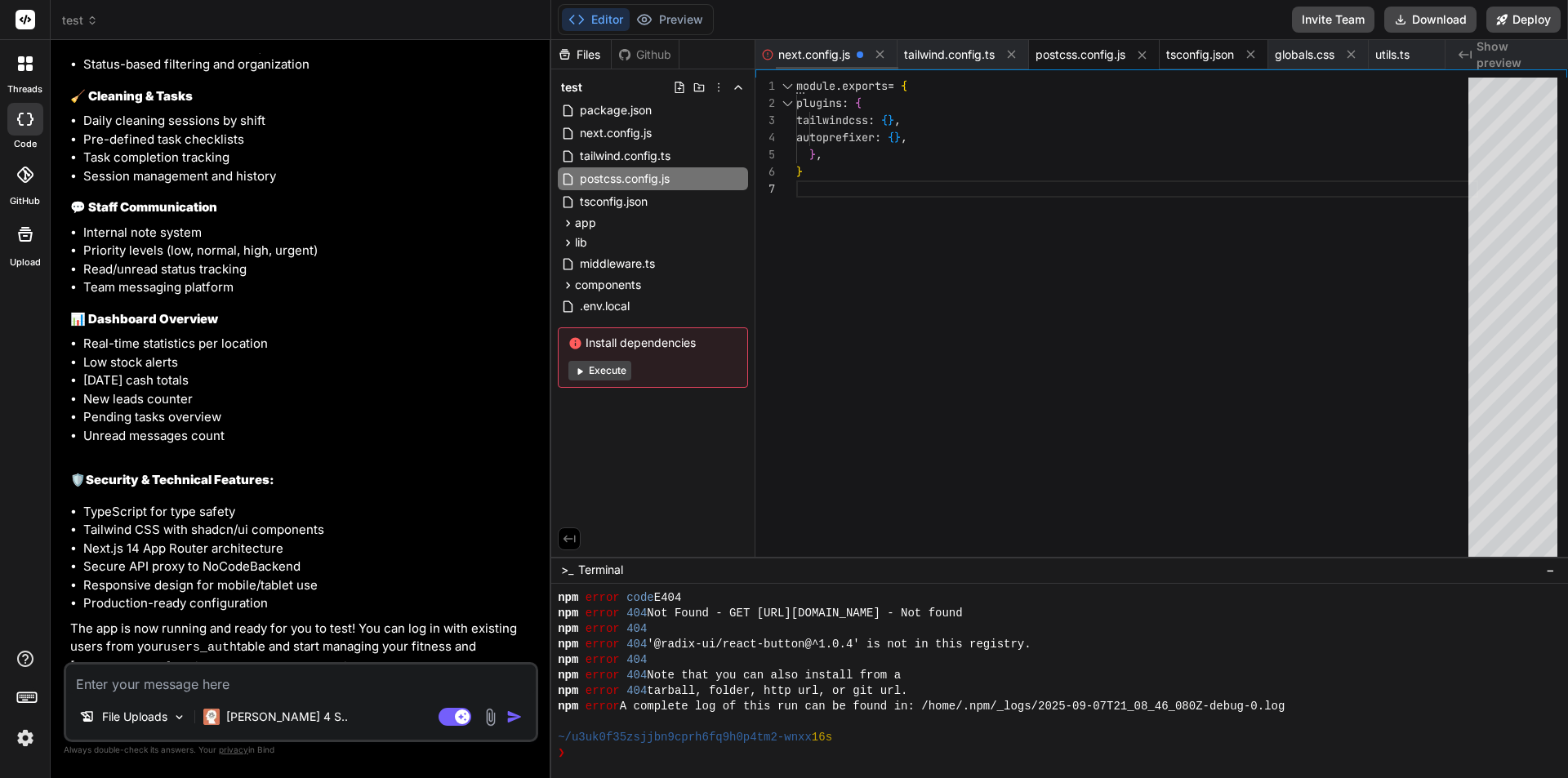
click at [1218, 59] on span "tsconfig.json" at bounding box center [1200, 55] width 68 height 16
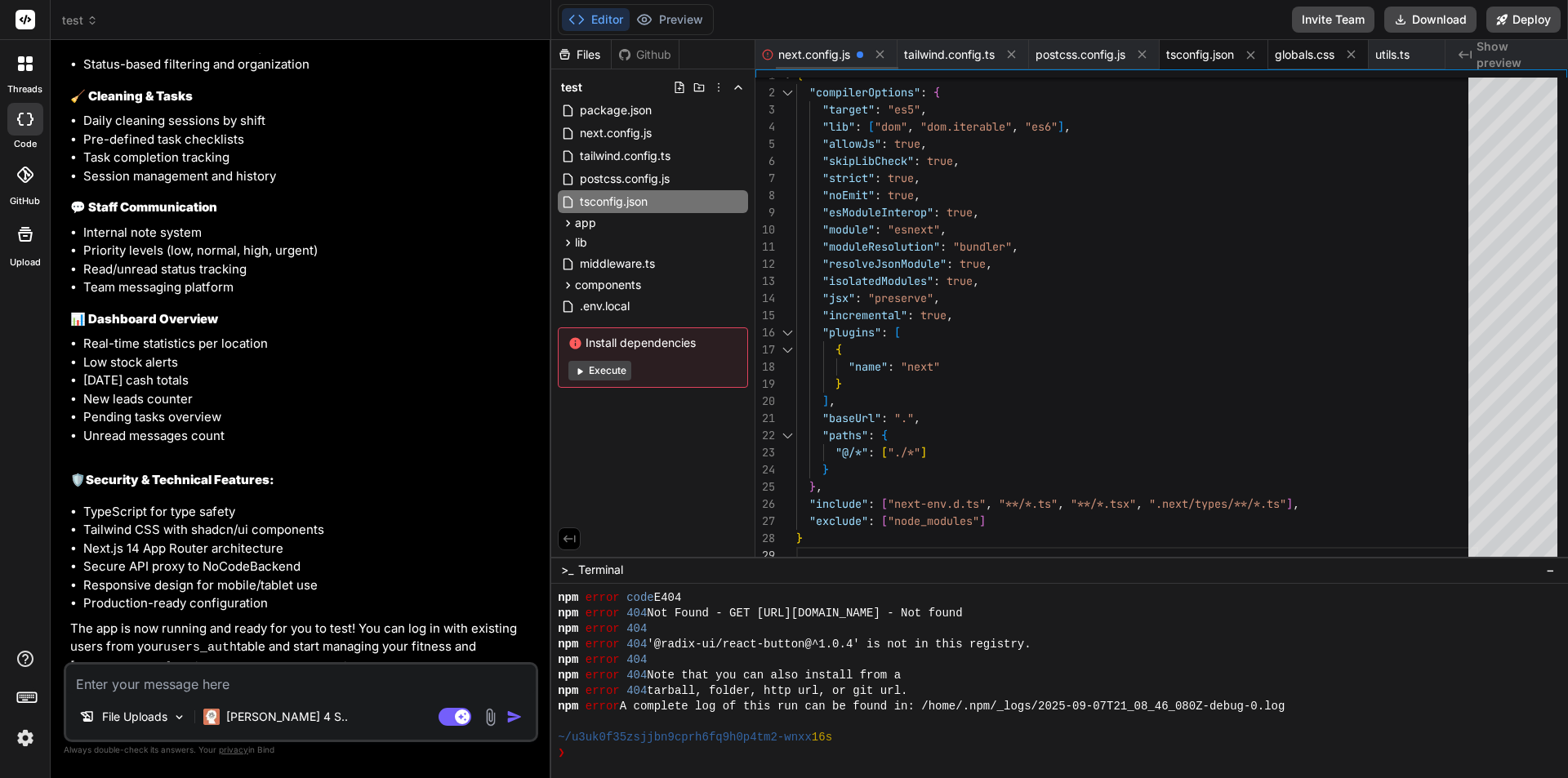
click at [1306, 55] on span "globals.css" at bounding box center [1305, 55] width 60 height 16
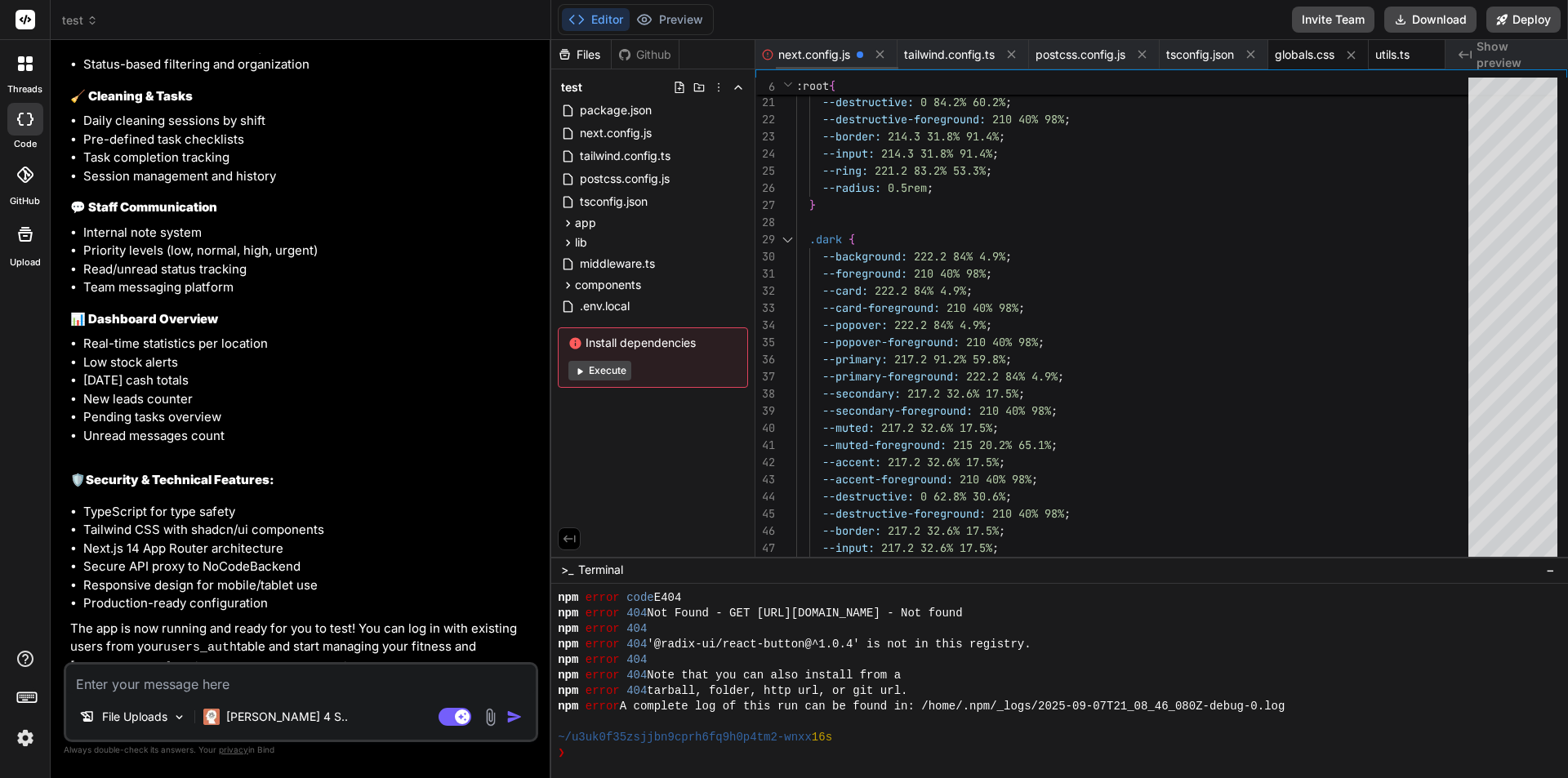
click at [1410, 58] on span "utils.ts" at bounding box center [1392, 55] width 35 height 16
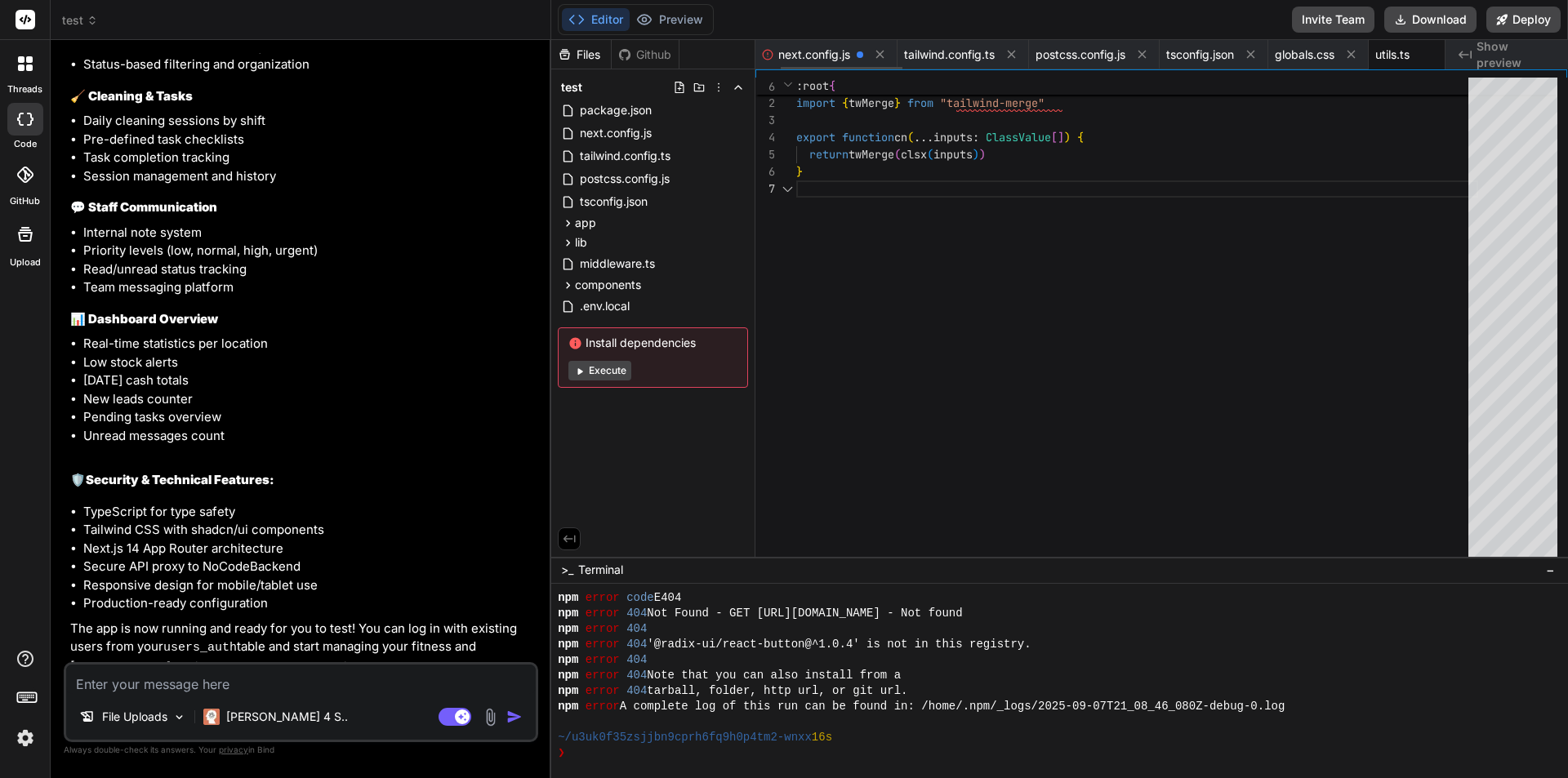
scroll to position [0, 142]
click at [282, 678] on textarea at bounding box center [301, 680] width 470 height 30
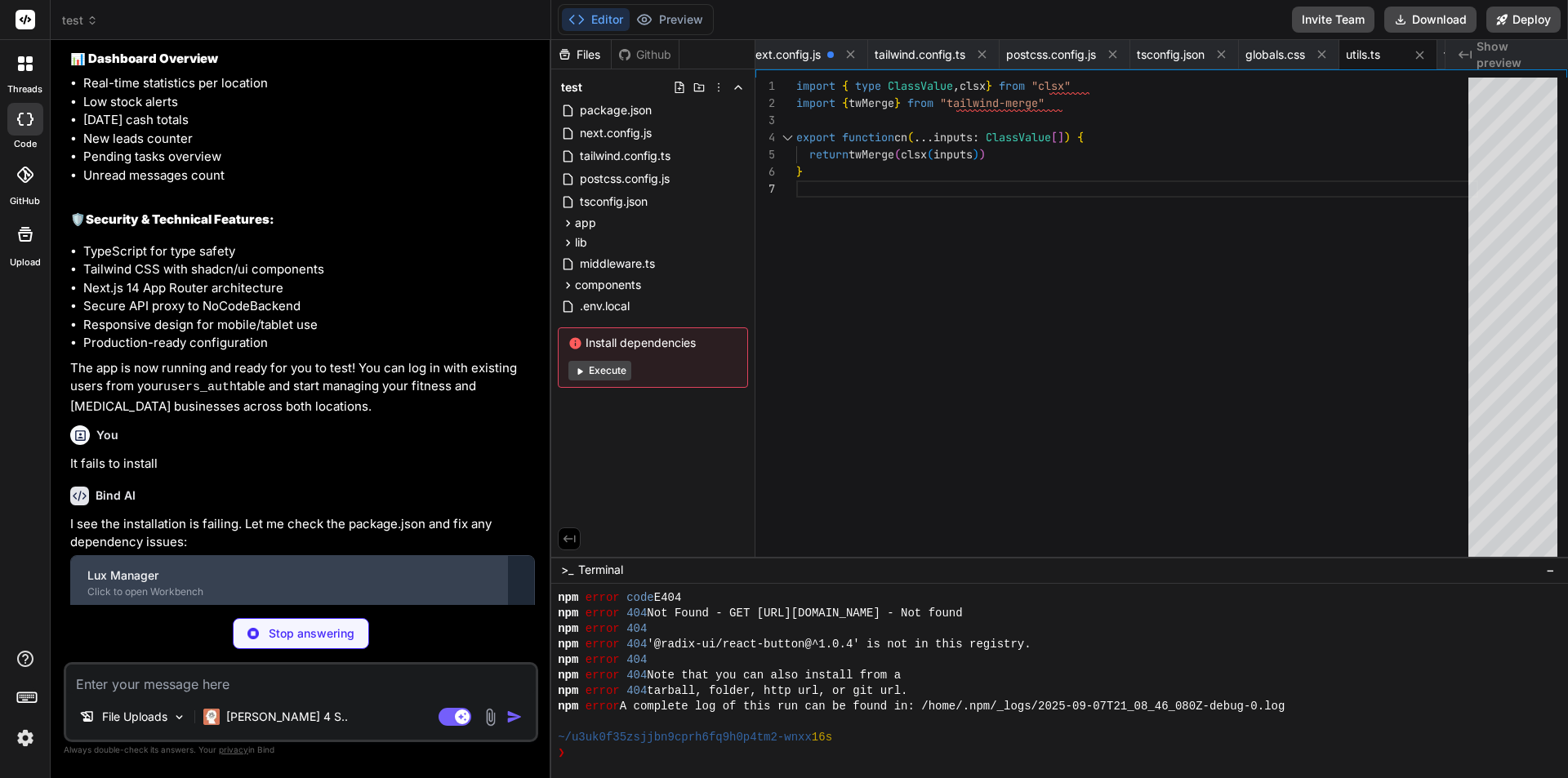
scroll to position [4108, 0]
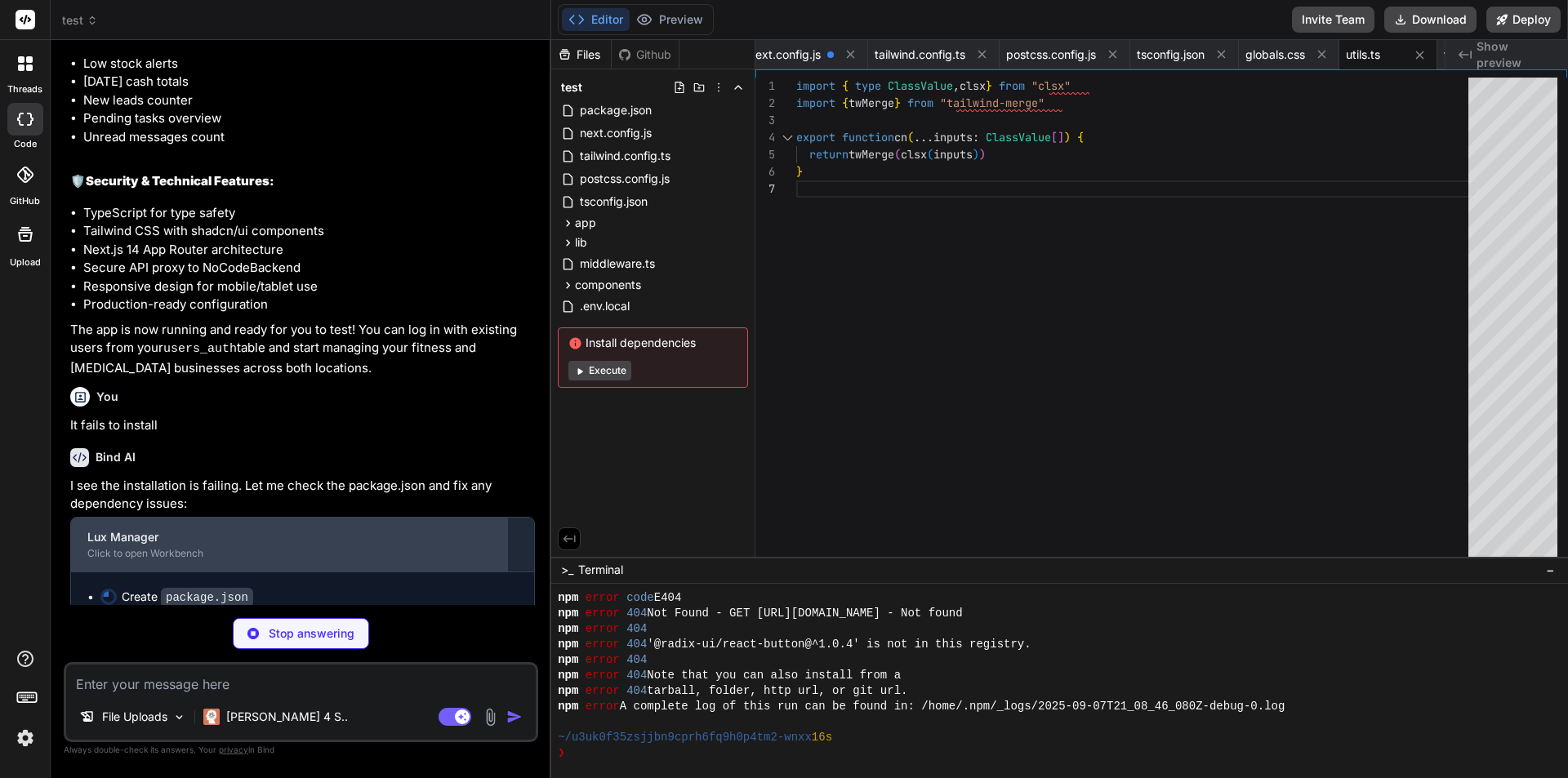
click at [209, 547] on div "Click to open Workbench" at bounding box center [289, 553] width 403 height 13
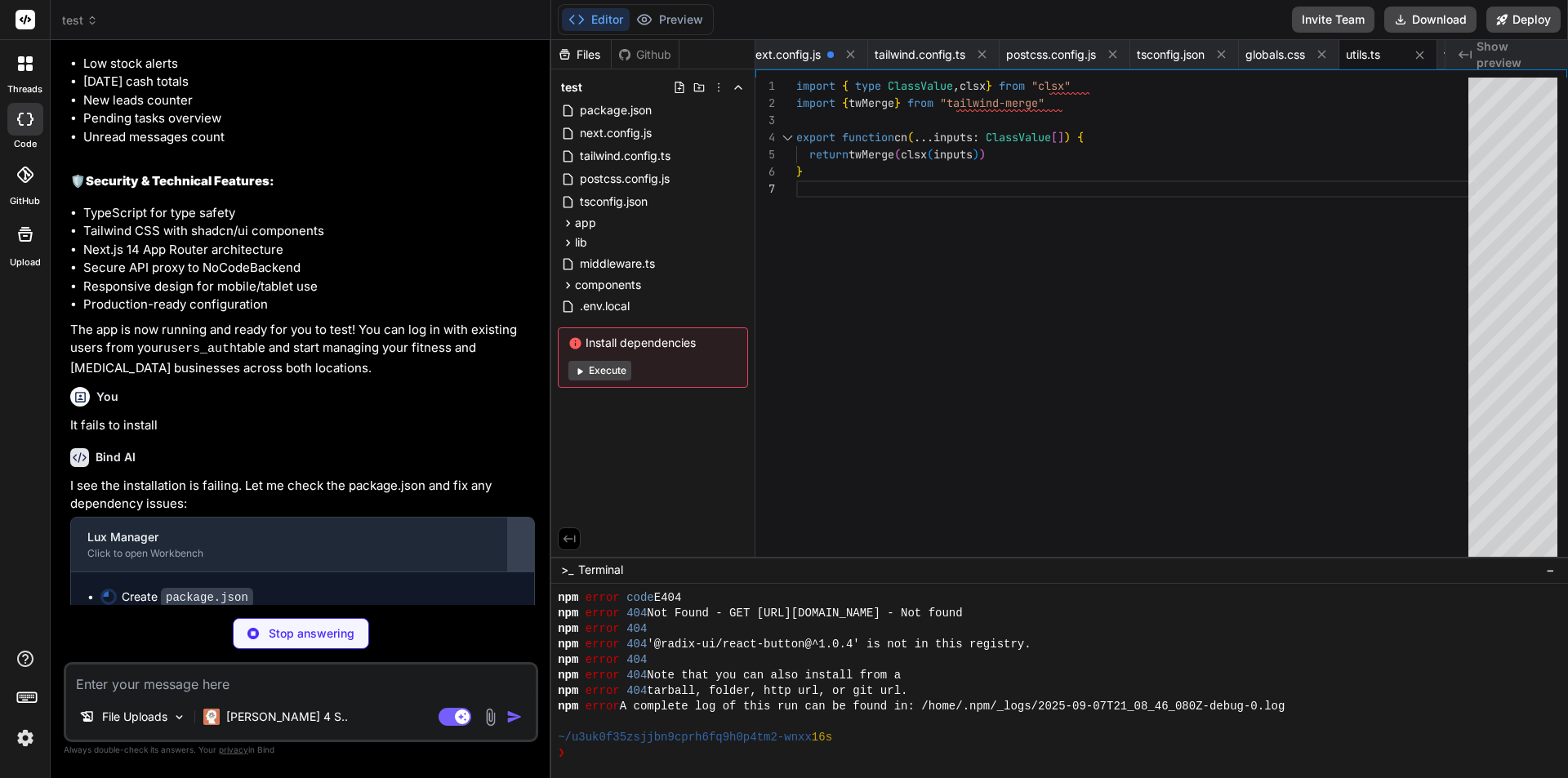
click at [517, 532] on div at bounding box center [521, 545] width 26 height 26
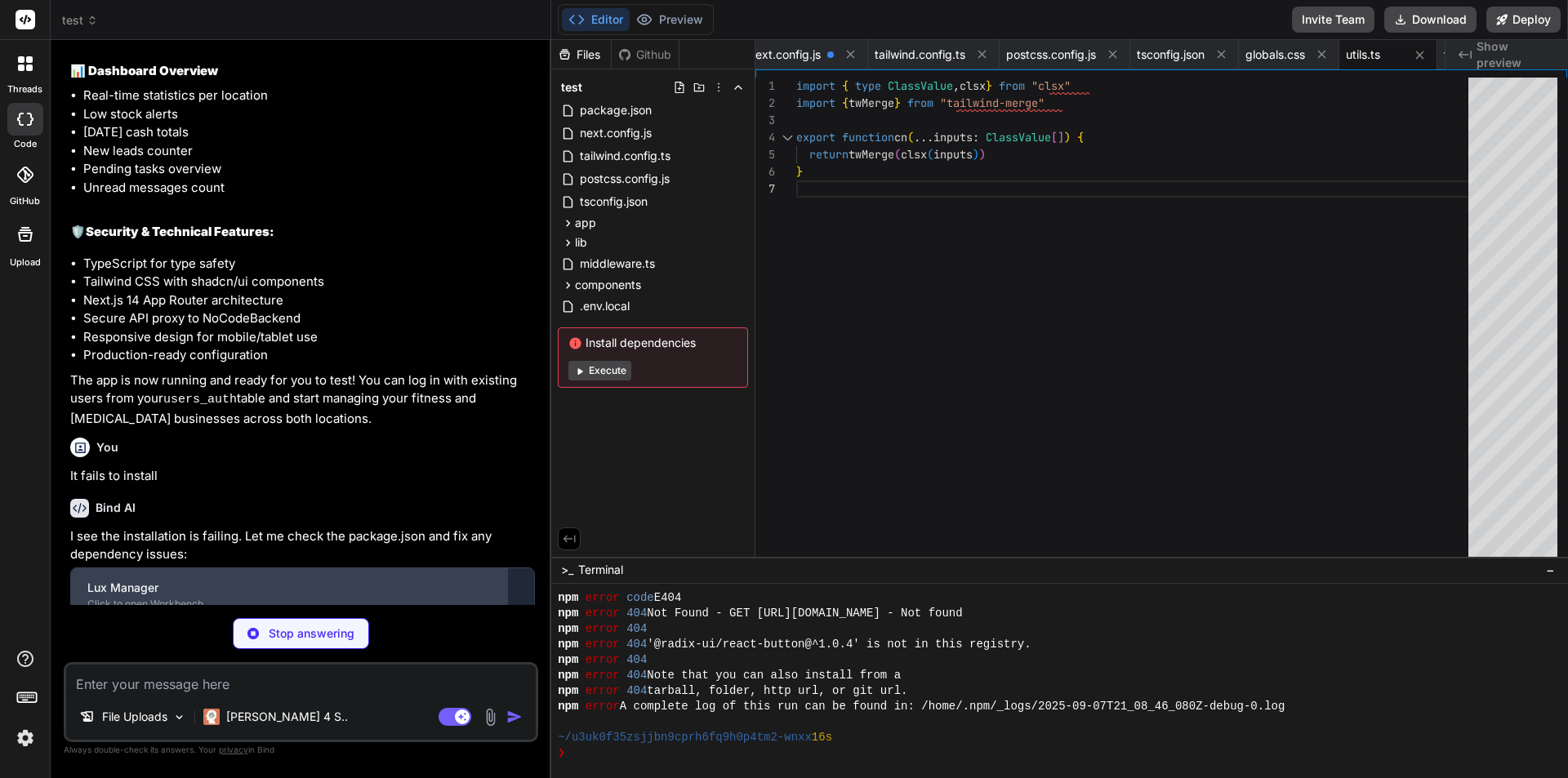
click at [502, 570] on div "Lux Manager Click to open Workbench" at bounding box center [289, 595] width 436 height 54
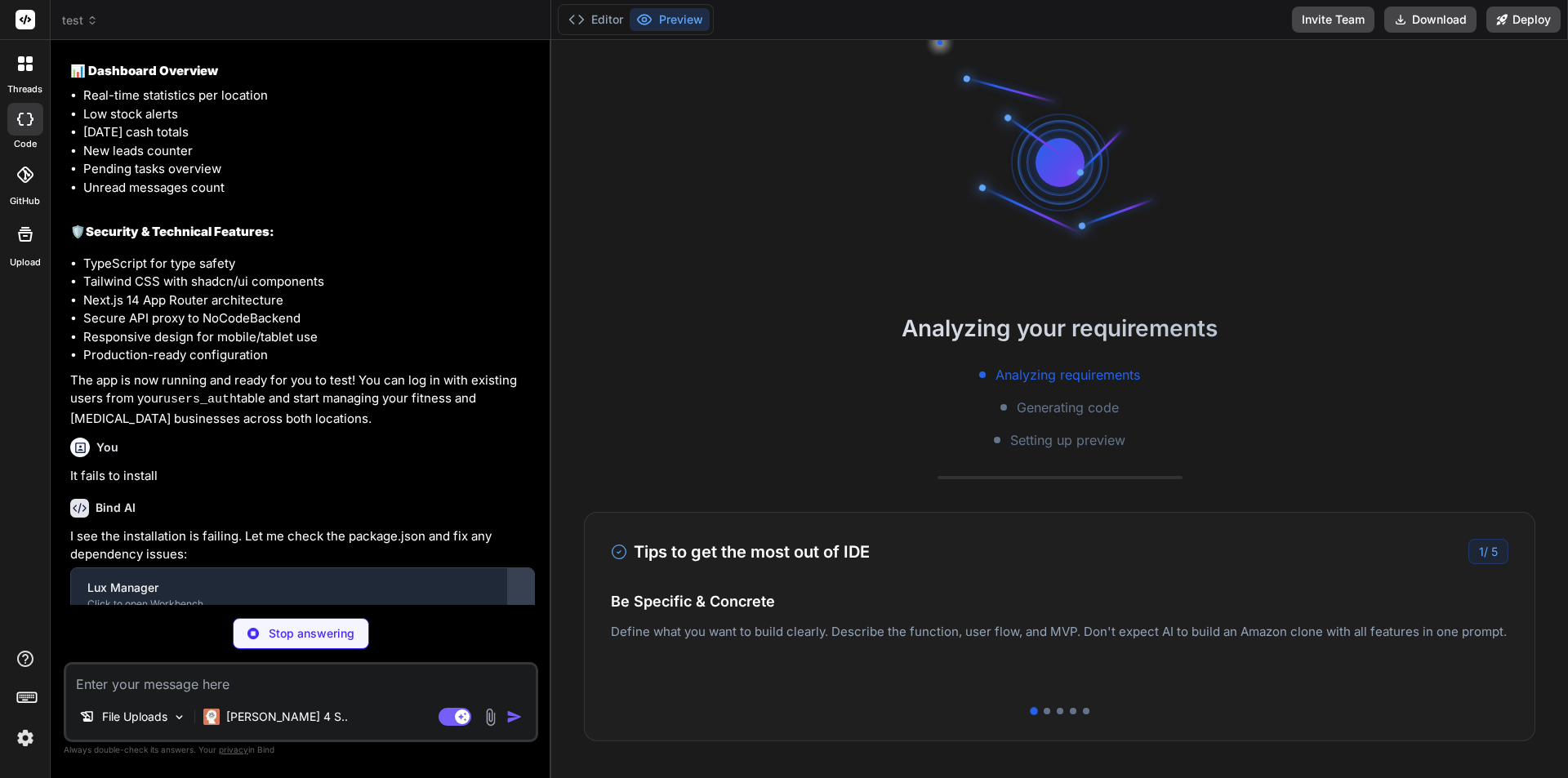
click at [510, 582] on div at bounding box center [521, 595] width 26 height 26
click at [511, 582] on div at bounding box center [521, 595] width 26 height 26
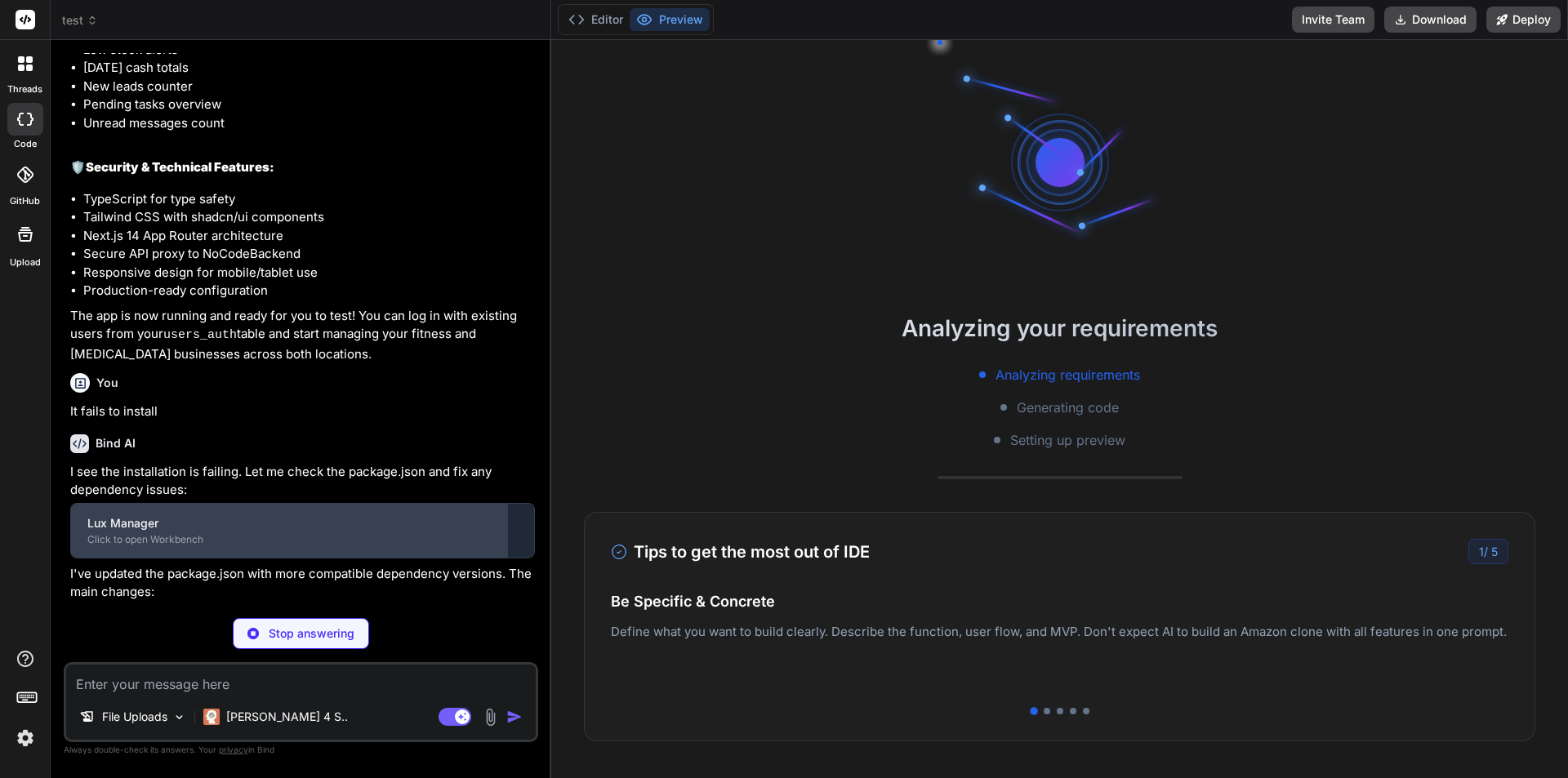
scroll to position [4139, 0]
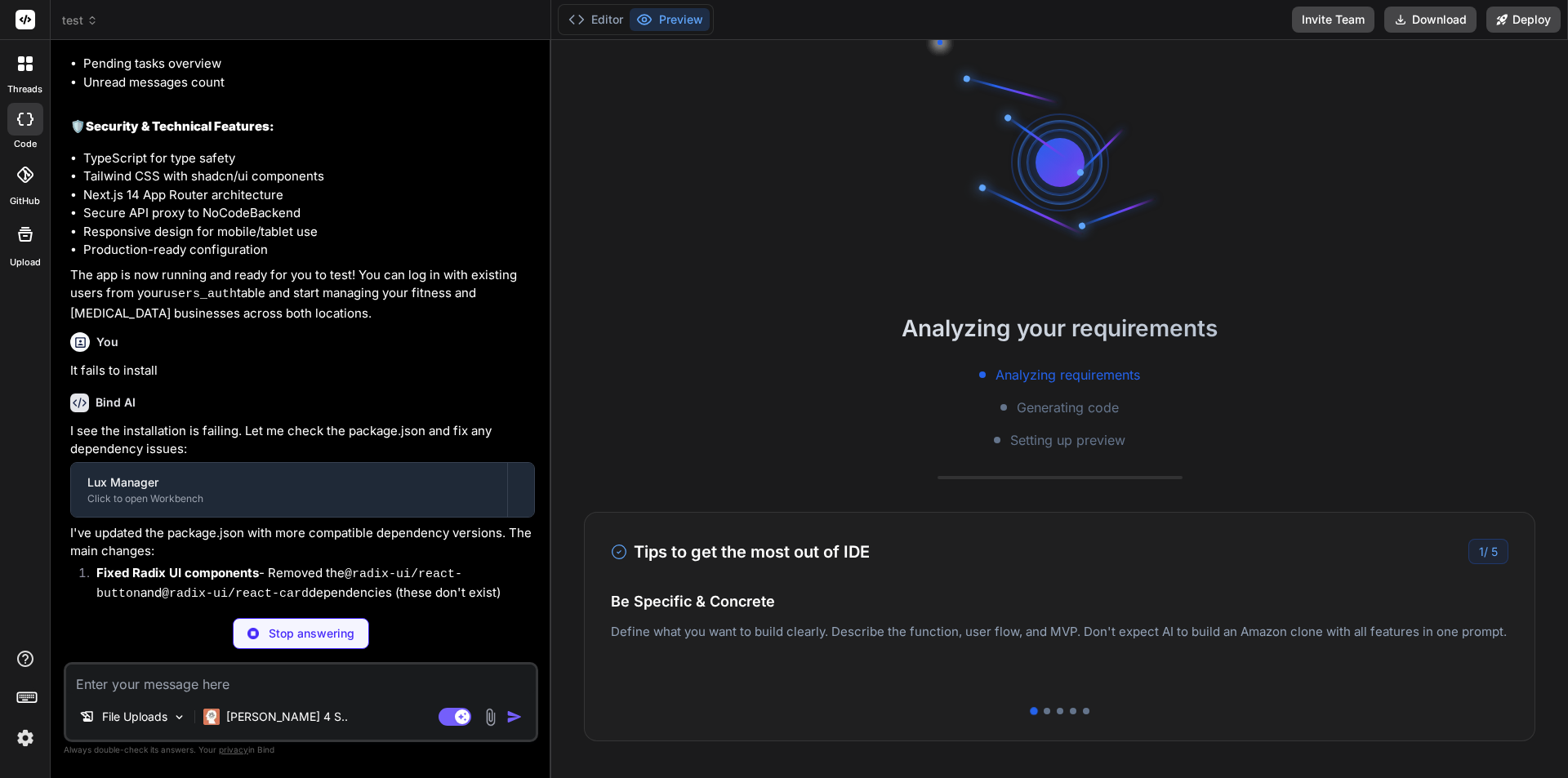
drag, startPoint x: 234, startPoint y: 586, endPoint x: 505, endPoint y: 574, distance: 271.3
click at [501, 590] on ol "Fixed Radix UI components - Removed the @radix-ui/react-button and @radix-ui/re…" at bounding box center [303, 607] width 465 height 85
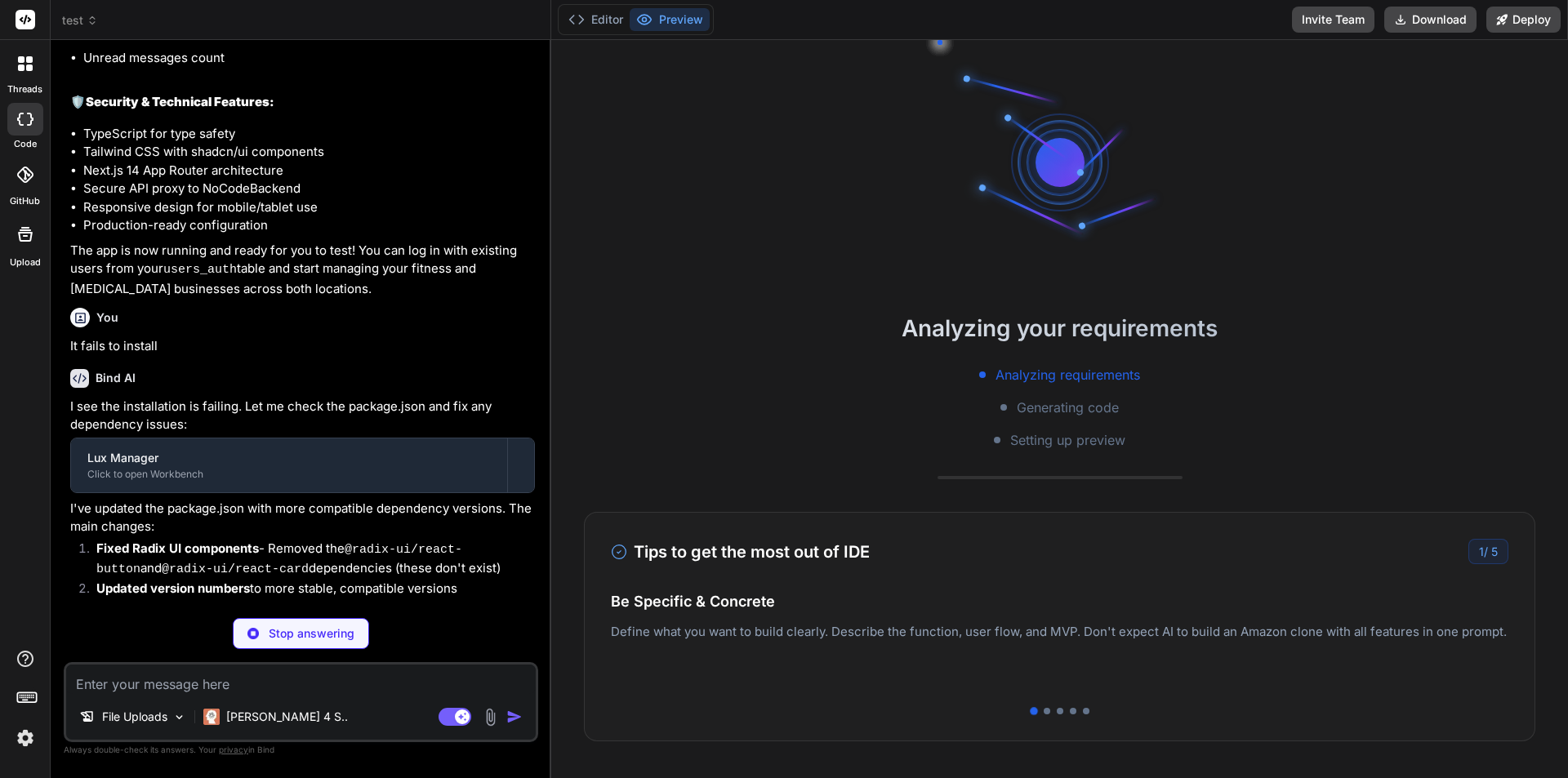
click at [431, 514] on p "I've updated the package.json with more compatible dependency versions. The mai…" at bounding box center [303, 518] width 465 height 37
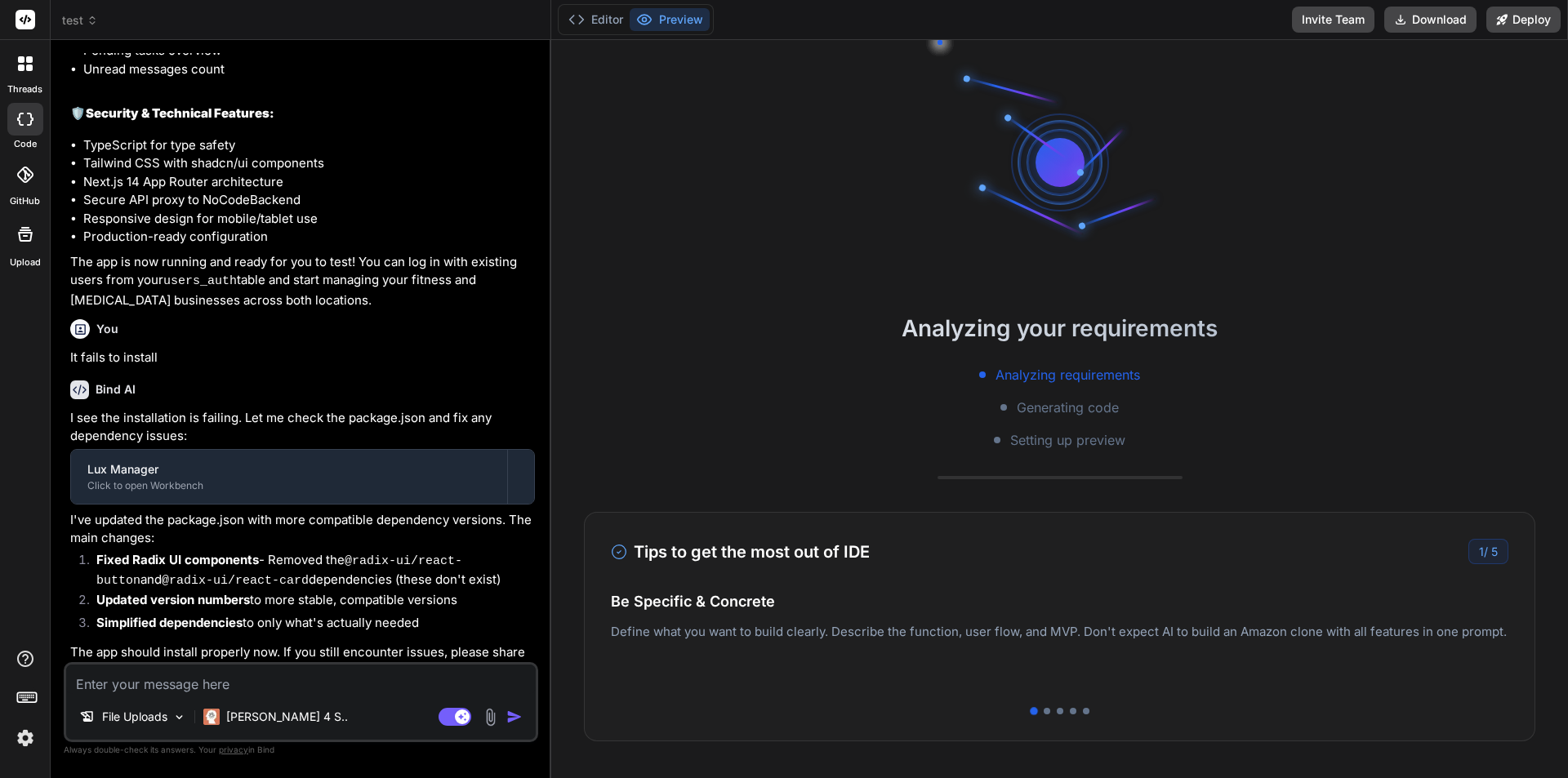
drag, startPoint x: 175, startPoint y: 597, endPoint x: 471, endPoint y: 613, distance: 296.4
click at [459, 614] on li "Simplified dependencies to only what's actually needed" at bounding box center [309, 625] width 452 height 23
click at [471, 614] on li "Simplified dependencies to only what's actually needed" at bounding box center [309, 625] width 452 height 23
click at [338, 591] on li "Updated version numbers to more stable, compatible versions" at bounding box center [309, 602] width 452 height 23
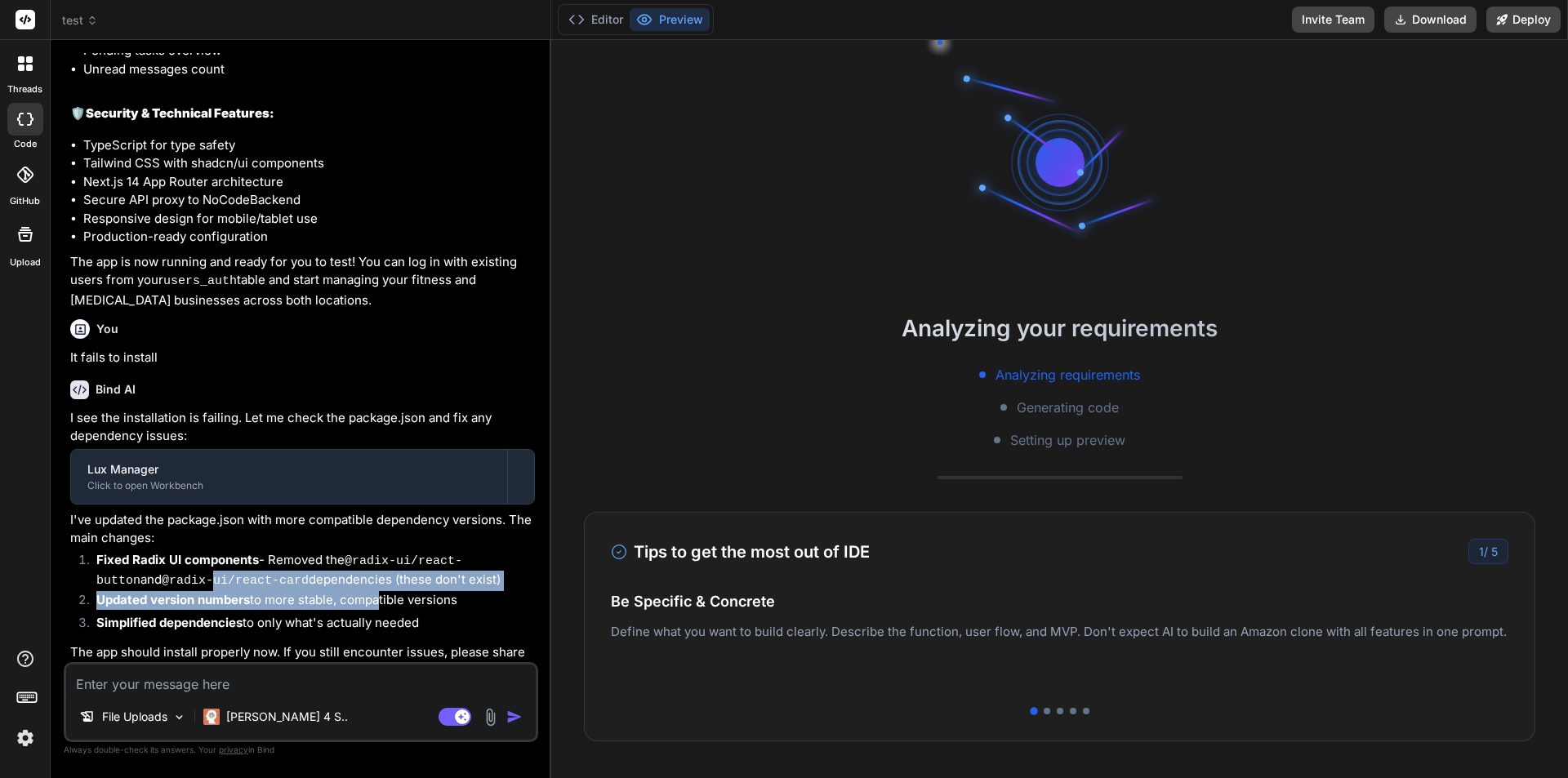
drag, startPoint x: 144, startPoint y: 561, endPoint x: 380, endPoint y: 586, distance: 237.3
click at [380, 586] on ol "Fixed Radix UI components - Removed the @radix-ui/react-button and @radix-ui/re…" at bounding box center [303, 594] width 465 height 85
click at [381, 591] on li "Updated version numbers to more stable, compatible versions" at bounding box center [309, 602] width 452 height 23
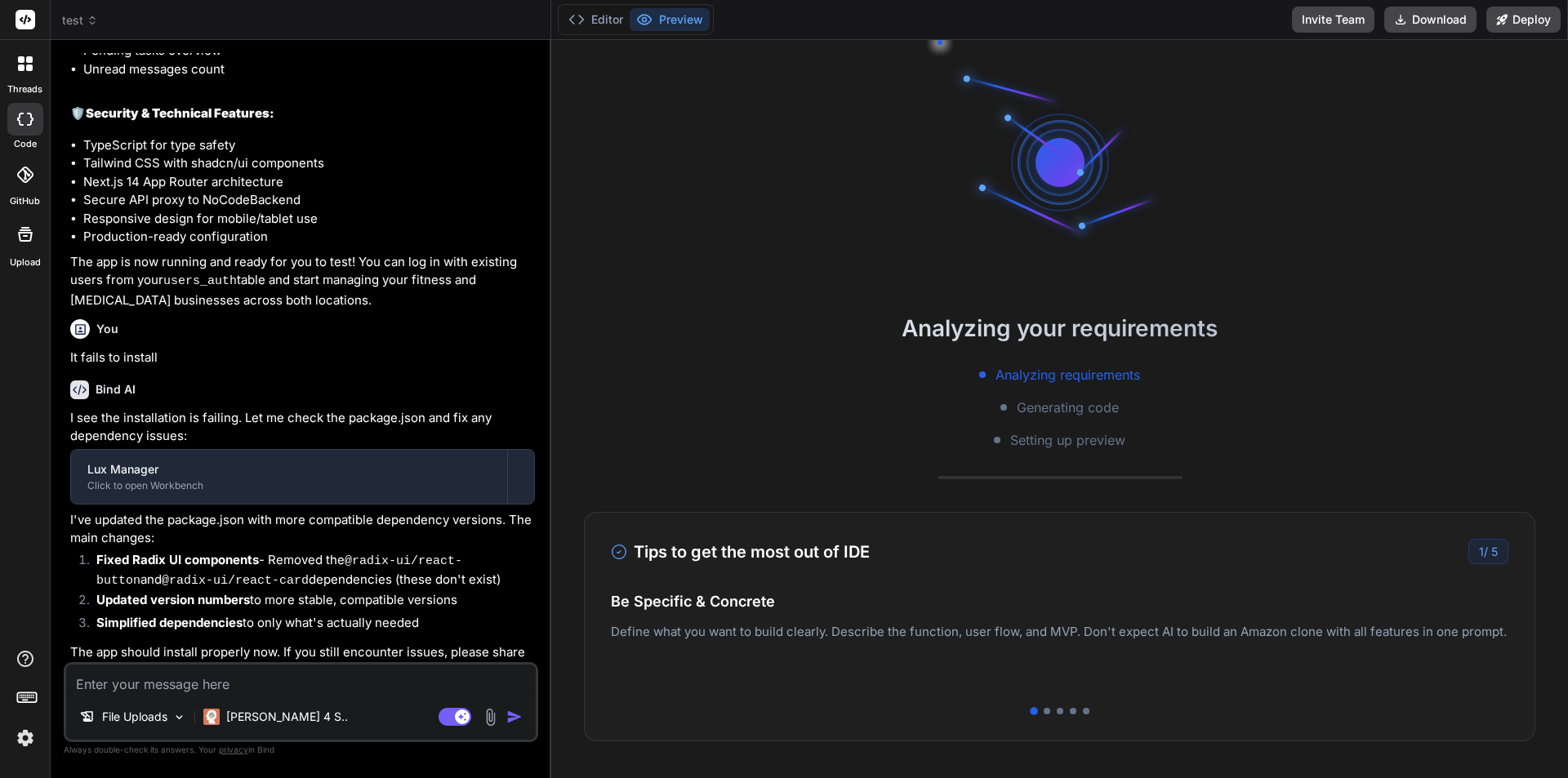
click at [451, 614] on li "Simplified dependencies to only what's actually needed" at bounding box center [309, 625] width 452 height 23
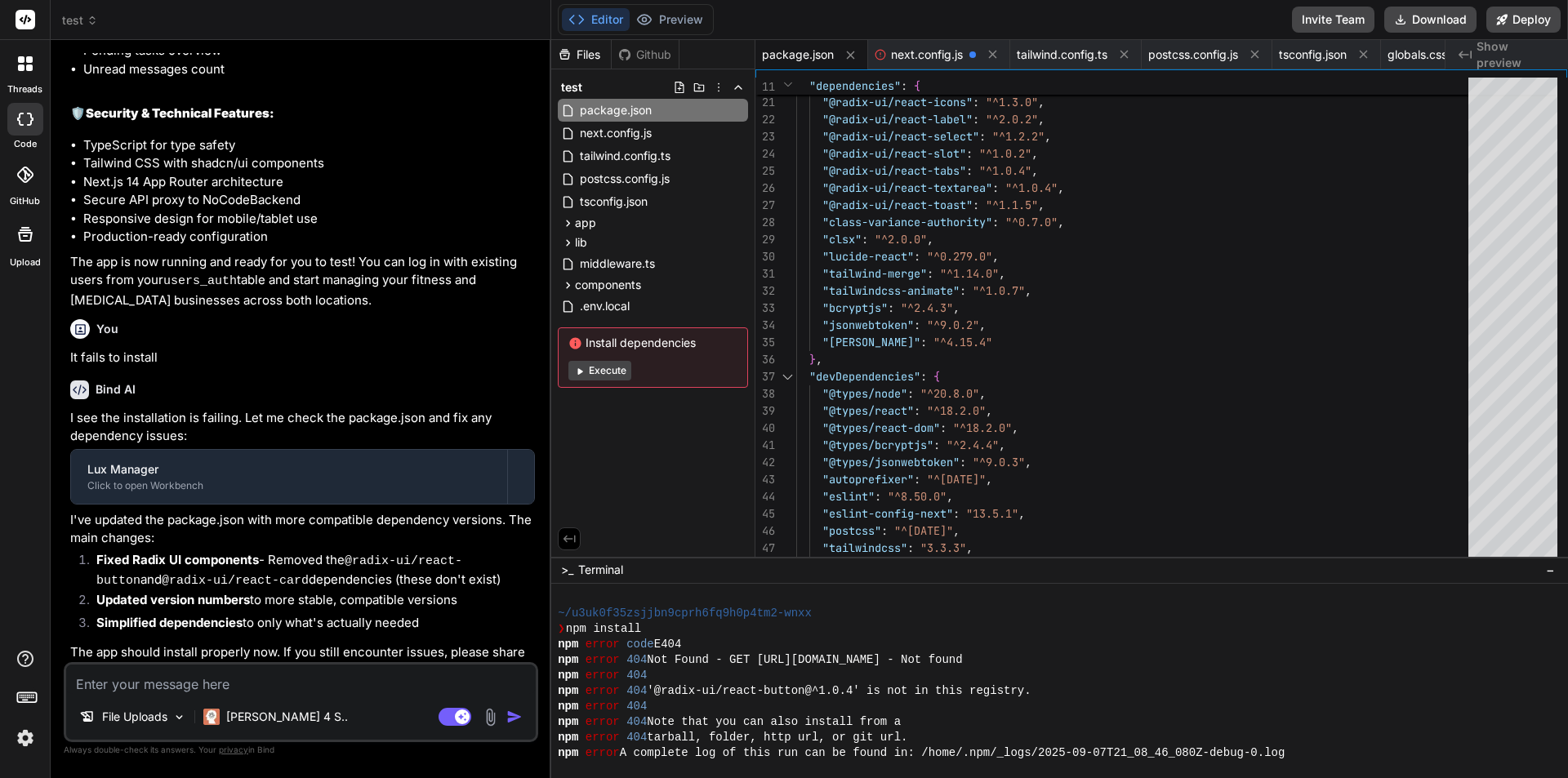
scroll to position [1071, 0]
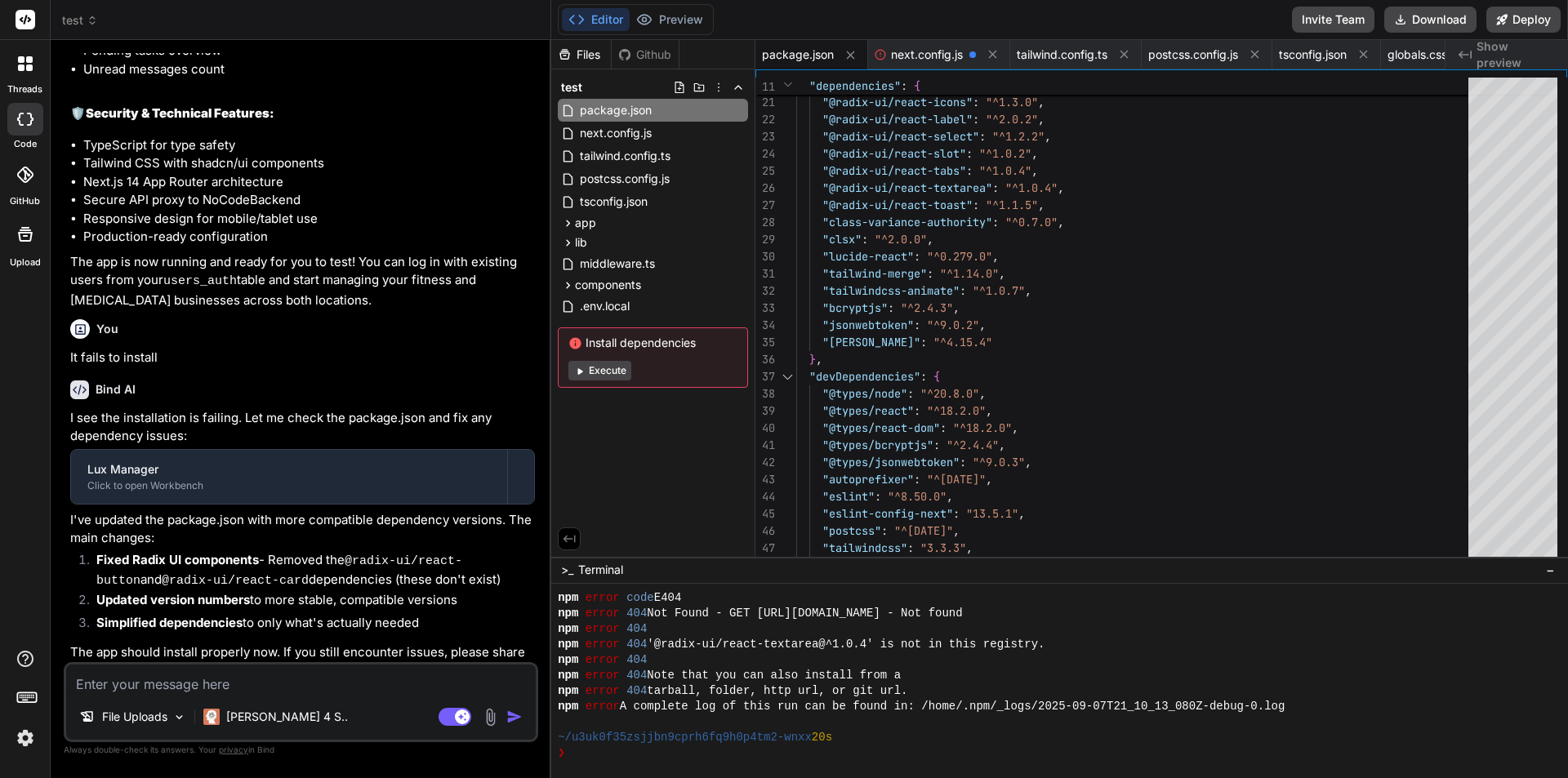
click at [604, 367] on button "Execute" at bounding box center [599, 371] width 63 height 20
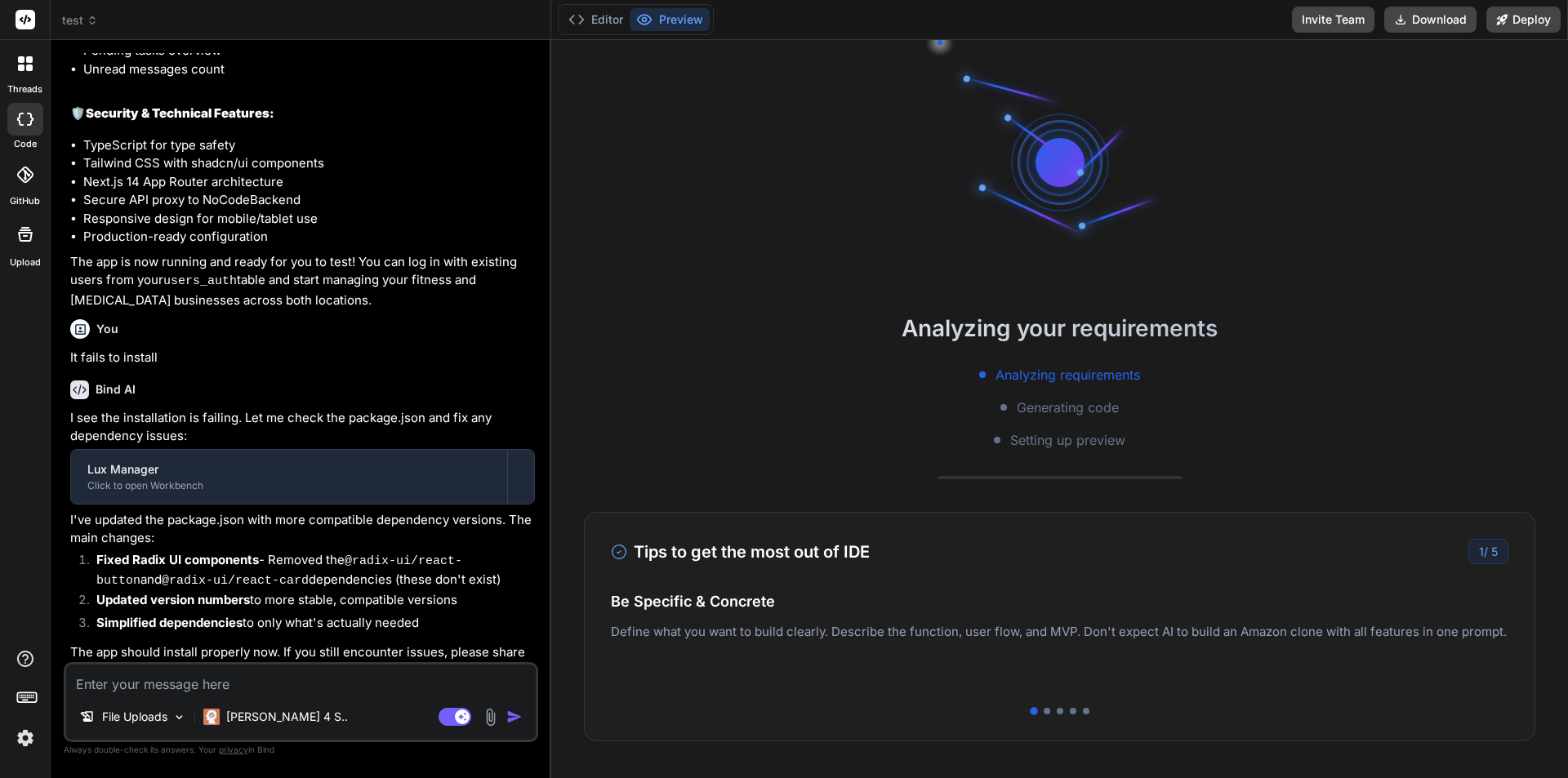
scroll to position [1304, 0]
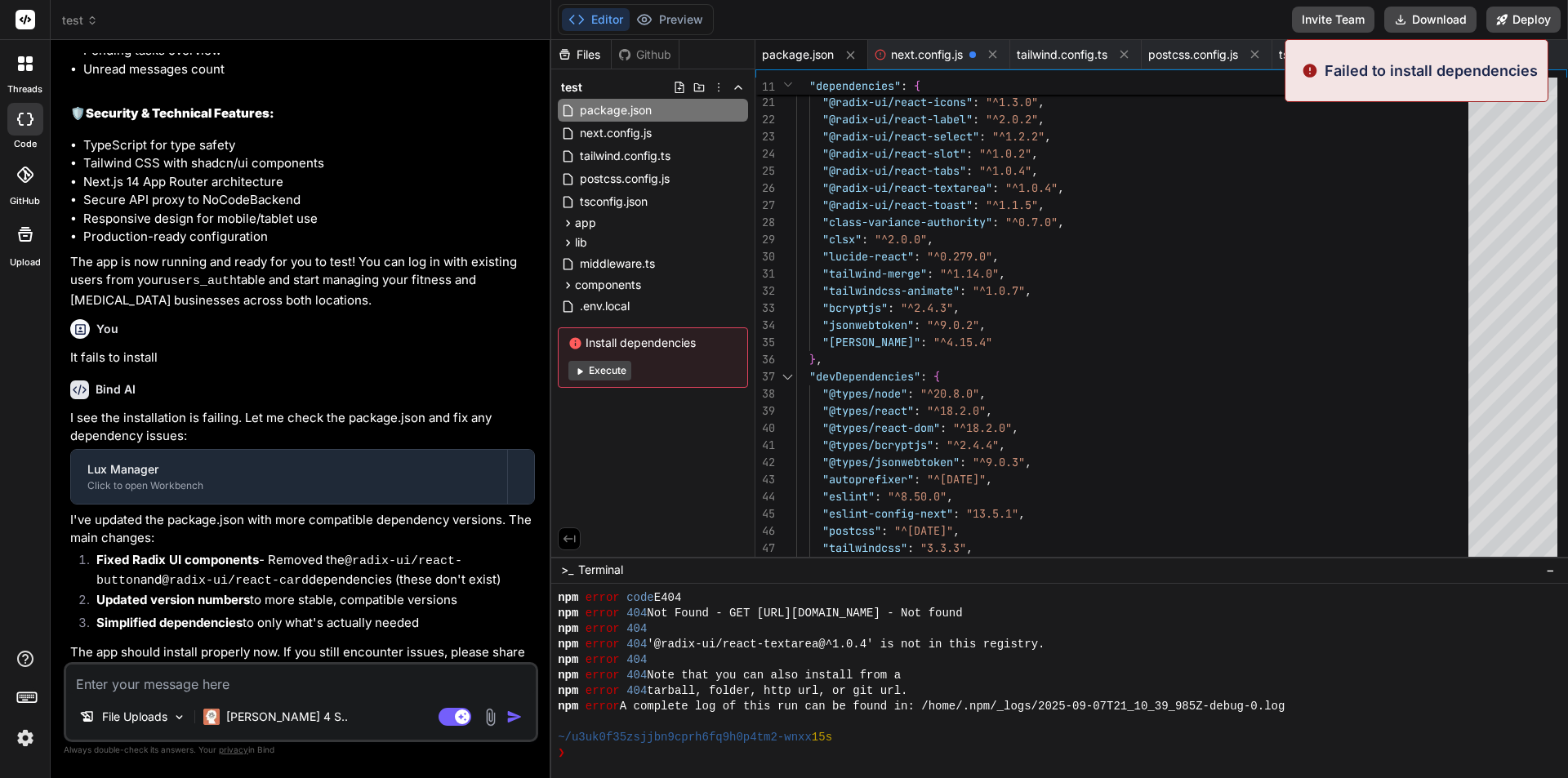
click at [272, 693] on textarea at bounding box center [301, 680] width 470 height 30
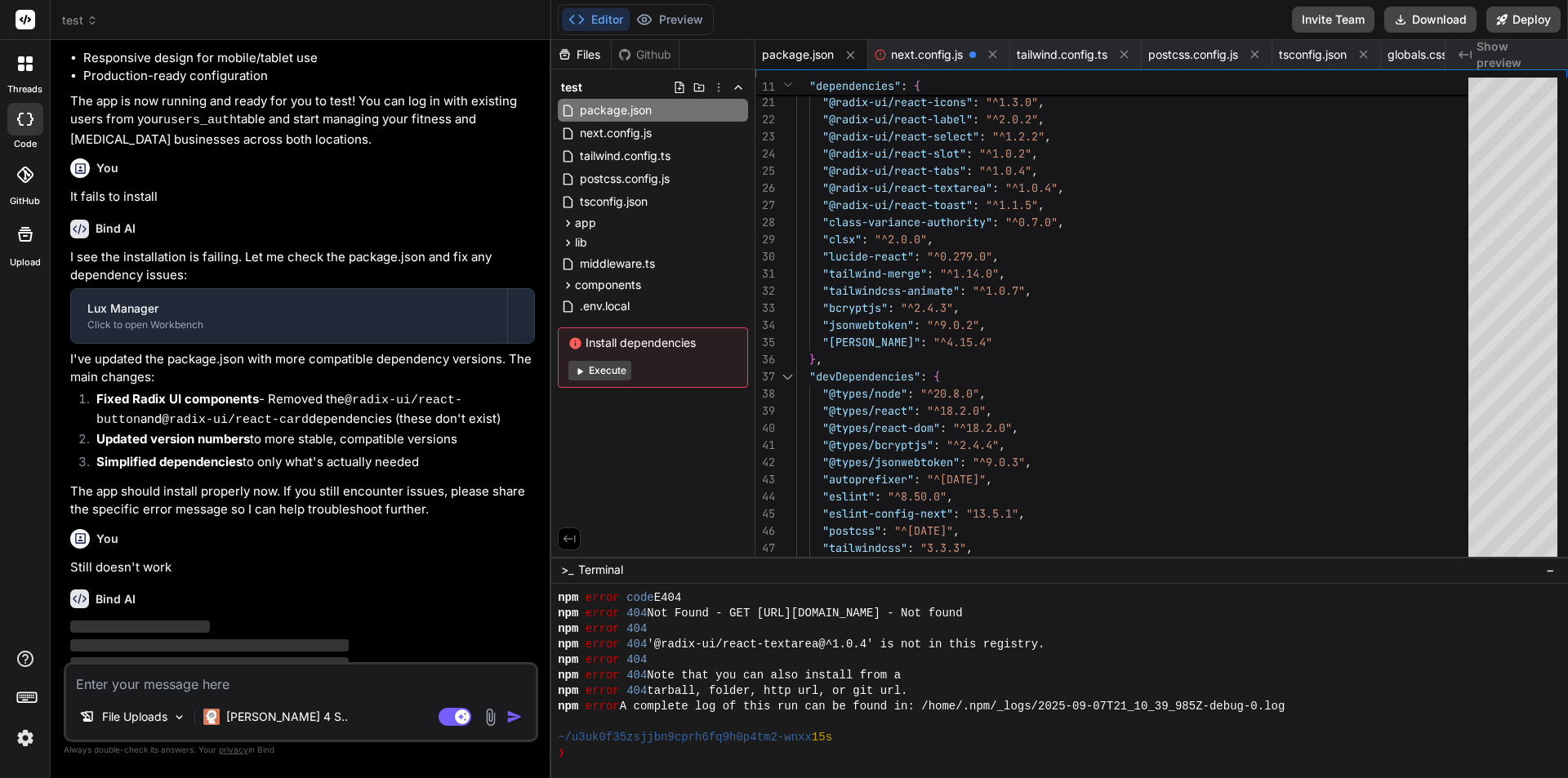
scroll to position [4345, 0]
